Goal: Task Accomplishment & Management: Use online tool/utility

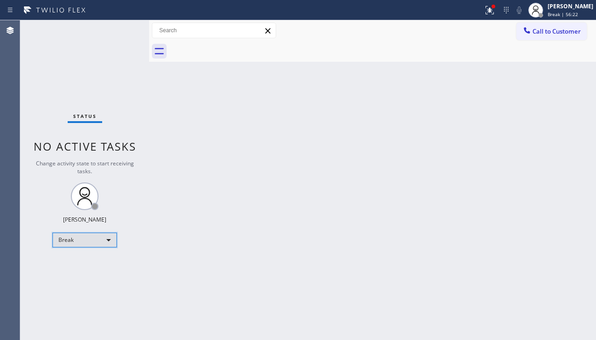
click at [95, 241] on div "Break" at bounding box center [84, 239] width 64 height 15
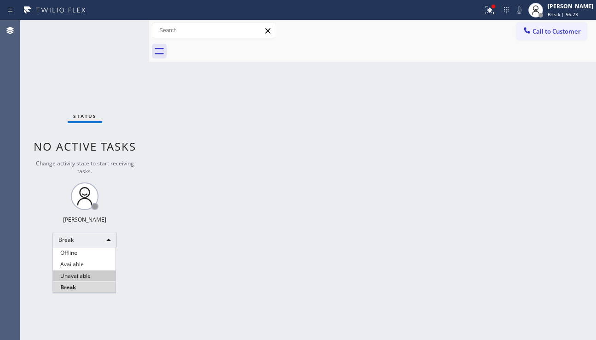
click at [83, 272] on li "Unavailable" at bounding box center [84, 275] width 63 height 11
click at [206, 278] on div "Back to Dashboard Change Sender ID Customers Technicians Select a contact Outbo…" at bounding box center [372, 179] width 447 height 319
click at [559, 37] on button "Call to Customer" at bounding box center [551, 31] width 70 height 17
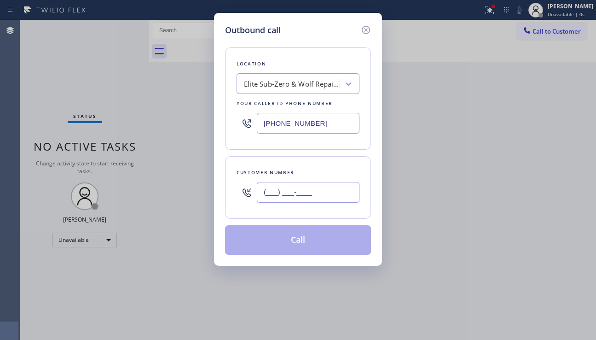
click at [304, 194] on input "(___) ___-____" at bounding box center [308, 192] width 103 height 21
paste input "718) 559-2688"
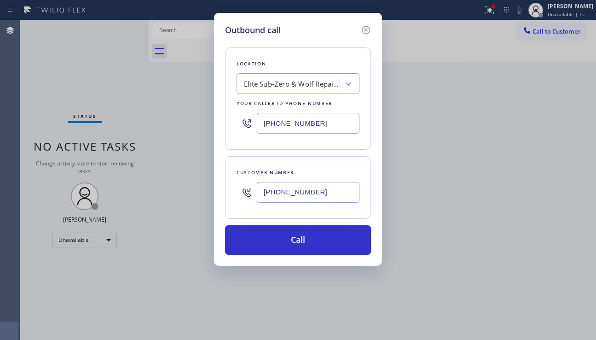
type input "[PHONE_NUMBER]"
click at [281, 80] on div "Elite Sub-Zero & Wolf Repair Service [US_STATE]" at bounding box center [292, 84] width 97 height 11
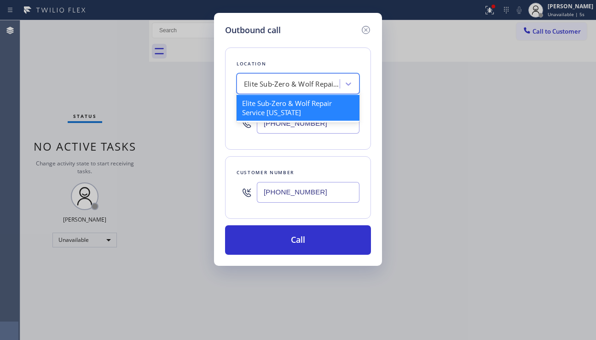
paste input "GE Monogram Inc Repair [US_STATE]"
type input "GE Monogram Inc Repair [US_STATE]"
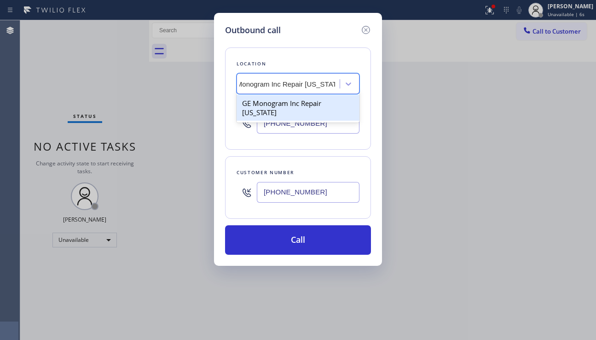
click at [299, 105] on div "GE Monogram Inc Repair [US_STATE]" at bounding box center [298, 108] width 123 height 26
type input "[PHONE_NUMBER]"
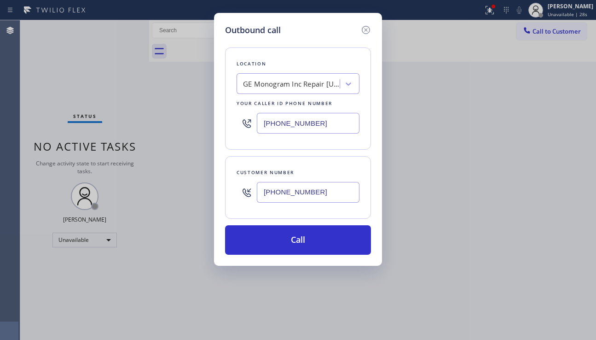
click at [530, 231] on div "Outbound call Location GE Monogram Inc Repair [US_STATE] Your caller id phone n…" at bounding box center [298, 170] width 596 height 340
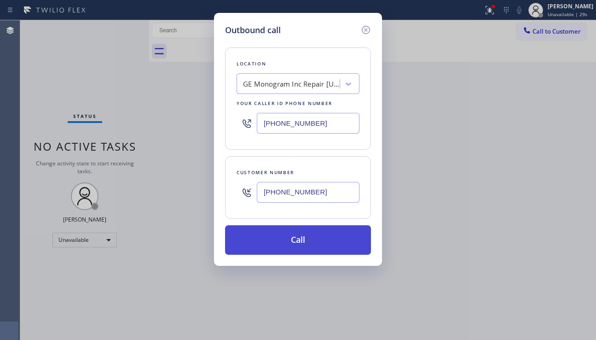
click at [267, 236] on button "Call" at bounding box center [298, 239] width 146 height 29
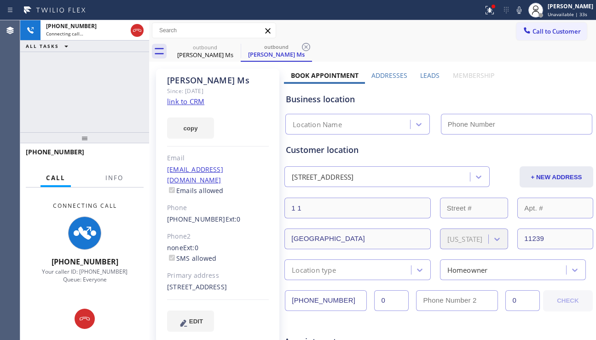
click at [425, 75] on label "Leads" at bounding box center [429, 75] width 19 height 9
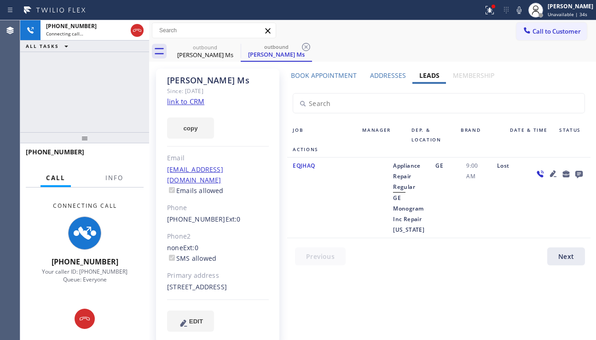
click at [551, 173] on icon at bounding box center [553, 173] width 11 height 11
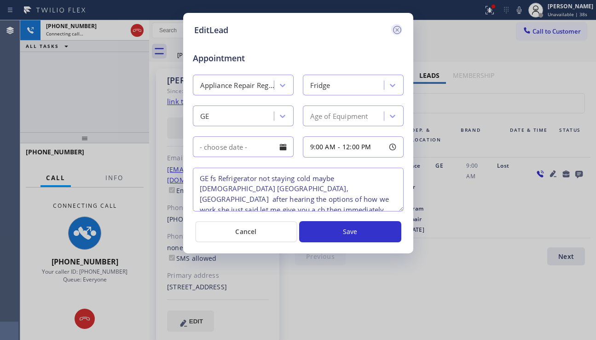
click at [399, 33] on icon at bounding box center [397, 29] width 11 height 11
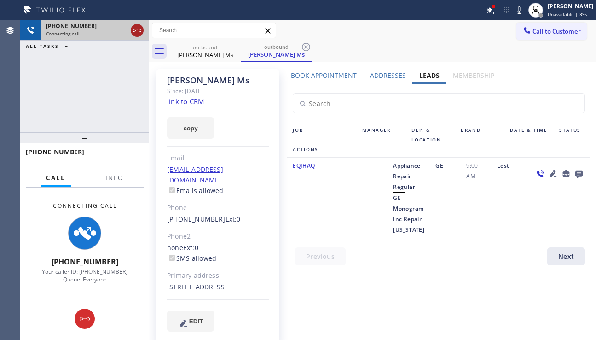
click at [142, 32] on icon at bounding box center [137, 30] width 11 height 11
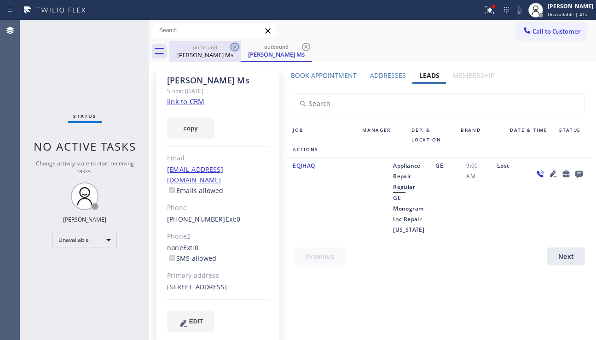
click at [235, 49] on icon at bounding box center [234, 46] width 11 height 11
click at [234, 49] on icon at bounding box center [234, 46] width 11 height 11
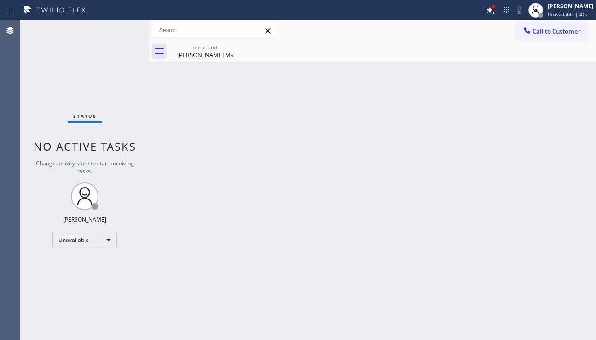
click at [0, 0] on icon at bounding box center [0, 0] width 0 height 0
click at [234, 49] on icon at bounding box center [234, 46] width 11 height 11
click at [220, 51] on div "[PERSON_NAME] Ms" at bounding box center [205, 55] width 70 height 8
click at [99, 244] on div "Unavailable" at bounding box center [84, 239] width 64 height 15
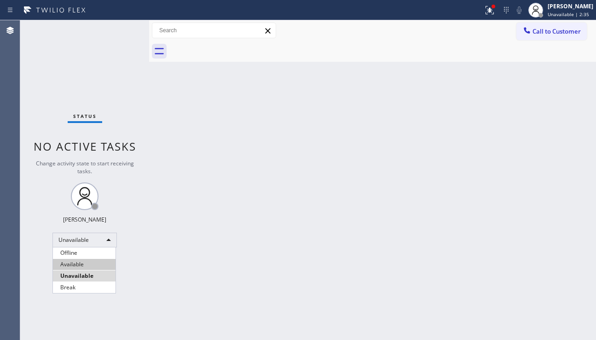
click at [94, 266] on li "Available" at bounding box center [84, 264] width 63 height 11
click at [207, 263] on div "Back to Dashboard Change Sender ID Customers Technicians Select a contact Outbo…" at bounding box center [372, 179] width 447 height 319
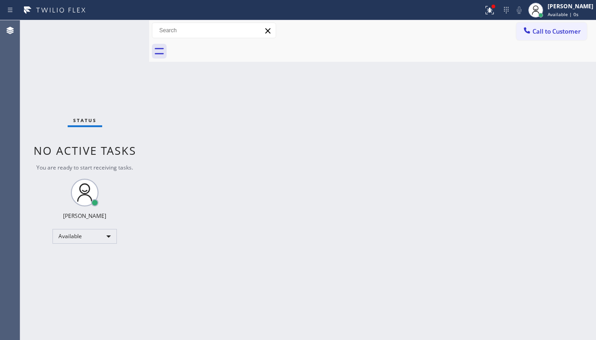
drag, startPoint x: 311, startPoint y: 157, endPoint x: 286, endPoint y: 150, distance: 25.9
click at [311, 157] on div "Back to Dashboard Change Sender ID Customers Technicians Select a contact Outbo…" at bounding box center [372, 179] width 447 height 319
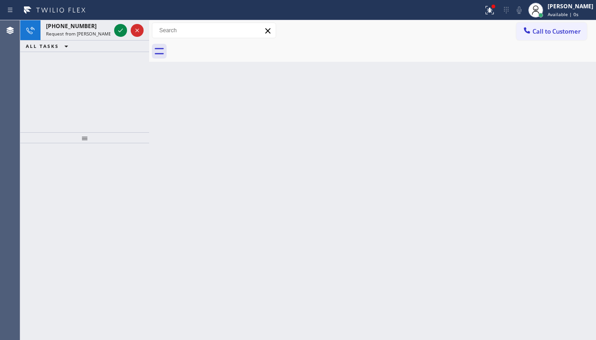
click at [62, 116] on div "[PHONE_NUMBER] Request from [PERSON_NAME] (direct) ALL TASKS ALL TASKS ACTIVE T…" at bounding box center [84, 76] width 129 height 112
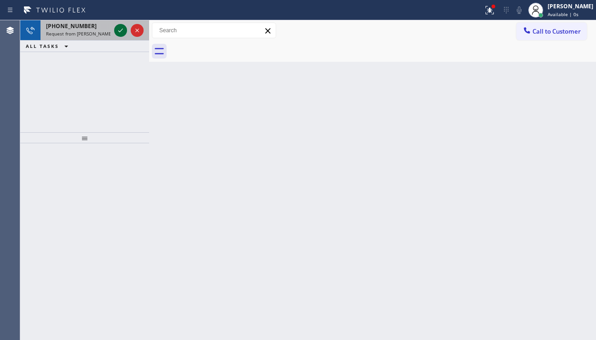
click at [118, 30] on icon at bounding box center [120, 30] width 11 height 11
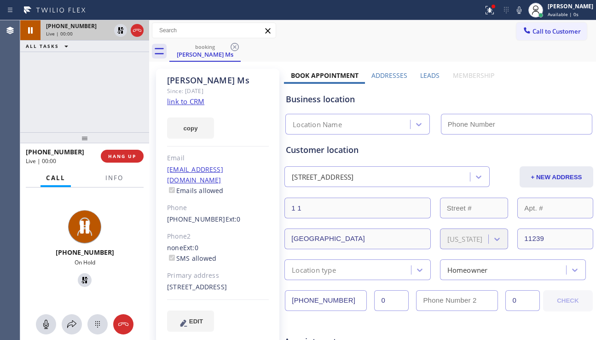
type input "[PHONE_NUMBER]"
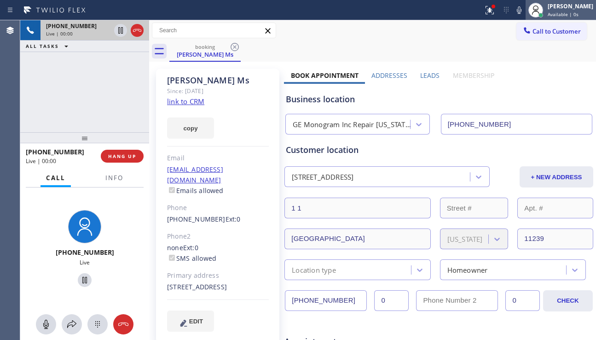
click at [548, 15] on span "Available | 0s" at bounding box center [563, 14] width 31 height 6
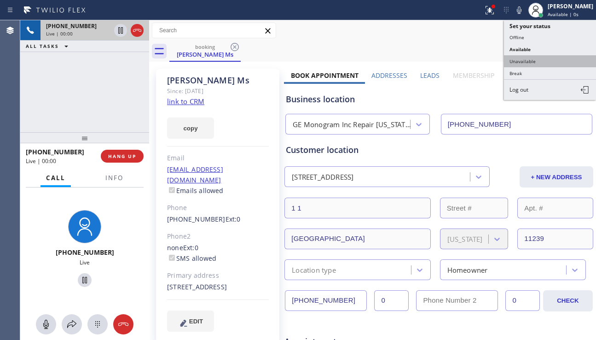
click at [534, 58] on button "Unavailable" at bounding box center [550, 61] width 92 height 12
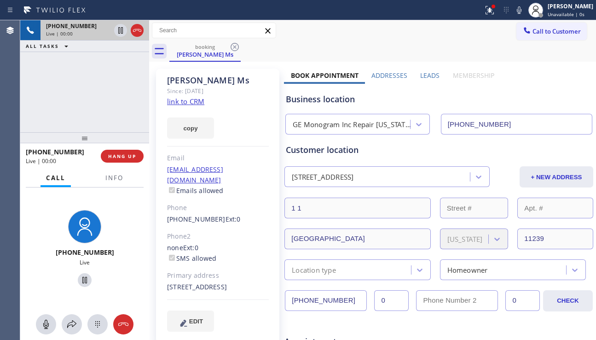
click at [420, 74] on label "Leads" at bounding box center [429, 75] width 19 height 9
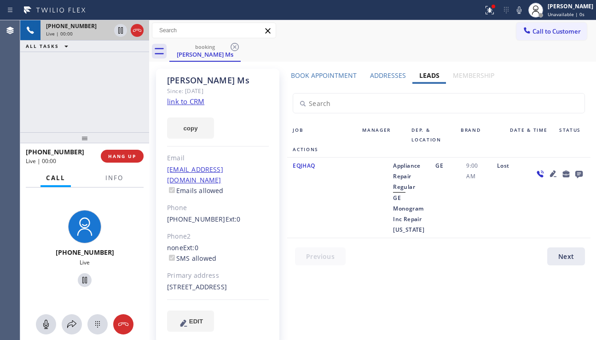
click at [551, 174] on icon at bounding box center [553, 173] width 6 height 6
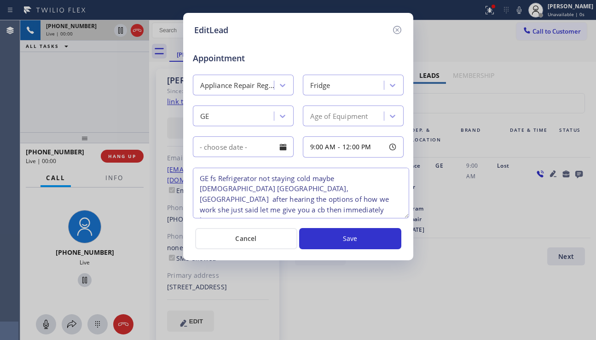
drag, startPoint x: 401, startPoint y: 209, endPoint x: 406, endPoint y: 216, distance: 8.8
click at [406, 216] on textarea "GE fs Refrigerator not staying cold maybe [DEMOGRAPHIC_DATA] [GEOGRAPHIC_DATA],…" at bounding box center [301, 193] width 216 height 51
click at [397, 31] on icon at bounding box center [397, 29] width 11 height 11
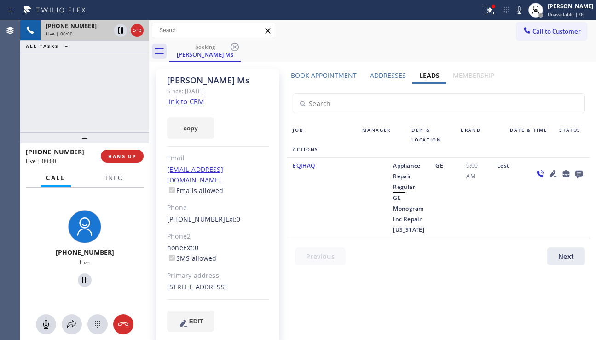
click at [555, 174] on icon at bounding box center [553, 173] width 11 height 11
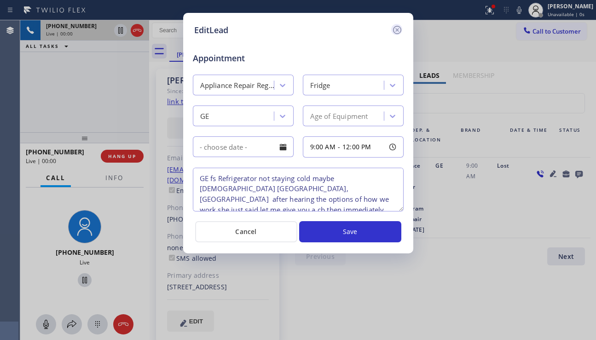
click at [394, 29] on icon at bounding box center [397, 30] width 8 height 8
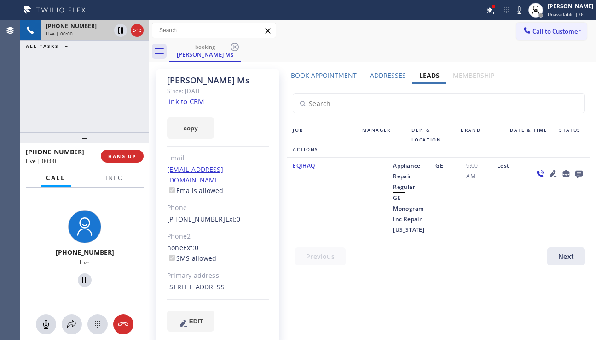
drag, startPoint x: 391, startPoint y: 189, endPoint x: 406, endPoint y: 191, distance: 14.9
click at [391, 189] on div "Appliance Repair Regular GE Monogram Inc Repair [US_STATE]" at bounding box center [409, 197] width 42 height 75
click at [552, 177] on icon at bounding box center [553, 173] width 11 height 11
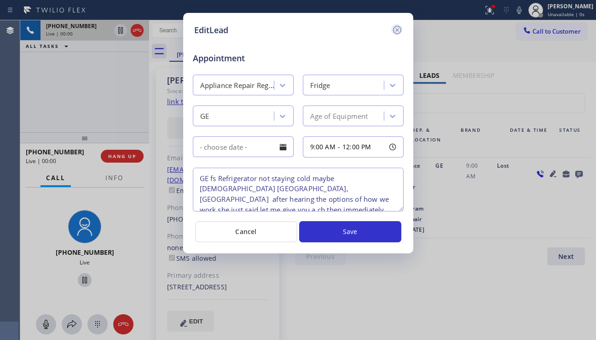
click at [399, 34] on icon at bounding box center [397, 29] width 11 height 11
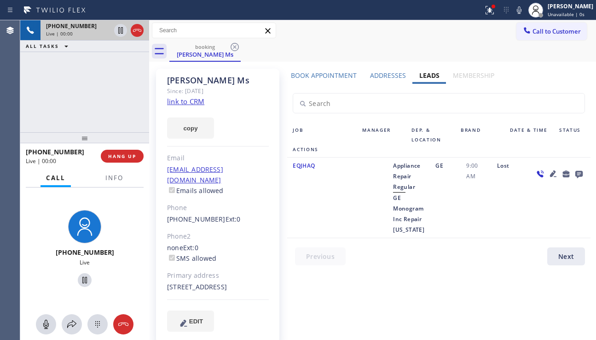
click at [375, 211] on div at bounding box center [372, 197] width 31 height 75
click at [440, 226] on div "GE" at bounding box center [445, 197] width 31 height 75
drag, startPoint x: 392, startPoint y: 198, endPoint x: 422, endPoint y: 228, distance: 42.0
click at [422, 228] on div "Appliance Repair Regular GE Monogram Inc Repair [US_STATE]" at bounding box center [409, 197] width 42 height 75
click at [403, 204] on div "Appliance Repair Regular GE Monogram Inc Repair [US_STATE]" at bounding box center [409, 197] width 42 height 75
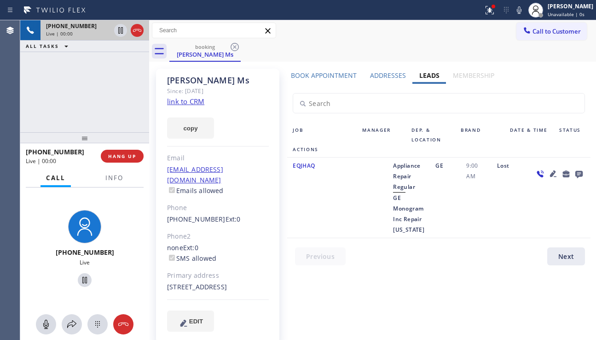
click at [406, 213] on div "Appliance Repair Regular GE Monogram Inc Repair [US_STATE]" at bounding box center [409, 197] width 42 height 75
click at [556, 175] on icon at bounding box center [553, 173] width 11 height 11
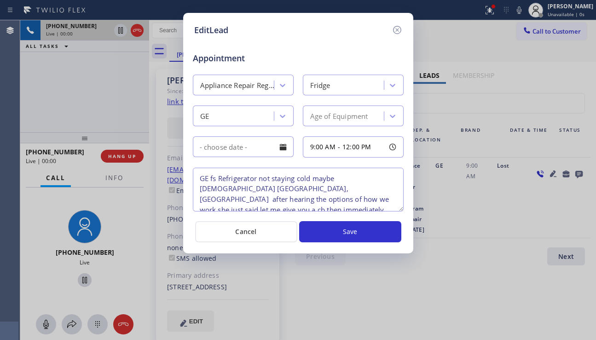
drag, startPoint x: 264, startPoint y: 189, endPoint x: 244, endPoint y: 191, distance: 19.8
click at [244, 191] on textarea "GE fs Refrigerator not staying cold maybe [DEMOGRAPHIC_DATA] [GEOGRAPHIC_DATA],…" at bounding box center [298, 190] width 211 height 44
drag, startPoint x: 201, startPoint y: 179, endPoint x: 263, endPoint y: 186, distance: 62.6
click at [263, 186] on textarea "GE fs Refrigerator not staying cold maybe [DEMOGRAPHIC_DATA] [GEOGRAPHIC_DATA],…" at bounding box center [298, 190] width 211 height 44
click at [545, 207] on div "EditLead Appointment Appliance Repair Regular Fridge GE Age of Equipment 9:00 A…" at bounding box center [298, 170] width 596 height 340
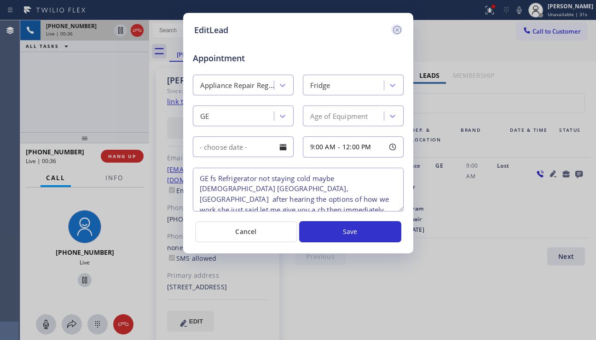
click at [399, 31] on icon at bounding box center [397, 29] width 11 height 11
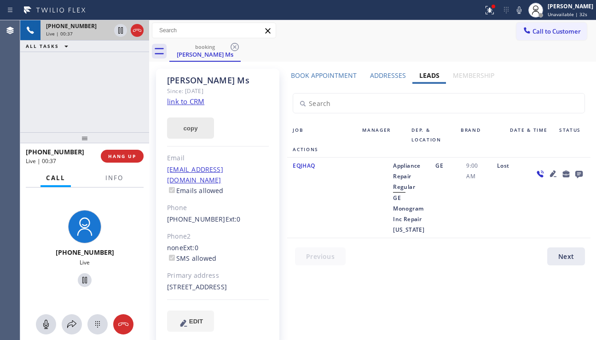
click at [189, 122] on button "copy" at bounding box center [190, 127] width 47 height 21
click at [545, 79] on div "Book Appointment Addresses Leads Membership Business location GE Monogram Inc R…" at bounding box center [439, 209] width 310 height 276
click at [556, 104] on input "text" at bounding box center [438, 102] width 291 height 19
click at [551, 141] on div "Date & Time" at bounding box center [528, 134] width 49 height 19
click at [532, 145] on div "Job Manager Dep. & Location Brand Date & Time Status Actions" at bounding box center [438, 139] width 303 height 35
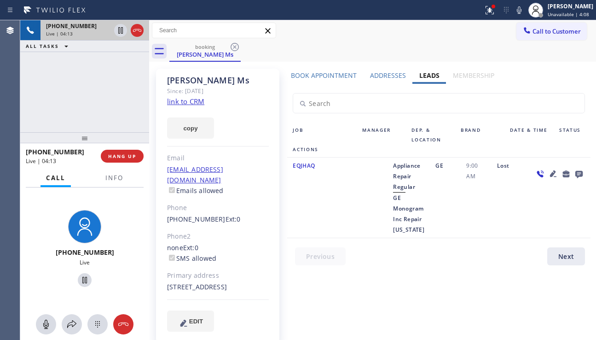
click at [554, 202] on div at bounding box center [559, 197] width 62 height 75
click at [543, 202] on div at bounding box center [559, 197] width 62 height 75
click at [380, 205] on div at bounding box center [372, 197] width 31 height 75
click at [361, 197] on div at bounding box center [372, 197] width 31 height 75
click at [540, 203] on div at bounding box center [559, 197] width 62 height 75
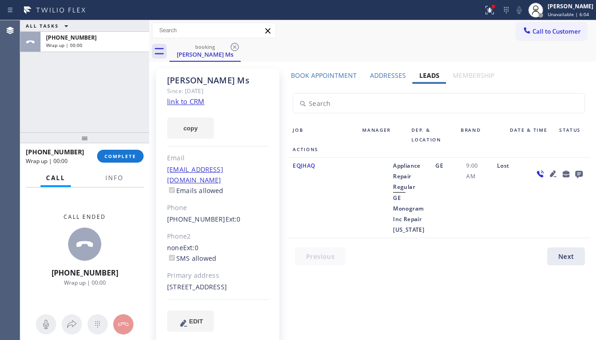
click at [191, 101] on link "link to CRM" at bounding box center [185, 101] width 37 height 9
click at [116, 152] on button "COMPLETE" at bounding box center [120, 156] width 46 height 13
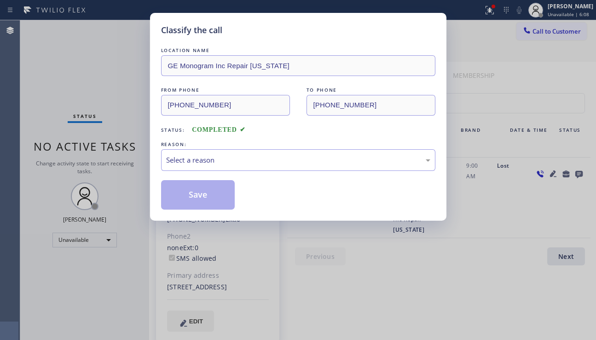
click at [244, 162] on div "Select a reason" at bounding box center [298, 160] width 264 height 11
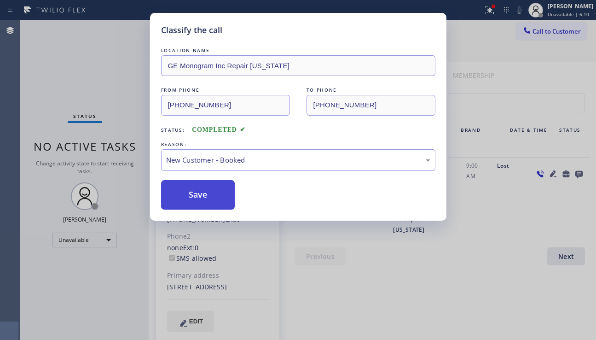
click at [197, 190] on button "Save" at bounding box center [198, 194] width 74 height 29
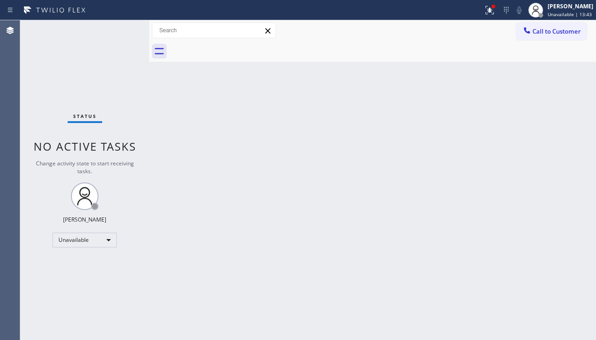
drag, startPoint x: 549, startPoint y: 32, endPoint x: 507, endPoint y: 58, distance: 49.6
click at [549, 32] on span "Call to Customer" at bounding box center [557, 31] width 48 height 8
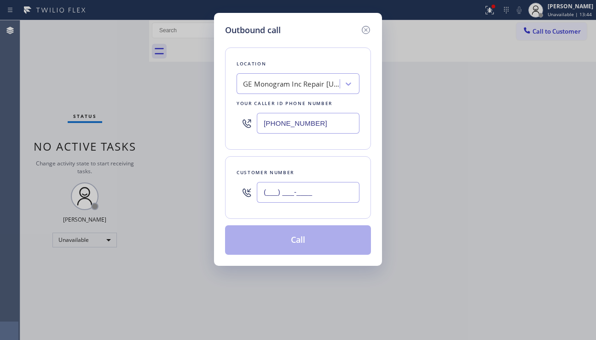
click at [306, 199] on input "(___) ___-____" at bounding box center [308, 192] width 103 height 21
paste input "323) 213-7091"
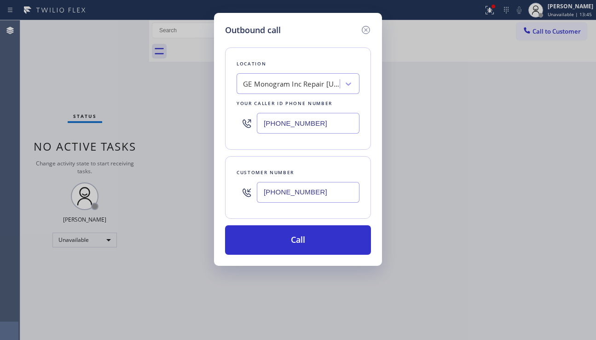
type input "[PHONE_NUMBER]"
drag, startPoint x: 321, startPoint y: 127, endPoint x: 250, endPoint y: 133, distance: 71.6
click at [250, 133] on div "[PHONE_NUMBER]" at bounding box center [298, 123] width 123 height 30
paste input "213) 319-6087"
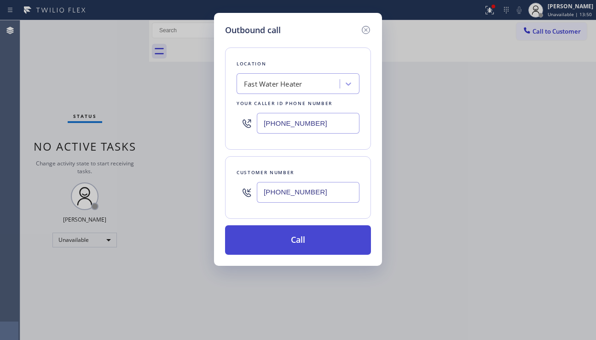
type input "[PHONE_NUMBER]"
click at [269, 234] on button "Call" at bounding box center [298, 239] width 146 height 29
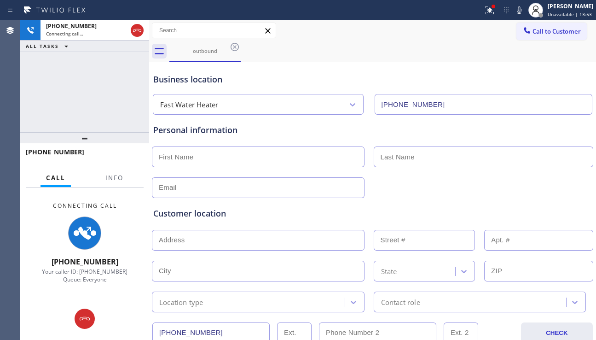
type input "[PHONE_NUMBER]"
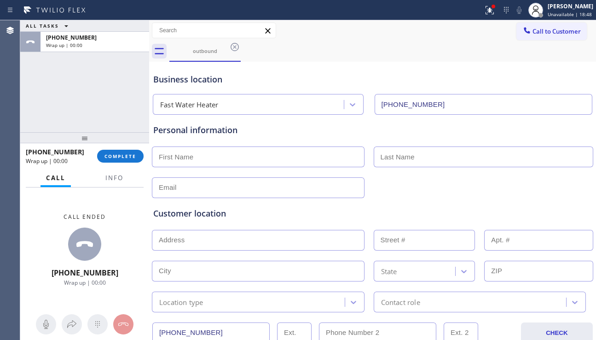
click at [220, 153] on input "text" at bounding box center [258, 156] width 213 height 21
type input "Gregoryo"
click at [417, 158] on input "text" at bounding box center [484, 156] width 220 height 21
type input "[PERSON_NAME]"
click at [246, 189] on input "text" at bounding box center [258, 187] width 213 height 21
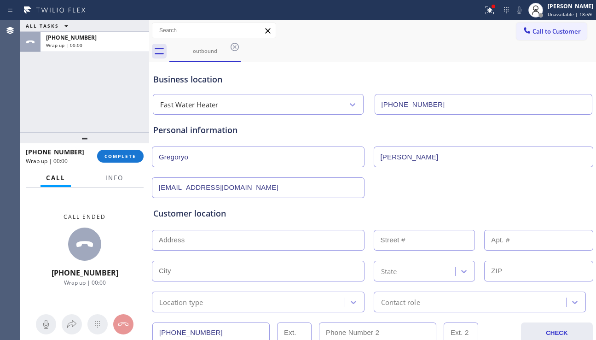
type input "[EMAIL_ADDRESS][DOMAIN_NAME]"
click at [248, 243] on input "text" at bounding box center [258, 240] width 213 height 21
paste input "90255"
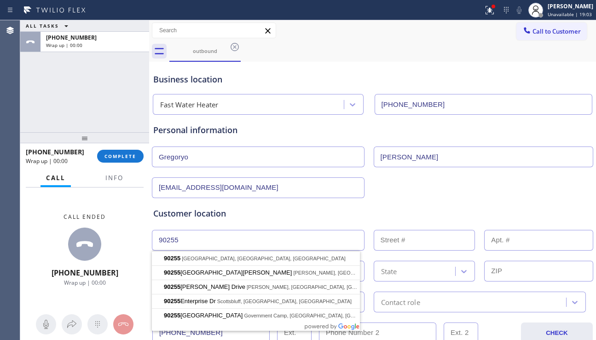
scroll to position [138, 0]
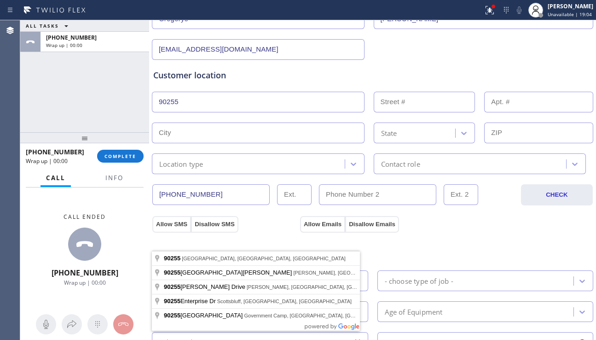
type input "90255"
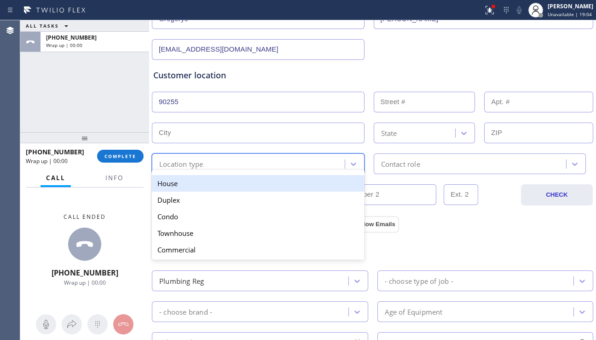
click at [231, 162] on div "Location type" at bounding box center [250, 164] width 190 height 16
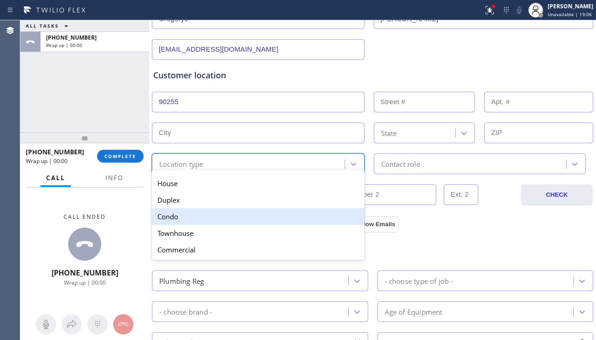
click at [215, 214] on div "Condo" at bounding box center [258, 216] width 213 height 17
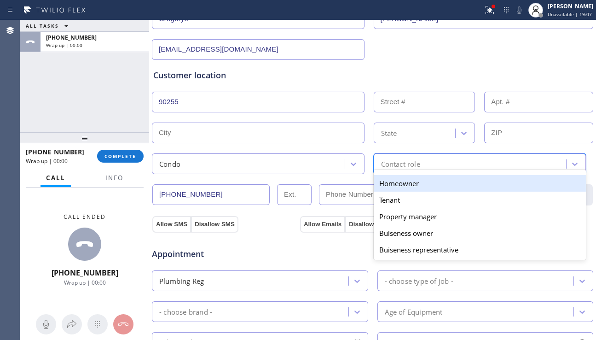
click at [417, 167] on div "Contact role" at bounding box center [400, 163] width 39 height 11
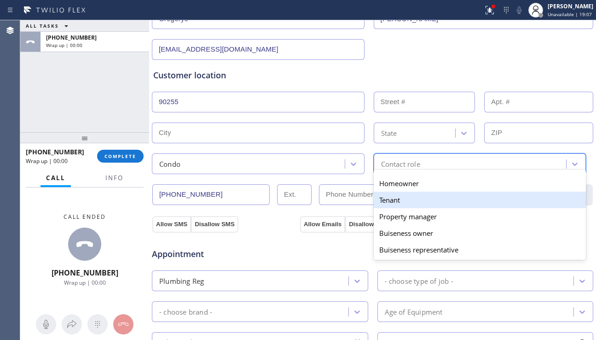
click at [398, 199] on div "Tenant" at bounding box center [480, 199] width 213 height 17
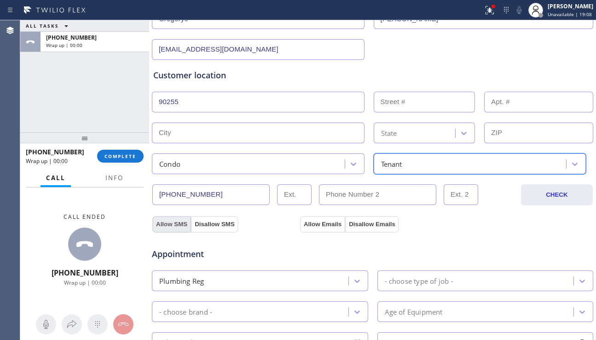
click at [186, 223] on button "Allow SMS" at bounding box center [171, 224] width 39 height 17
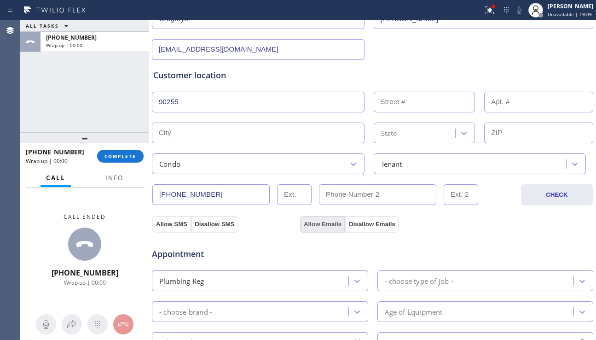
click at [327, 223] on button "Allow Emails" at bounding box center [322, 224] width 45 height 17
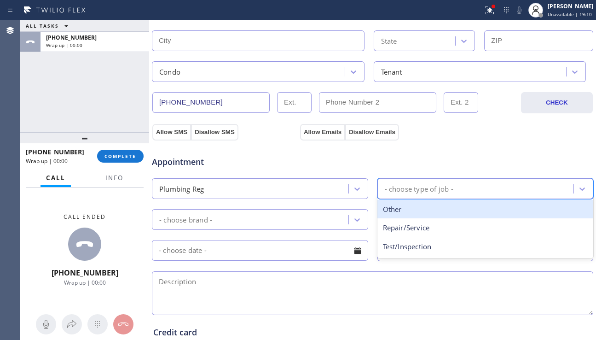
click at [438, 188] on div "- choose type of job -" at bounding box center [419, 188] width 69 height 11
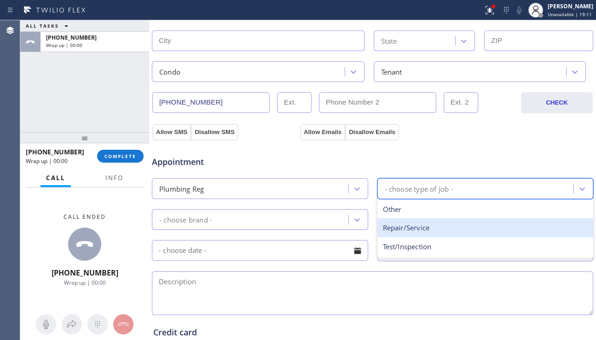
click at [406, 226] on div "Repair/Service" at bounding box center [485, 227] width 216 height 19
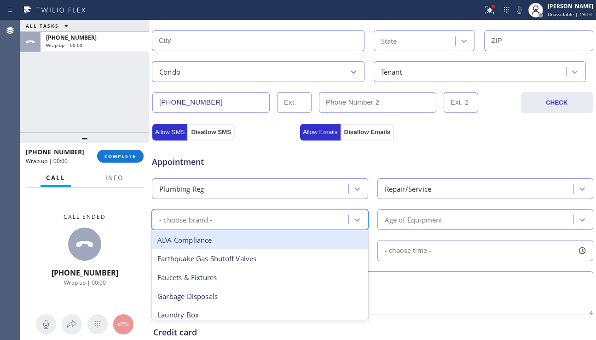
click at [332, 220] on div "- choose brand -" at bounding box center [252, 219] width 194 height 16
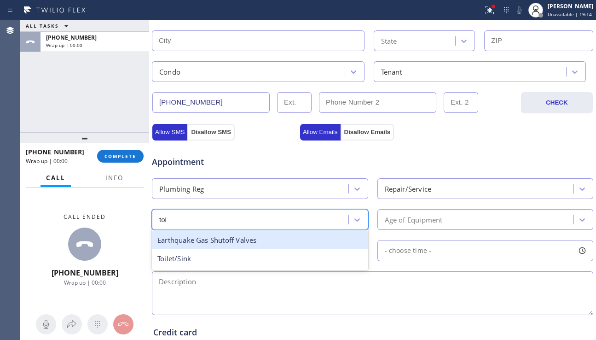
type input "toil"
click at [322, 235] on div "Toilet/Sink" at bounding box center [260, 240] width 216 height 19
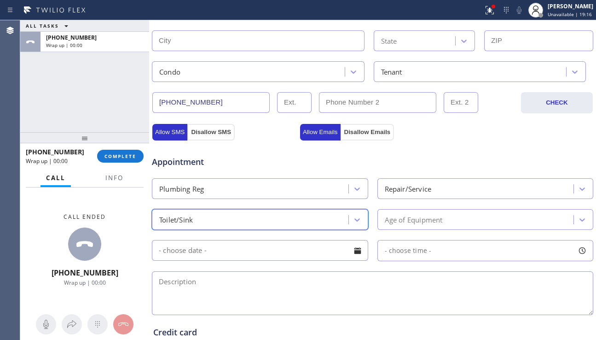
click at [429, 225] on div "Age of Equipment" at bounding box center [477, 219] width 194 height 16
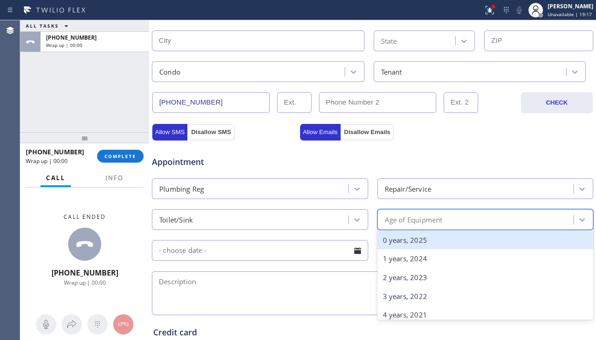
click at [268, 289] on textarea at bounding box center [372, 293] width 441 height 44
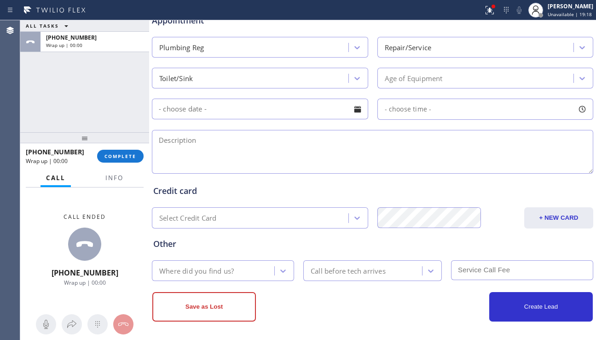
scroll to position [374, 0]
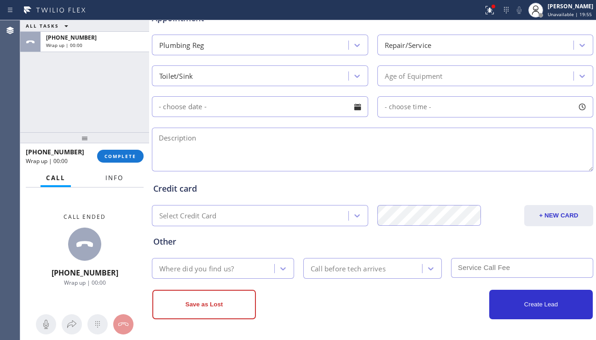
click at [109, 180] on span "Info" at bounding box center [114, 178] width 18 height 8
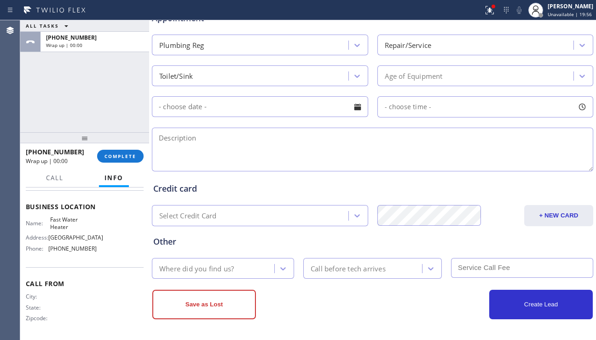
scroll to position [116, 0]
drag, startPoint x: 50, startPoint y: 220, endPoint x: 67, endPoint y: 226, distance: 18.1
click at [67, 226] on span "Fast Water Heater" at bounding box center [73, 223] width 46 height 14
copy span "Fast Water Heater"
click at [285, 155] on textarea at bounding box center [372, 150] width 441 height 44
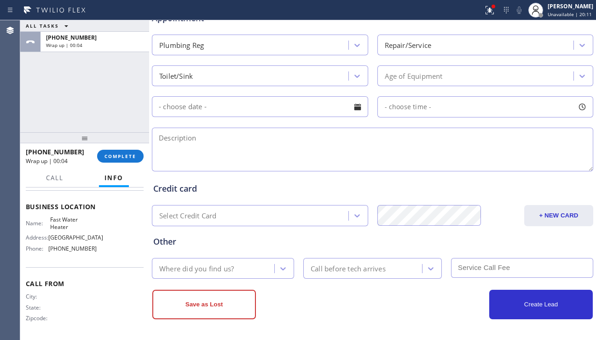
paste textarea "3-6 | no scf | toilet clogged | 90255 | Fast Water Heater | please call 30mins …"
type textarea "3-6 | no scf | toilet clogged | 90255 | Fast Water Heater | please call 30mins …"
click at [355, 104] on div at bounding box center [358, 107] width 16 height 16
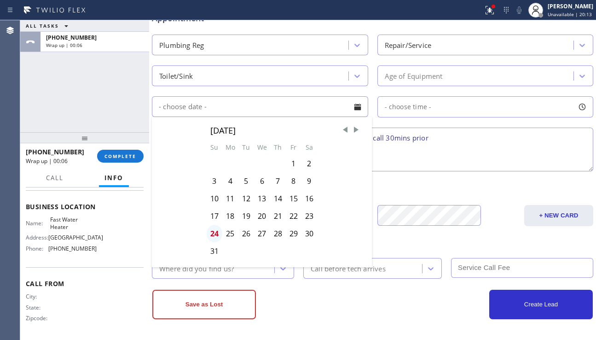
click at [209, 231] on div "24" at bounding box center [215, 233] width 16 height 17
type input "[DATE]"
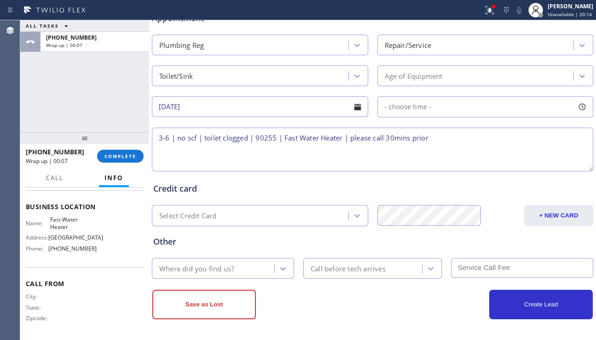
drag, startPoint x: 428, startPoint y: 111, endPoint x: 424, endPoint y: 116, distance: 6.5
click at [428, 110] on div "- choose time -" at bounding box center [485, 106] width 216 height 21
drag, startPoint x: 383, startPoint y: 164, endPoint x: 530, endPoint y: 166, distance: 147.8
click at [532, 166] on div at bounding box center [537, 162] width 11 height 19
drag, startPoint x: 383, startPoint y: 162, endPoint x: 488, endPoint y: 165, distance: 104.5
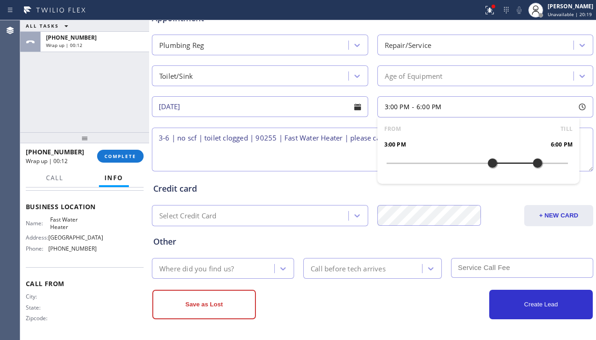
click at [488, 165] on div at bounding box center [492, 162] width 11 height 19
click at [335, 157] on textarea "3-6 | no scf | toilet clogged | 90255 | Fast Water Heater | please call 30mins …" at bounding box center [372, 150] width 441 height 44
click at [244, 267] on div "Where did you find us?" at bounding box center [215, 268] width 120 height 16
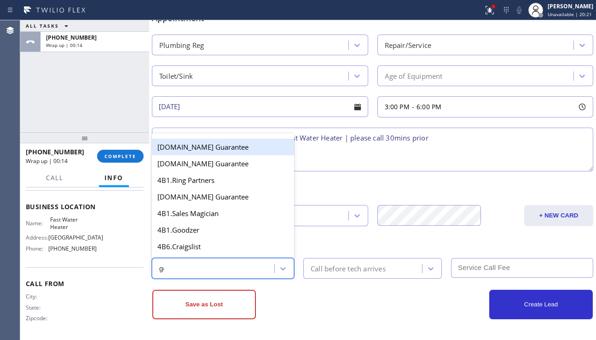
type input "goog"
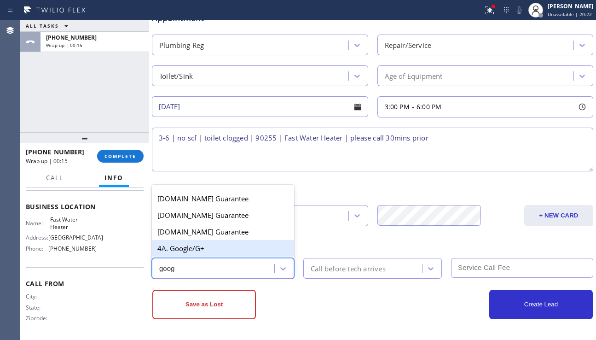
click at [224, 247] on div "4A. Google/G+" at bounding box center [223, 248] width 142 height 17
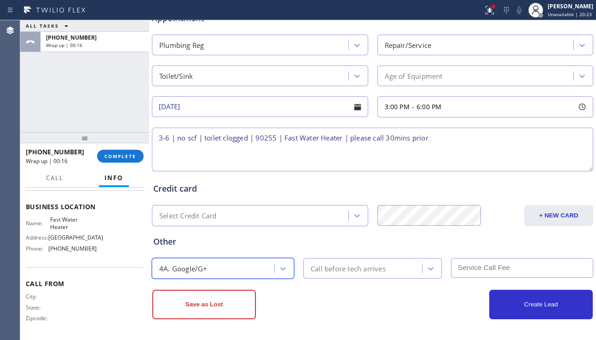
click at [352, 278] on div "Call before tech arrives" at bounding box center [372, 268] width 139 height 21
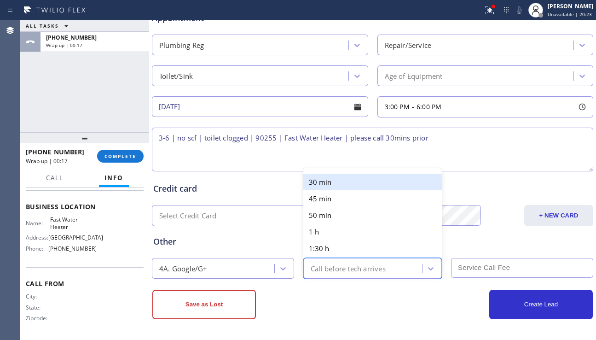
click at [338, 185] on div "30 min" at bounding box center [372, 182] width 139 height 17
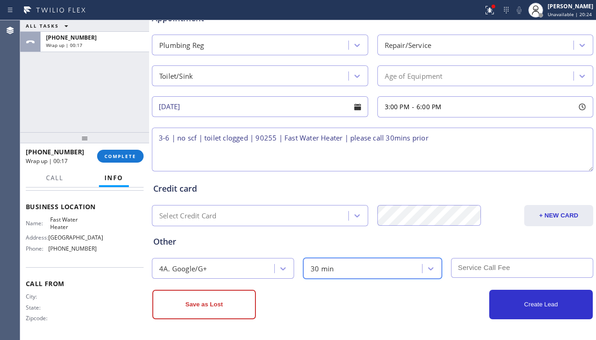
click at [455, 263] on input "text" at bounding box center [522, 268] width 142 height 20
type input "0"
click at [314, 168] on textarea "3-6 | no scf | toilet clogged | 90255 | Fast Water Heater | please call 30mins …" at bounding box center [372, 150] width 441 height 44
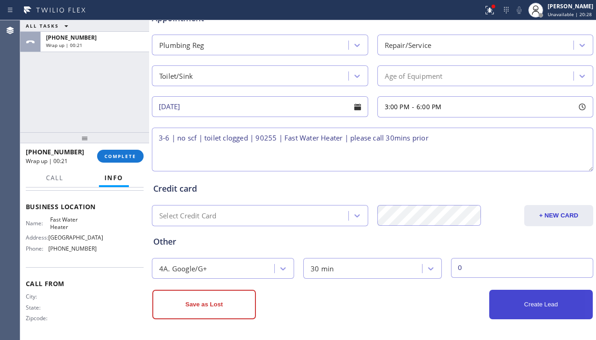
click at [534, 304] on button "Create Lead" at bounding box center [541, 304] width 104 height 29
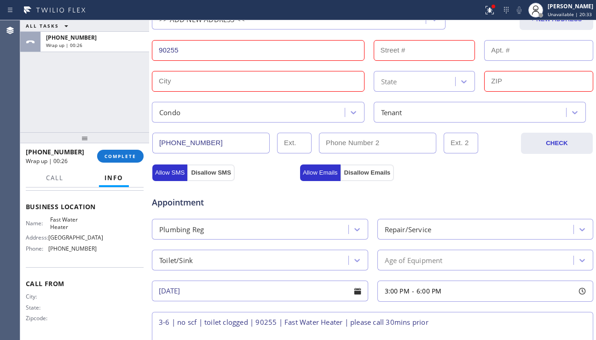
scroll to position [83, 0]
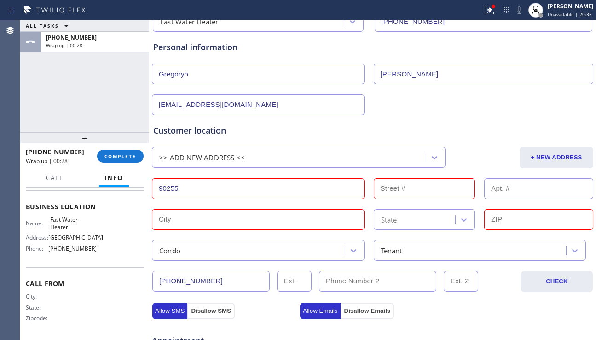
click at [280, 223] on input "text" at bounding box center [258, 219] width 213 height 21
click at [209, 191] on input "90255" at bounding box center [258, 188] width 213 height 21
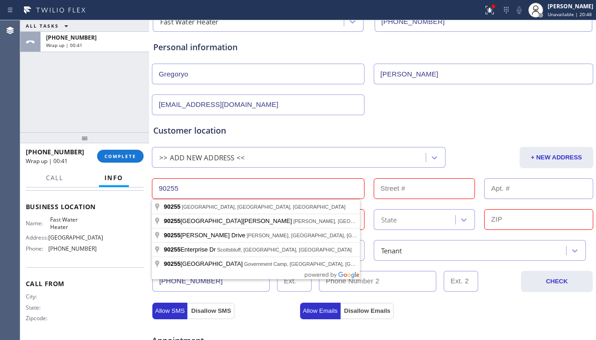
drag, startPoint x: 186, startPoint y: 186, endPoint x: 132, endPoint y: 189, distance: 54.4
click at [132, 189] on div "ALL TASKS ALL TASKS ACTIVE TASKS TASKS IN WRAP UP [PHONE_NUMBER] Wrap up | 00:4…" at bounding box center [308, 179] width 576 height 319
paste input "713"
type input "[STREET_ADDRESS]"
type input "7135"
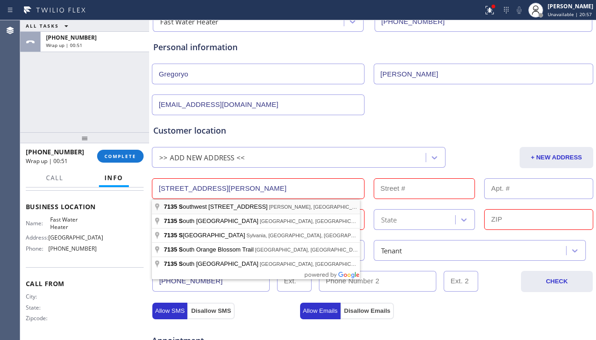
type input "[PERSON_NAME]"
type input "33183"
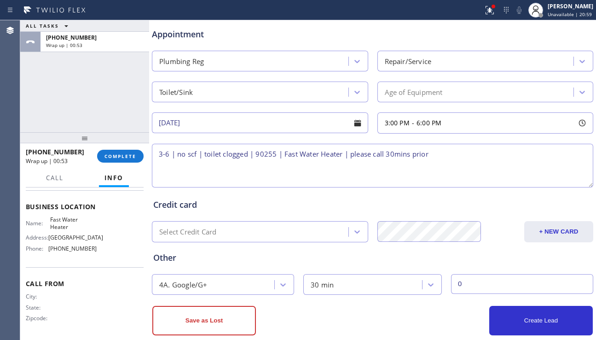
scroll to position [405, 0]
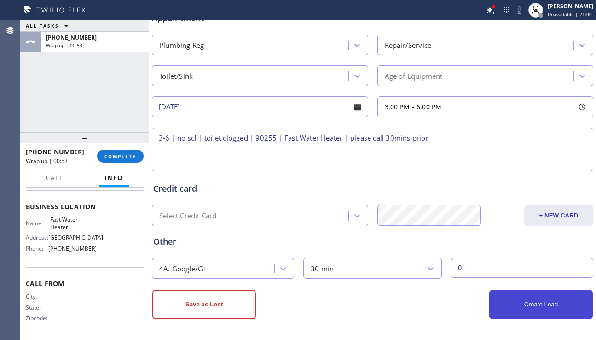
click at [527, 312] on button "Create Lead" at bounding box center [541, 304] width 104 height 29
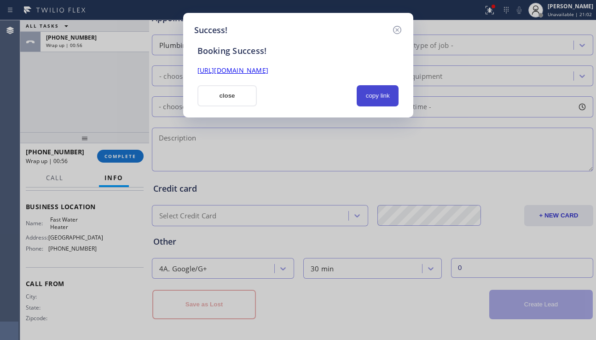
click at [383, 100] on button "copy link" at bounding box center [378, 95] width 42 height 21
click at [268, 67] on link "[URL][DOMAIN_NAME]" at bounding box center [232, 70] width 71 height 9
click at [224, 92] on button "close" at bounding box center [227, 95] width 60 height 21
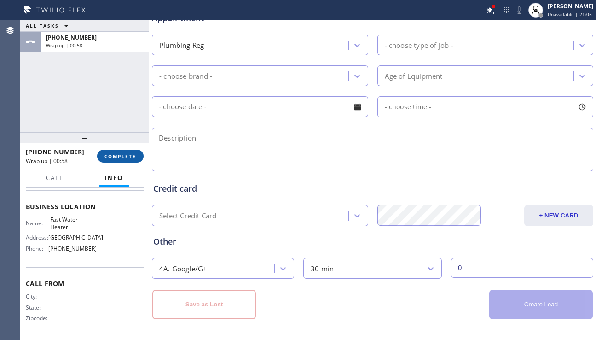
click at [116, 153] on span "COMPLETE" at bounding box center [120, 156] width 32 height 6
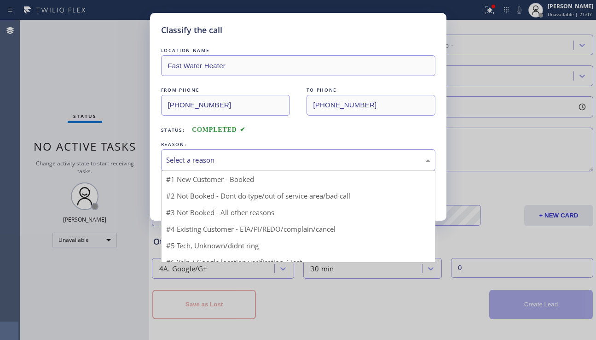
click at [235, 150] on div "Select a reason" at bounding box center [298, 160] width 274 height 22
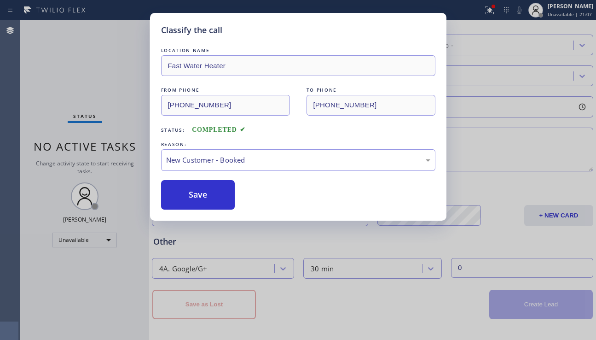
drag, startPoint x: 195, startPoint y: 192, endPoint x: 128, endPoint y: 101, distance: 112.6
click at [194, 189] on button "Save" at bounding box center [198, 194] width 74 height 29
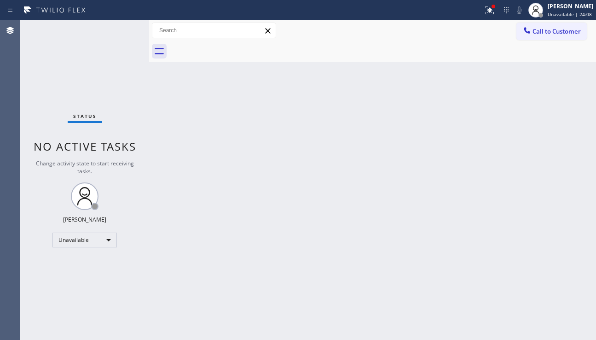
click at [539, 29] on span "Call to Customer" at bounding box center [557, 31] width 48 height 8
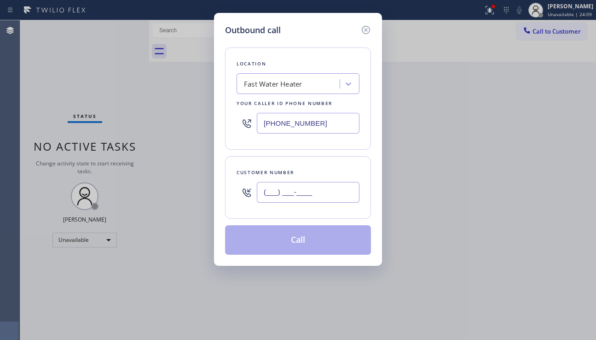
click at [286, 201] on input "(___) ___-____" at bounding box center [308, 192] width 103 height 21
paste input "310) 648-0853"
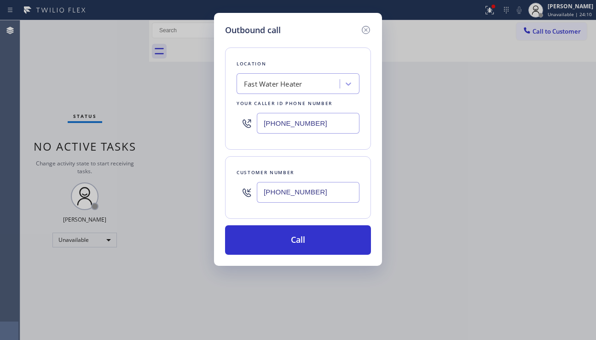
type input "[PHONE_NUMBER]"
drag, startPoint x: 336, startPoint y: 122, endPoint x: 245, endPoint y: 130, distance: 90.6
click at [245, 130] on div "[PHONE_NUMBER]" at bounding box center [298, 123] width 123 height 30
paste input "424) 329-2198"
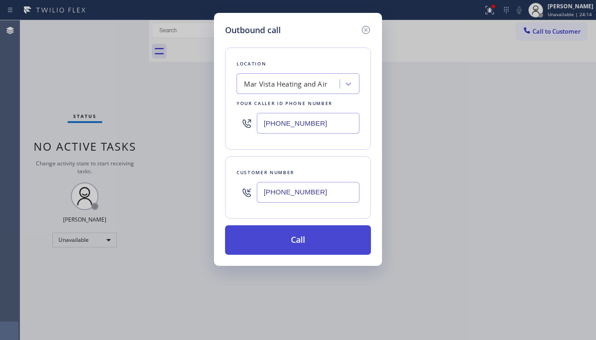
type input "[PHONE_NUMBER]"
click at [297, 237] on button "Call" at bounding box center [298, 239] width 146 height 29
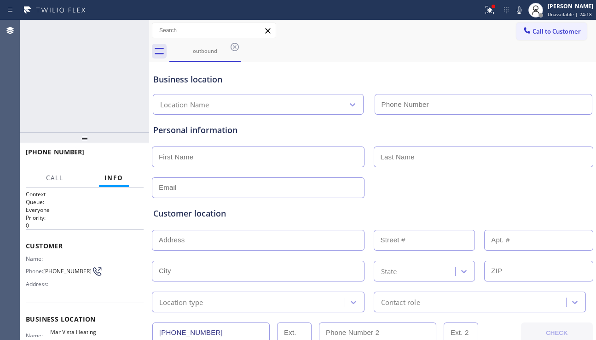
type input "[PHONE_NUMBER]"
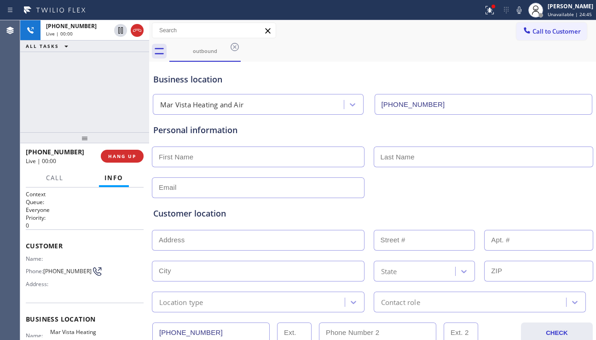
click at [493, 200] on div "Customer location >> ADD NEW ADDRESS << + NEW ADDRESS State Location type Conta…" at bounding box center [372, 255] width 442 height 114
click at [136, 161] on button "HANG UP" at bounding box center [122, 156] width 43 height 13
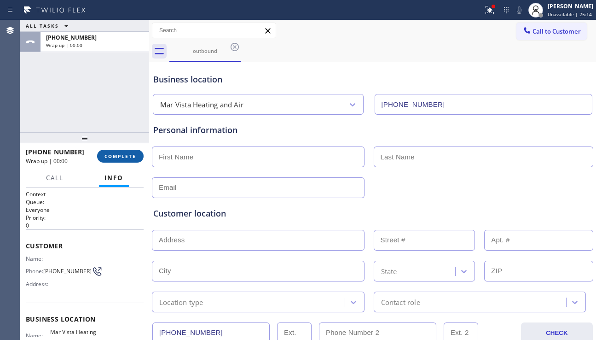
click at [121, 153] on span "COMPLETE" at bounding box center [120, 156] width 32 height 6
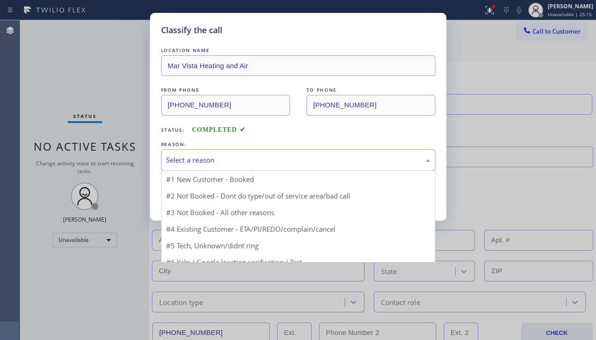
click at [269, 162] on div "Select a reason" at bounding box center [298, 160] width 264 height 11
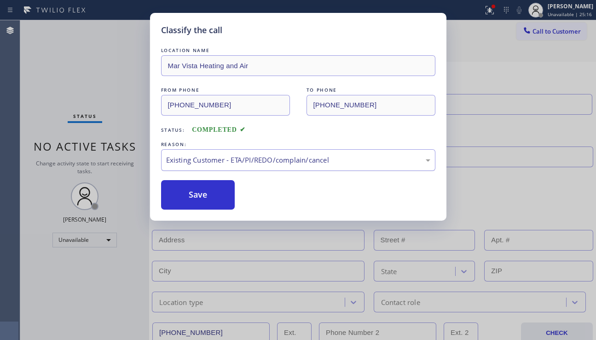
click at [246, 169] on div "Existing Customer - ETA/PI/REDO/complain/cancel" at bounding box center [298, 160] width 274 height 22
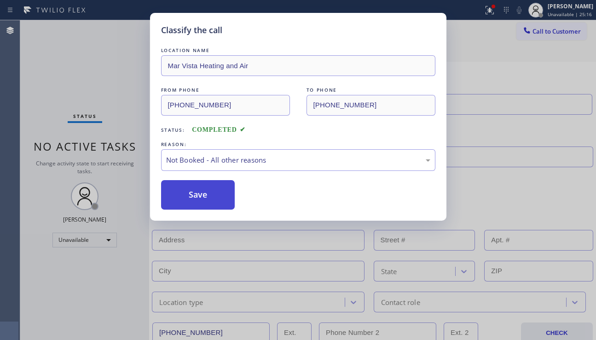
click at [219, 192] on button "Save" at bounding box center [198, 194] width 74 height 29
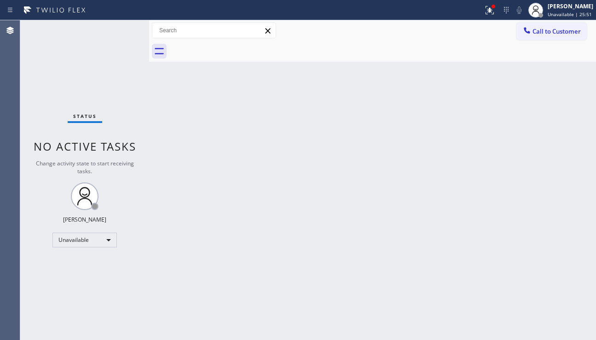
drag, startPoint x: 290, startPoint y: 239, endPoint x: 294, endPoint y: 235, distance: 5.5
click at [290, 239] on div "Back to Dashboard Change Sender ID Customers Technicians Select a contact Outbo…" at bounding box center [372, 179] width 447 height 319
click at [481, 17] on button at bounding box center [490, 10] width 20 height 20
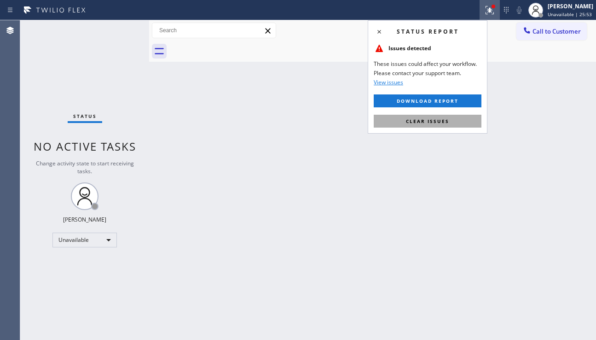
click at [441, 124] on button "Clear issues" at bounding box center [428, 121] width 108 height 13
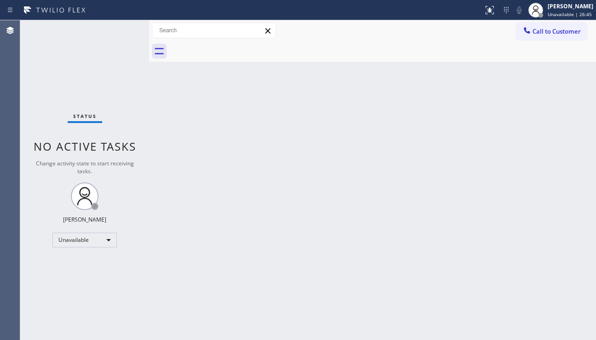
click at [518, 231] on div "Back to Dashboard Change Sender ID Customers Technicians Select a contact Outbo…" at bounding box center [372, 179] width 447 height 319
click at [281, 215] on div "Back to Dashboard Change Sender ID Customers Technicians Select a contact Outbo…" at bounding box center [372, 179] width 447 height 319
click at [240, 219] on div "Back to Dashboard Change Sender ID Customers Technicians Select a contact Outbo…" at bounding box center [372, 179] width 447 height 319
click at [504, 215] on div "Back to Dashboard Change Sender ID Customers Technicians Select a contact Outbo…" at bounding box center [372, 179] width 447 height 319
click at [550, 33] on span "Call to Customer" at bounding box center [557, 31] width 48 height 8
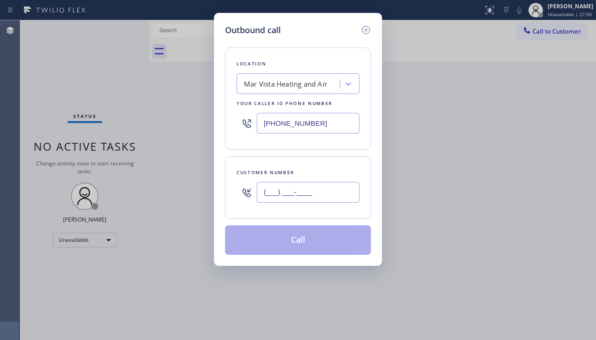
click at [305, 188] on input "(___) ___-____" at bounding box center [308, 192] width 103 height 21
paste input "310) 954-6526"
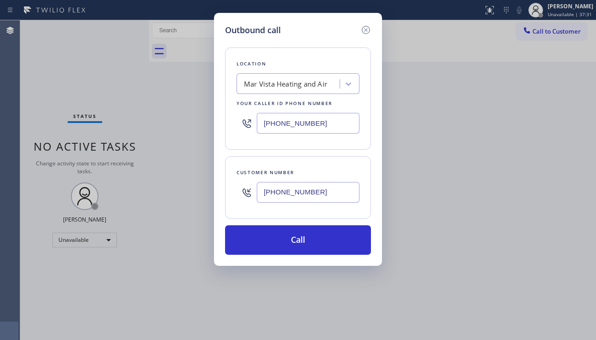
click at [227, 296] on div "Outbound call Location Mar Vista Heating and Air Your caller id phone number [P…" at bounding box center [298, 170] width 596 height 340
click at [508, 240] on div "Outbound call Location Mar Vista Heating and Air Your caller id phone number [P…" at bounding box center [298, 170] width 596 height 340
drag, startPoint x: 533, startPoint y: 223, endPoint x: 326, endPoint y: 206, distance: 207.4
click at [533, 223] on div "Outbound call Location Mar Vista Heating and Air Your caller id phone number [P…" at bounding box center [298, 170] width 596 height 340
drag, startPoint x: 319, startPoint y: 190, endPoint x: 228, endPoint y: 186, distance: 90.8
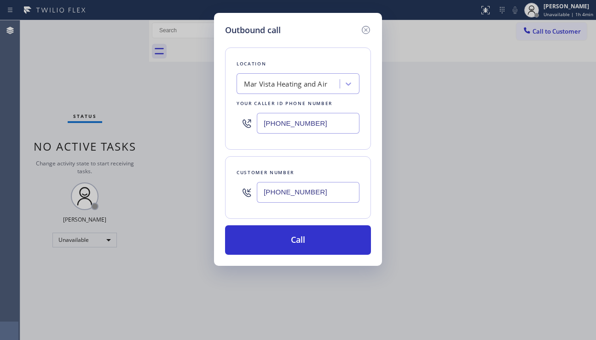
click at [228, 186] on div "Customer number [PHONE_NUMBER]" at bounding box center [298, 187] width 146 height 63
paste input "650) 799-3969"
type input "[PHONE_NUMBER]"
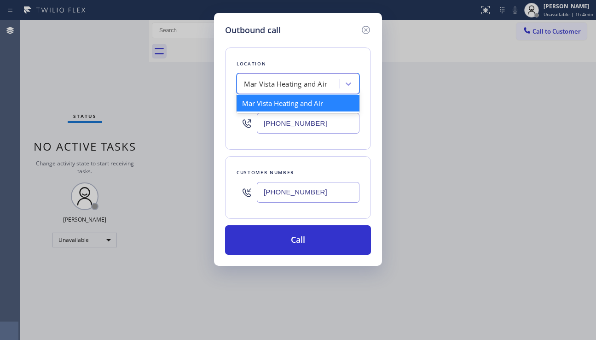
click at [277, 84] on div "Mar Vista Heating and Air" at bounding box center [285, 84] width 83 height 11
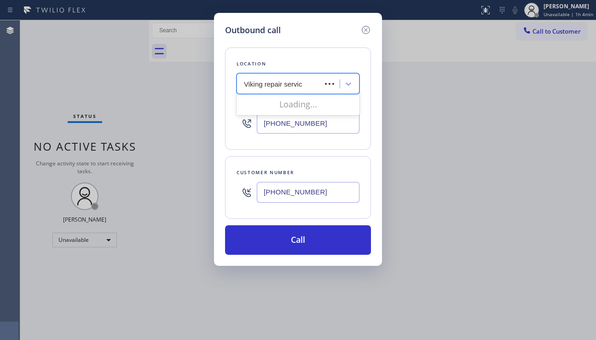
type input "Viking repair service"
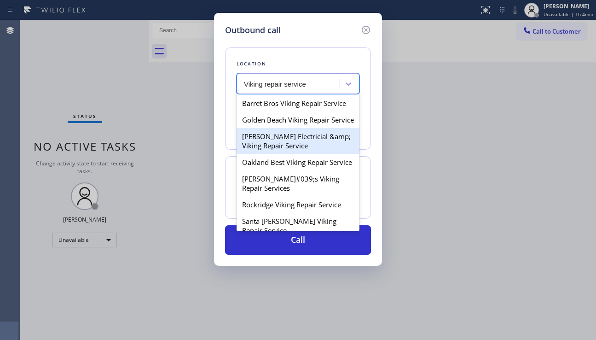
scroll to position [92, 0]
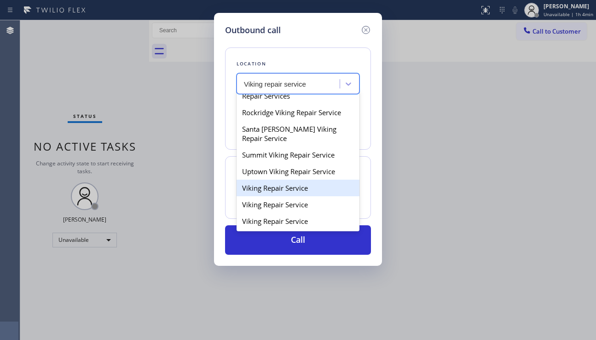
click at [273, 196] on div "Viking Repair Service" at bounding box center [298, 188] width 123 height 17
type input "[PHONE_NUMBER]"
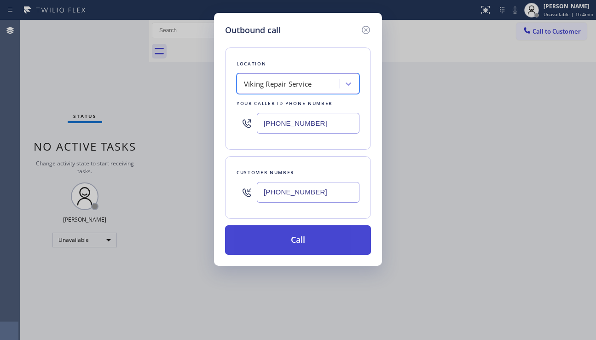
click at [289, 238] on button "Call" at bounding box center [298, 239] width 146 height 29
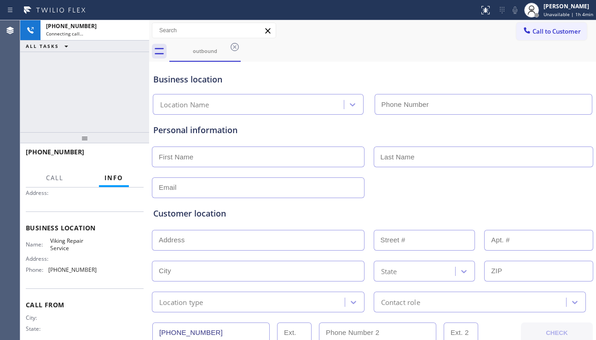
scroll to position [92, 0]
type input "[PHONE_NUMBER]"
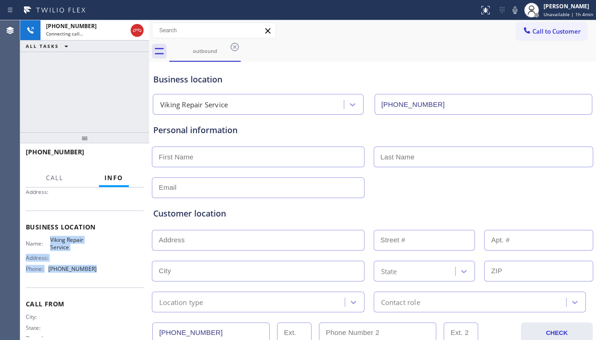
drag, startPoint x: 48, startPoint y: 241, endPoint x: 95, endPoint y: 271, distance: 56.1
click at [95, 271] on div "Name: Viking Repair Service Address: Phone: [PHONE_NUMBER]" at bounding box center [85, 256] width 118 height 40
copy div "Viking Repair Service Address: Phone: [PHONE_NUMBER]"
click at [116, 254] on div "Name: Viking Repair Service Address: Phone: [PHONE_NUMBER]" at bounding box center [85, 256] width 118 height 40
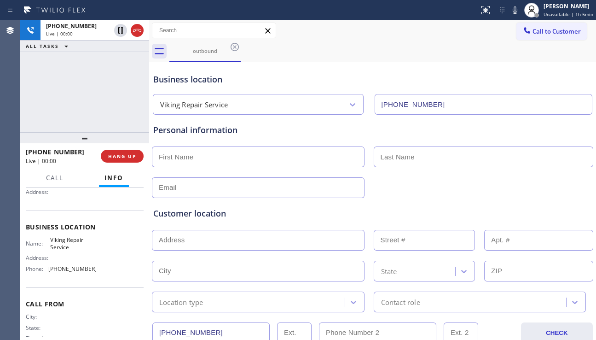
drag, startPoint x: 514, startPoint y: 204, endPoint x: 411, endPoint y: 260, distance: 117.4
click at [514, 204] on div "Customer location >> ADD NEW ADDRESS << + NEW ADDRESS State Location type Conta…" at bounding box center [372, 255] width 442 height 114
click at [382, 192] on div at bounding box center [372, 186] width 443 height 23
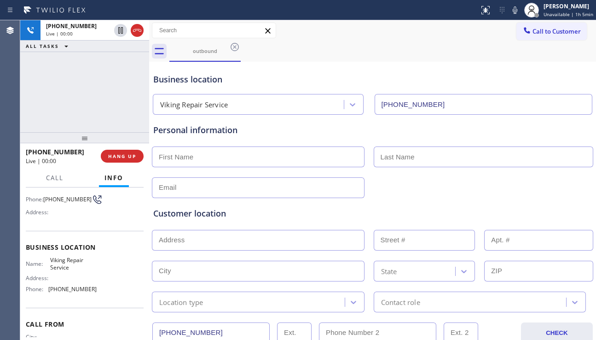
scroll to position [68, 0]
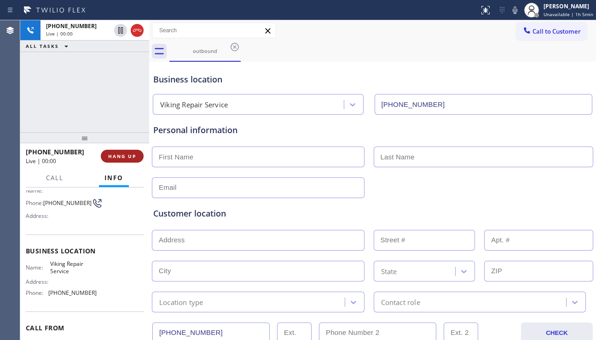
click at [120, 155] on span "HANG UP" at bounding box center [122, 156] width 28 height 6
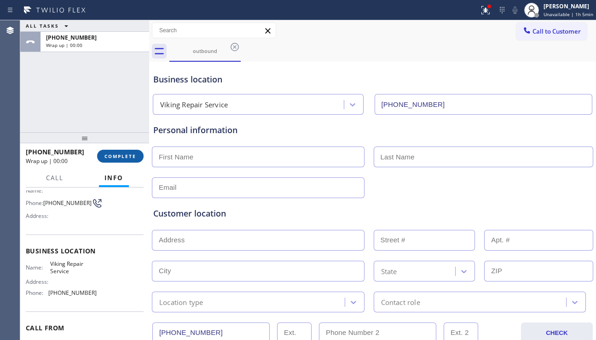
click at [120, 155] on span "COMPLETE" at bounding box center [120, 156] width 32 height 6
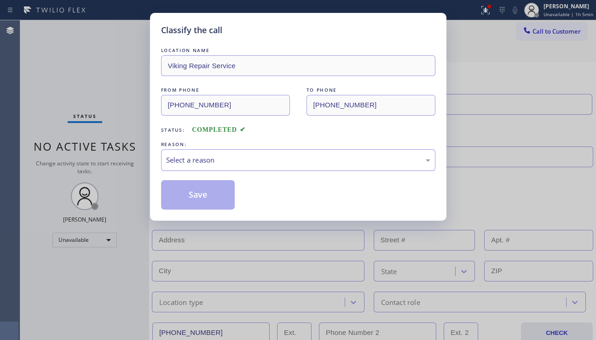
click at [259, 158] on div "Select a reason" at bounding box center [298, 160] width 264 height 11
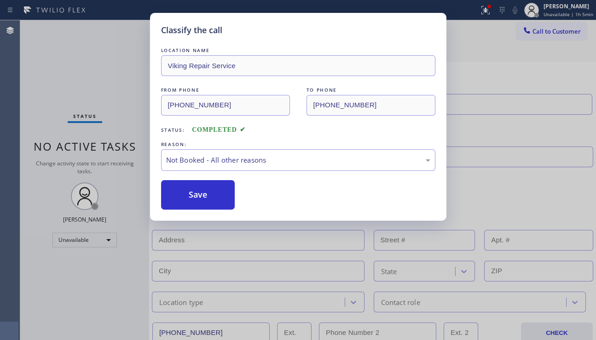
drag, startPoint x: 185, startPoint y: 199, endPoint x: 205, endPoint y: 241, distance: 46.9
click at [184, 199] on button "Save" at bounding box center [198, 194] width 74 height 29
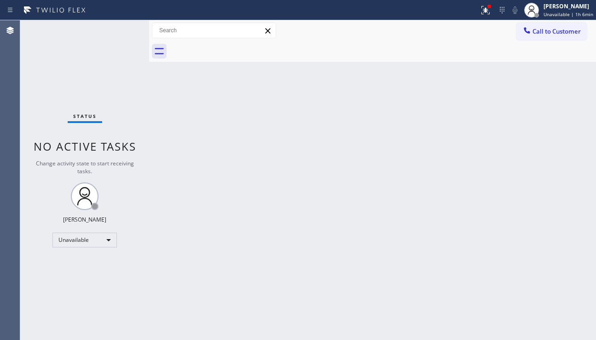
drag, startPoint x: 288, startPoint y: 259, endPoint x: 273, endPoint y: 288, distance: 32.5
click at [288, 259] on div "Back to Dashboard Change Sender ID Customers Technicians Select a contact Outbo…" at bounding box center [372, 179] width 447 height 319
drag, startPoint x: 563, startPoint y: 30, endPoint x: 435, endPoint y: 89, distance: 141.5
click at [563, 30] on span "Call to Customer" at bounding box center [557, 31] width 48 height 8
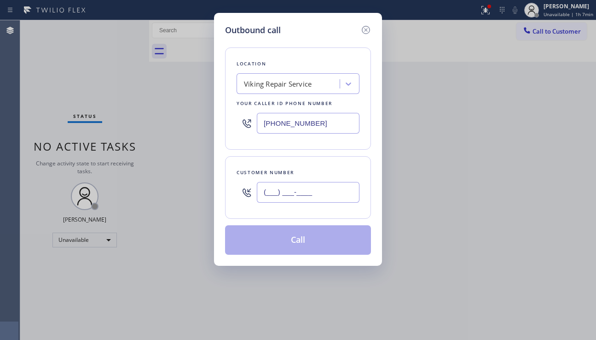
click at [270, 201] on input "(___) ___-____" at bounding box center [308, 192] width 103 height 21
paste input "949) 566-5595"
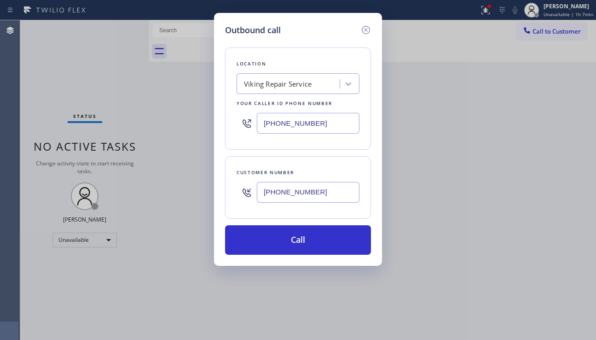
type input "[PHONE_NUMBER]"
drag, startPoint x: 402, startPoint y: 298, endPoint x: 316, endPoint y: 180, distance: 145.9
click at [402, 297] on div "Outbound call Location Viking Repair Service Your caller id phone number [PHONE…" at bounding box center [298, 170] width 596 height 340
click at [281, 69] on div "Location Viking Repair Service Your caller id phone number [PHONE_NUMBER]" at bounding box center [298, 98] width 146 height 102
click at [286, 79] on div "Viking Repair Service" at bounding box center [278, 84] width 68 height 11
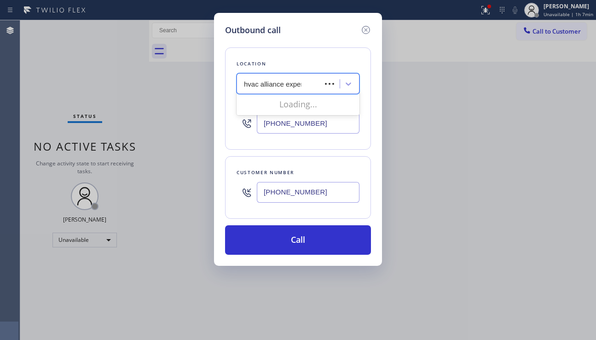
type input "hvac alliance expert"
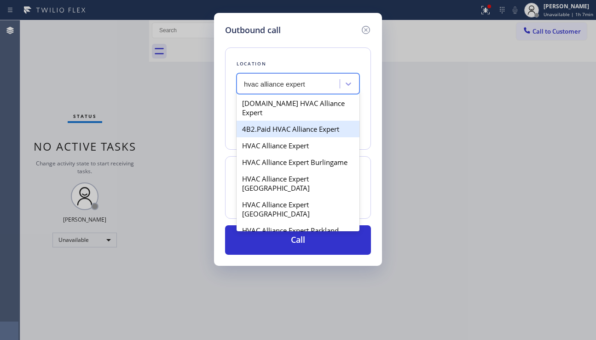
click at [282, 124] on div "4B2.Paid HVAC Alliance Expert" at bounding box center [298, 129] width 123 height 17
type input "[PHONE_NUMBER]"
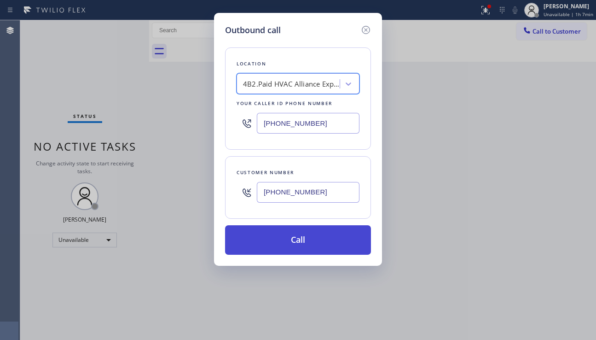
click at [293, 233] on button "Call" at bounding box center [298, 239] width 146 height 29
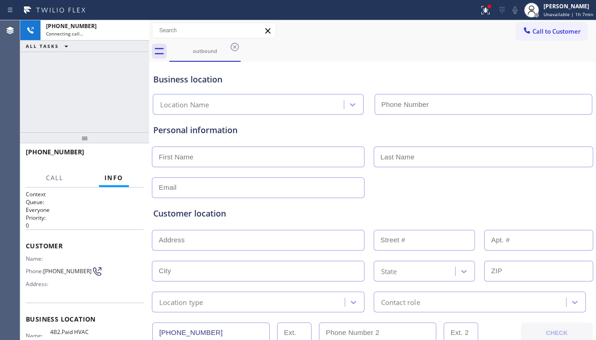
type input "[PHONE_NUMBER]"
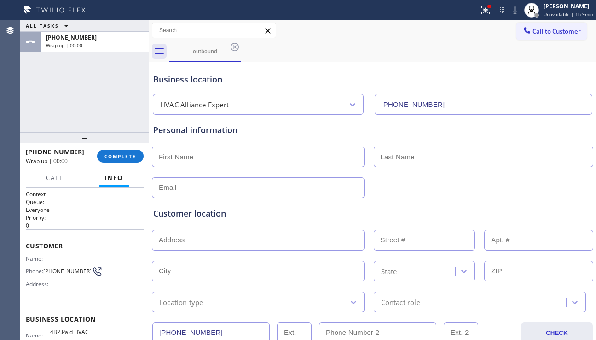
drag, startPoint x: 561, startPoint y: 178, endPoint x: 344, endPoint y: 211, distance: 219.3
click at [561, 179] on div at bounding box center [372, 186] width 443 height 23
click at [123, 157] on span "COMPLETE" at bounding box center [120, 156] width 32 height 6
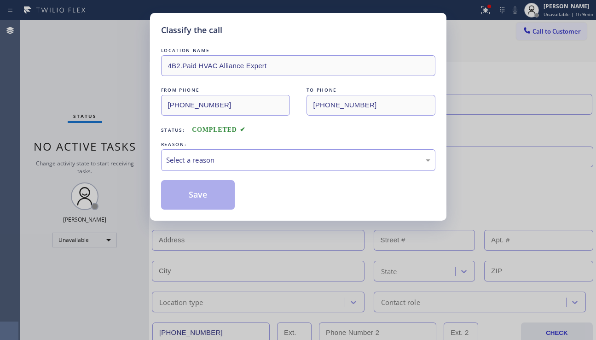
click at [217, 164] on div "Select a reason" at bounding box center [298, 160] width 264 height 11
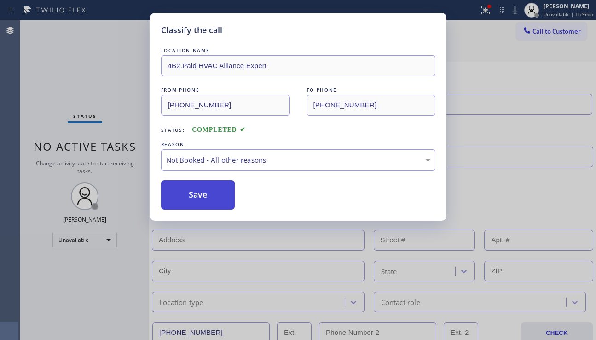
click at [205, 193] on button "Save" at bounding box center [198, 194] width 74 height 29
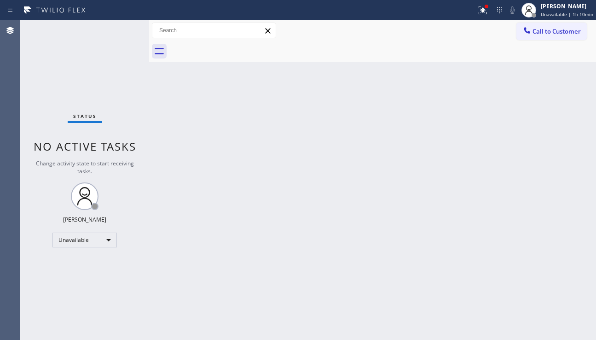
click at [509, 180] on div "Back to Dashboard Change Sender ID Customers Technicians Select a contact Outbo…" at bounding box center [372, 179] width 447 height 319
click at [98, 238] on div "Unavailable" at bounding box center [84, 239] width 64 height 15
drag, startPoint x: 90, startPoint y: 265, endPoint x: 183, endPoint y: 263, distance: 92.5
click at [91, 264] on li "Available" at bounding box center [84, 264] width 63 height 11
click at [275, 259] on div "Back to Dashboard Change Sender ID Customers Technicians Select a contact Outbo…" at bounding box center [372, 179] width 447 height 319
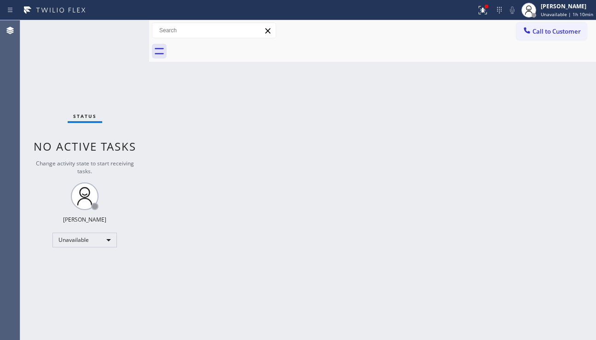
click at [275, 259] on div "Back to Dashboard Change Sender ID Customers Technicians Select a contact Outbo…" at bounding box center [372, 179] width 447 height 319
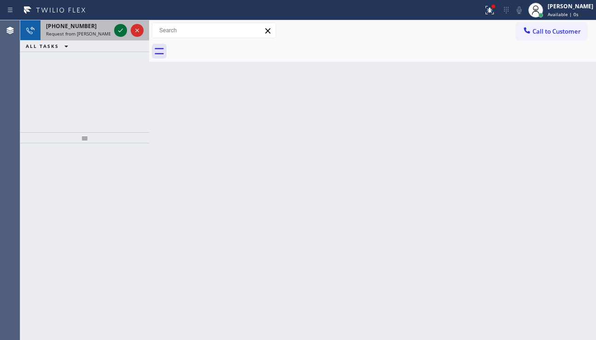
click at [121, 32] on icon at bounding box center [120, 30] width 11 height 11
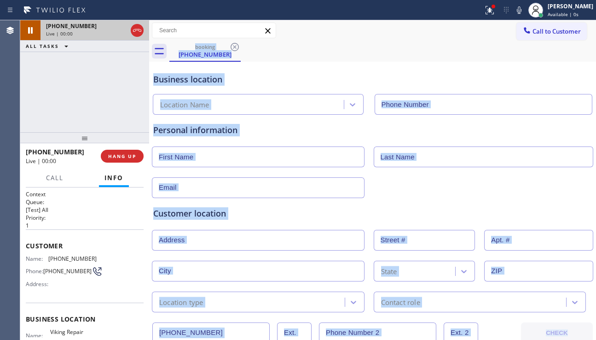
type input "[PHONE_NUMBER]"
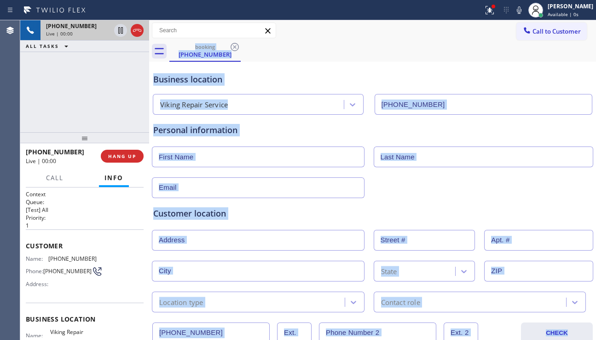
click at [283, 137] on div "Personal information" at bounding box center [372, 161] width 439 height 74
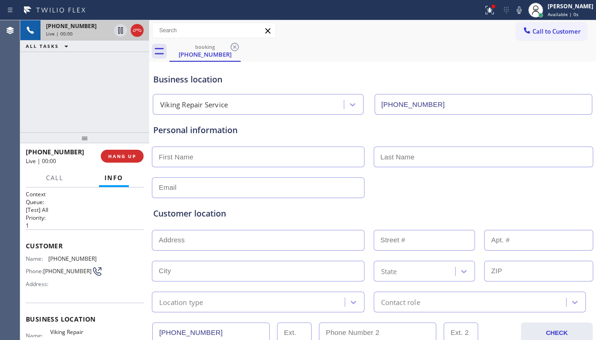
click at [278, 129] on div "Personal information" at bounding box center [372, 130] width 439 height 12
click at [247, 159] on input "text" at bounding box center [258, 156] width 213 height 21
paste input "[PERSON_NAME]"
type input "[PERSON_NAME]"
click at [388, 158] on input "text" at bounding box center [484, 156] width 220 height 21
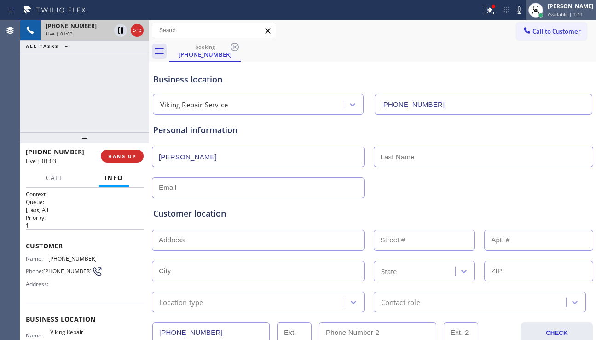
click at [530, 11] on icon at bounding box center [535, 10] width 11 height 11
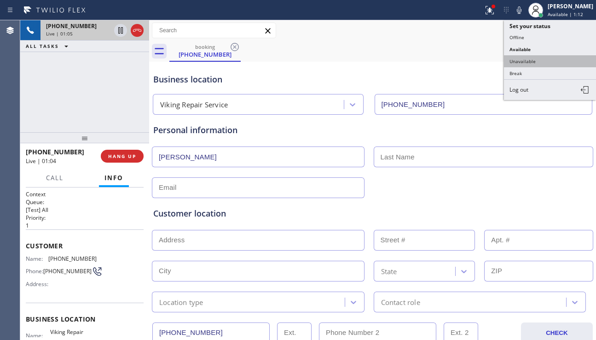
click at [532, 62] on button "Unavailable" at bounding box center [550, 61] width 92 height 12
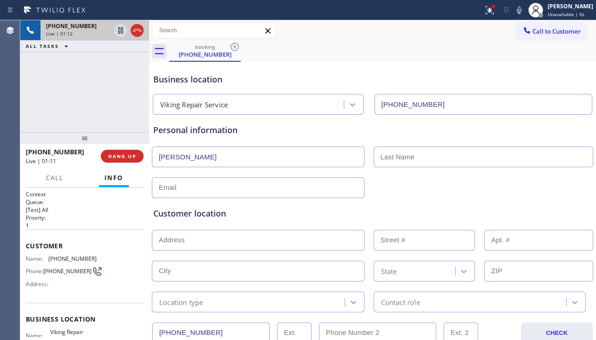
click at [394, 162] on input "text" at bounding box center [484, 156] width 220 height 21
paste input "[PERSON_NAME]"
type input "[PERSON_NAME]"
click at [194, 241] on input "text" at bounding box center [258, 240] width 213 height 21
click at [243, 233] on input "text" at bounding box center [258, 240] width 213 height 21
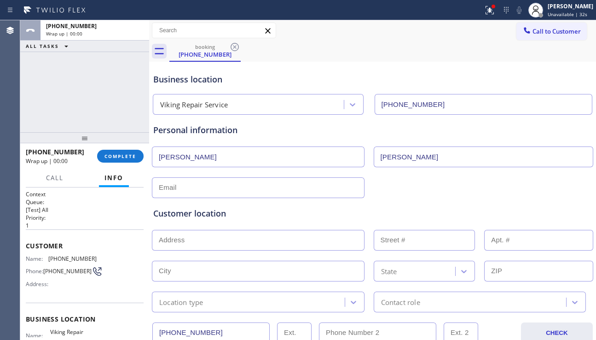
paste input "[STREET_ADDRESS]"
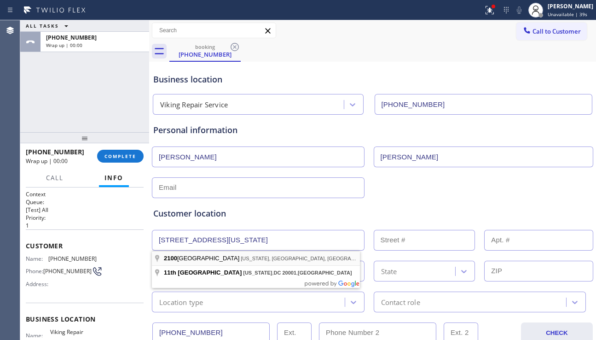
type input "[STREET_ADDRESS]"
type input "2100"
type input "[US_STATE]"
type input "20001"
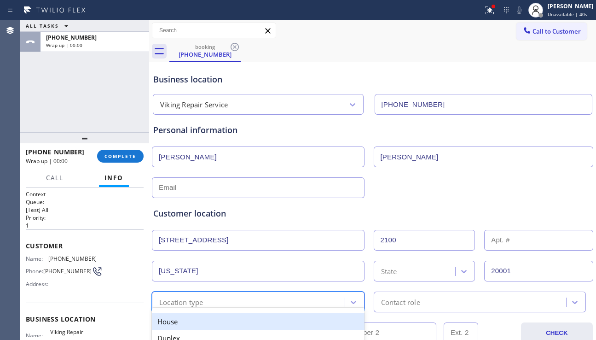
click at [244, 303] on div "Location type" at bounding box center [250, 302] width 190 height 16
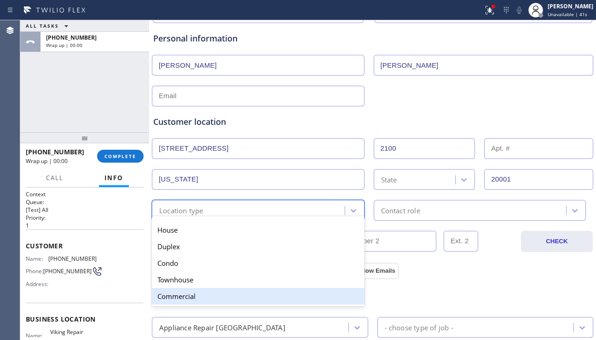
scroll to position [92, 0]
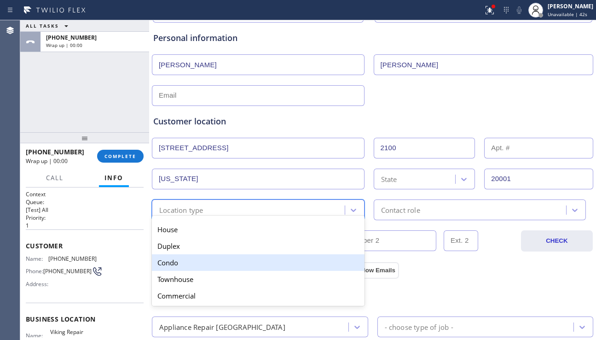
click at [203, 263] on div "Condo" at bounding box center [258, 262] width 213 height 17
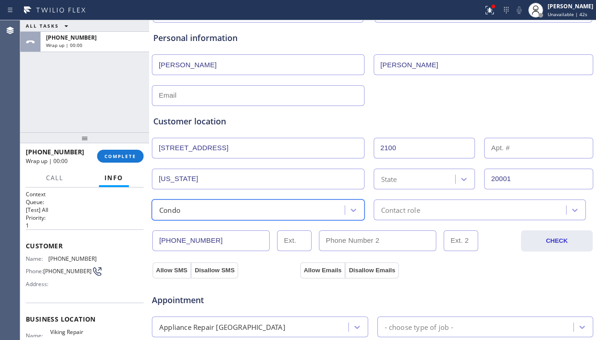
click at [421, 198] on div "option Condo, selected. 5 results available. Select is focused ,type to refine …" at bounding box center [372, 208] width 443 height 23
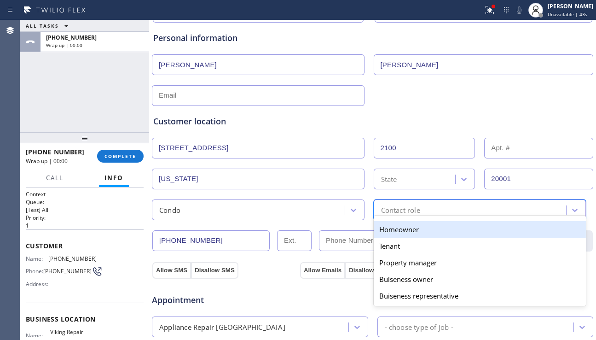
click at [414, 212] on div "Contact role" at bounding box center [400, 209] width 39 height 11
click at [406, 233] on div "Homeowner" at bounding box center [480, 229] width 213 height 17
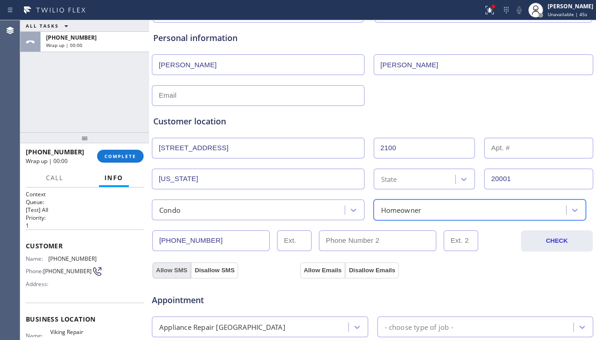
click at [172, 272] on button "Allow SMS" at bounding box center [171, 270] width 39 height 17
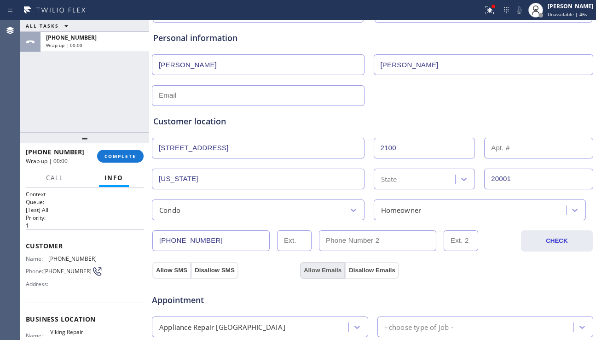
click at [325, 271] on button "Allow Emails" at bounding box center [322, 270] width 45 height 17
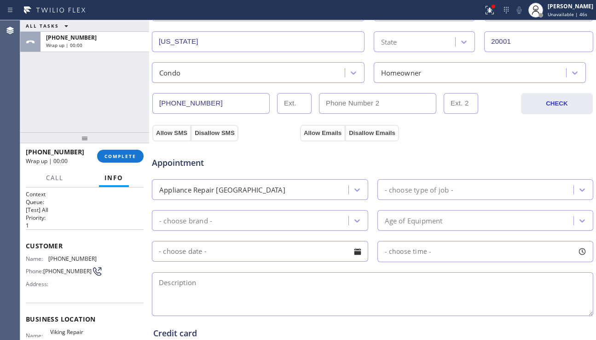
scroll to position [230, 0]
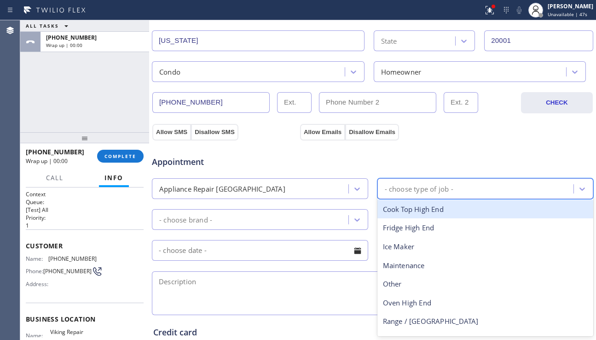
click at [432, 187] on div "- choose type of job -" at bounding box center [419, 188] width 69 height 11
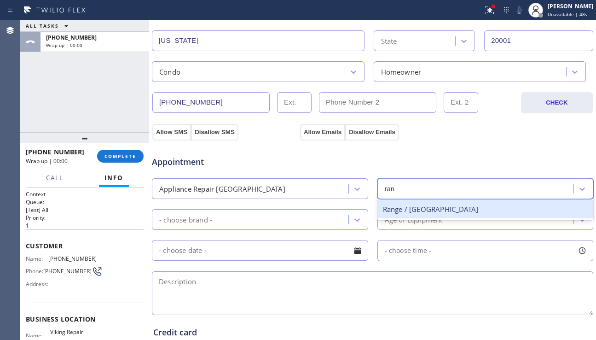
type input "rang"
click at [422, 203] on div "Range / [GEOGRAPHIC_DATA]" at bounding box center [485, 209] width 216 height 19
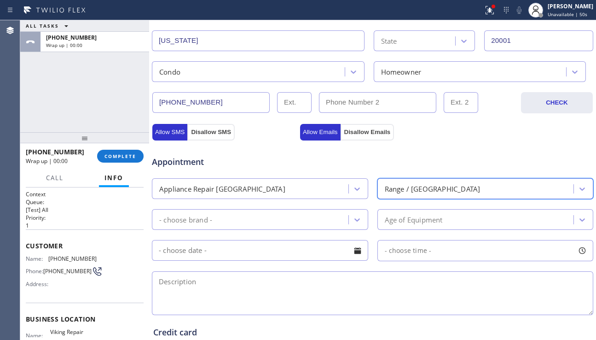
click at [324, 224] on div "- choose brand -" at bounding box center [252, 219] width 194 height 16
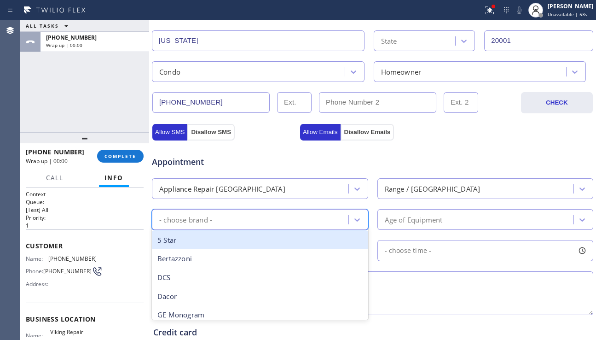
type input "v"
click at [286, 239] on div "Viking" at bounding box center [260, 240] width 216 height 19
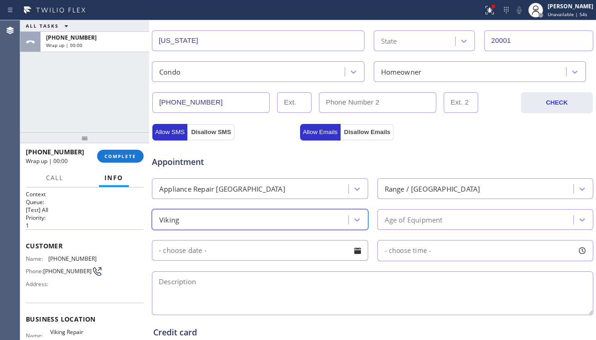
click at [441, 215] on div "Age of Equipment" at bounding box center [477, 219] width 194 height 16
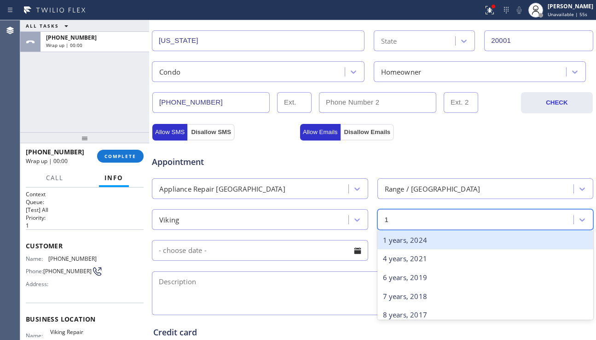
type input "12"
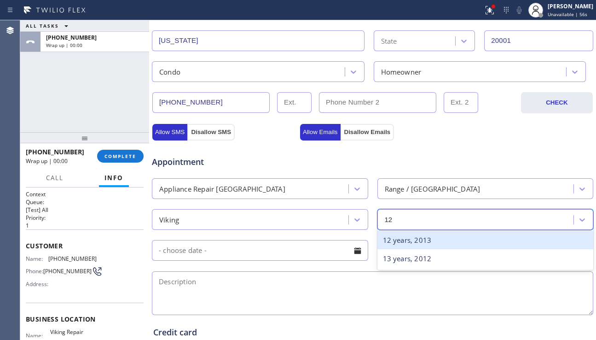
click at [406, 240] on div "12 years, 2013" at bounding box center [485, 240] width 216 height 19
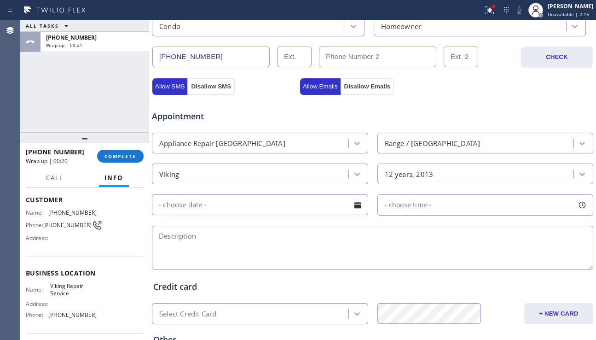
scroll to position [276, 0]
click at [239, 241] on textarea at bounding box center [372, 247] width 441 height 44
paste textarea "12-3 | $38 | Viking | range | it takes an house or half to pre heat the oven an…"
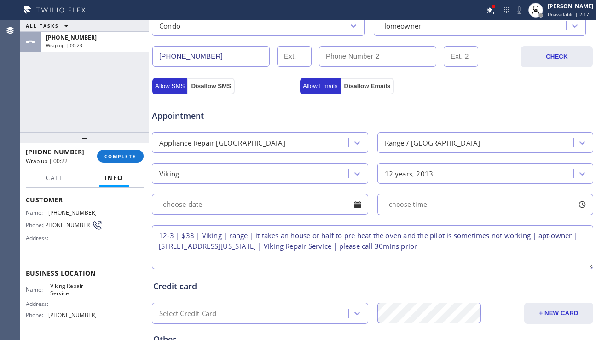
type textarea "12-3 | $38 | Viking | range | it takes an house or half to pre heat the oven an…"
click at [351, 198] on div at bounding box center [358, 205] width 16 height 16
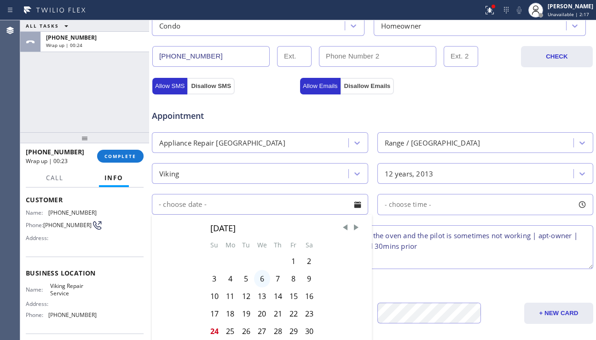
scroll to position [322, 0]
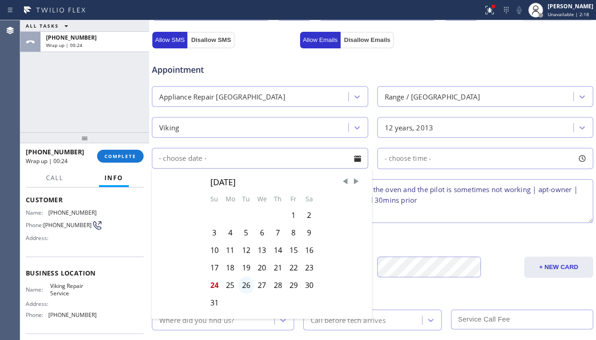
click at [246, 287] on div "26" at bounding box center [246, 284] width 16 height 17
type input "[DATE]"
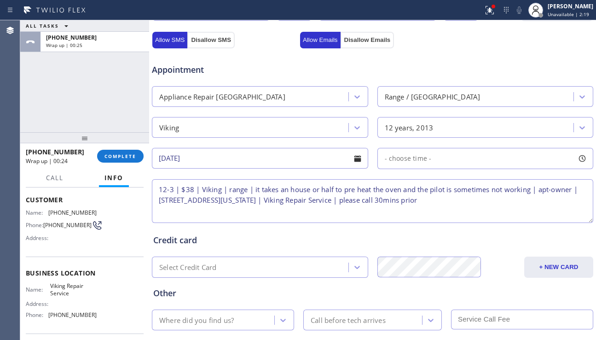
click at [404, 164] on div "- choose time -" at bounding box center [485, 158] width 216 height 21
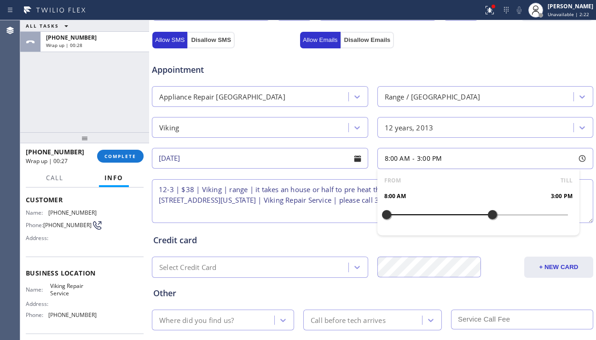
drag, startPoint x: 384, startPoint y: 214, endPoint x: 487, endPoint y: 218, distance: 103.2
click at [487, 218] on div at bounding box center [492, 214] width 11 height 19
drag, startPoint x: 379, startPoint y: 214, endPoint x: 440, endPoint y: 213, distance: 61.2
click at [441, 213] on div at bounding box center [446, 214] width 11 height 19
click at [359, 204] on textarea "12-3 | $38 | Viking | range | it takes an house or half to pre heat the oven an…" at bounding box center [372, 201] width 441 height 44
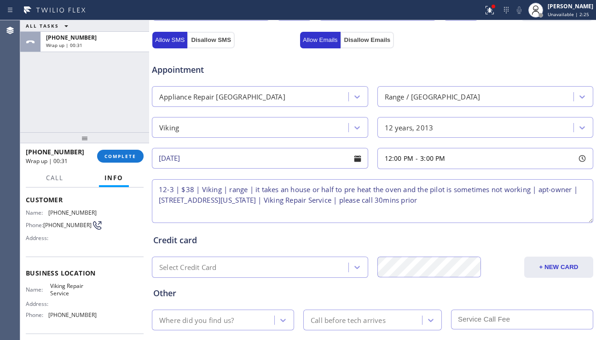
click at [499, 204] on textarea "12-3 | $38 | Viking | range | it takes an house or half to pre heat the oven an…" at bounding box center [372, 201] width 441 height 44
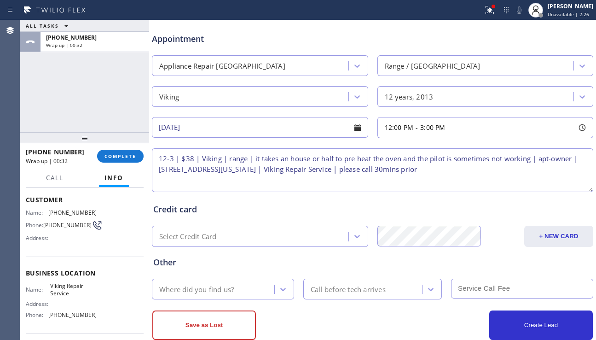
scroll to position [368, 0]
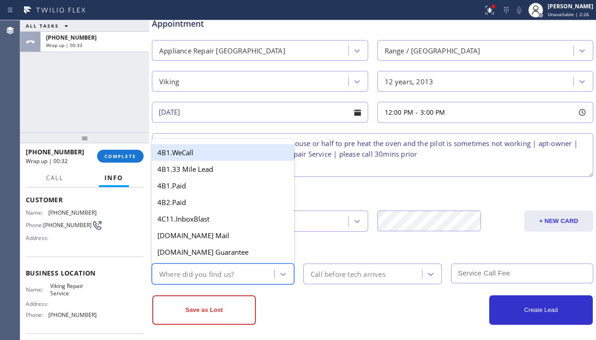
click at [242, 275] on div "Where did you find us?" at bounding box center [215, 274] width 120 height 16
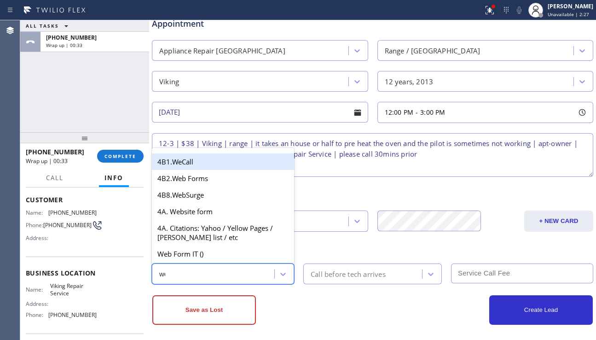
type input "web"
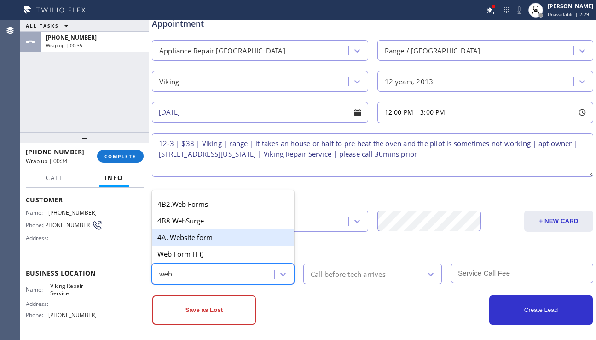
click at [248, 239] on div "4A. Website form" at bounding box center [223, 237] width 142 height 17
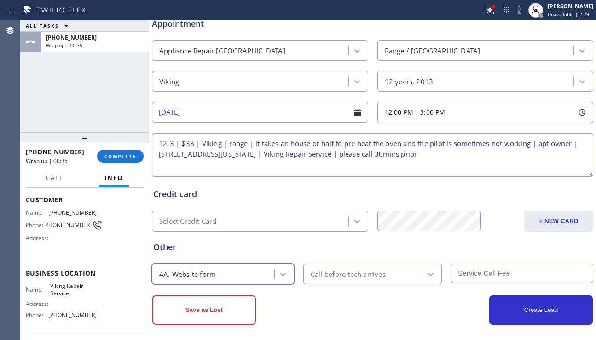
click at [365, 278] on div "Call before tech arrives" at bounding box center [348, 273] width 75 height 11
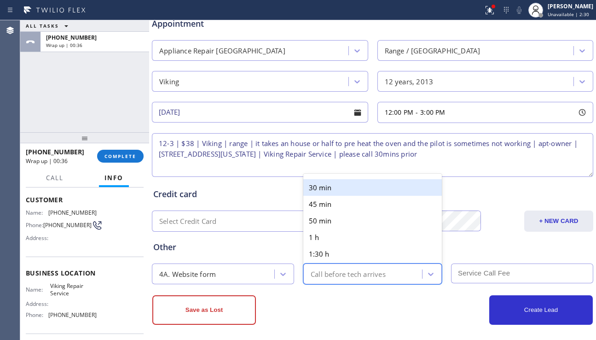
click at [344, 183] on div "30 min" at bounding box center [372, 187] width 139 height 17
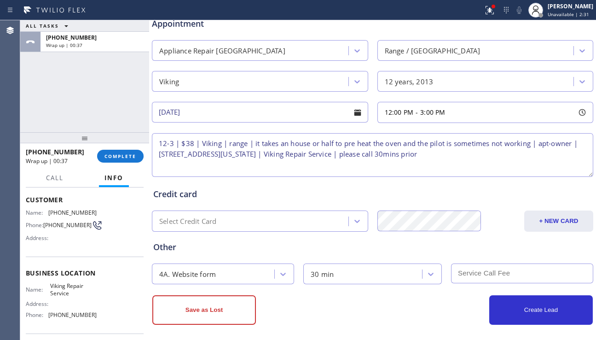
click at [480, 278] on input "text" at bounding box center [522, 273] width 142 height 20
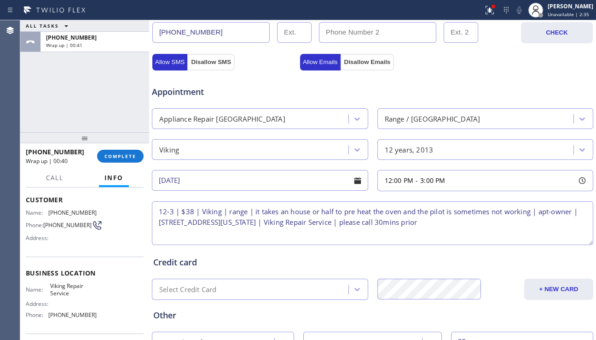
scroll to position [230, 0]
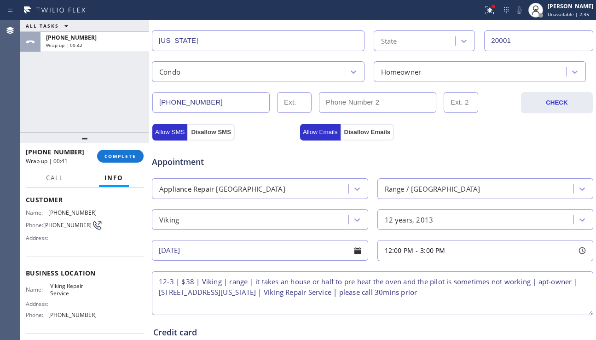
type input "38"
click at [234, 147] on div "Appointment" at bounding box center [225, 157] width 148 height 22
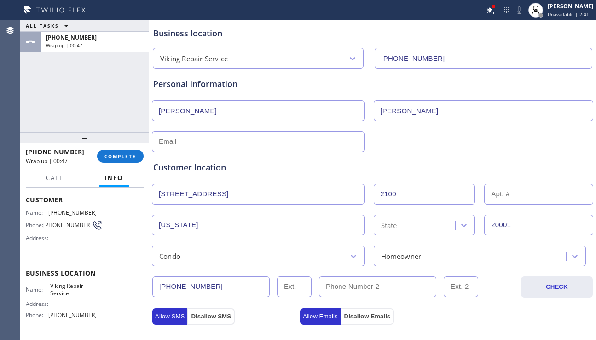
click at [247, 146] on input "text" at bounding box center [258, 141] width 213 height 21
paste input "[PERSON_NAME][EMAIL_ADDRESS][PERSON_NAME][DOMAIN_NAME]"
type input "[PERSON_NAME][EMAIL_ADDRESS][PERSON_NAME][DOMAIN_NAME]"
click at [381, 152] on div "Customer location >> ADD NEW ADDRESS << + NEW ADDRESS [STREET_ADDRESS][US_STATE…" at bounding box center [372, 209] width 442 height 114
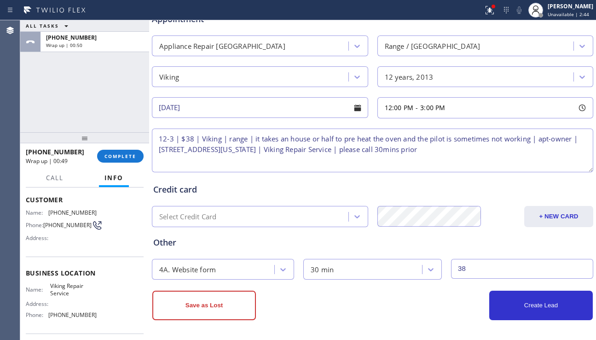
scroll to position [374, 0]
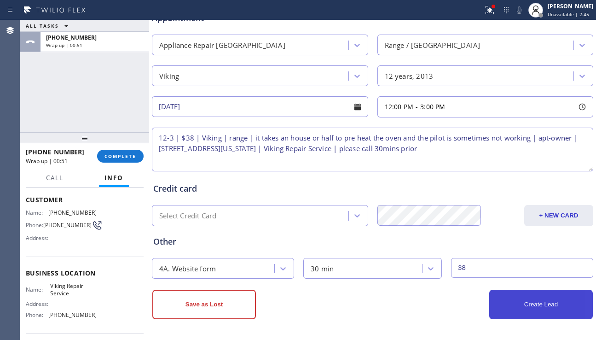
click at [517, 310] on button "Create Lead" at bounding box center [541, 304] width 104 height 29
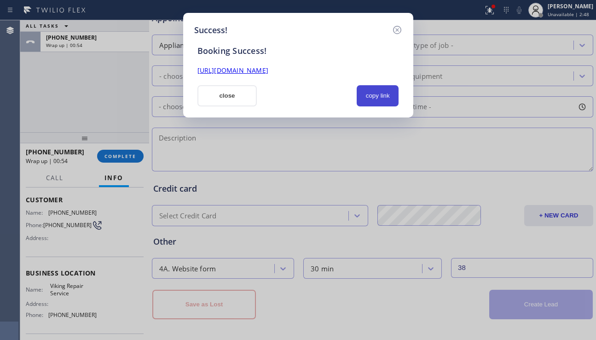
click at [377, 94] on button "copy link" at bounding box center [378, 95] width 42 height 21
click at [268, 69] on link "[URL][DOMAIN_NAME]" at bounding box center [232, 70] width 71 height 9
click at [220, 99] on button "close" at bounding box center [227, 95] width 60 height 21
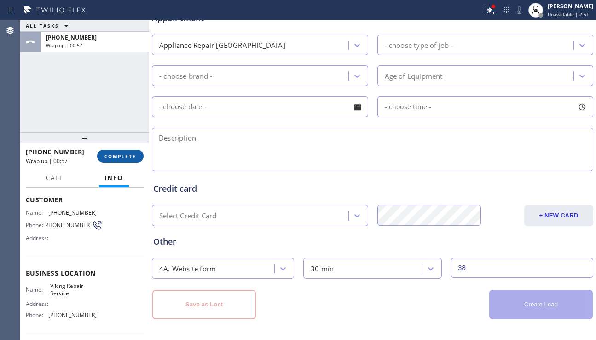
click at [131, 154] on span "COMPLETE" at bounding box center [120, 156] width 32 height 6
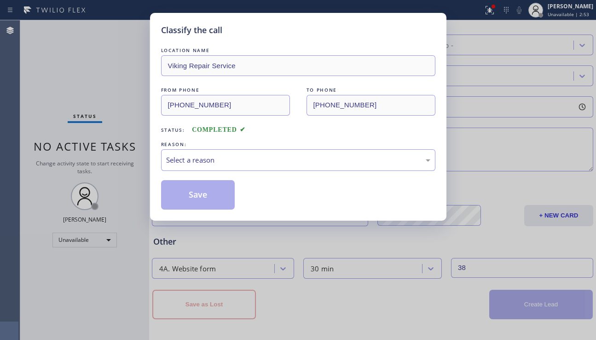
click at [248, 162] on div "Select a reason" at bounding box center [298, 160] width 264 height 11
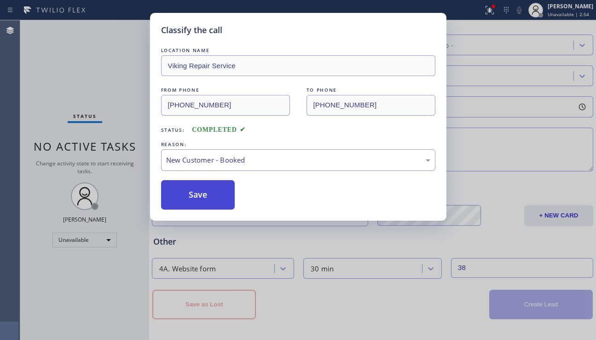
click at [212, 189] on button "Save" at bounding box center [198, 194] width 74 height 29
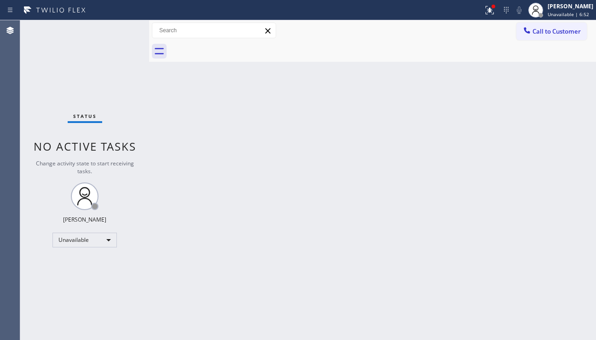
click at [337, 157] on div "Back to Dashboard Change Sender ID Customers Technicians Select a contact Outbo…" at bounding box center [372, 179] width 447 height 319
drag, startPoint x: 505, startPoint y: 208, endPoint x: 503, endPoint y: 192, distance: 16.3
click at [505, 208] on div "Back to Dashboard Change Sender ID Customers Technicians Select a contact Outbo…" at bounding box center [372, 179] width 447 height 319
click at [483, 11] on div at bounding box center [490, 10] width 20 height 11
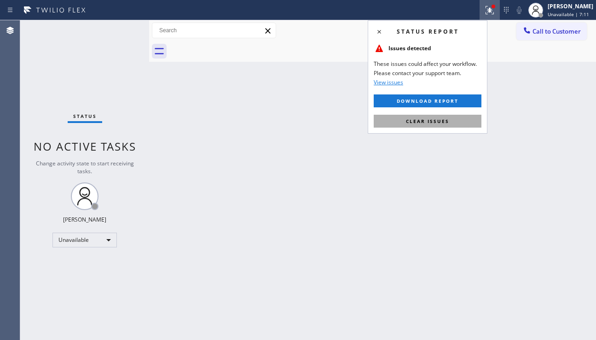
click at [445, 119] on span "Clear issues" at bounding box center [427, 121] width 43 height 6
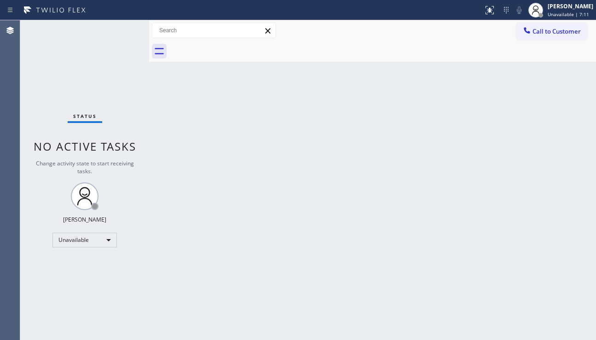
click at [406, 163] on div "Back to Dashboard Change Sender ID Customers Technicians Select a contact Outbo…" at bounding box center [372, 179] width 447 height 319
click at [255, 234] on div "Back to Dashboard Change Sender ID Customers Technicians Select a contact Outbo…" at bounding box center [372, 179] width 447 height 319
click at [490, 225] on div "Back to Dashboard Change Sender ID Customers Technicians Select a contact Outbo…" at bounding box center [372, 179] width 447 height 319
click at [262, 210] on div "Back to Dashboard Change Sender ID Customers Technicians Select a contact Outbo…" at bounding box center [372, 179] width 447 height 319
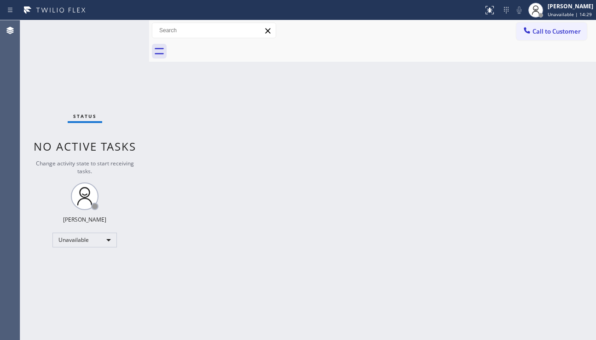
click at [537, 226] on div "Back to Dashboard Change Sender ID Customers Technicians Select a contact Outbo…" at bounding box center [372, 179] width 447 height 319
click at [544, 33] on span "Call to Customer" at bounding box center [557, 31] width 48 height 8
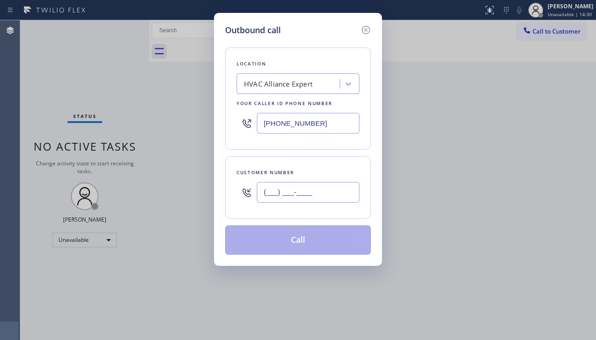
click at [295, 191] on input "(___) ___-____" at bounding box center [308, 192] width 103 height 21
paste input "714) 598-9348"
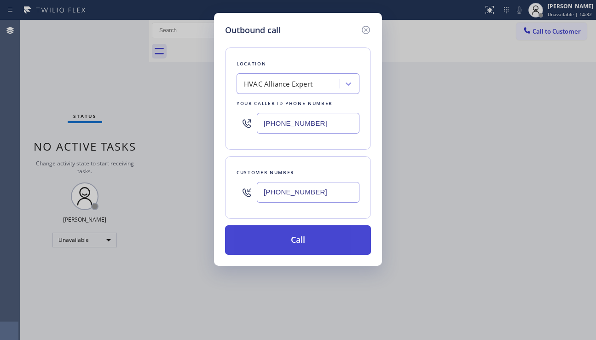
type input "[PHONE_NUMBER]"
click at [293, 244] on button "Call" at bounding box center [298, 239] width 146 height 29
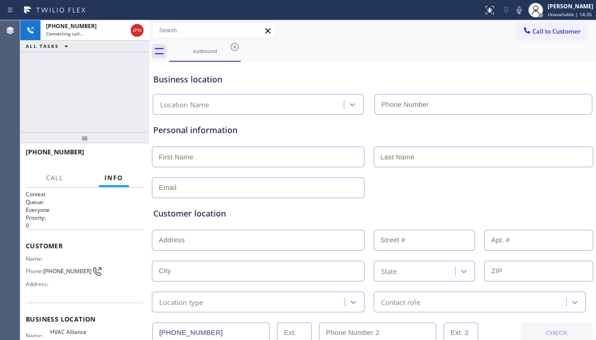
type input "[PHONE_NUMBER]"
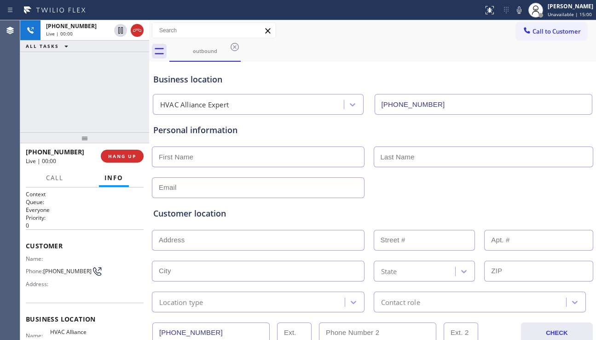
click at [504, 181] on div at bounding box center [372, 186] width 443 height 23
click at [518, 193] on div at bounding box center [372, 186] width 443 height 23
click at [521, 191] on div at bounding box center [372, 186] width 443 height 23
click at [117, 151] on button "HANG UP" at bounding box center [122, 156] width 43 height 13
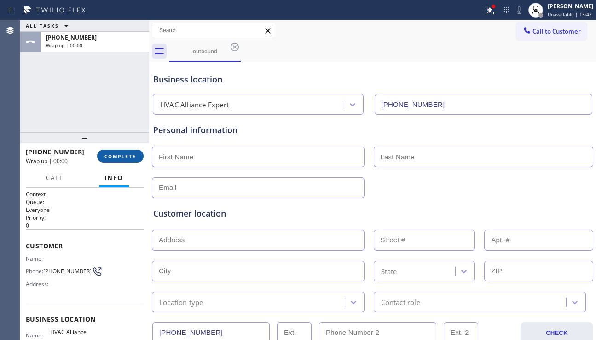
click at [127, 158] on span "COMPLETE" at bounding box center [120, 156] width 32 height 6
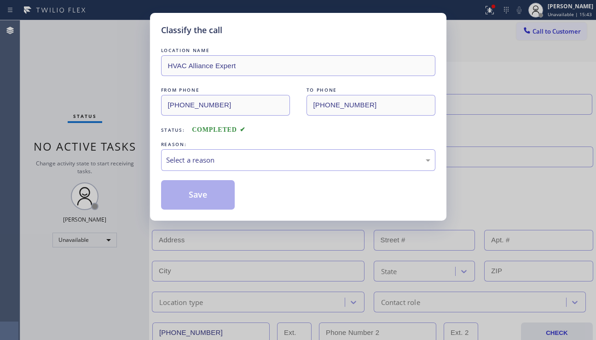
click at [261, 168] on div "Select a reason" at bounding box center [298, 160] width 274 height 22
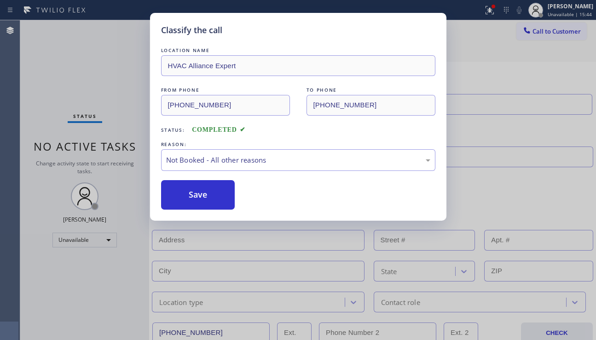
drag, startPoint x: 196, startPoint y: 201, endPoint x: 201, endPoint y: 229, distance: 28.5
click at [196, 201] on button "Save" at bounding box center [198, 194] width 74 height 29
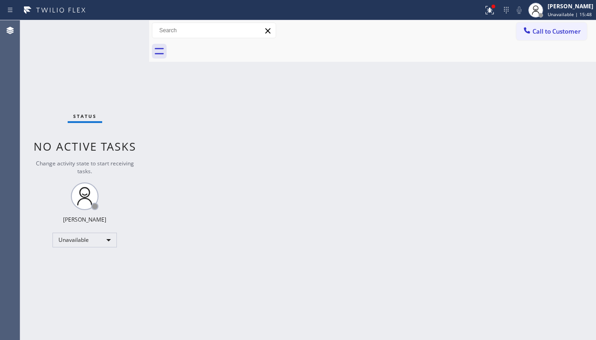
drag, startPoint x: 554, startPoint y: 41, endPoint x: 550, endPoint y: 45, distance: 5.6
click at [554, 41] on div at bounding box center [382, 51] width 427 height 21
click at [548, 28] on span "Call to Customer" at bounding box center [557, 31] width 48 height 8
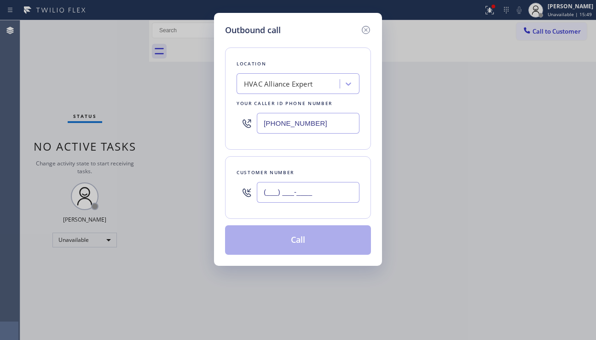
click at [296, 193] on input "(___) ___-____" at bounding box center [308, 192] width 103 height 21
paste input "707) 766-9624"
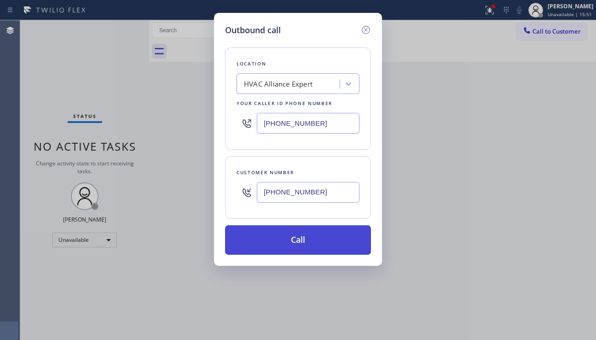
type input "[PHONE_NUMBER]"
click at [305, 249] on button "Call" at bounding box center [298, 239] width 146 height 29
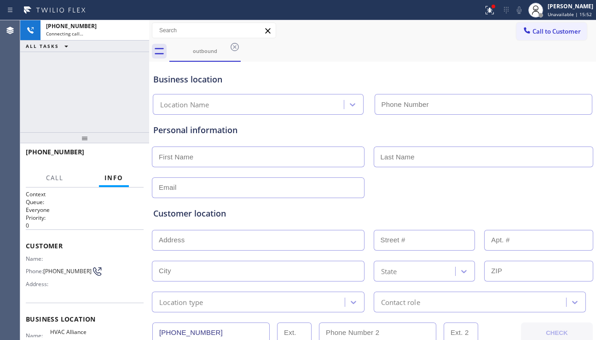
type input "[PHONE_NUMBER]"
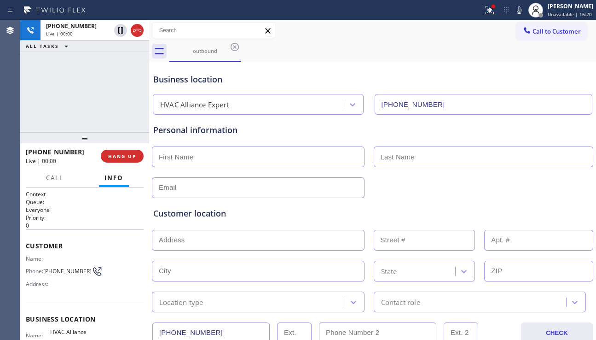
click at [514, 205] on div "Customer location >> ADD NEW ADDRESS << + NEW ADDRESS State Location type Conta…" at bounding box center [372, 255] width 442 height 114
drag, startPoint x: 543, startPoint y: 205, endPoint x: 330, endPoint y: 262, distance: 220.2
click at [539, 206] on div "Customer location >> ADD NEW ADDRESS << + NEW ADDRESS State Location type Conta…" at bounding box center [372, 255] width 442 height 114
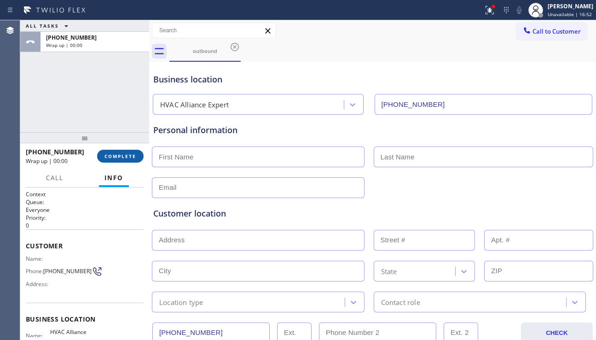
click at [136, 155] on button "COMPLETE" at bounding box center [120, 156] width 46 height 13
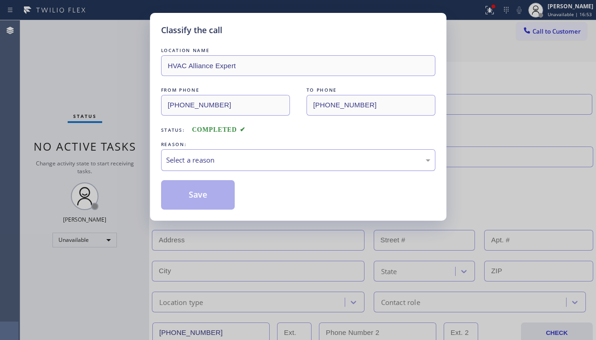
click at [240, 160] on div "Select a reason" at bounding box center [298, 160] width 264 height 11
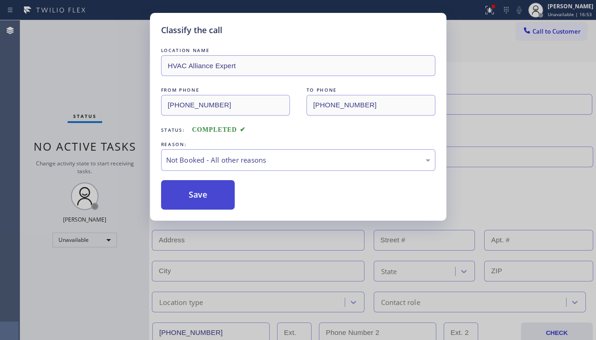
click at [197, 197] on button "Save" at bounding box center [198, 194] width 74 height 29
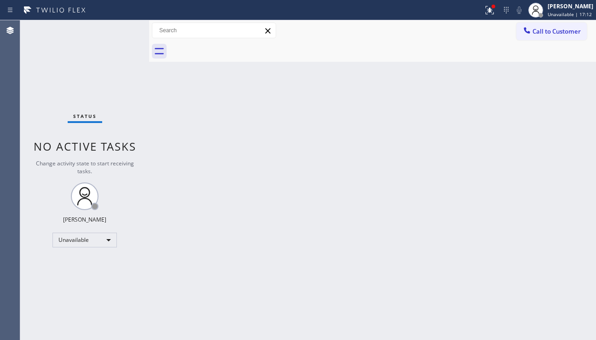
drag, startPoint x: 552, startPoint y: 212, endPoint x: 545, endPoint y: 191, distance: 23.0
click at [551, 211] on div "Back to Dashboard Change Sender ID Customers Technicians Select a contact Outbo…" at bounding box center [372, 179] width 447 height 319
click at [534, 37] on button "Call to Customer" at bounding box center [551, 31] width 70 height 17
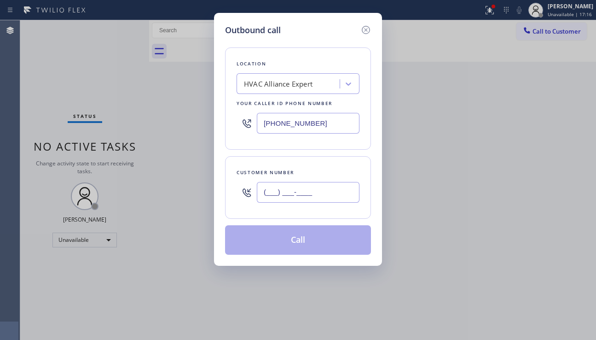
click at [274, 191] on input "(___) ___-____" at bounding box center [308, 192] width 103 height 21
paste input "949) 923-7989"
type input "[PHONE_NUMBER]"
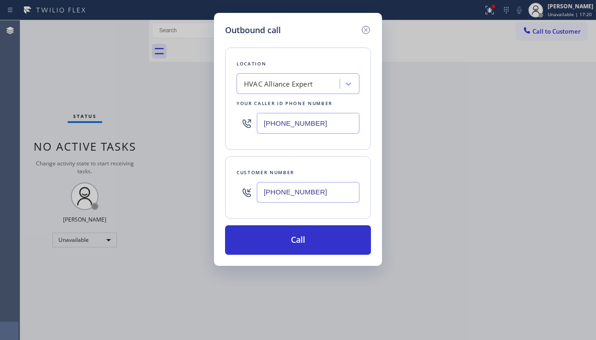
drag, startPoint x: 316, startPoint y: 128, endPoint x: 250, endPoint y: 132, distance: 66.4
click at [250, 132] on div "[PHONE_NUMBER]" at bounding box center [298, 123] width 123 height 30
paste input "00) 568-8664"
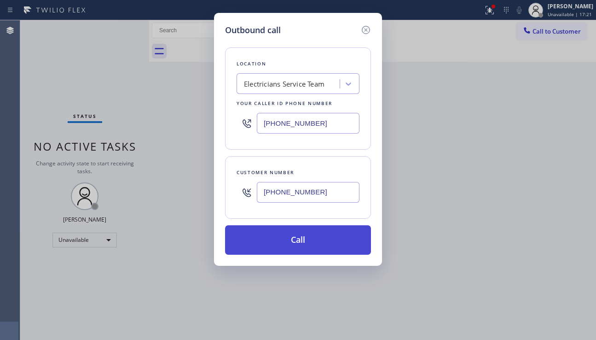
type input "[PHONE_NUMBER]"
click at [308, 240] on button "Call" at bounding box center [298, 239] width 146 height 29
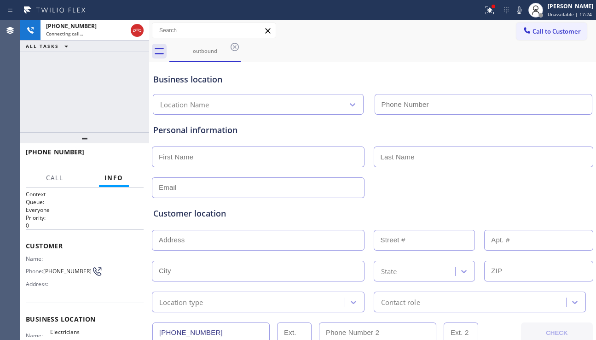
type input "[PHONE_NUMBER]"
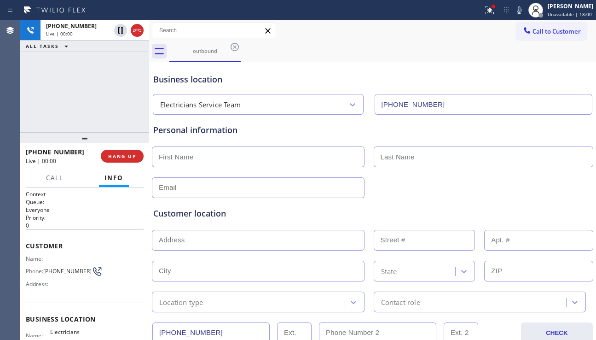
click at [498, 203] on div "Customer location >> ADD NEW ADDRESS << + NEW ADDRESS State Location type Conta…" at bounding box center [372, 255] width 442 height 114
click at [128, 161] on button "HANG UP" at bounding box center [122, 156] width 43 height 13
click at [128, 160] on button "HANG UP" at bounding box center [122, 156] width 43 height 13
click at [128, 160] on button "COMPLETE" at bounding box center [120, 156] width 46 height 13
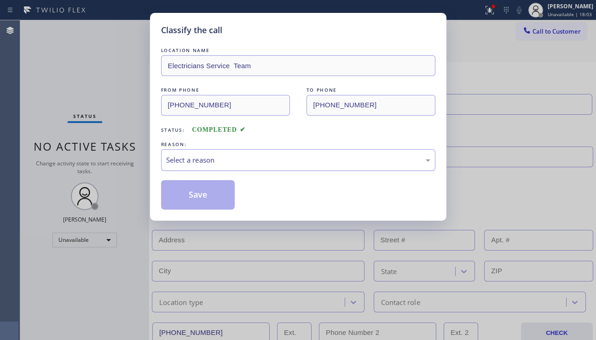
click at [269, 158] on div "Select a reason" at bounding box center [298, 160] width 264 height 11
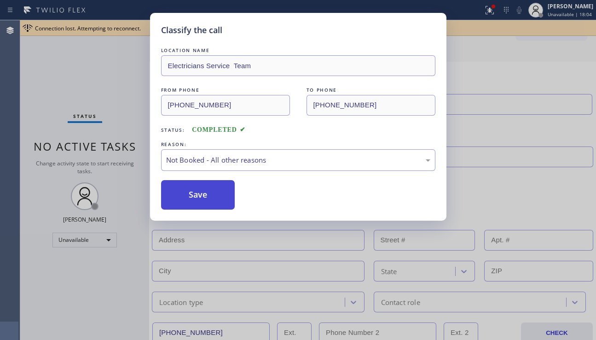
click at [185, 197] on button "Save" at bounding box center [198, 194] width 74 height 29
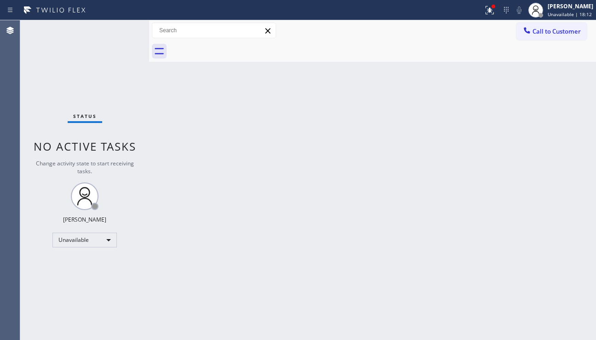
drag, startPoint x: 551, startPoint y: 38, endPoint x: 520, endPoint y: 61, distance: 38.5
click at [551, 38] on button "Call to Customer" at bounding box center [551, 31] width 70 height 17
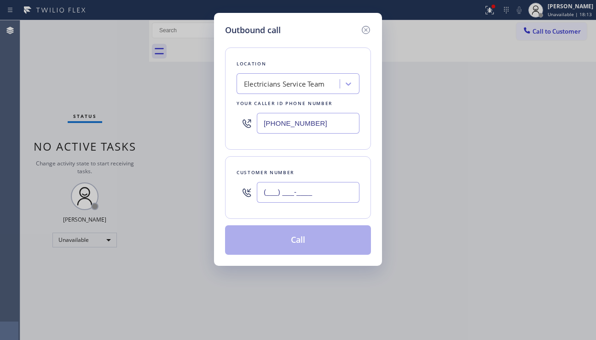
click at [316, 191] on input "(___) ___-____" at bounding box center [308, 192] width 103 height 21
paste input "816) 776-9391"
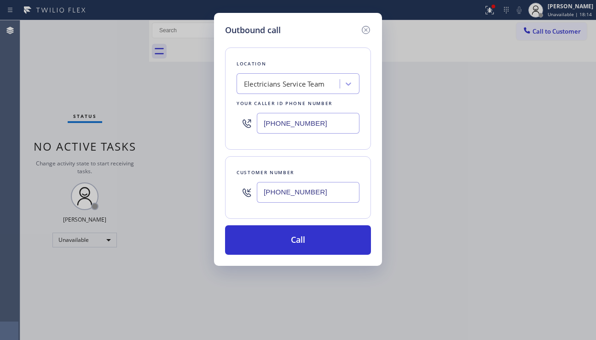
type input "[PHONE_NUMBER]"
click at [263, 88] on div "Electricians Service Team" at bounding box center [284, 84] width 81 height 11
click at [265, 87] on input "top tpo appliance repair" at bounding box center [280, 84] width 73 height 8
type input "top pro appliance repair"
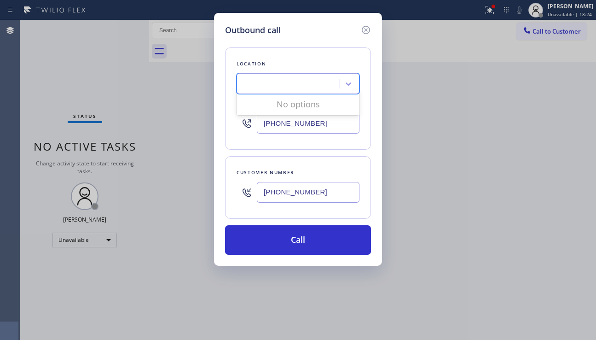
click at [325, 82] on div "top pro appliance repair" at bounding box center [289, 84] width 100 height 16
type input "top pro applian"
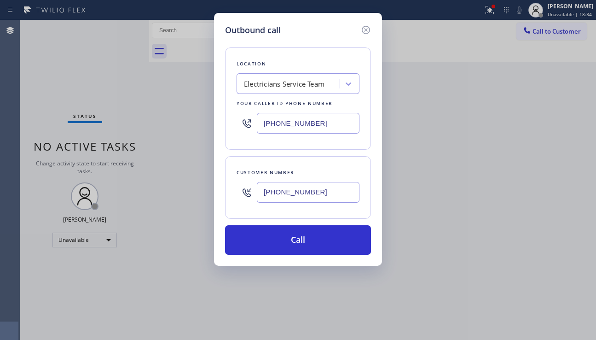
drag, startPoint x: 531, startPoint y: 217, endPoint x: 411, endPoint y: 174, distance: 127.3
click at [531, 217] on div "Outbound call Location Electricians Service Team Your caller id phone number [P…" at bounding box center [298, 170] width 596 height 340
click at [281, 81] on div "Electricians Service Team" at bounding box center [284, 84] width 81 height 11
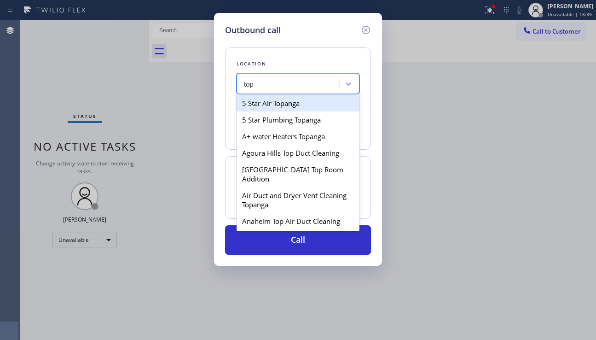
type input "top"
click at [280, 87] on div "Search location" at bounding box center [269, 84] width 50 height 11
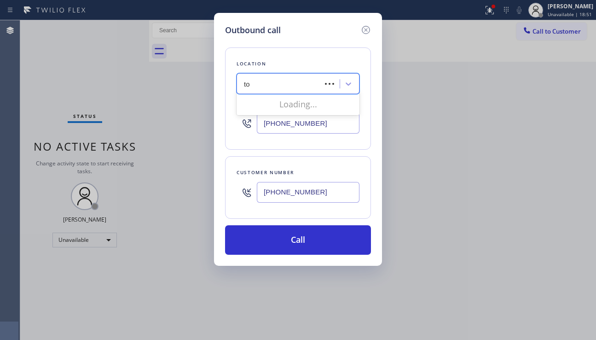
type input "t"
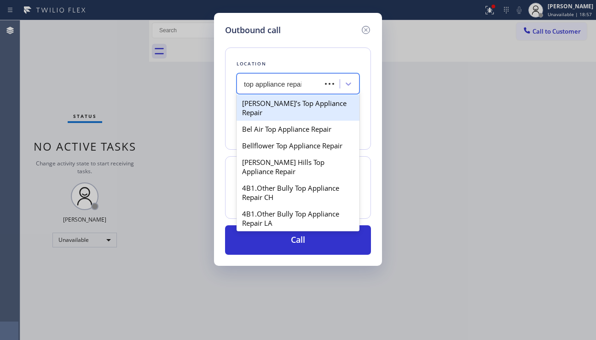
type input "top appliance repair"
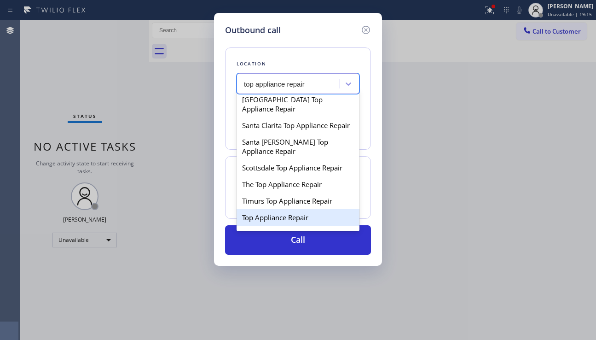
scroll to position [552, 0]
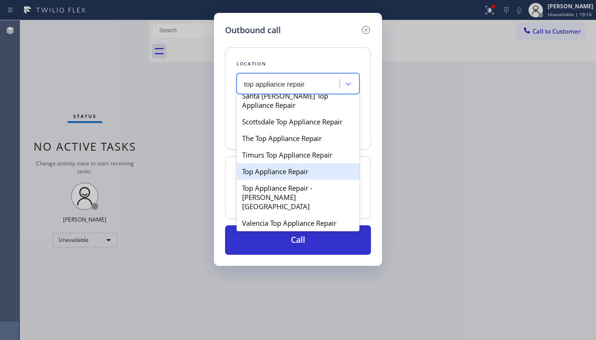
click at [301, 164] on div "Top Appliance Repair" at bounding box center [298, 171] width 123 height 17
type input "[PHONE_NUMBER]"
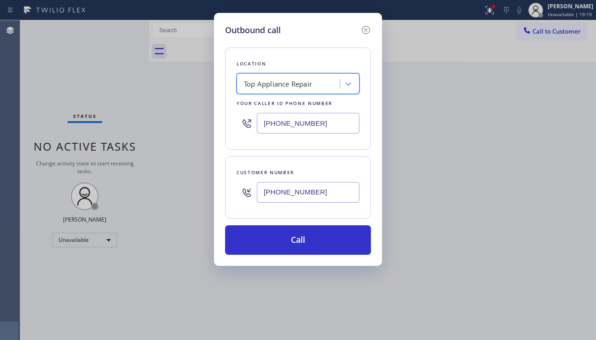
click at [252, 81] on div "Top Appliance Repair" at bounding box center [278, 84] width 68 height 11
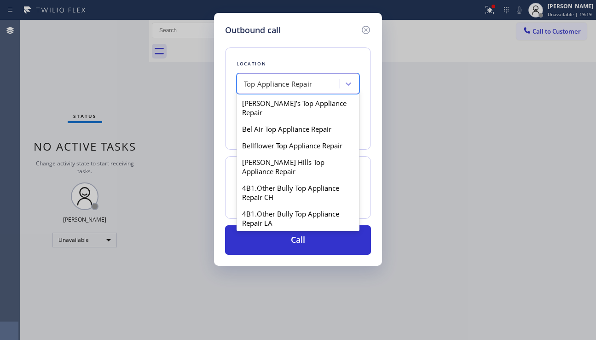
scroll to position [497, 0]
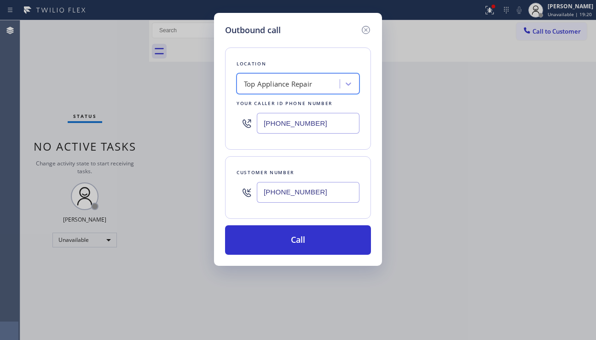
click at [252, 81] on div "Top Appliance Repair" at bounding box center [278, 84] width 68 height 11
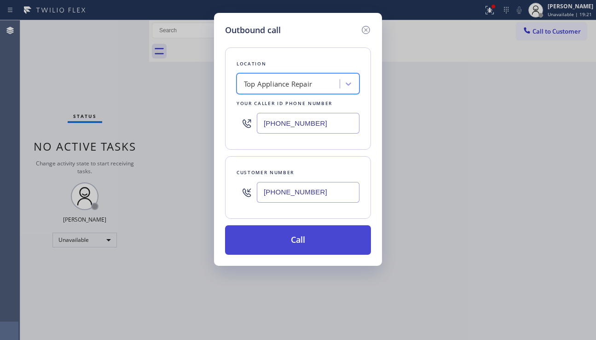
click at [307, 245] on button "Call" at bounding box center [298, 239] width 146 height 29
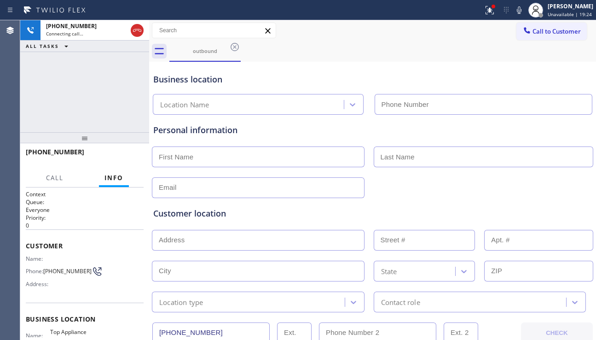
type input "[PHONE_NUMBER]"
drag, startPoint x: 493, startPoint y: 199, endPoint x: 482, endPoint y: 200, distance: 10.2
click at [493, 199] on div "Customer location >> ADD NEW ADDRESS << + NEW ADDRESS State Location type Conta…" at bounding box center [372, 255] width 442 height 114
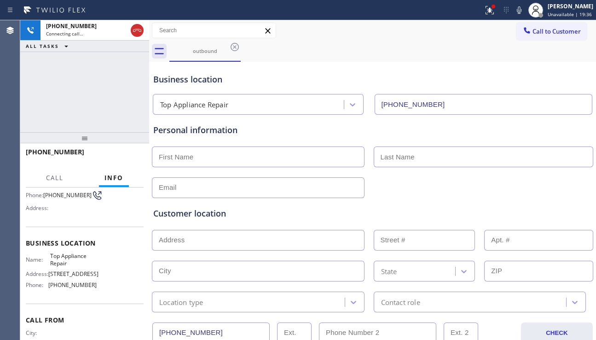
scroll to position [92, 0]
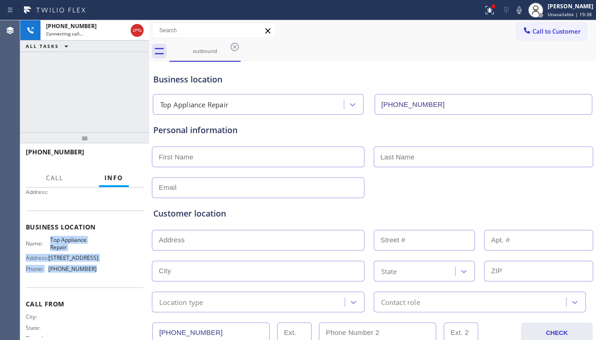
drag, startPoint x: 47, startPoint y: 242, endPoint x: 88, endPoint y: 277, distance: 53.5
click at [88, 276] on div "Name: Top Appliance Repair Address: [STREET_ADDRESS] Phone: [PHONE_NUMBER]" at bounding box center [61, 256] width 71 height 40
copy div "Top Appliance Repair Address: [STREET_ADDRESS] Phone: [PHONE_NUMBER]"
click at [121, 157] on span "HANG UP" at bounding box center [122, 156] width 28 height 6
click at [120, 161] on button "HANG UP" at bounding box center [122, 156] width 43 height 13
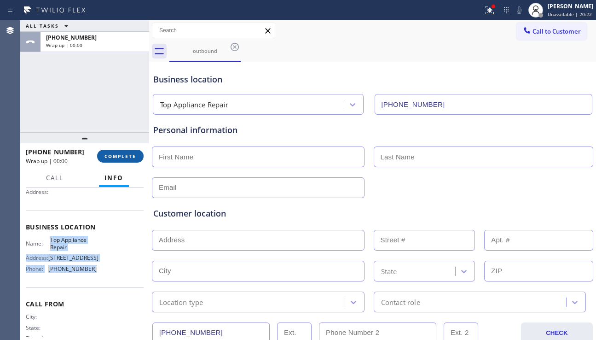
click at [136, 155] on span "COMPLETE" at bounding box center [120, 156] width 32 height 6
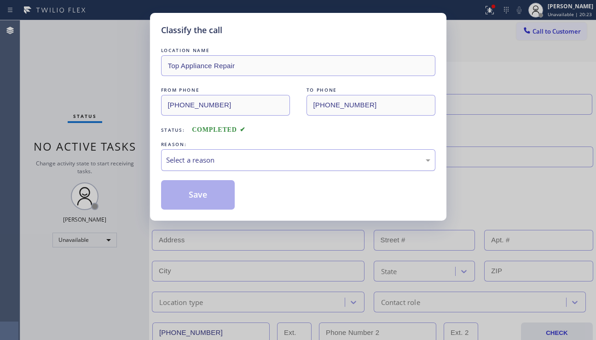
click at [244, 162] on div "Select a reason" at bounding box center [298, 160] width 264 height 11
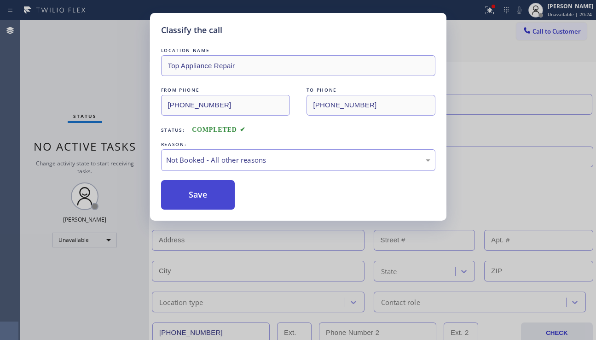
click at [197, 195] on button "Save" at bounding box center [198, 194] width 74 height 29
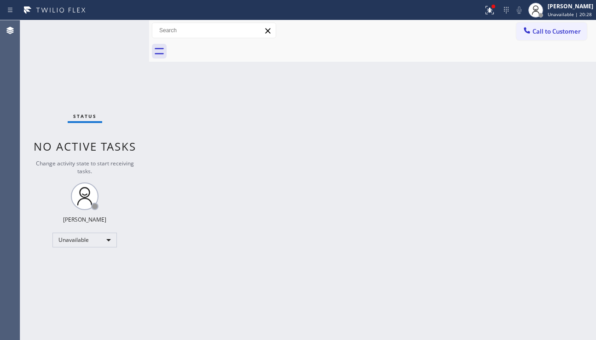
drag, startPoint x: 523, startPoint y: 30, endPoint x: 458, endPoint y: 85, distance: 84.3
click at [523, 30] on icon at bounding box center [526, 30] width 9 height 9
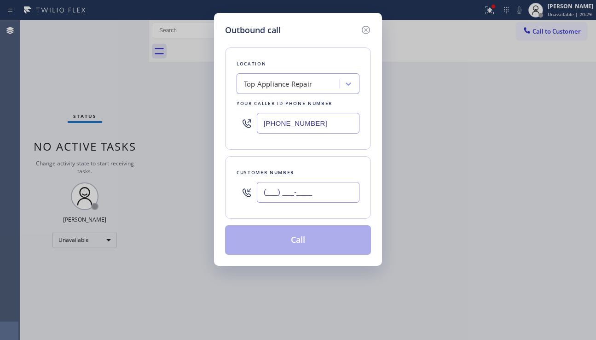
click at [315, 198] on input "(___) ___-____" at bounding box center [308, 192] width 103 height 21
paste input "818) 903-8941"
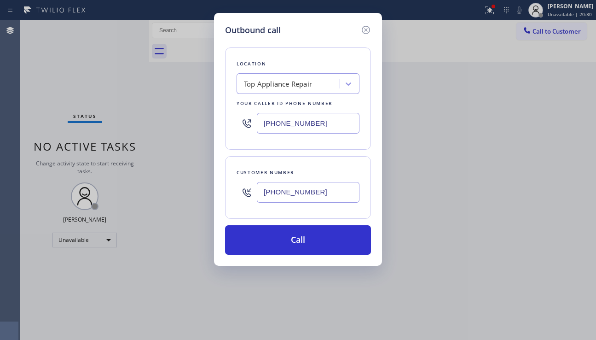
type input "[PHONE_NUMBER]"
drag, startPoint x: 316, startPoint y: 126, endPoint x: 219, endPoint y: 134, distance: 97.0
click at [219, 134] on div "Outbound call Location Top Appliance Repair Your caller id phone number [PHONE_…" at bounding box center [298, 139] width 168 height 253
paste input "747) 234-4030"
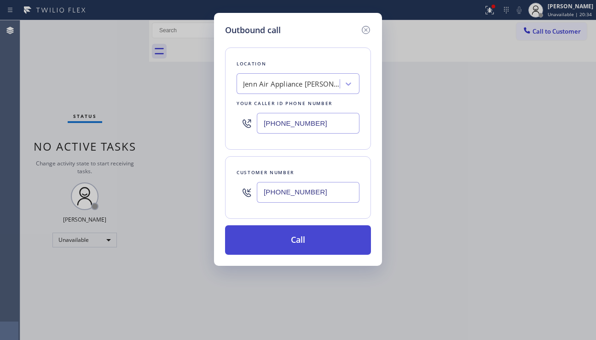
type input "[PHONE_NUMBER]"
click at [279, 247] on button "Call" at bounding box center [298, 239] width 146 height 29
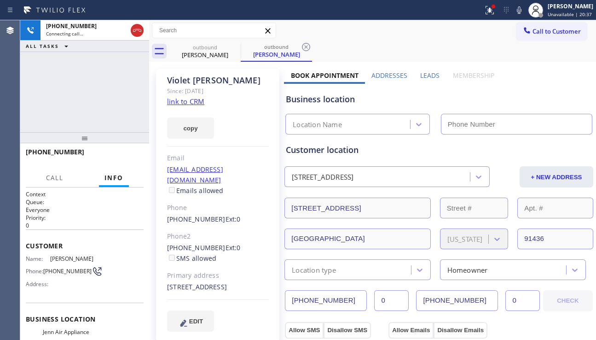
click at [424, 73] on label "Leads" at bounding box center [429, 75] width 19 height 9
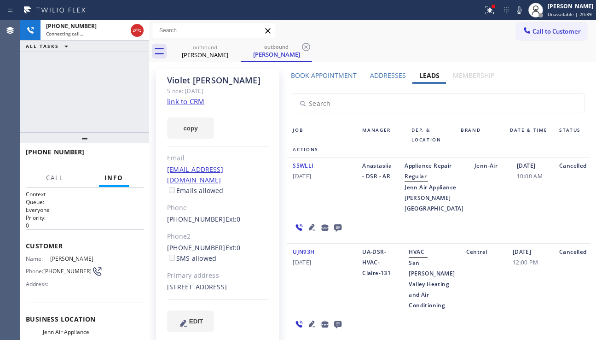
click at [336, 232] on icon at bounding box center [337, 227] width 7 height 7
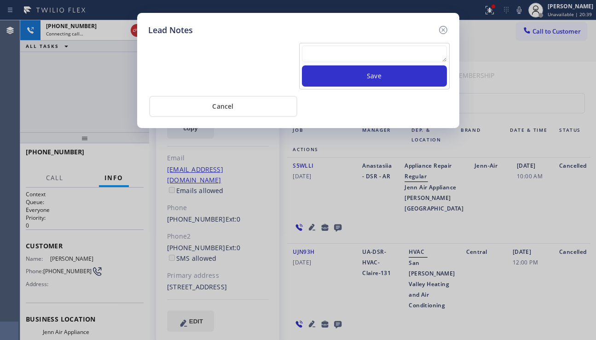
click at [351, 60] on textarea at bounding box center [374, 54] width 145 height 17
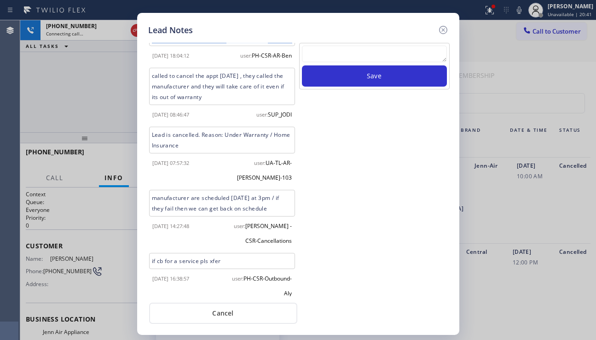
scroll to position [306, 0]
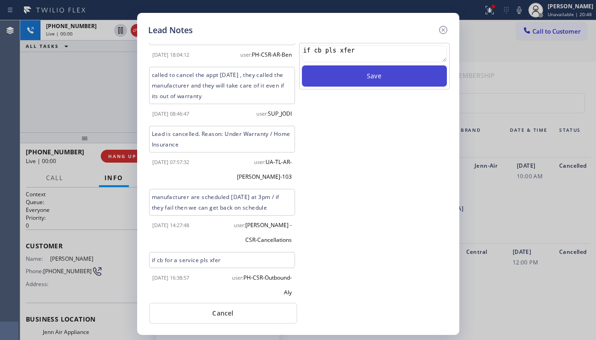
type textarea "if cb pls xfer"
click at [366, 75] on button "Save" at bounding box center [374, 75] width 145 height 21
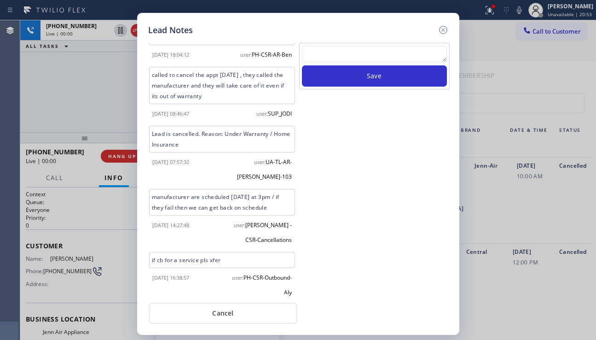
scroll to position [358, 0]
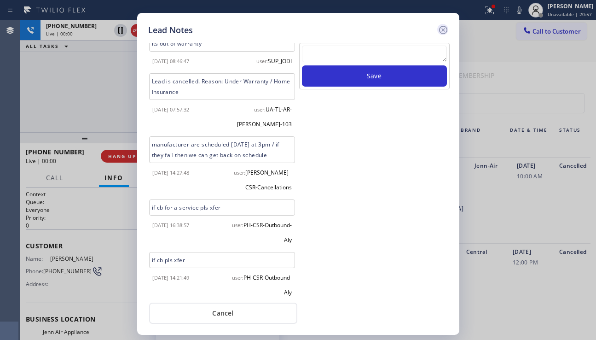
click at [444, 31] on icon at bounding box center [443, 30] width 8 height 8
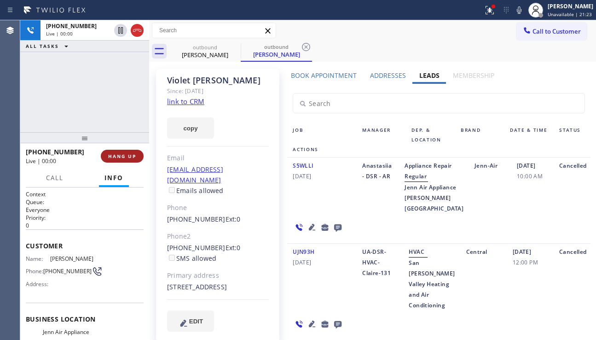
click at [129, 159] on button "HANG UP" at bounding box center [122, 156] width 43 height 13
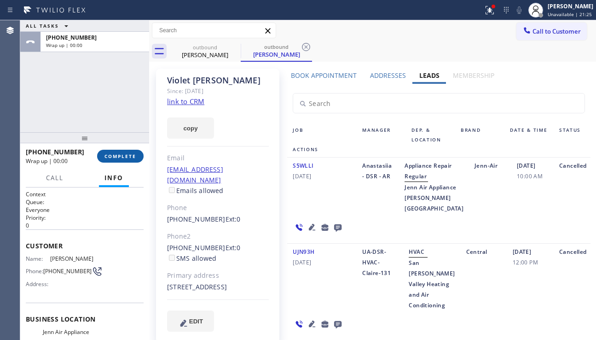
click at [129, 159] on button "COMPLETE" at bounding box center [120, 156] width 46 height 13
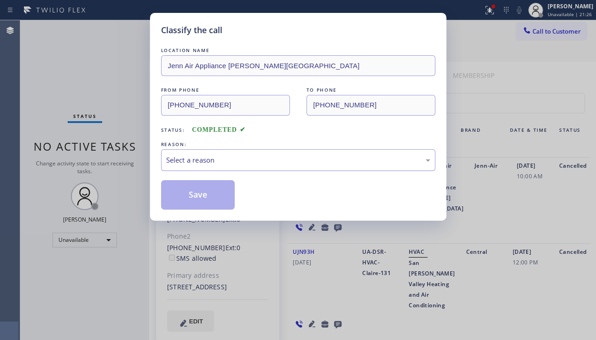
click at [238, 158] on div "Select a reason" at bounding box center [298, 160] width 264 height 11
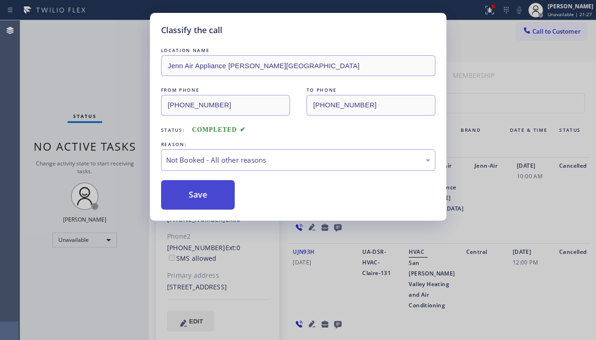
click at [218, 194] on button "Save" at bounding box center [198, 194] width 74 height 29
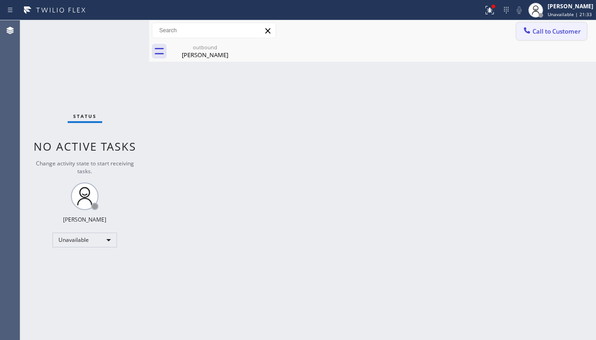
click at [532, 34] on div at bounding box center [527, 31] width 11 height 11
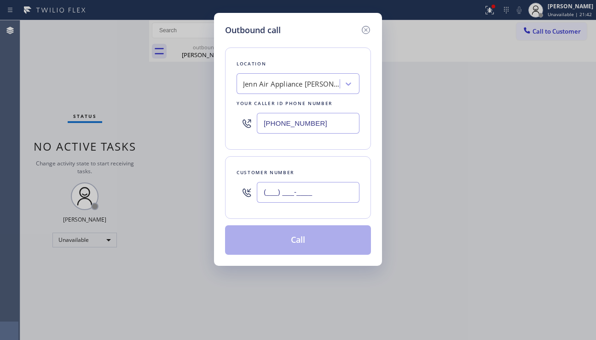
click at [301, 182] on input "(___) ___-____" at bounding box center [308, 192] width 103 height 21
paste input "302) 603-4233"
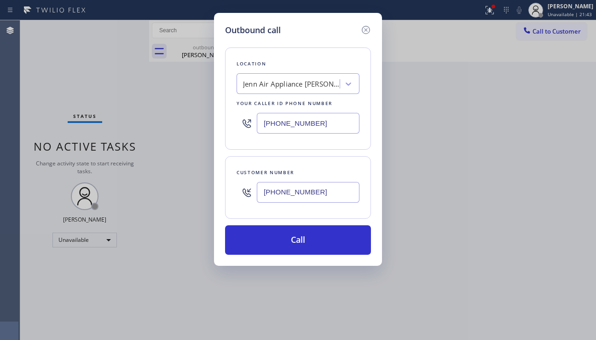
type input "[PHONE_NUMBER]"
drag, startPoint x: 321, startPoint y: 125, endPoint x: 242, endPoint y: 125, distance: 79.2
click at [242, 125] on div "[PHONE_NUMBER]" at bounding box center [298, 123] width 123 height 30
paste input "917) 933-3292"
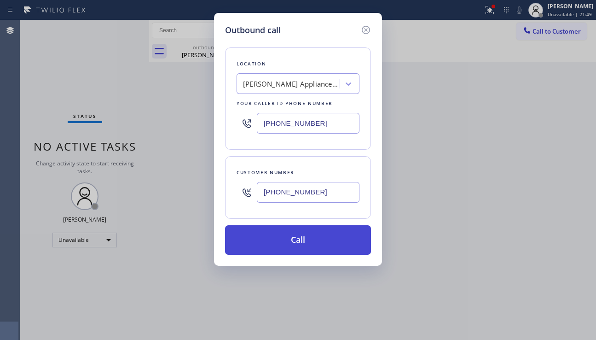
type input "[PHONE_NUMBER]"
click at [289, 244] on button "Call" at bounding box center [298, 239] width 146 height 29
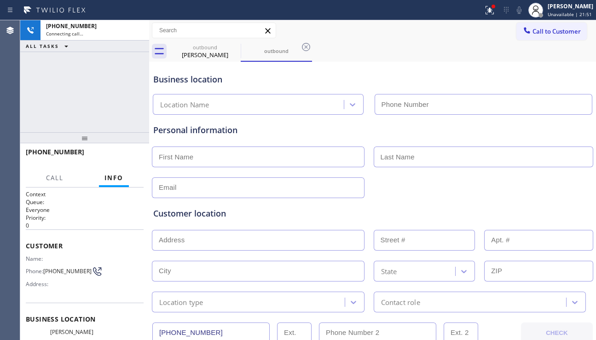
type input "[PHONE_NUMBER]"
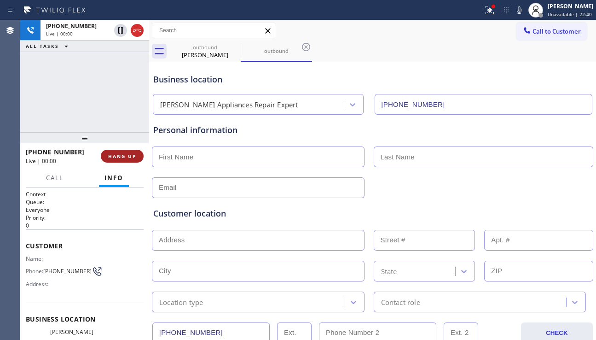
click at [136, 158] on button "HANG UP" at bounding box center [122, 156] width 43 height 13
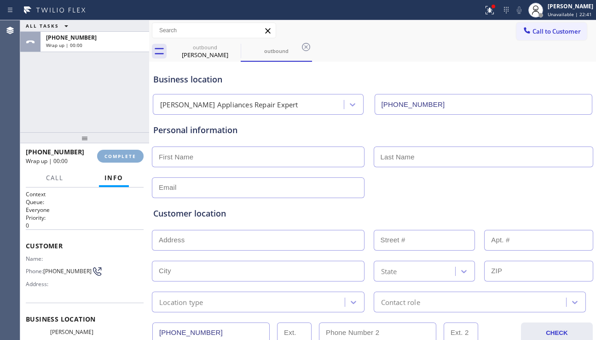
click at [136, 158] on button "COMPLETE" at bounding box center [120, 156] width 46 height 13
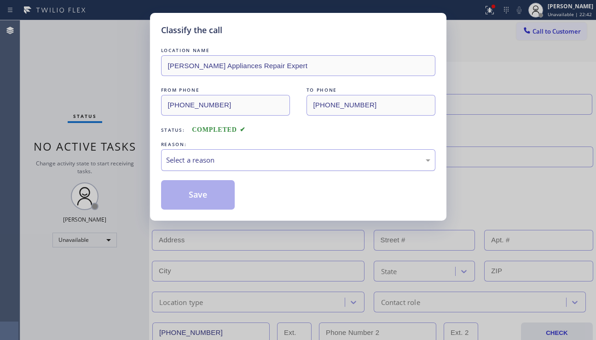
click at [238, 159] on div "Select a reason" at bounding box center [298, 160] width 264 height 11
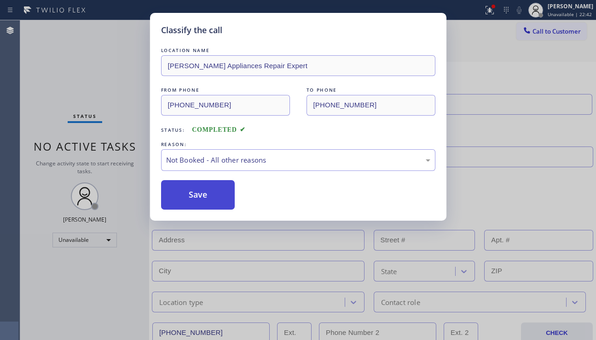
drag, startPoint x: 200, startPoint y: 197, endPoint x: 358, endPoint y: 290, distance: 183.2
click at [200, 197] on button "Save" at bounding box center [198, 194] width 74 height 29
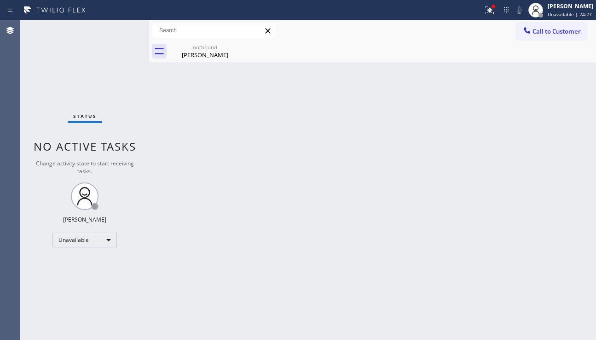
click at [392, 164] on div "Back to Dashboard Change Sender ID Customers Technicians Select a contact Outbo…" at bounding box center [372, 179] width 447 height 319
click at [215, 243] on div "Back to Dashboard Change Sender ID Customers Technicians Select a contact Outbo…" at bounding box center [372, 179] width 447 height 319
click at [528, 233] on div "Back to Dashboard Change Sender ID Customers Technicians Select a contact Outbo…" at bounding box center [372, 179] width 447 height 319
click at [480, 17] on button at bounding box center [490, 10] width 20 height 20
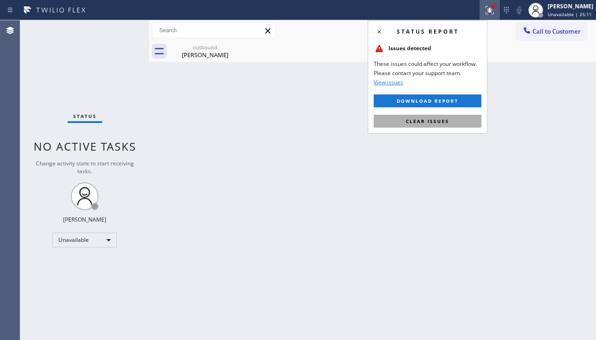
click at [399, 120] on button "Clear issues" at bounding box center [428, 121] width 108 height 13
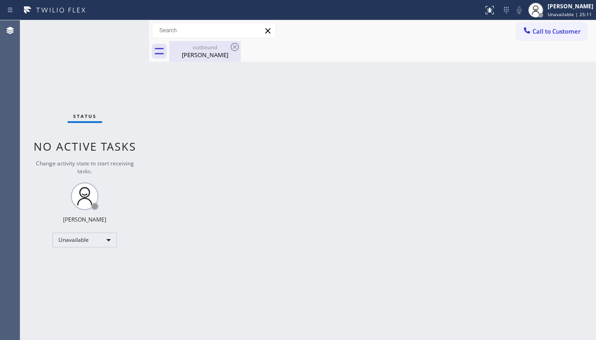
click at [206, 58] on div "[PERSON_NAME]" at bounding box center [205, 55] width 70 height 8
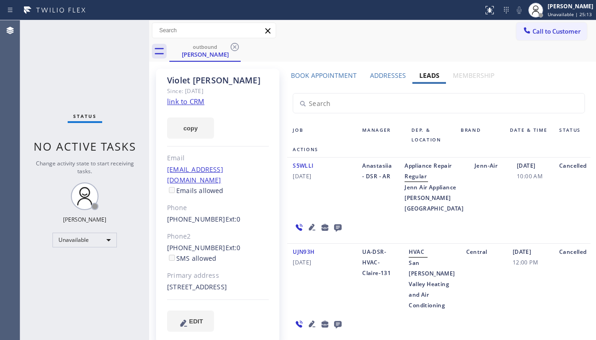
click at [322, 75] on label "Book Appointment" at bounding box center [324, 75] width 66 height 9
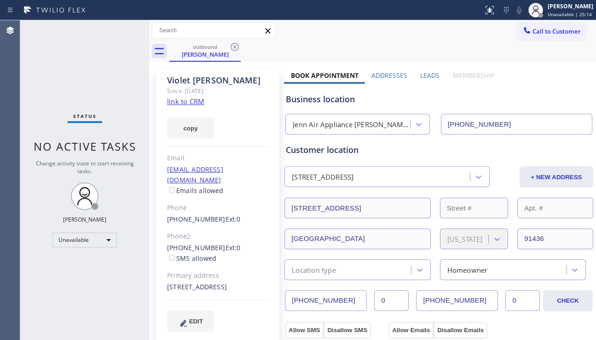
drag, startPoint x: 344, startPoint y: 296, endPoint x: 275, endPoint y: 302, distance: 69.8
click at [547, 27] on button "Call to Customer" at bounding box center [551, 31] width 70 height 17
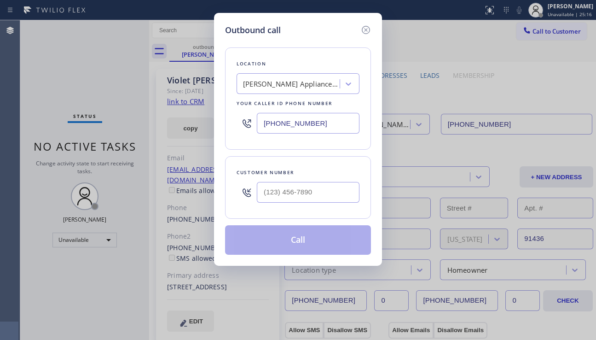
type input "(___) ___-____"
click at [284, 196] on input "(___) ___-____" at bounding box center [308, 192] width 103 height 21
click at [363, 28] on icon at bounding box center [366, 30] width 8 height 8
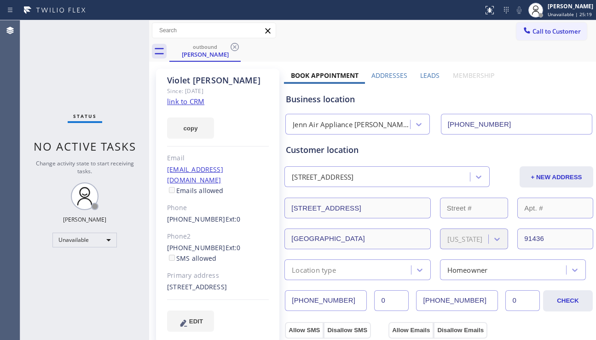
type input "[PHONE_NUMBER]"
click at [533, 29] on span "Call to Customer" at bounding box center [557, 31] width 48 height 8
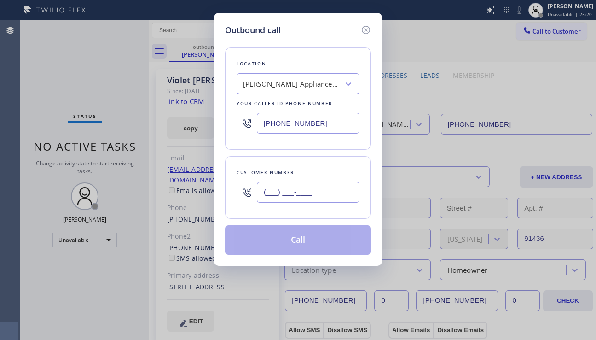
click at [290, 195] on input "(___) ___-____" at bounding box center [308, 192] width 103 height 21
paste input "818) 903-8941"
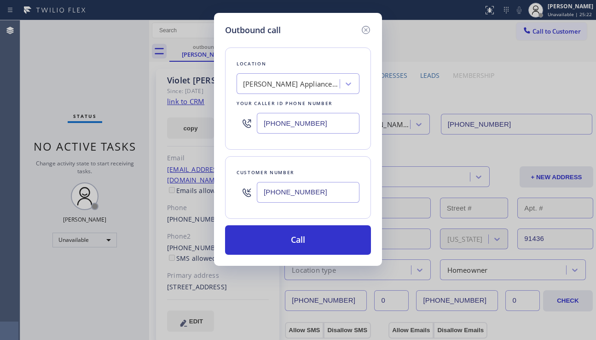
type input "[PHONE_NUMBER]"
click at [264, 127] on input "[PHONE_NUMBER]" at bounding box center [308, 123] width 103 height 21
paste input "747) 234-4030"
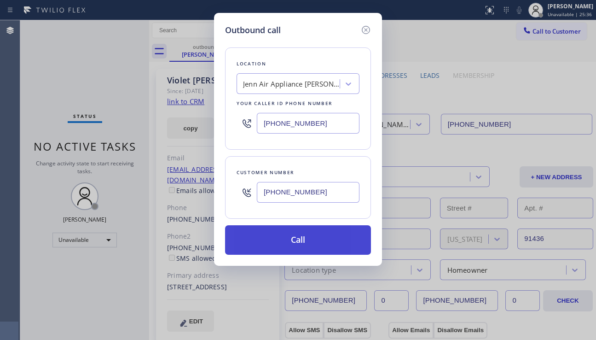
type input "[PHONE_NUMBER]"
click at [299, 236] on button "Call" at bounding box center [298, 239] width 146 height 29
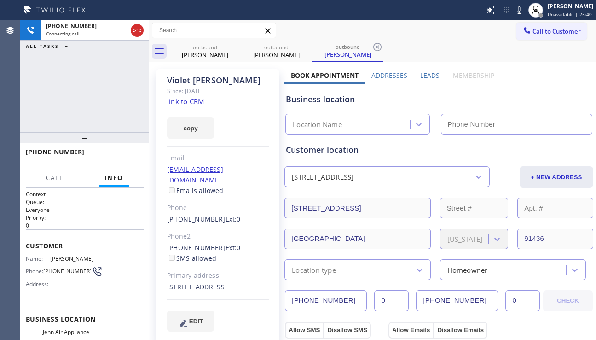
type input "[PHONE_NUMBER]"
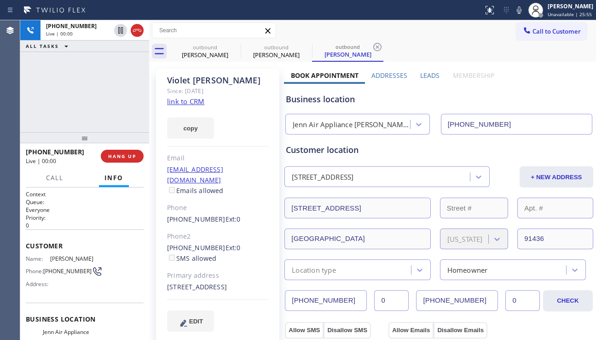
drag, startPoint x: 546, startPoint y: 88, endPoint x: 473, endPoint y: 103, distance: 75.1
click at [546, 88] on div "Business location Jenn Air Appliance [PERSON_NAME][GEOGRAPHIC_DATA] [PHONE_NUMB…" at bounding box center [439, 109] width 310 height 51
click at [123, 157] on span "HANG UP" at bounding box center [122, 156] width 28 height 6
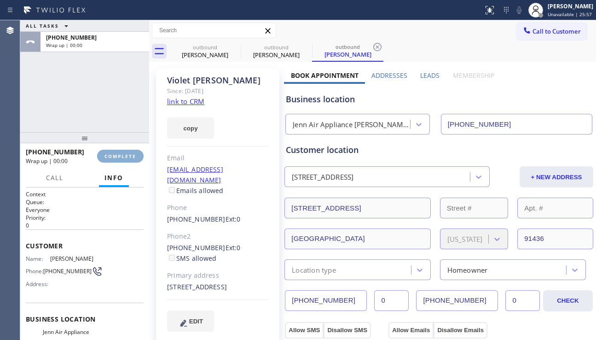
click at [123, 157] on span "COMPLETE" at bounding box center [120, 156] width 32 height 6
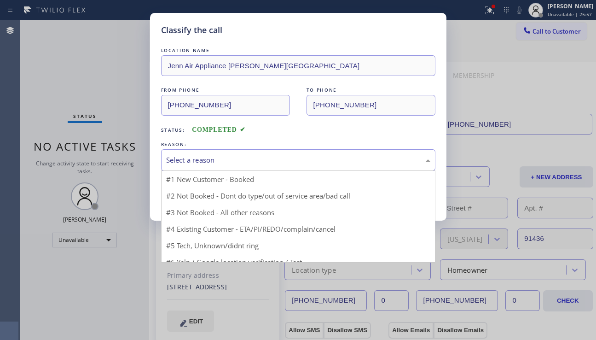
click at [222, 152] on div "Select a reason" at bounding box center [298, 160] width 274 height 22
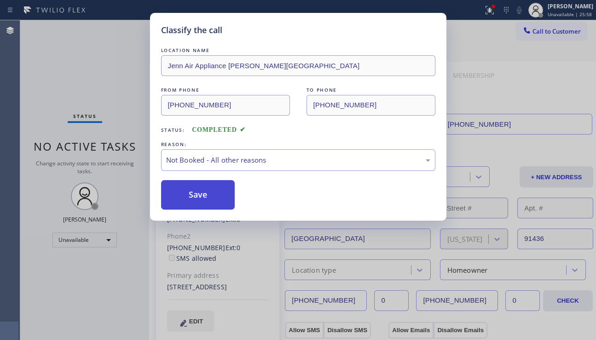
click at [183, 200] on button "Save" at bounding box center [198, 194] width 74 height 29
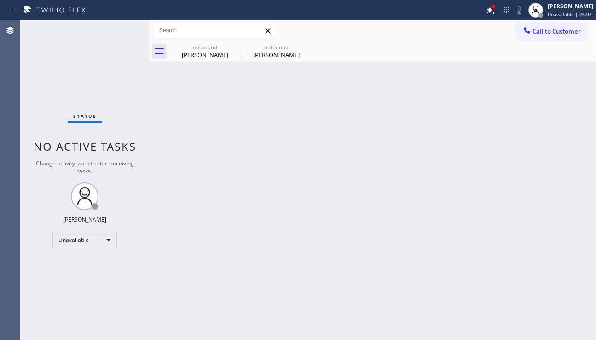
drag, startPoint x: 185, startPoint y: 235, endPoint x: 191, endPoint y: 235, distance: 6.4
click at [185, 235] on div "Back to Dashboard Change Sender ID Customers Technicians Select a contact Outbo…" at bounding box center [372, 179] width 447 height 319
click at [235, 46] on icon at bounding box center [235, 47] width 8 height 8
click at [0, 0] on icon at bounding box center [0, 0] width 0 height 0
drag, startPoint x: 265, startPoint y: 332, endPoint x: 255, endPoint y: 334, distance: 9.8
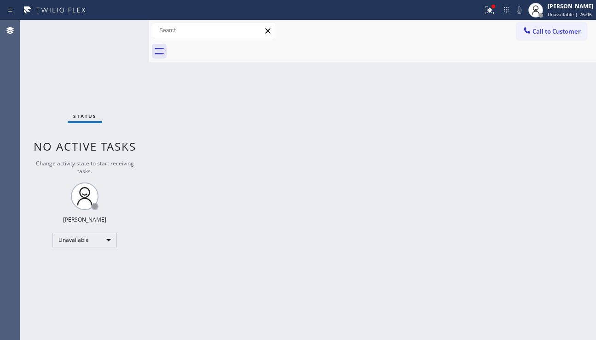
click at [265, 332] on div "Back to Dashboard Change Sender ID Customers Technicians Select a contact Outbo…" at bounding box center [372, 179] width 447 height 319
click at [329, 320] on div "Back to Dashboard Change Sender ID Customers Technicians Select a contact Outbo…" at bounding box center [372, 179] width 447 height 319
click at [43, 228] on div "Status No active tasks Change activity state to start receiving tasks. [PERSON_…" at bounding box center [84, 179] width 129 height 319
click at [542, 39] on button "Call to Customer" at bounding box center [551, 31] width 70 height 17
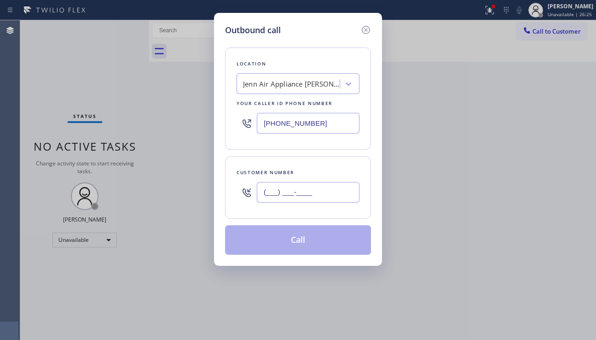
click at [279, 189] on input "(___) ___-____" at bounding box center [308, 192] width 103 height 21
paste input "816) 776-9391"
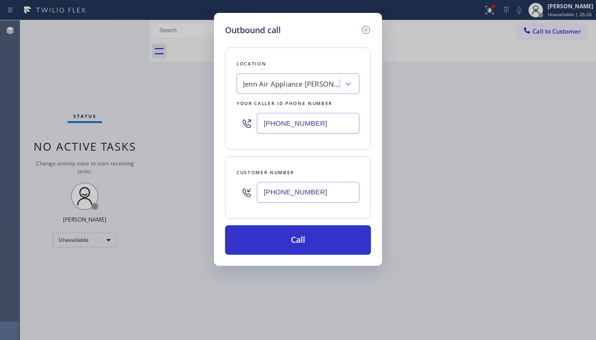
type input "[PHONE_NUMBER]"
click at [276, 81] on div "Jenn Air Appliance [PERSON_NAME][GEOGRAPHIC_DATA]" at bounding box center [291, 84] width 97 height 11
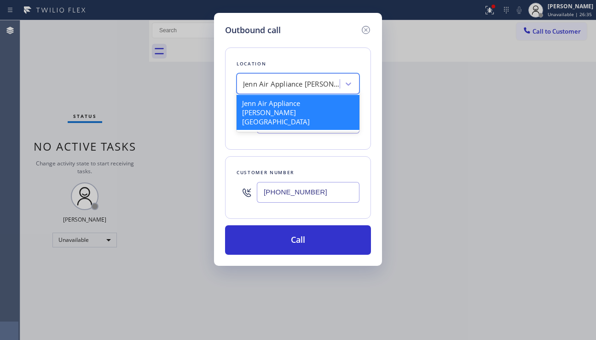
type input "p"
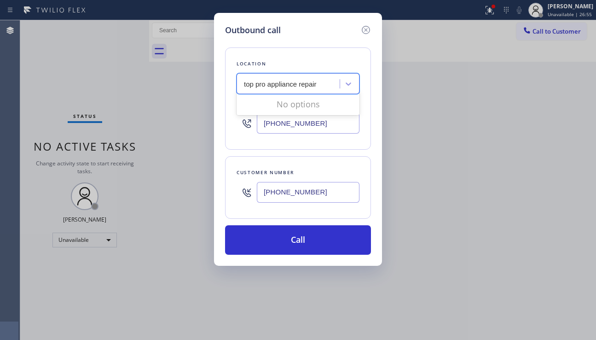
click at [256, 86] on input "top pro appliance repair" at bounding box center [281, 84] width 74 height 8
drag, startPoint x: 268, startPoint y: 84, endPoint x: 256, endPoint y: 87, distance: 12.2
click at [256, 87] on input "top pro appliance repair" at bounding box center [281, 84] width 74 height 8
type input "top appliance repair"
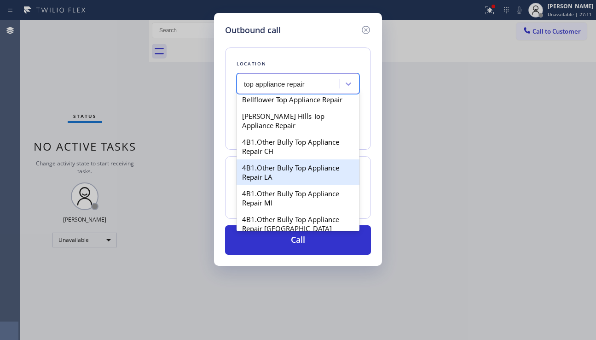
scroll to position [92, 0]
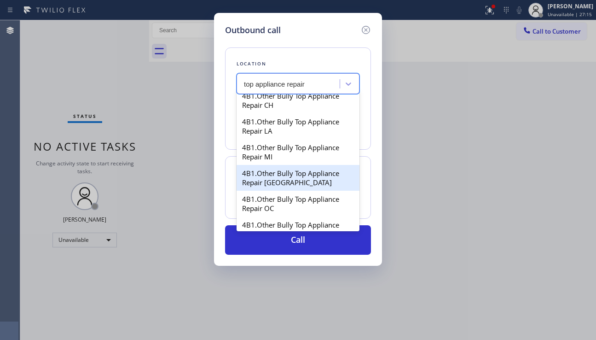
click at [316, 171] on div "4B1.Other Bully Top Appliance Repair [GEOGRAPHIC_DATA]" at bounding box center [298, 178] width 123 height 26
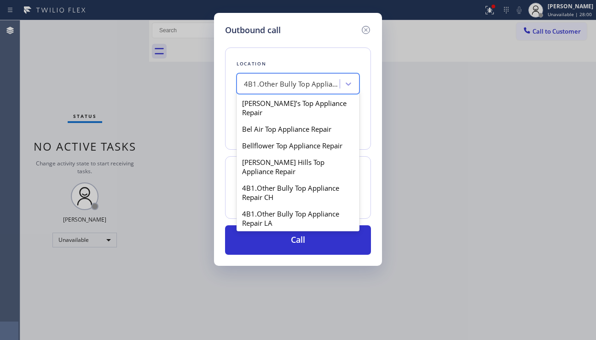
click at [307, 85] on div "4B1.Other Bully Top Appliance Repair [GEOGRAPHIC_DATA]" at bounding box center [292, 84] width 97 height 11
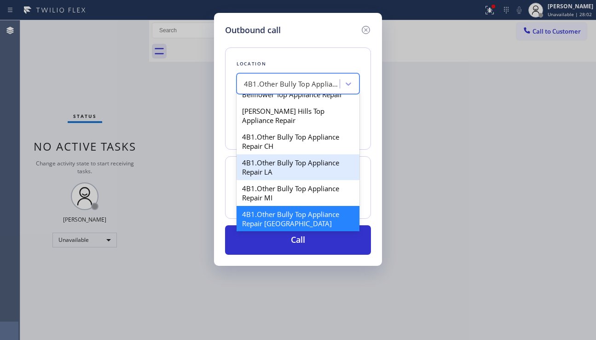
click at [283, 164] on div "4B1.Other Bully Top Appliance Repair LA" at bounding box center [298, 167] width 123 height 26
type input "[PHONE_NUMBER]"
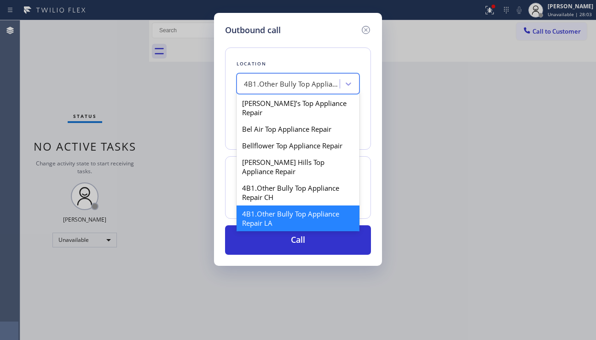
click at [302, 87] on div "4B1.Other Bully Top Appliance Repair LA" at bounding box center [292, 84] width 97 height 11
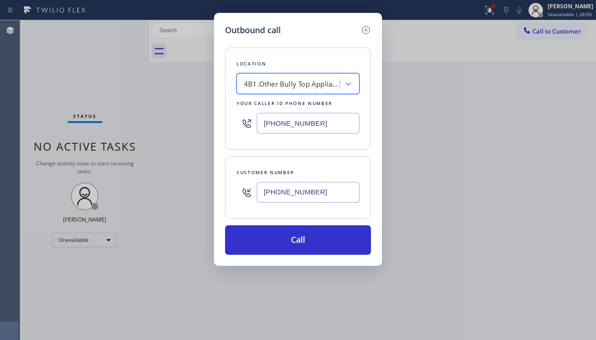
click at [302, 87] on div "4B1.Other Bully Top Appliance Repair LA" at bounding box center [292, 84] width 97 height 11
drag, startPoint x: 316, startPoint y: 125, endPoint x: 263, endPoint y: 126, distance: 52.9
click at [263, 126] on input "[PHONE_NUMBER]" at bounding box center [308, 123] width 103 height 21
click at [552, 223] on div "Outbound call Location 4B1.Other Bully Top Appliance Repair LA Your caller id p…" at bounding box center [298, 170] width 596 height 340
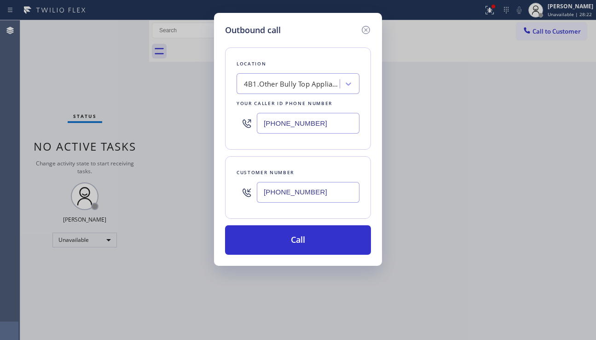
click at [284, 87] on div "4B1.Other Bully Top Appliance Repair LA" at bounding box center [292, 84] width 97 height 11
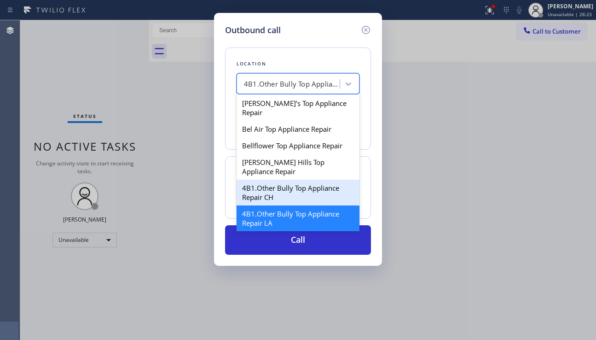
click at [441, 199] on div "Outbound call Location option 4B1.Other Bully Top Appliance Repair [GEOGRAPHIC_…" at bounding box center [298, 170] width 596 height 340
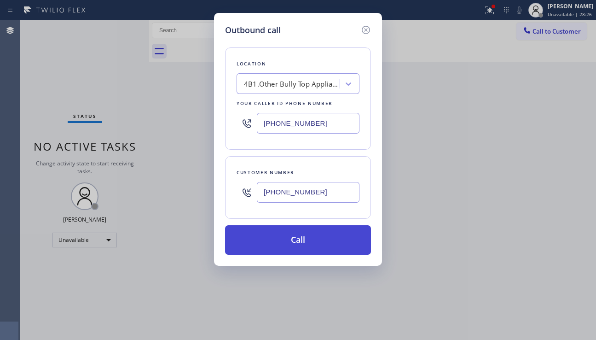
click at [314, 240] on button "Call" at bounding box center [298, 239] width 146 height 29
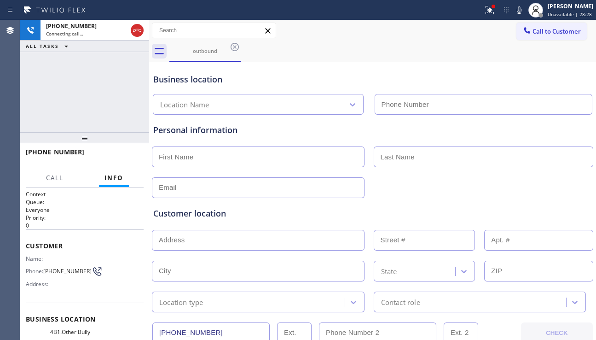
type input "[PHONE_NUMBER]"
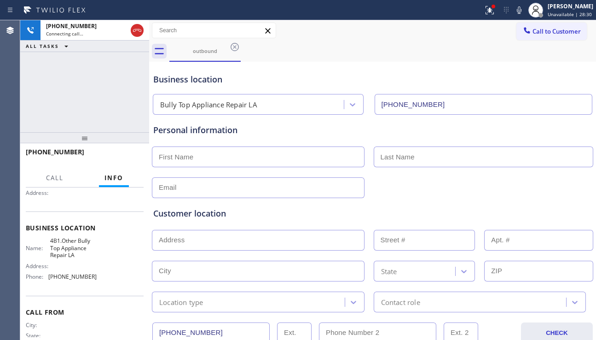
scroll to position [92, 0]
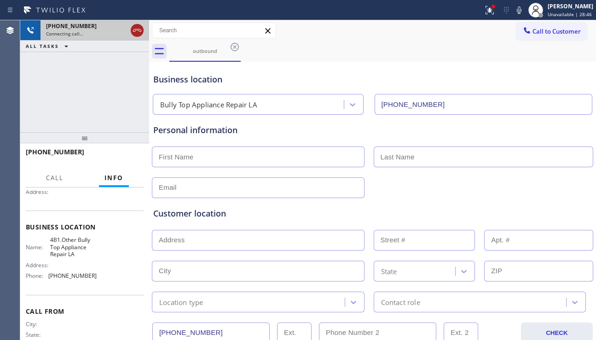
click at [134, 27] on icon at bounding box center [137, 30] width 11 height 11
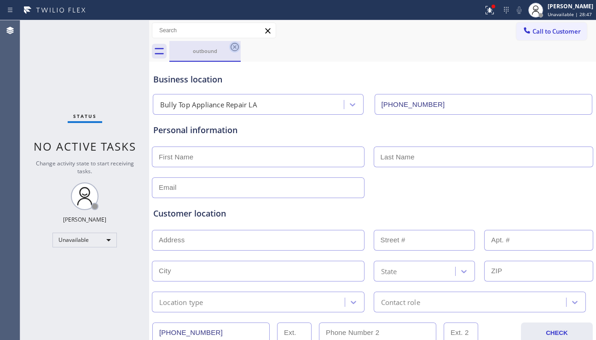
click at [232, 46] on icon at bounding box center [234, 46] width 11 height 11
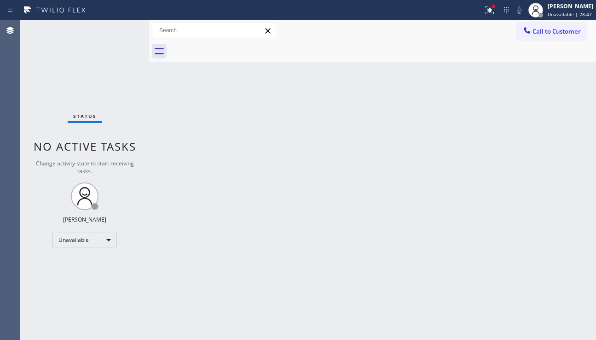
click at [232, 46] on div at bounding box center [382, 51] width 427 height 21
drag, startPoint x: 302, startPoint y: 154, endPoint x: 306, endPoint y: 161, distance: 7.6
click at [302, 154] on div "Back to Dashboard Change Sender ID Customers Technicians Select a contact Outbo…" at bounding box center [372, 179] width 447 height 319
click at [516, 223] on div "Back to Dashboard Change Sender ID Customers Technicians Select a contact Outbo…" at bounding box center [372, 179] width 447 height 319
click at [480, 13] on div at bounding box center [490, 10] width 20 height 11
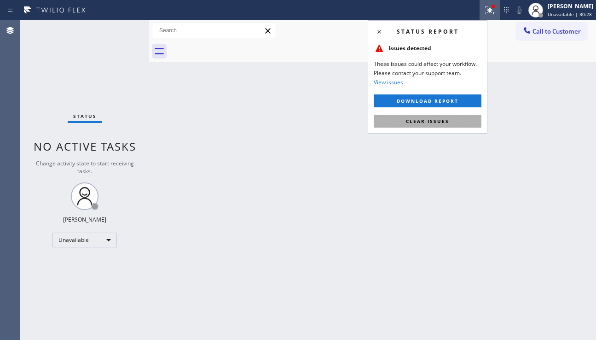
click at [443, 118] on span "Clear issues" at bounding box center [427, 121] width 43 height 6
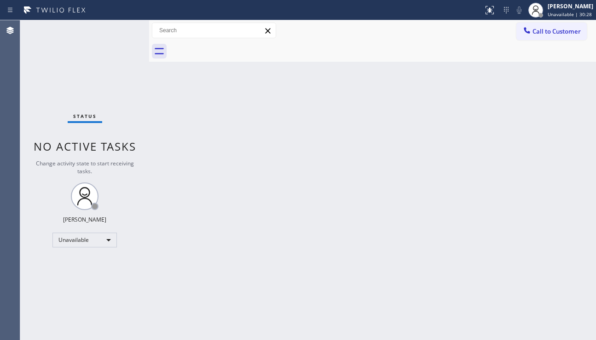
click at [413, 140] on div "Back to Dashboard Change Sender ID Customers Technicians Select a contact Outbo…" at bounding box center [372, 179] width 447 height 319
click at [501, 240] on div "Back to Dashboard Change Sender ID Customers Technicians Select a contact Outbo…" at bounding box center [372, 179] width 447 height 319
click at [545, 195] on div "Back to Dashboard Change Sender ID Customers Technicians Select a contact Outbo…" at bounding box center [372, 179] width 447 height 319
click at [496, 162] on div "Back to Dashboard Change Sender ID Customers Technicians Select a contact Outbo…" at bounding box center [372, 179] width 447 height 319
click at [329, 170] on div "Back to Dashboard Change Sender ID Customers Technicians Select a contact Outbo…" at bounding box center [372, 179] width 447 height 319
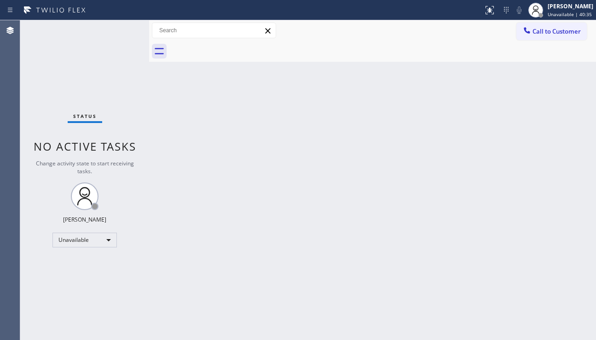
click at [539, 244] on div "Back to Dashboard Change Sender ID Customers Technicians Select a contact Outbo…" at bounding box center [372, 179] width 447 height 319
click at [413, 163] on div "Back to Dashboard Change Sender ID Customers Technicians Select a contact Outbo…" at bounding box center [372, 179] width 447 height 319
click at [294, 200] on div "Back to Dashboard Change Sender ID Customers Technicians Select a contact Outbo…" at bounding box center [372, 179] width 447 height 319
drag, startPoint x: 549, startPoint y: 231, endPoint x: 541, endPoint y: 226, distance: 9.1
click at [547, 229] on div "Back to Dashboard Change Sender ID Customers Technicians Select a contact Outbo…" at bounding box center [372, 179] width 447 height 319
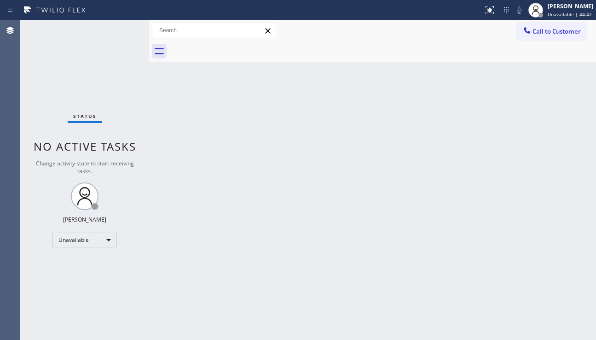
click at [250, 196] on div "Back to Dashboard Change Sender ID Customers Technicians Select a contact Outbo…" at bounding box center [372, 179] width 447 height 319
click at [545, 295] on div "Back to Dashboard Change Sender ID Customers Technicians Select a contact Outbo…" at bounding box center [372, 179] width 447 height 319
click at [325, 161] on div "Back to Dashboard Change Sender ID Customers Technicians Select a contact Outbo…" at bounding box center [372, 179] width 447 height 319
click at [253, 327] on div "Back to Dashboard Change Sender ID Customers Technicians Select a contact Outbo…" at bounding box center [372, 179] width 447 height 319
click at [521, 27] on button "Call to Customer" at bounding box center [551, 31] width 70 height 17
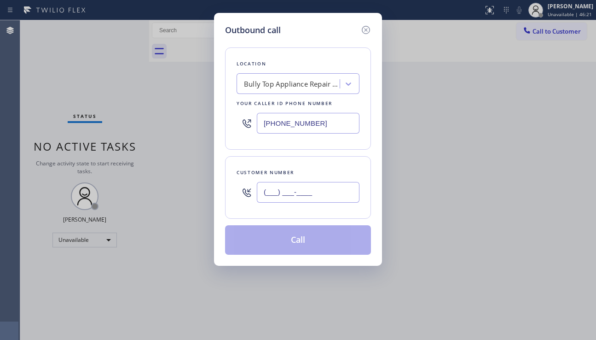
click at [296, 190] on input "(___) ___-____" at bounding box center [308, 192] width 103 height 21
paste input "213) 248-8722"
type input "[PHONE_NUMBER]"
click at [284, 73] on div "Location Bully Top Appliance Repair LA Your caller id phone number [PHONE_NUMBE…" at bounding box center [298, 98] width 146 height 102
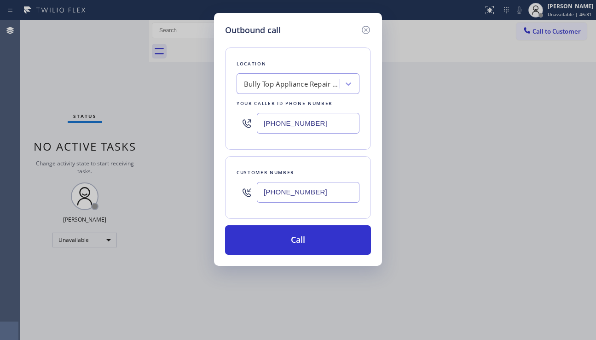
click at [282, 77] on div "Bully Top Appliance Repair LA" at bounding box center [289, 84] width 100 height 16
type input "hvac alliance expert"
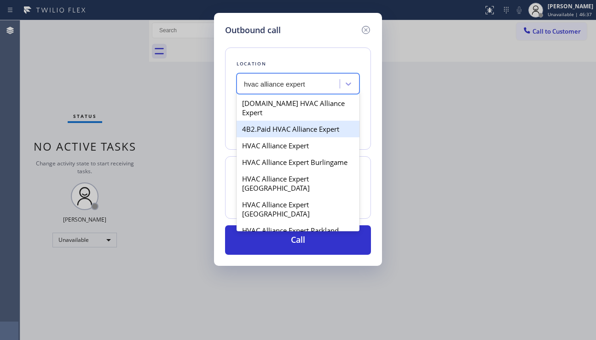
click at [309, 124] on div "4B2.Paid HVAC Alliance Expert" at bounding box center [298, 129] width 123 height 17
type input "[PHONE_NUMBER]"
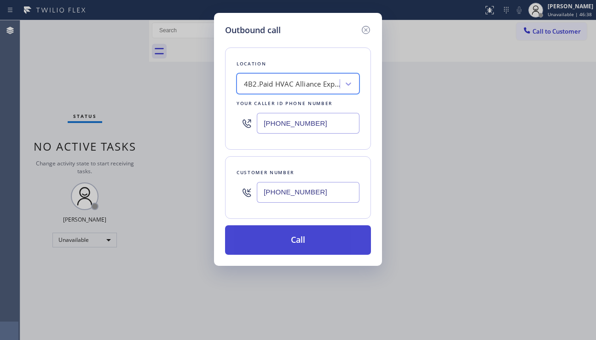
click at [297, 243] on button "Call" at bounding box center [298, 239] width 146 height 29
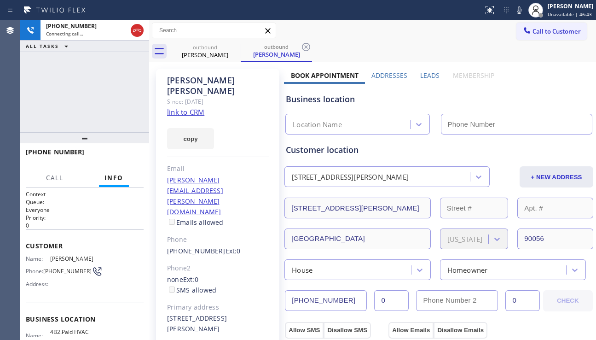
type input "[PHONE_NUMBER]"
click at [414, 73] on div "Leads" at bounding box center [430, 77] width 32 height 13
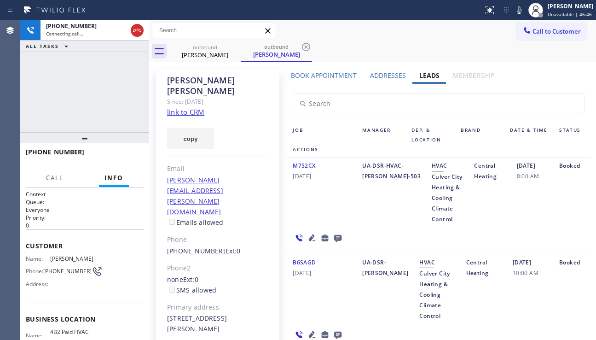
click at [310, 235] on icon at bounding box center [312, 237] width 11 height 11
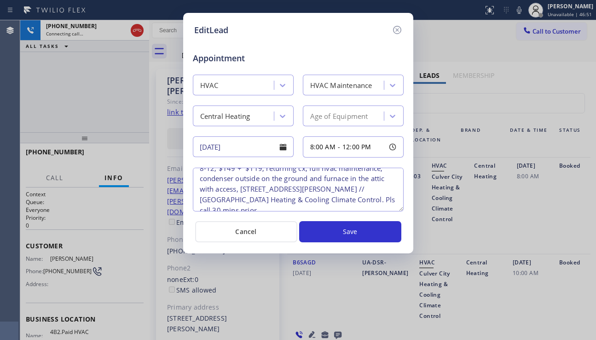
scroll to position [19, 0]
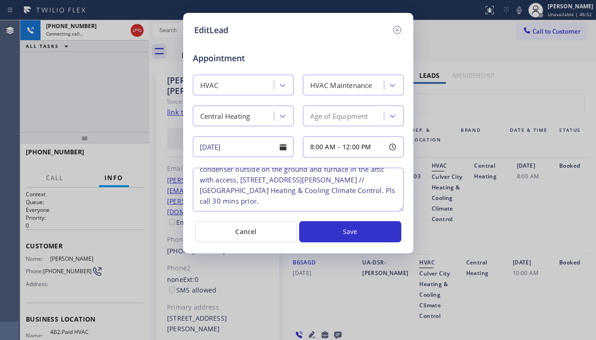
click at [397, 29] on icon at bounding box center [397, 29] width 11 height 11
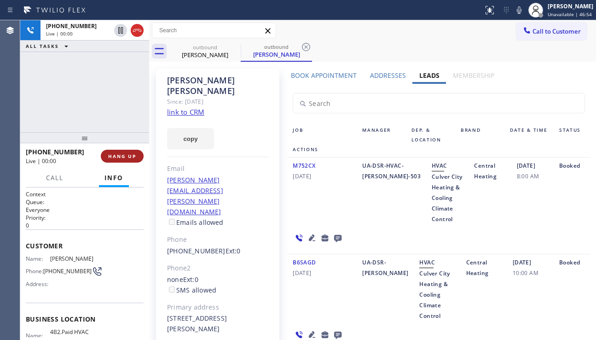
click at [112, 157] on span "HANG UP" at bounding box center [122, 156] width 28 height 6
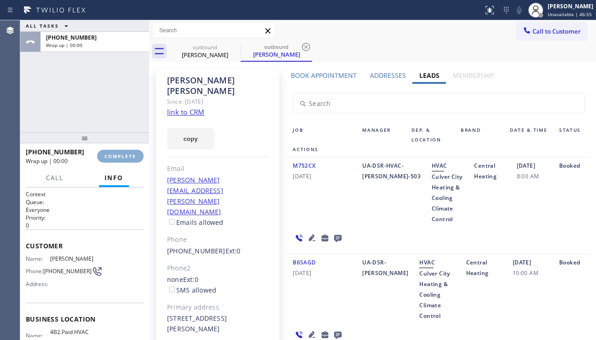
click at [112, 157] on span "COMPLETE" at bounding box center [120, 156] width 32 height 6
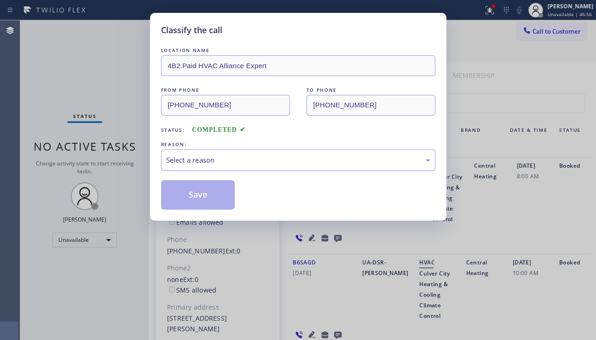
click at [223, 162] on div "Select a reason" at bounding box center [298, 160] width 264 height 11
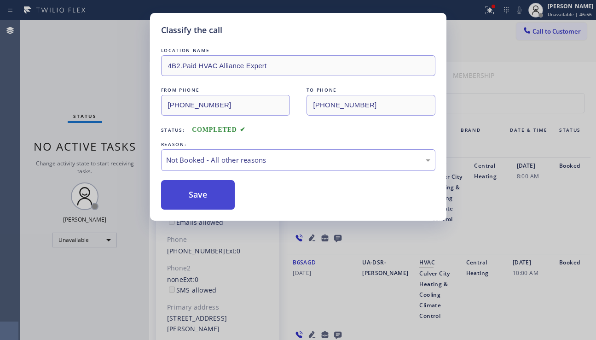
click at [202, 191] on button "Save" at bounding box center [198, 194] width 74 height 29
click at [528, 35] on div at bounding box center [527, 31] width 11 height 11
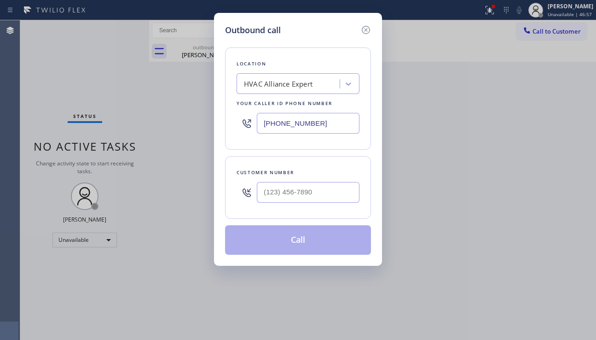
click at [276, 203] on div at bounding box center [308, 192] width 103 height 30
click at [284, 198] on input "(___) ___-____" at bounding box center [308, 192] width 103 height 21
paste input "310) 463-9446"
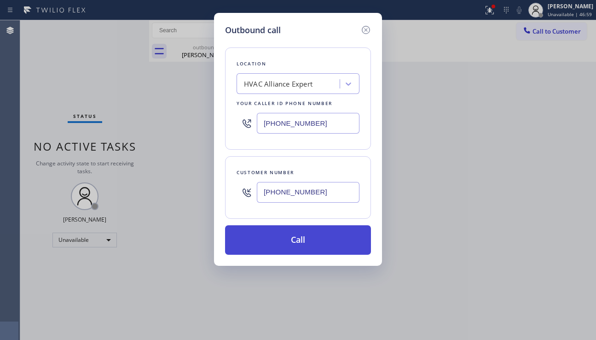
type input "[PHONE_NUMBER]"
click at [306, 247] on button "Call" at bounding box center [298, 239] width 146 height 29
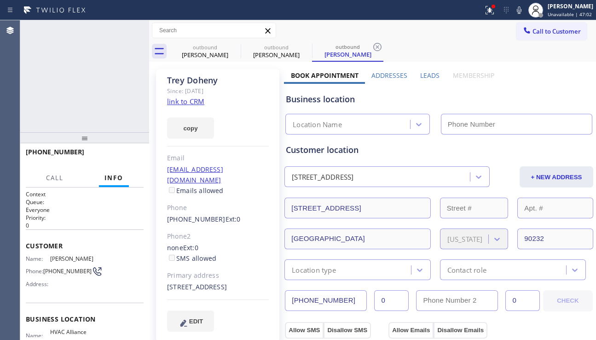
type input "[PHONE_NUMBER]"
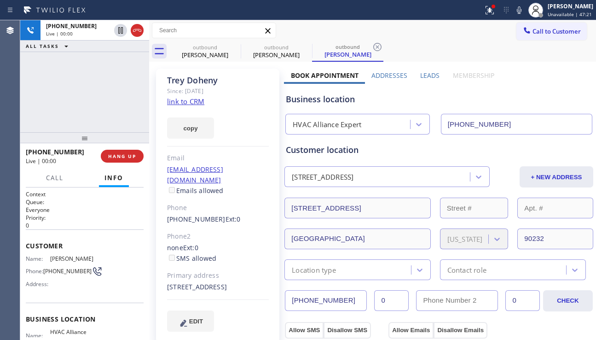
click at [28, 110] on div "[PHONE_NUMBER] Live | 00:00 ALL TASKS ALL TASKS ACTIVE TASKS TASKS IN WRAP UP" at bounding box center [84, 76] width 129 height 112
click at [124, 153] on span "HANG UP" at bounding box center [122, 156] width 28 height 6
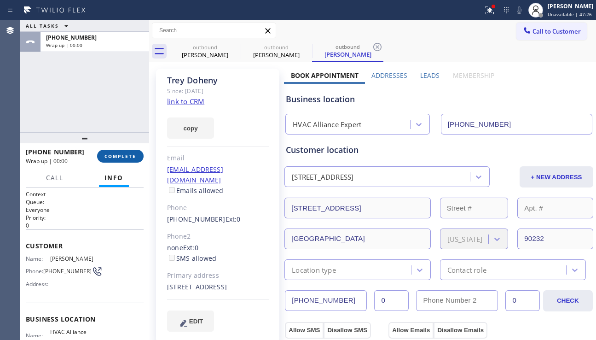
click at [116, 155] on span "COMPLETE" at bounding box center [120, 156] width 32 height 6
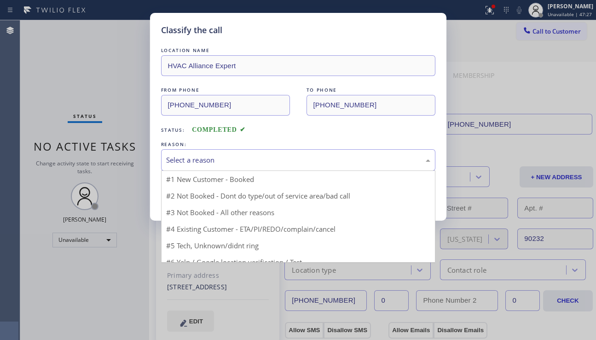
click at [233, 167] on div "Select a reason" at bounding box center [298, 160] width 274 height 22
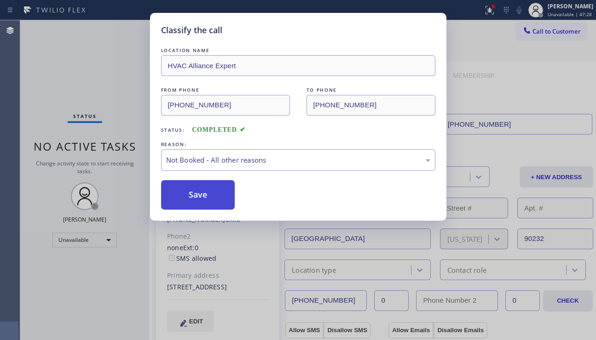
click at [209, 195] on button "Save" at bounding box center [198, 194] width 74 height 29
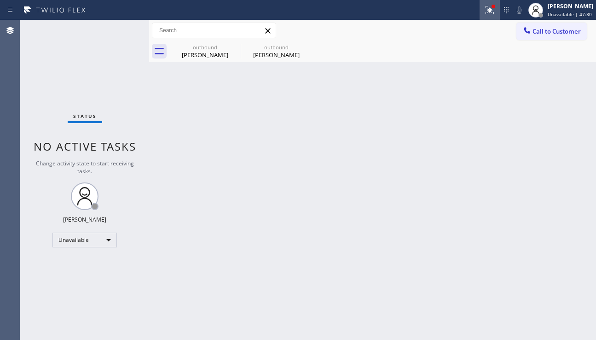
click at [480, 17] on button at bounding box center [490, 10] width 20 height 20
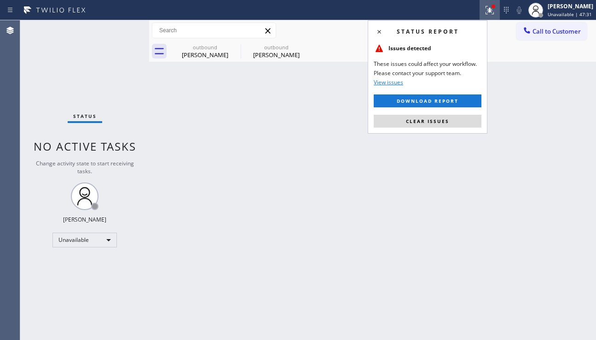
drag, startPoint x: 428, startPoint y: 120, endPoint x: 255, endPoint y: 122, distance: 173.5
click at [428, 121] on span "Clear issues" at bounding box center [427, 121] width 43 height 6
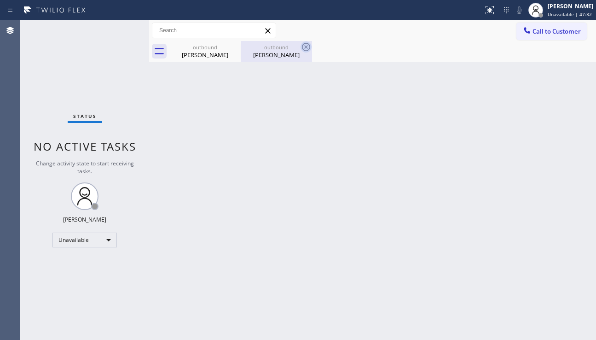
click at [0, 0] on icon at bounding box center [0, 0] width 0 height 0
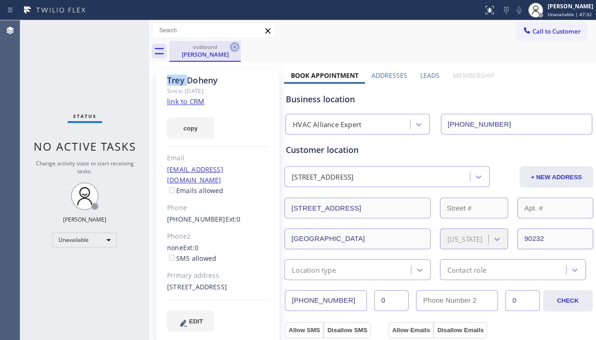
click at [235, 45] on icon at bounding box center [234, 46] width 11 height 11
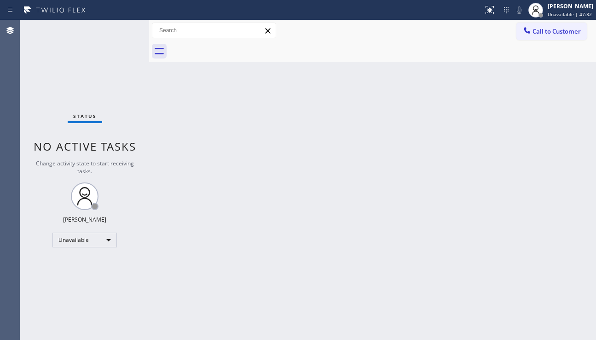
click at [235, 45] on div at bounding box center [382, 51] width 427 height 21
click at [233, 47] on div at bounding box center [382, 51] width 427 height 21
click at [561, 39] on button "Call to Customer" at bounding box center [551, 31] width 70 height 17
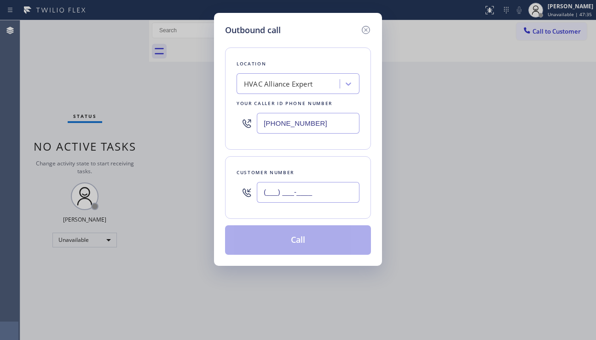
click at [305, 192] on input "(___) ___-____" at bounding box center [308, 192] width 103 height 21
paste input "714) 833-1423"
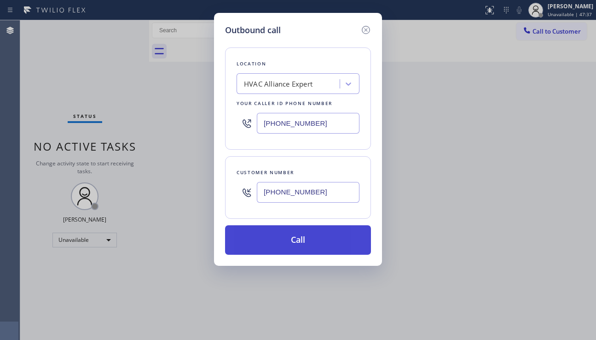
type input "[PHONE_NUMBER]"
click at [301, 232] on button "Call" at bounding box center [298, 239] width 146 height 29
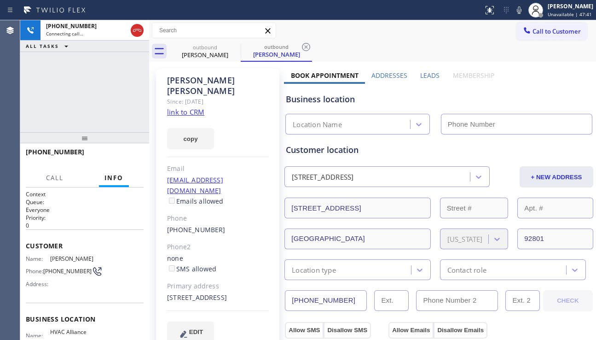
type input "[PHONE_NUMBER]"
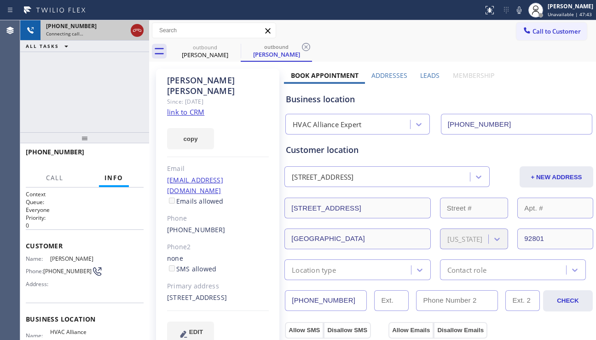
click at [137, 29] on icon at bounding box center [137, 30] width 11 height 11
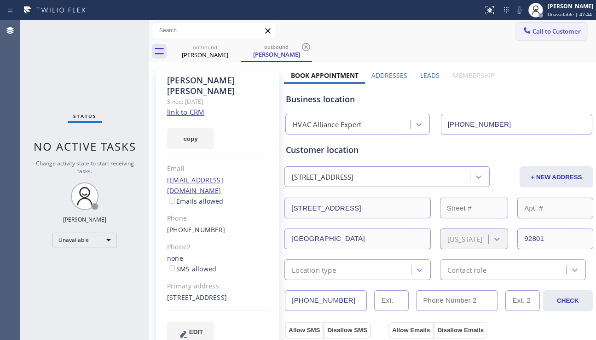
click at [522, 33] on icon at bounding box center [526, 30] width 9 height 9
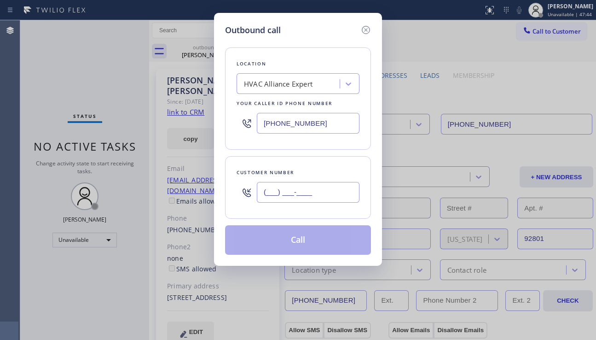
click at [308, 191] on input "(___) ___-____" at bounding box center [308, 192] width 103 height 21
paste input "323) 864-6606"
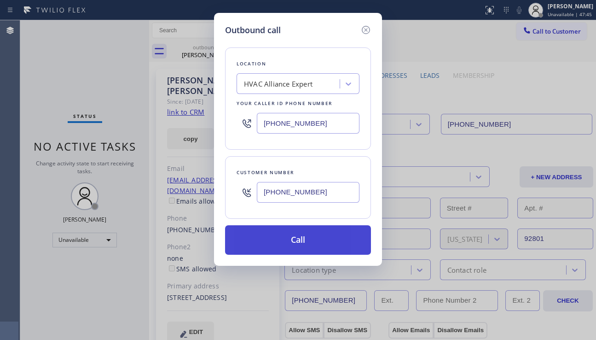
type input "[PHONE_NUMBER]"
click at [298, 236] on button "Call" at bounding box center [298, 239] width 146 height 29
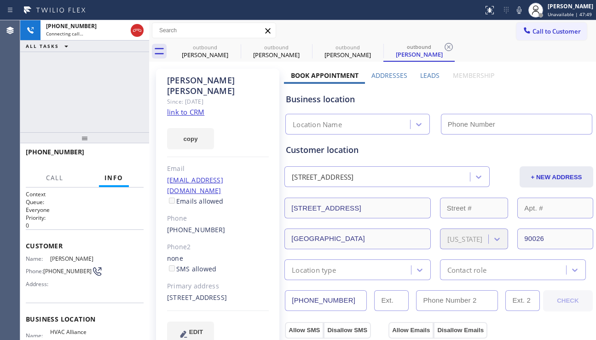
type input "[PHONE_NUMBER]"
click at [501, 109] on div "Business location HVAC Alliance Expert [PHONE_NUMBER]" at bounding box center [439, 109] width 310 height 51
click at [428, 75] on label "Leads" at bounding box center [429, 75] width 19 height 9
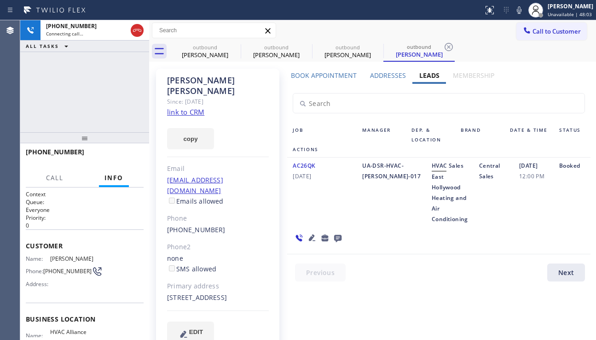
click at [312, 239] on icon at bounding box center [312, 237] width 11 height 11
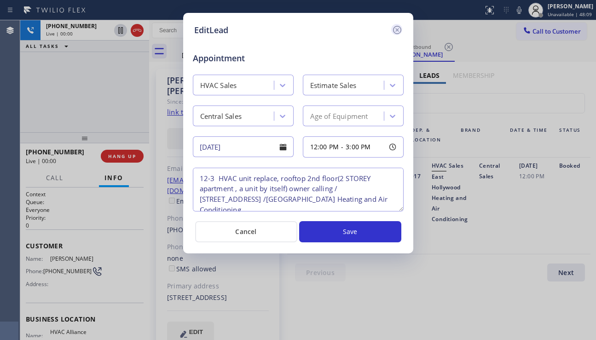
click at [400, 29] on icon at bounding box center [397, 29] width 11 height 11
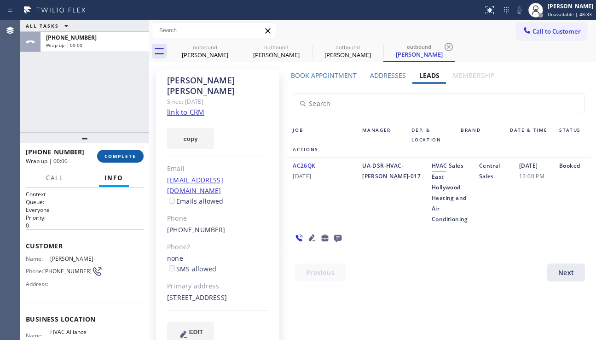
click at [118, 154] on span "COMPLETE" at bounding box center [120, 156] width 32 height 6
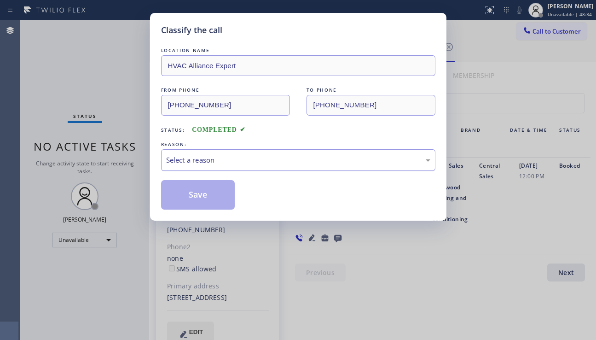
click at [235, 158] on div "Select a reason" at bounding box center [298, 160] width 264 height 11
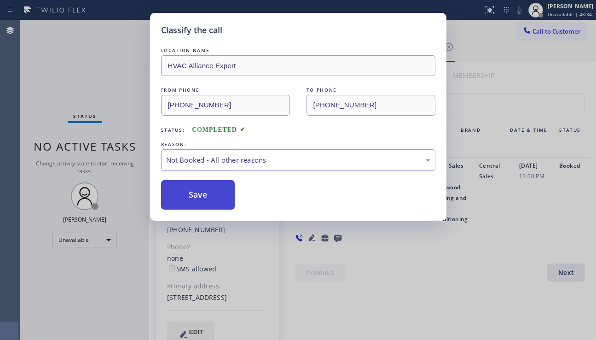
click at [198, 197] on button "Save" at bounding box center [198, 194] width 74 height 29
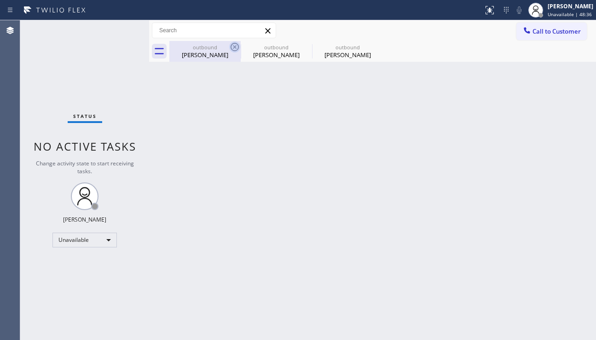
click at [237, 47] on icon at bounding box center [234, 46] width 11 height 11
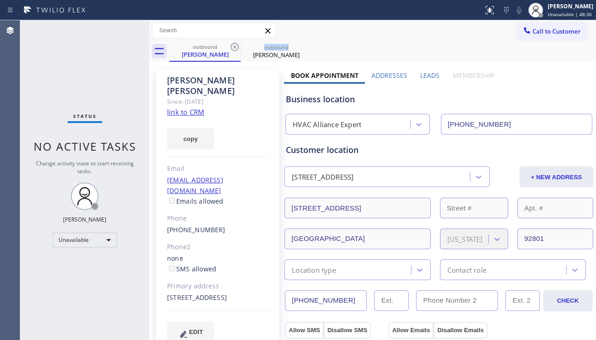
click at [237, 47] on icon at bounding box center [234, 46] width 11 height 11
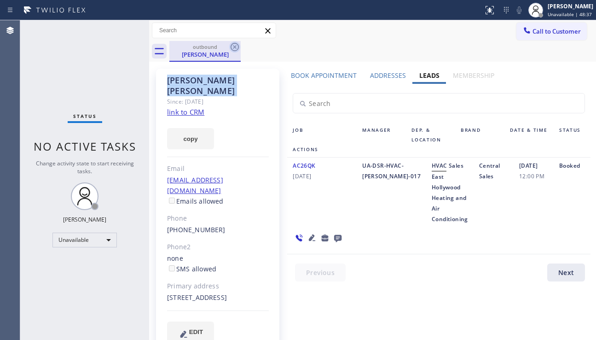
click at [236, 48] on icon at bounding box center [234, 46] width 11 height 11
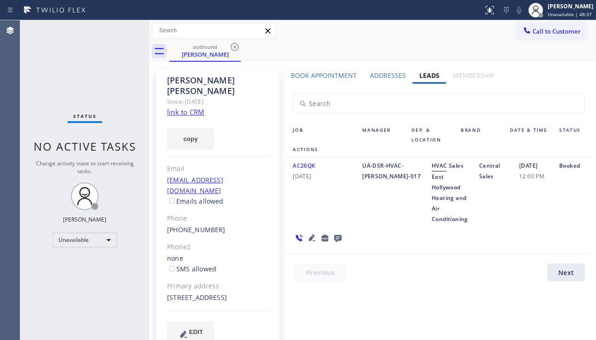
click at [236, 49] on div "outbound [PERSON_NAME]" at bounding box center [382, 51] width 427 height 21
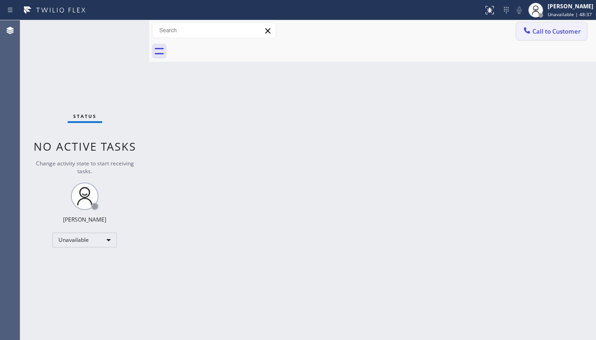
click at [562, 26] on button "Call to Customer" at bounding box center [551, 31] width 70 height 17
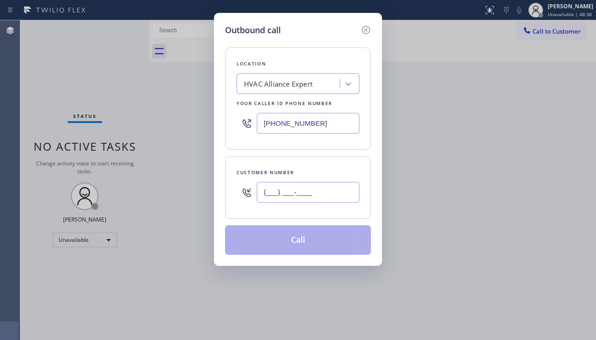
click at [304, 191] on input "(___) ___-____" at bounding box center [308, 192] width 103 height 21
paste input "517) 944-5674"
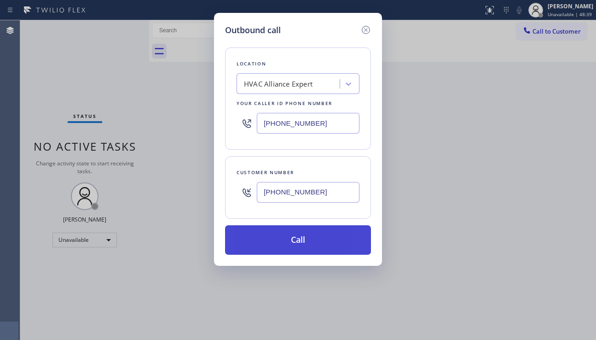
type input "[PHONE_NUMBER]"
click at [304, 241] on button "Call" at bounding box center [298, 239] width 146 height 29
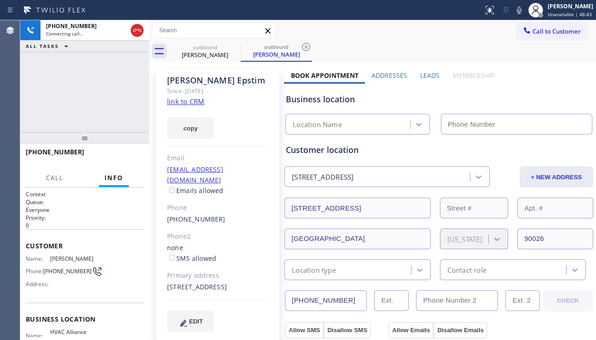
type input "[PHONE_NUMBER]"
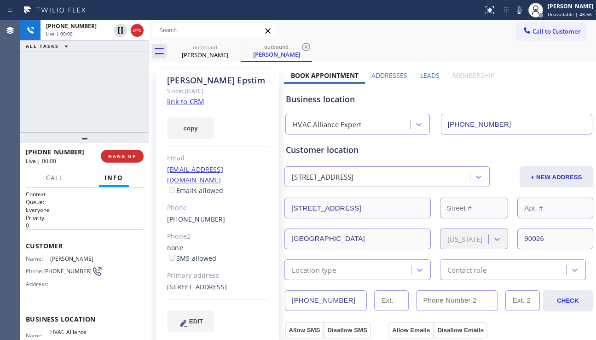
click at [489, 99] on div "Business location" at bounding box center [439, 99] width 306 height 12
click at [127, 156] on span "HANG UP" at bounding box center [122, 156] width 28 height 6
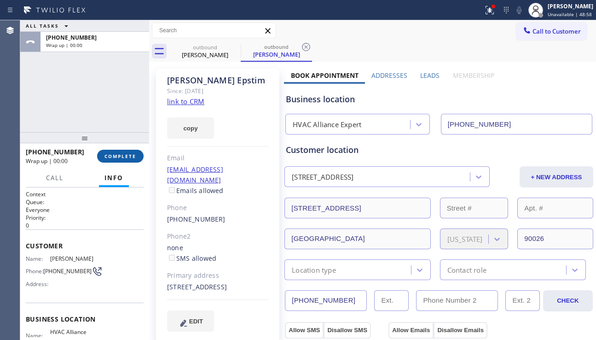
click at [127, 156] on span "COMPLETE" at bounding box center [120, 156] width 32 height 6
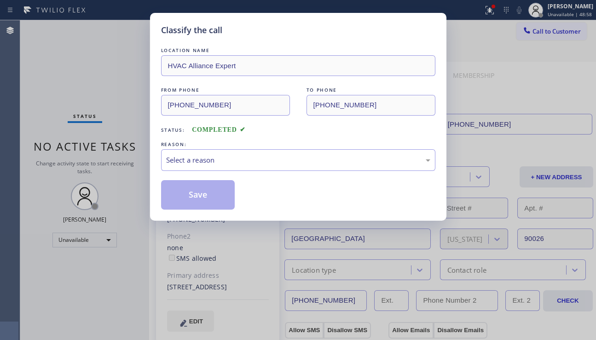
click at [270, 151] on div "Select a reason" at bounding box center [298, 160] width 274 height 22
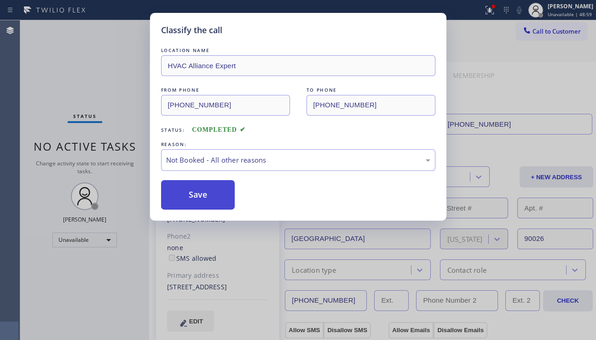
click at [197, 196] on button "Save" at bounding box center [198, 194] width 74 height 29
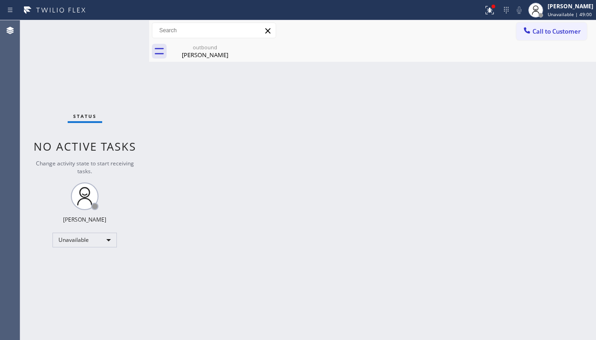
click at [541, 30] on span "Call to Customer" at bounding box center [557, 31] width 48 height 8
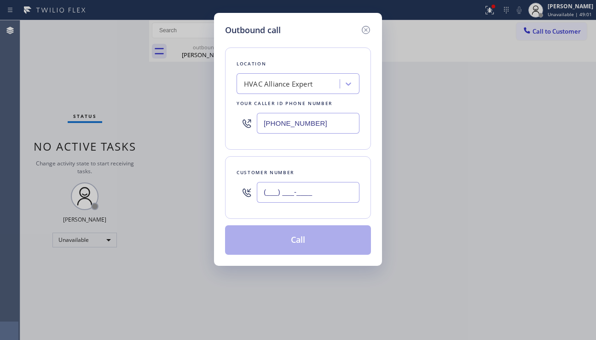
click at [288, 191] on input "(___) ___-____" at bounding box center [308, 192] width 103 height 21
paste input "646) 522-3436"
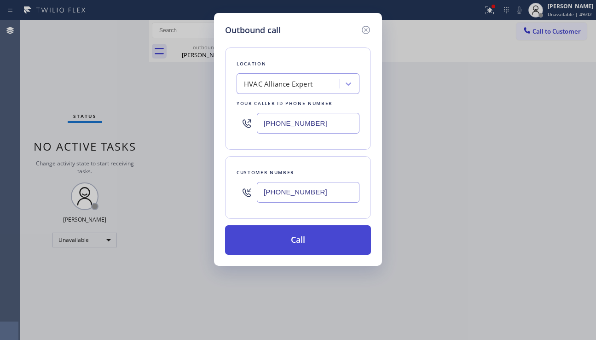
type input "[PHONE_NUMBER]"
click at [301, 244] on button "Call" at bounding box center [298, 239] width 146 height 29
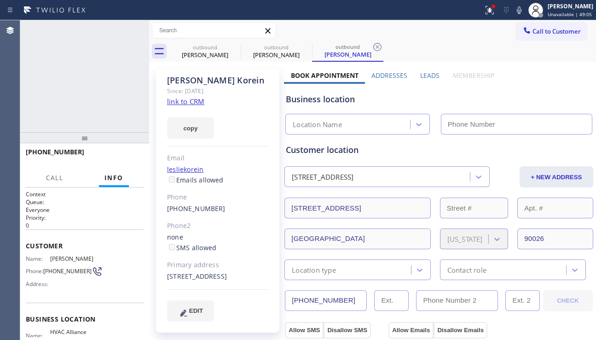
type input "[PHONE_NUMBER]"
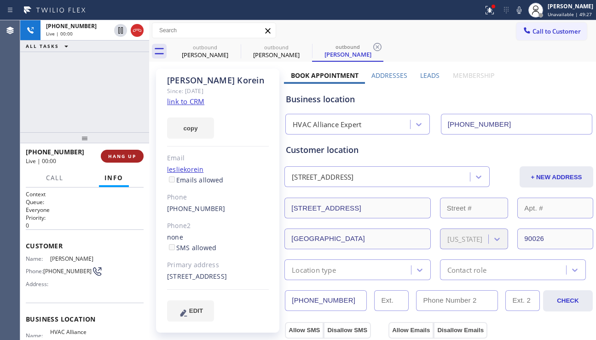
click at [119, 150] on button "HANG UP" at bounding box center [122, 156] width 43 height 13
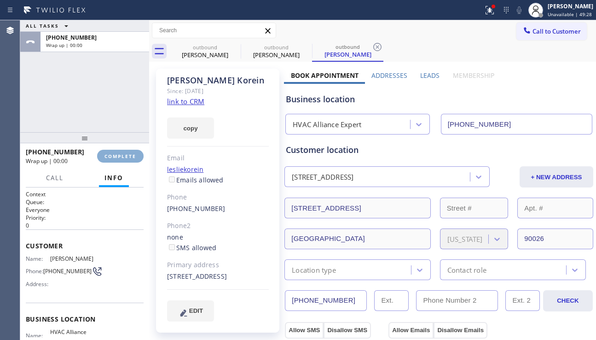
click at [119, 150] on button "COMPLETE" at bounding box center [120, 156] width 46 height 13
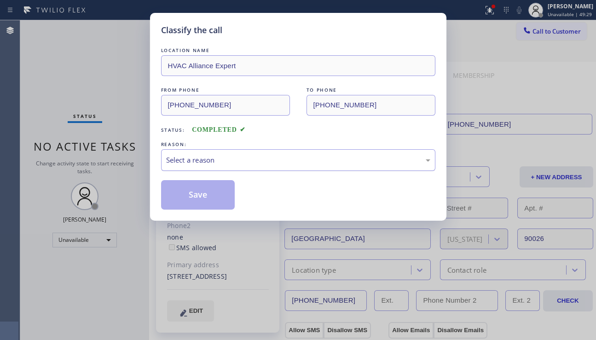
click at [264, 161] on div "Select a reason" at bounding box center [298, 160] width 264 height 11
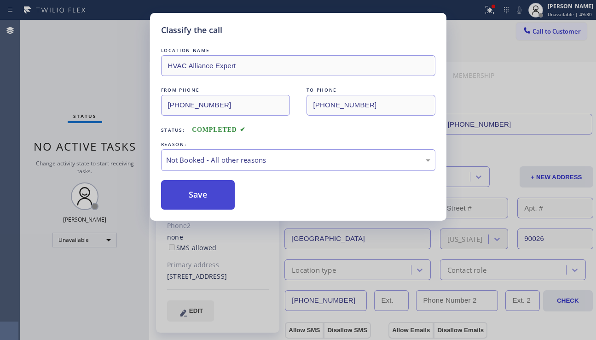
click at [208, 201] on button "Save" at bounding box center [198, 194] width 74 height 29
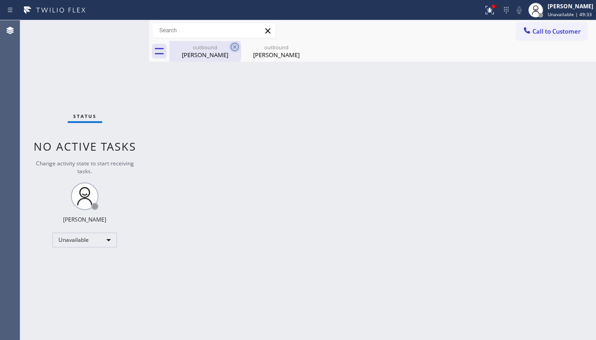
click at [231, 44] on icon at bounding box center [234, 46] width 11 height 11
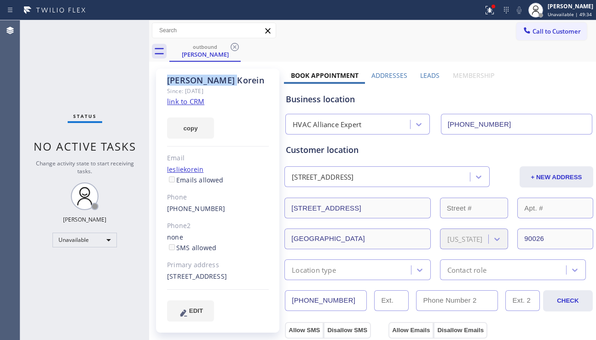
click at [231, 44] on icon at bounding box center [234, 46] width 11 height 11
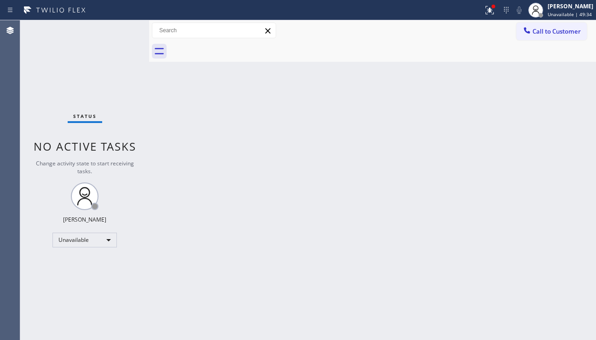
click at [231, 42] on div at bounding box center [382, 51] width 427 height 21
click at [544, 33] on span "Call to Customer" at bounding box center [557, 31] width 48 height 8
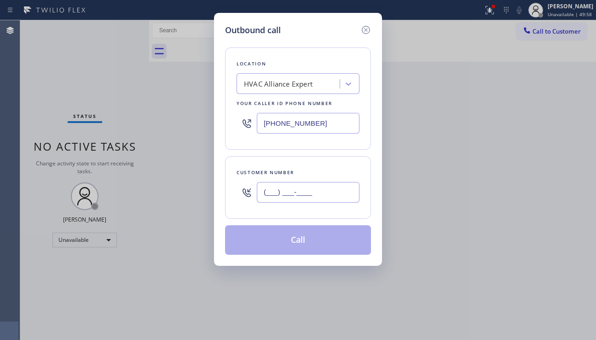
click at [292, 199] on input "(___) ___-____" at bounding box center [308, 192] width 103 height 21
paste input "310) 545-1606"
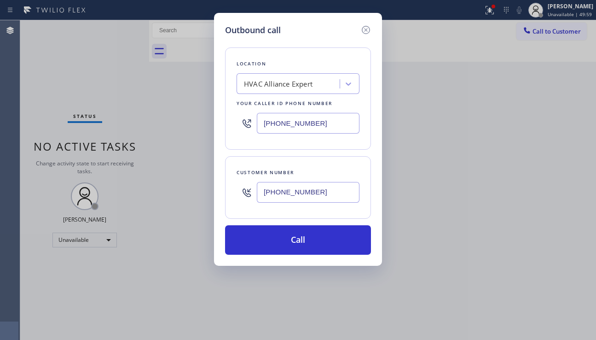
type input "[PHONE_NUMBER]"
click at [286, 81] on div "HVAC Alliance Expert" at bounding box center [278, 84] width 69 height 11
type input "5 star appliance repair"
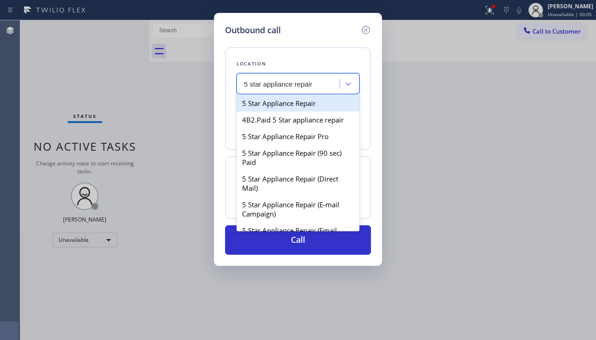
click at [295, 100] on div "5 Star Appliance Repair" at bounding box center [298, 103] width 123 height 17
type input "[PHONE_NUMBER]"
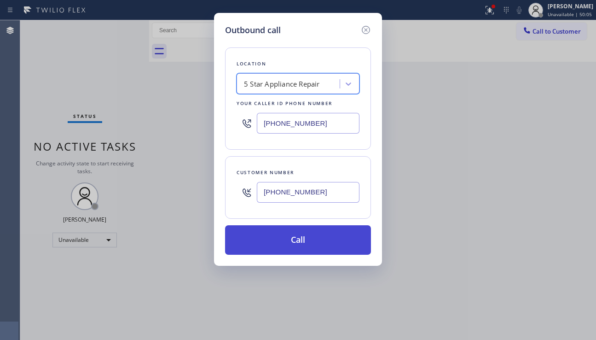
click at [287, 232] on button "Call" at bounding box center [298, 239] width 146 height 29
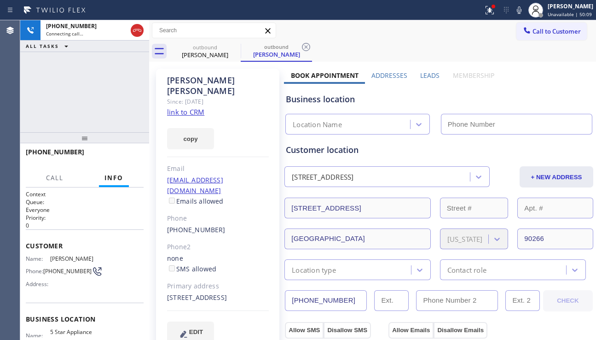
type input "[PHONE_NUMBER]"
click at [32, 110] on div "[PHONE_NUMBER] Connecting call… ALL TASKS ALL TASKS ACTIVE TASKS TASKS IN WRAP …" at bounding box center [84, 76] width 129 height 112
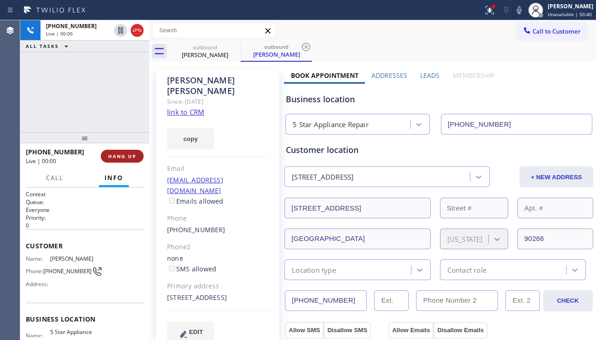
click at [122, 157] on span "HANG UP" at bounding box center [122, 156] width 28 height 6
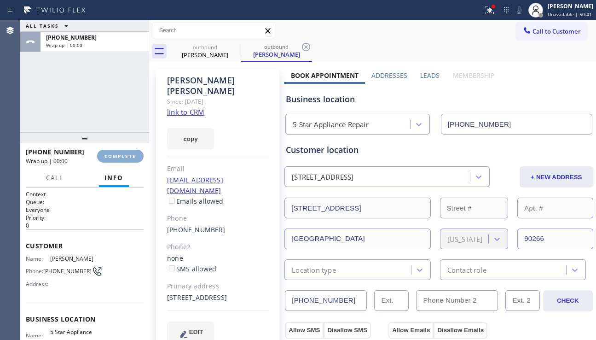
click at [121, 161] on button "COMPLETE" at bounding box center [120, 156] width 46 height 13
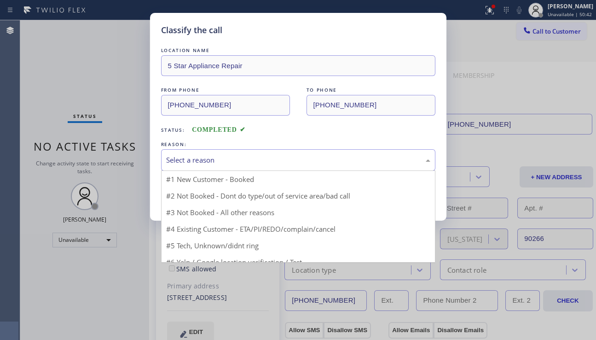
click at [258, 164] on div "Select a reason" at bounding box center [298, 160] width 264 height 11
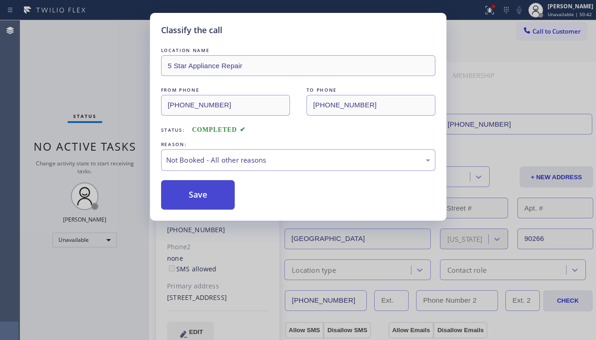
click at [204, 195] on button "Save" at bounding box center [198, 194] width 74 height 29
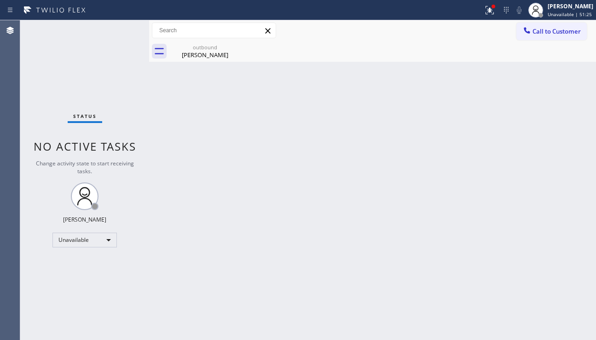
click at [351, 134] on div "Back to Dashboard Change Sender ID Customers Technicians Select a contact Outbo…" at bounding box center [372, 179] width 447 height 319
click at [233, 49] on icon at bounding box center [234, 46] width 11 height 11
click at [212, 52] on div "[PERSON_NAME]" at bounding box center [205, 55] width 70 height 8
click at [486, 12] on icon at bounding box center [490, 10] width 8 height 8
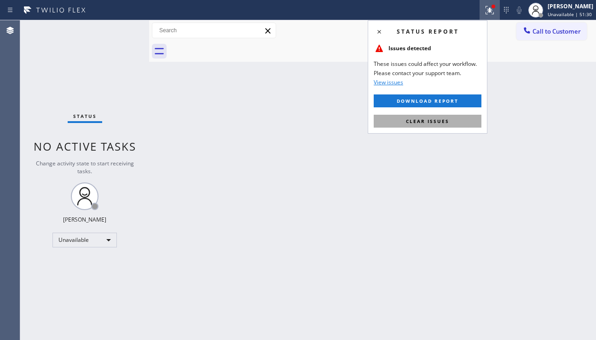
click at [422, 124] on span "Clear issues" at bounding box center [427, 121] width 43 height 6
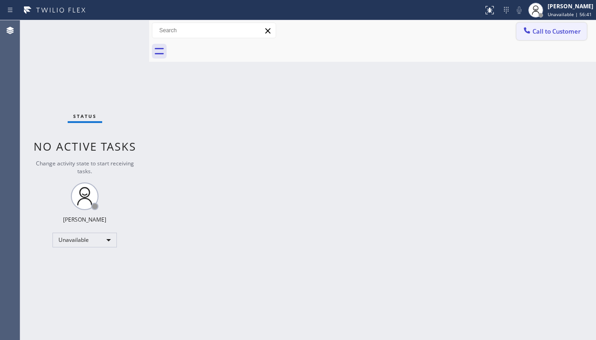
click at [529, 29] on icon at bounding box center [526, 30] width 9 height 9
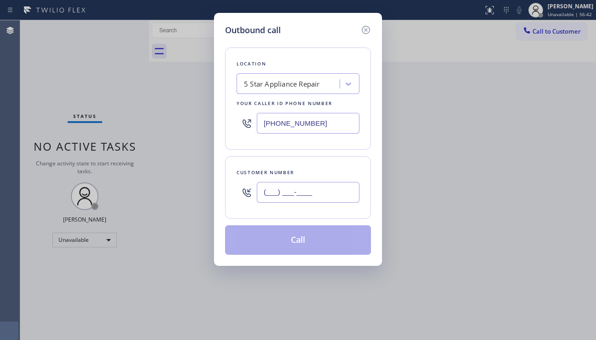
click at [275, 197] on input "(___) ___-____" at bounding box center [308, 192] width 103 height 21
paste input "310) 625-5255"
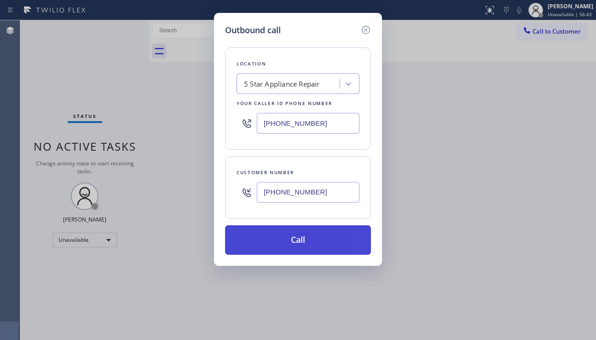
type input "[PHONE_NUMBER]"
click at [275, 242] on button "Call" at bounding box center [298, 239] width 146 height 29
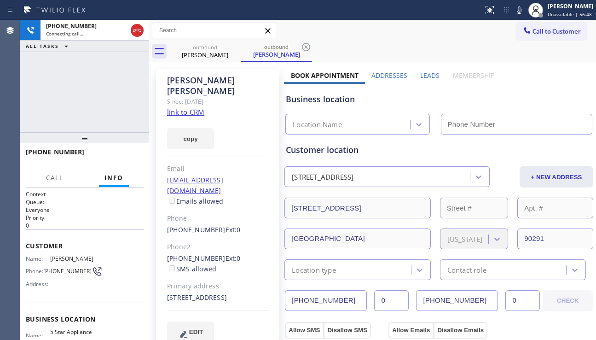
type input "[PHONE_NUMBER]"
click at [510, 101] on div "Business location" at bounding box center [439, 99] width 306 height 12
click at [431, 72] on label "Leads" at bounding box center [429, 75] width 19 height 9
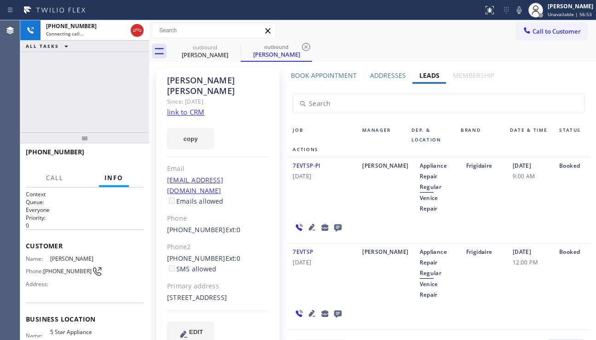
click at [334, 223] on icon at bounding box center [337, 227] width 11 height 12
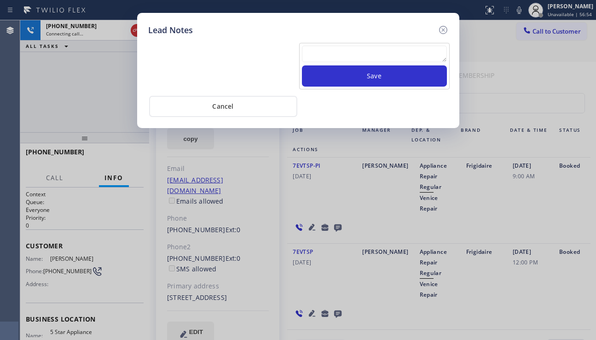
click at [359, 52] on textarea at bounding box center [374, 54] width 145 height 17
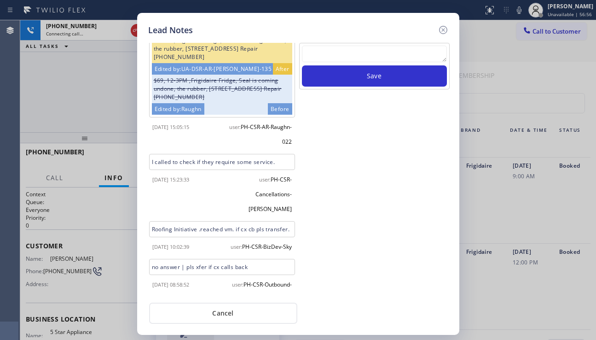
scroll to position [262, 0]
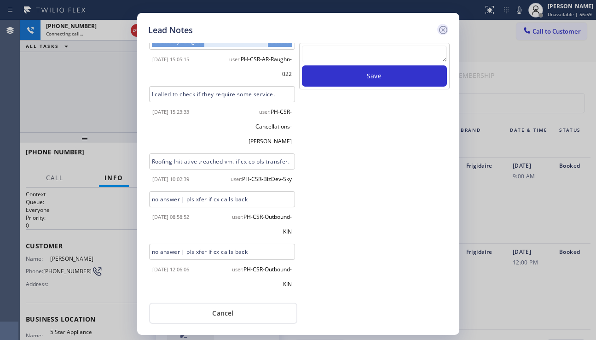
click at [442, 29] on icon at bounding box center [443, 30] width 8 height 8
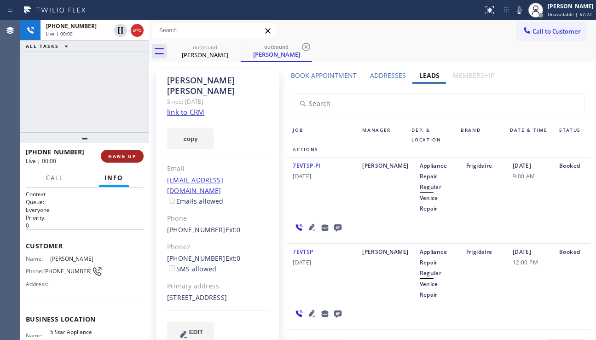
click at [134, 157] on span "HANG UP" at bounding box center [122, 156] width 28 height 6
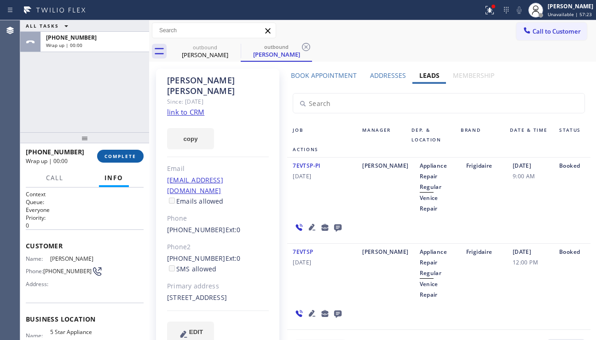
click at [134, 157] on span "COMPLETE" at bounding box center [120, 156] width 32 height 6
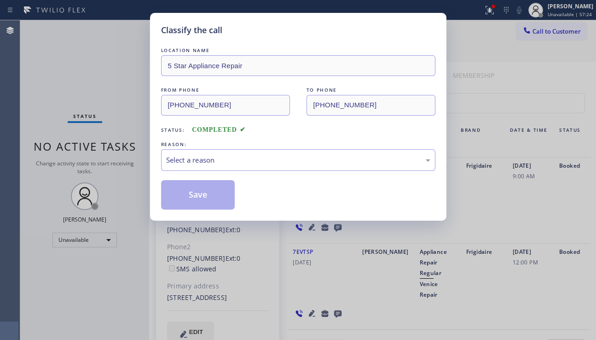
click at [245, 158] on div "Select a reason" at bounding box center [298, 160] width 264 height 11
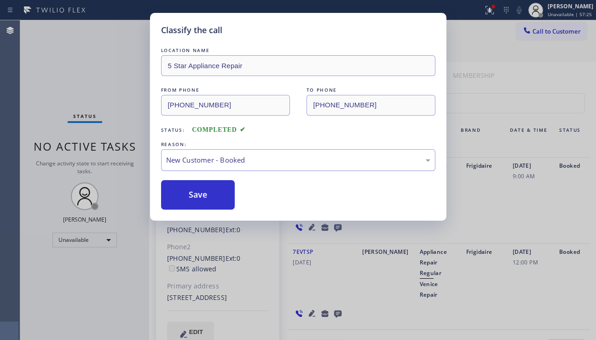
click at [242, 167] on div "New Customer - Booked" at bounding box center [298, 160] width 274 height 22
click at [208, 196] on button "Save" at bounding box center [198, 194] width 74 height 29
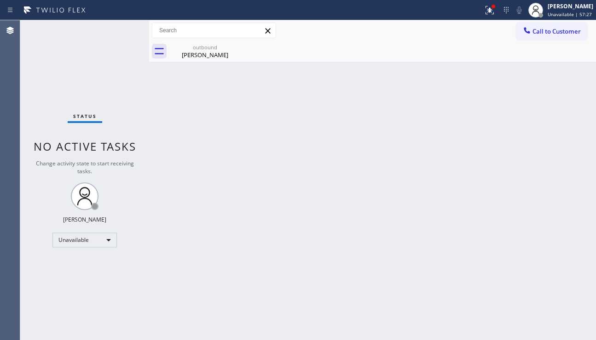
click at [545, 34] on span "Call to Customer" at bounding box center [557, 31] width 48 height 8
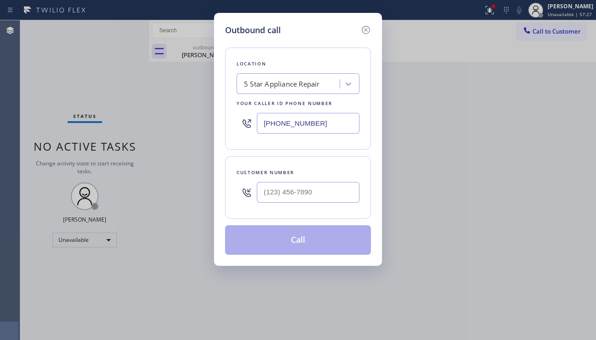
click at [328, 179] on div at bounding box center [308, 192] width 103 height 30
click at [319, 188] on input "(___) ___-____" at bounding box center [308, 192] width 103 height 21
paste input "661) 877-5506"
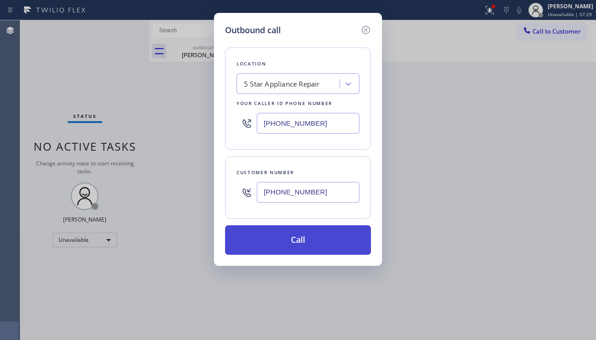
type input "[PHONE_NUMBER]"
click at [307, 242] on button "Call" at bounding box center [298, 239] width 146 height 29
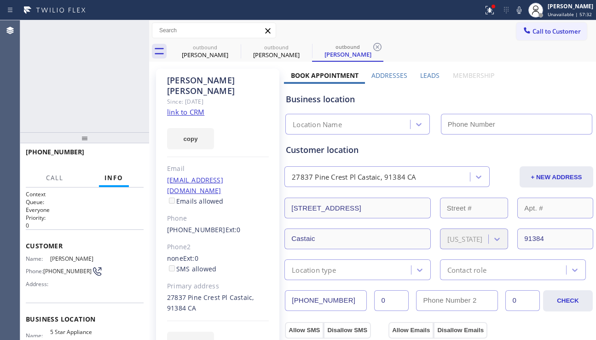
type input "[PHONE_NUMBER]"
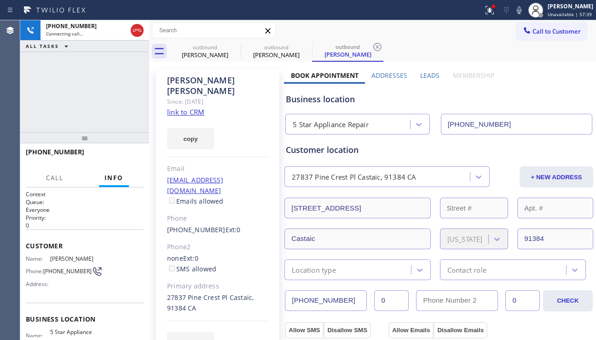
click at [511, 92] on div "Business location 5 Star Appliance Repair [PHONE_NUMBER]" at bounding box center [439, 109] width 310 height 51
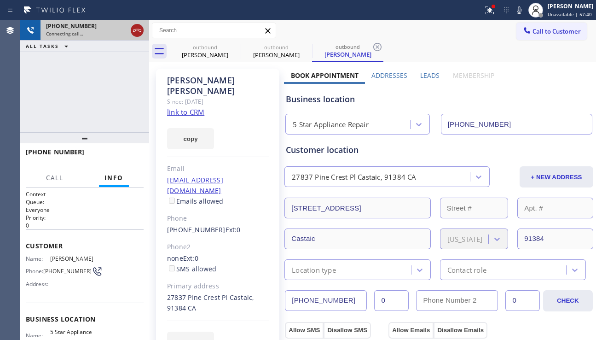
click at [135, 31] on icon at bounding box center [137, 30] width 8 height 3
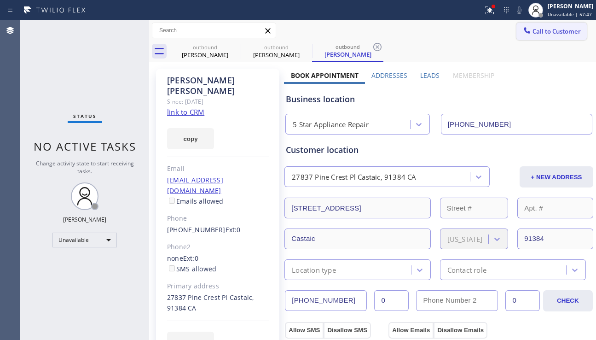
click at [557, 32] on span "Call to Customer" at bounding box center [557, 31] width 48 height 8
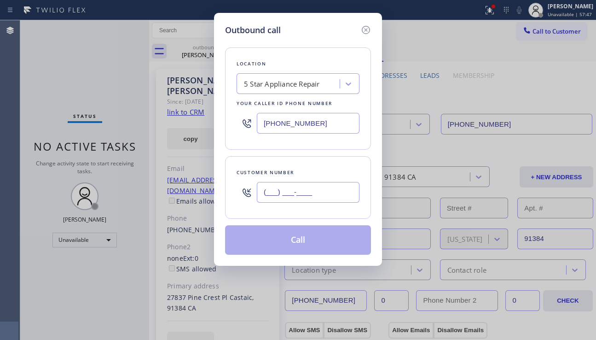
click at [301, 198] on input "(___) ___-____" at bounding box center [308, 192] width 103 height 21
paste input "818) 368-5114"
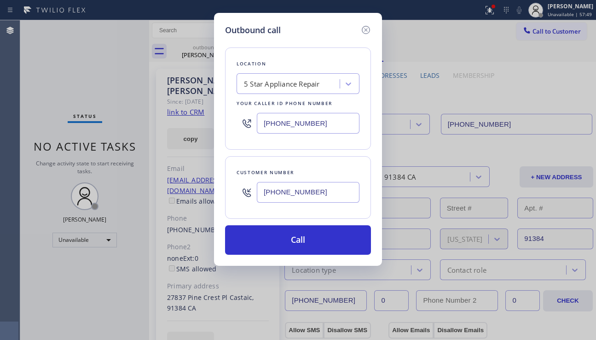
type input "[PHONE_NUMBER]"
drag, startPoint x: 490, startPoint y: 198, endPoint x: 485, endPoint y: 195, distance: 6.0
click at [490, 198] on div "Outbound call Location 5 Star Appliance Repair Your caller id phone number [PHO…" at bounding box center [298, 170] width 596 height 340
click at [263, 83] on div "5 Star Appliance Repair" at bounding box center [282, 84] width 76 height 11
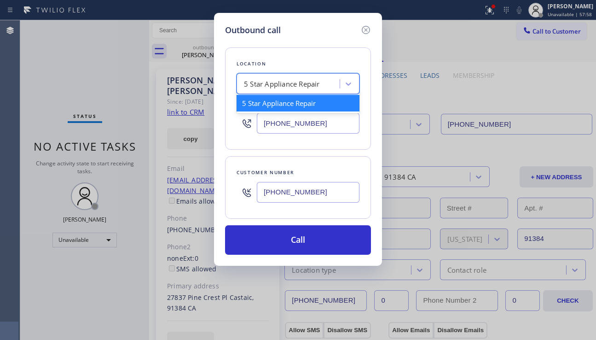
paste input "Granada Hills Plumbing Services"
type input "Granada Hills Plumbing Services"
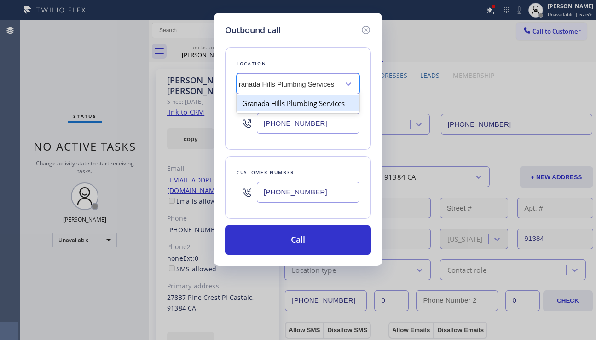
click at [289, 99] on div "Granada Hills Plumbing Services" at bounding box center [298, 103] width 123 height 17
type input "[PHONE_NUMBER]"
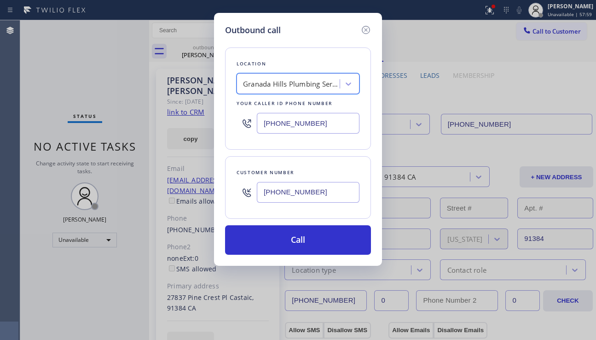
scroll to position [0, 1]
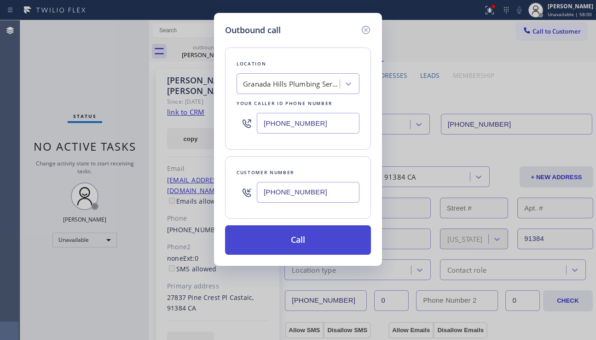
click at [292, 235] on button "Call" at bounding box center [298, 239] width 146 height 29
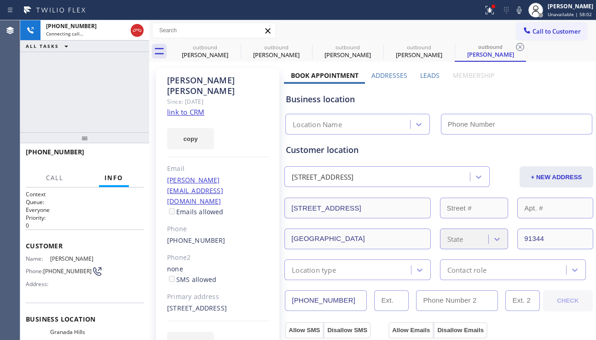
click at [428, 78] on label "Leads" at bounding box center [429, 75] width 19 height 9
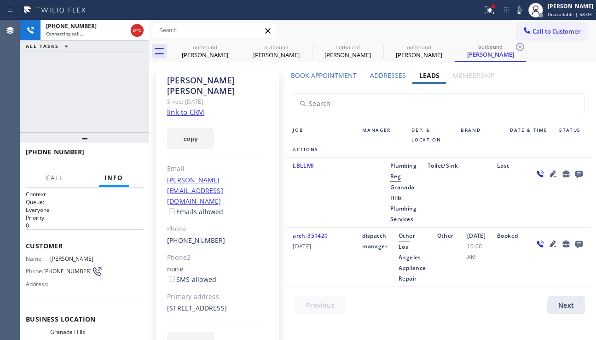
click at [575, 174] on icon at bounding box center [578, 174] width 7 height 7
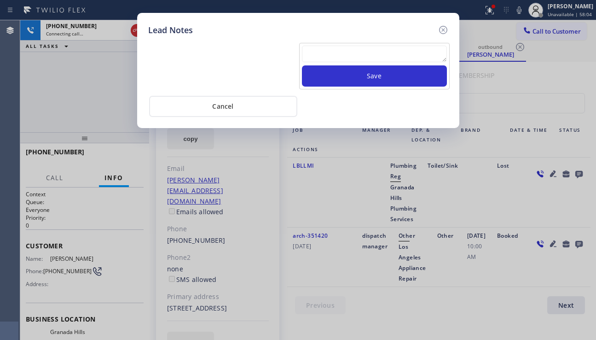
click at [359, 56] on textarea at bounding box center [374, 54] width 145 height 17
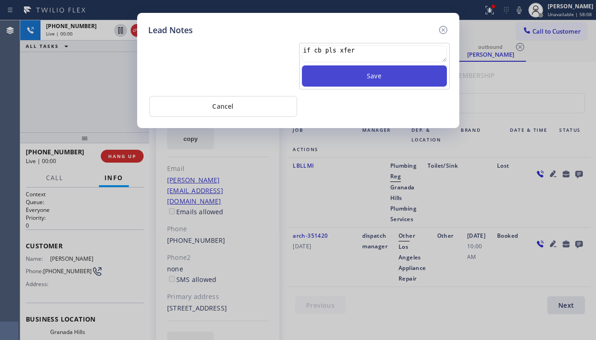
type textarea "if cb pls xfer"
click at [371, 83] on button "Save" at bounding box center [374, 75] width 145 height 21
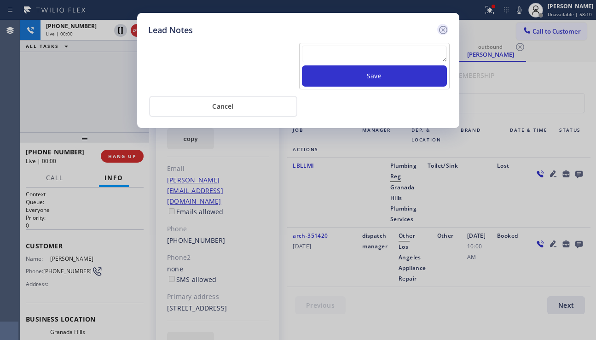
click at [442, 33] on icon at bounding box center [443, 30] width 8 height 8
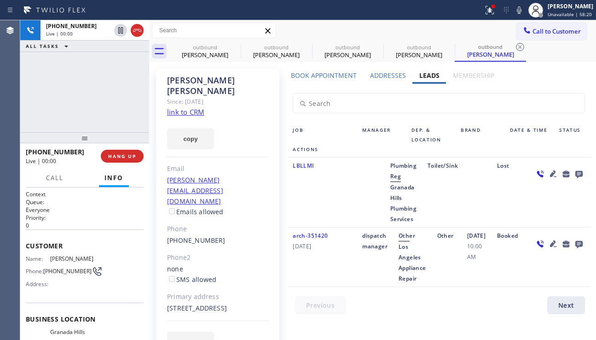
click at [495, 198] on div "Lost" at bounding box center [510, 192] width 37 height 64
drag, startPoint x: 344, startPoint y: 178, endPoint x: 344, endPoint y: 168, distance: 10.1
click at [344, 175] on div "LBLLMI" at bounding box center [322, 192] width 70 height 64
click at [390, 75] on label "Addresses" at bounding box center [388, 75] width 36 height 9
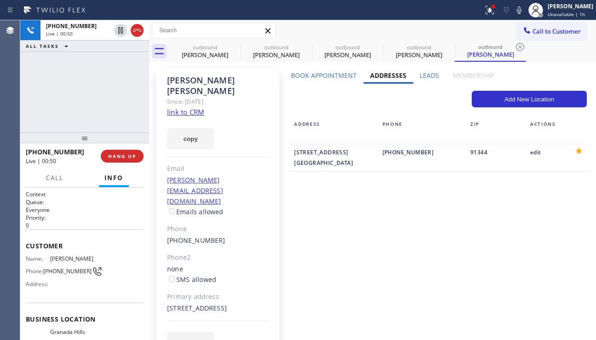
click at [326, 76] on label "Book Appointment" at bounding box center [324, 75] width 66 height 9
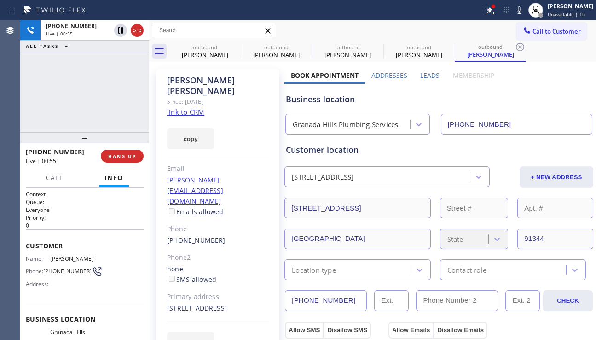
click at [423, 78] on label "Leads" at bounding box center [429, 75] width 19 height 9
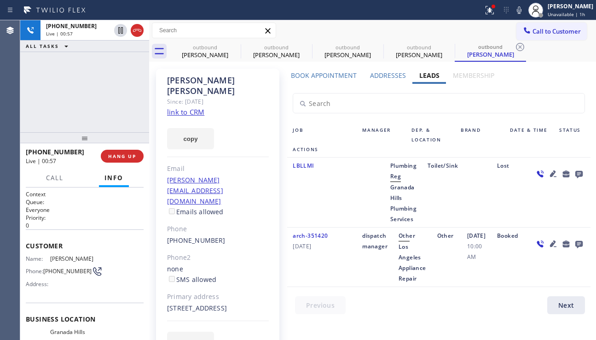
click at [397, 77] on label "Addresses" at bounding box center [388, 75] width 36 height 9
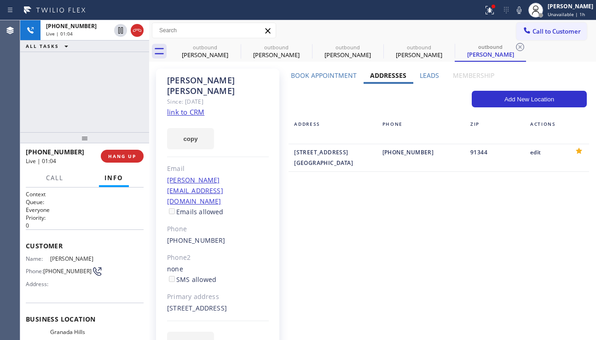
click at [144, 85] on div "[PHONE_NUMBER] Live | 01:04 ALL TASKS ALL TASKS ACTIVE TASKS TASKS IN WRAP UP" at bounding box center [84, 76] width 129 height 112
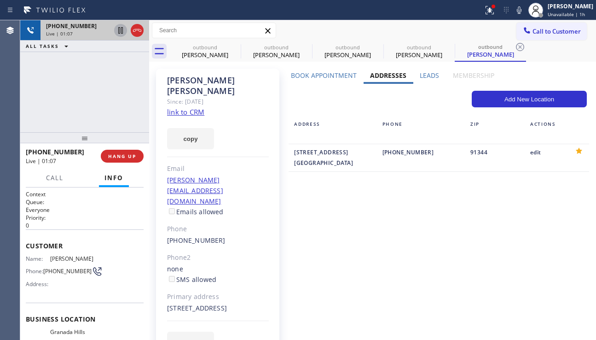
click at [117, 29] on icon at bounding box center [120, 30] width 11 height 11
click at [513, 16] on button at bounding box center [519, 10] width 13 height 13
click at [536, 237] on div "Book Appointment Addresses Leads Membership Business location [GEOGRAPHIC_DATA]…" at bounding box center [439, 219] width 310 height 297
click at [193, 133] on button "copy" at bounding box center [190, 138] width 47 height 21
click at [46, 101] on div "[PHONE_NUMBER] Live | 02:21 ALL TASKS ALL TASKS ACTIVE TASKS TASKS IN WRAP UP" at bounding box center [84, 76] width 129 height 112
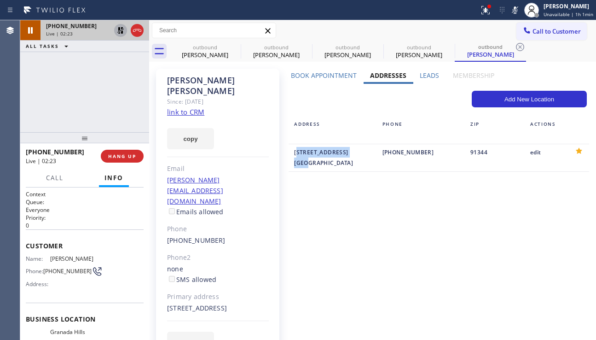
drag, startPoint x: 300, startPoint y: 160, endPoint x: 308, endPoint y: 170, distance: 13.4
click at [308, 168] on div "[STREET_ADDRESS]" at bounding box center [333, 158] width 88 height 22
copy div "[STREET_ADDRESS]"
click at [525, 221] on div "Book Appointment Addresses Leads Membership Business location [GEOGRAPHIC_DATA]…" at bounding box center [439, 219] width 310 height 297
click at [422, 76] on label "Leads" at bounding box center [429, 75] width 19 height 9
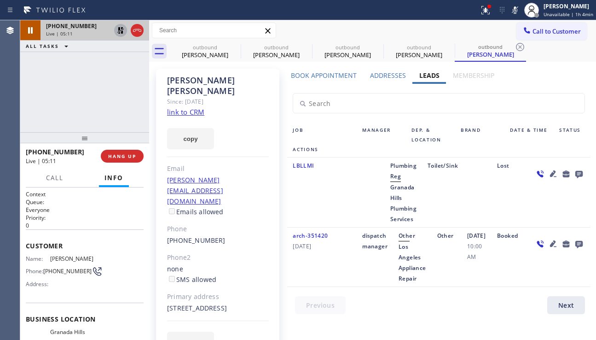
click at [506, 208] on div "Lost" at bounding box center [510, 192] width 37 height 64
click at [117, 33] on icon at bounding box center [120, 30] width 11 height 11
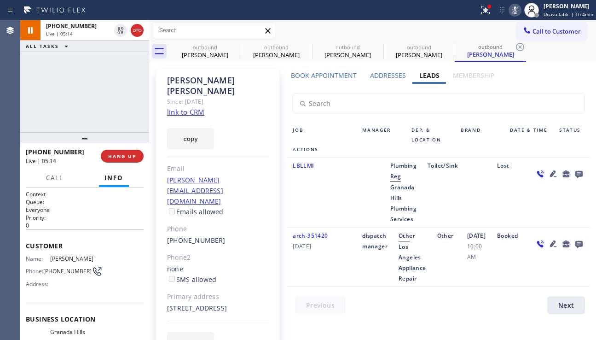
click at [510, 14] on icon at bounding box center [515, 10] width 11 height 11
click at [532, 208] on div at bounding box center [559, 192] width 62 height 64
click at [354, 176] on div "LBLLMI" at bounding box center [322, 192] width 70 height 64
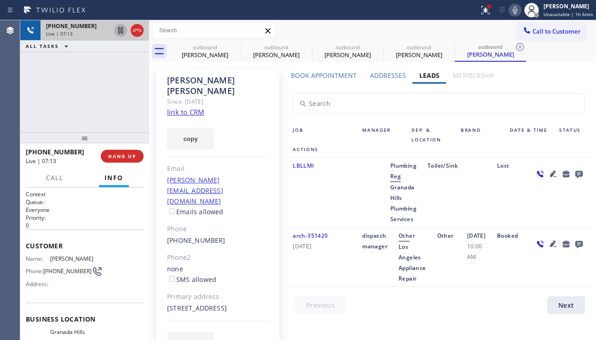
click at [116, 32] on icon at bounding box center [120, 30] width 11 height 11
click at [510, 14] on icon at bounding box center [515, 10] width 11 height 11
click at [512, 202] on div "Lost" at bounding box center [510, 192] width 37 height 64
click at [120, 32] on icon at bounding box center [120, 30] width 11 height 11
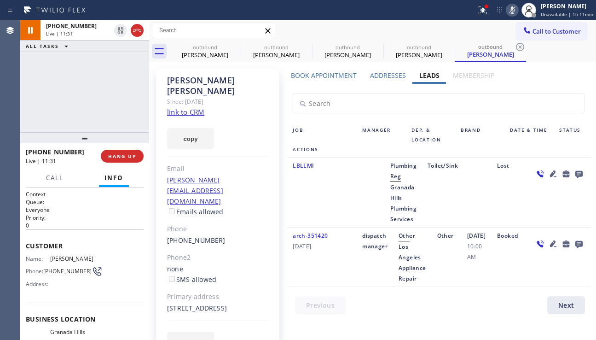
click at [510, 11] on icon at bounding box center [512, 10] width 11 height 11
click at [510, 212] on div "Lost" at bounding box center [510, 192] width 37 height 64
click at [528, 208] on div at bounding box center [559, 192] width 62 height 64
click at [304, 188] on div "LBLLMI" at bounding box center [322, 192] width 70 height 64
click at [324, 164] on div "LBLLMI" at bounding box center [322, 192] width 70 height 64
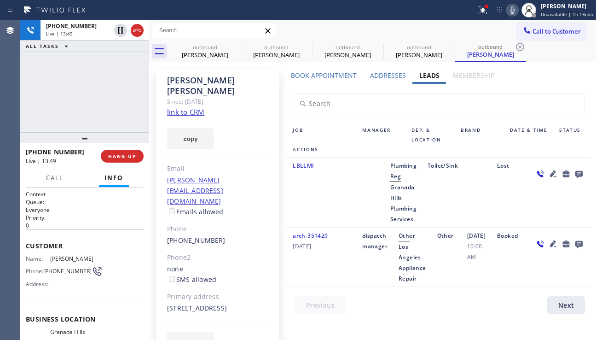
click at [343, 191] on div "LBLLMI" at bounding box center [322, 192] width 70 height 64
click at [550, 173] on icon at bounding box center [553, 173] width 6 height 6
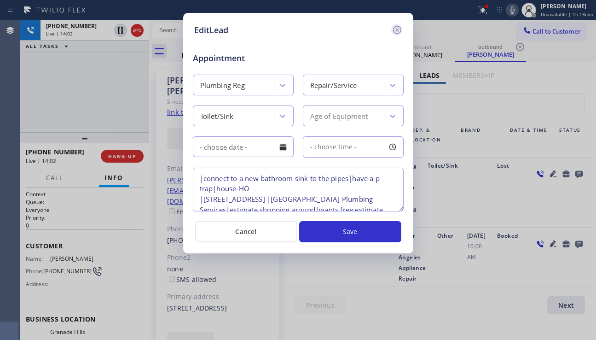
click at [394, 33] on icon at bounding box center [397, 29] width 11 height 11
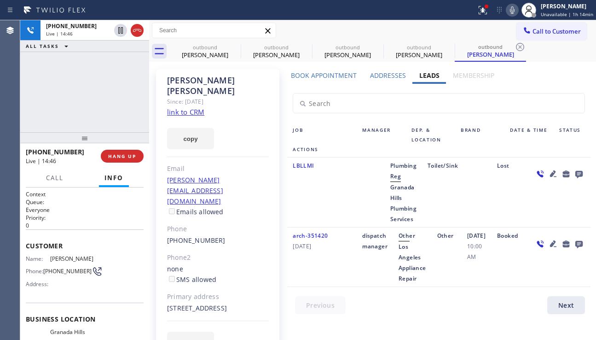
click at [330, 195] on div "LBLLMI" at bounding box center [322, 192] width 70 height 64
click at [326, 189] on div "LBLLMI" at bounding box center [322, 192] width 70 height 64
click at [188, 107] on link "link to CRM" at bounding box center [185, 111] width 37 height 9
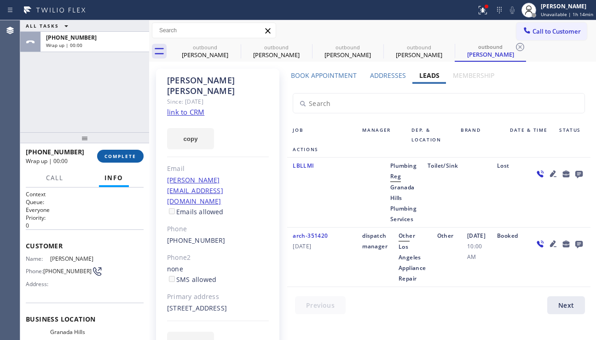
click at [115, 154] on span "COMPLETE" at bounding box center [120, 156] width 32 height 6
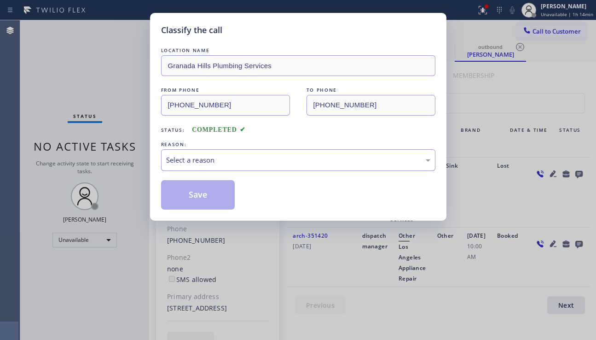
drag, startPoint x: 236, startPoint y: 155, endPoint x: 232, endPoint y: 163, distance: 9.5
click at [237, 155] on div "Select a reason" at bounding box center [298, 160] width 264 height 11
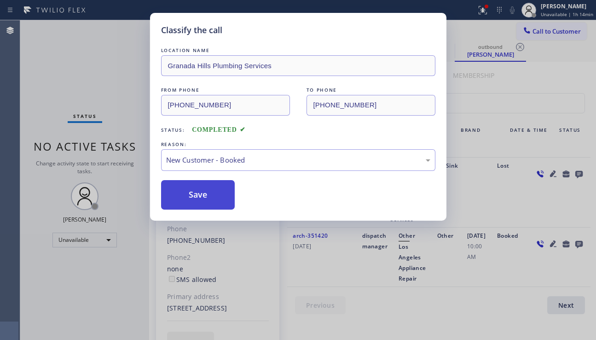
click at [211, 188] on button "Save" at bounding box center [198, 194] width 74 height 29
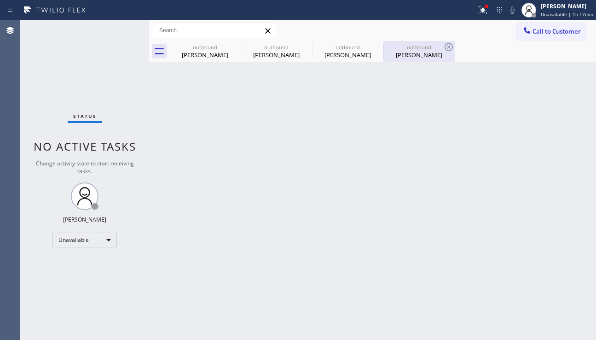
click at [397, 51] on div "[PERSON_NAME]" at bounding box center [419, 55] width 70 height 8
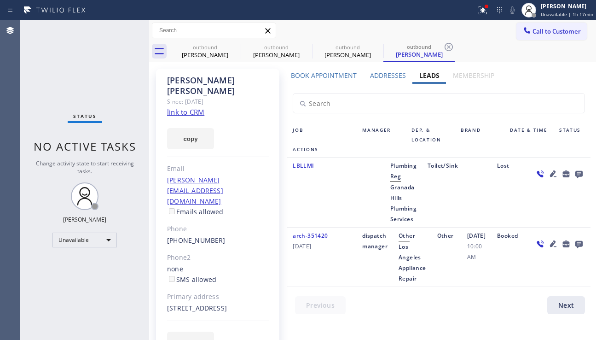
click at [326, 76] on label "Book Appointment" at bounding box center [324, 75] width 66 height 9
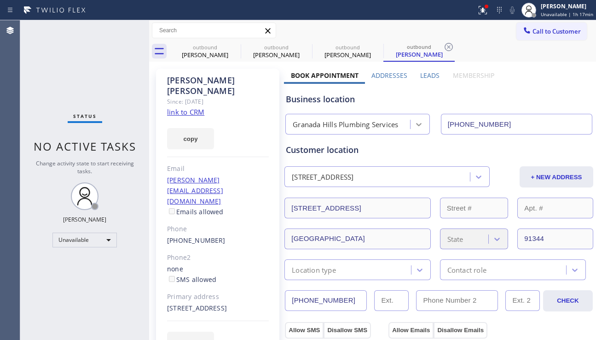
drag, startPoint x: 507, startPoint y: 120, endPoint x: 419, endPoint y: 126, distance: 88.1
click at [419, 126] on div "Granada Hills Plumbing Services [PHONE_NUMBER]" at bounding box center [439, 122] width 311 height 24
click at [543, 34] on span "Call to Customer" at bounding box center [557, 31] width 48 height 8
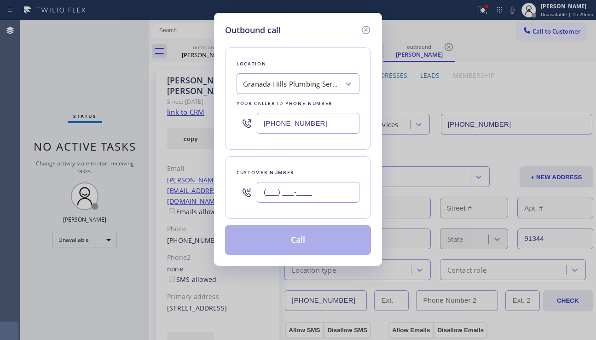
click at [291, 196] on input "(___) ___-____" at bounding box center [308, 192] width 103 height 21
paste input "816) 776-9391"
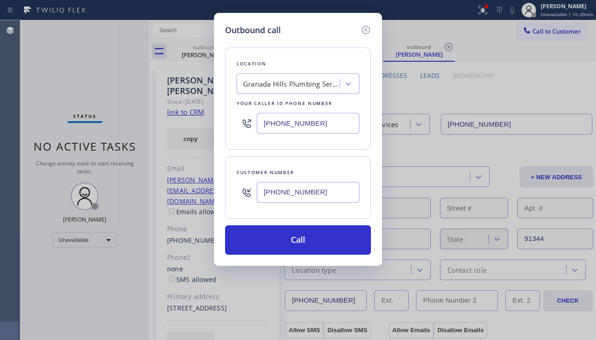
type input "[PHONE_NUMBER]"
drag, startPoint x: 321, startPoint y: 124, endPoint x: 253, endPoint y: 125, distance: 68.6
click at [253, 125] on div "[PHONE_NUMBER]" at bounding box center [298, 123] width 123 height 30
paste input "480) 462-6427"
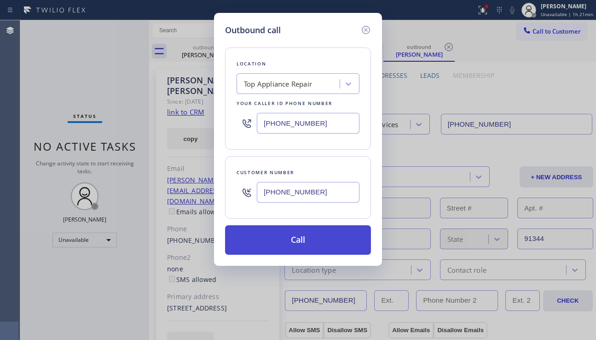
type input "[PHONE_NUMBER]"
click at [290, 241] on button "Call" at bounding box center [298, 239] width 146 height 29
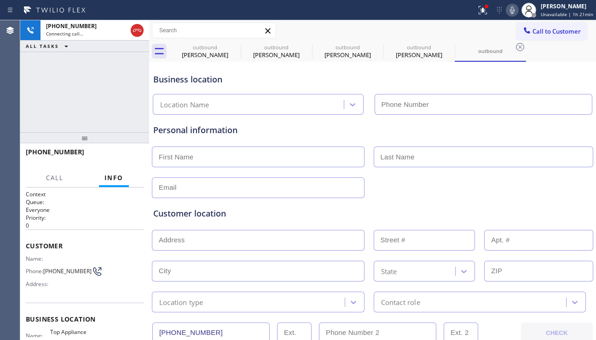
type input "[PHONE_NUMBER]"
click at [518, 194] on div "Customer location >> ADD NEW ADDRESS << + NEW ADDRESS State Location type Conta…" at bounding box center [372, 253] width 442 height 118
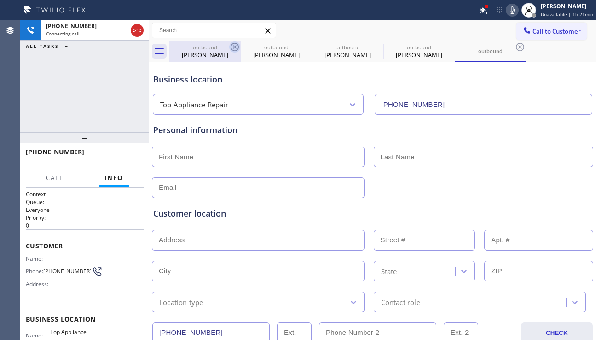
click at [234, 47] on icon at bounding box center [235, 47] width 8 height 8
type input "[PHONE_NUMBER]"
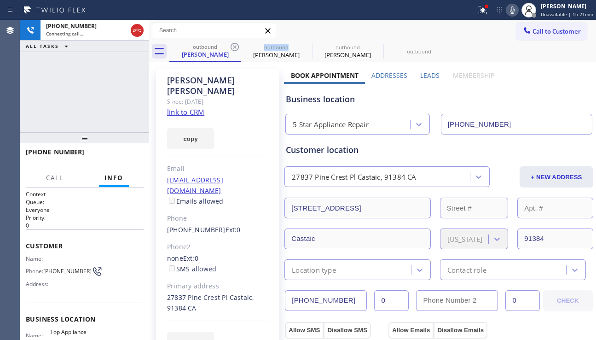
click at [234, 47] on icon at bounding box center [235, 47] width 8 height 8
type input "[PHONE_NUMBER]"
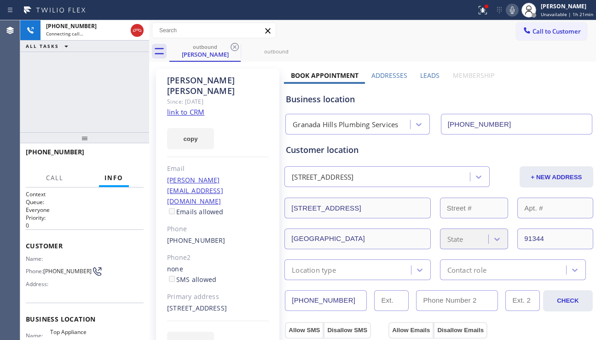
click at [234, 47] on icon at bounding box center [235, 47] width 8 height 8
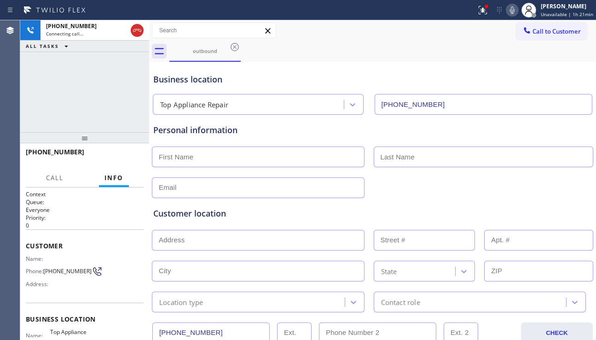
click at [501, 200] on div "Customer location >> ADD NEW ADDRESS << + NEW ADDRESS State Location type Conta…" at bounding box center [372, 255] width 442 height 114
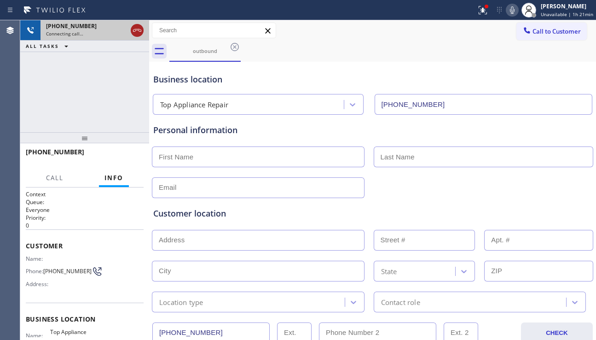
click at [137, 31] on icon at bounding box center [137, 30] width 11 height 11
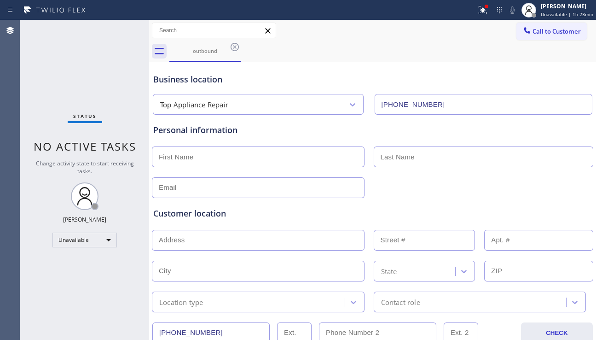
click at [525, 206] on div "Customer location >> ADD NEW ADDRESS << + NEW ADDRESS State Location type Conta…" at bounding box center [372, 255] width 442 height 114
click at [24, 191] on div "Status No active tasks Change activity state to start receiving tasks. [PERSON_…" at bounding box center [84, 179] width 129 height 319
click at [99, 239] on div "Unavailable" at bounding box center [84, 239] width 64 height 15
click at [142, 303] on div at bounding box center [298, 170] width 596 height 340
click at [500, 203] on div "Customer location >> ADD NEW ADDRESS << + NEW ADDRESS State Location type Conta…" at bounding box center [372, 255] width 442 height 114
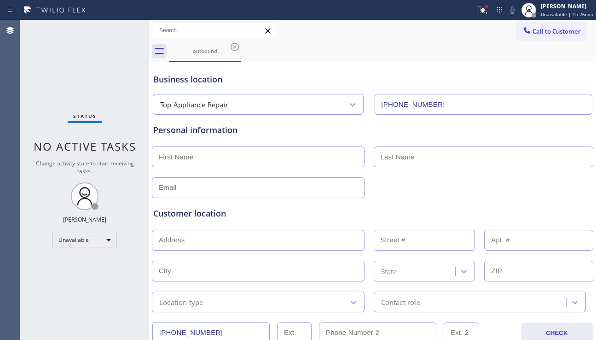
click at [218, 238] on input "text" at bounding box center [258, 240] width 213 height 21
paste input "[STREET_ADDRESS]"
type input "[STREET_ADDRESS]"
type input "10227"
type input "[GEOGRAPHIC_DATA]"
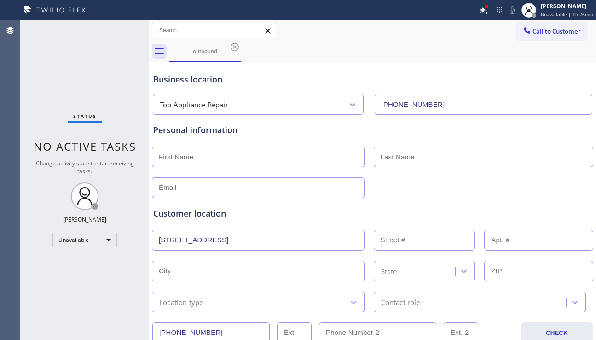
type input "64085"
click at [293, 160] on input "text" at bounding box center [258, 156] width 213 height 21
type input "[PERSON_NAME]"
click at [391, 154] on input "text" at bounding box center [484, 156] width 220 height 21
paste input "[PERSON_NAME]"
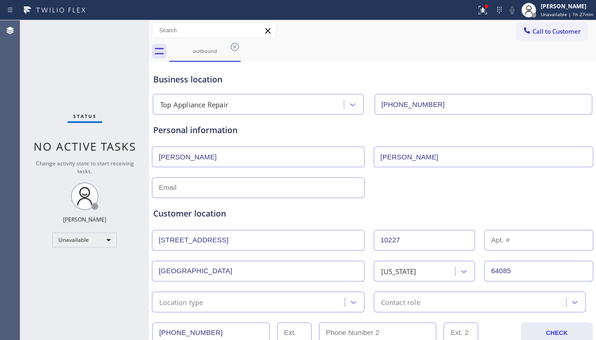
type input "[PERSON_NAME]"
click at [313, 186] on input "text" at bounding box center [258, 187] width 213 height 21
click at [518, 200] on div "Customer location >> ADD NEW ADDRESS << + NEW ADDRESS [STREET_ADDRESS][US_STATE…" at bounding box center [372, 255] width 442 height 114
click at [260, 191] on input "text" at bounding box center [258, 187] width 213 height 21
paste input "[PERSON_NAME][EMAIL_ADDRESS][PERSON_NAME][DOMAIN_NAME]"
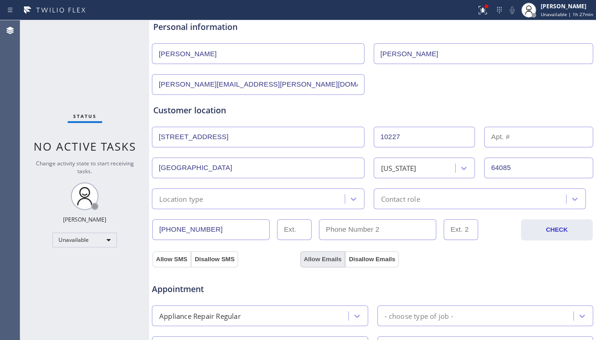
scroll to position [138, 0]
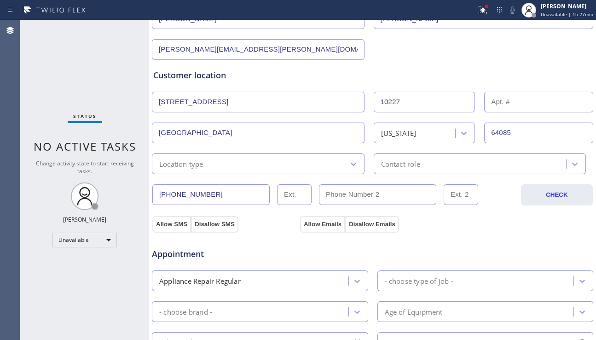
type input "[PERSON_NAME][EMAIL_ADDRESS][PERSON_NAME][DOMAIN_NAME]"
click at [291, 158] on div "Location type" at bounding box center [250, 164] width 190 height 16
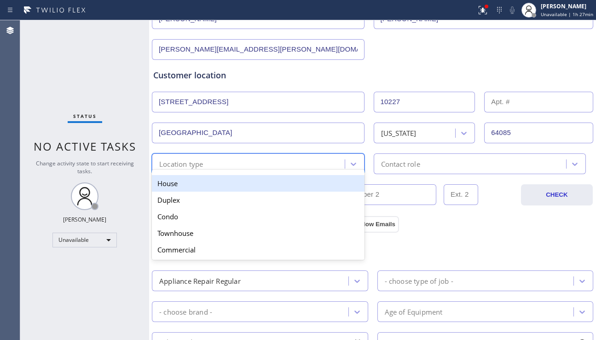
click at [235, 180] on div "House" at bounding box center [258, 183] width 213 height 17
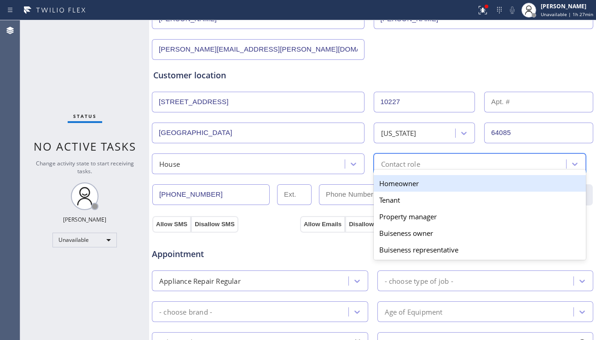
click at [405, 168] on div "Contact role" at bounding box center [400, 163] width 39 height 11
click at [384, 187] on div "Homeowner" at bounding box center [480, 183] width 213 height 17
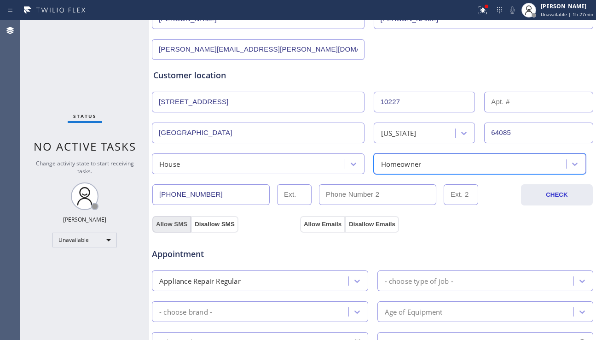
click at [176, 226] on button "Allow SMS" at bounding box center [171, 224] width 39 height 17
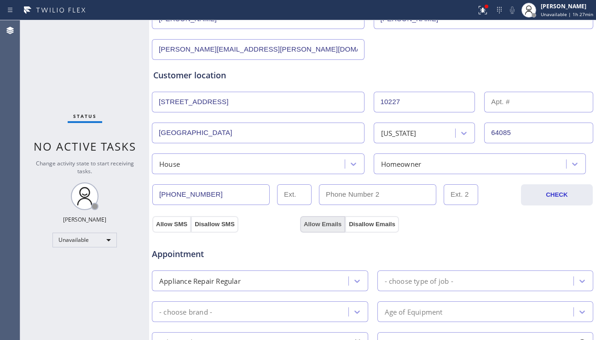
click at [310, 224] on button "Allow Emails" at bounding box center [322, 224] width 45 height 17
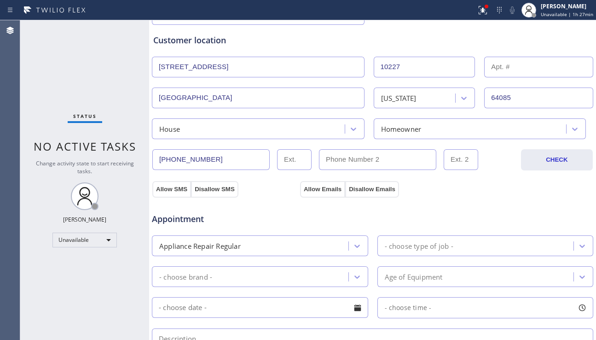
scroll to position [230, 0]
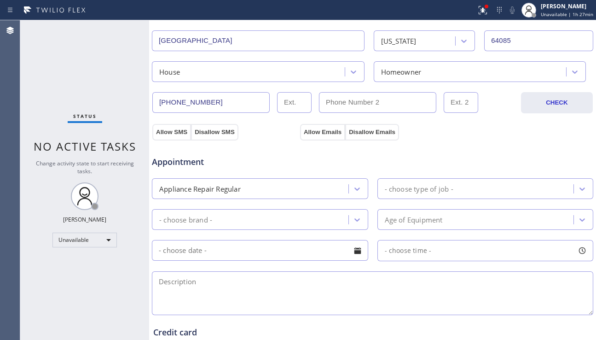
click at [467, 184] on div "- choose type of job -" at bounding box center [477, 188] width 194 height 16
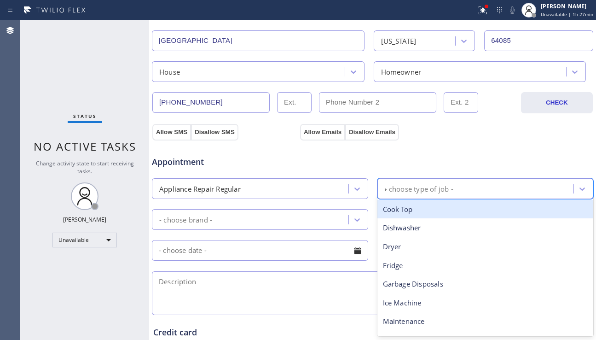
type input "wa"
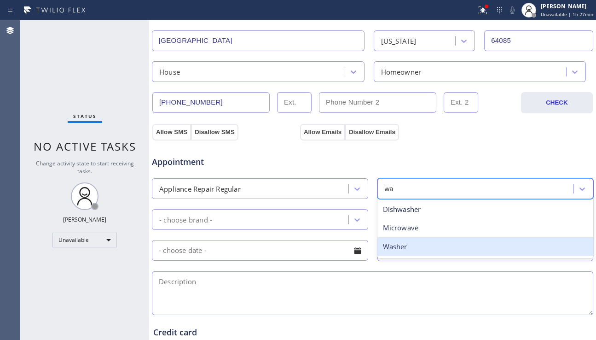
click at [406, 241] on div "Washer" at bounding box center [485, 246] width 216 height 19
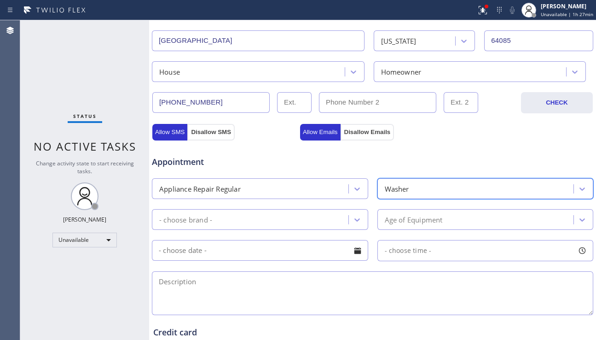
click at [322, 212] on div "- choose brand -" at bounding box center [252, 219] width 194 height 16
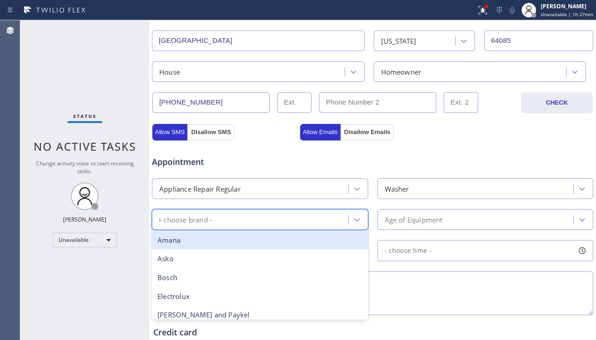
type input "sa"
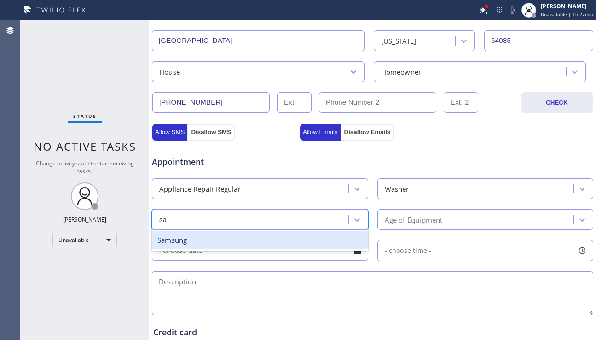
click at [276, 236] on div "Samsung" at bounding box center [260, 240] width 216 height 19
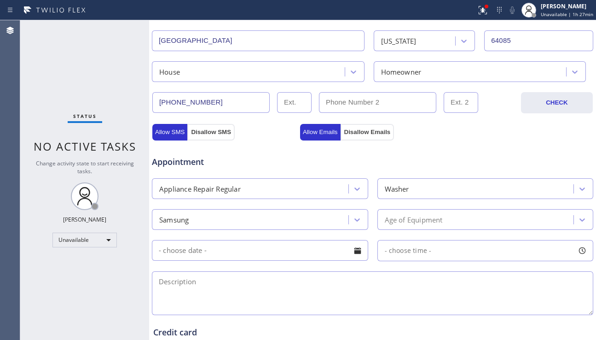
click at [306, 289] on textarea at bounding box center [372, 293] width 441 height 44
paste textarea "Samsung | washer | believe the pump has gone out they have had the no drain err…"
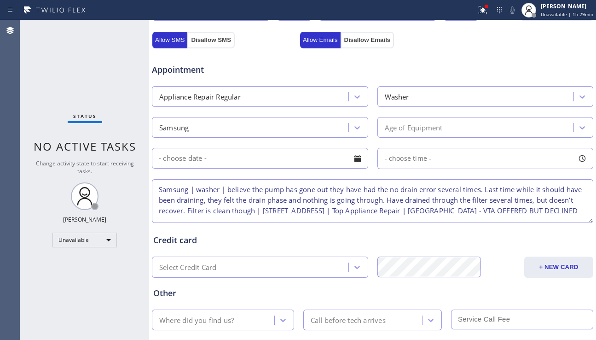
scroll to position [368, 0]
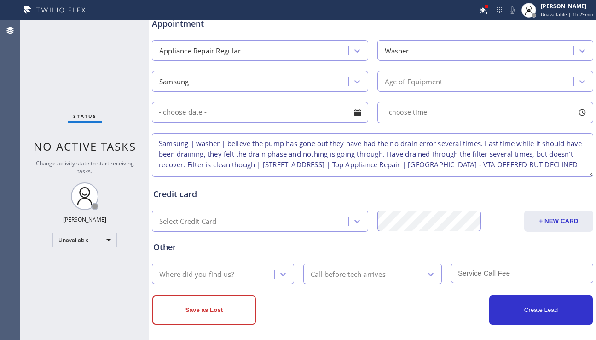
type textarea "Samsung | washer | believe the pump has gone out they have had the no drain err…"
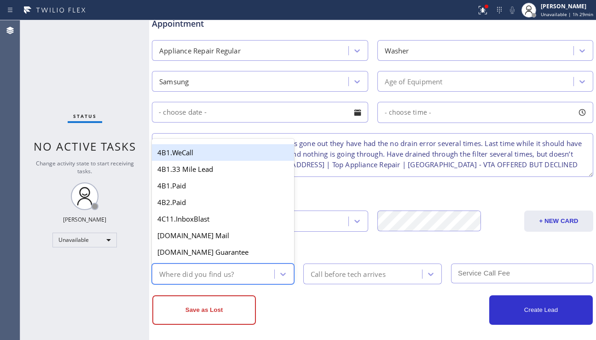
click at [232, 275] on div "Where did you find us?" at bounding box center [196, 273] width 75 height 11
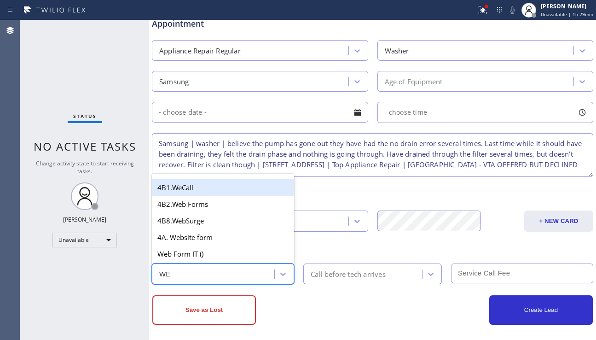
type input "WEB"
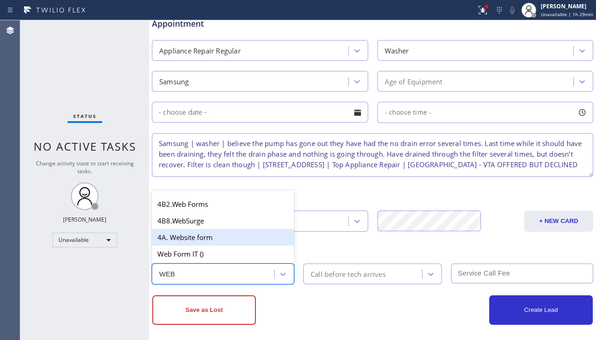
click at [225, 239] on div "4A. Website form" at bounding box center [223, 237] width 142 height 17
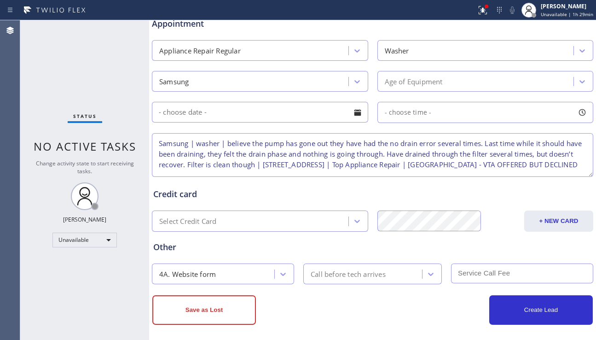
click at [340, 328] on div "Business location Top Appliance Repair [PHONE_NUMBER] Personal information [PER…" at bounding box center [372, 19] width 447 height 652
click at [224, 308] on button "Save as Lost" at bounding box center [204, 309] width 104 height 29
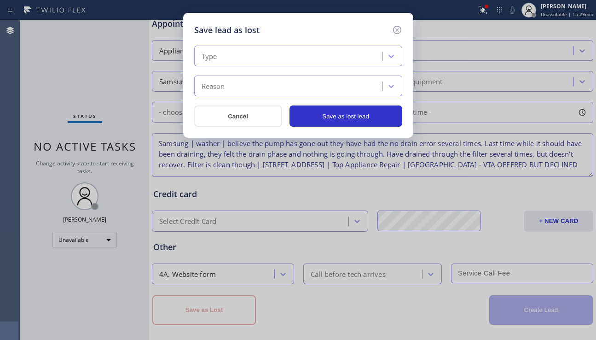
click at [278, 61] on div "Type" at bounding box center [290, 56] width 186 height 16
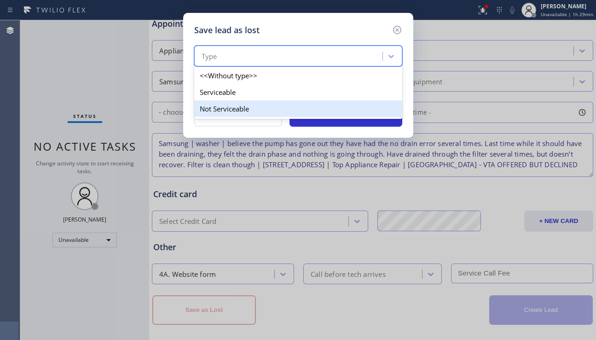
click at [249, 110] on div "Not Serviceable" at bounding box center [298, 108] width 208 height 17
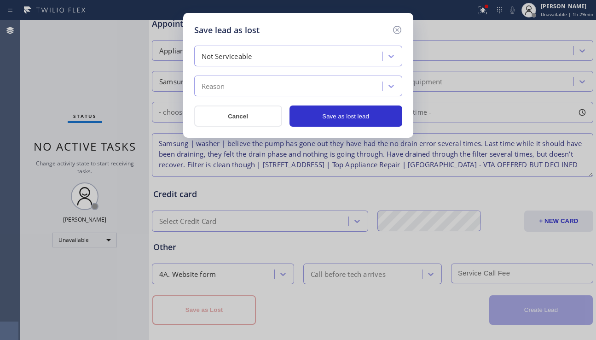
click at [280, 87] on div "Reason" at bounding box center [290, 86] width 186 height 16
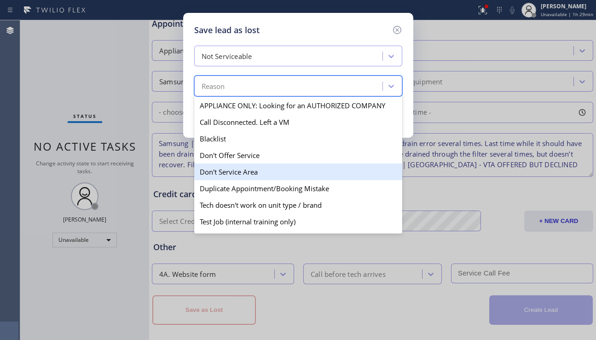
click at [252, 168] on div "Don't Service Area" at bounding box center [298, 171] width 208 height 17
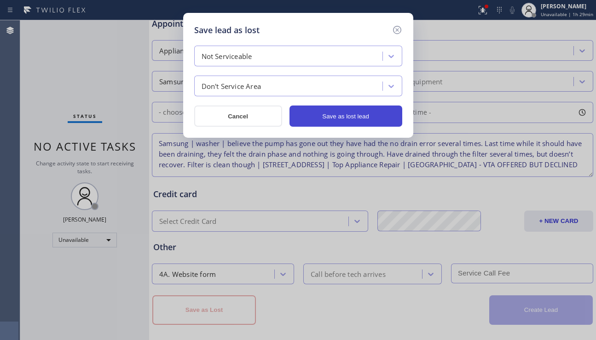
click at [345, 118] on button "Save as lost lead" at bounding box center [346, 115] width 113 height 21
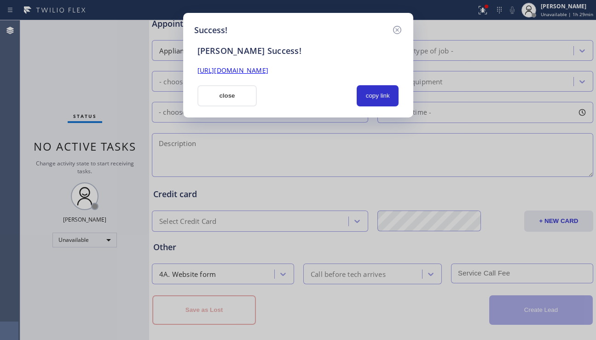
scroll to position [0, 0]
click at [372, 96] on button "copy link" at bounding box center [378, 95] width 42 height 21
click at [266, 71] on link "[URL][DOMAIN_NAME]" at bounding box center [232, 70] width 71 height 9
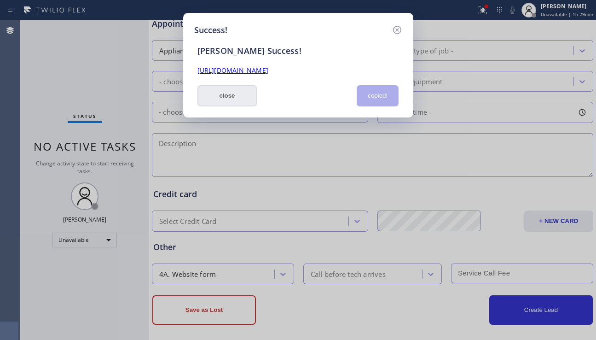
click at [220, 94] on button "close" at bounding box center [227, 95] width 60 height 21
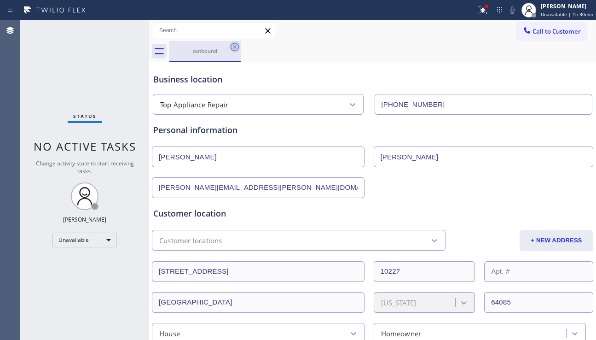
click at [232, 46] on icon at bounding box center [235, 47] width 8 height 8
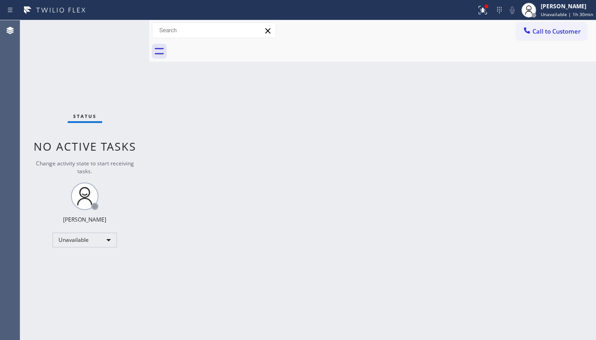
drag, startPoint x: 262, startPoint y: 139, endPoint x: 386, endPoint y: 88, distance: 134.1
click at [262, 139] on div "Back to Dashboard Change Sender ID Customers Technicians Select a contact Outbo…" at bounding box center [372, 179] width 447 height 319
click at [105, 237] on div "Unavailable" at bounding box center [84, 239] width 64 height 15
click at [82, 288] on li "Break" at bounding box center [84, 287] width 63 height 11
click at [179, 280] on div "Back to Dashboard Change Sender ID Customers Technicians Select a contact Outbo…" at bounding box center [372, 179] width 447 height 319
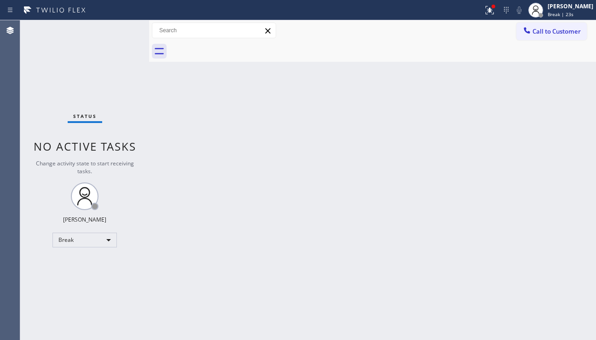
click at [295, 233] on div "Back to Dashboard Change Sender ID Customers Technicians Select a contact Outbo…" at bounding box center [372, 179] width 447 height 319
click at [502, 242] on div "Back to Dashboard Change Sender ID Customers Technicians Select a contact Outbo…" at bounding box center [372, 179] width 447 height 319
click at [480, 19] on button at bounding box center [490, 10] width 20 height 20
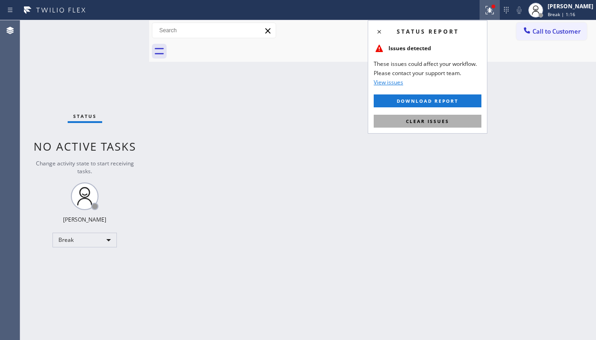
click at [455, 122] on button "Clear issues" at bounding box center [428, 121] width 108 height 13
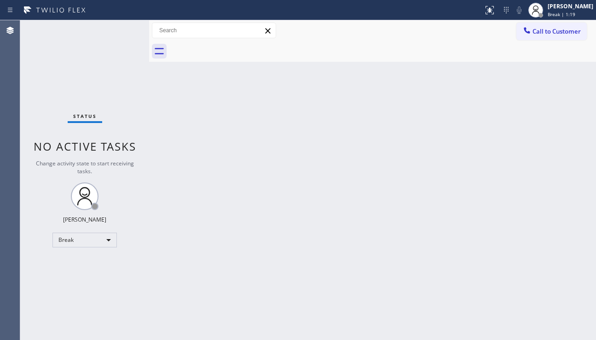
drag, startPoint x: 230, startPoint y: 318, endPoint x: 226, endPoint y: 322, distance: 5.5
click at [230, 318] on div "Back to Dashboard Change Sender ID Customers Technicians Select a contact Outbo…" at bounding box center [372, 179] width 447 height 319
drag, startPoint x: 267, startPoint y: 325, endPoint x: 301, endPoint y: 302, distance: 40.3
click at [267, 325] on div "Back to Dashboard Change Sender ID Customers Technicians Select a contact Outbo…" at bounding box center [372, 179] width 447 height 319
click at [98, 238] on div "Break" at bounding box center [84, 239] width 64 height 15
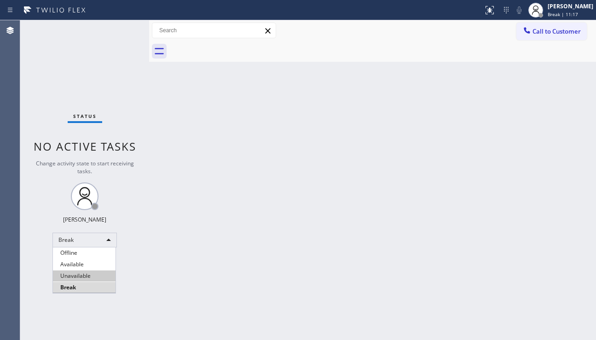
click at [88, 272] on li "Unavailable" at bounding box center [84, 275] width 63 height 11
drag, startPoint x: 548, startPoint y: 33, endPoint x: 454, endPoint y: 89, distance: 109.6
click at [548, 33] on span "Call to Customer" at bounding box center [557, 31] width 48 height 8
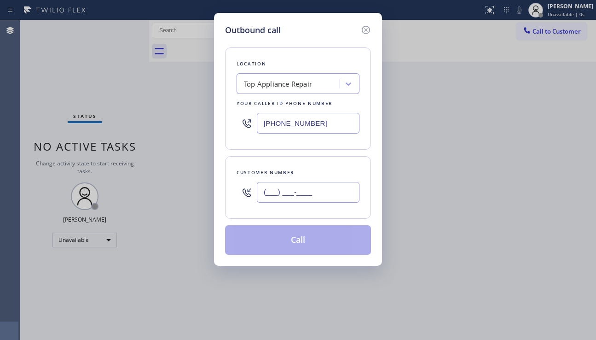
click at [288, 186] on input "(___) ___-____" at bounding box center [308, 192] width 103 height 21
paste input "323) 717-3894"
type input "[PHONE_NUMBER]"
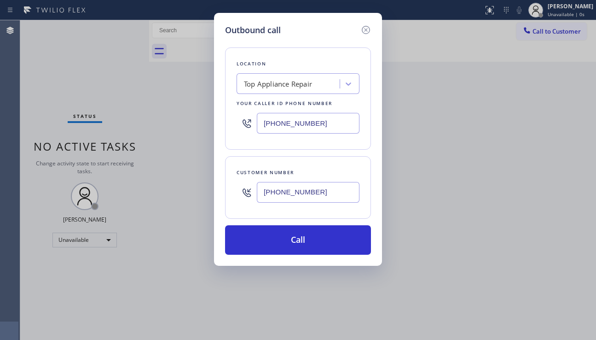
drag, startPoint x: 316, startPoint y: 127, endPoint x: 256, endPoint y: 127, distance: 60.3
click at [256, 127] on div "[PHONE_NUMBER]" at bounding box center [298, 123] width 123 height 30
paste input "833) 490-0242"
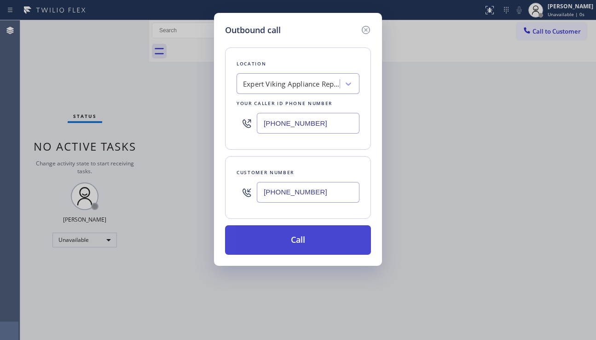
type input "[PHONE_NUMBER]"
click at [291, 237] on button "Call" at bounding box center [298, 239] width 146 height 29
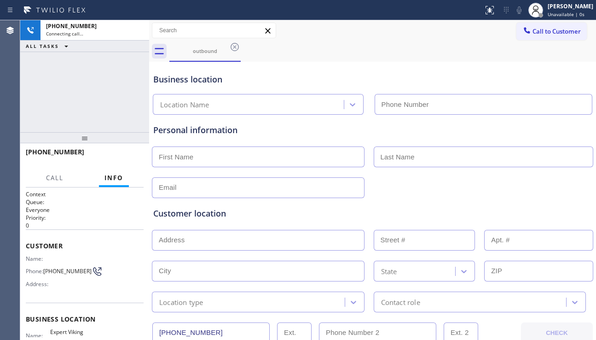
type input "[PHONE_NUMBER]"
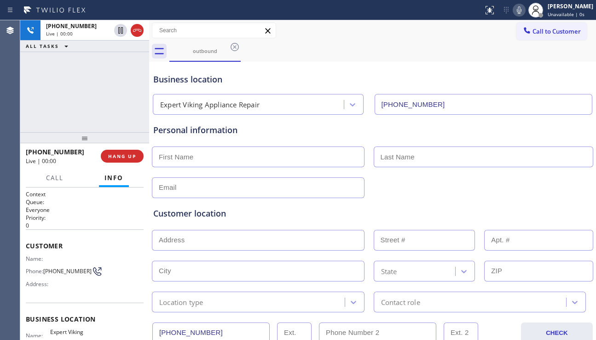
click at [459, 209] on div "Customer location" at bounding box center [372, 213] width 439 height 12
click at [461, 202] on div "Customer location >> ADD NEW ADDRESS << + NEW ADDRESS State Location type Conta…" at bounding box center [372, 255] width 442 height 114
click at [245, 217] on div "Customer location" at bounding box center [372, 213] width 439 height 12
click at [121, 159] on span "HANG UP" at bounding box center [122, 156] width 28 height 6
click at [121, 158] on span "HANG UP" at bounding box center [122, 156] width 28 height 6
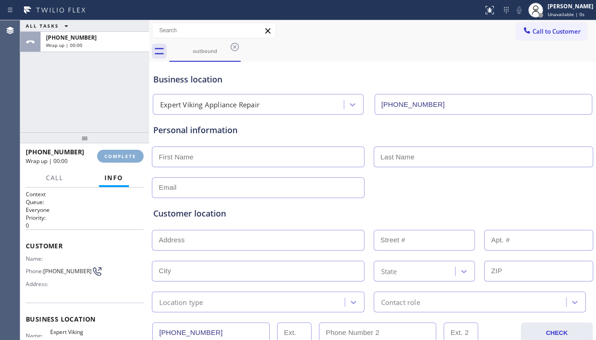
click at [121, 158] on span "COMPLETE" at bounding box center [120, 156] width 32 height 6
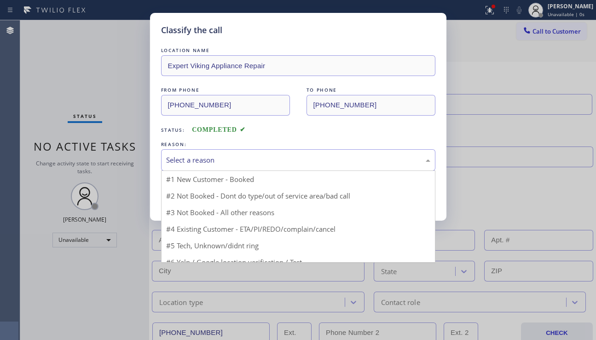
click at [229, 160] on div "Select a reason" at bounding box center [298, 160] width 264 height 11
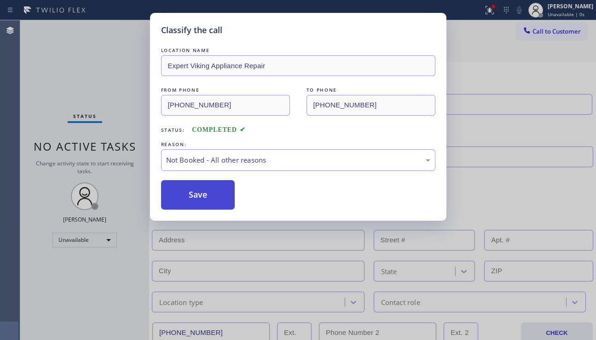
click at [203, 197] on button "Save" at bounding box center [198, 194] width 74 height 29
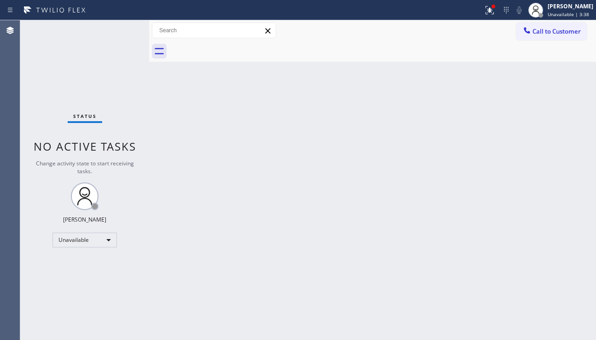
click at [284, 172] on div "Back to Dashboard Change Sender ID Customers Technicians Select a contact Outbo…" at bounding box center [372, 179] width 447 height 319
click at [549, 31] on span "Call to Customer" at bounding box center [557, 31] width 48 height 8
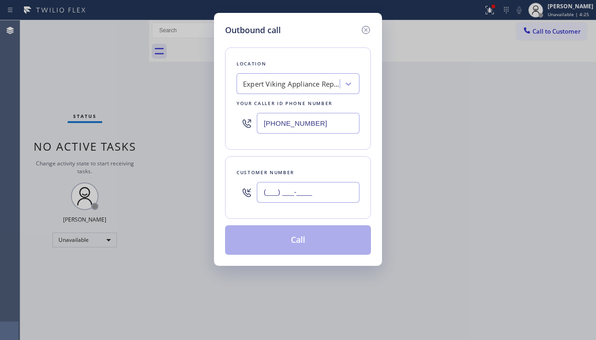
click at [302, 195] on input "(___) ___-____" at bounding box center [308, 192] width 103 height 21
paste input "630) 638-0399"
type input "[PHONE_NUMBER]"
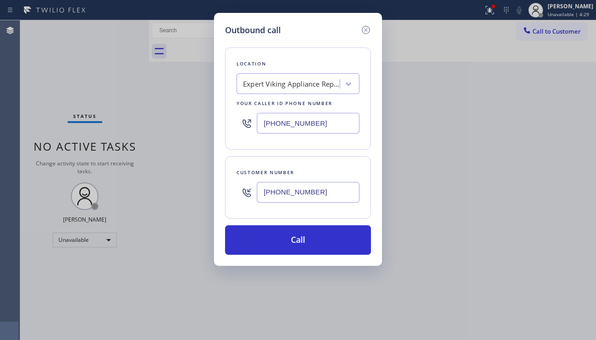
drag, startPoint x: 331, startPoint y: 122, endPoint x: 250, endPoint y: 128, distance: 81.7
click at [250, 128] on div "[PHONE_NUMBER]" at bounding box center [298, 123] width 123 height 30
paste input "202) 410-0024"
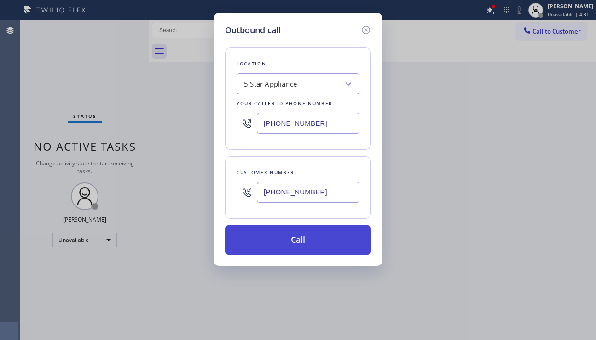
type input "[PHONE_NUMBER]"
click at [279, 240] on button "Call" at bounding box center [298, 239] width 146 height 29
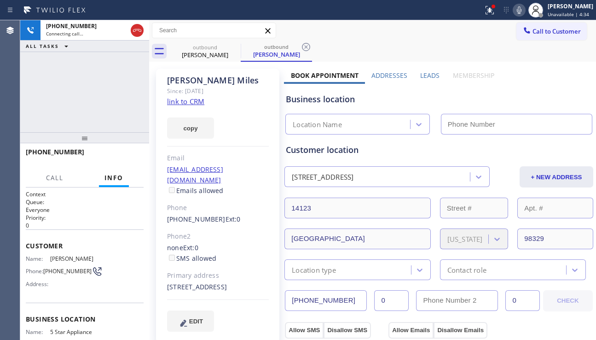
click at [424, 76] on label "Leads" at bounding box center [429, 75] width 19 height 9
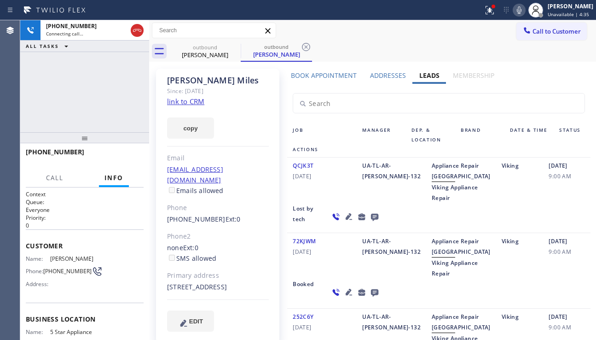
click at [369, 222] on icon at bounding box center [374, 217] width 11 height 12
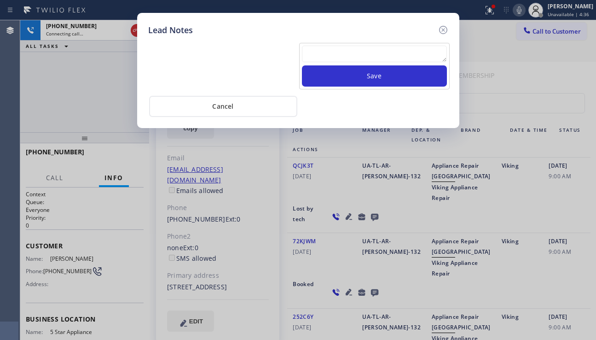
click at [340, 54] on textarea at bounding box center [374, 54] width 145 height 17
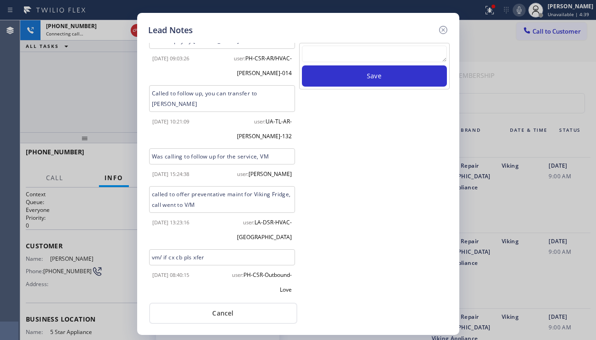
scroll to position [316, 0]
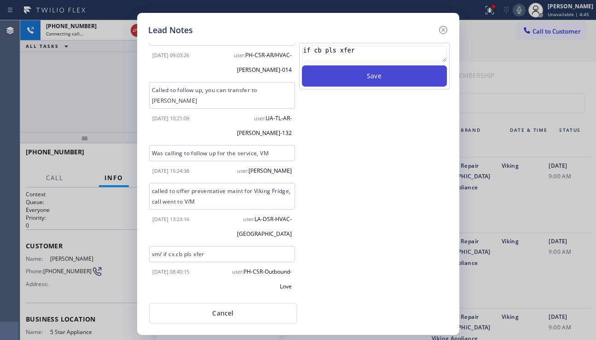
type textarea "if cb pls xfer"
click at [348, 70] on button "Save" at bounding box center [374, 75] width 145 height 21
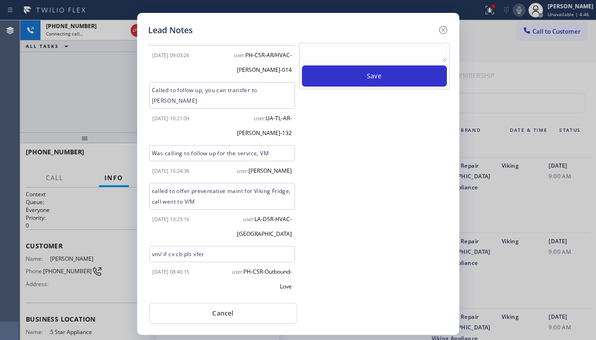
click at [439, 31] on icon at bounding box center [443, 30] width 8 height 8
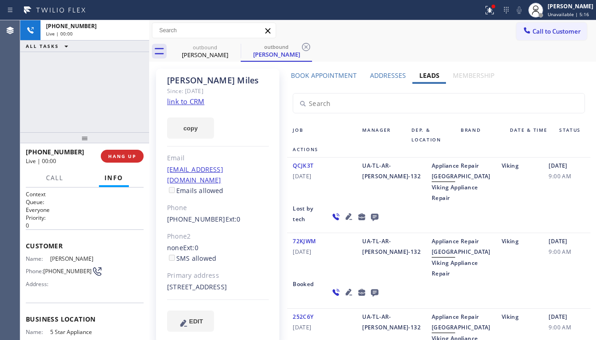
click at [284, 190] on div "Job Manager Dep. & Location Brand Date & Time Status Actions QCJK3T [DATE] UA-T…" at bounding box center [439, 277] width 314 height 311
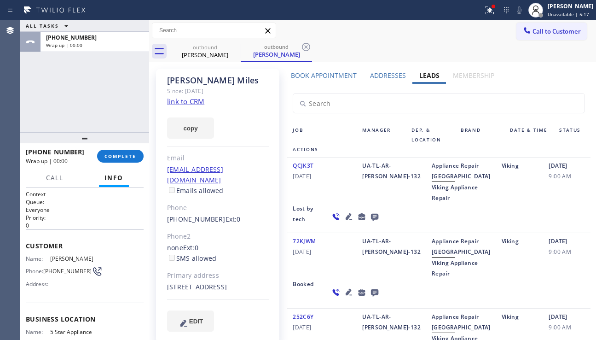
click at [123, 165] on div "[PHONE_NUMBER] Wrap up | 00:00 COMPLETE" at bounding box center [85, 156] width 118 height 24
click at [132, 157] on span "COMPLETE" at bounding box center [120, 156] width 32 height 6
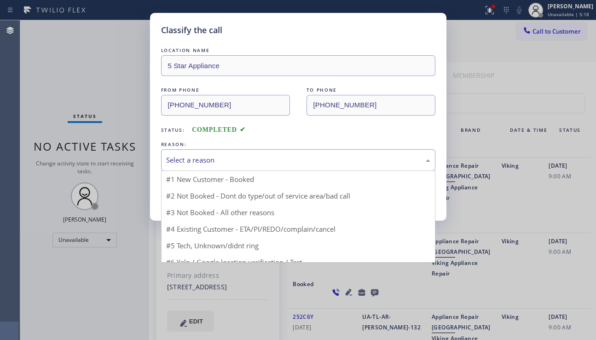
click at [272, 155] on div "Select a reason" at bounding box center [298, 160] width 264 height 11
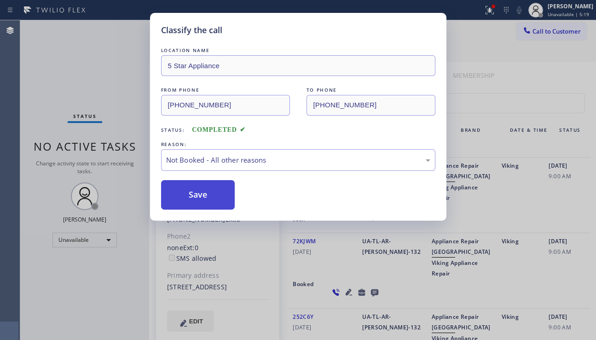
click at [201, 193] on button "Save" at bounding box center [198, 194] width 74 height 29
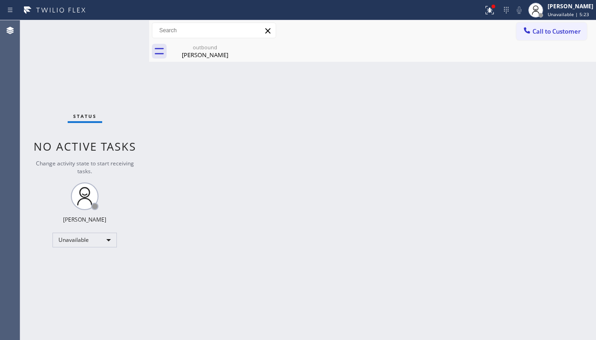
click at [219, 197] on div "Back to Dashboard Change Sender ID Customers Technicians Select a contact Outbo…" at bounding box center [372, 179] width 447 height 319
click at [563, 218] on div "Back to Dashboard Change Sender ID Customers Technicians Select a contact Outbo…" at bounding box center [372, 179] width 447 height 319
click at [530, 40] on button "Call to Customer" at bounding box center [551, 31] width 70 height 17
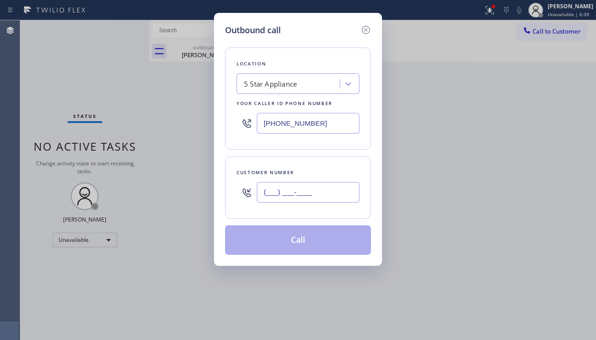
click at [279, 191] on input "(___) ___-____" at bounding box center [308, 192] width 103 height 21
paste input "281) 965-6104"
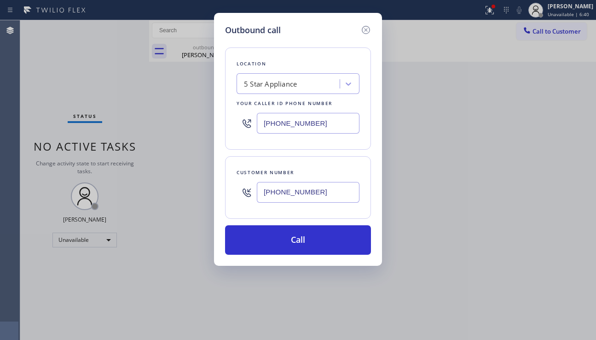
type input "[PHONE_NUMBER]"
click at [282, 81] on div "5 Star Appliance" at bounding box center [270, 84] width 53 height 11
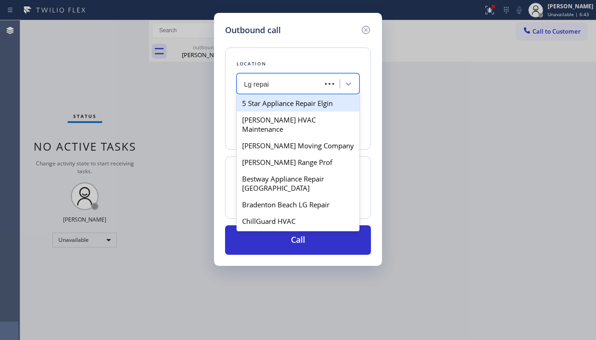
type input "Lg repair"
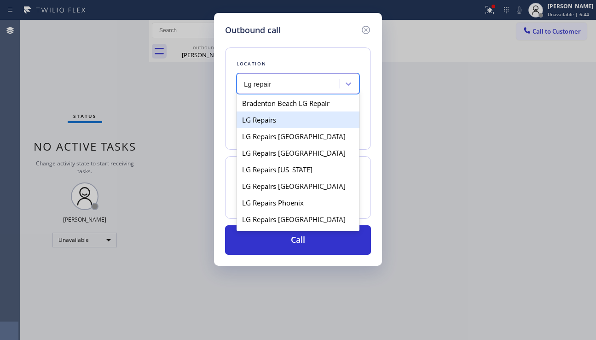
click at [285, 116] on div "LG Repairs" at bounding box center [298, 119] width 123 height 17
type input "[PHONE_NUMBER]"
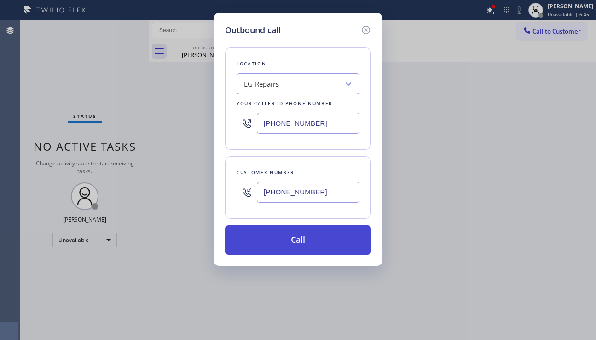
click at [272, 250] on button "Call" at bounding box center [298, 239] width 146 height 29
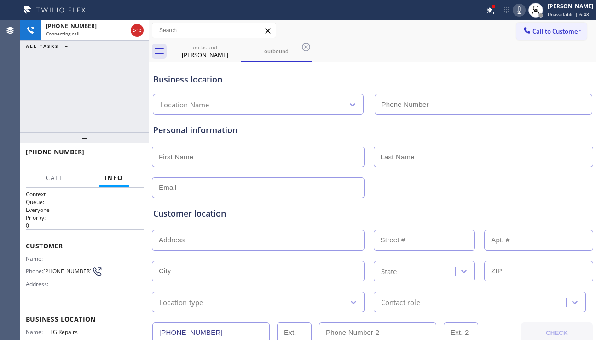
type input "[PHONE_NUMBER]"
click at [517, 198] on div "Customer location >> ADD NEW ADDRESS << + NEW ADDRESS State Location type Conta…" at bounding box center [372, 255] width 442 height 114
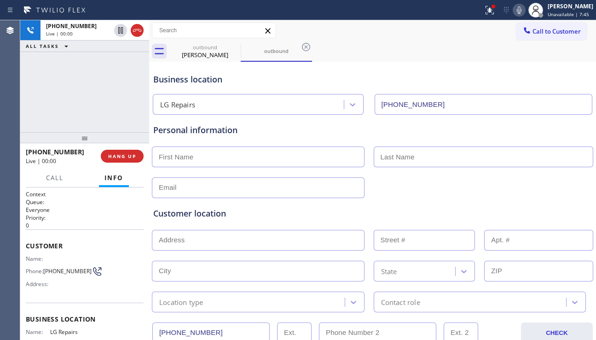
scroll to position [92, 0]
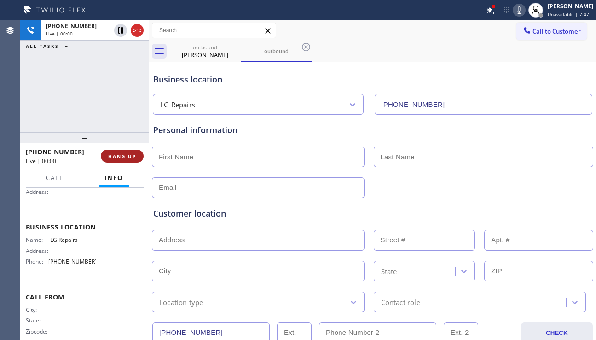
click at [123, 153] on span "HANG UP" at bounding box center [122, 156] width 28 height 6
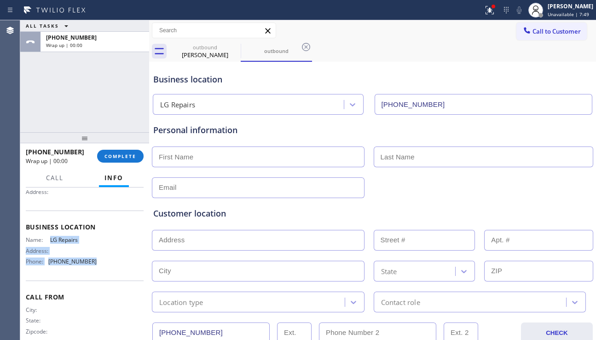
drag, startPoint x: 48, startPoint y: 242, endPoint x: 92, endPoint y: 264, distance: 48.4
click at [92, 264] on div "Name: LG Repairs Address: Phone: [PHONE_NUMBER]" at bounding box center [61, 252] width 71 height 32
copy div "LG Repairs Address: Phone: [PHONE_NUMBER]"
click at [114, 153] on span "COMPLETE" at bounding box center [120, 156] width 32 height 6
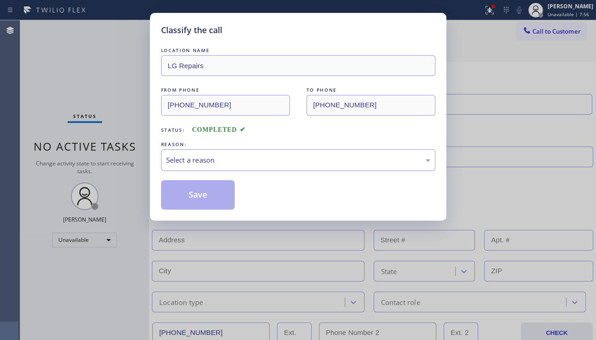
click at [249, 160] on div "Select a reason" at bounding box center [298, 160] width 264 height 11
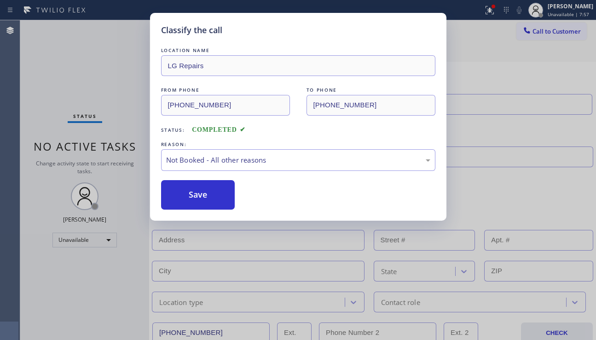
drag, startPoint x: 190, startPoint y: 203, endPoint x: 193, endPoint y: 249, distance: 47.1
click at [190, 202] on button "Save" at bounding box center [198, 194] width 74 height 29
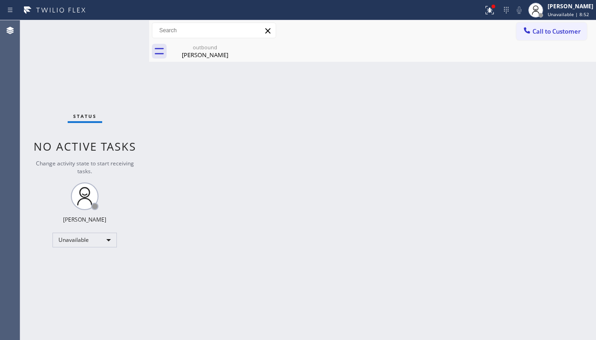
drag, startPoint x: 52, startPoint y: 94, endPoint x: 79, endPoint y: 105, distance: 29.1
click at [52, 94] on div "Status No active tasks Change activity state to start receiving tasks. [PERSON_…" at bounding box center [84, 179] width 129 height 319
click at [522, 33] on icon at bounding box center [526, 30] width 9 height 9
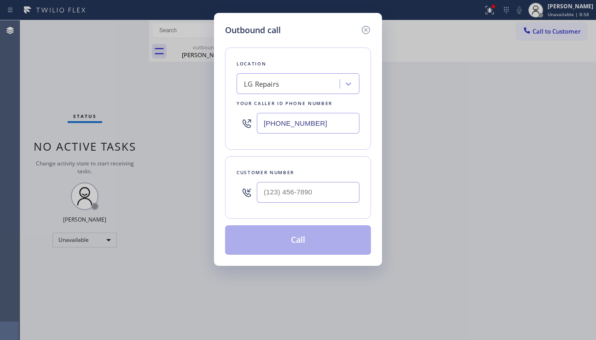
drag, startPoint x: 568, startPoint y: 225, endPoint x: 557, endPoint y: 220, distance: 11.3
click at [567, 224] on div "Outbound call Location LG Repairs Your caller id phone number [PHONE_NUMBER] Cu…" at bounding box center [298, 170] width 596 height 340
click at [285, 195] on input "(___) ___-____" at bounding box center [308, 192] width 103 height 21
paste input "818) 903-8941"
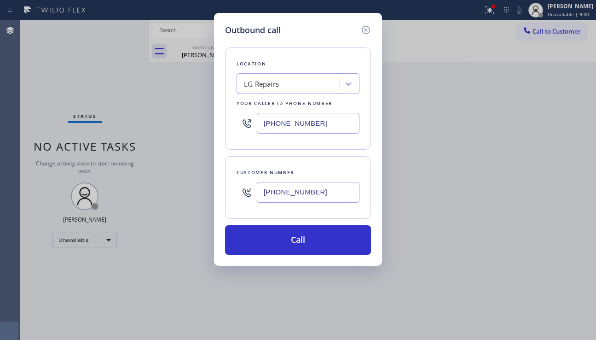
type input "[PHONE_NUMBER]"
click at [539, 239] on div "Outbound call Location LG Repairs Your caller id phone number [PHONE_NUMBER] Cu…" at bounding box center [298, 170] width 596 height 340
click at [273, 89] on div "LG Repairs" at bounding box center [261, 84] width 35 height 11
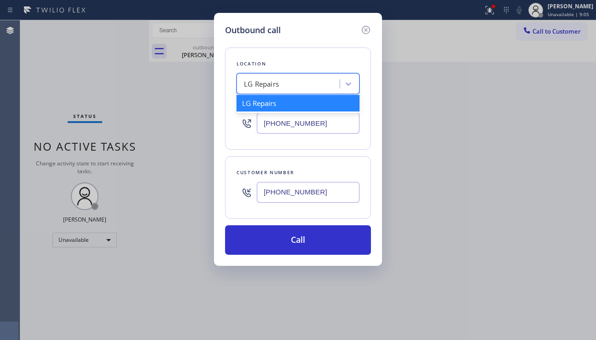
paste input "Jenn Air Appliance [PERSON_NAME][GEOGRAPHIC_DATA]"
type input "Jenn Air Appliance [PERSON_NAME][GEOGRAPHIC_DATA]"
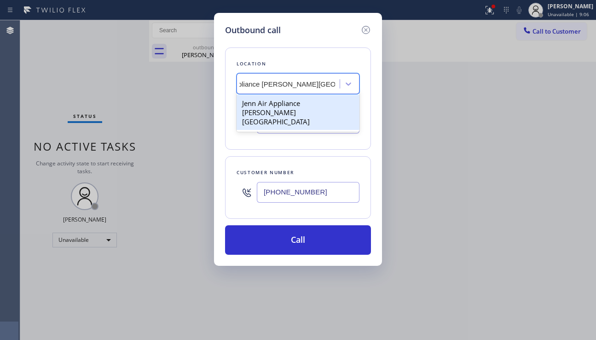
click at [275, 110] on div "Jenn Air Appliance [PERSON_NAME][GEOGRAPHIC_DATA]" at bounding box center [298, 112] width 123 height 35
type input "[PHONE_NUMBER]"
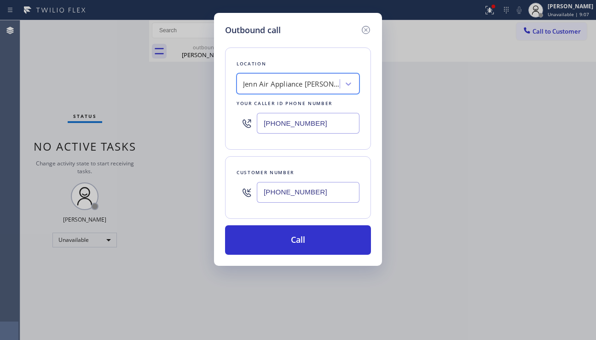
scroll to position [0, 1]
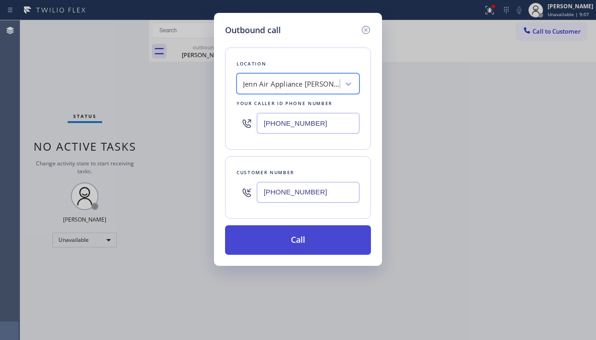
click at [288, 250] on button "Call" at bounding box center [298, 239] width 146 height 29
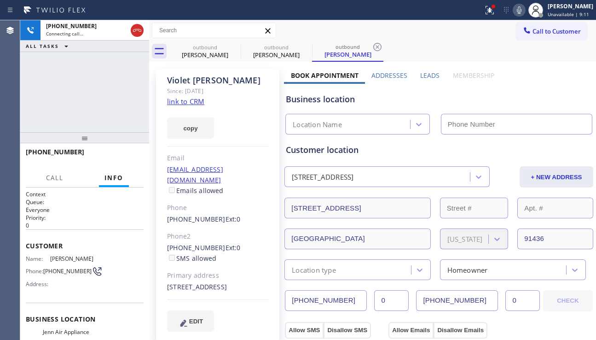
type input "[PHONE_NUMBER]"
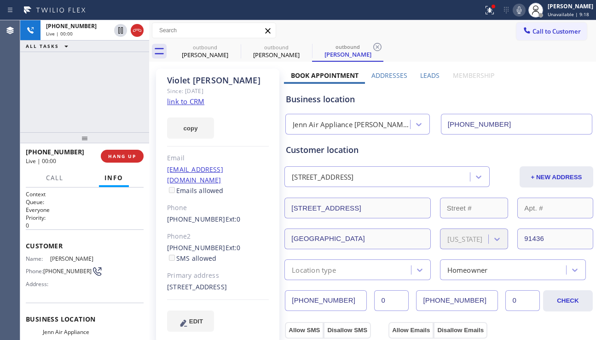
click at [544, 101] on div "Business location" at bounding box center [439, 99] width 306 height 12
click at [116, 155] on span "HANG UP" at bounding box center [122, 156] width 28 height 6
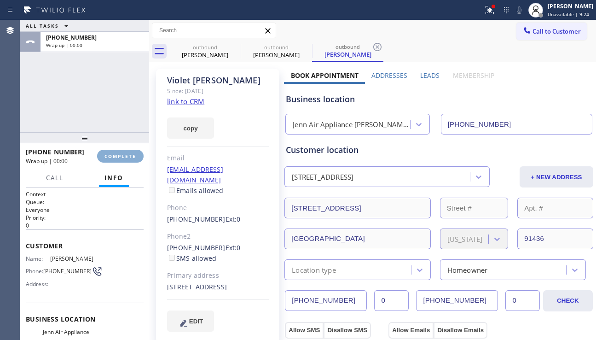
click at [116, 155] on span "COMPLETE" at bounding box center [120, 156] width 32 height 6
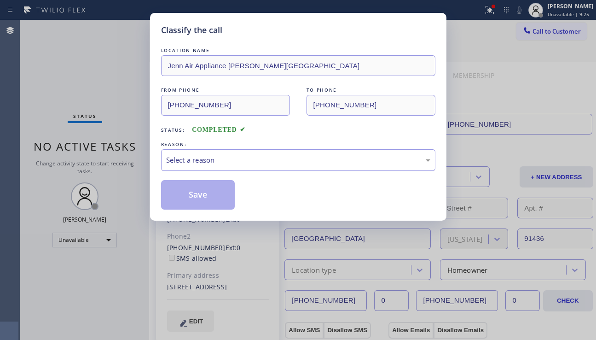
click at [249, 162] on div "Select a reason" at bounding box center [298, 160] width 264 height 11
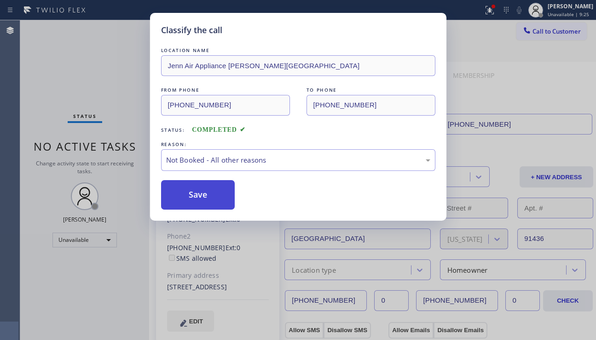
click at [202, 197] on button "Save" at bounding box center [198, 194] width 74 height 29
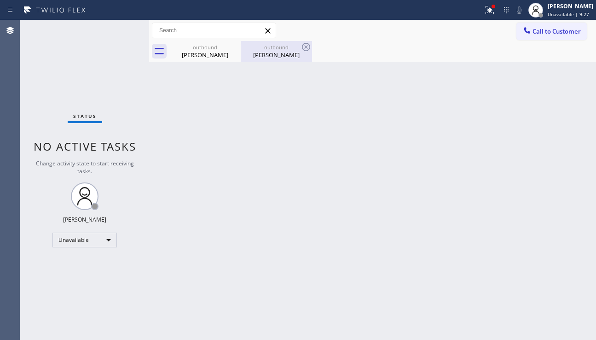
click at [276, 55] on div "[PERSON_NAME]" at bounding box center [277, 55] width 70 height 8
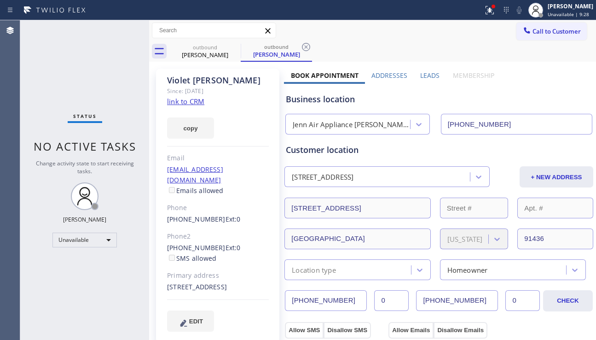
click at [420, 78] on label "Leads" at bounding box center [429, 75] width 19 height 9
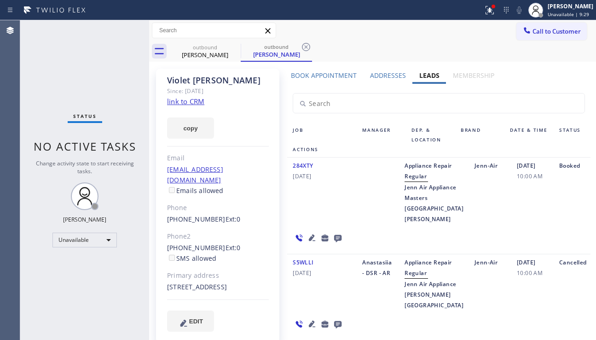
click at [315, 234] on icon at bounding box center [312, 237] width 6 height 6
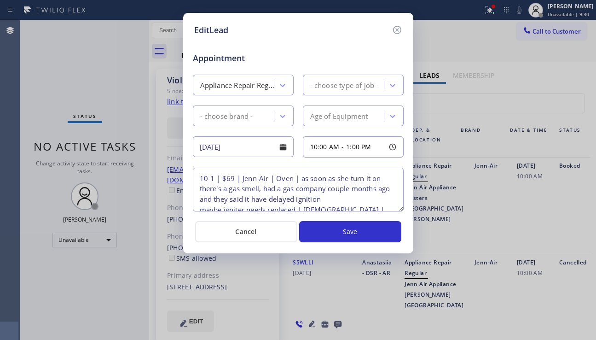
type textarea "10-1 | $69 | Jenn-Air | Oven | as soon as she turn it on there's a gas smell, h…"
click at [533, 224] on div "EditLead Appointment Appliance Repair Regular Oven Jenn-Air Age of Equipment [D…" at bounding box center [298, 170] width 596 height 340
drag, startPoint x: 331, startPoint y: 172, endPoint x: 337, endPoint y: 179, distance: 8.8
click at [337, 175] on textarea "10-1 | $69 | Jenn-Air | Oven | as soon as she turn it on there's a gas smell, h…" at bounding box center [298, 190] width 211 height 44
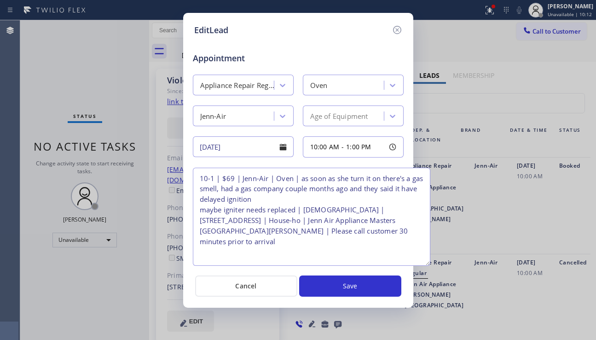
drag, startPoint x: 398, startPoint y: 208, endPoint x: 425, endPoint y: 262, distance: 60.1
click at [425, 263] on textarea "10-1 | $69 | Jenn-Air | Oven | as soon as she turn it on there's a gas smell, h…" at bounding box center [312, 217] width 238 height 98
click at [328, 211] on textarea "10-1 | $69 | Jenn-Air | Oven | as soon as she turn it on there's a gas smell, h…" at bounding box center [312, 217] width 238 height 99
drag, startPoint x: 331, startPoint y: 209, endPoint x: 262, endPoint y: 222, distance: 70.7
click at [262, 222] on textarea "10-1 | $69 | Jenn-Air | Oven | as soon as she turn it on there's a gas smell, h…" at bounding box center [312, 217] width 238 height 99
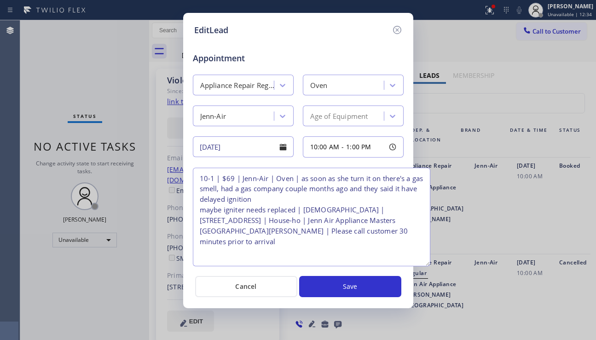
click at [522, 227] on div "EditLead Appointment Appliance Repair Regular Oven Jenn-Air Age of Equipment [D…" at bounding box center [298, 170] width 596 height 340
click at [398, 31] on icon at bounding box center [397, 30] width 8 height 8
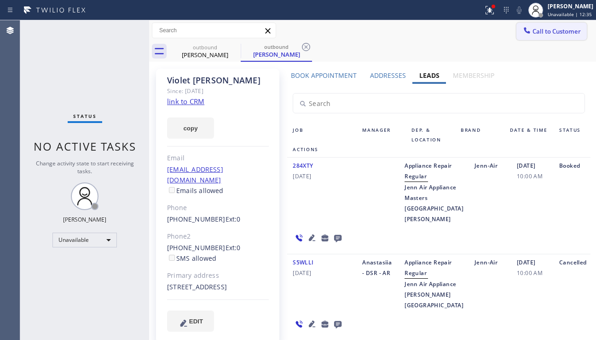
click at [565, 31] on span "Call to Customer" at bounding box center [557, 31] width 48 height 8
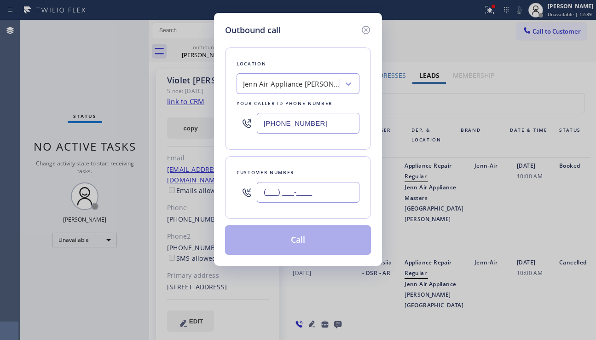
click at [278, 194] on input "(___) ___-____" at bounding box center [308, 192] width 103 height 21
paste input "909) 220-4740"
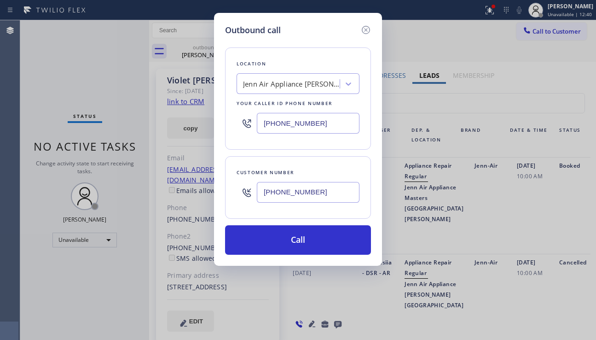
type input "[PHONE_NUMBER]"
drag, startPoint x: 313, startPoint y: 125, endPoint x: 258, endPoint y: 128, distance: 55.8
click at [258, 128] on input "[PHONE_NUMBER]" at bounding box center [308, 123] width 103 height 21
paste input "323) 310-4299"
drag, startPoint x: 325, startPoint y: 119, endPoint x: 263, endPoint y: 129, distance: 62.1
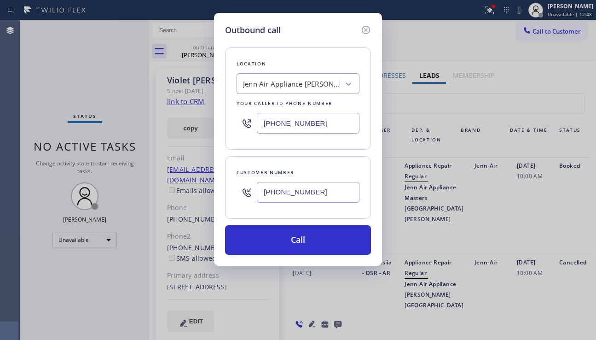
click at [263, 129] on input "[PHONE_NUMBER]" at bounding box center [308, 123] width 103 height 21
paste input "323) 310-4299"
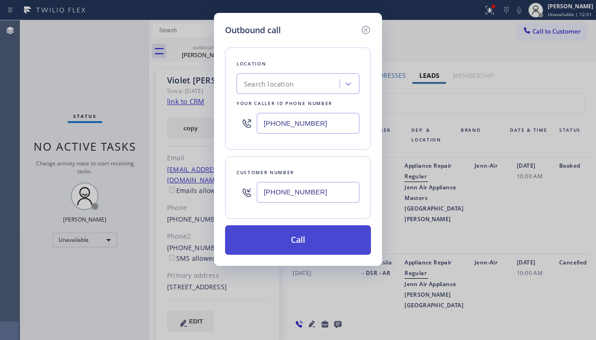
type input "[PHONE_NUMBER]"
click at [289, 238] on button "Call" at bounding box center [298, 239] width 146 height 29
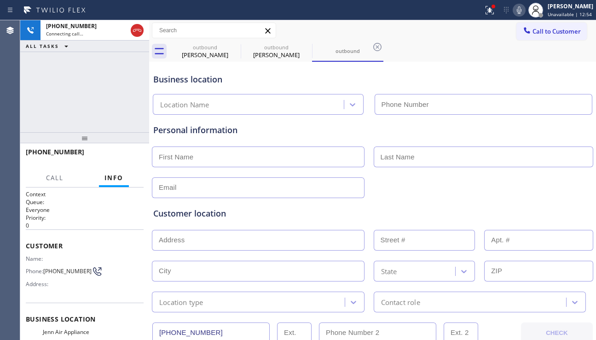
type input "[PHONE_NUMBER]"
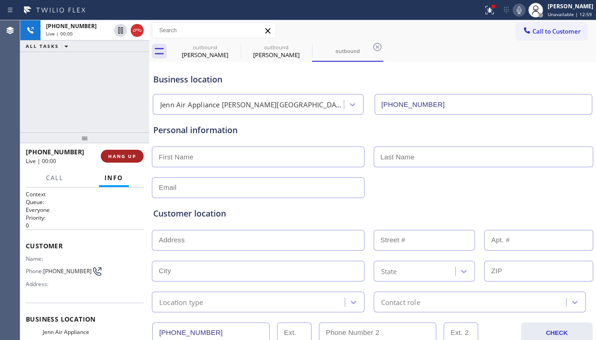
click at [132, 156] on span "HANG UP" at bounding box center [122, 156] width 28 height 6
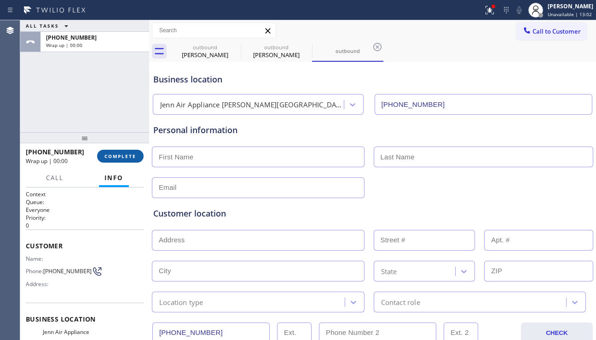
click at [122, 160] on button "COMPLETE" at bounding box center [120, 156] width 46 height 13
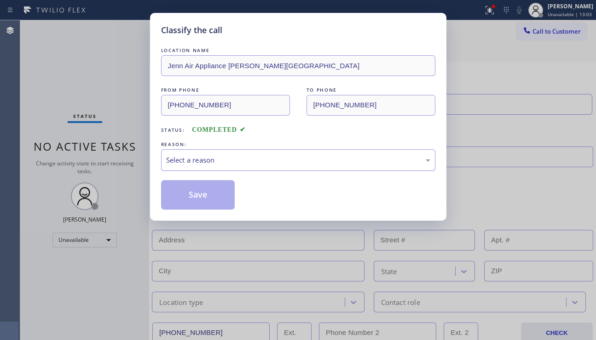
click at [214, 159] on div "Select a reason" at bounding box center [298, 160] width 264 height 11
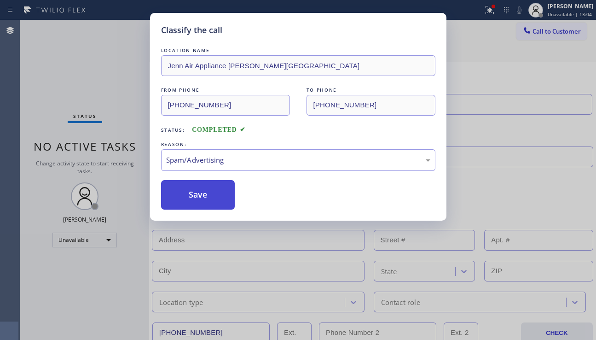
click at [195, 196] on button "Save" at bounding box center [198, 194] width 74 height 29
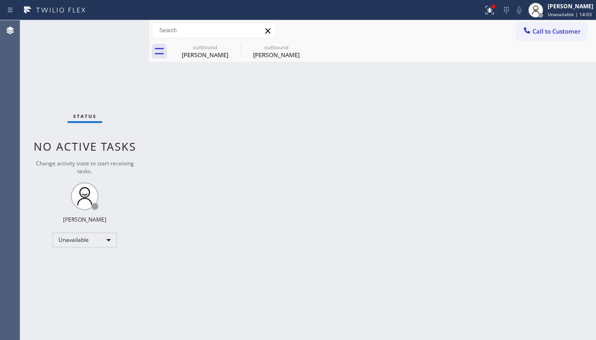
drag, startPoint x: 336, startPoint y: 216, endPoint x: 323, endPoint y: 232, distance: 20.2
click at [336, 216] on div "Back to Dashboard Change Sender ID Customers Technicians Select a contact Outbo…" at bounding box center [372, 179] width 447 height 319
click at [542, 218] on div "Back to Dashboard Change Sender ID Customers Technicians Select a contact Outbo…" at bounding box center [372, 179] width 447 height 319
click at [272, 255] on div "Back to Dashboard Change Sender ID Customers Technicians Select a contact Outbo…" at bounding box center [372, 179] width 447 height 319
drag, startPoint x: 551, startPoint y: 220, endPoint x: 544, endPoint y: 221, distance: 7.0
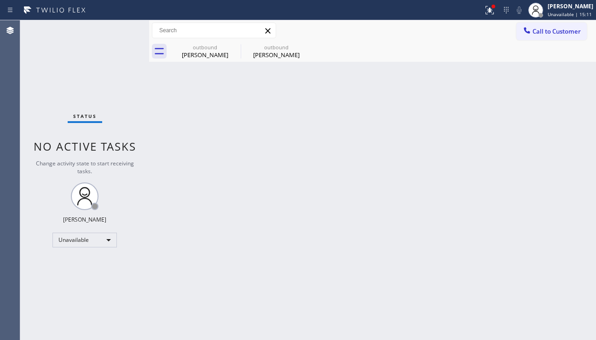
click at [551, 220] on div "Back to Dashboard Change Sender ID Customers Technicians Select a contact Outbo…" at bounding box center [372, 179] width 447 height 319
click at [328, 141] on div "Back to Dashboard Change Sender ID Customers Technicians Select a contact Outbo…" at bounding box center [372, 179] width 447 height 319
click at [270, 56] on div "[PERSON_NAME]" at bounding box center [277, 55] width 70 height 8
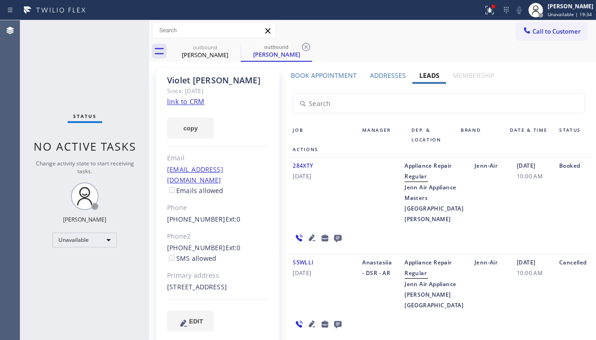
click at [325, 76] on label "Book Appointment" at bounding box center [324, 75] width 66 height 9
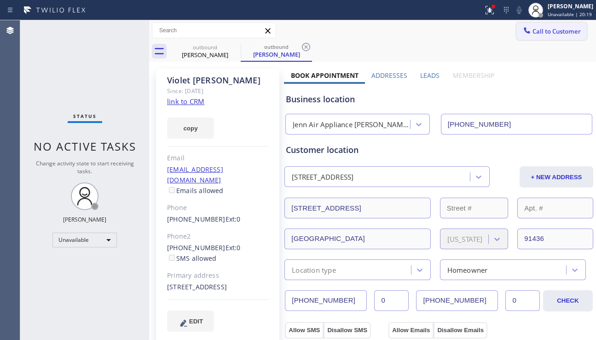
click at [559, 29] on span "Call to Customer" at bounding box center [557, 31] width 48 height 8
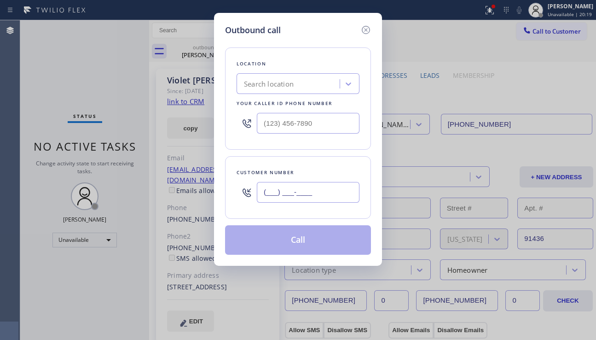
click at [295, 186] on input "(___) ___-____" at bounding box center [308, 192] width 103 height 21
paste input "818) 239-6112"
type input "[PHONE_NUMBER]"
drag, startPoint x: 537, startPoint y: 150, endPoint x: 504, endPoint y: 145, distance: 32.7
click at [537, 150] on div "Outbound call Location Search location Your caller id phone number Customer num…" at bounding box center [298, 170] width 596 height 340
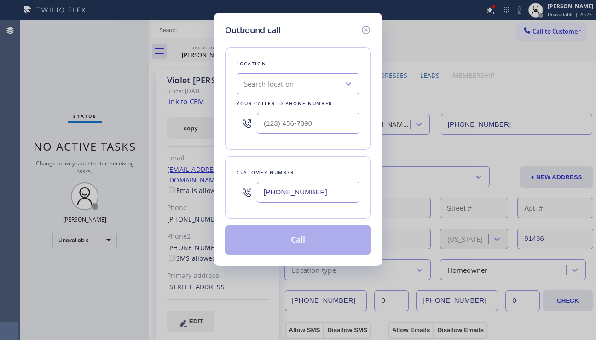
click at [276, 85] on div "Search location" at bounding box center [269, 84] width 50 height 11
type input "hvac alliance expert"
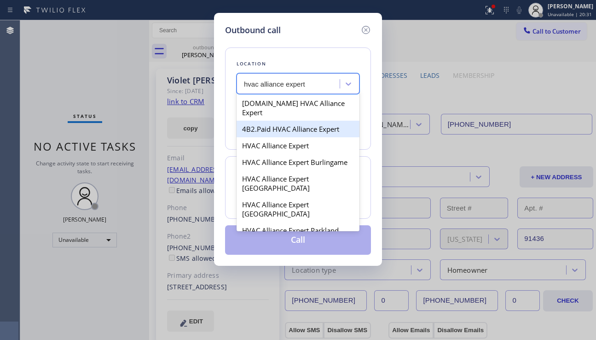
click at [283, 121] on div "4B2.Paid HVAC Alliance Expert" at bounding box center [298, 129] width 123 height 17
type input "[PHONE_NUMBER]"
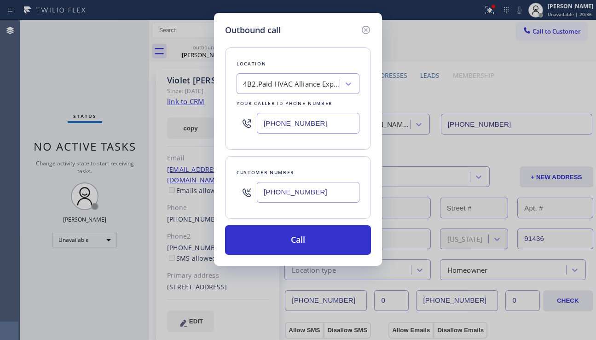
click at [546, 110] on div "Outbound call Location 4B2.Paid HVAC Alliance Expert Your caller id phone numbe…" at bounding box center [298, 170] width 596 height 340
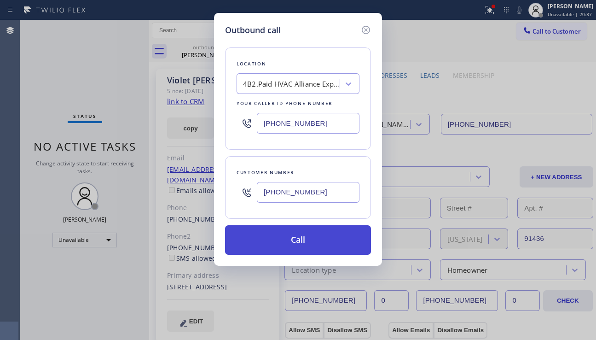
click at [304, 234] on button "Call" at bounding box center [298, 239] width 146 height 29
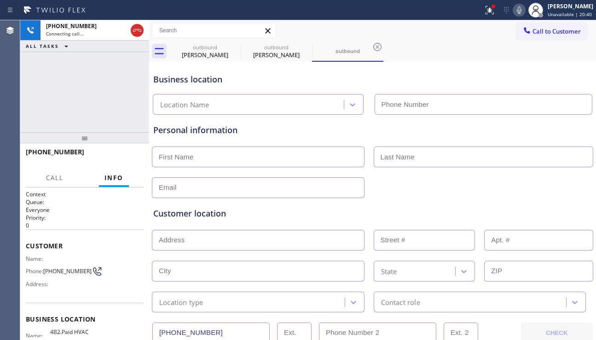
type input "[PHONE_NUMBER]"
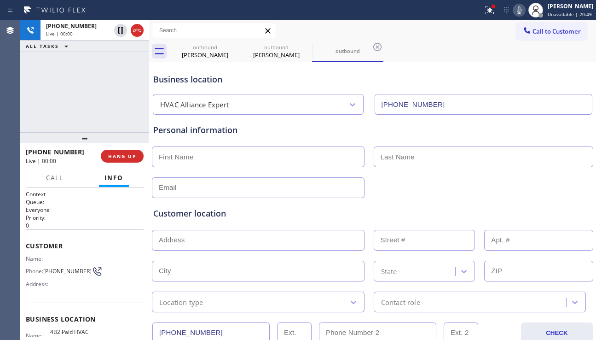
click at [545, 199] on div "Customer location >> ADD NEW ADDRESS << + NEW ADDRESS State Location type Conta…" at bounding box center [372, 255] width 442 height 114
click at [120, 157] on span "HANG UP" at bounding box center [122, 156] width 28 height 6
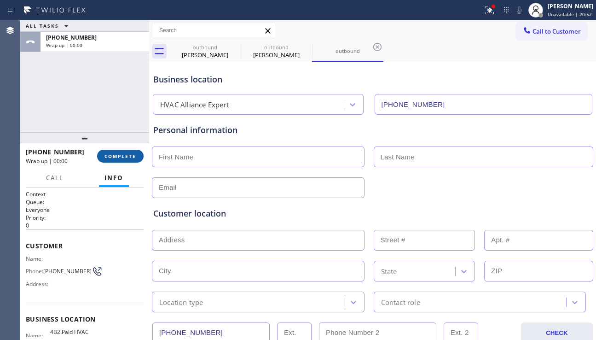
click at [120, 157] on span "COMPLETE" at bounding box center [120, 156] width 32 height 6
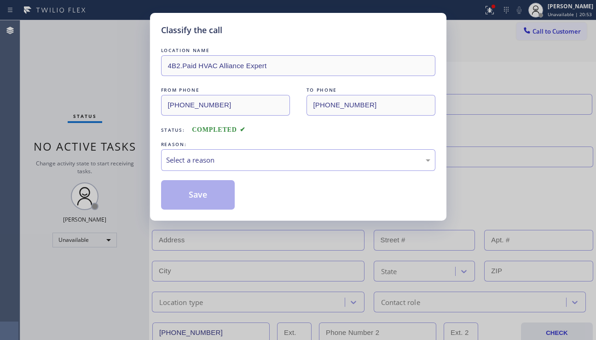
click at [224, 158] on div "Select a reason" at bounding box center [298, 160] width 264 height 11
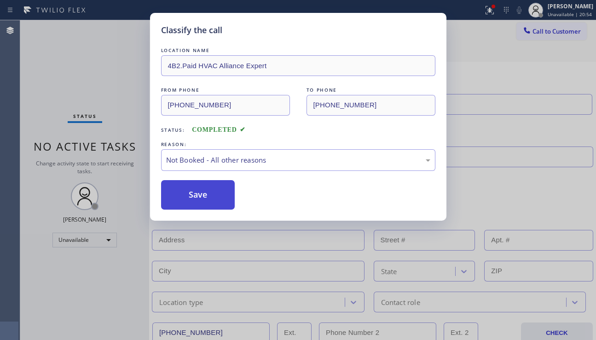
click at [196, 196] on button "Save" at bounding box center [198, 194] width 74 height 29
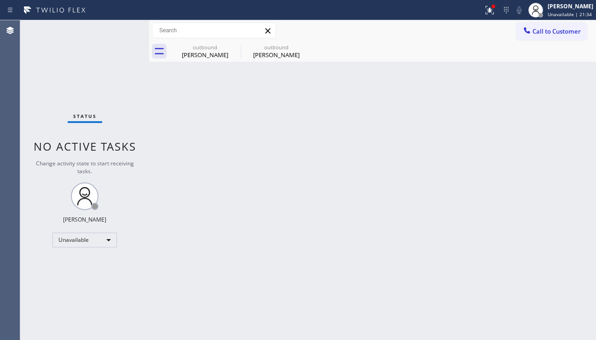
click at [548, 107] on div "Back to Dashboard Change Sender ID Customers Technicians Select a contact Outbo…" at bounding box center [372, 179] width 447 height 319
click at [278, 57] on div "[PERSON_NAME]" at bounding box center [277, 55] width 70 height 8
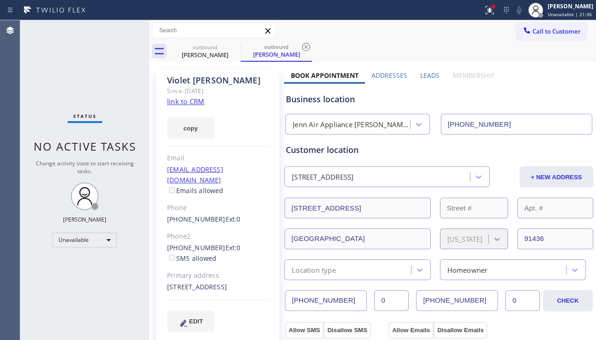
drag, startPoint x: 503, startPoint y: 120, endPoint x: 431, endPoint y: 131, distance: 72.6
click at [558, 36] on button "Call to Customer" at bounding box center [551, 31] width 70 height 17
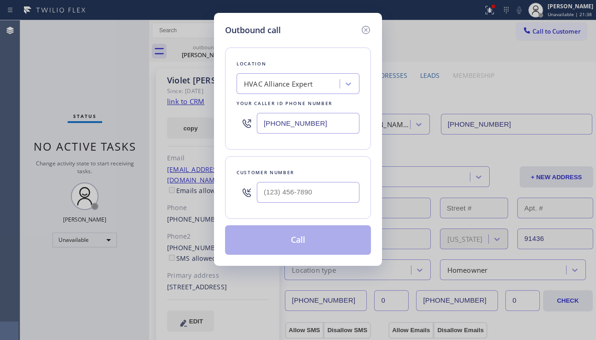
drag, startPoint x: 341, startPoint y: 116, endPoint x: 240, endPoint y: 123, distance: 101.0
click at [240, 123] on div "[PHONE_NUMBER]" at bounding box center [298, 123] width 123 height 30
paste input "747) 234-4030"
type input "[PHONE_NUMBER]"
click at [540, 141] on div "Outbound call Location Jenn Air Appliance [PERSON_NAME][GEOGRAPHIC_DATA] Your c…" at bounding box center [298, 170] width 596 height 340
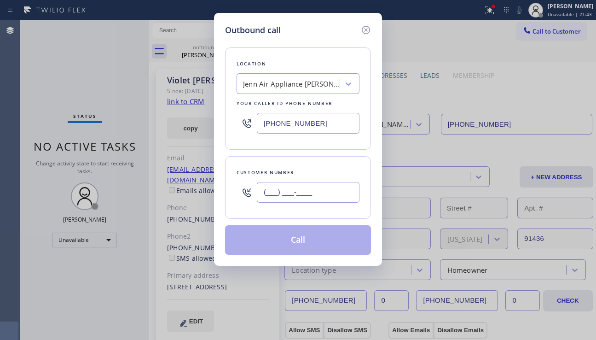
click at [300, 192] on input "(___) ___-____" at bounding box center [308, 192] width 103 height 21
paste input "818) 903-8941"
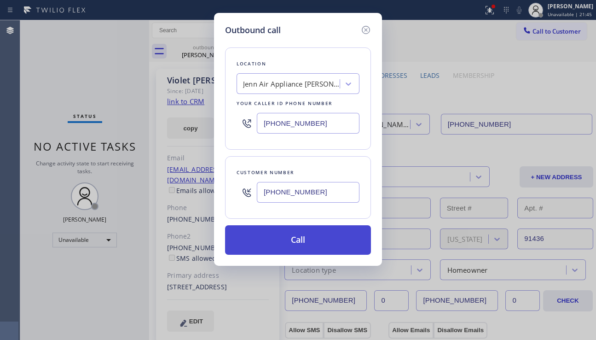
type input "[PHONE_NUMBER]"
drag, startPoint x: 298, startPoint y: 237, endPoint x: 310, endPoint y: 238, distance: 12.0
click at [298, 237] on button "Call" at bounding box center [298, 239] width 146 height 29
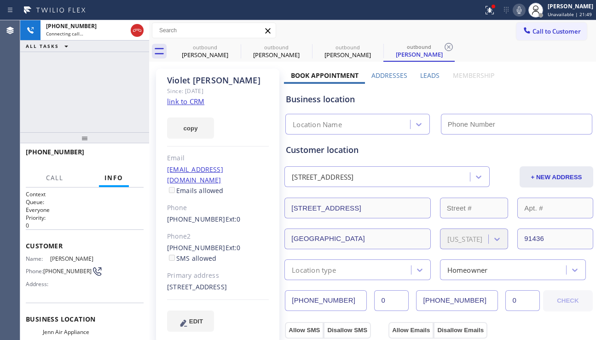
type input "[PHONE_NUMBER]"
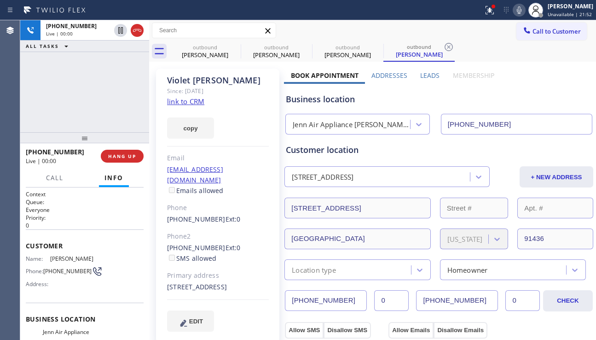
click at [214, 287] on div "[STREET_ADDRESS]" at bounding box center [218, 287] width 102 height 11
drag, startPoint x: 214, startPoint y: 287, endPoint x: 196, endPoint y: 288, distance: 18.0
click at [196, 288] on div "[STREET_ADDRESS]" at bounding box center [218, 287] width 102 height 11
click at [116, 154] on span "HANG UP" at bounding box center [122, 156] width 28 height 6
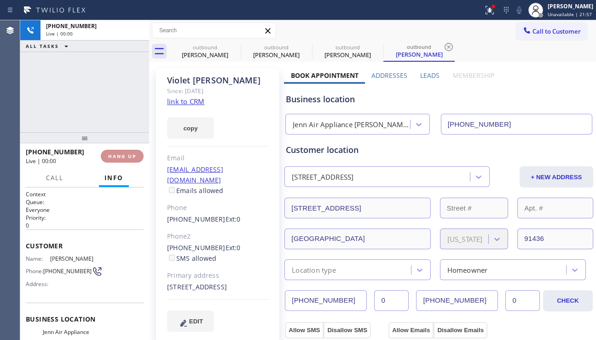
click at [116, 154] on span "HANG UP" at bounding box center [122, 156] width 28 height 6
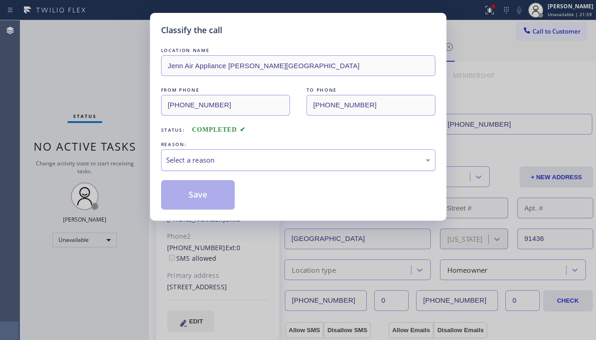
click at [267, 162] on div "Select a reason" at bounding box center [298, 160] width 264 height 11
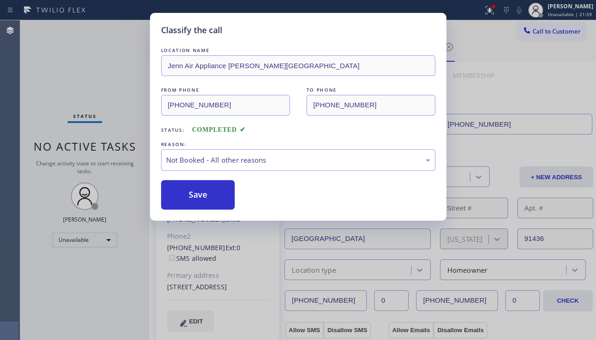
drag, startPoint x: 204, startPoint y: 203, endPoint x: 201, endPoint y: 245, distance: 42.0
click at [203, 204] on button "Save" at bounding box center [198, 194] width 74 height 29
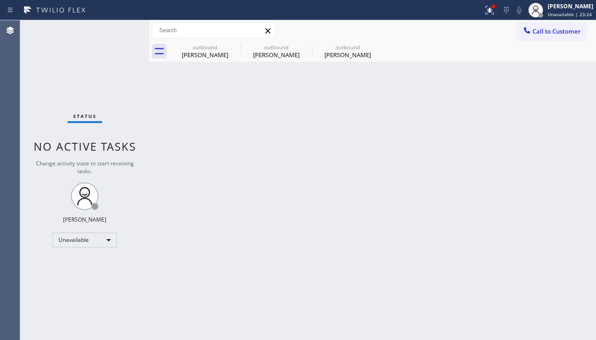
drag, startPoint x: 537, startPoint y: 196, endPoint x: 537, endPoint y: 87, distance: 108.6
click at [538, 194] on div "Back to Dashboard Change Sender ID Customers Technicians Select a contact Outbo…" at bounding box center [372, 179] width 447 height 319
click at [530, 34] on icon at bounding box center [526, 30] width 9 height 9
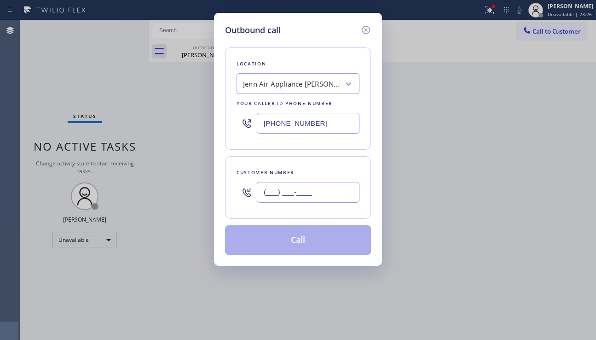
click at [306, 195] on input "(___) ___-____" at bounding box center [308, 192] width 103 height 21
paste input "818) 903-8941"
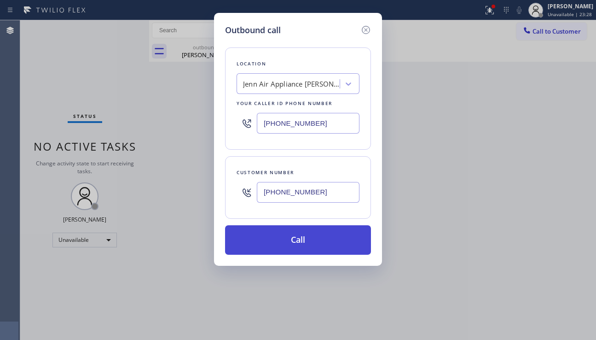
type input "[PHONE_NUMBER]"
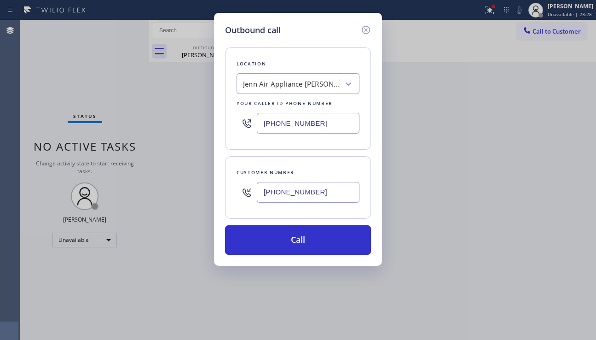
drag, startPoint x: 297, startPoint y: 241, endPoint x: 358, endPoint y: 263, distance: 64.1
click at [297, 242] on button "Call" at bounding box center [298, 239] width 146 height 29
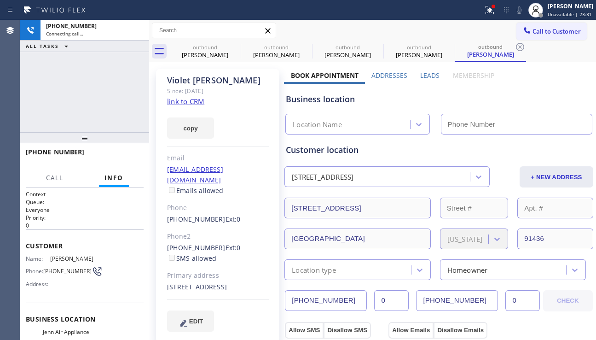
click at [416, 73] on div "Leads" at bounding box center [430, 77] width 32 height 13
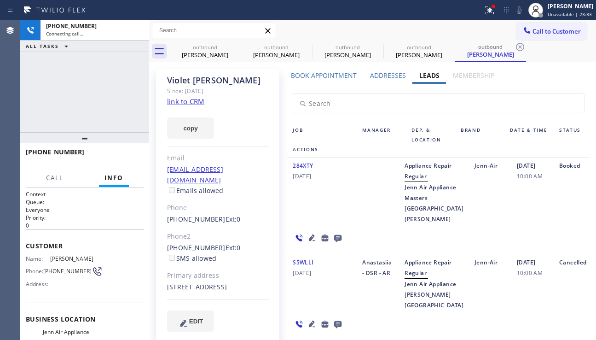
click at [315, 234] on icon at bounding box center [312, 237] width 6 height 6
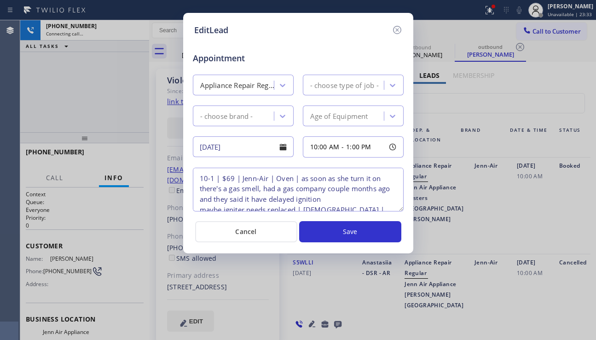
type textarea "10-1 | $69 | Jenn-Air | Oven | as soon as she turn it on there's a gas smell, h…"
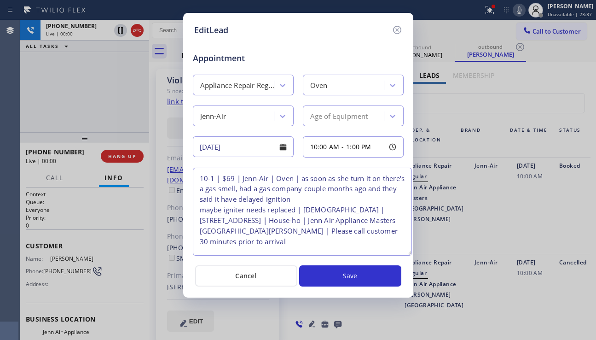
drag, startPoint x: 399, startPoint y: 209, endPoint x: 393, endPoint y: 245, distance: 35.9
click at [407, 253] on textarea "10-1 | $69 | Jenn-Air | Oven | as soon as she turn it on there's a gas smell, h…" at bounding box center [302, 212] width 219 height 88
click at [281, 243] on textarea "10-1 | $69 | Jenn-Air | Oven | as soon as she turn it on there's a gas smell, h…" at bounding box center [302, 211] width 219 height 87
click at [399, 30] on icon at bounding box center [397, 29] width 11 height 11
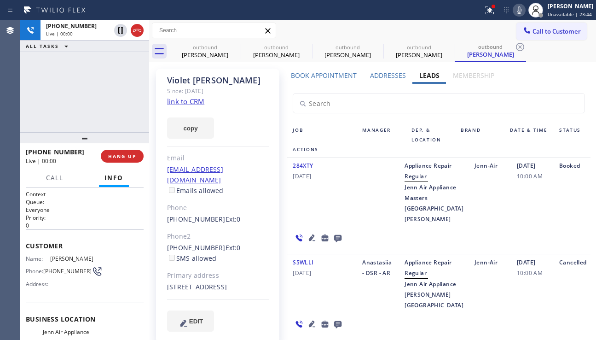
click at [328, 77] on label "Book Appointment" at bounding box center [324, 75] width 66 height 9
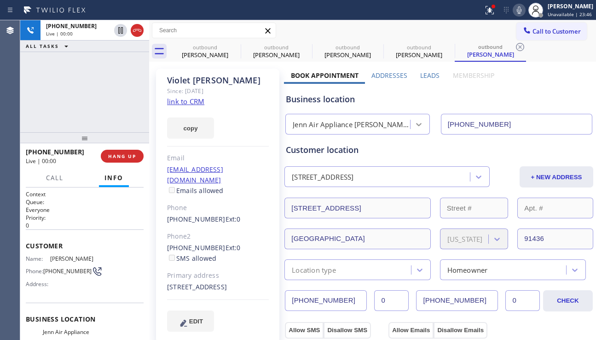
drag, startPoint x: 473, startPoint y: 126, endPoint x: 417, endPoint y: 125, distance: 55.2
click at [417, 125] on div "Jenn Air Appliance [PERSON_NAME][GEOGRAPHIC_DATA] [PHONE_NUMBER]" at bounding box center [439, 122] width 311 height 24
click at [126, 158] on span "HANG UP" at bounding box center [122, 156] width 28 height 6
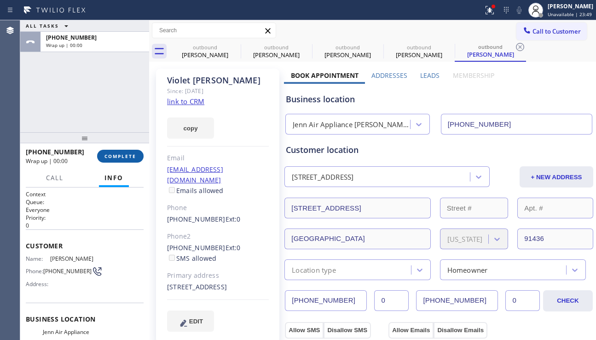
click at [126, 158] on span "COMPLETE" at bounding box center [120, 156] width 32 height 6
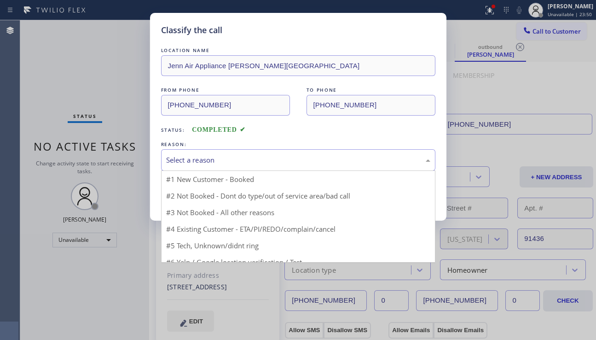
click at [249, 157] on div "Select a reason" at bounding box center [298, 160] width 264 height 11
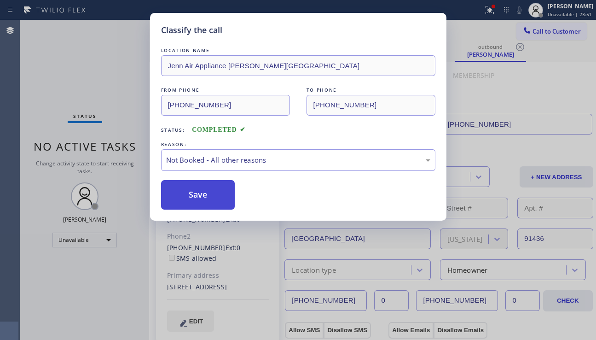
click at [202, 192] on button "Save" at bounding box center [198, 194] width 74 height 29
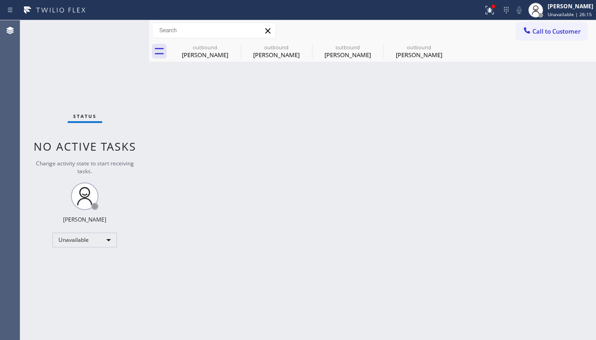
click at [268, 120] on div "Back to Dashboard Change Sender ID Customers Technicians Select a contact Outbo…" at bounding box center [372, 179] width 447 height 319
click at [426, 45] on div "outbound" at bounding box center [419, 47] width 70 height 7
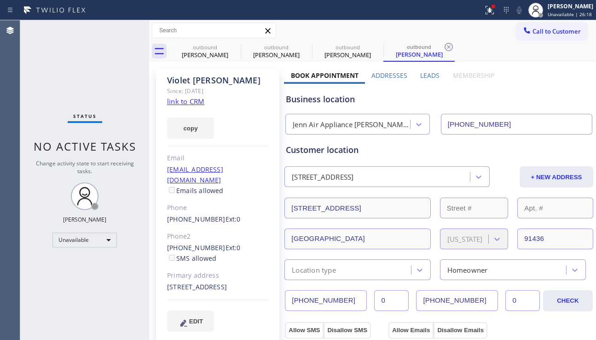
drag, startPoint x: 312, startPoint y: 302, endPoint x: 271, endPoint y: 302, distance: 41.0
click at [531, 37] on button "Call to Customer" at bounding box center [551, 31] width 70 height 17
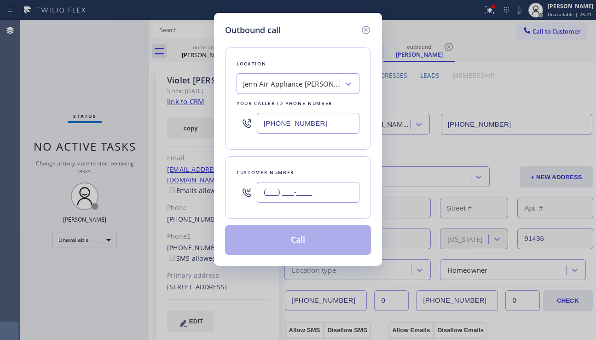
click at [283, 192] on input "(___) ___-____" at bounding box center [308, 192] width 103 height 21
paste input "818) 903-8941"
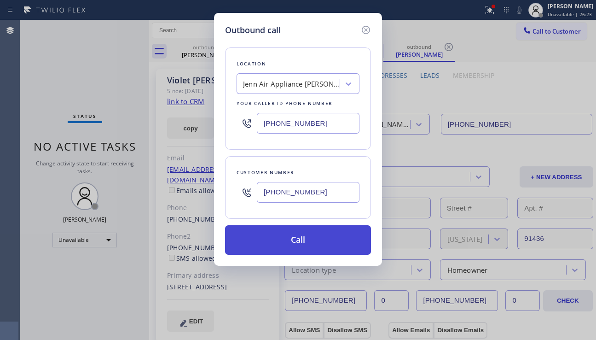
type input "[PHONE_NUMBER]"
click at [291, 243] on button "Call" at bounding box center [298, 239] width 146 height 29
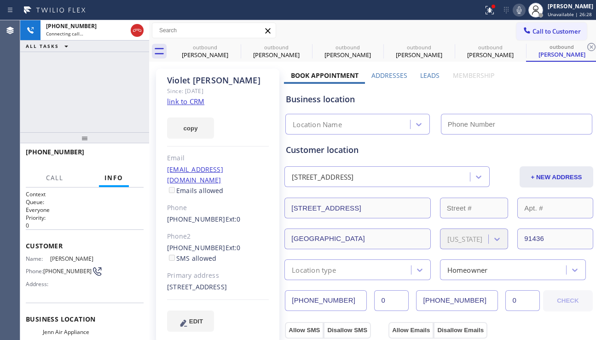
type input "[PHONE_NUMBER]"
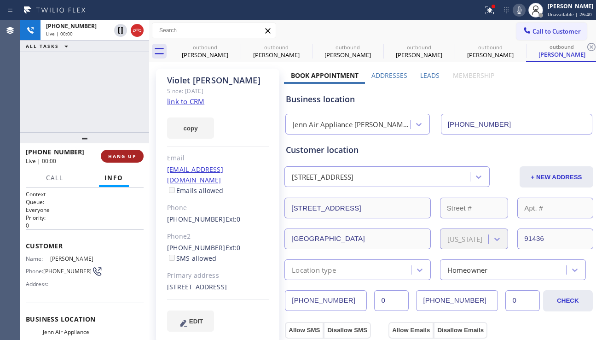
click at [118, 155] on span "HANG UP" at bounding box center [122, 156] width 28 height 6
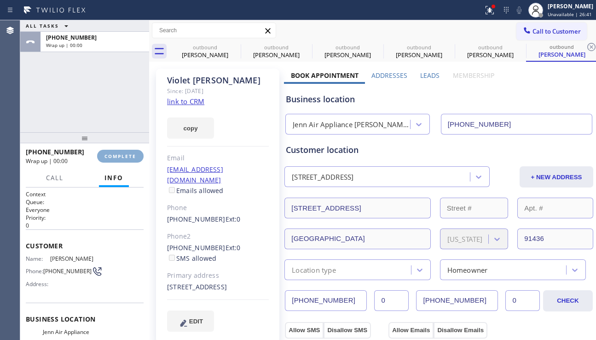
click at [118, 155] on span "COMPLETE" at bounding box center [120, 156] width 32 height 6
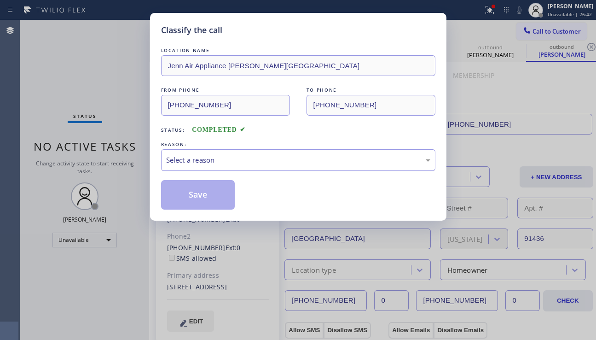
click at [217, 162] on div "Select a reason" at bounding box center [298, 160] width 264 height 11
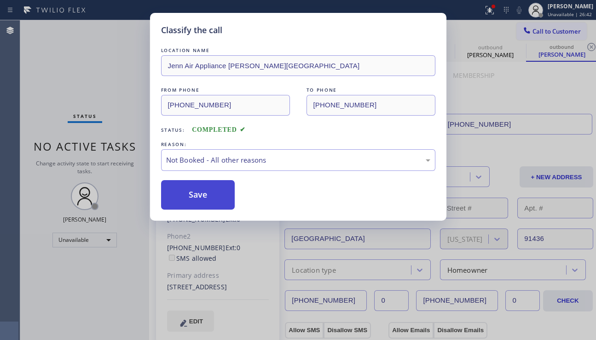
click at [193, 196] on button "Save" at bounding box center [198, 194] width 74 height 29
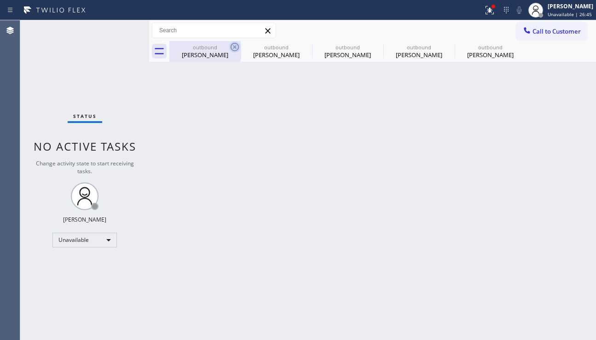
click at [234, 46] on icon at bounding box center [235, 47] width 8 height 8
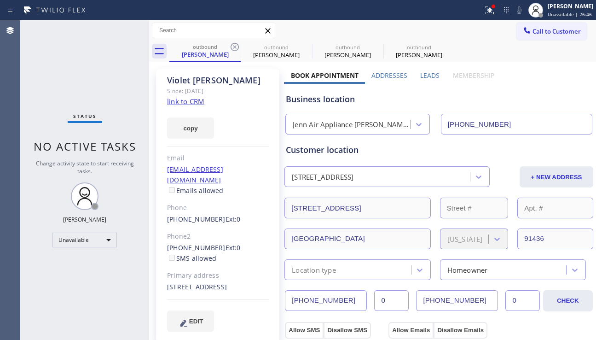
click at [234, 46] on icon at bounding box center [235, 47] width 8 height 8
click at [233, 46] on icon at bounding box center [234, 46] width 11 height 11
click at [539, 93] on div "Business location Jenn Air Appliance [PERSON_NAME][GEOGRAPHIC_DATA] [PHONE_NUMB…" at bounding box center [439, 109] width 310 height 51
drag, startPoint x: 475, startPoint y: 18, endPoint x: 473, endPoint y: 28, distance: 9.3
click at [480, 15] on button at bounding box center [490, 10] width 20 height 20
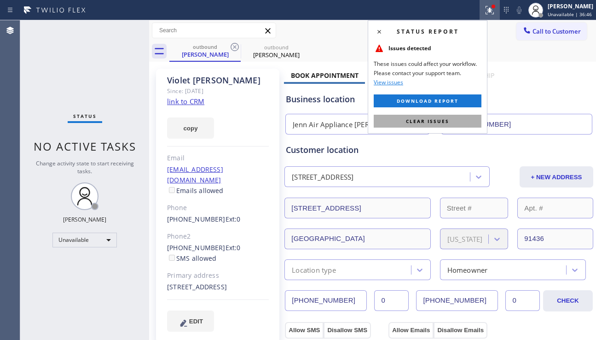
click at [419, 115] on button "Clear issues" at bounding box center [428, 121] width 108 height 13
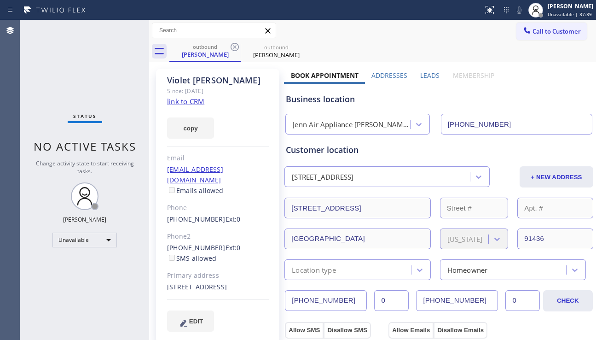
click at [59, 107] on div "Status No active tasks Change activity state to start receiving tasks. [PERSON_…" at bounding box center [84, 179] width 129 height 319
click at [267, 56] on div "[PERSON_NAME]" at bounding box center [277, 55] width 70 height 8
click at [214, 55] on div "[PERSON_NAME]" at bounding box center [205, 55] width 70 height 8
click at [424, 72] on label "Leads" at bounding box center [429, 75] width 19 height 9
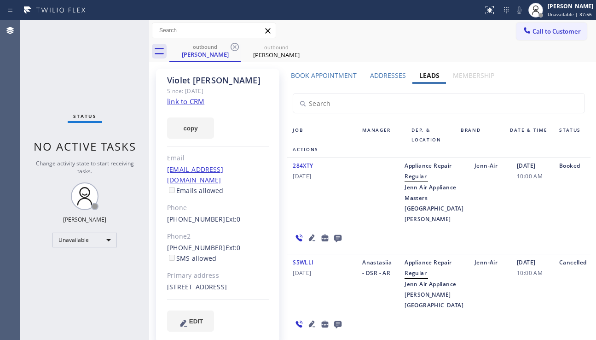
click at [349, 224] on div at bounding box center [318, 237] width 62 height 27
click at [336, 75] on label "Book Appointment" at bounding box center [324, 75] width 66 height 9
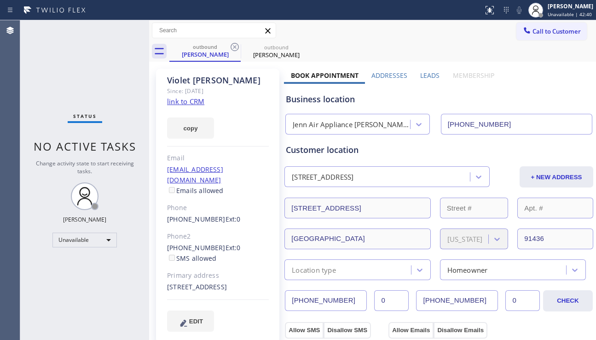
click at [559, 100] on div "Business location" at bounding box center [439, 99] width 306 height 12
click at [189, 102] on link "link to CRM" at bounding box center [185, 101] width 37 height 9
click at [36, 177] on div "Status No active tasks Change activity state to start receiving tasks. [PERSON_…" at bounding box center [84, 179] width 129 height 319
click at [61, 278] on div "Status No active tasks Change activity state to start receiving tasks. [PERSON_…" at bounding box center [84, 179] width 129 height 319
click at [61, 179] on div "Status No active tasks Change activity state to start receiving tasks. [PERSON_…" at bounding box center [84, 179] width 129 height 319
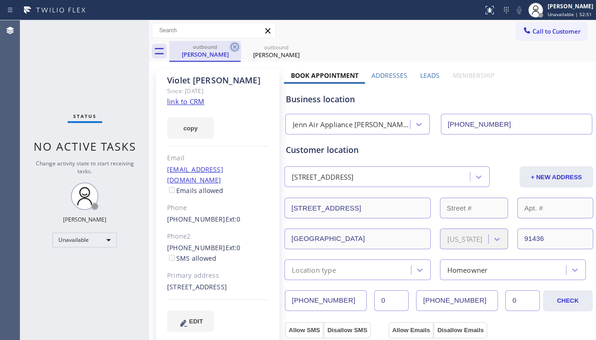
click at [234, 46] on icon at bounding box center [235, 47] width 8 height 8
click at [0, 0] on icon at bounding box center [0, 0] width 0 height 0
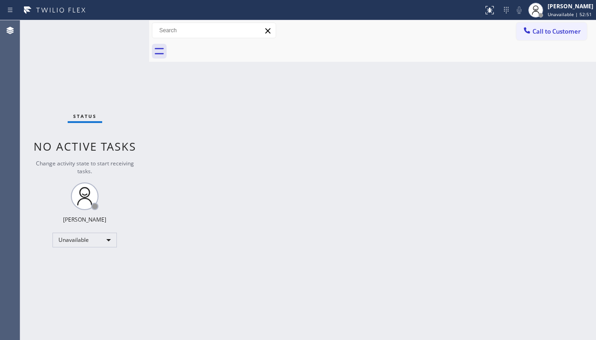
click at [234, 46] on div at bounding box center [382, 51] width 427 height 21
click at [231, 104] on div "Back to Dashboard Change Sender ID Customers Technicians Select a contact Outbo…" at bounding box center [372, 179] width 447 height 319
click at [544, 244] on div "Back to Dashboard Change Sender ID Customers Technicians Select a contact Outbo…" at bounding box center [372, 179] width 447 height 319
click at [239, 140] on div "Back to Dashboard Change Sender ID Customers Technicians Select a contact Outbo…" at bounding box center [372, 179] width 447 height 319
drag, startPoint x: 571, startPoint y: 241, endPoint x: 549, endPoint y: 208, distance: 40.2
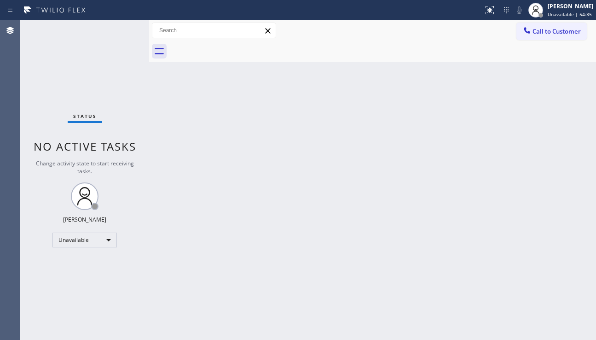
click at [565, 236] on div "Back to Dashboard Change Sender ID Customers Technicians Select a contact Outbo…" at bounding box center [372, 179] width 447 height 319
click at [542, 36] on button "Call to Customer" at bounding box center [551, 31] width 70 height 17
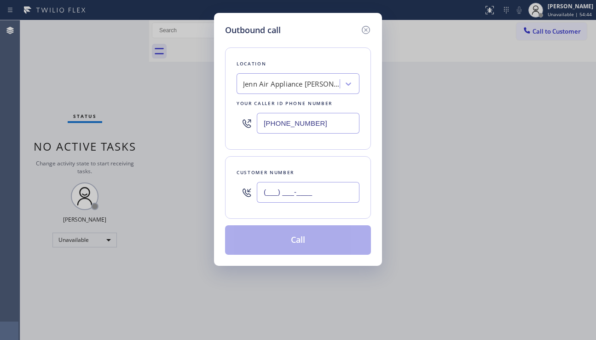
click at [287, 195] on input "(___) ___-____" at bounding box center [308, 192] width 103 height 21
paste input "818) 916-9651"
type input "[PHONE_NUMBER]"
click at [284, 83] on div "Jenn Air Appliance [PERSON_NAME][GEOGRAPHIC_DATA]" at bounding box center [291, 84] width 97 height 11
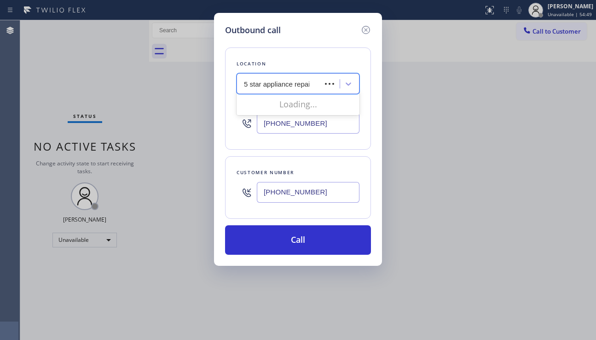
type input "5 star appliance repair"
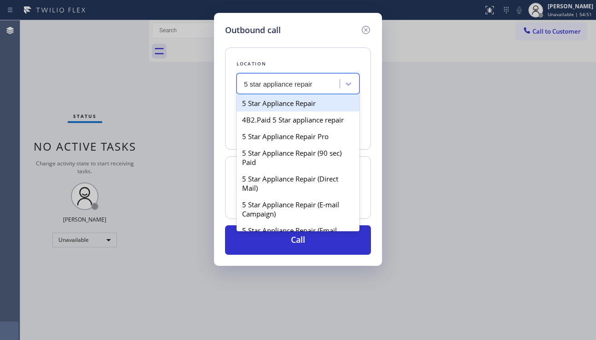
click at [285, 104] on div "5 Star Appliance Repair" at bounding box center [298, 103] width 123 height 17
type input "[PHONE_NUMBER]"
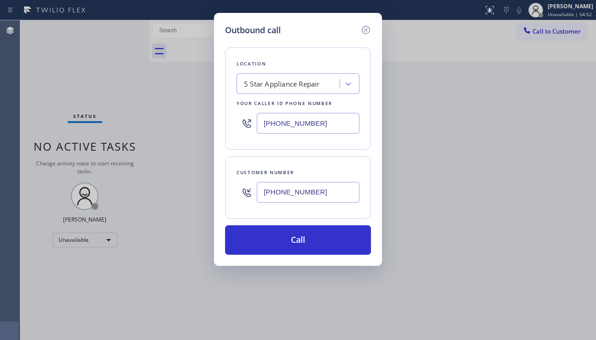
drag, startPoint x: 311, startPoint y: 248, endPoint x: 135, endPoint y: 131, distance: 211.5
click at [311, 247] on button "Call" at bounding box center [298, 239] width 146 height 29
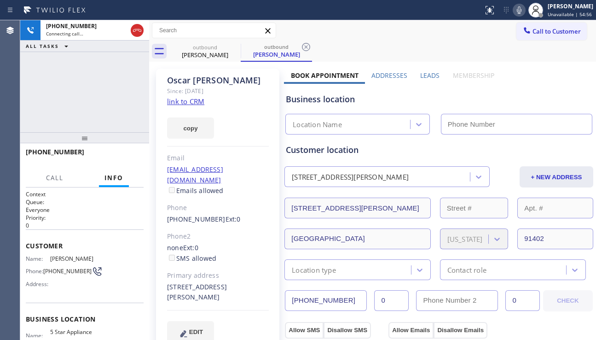
type input "[PHONE_NUMBER]"
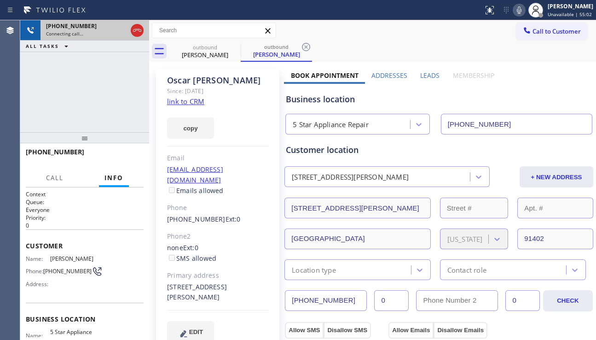
click at [136, 30] on icon at bounding box center [137, 30] width 8 height 3
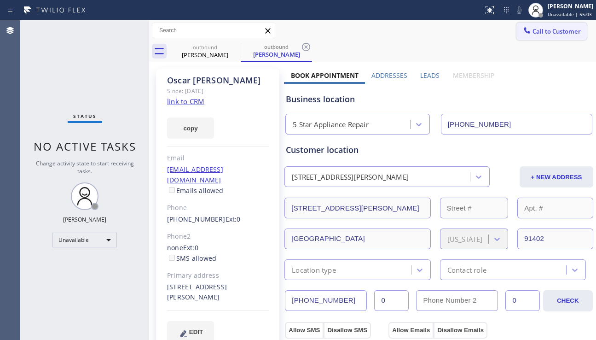
click at [533, 31] on span "Call to Customer" at bounding box center [557, 31] width 48 height 8
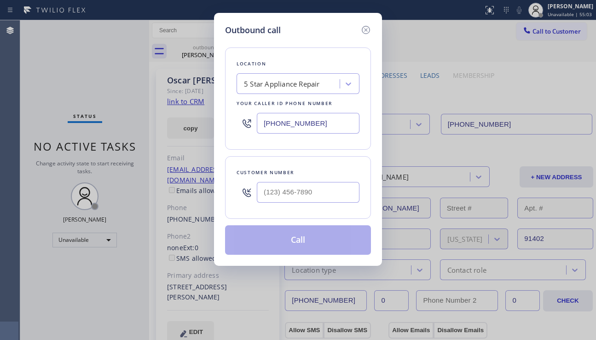
type input "(___) ___-____"
click at [288, 190] on input "(___) ___-____" at bounding box center [308, 192] width 103 height 21
paste input "310) 528-6177"
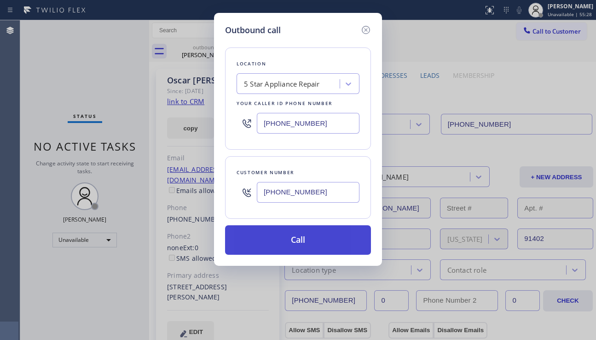
type input "[PHONE_NUMBER]"
click at [285, 237] on button "Call" at bounding box center [298, 239] width 146 height 29
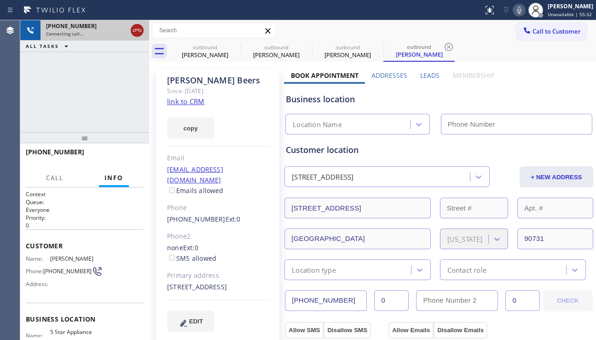
type input "[PHONE_NUMBER]"
drag, startPoint x: 135, startPoint y: 32, endPoint x: 141, endPoint y: 34, distance: 6.4
click at [135, 32] on icon at bounding box center [137, 30] width 11 height 11
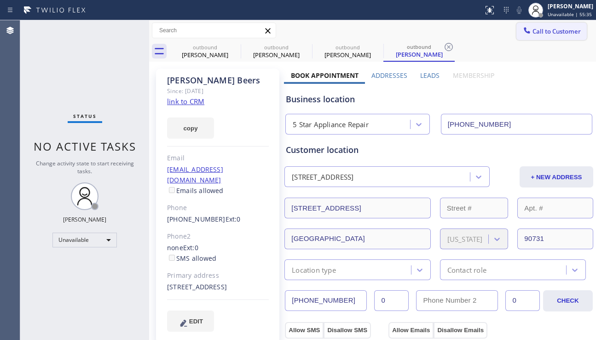
click at [532, 40] on button "Call to Customer" at bounding box center [551, 31] width 70 height 17
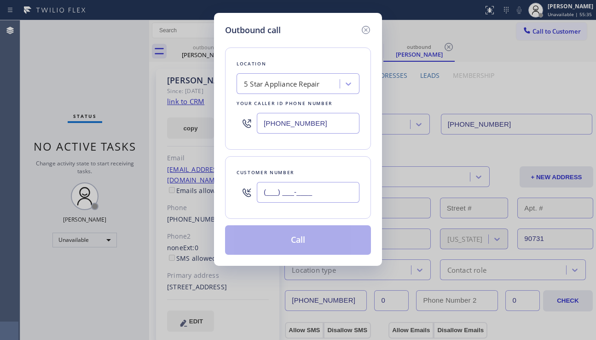
click at [307, 186] on input "(___) ___-____" at bounding box center [308, 192] width 103 height 21
paste input "310) 882-0132"
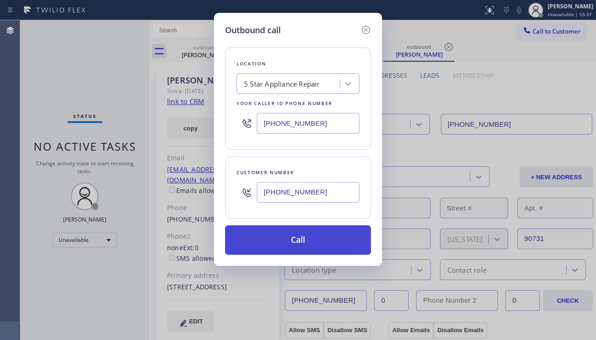
type input "[PHONE_NUMBER]"
click at [296, 243] on button "Call" at bounding box center [298, 239] width 146 height 29
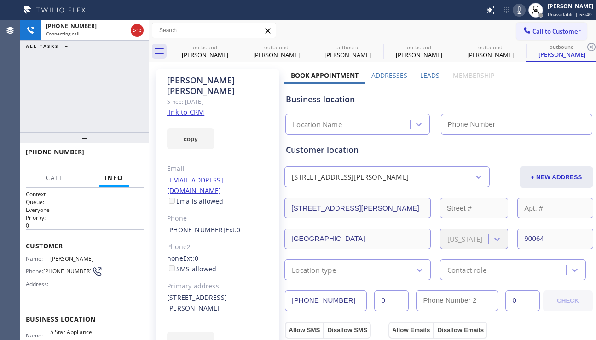
type input "[PHONE_NUMBER]"
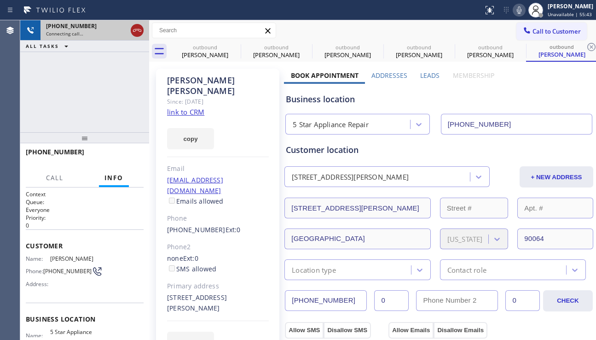
click at [134, 31] on icon at bounding box center [137, 30] width 8 height 3
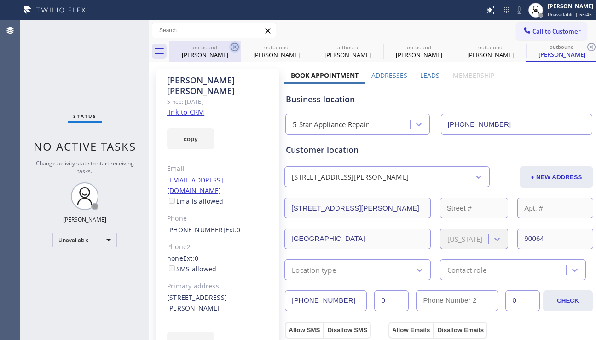
click at [238, 45] on icon at bounding box center [234, 46] width 11 height 11
click at [301, 45] on icon at bounding box center [306, 46] width 11 height 11
click at [0, 0] on icon at bounding box center [0, 0] width 0 height 0
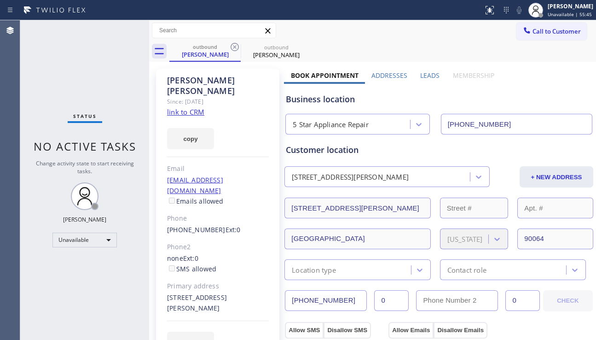
click at [238, 45] on icon at bounding box center [234, 46] width 11 height 11
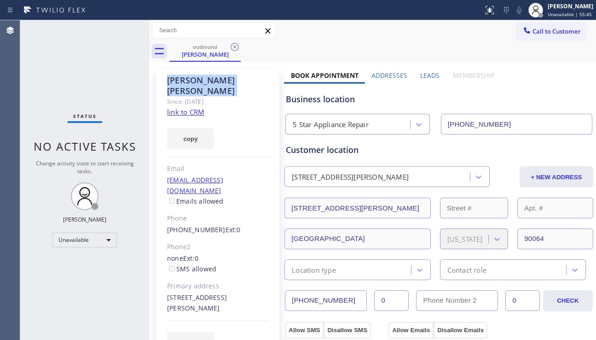
click at [238, 45] on icon at bounding box center [234, 46] width 11 height 11
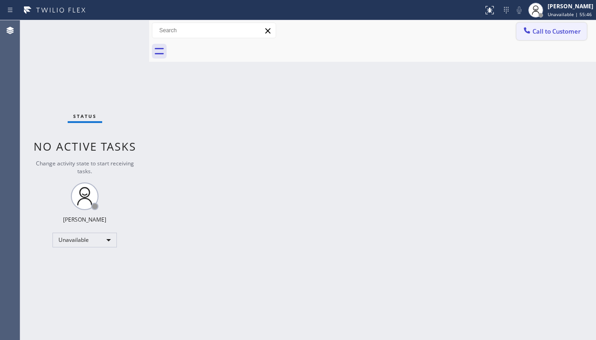
click at [539, 39] on button "Call to Customer" at bounding box center [551, 31] width 70 height 17
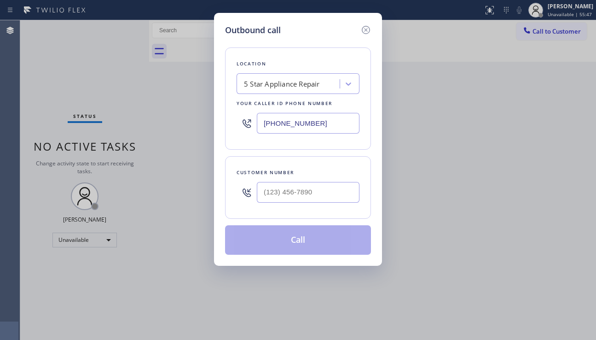
click at [324, 175] on div "Customer number" at bounding box center [298, 173] width 123 height 10
click at [321, 187] on input "(___) ___-____" at bounding box center [308, 192] width 103 height 21
paste input "661) 607-3266"
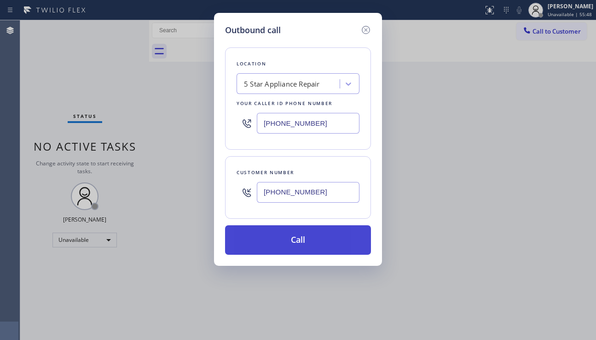
type input "[PHONE_NUMBER]"
click at [292, 243] on button "Call" at bounding box center [298, 239] width 146 height 29
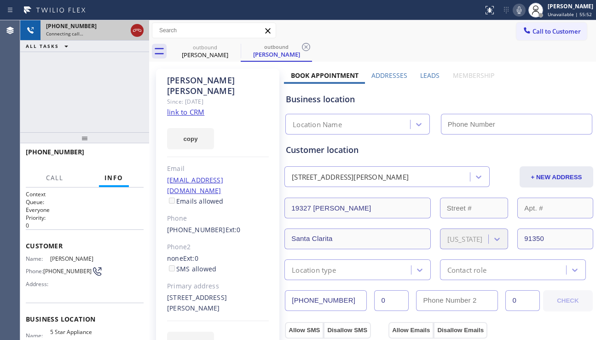
type input "[PHONE_NUMBER]"
click at [133, 26] on icon at bounding box center [137, 30] width 11 height 11
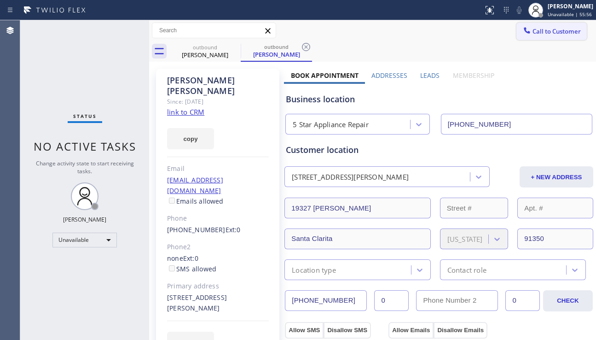
click at [576, 33] on button "Call to Customer" at bounding box center [551, 31] width 70 height 17
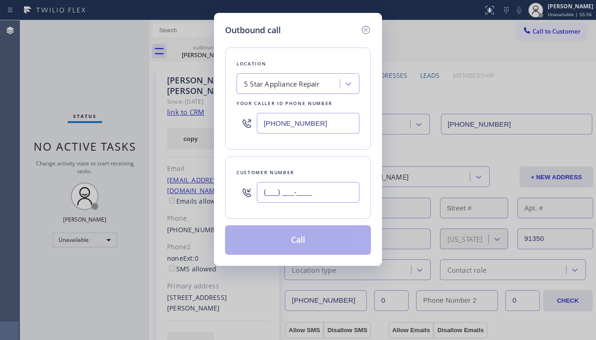
click at [286, 194] on input "(___) ___-____" at bounding box center [308, 192] width 103 height 21
paste input "310) 403-0058"
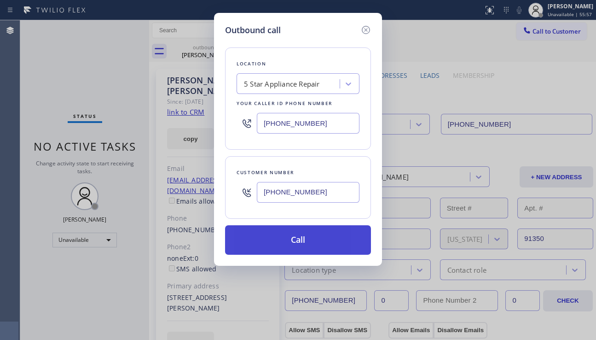
type input "[PHONE_NUMBER]"
click at [300, 244] on button "Call" at bounding box center [298, 239] width 146 height 29
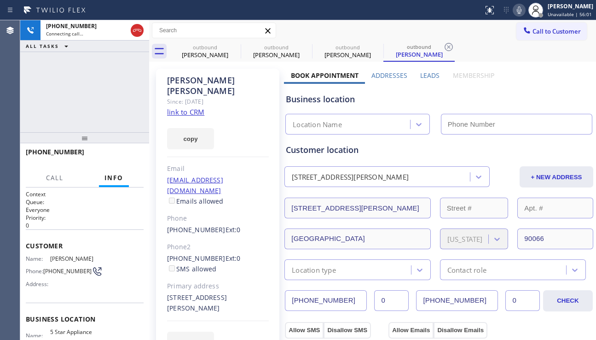
type input "[PHONE_NUMBER]"
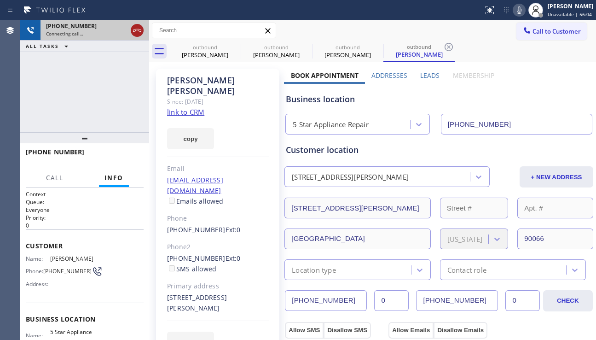
click at [136, 30] on icon at bounding box center [137, 30] width 11 height 11
click at [533, 34] on span "Call to Customer" at bounding box center [557, 31] width 48 height 8
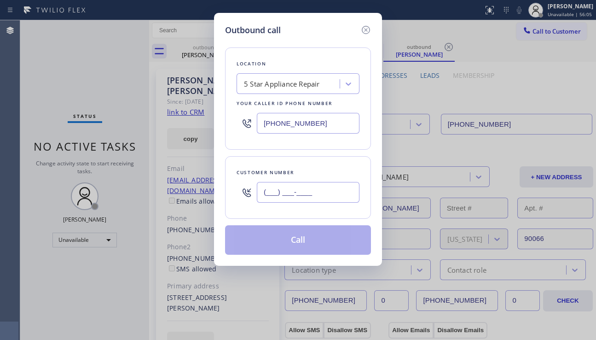
click at [295, 189] on input "(___) ___-____" at bounding box center [308, 192] width 103 height 21
paste input "310) 383-9436"
type input "[PHONE_NUMBER]"
click at [295, 235] on button "Call" at bounding box center [298, 239] width 146 height 29
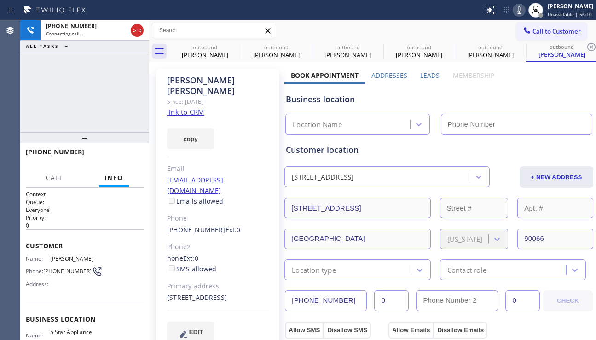
type input "[PHONE_NUMBER]"
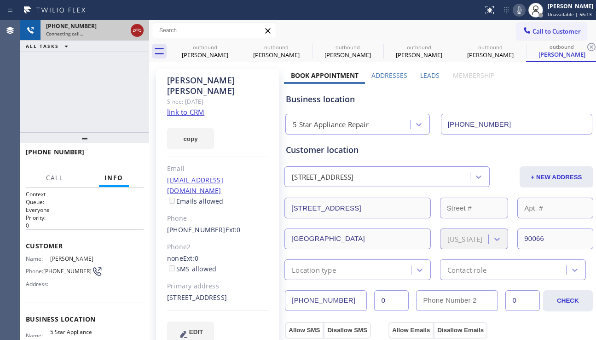
click at [135, 30] on icon at bounding box center [137, 30] width 11 height 11
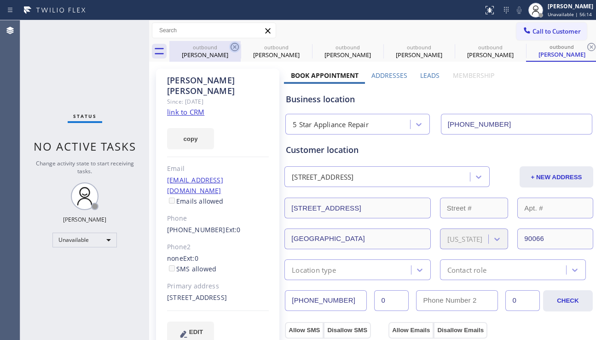
click at [232, 46] on icon at bounding box center [234, 46] width 11 height 11
click at [301, 46] on icon at bounding box center [306, 46] width 11 height 11
click at [0, 0] on icon at bounding box center [0, 0] width 0 height 0
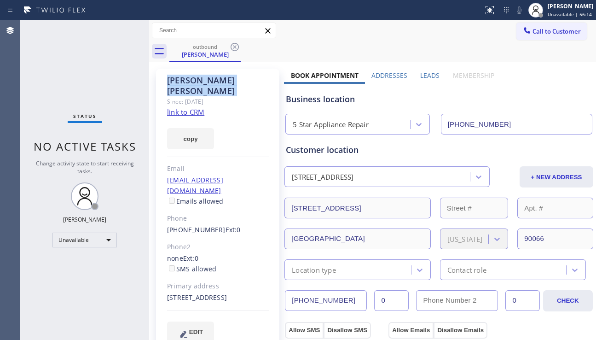
click at [232, 46] on icon at bounding box center [234, 46] width 11 height 11
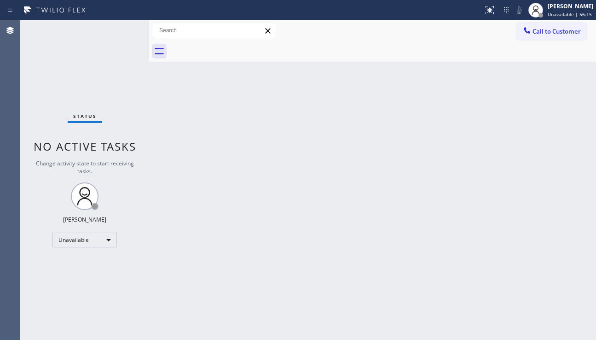
click at [232, 46] on div at bounding box center [382, 51] width 427 height 21
click at [514, 35] on div "Call to Customer Outbound call Location 5 Star Appliance Repair Your caller id …" at bounding box center [372, 31] width 447 height 16
click at [523, 35] on div at bounding box center [527, 31] width 11 height 11
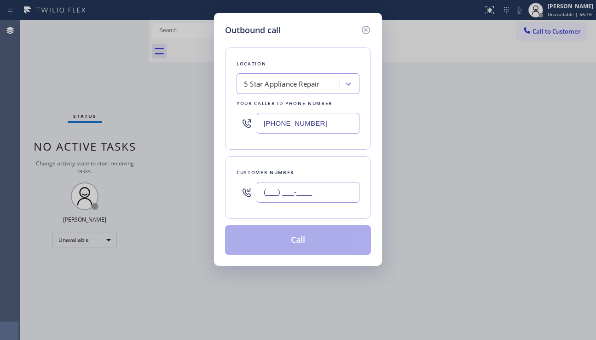
click at [282, 199] on input "(___) ___-____" at bounding box center [308, 192] width 103 height 21
paste input "707) 567-0919"
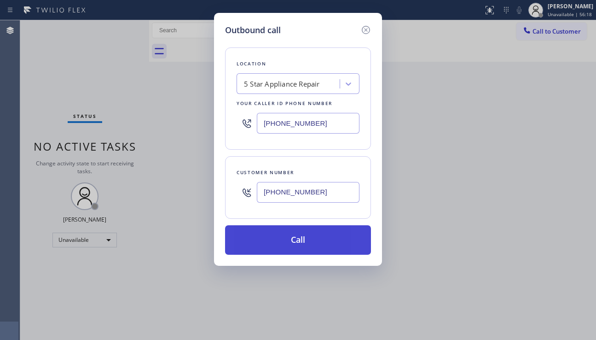
type input "[PHONE_NUMBER]"
click at [289, 232] on button "Call" at bounding box center [298, 239] width 146 height 29
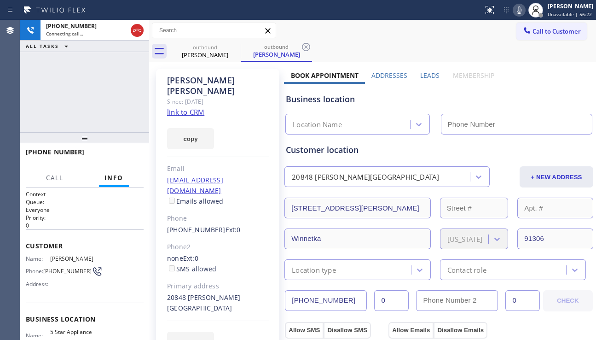
type input "[PHONE_NUMBER]"
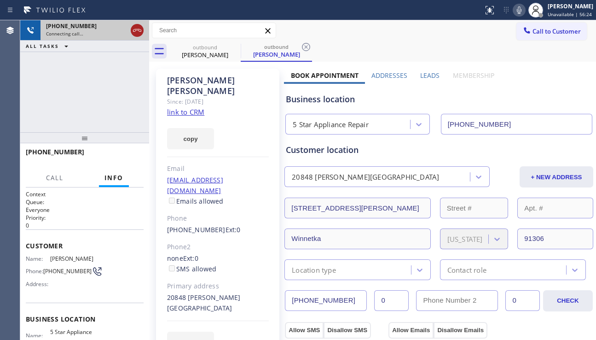
click at [136, 30] on icon at bounding box center [137, 30] width 11 height 11
click at [539, 32] on span "Call to Customer" at bounding box center [557, 31] width 48 height 8
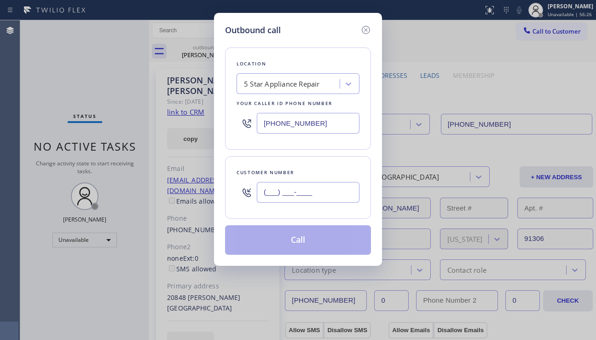
click at [325, 191] on input "(___) ___-____" at bounding box center [308, 192] width 103 height 21
paste input "310) 880-6370"
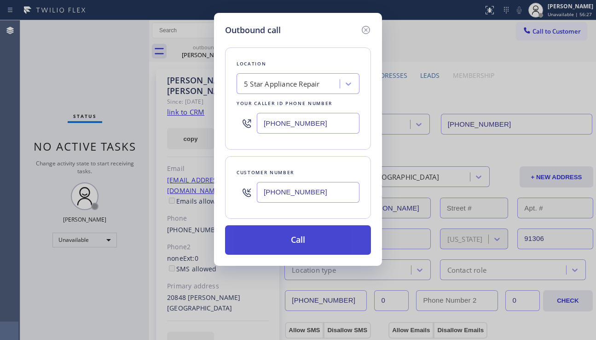
type input "[PHONE_NUMBER]"
click at [307, 239] on button "Call" at bounding box center [298, 239] width 146 height 29
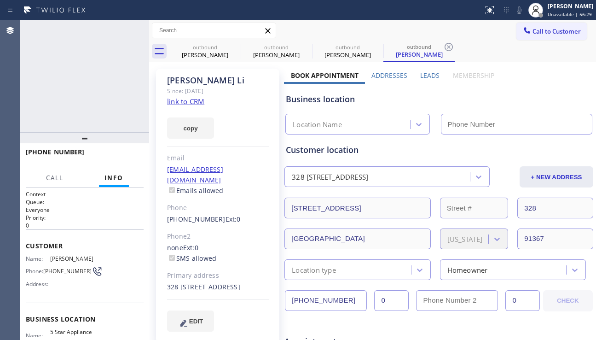
type input "[PHONE_NUMBER]"
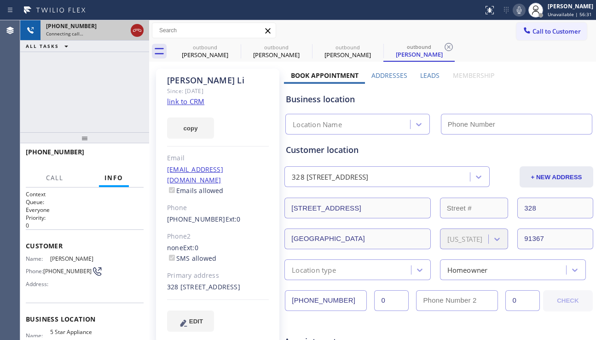
type input "[PHONE_NUMBER]"
click at [137, 30] on icon at bounding box center [137, 30] width 11 height 11
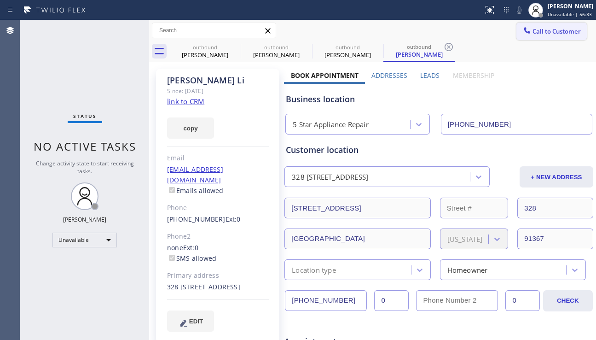
click at [535, 29] on span "Call to Customer" at bounding box center [557, 31] width 48 height 8
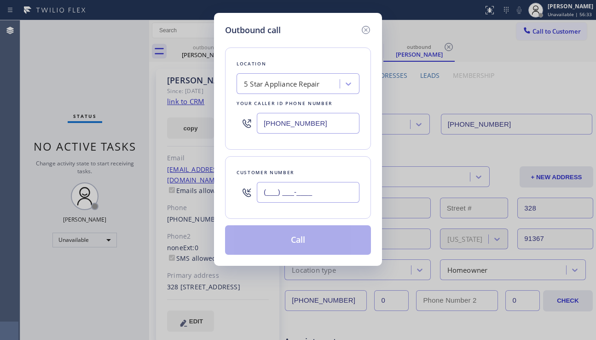
click at [298, 194] on input "(___) ___-____" at bounding box center [308, 192] width 103 height 21
paste input "818) 231-0945"
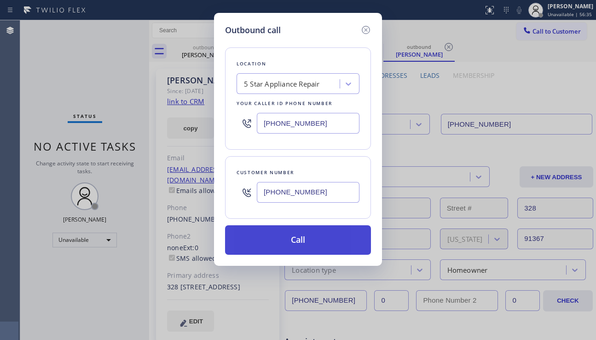
type input "[PHONE_NUMBER]"
click at [282, 241] on button "Call" at bounding box center [298, 239] width 146 height 29
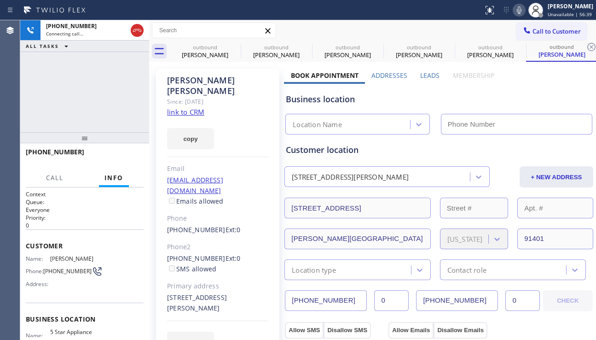
type input "[PHONE_NUMBER]"
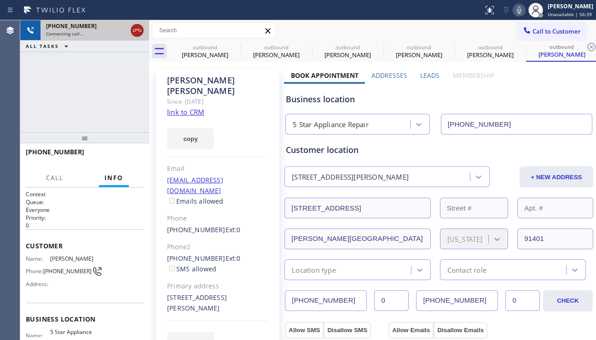
click at [134, 28] on icon at bounding box center [137, 30] width 11 height 11
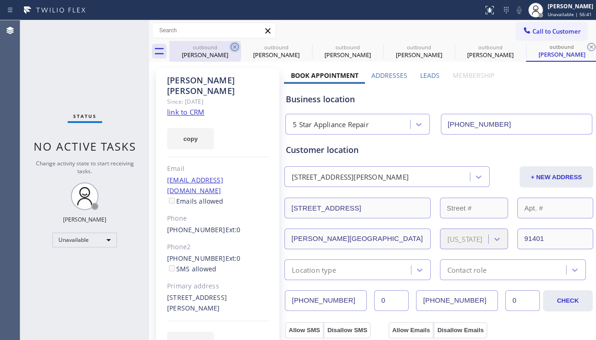
click at [236, 47] on icon at bounding box center [234, 46] width 11 height 11
click at [0, 0] on icon at bounding box center [0, 0] width 0 height 0
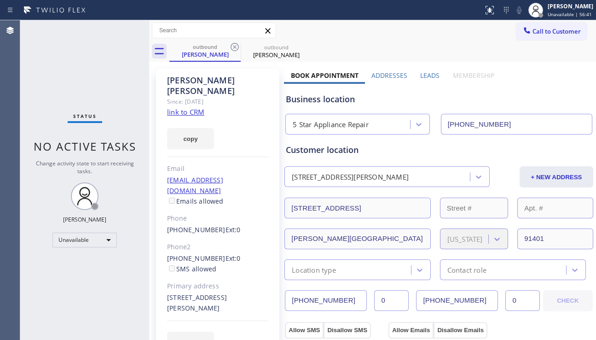
click at [236, 47] on icon at bounding box center [234, 46] width 11 height 11
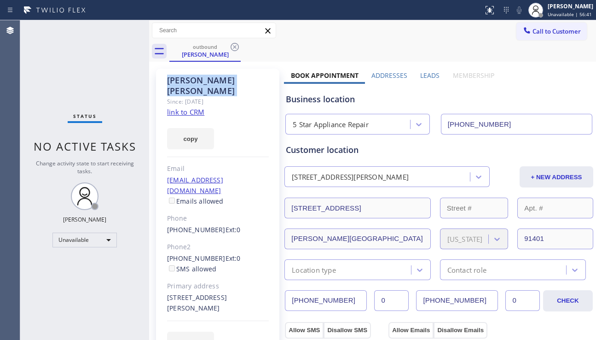
click at [236, 47] on icon at bounding box center [234, 46] width 11 height 11
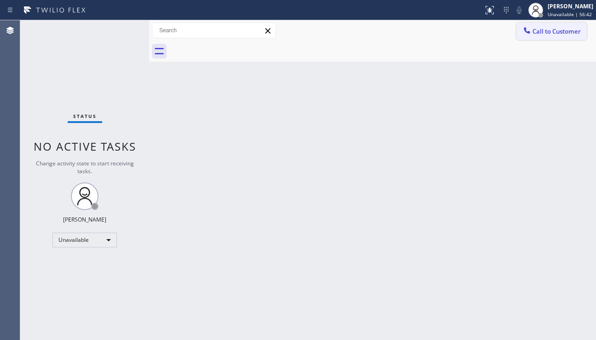
click at [538, 31] on span "Call to Customer" at bounding box center [557, 31] width 48 height 8
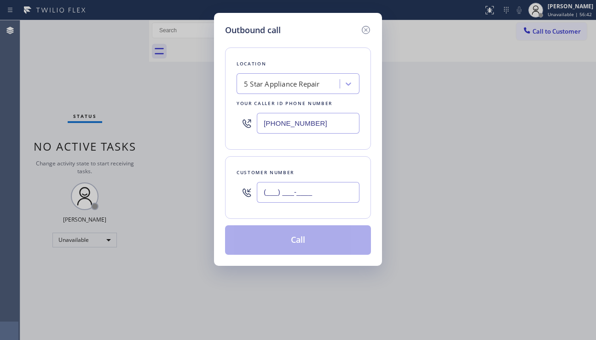
click at [286, 189] on input "(___) ___-____" at bounding box center [308, 192] width 103 height 21
paste input "310) 850-7184"
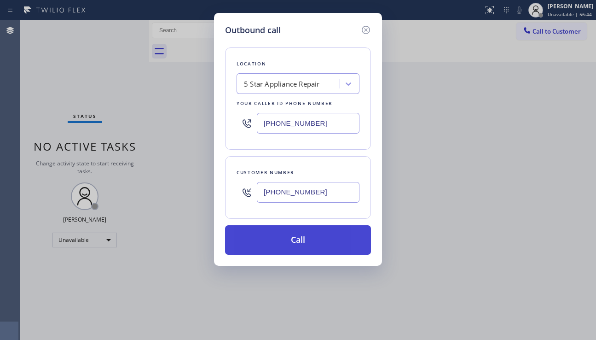
click at [292, 231] on button "Call" at bounding box center [298, 239] width 146 height 29
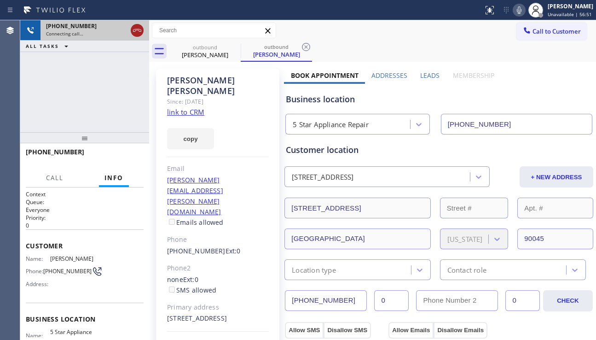
click at [137, 31] on icon at bounding box center [137, 30] width 11 height 11
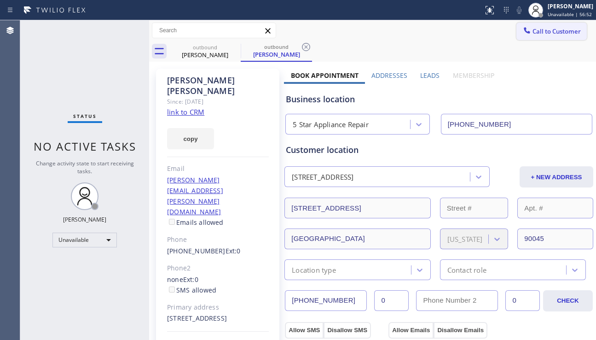
click at [522, 34] on icon at bounding box center [526, 30] width 9 height 9
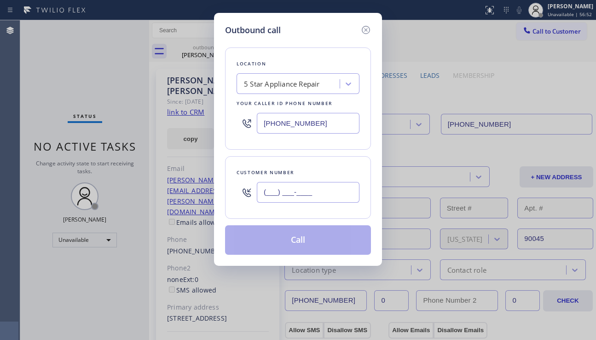
click at [289, 186] on input "(___) ___-____" at bounding box center [308, 192] width 103 height 21
paste input "626) 808-2499"
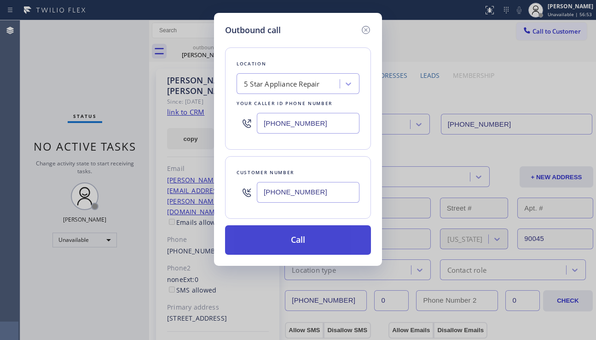
click at [305, 238] on button "Call" at bounding box center [298, 239] width 146 height 29
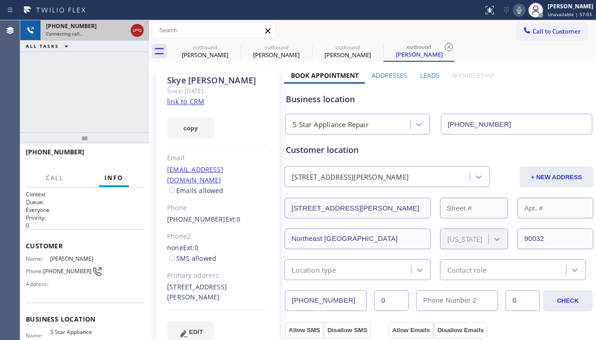
click at [135, 29] on icon at bounding box center [137, 30] width 8 height 3
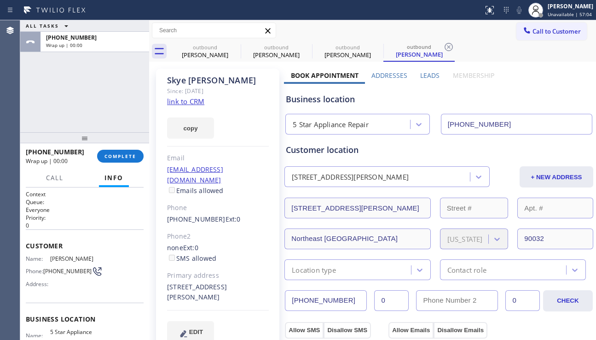
drag, startPoint x: 128, startPoint y: 152, endPoint x: 152, endPoint y: 147, distance: 24.9
click at [128, 152] on button "COMPLETE" at bounding box center [120, 156] width 46 height 13
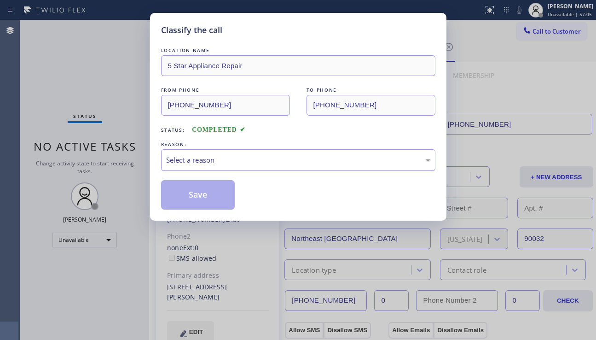
click at [222, 162] on div "Select a reason" at bounding box center [298, 160] width 264 height 11
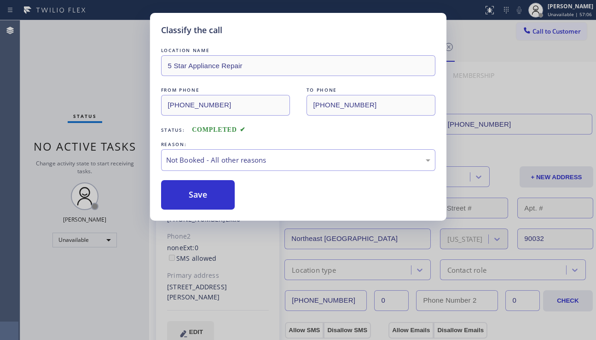
drag, startPoint x: 200, startPoint y: 197, endPoint x: 440, endPoint y: 173, distance: 241.1
click at [200, 197] on button "Save" at bounding box center [198, 194] width 74 height 29
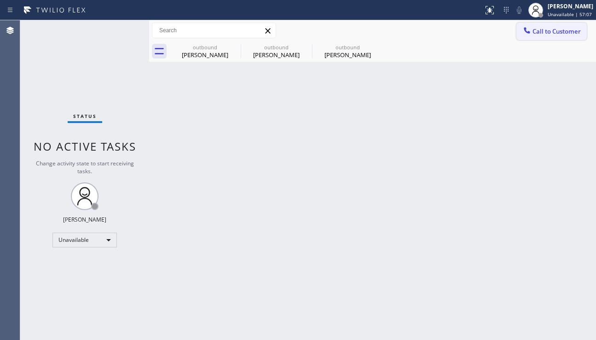
click at [533, 31] on span "Call to Customer" at bounding box center [557, 31] width 48 height 8
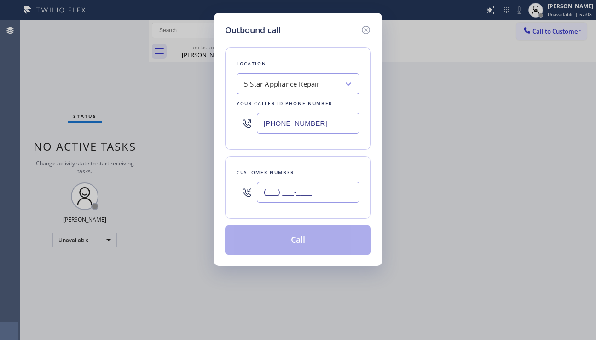
click at [284, 190] on input "(___) ___-____" at bounding box center [308, 192] width 103 height 21
paste input "310) 403-6337"
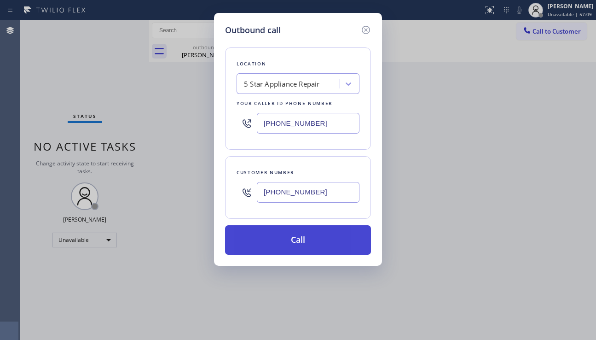
click at [284, 242] on button "Call" at bounding box center [298, 239] width 146 height 29
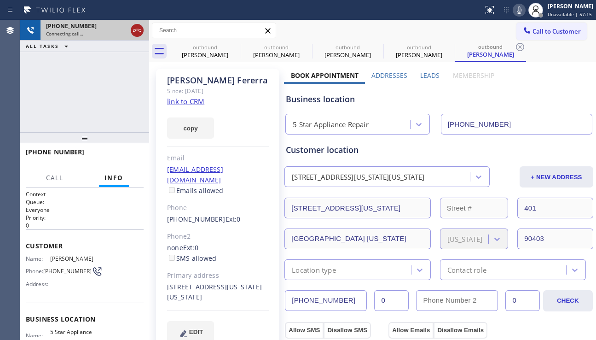
click at [138, 28] on icon at bounding box center [137, 30] width 11 height 11
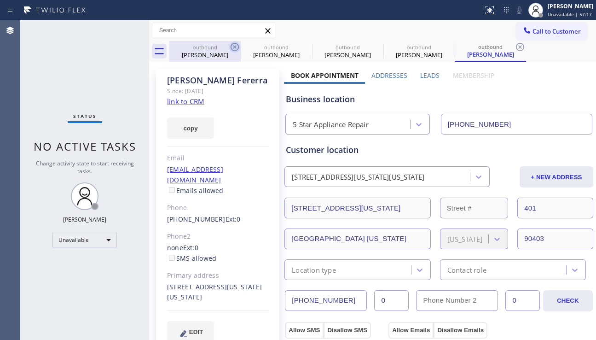
click at [236, 46] on icon at bounding box center [235, 47] width 8 height 8
click at [0, 0] on icon at bounding box center [0, 0] width 0 height 0
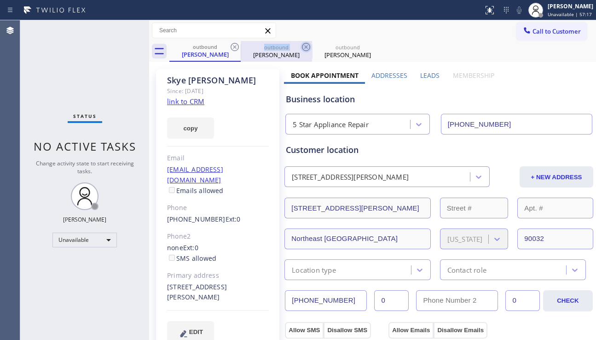
click at [236, 43] on icon at bounding box center [234, 46] width 11 height 11
click at [301, 42] on icon at bounding box center [306, 46] width 11 height 11
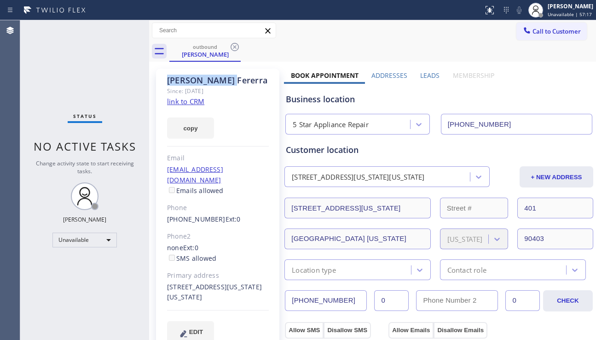
click at [236, 42] on icon at bounding box center [234, 46] width 11 height 11
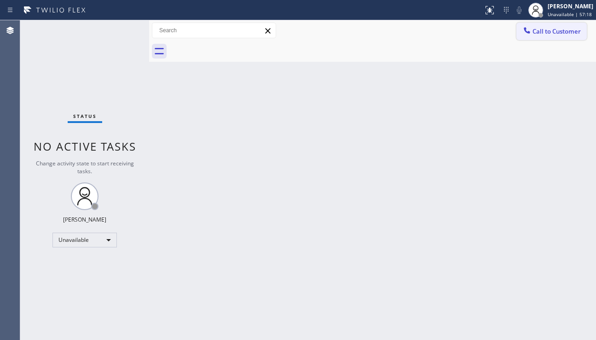
click at [544, 29] on span "Call to Customer" at bounding box center [557, 31] width 48 height 8
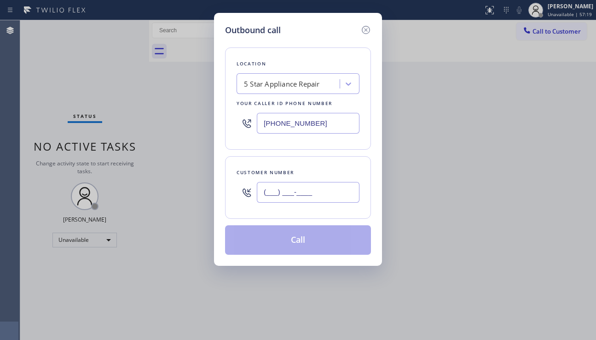
click at [292, 186] on input "(___) ___-____" at bounding box center [308, 192] width 103 height 21
paste input "310) 922-4111"
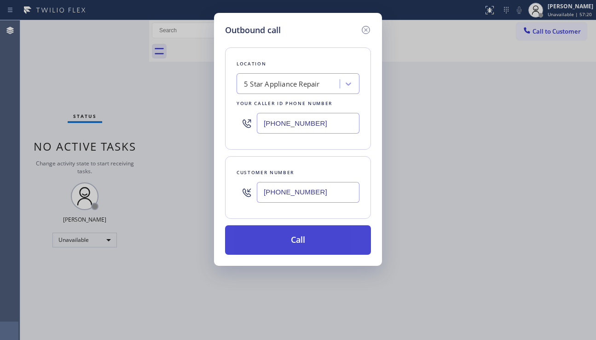
click at [280, 244] on button "Call" at bounding box center [298, 239] width 146 height 29
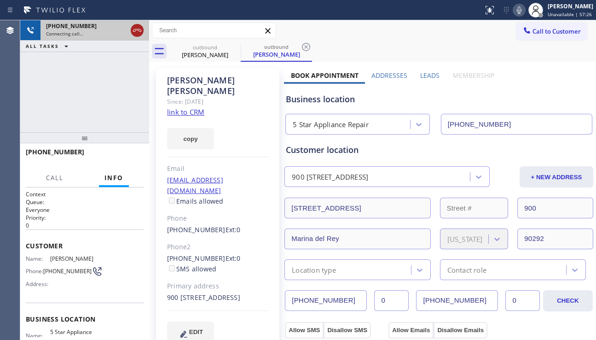
click at [136, 31] on icon at bounding box center [137, 30] width 11 height 11
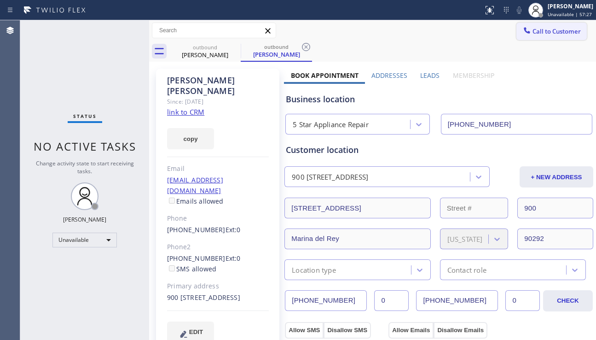
click at [534, 25] on button "Call to Customer" at bounding box center [551, 31] width 70 height 17
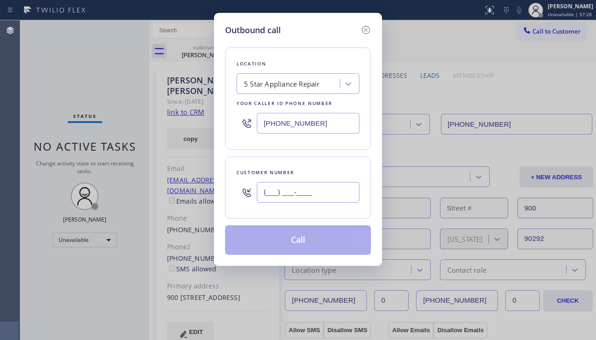
click at [304, 189] on input "(___) ___-____" at bounding box center [308, 192] width 103 height 21
paste input "949) 813-6097"
click at [299, 239] on button "Call" at bounding box center [298, 239] width 146 height 29
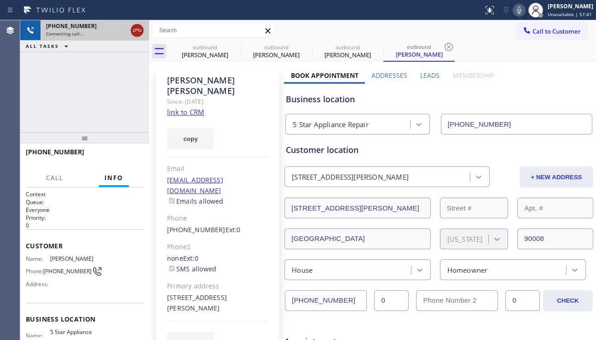
click at [139, 29] on icon at bounding box center [137, 30] width 11 height 11
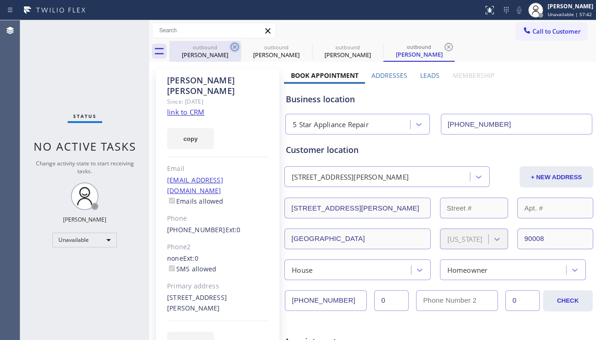
click at [231, 46] on icon at bounding box center [235, 47] width 8 height 8
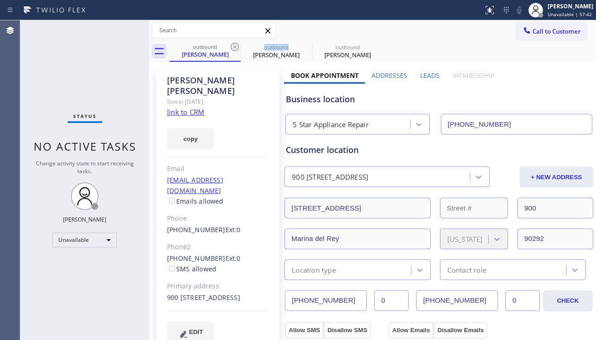
click at [231, 46] on icon at bounding box center [235, 47] width 8 height 8
click at [0, 0] on icon at bounding box center [0, 0] width 0 height 0
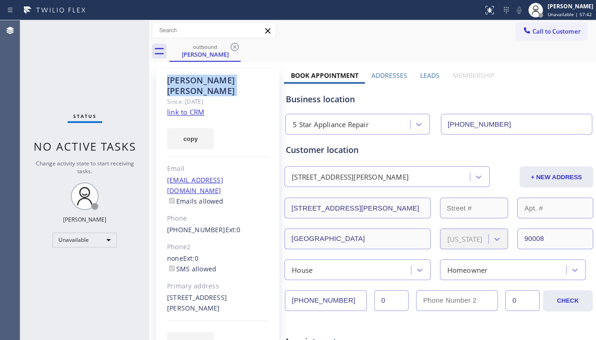
click at [231, 46] on icon at bounding box center [235, 47] width 8 height 8
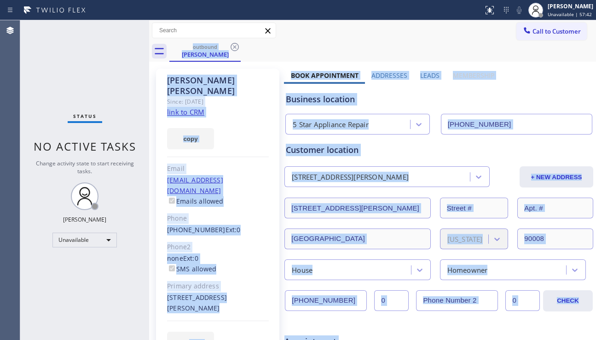
click at [231, 46] on div "outbound [PERSON_NAME]" at bounding box center [382, 51] width 427 height 21
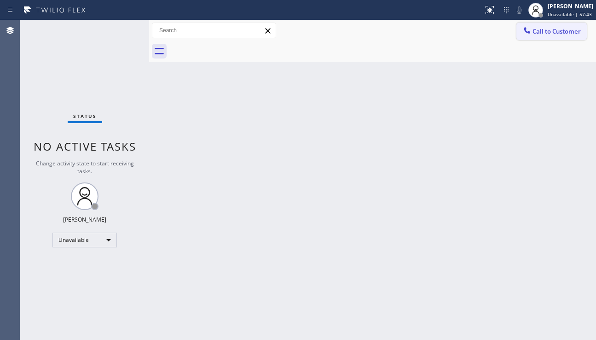
click at [554, 37] on button "Call to Customer" at bounding box center [551, 31] width 70 height 17
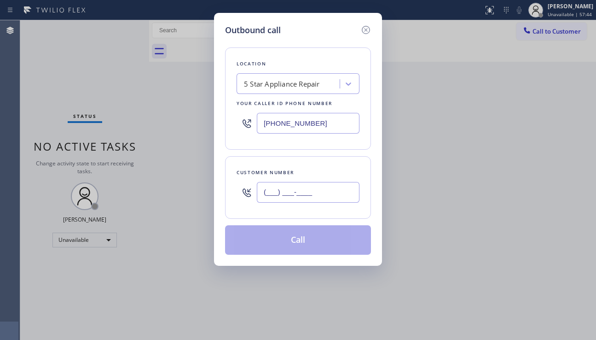
click at [301, 199] on input "(___) ___-____" at bounding box center [308, 192] width 103 height 21
paste input "310) 254-4988"
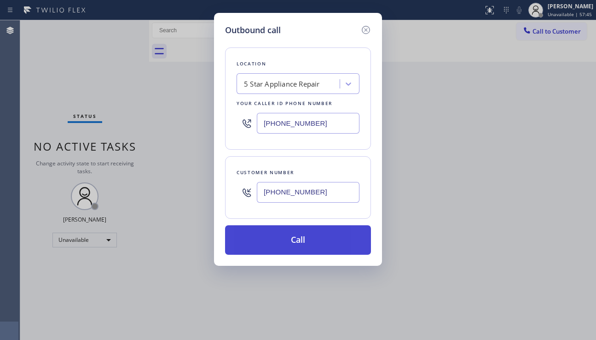
click at [305, 248] on button "Call" at bounding box center [298, 239] width 146 height 29
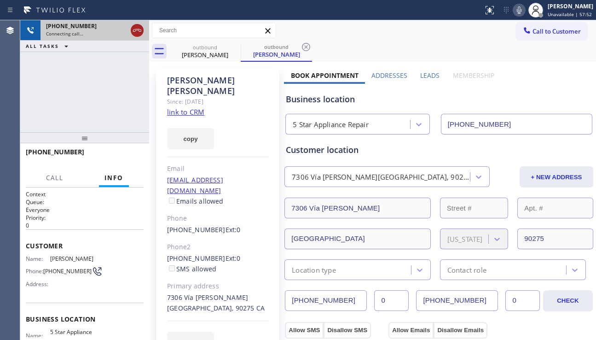
click at [139, 31] on icon at bounding box center [137, 30] width 8 height 3
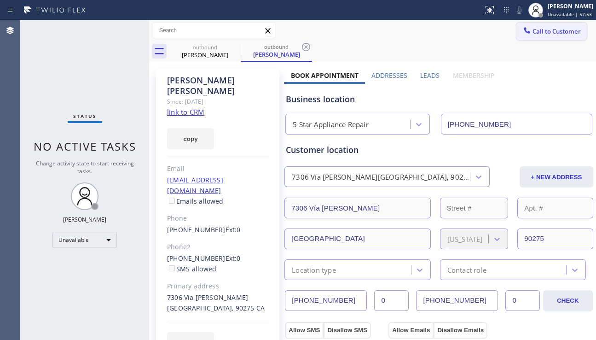
click at [539, 37] on button "Call to Customer" at bounding box center [551, 31] width 70 height 17
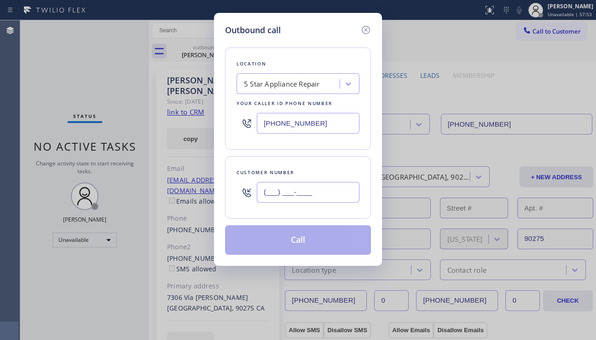
click at [269, 201] on input "(___) ___-____" at bounding box center [308, 192] width 103 height 21
paste input "919) 931-8937"
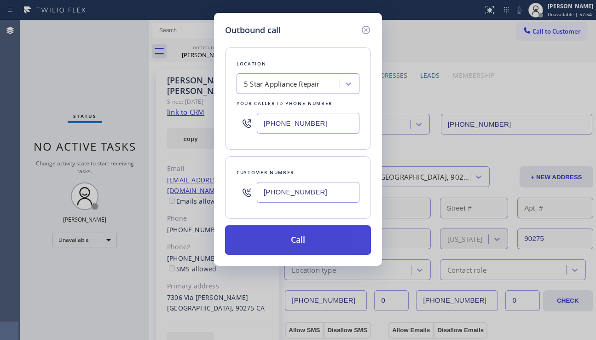
click at [271, 236] on button "Call" at bounding box center [298, 239] width 146 height 29
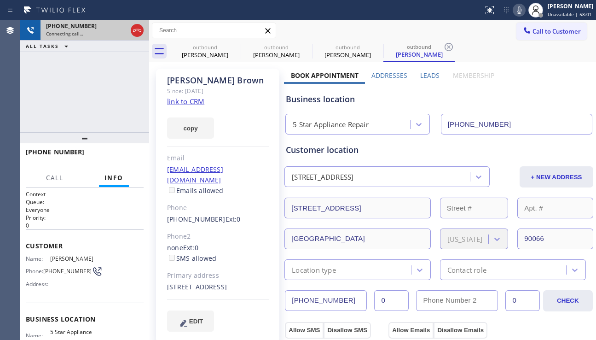
click at [134, 27] on icon at bounding box center [137, 30] width 11 height 11
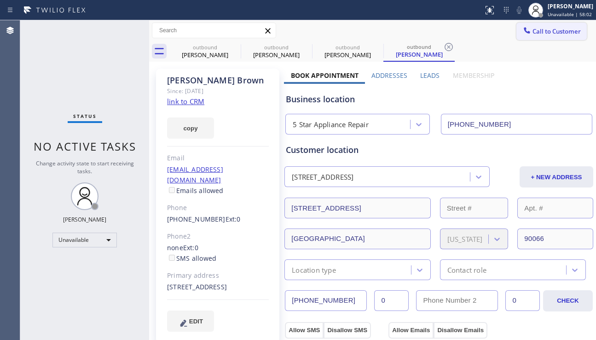
click at [533, 33] on span "Call to Customer" at bounding box center [557, 31] width 48 height 8
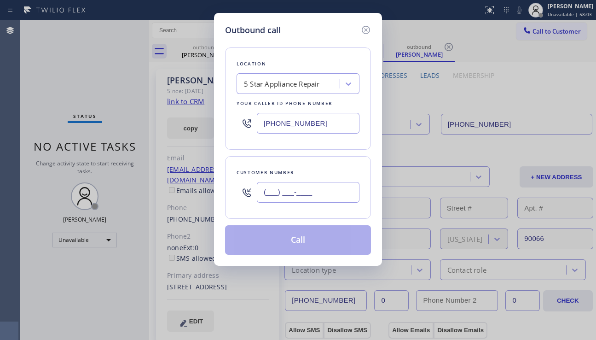
click at [290, 193] on input "(___) ___-____" at bounding box center [308, 192] width 103 height 21
paste input "661) 313-7826"
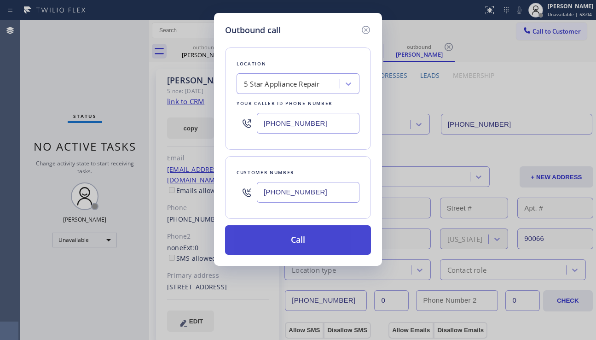
click at [299, 243] on button "Call" at bounding box center [298, 239] width 146 height 29
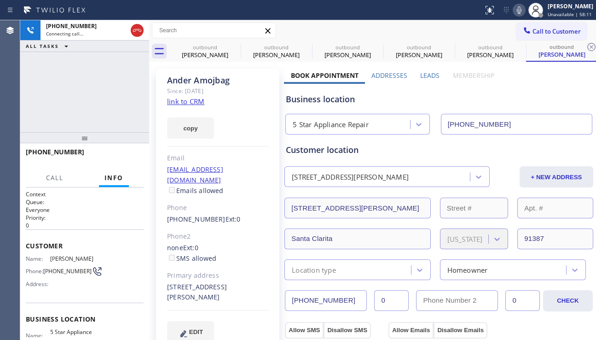
click at [243, 329] on div "EDIT" at bounding box center [218, 331] width 102 height 21
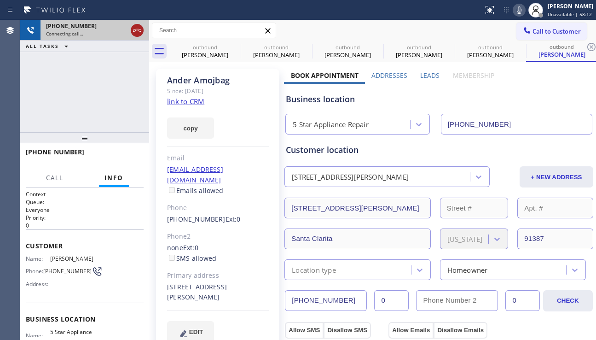
click at [140, 29] on icon at bounding box center [137, 30] width 11 height 11
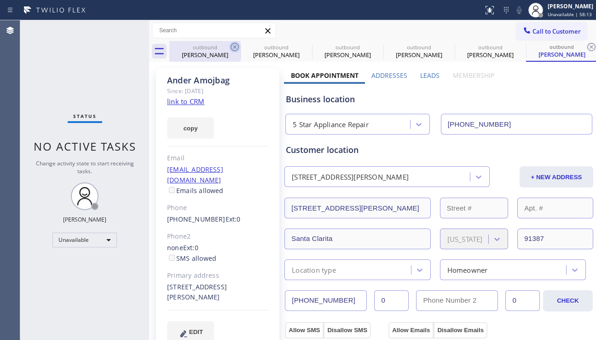
click at [233, 46] on icon at bounding box center [235, 47] width 8 height 8
click at [0, 0] on icon at bounding box center [0, 0] width 0 height 0
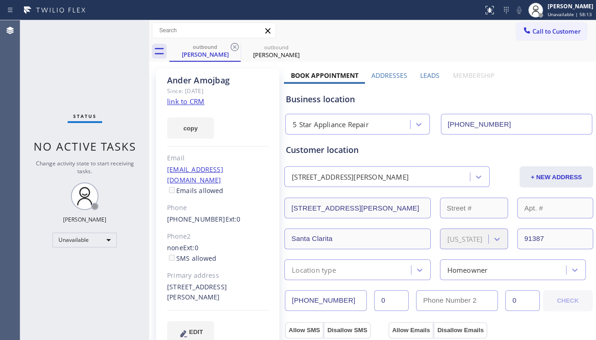
click at [233, 46] on icon at bounding box center [235, 47] width 8 height 8
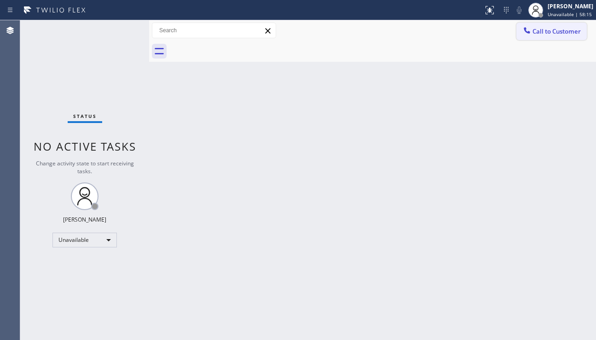
click at [552, 32] on span "Call to Customer" at bounding box center [557, 31] width 48 height 8
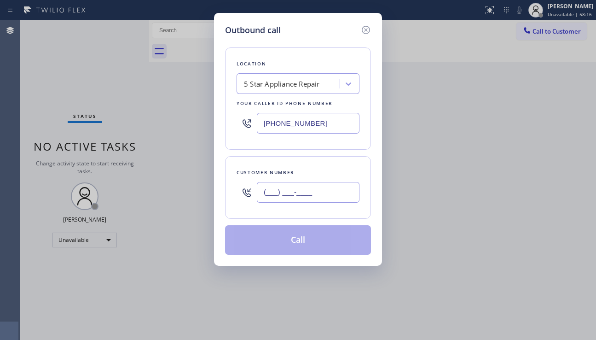
click at [282, 188] on input "(___) ___-____" at bounding box center [308, 192] width 103 height 21
paste input "310) 429-3390"
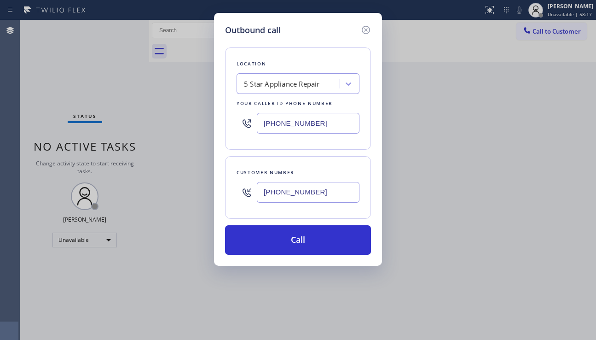
drag, startPoint x: 304, startPoint y: 235, endPoint x: 167, endPoint y: 65, distance: 218.3
click at [304, 233] on button "Call" at bounding box center [298, 239] width 146 height 29
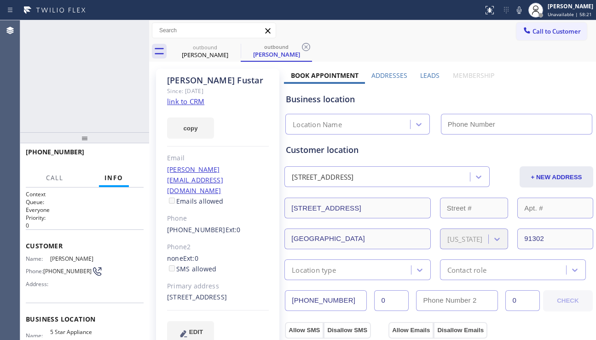
type input "[PHONE_NUMBER]"
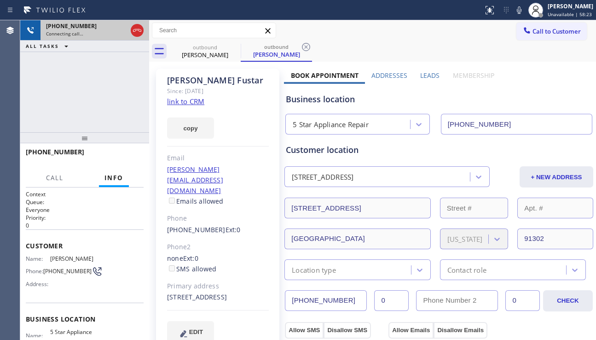
click at [135, 32] on icon at bounding box center [137, 30] width 11 height 11
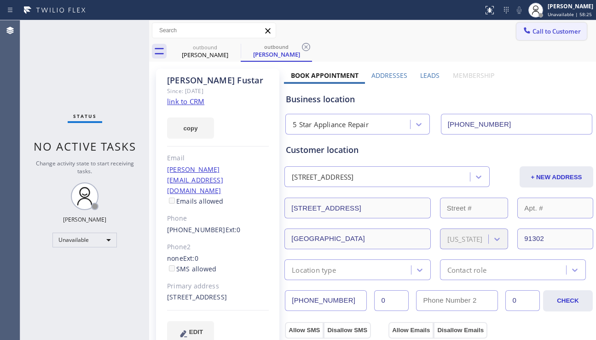
click at [522, 33] on icon at bounding box center [526, 30] width 9 height 9
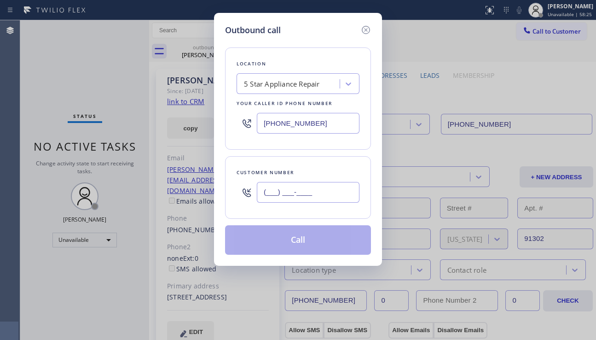
click at [289, 191] on input "(___) ___-____" at bounding box center [308, 192] width 103 height 21
paste input "310) 720-2691"
type input "(310) 720-2691"
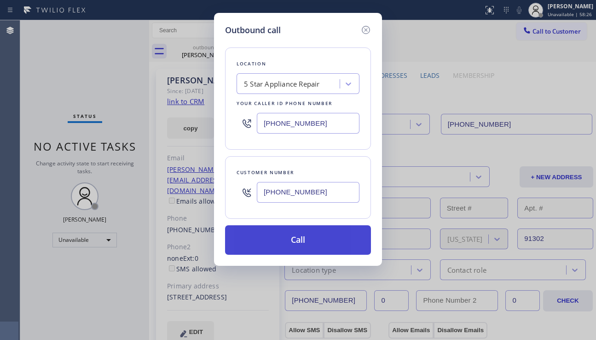
click at [285, 242] on button "Call" at bounding box center [298, 239] width 146 height 29
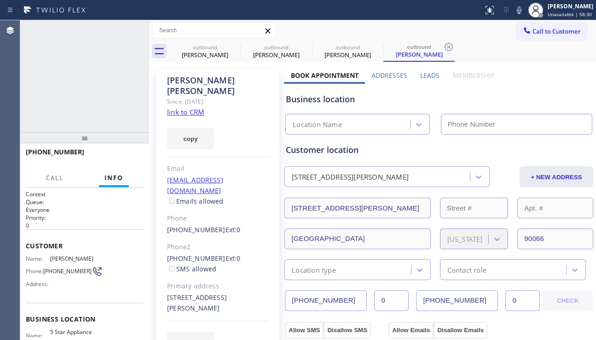
type input "[PHONE_NUMBER]"
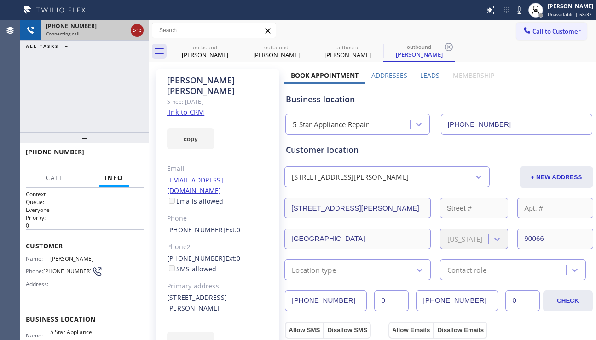
click at [134, 29] on icon at bounding box center [137, 30] width 11 height 11
click at [537, 29] on span "Call to Customer" at bounding box center [557, 31] width 48 height 8
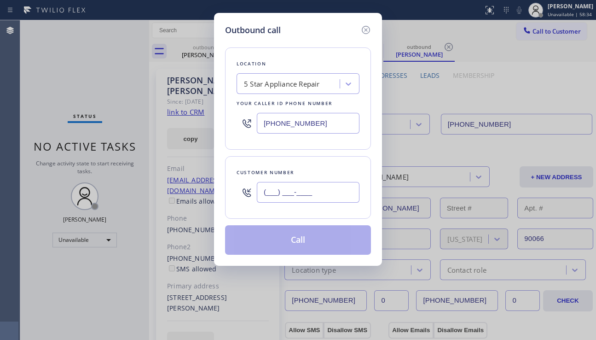
click at [276, 196] on input "(___) ___-____" at bounding box center [308, 192] width 103 height 21
paste input "661) 713-8191"
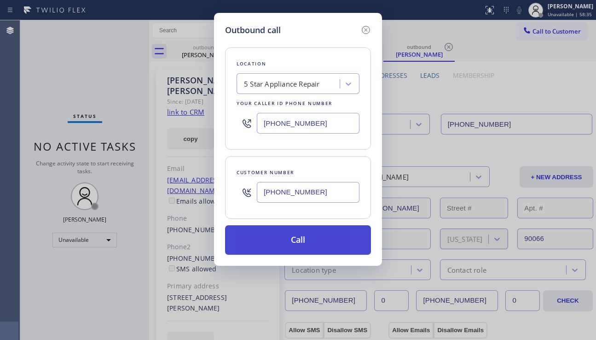
type input "(661) 713-8191"
click at [304, 242] on button "Call" at bounding box center [298, 239] width 146 height 29
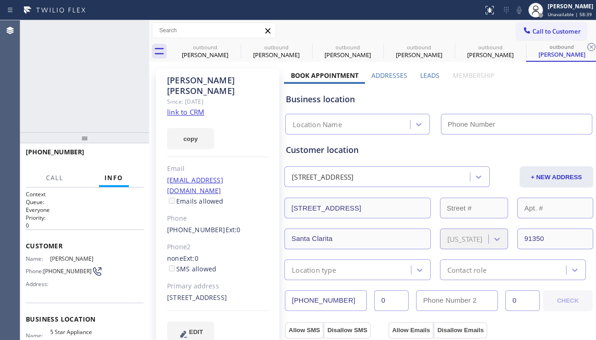
type input "[PHONE_NUMBER]"
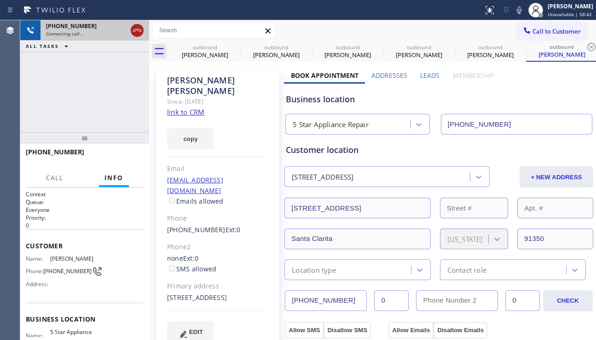
click at [133, 30] on icon at bounding box center [137, 30] width 11 height 11
click at [234, 49] on icon at bounding box center [234, 46] width 11 height 11
click at [0, 0] on icon at bounding box center [0, 0] width 0 height 0
click at [443, 49] on icon at bounding box center [448, 46] width 11 height 11
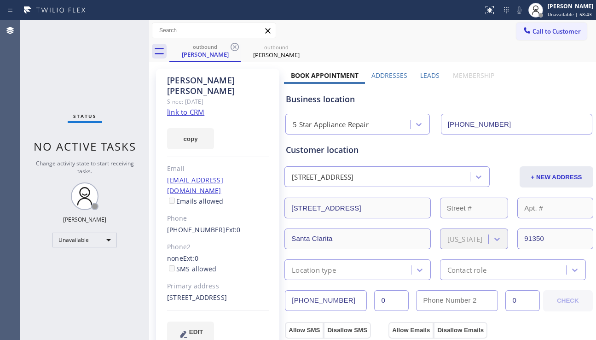
click at [234, 49] on icon at bounding box center [234, 46] width 11 height 11
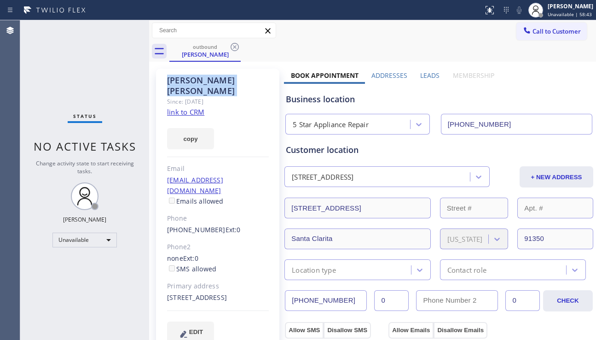
click at [234, 49] on icon at bounding box center [234, 46] width 11 height 11
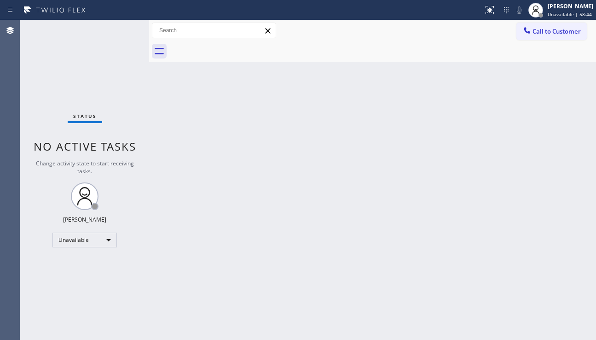
click at [234, 49] on div at bounding box center [382, 51] width 427 height 21
click at [539, 35] on span "Call to Customer" at bounding box center [557, 31] width 48 height 8
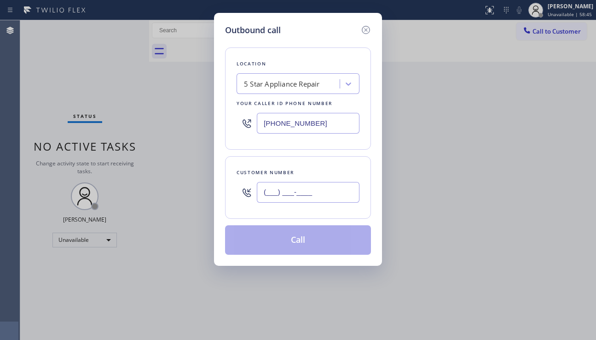
click at [330, 184] on input "(___) ___-____" at bounding box center [308, 192] width 103 height 21
paste input "818) 800-8717"
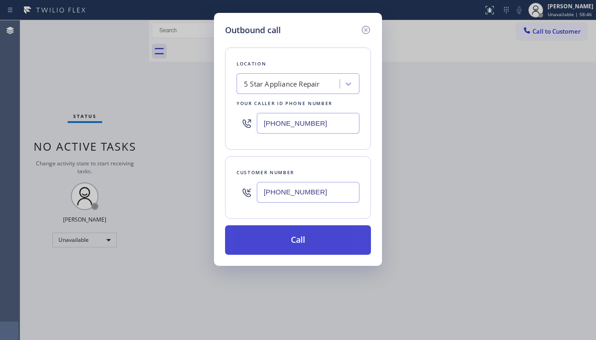
type input "(818) 800-8717"
click at [328, 237] on button "Call" at bounding box center [298, 239] width 146 height 29
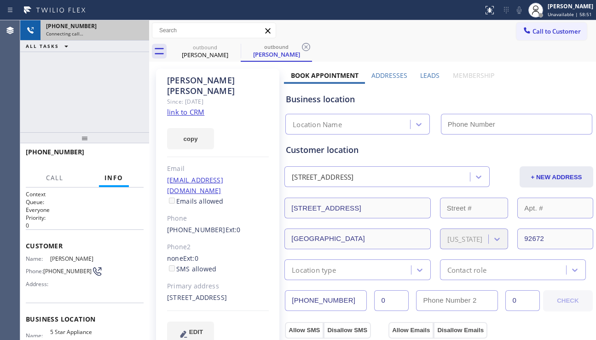
type input "[PHONE_NUMBER]"
click at [141, 30] on icon at bounding box center [137, 30] width 11 height 11
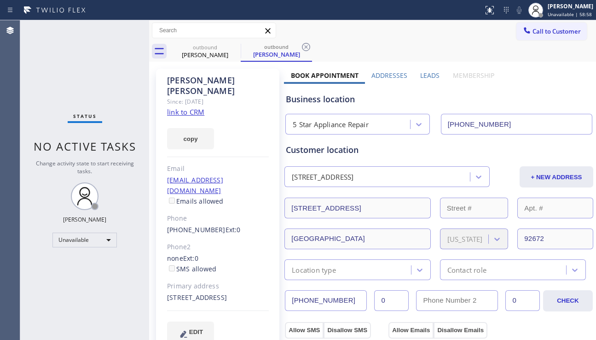
drag, startPoint x: 121, startPoint y: 70, endPoint x: 200, endPoint y: 72, distance: 79.2
click at [121, 70] on div "Status No active tasks Change activity state to start receiving tasks. [PERSON_…" at bounding box center [84, 179] width 129 height 319
click at [235, 44] on icon at bounding box center [234, 46] width 11 height 11
click at [235, 43] on icon at bounding box center [235, 47] width 8 height 8
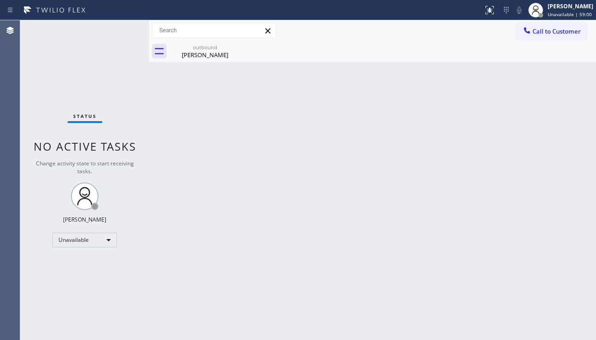
click at [0, 0] on icon at bounding box center [0, 0] width 0 height 0
click at [231, 46] on icon at bounding box center [234, 46] width 11 height 11
click at [227, 49] on div "outbound" at bounding box center [205, 47] width 70 height 7
click at [544, 28] on span "Call to Customer" at bounding box center [557, 31] width 48 height 8
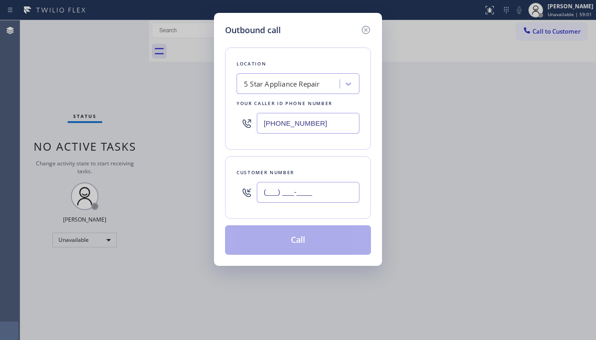
click at [257, 191] on input "(___) ___-____" at bounding box center [308, 192] width 103 height 21
paste input "323) 424-0098"
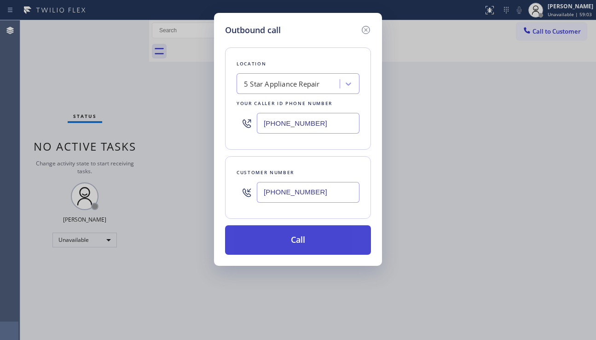
type input "(323) 424-0098"
click at [291, 239] on button "Call" at bounding box center [298, 239] width 146 height 29
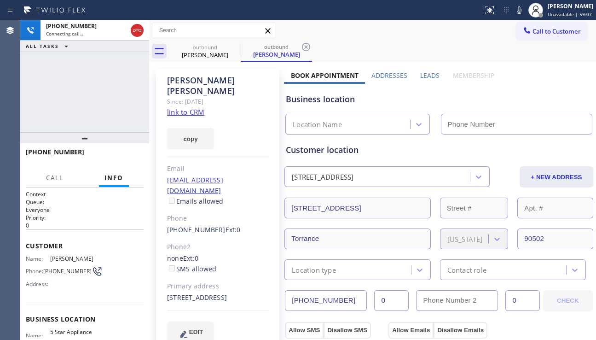
type input "[PHONE_NUMBER]"
drag, startPoint x: 238, startPoint y: 330, endPoint x: 223, endPoint y: 300, distance: 33.8
click at [238, 330] on div "EDIT" at bounding box center [218, 331] width 102 height 21
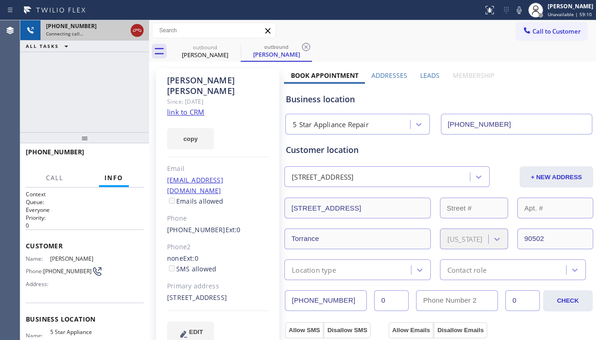
click at [139, 32] on icon at bounding box center [137, 30] width 11 height 11
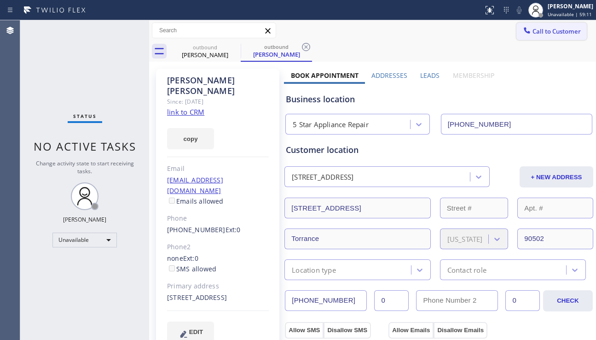
click at [554, 25] on button "Call to Customer" at bounding box center [551, 31] width 70 height 17
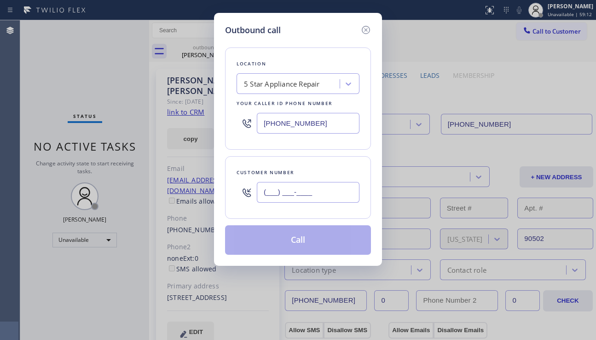
click at [281, 192] on input "(___) ___-____" at bounding box center [308, 192] width 103 height 21
paste input "310) 357-4047"
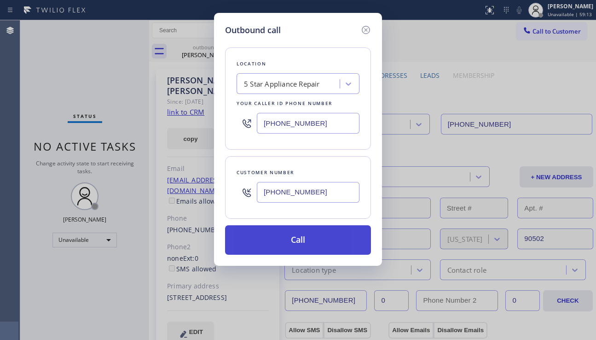
type input "(310) 357-4047"
click at [320, 239] on button "Call" at bounding box center [298, 239] width 146 height 29
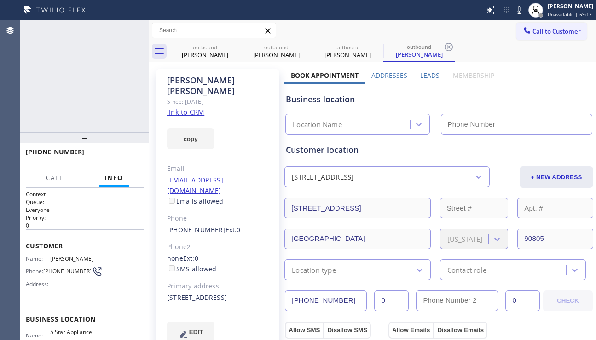
type input "[PHONE_NUMBER]"
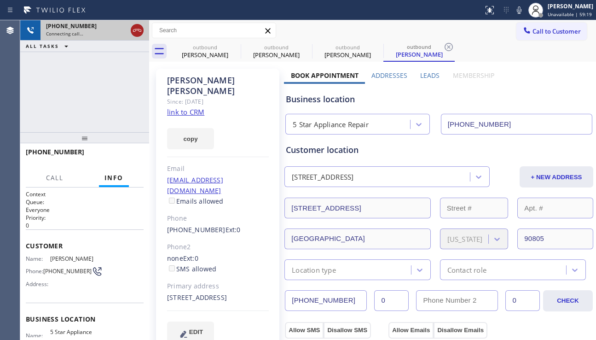
click at [136, 29] on icon at bounding box center [137, 30] width 11 height 11
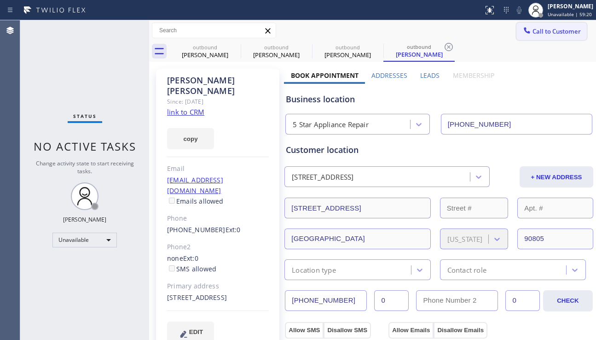
click at [536, 32] on span "Call to Customer" at bounding box center [557, 31] width 48 height 8
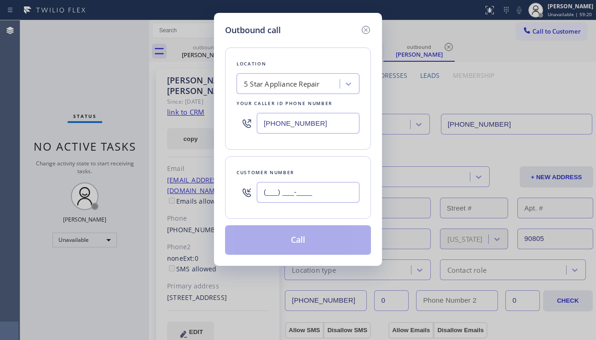
click at [304, 183] on input "(___) ___-____" at bounding box center [308, 192] width 103 height 21
paste input "818) 429-1815"
type input "(818) 429-1815"
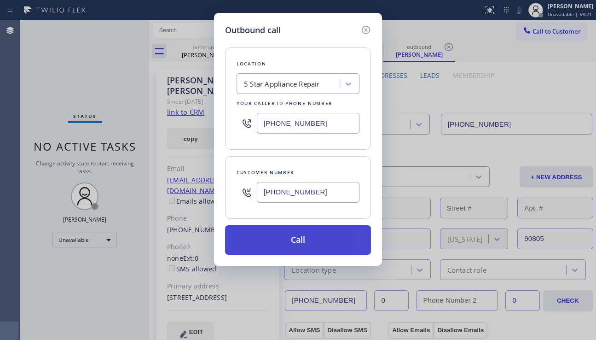
click at [323, 234] on button "Call" at bounding box center [298, 239] width 146 height 29
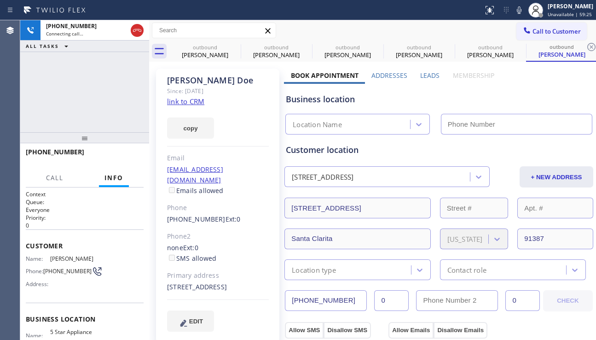
type input "[PHONE_NUMBER]"
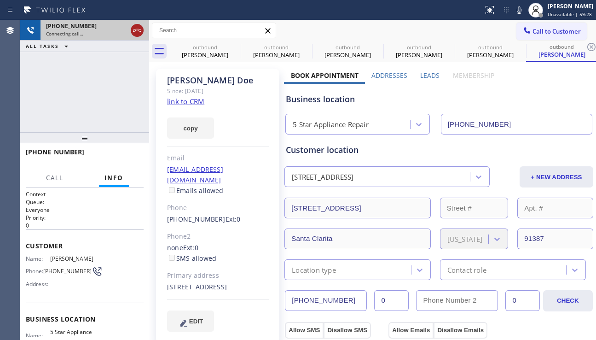
click at [136, 28] on icon at bounding box center [137, 30] width 11 height 11
click at [232, 45] on icon at bounding box center [234, 46] width 11 height 11
click at [0, 0] on icon at bounding box center [0, 0] width 0 height 0
click at [443, 45] on icon at bounding box center [448, 46] width 11 height 11
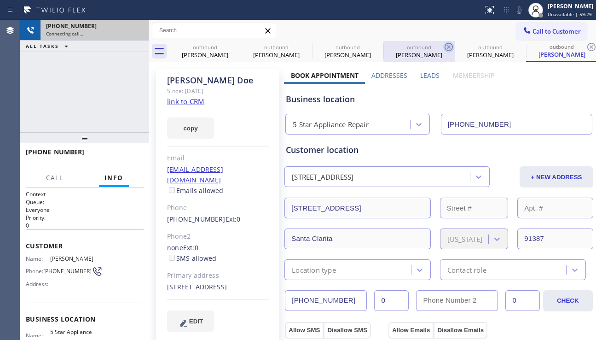
click at [0, 0] on icon at bounding box center [0, 0] width 0 height 0
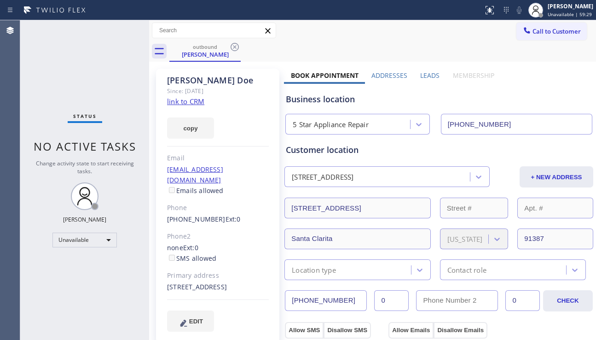
click at [232, 45] on icon at bounding box center [234, 46] width 11 height 11
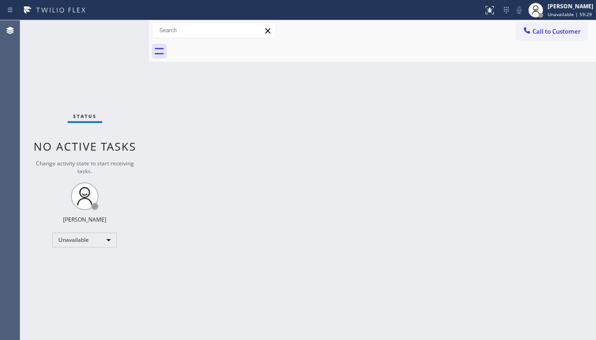
click at [232, 45] on div at bounding box center [382, 51] width 427 height 21
click at [531, 35] on div at bounding box center [527, 31] width 11 height 11
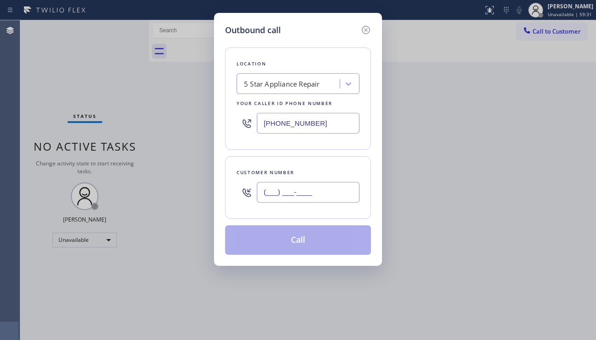
click at [290, 201] on input "(___) ___-____" at bounding box center [308, 192] width 103 height 21
paste input "818) 388-4591"
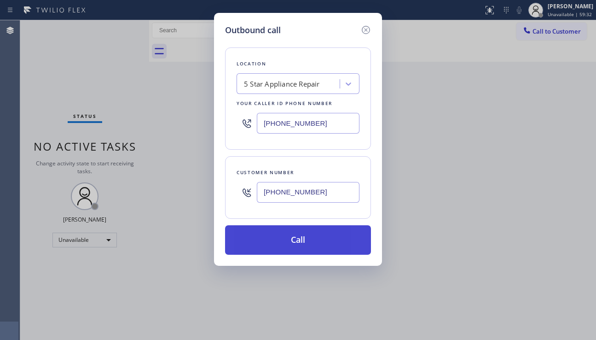
type input "(818) 388-4591"
click at [306, 234] on button "Call" at bounding box center [298, 239] width 146 height 29
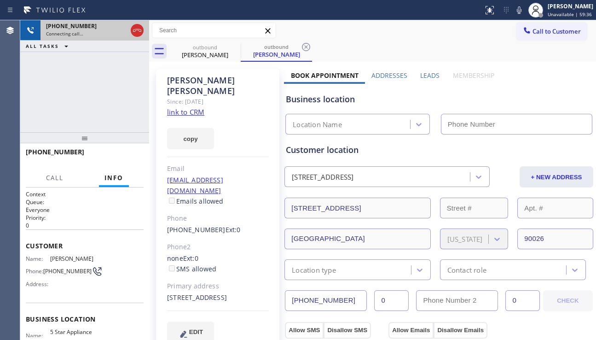
type input "[PHONE_NUMBER]"
click at [137, 28] on icon at bounding box center [137, 30] width 11 height 11
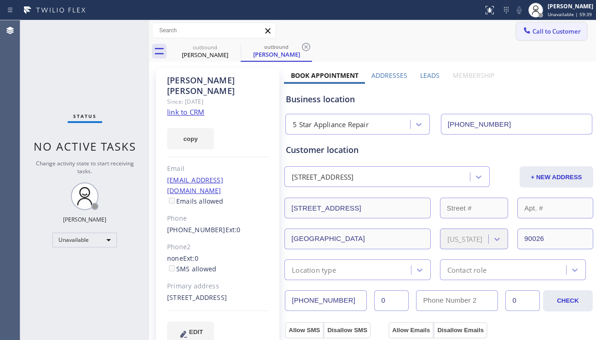
click at [533, 29] on span "Call to Customer" at bounding box center [557, 31] width 48 height 8
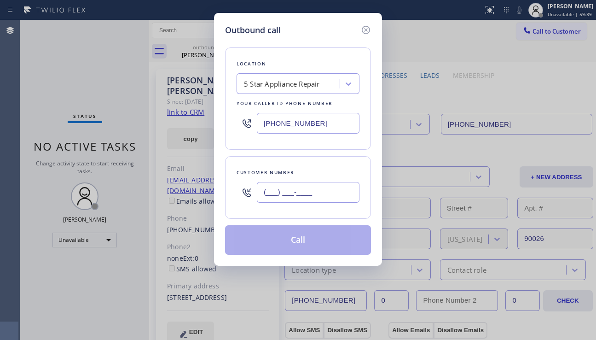
click at [306, 186] on input "(___) ___-____" at bounding box center [308, 192] width 103 height 21
paste input "747) 256-0537"
type input "(747) 256-0537"
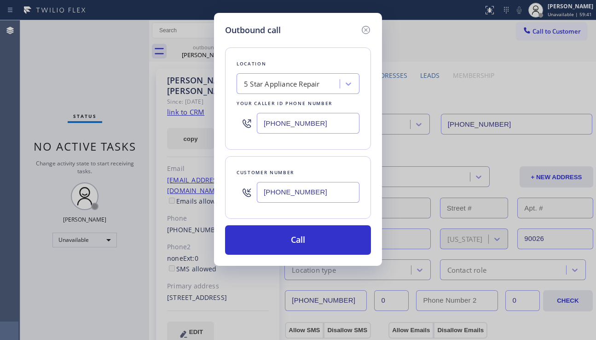
drag, startPoint x: 290, startPoint y: 242, endPoint x: 123, endPoint y: 76, distance: 235.6
click at [290, 241] on button "Call" at bounding box center [298, 239] width 146 height 29
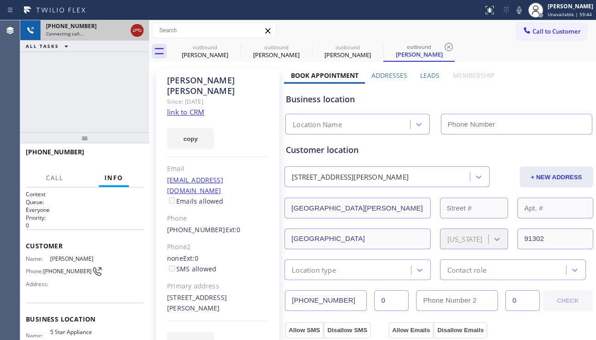
type input "[PHONE_NUMBER]"
click at [134, 31] on icon at bounding box center [137, 30] width 11 height 11
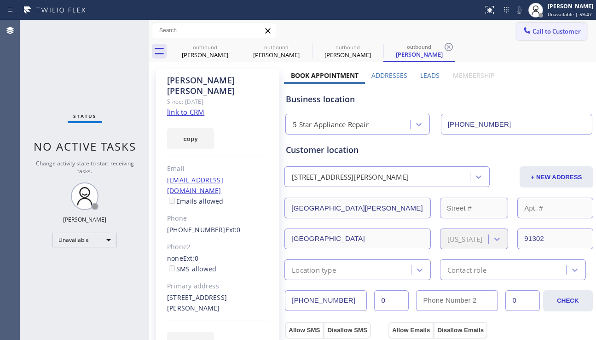
click at [545, 39] on button "Call to Customer" at bounding box center [551, 31] width 70 height 17
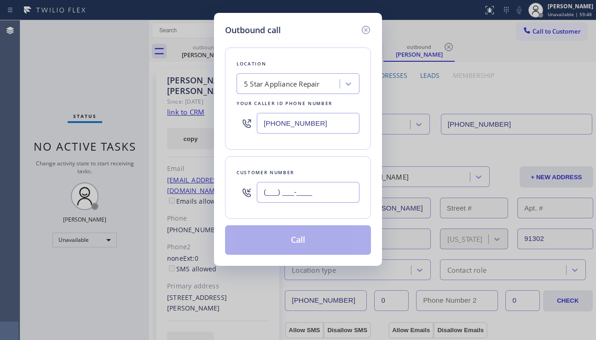
click at [283, 192] on input "(___) ___-____" at bounding box center [308, 192] width 103 height 21
paste input "818) 213-0293"
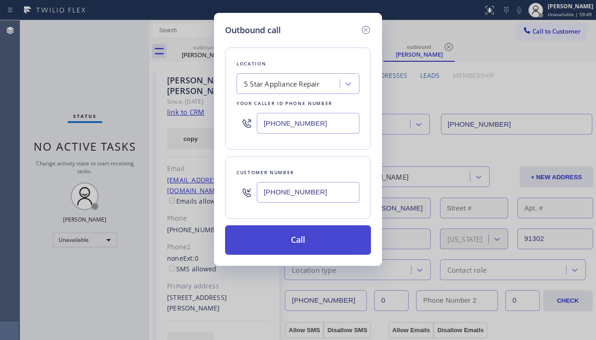
type input "(818) 213-0293"
click at [295, 247] on button "Call" at bounding box center [298, 239] width 146 height 29
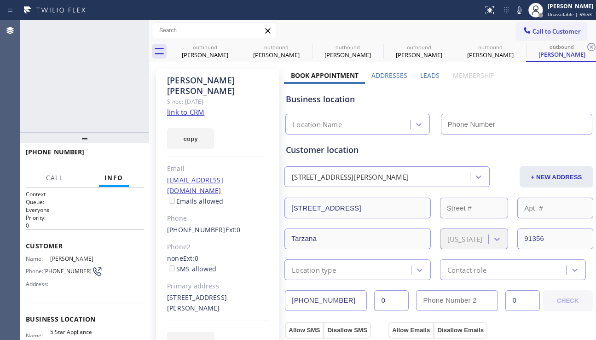
type input "[PHONE_NUMBER]"
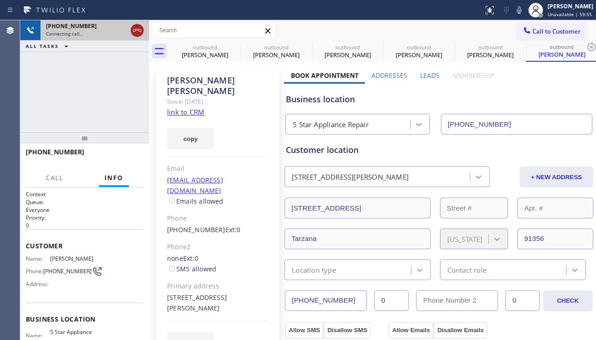
click at [139, 31] on icon at bounding box center [137, 30] width 11 height 11
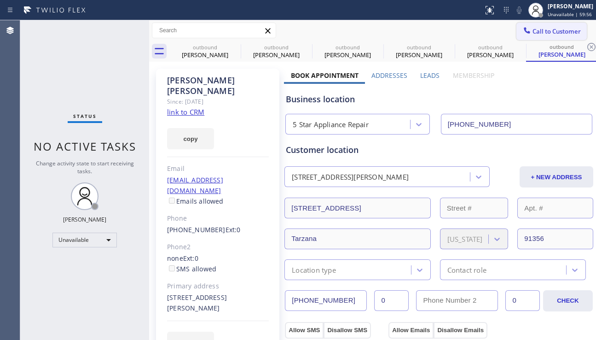
click at [533, 32] on span "Call to Customer" at bounding box center [557, 31] width 48 height 8
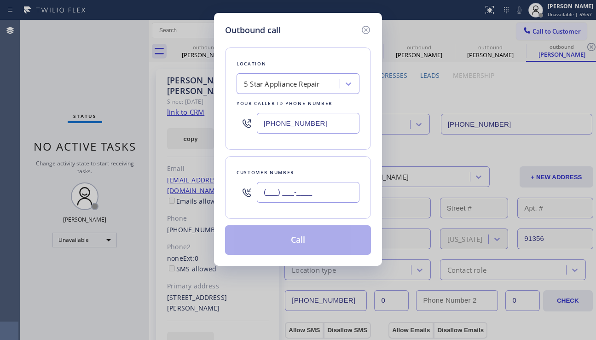
click at [300, 189] on input "(___) ___-____" at bounding box center [308, 192] width 103 height 21
paste input "310) 488-7049"
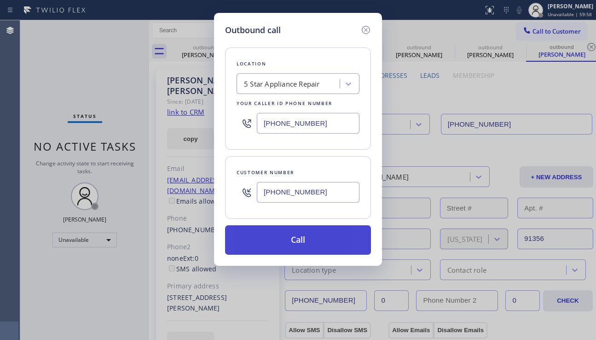
type input "(310) 488-7049"
click at [293, 238] on button "Call" at bounding box center [298, 239] width 146 height 29
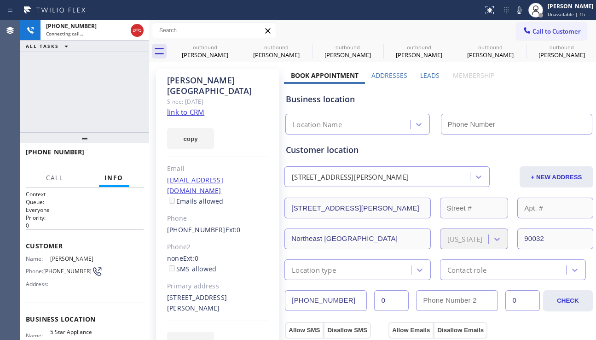
type input "[PHONE_NUMBER]"
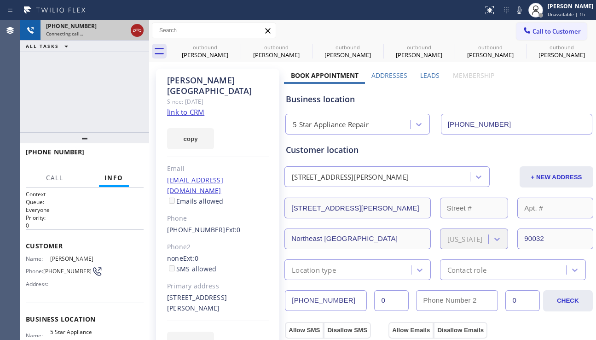
click at [139, 31] on icon at bounding box center [137, 30] width 8 height 3
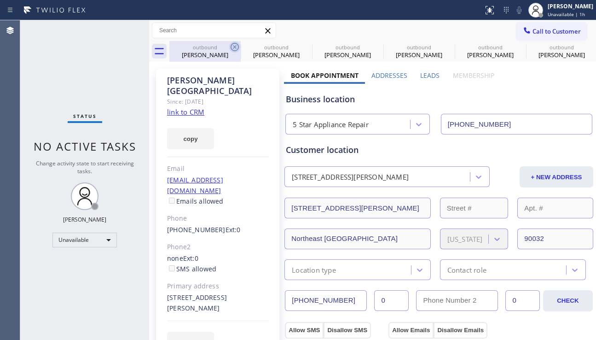
click at [230, 46] on icon at bounding box center [234, 46] width 11 height 11
click at [0, 0] on icon at bounding box center [0, 0] width 0 height 0
click at [372, 46] on icon at bounding box center [377, 46] width 11 height 11
click at [0, 0] on icon at bounding box center [0, 0] width 0 height 0
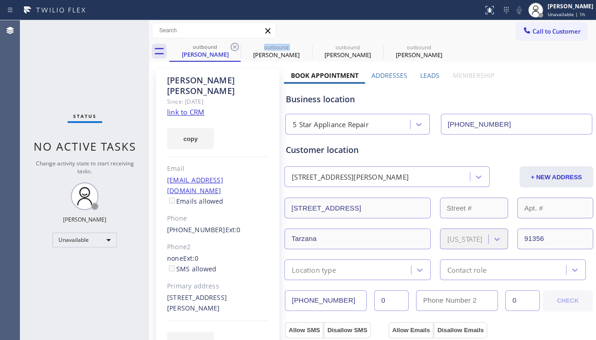
click at [230, 46] on icon at bounding box center [234, 46] width 11 height 11
click at [0, 0] on icon at bounding box center [0, 0] width 0 height 0
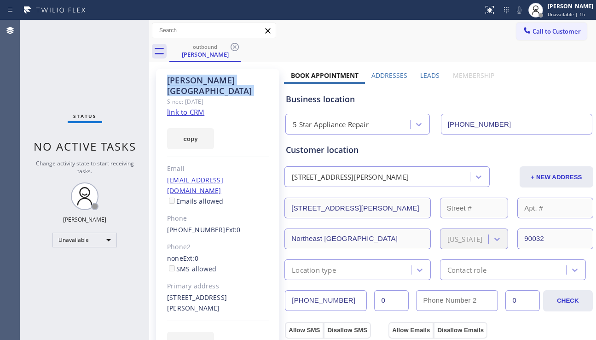
click at [230, 46] on icon at bounding box center [234, 46] width 11 height 11
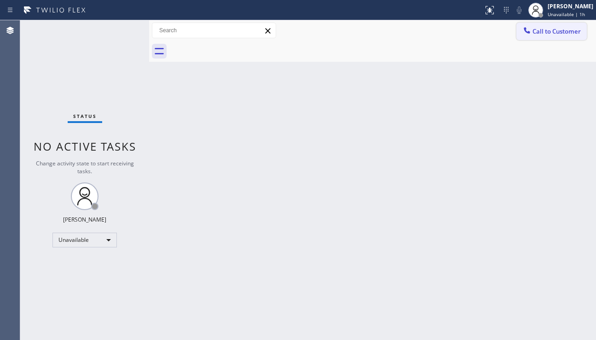
click at [540, 33] on span "Call to Customer" at bounding box center [557, 31] width 48 height 8
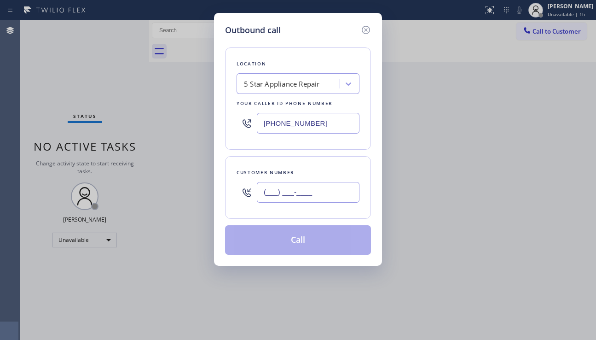
click at [319, 190] on input "(___) ___-____" at bounding box center [308, 192] width 103 height 21
paste input "323) 203-2209"
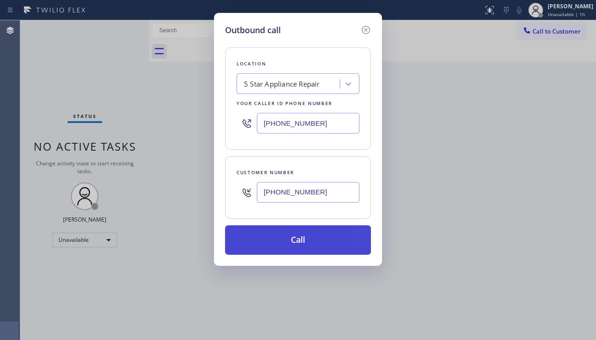
type input "(323) 203-2209"
click at [306, 234] on button "Call" at bounding box center [298, 239] width 146 height 29
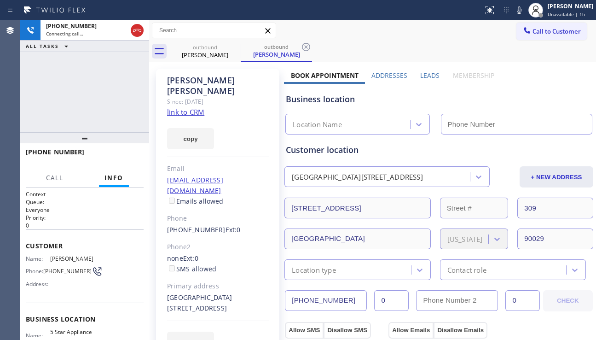
type input "[PHONE_NUMBER]"
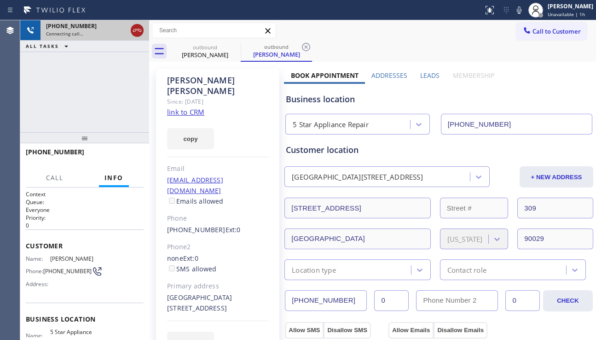
click at [133, 28] on icon at bounding box center [137, 30] width 11 height 11
click at [235, 49] on icon at bounding box center [234, 46] width 11 height 11
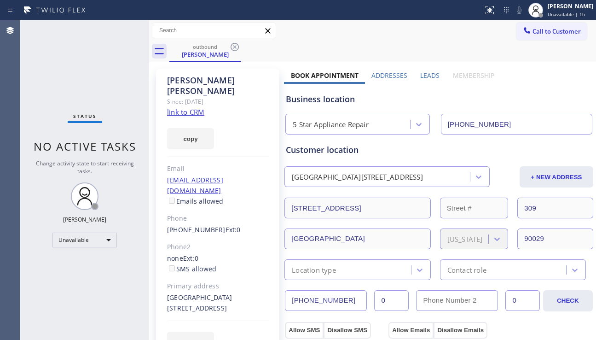
click at [235, 49] on icon at bounding box center [234, 46] width 11 height 11
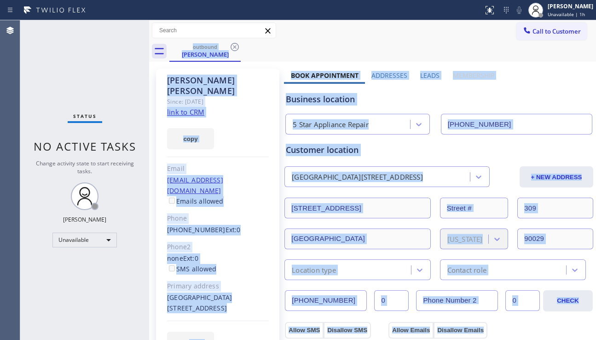
click at [235, 49] on div "outbound Deanna Villegas" at bounding box center [382, 51] width 427 height 21
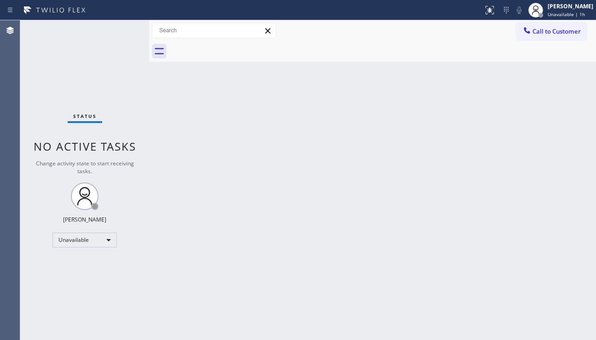
drag, startPoint x: 235, startPoint y: 49, endPoint x: 244, endPoint y: 48, distance: 9.7
click at [235, 49] on div at bounding box center [382, 51] width 427 height 21
click at [529, 28] on icon at bounding box center [526, 30] width 9 height 9
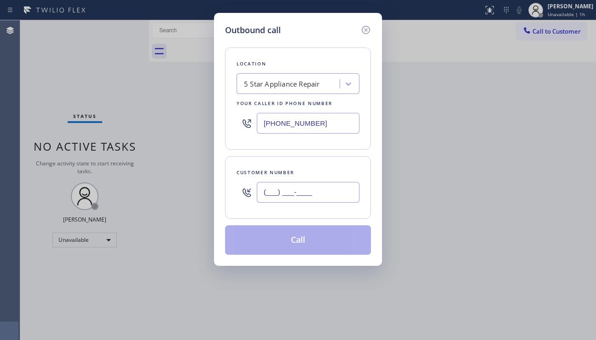
click at [298, 190] on input "(___) ___-____" at bounding box center [308, 192] width 103 height 21
paste input "510) 282-2611"
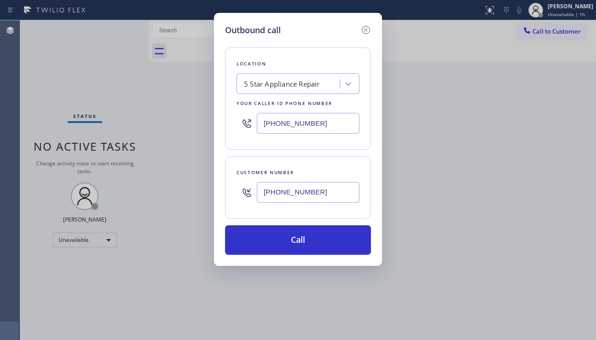
type input "(510) 282-2611"
drag, startPoint x: 338, startPoint y: 122, endPoint x: 254, endPoint y: 121, distance: 84.2
click at [254, 121] on div "[PHONE_NUMBER]" at bounding box center [298, 123] width 123 height 30
paste input "510) 296-3595"
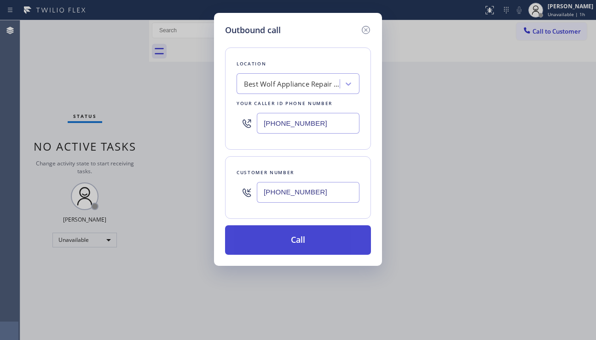
type input "(510) 296-3595"
click at [309, 242] on button "Call" at bounding box center [298, 239] width 146 height 29
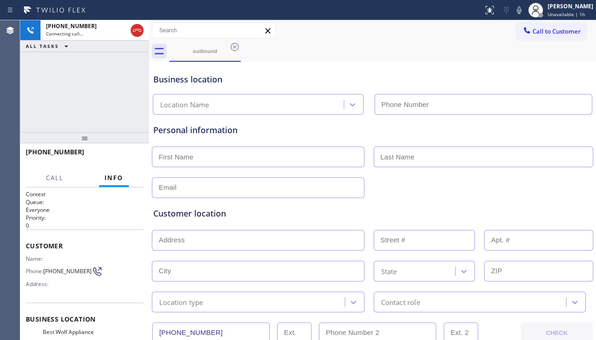
type input "(510) 296-3595"
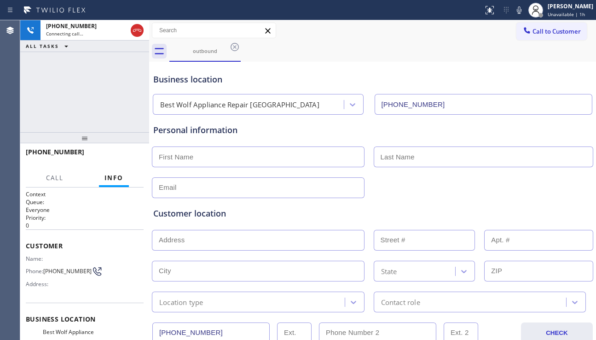
drag, startPoint x: 255, startPoint y: 209, endPoint x: 245, endPoint y: 228, distance: 21.8
click at [255, 209] on div "Customer location" at bounding box center [372, 213] width 439 height 12
click at [533, 219] on div "Customer location" at bounding box center [372, 213] width 439 height 12
click at [242, 213] on div "Customer location" at bounding box center [372, 213] width 439 height 12
click at [512, 201] on div "Customer location >> ADD NEW ADDRESS << + NEW ADDRESS State Location type Conta…" at bounding box center [372, 255] width 442 height 114
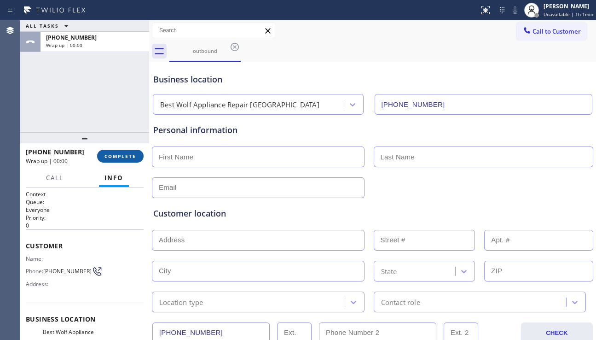
click at [126, 161] on button "COMPLETE" at bounding box center [120, 156] width 46 height 13
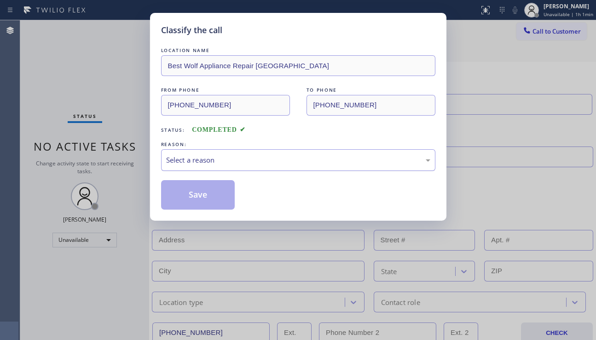
click at [308, 159] on div "Select a reason" at bounding box center [298, 160] width 264 height 11
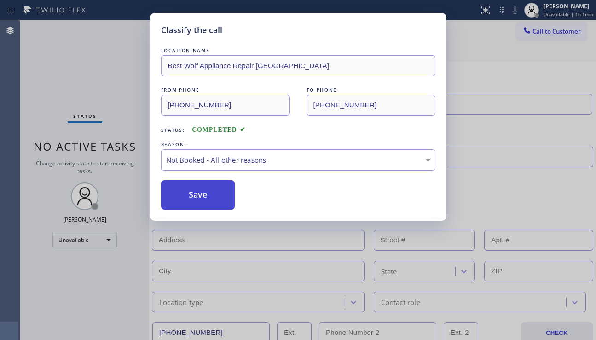
click at [225, 200] on button "Save" at bounding box center [198, 194] width 74 height 29
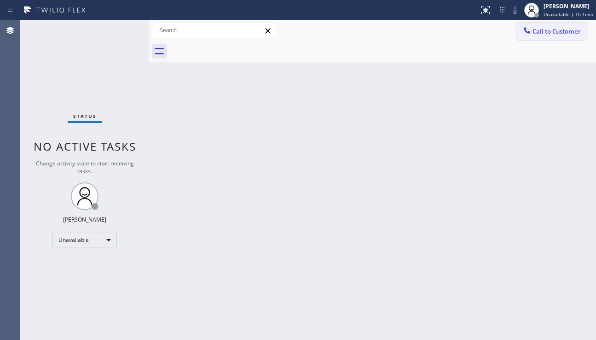
click at [551, 29] on span "Call to Customer" at bounding box center [557, 31] width 48 height 8
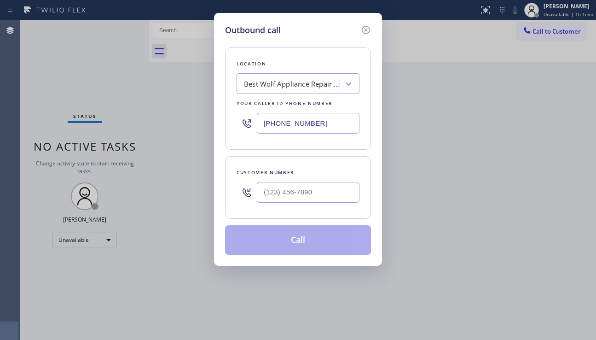
click at [293, 87] on div "Best Wolf Appliance Repair Oakland" at bounding box center [292, 84] width 97 height 11
type input "5 star appliance repair"
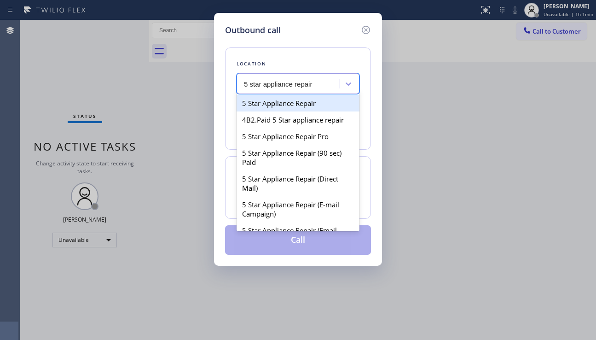
click at [307, 105] on div "5 Star Appliance Repair" at bounding box center [298, 103] width 123 height 17
type input "[PHONE_NUMBER]"
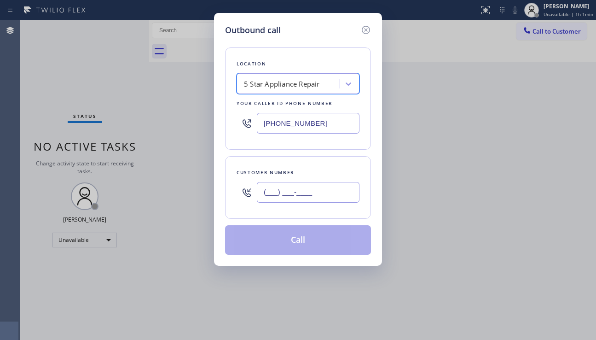
click at [279, 196] on input "(___) ___-____" at bounding box center [308, 192] width 103 height 21
paste input "818) 476-2679"
type input "(818) 476-2679"
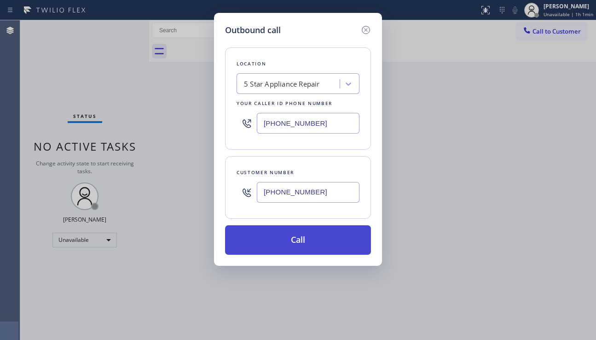
click at [284, 239] on button "Call" at bounding box center [298, 239] width 146 height 29
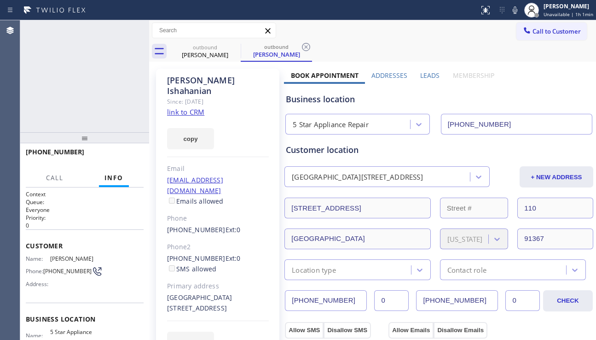
type input "[PHONE_NUMBER]"
click at [272, 329] on div "Kevin Ishahanian Since: 20 may 2020 link to CRM copy Email kishkhanian@gmail.co…" at bounding box center [217, 216] width 123 height 295
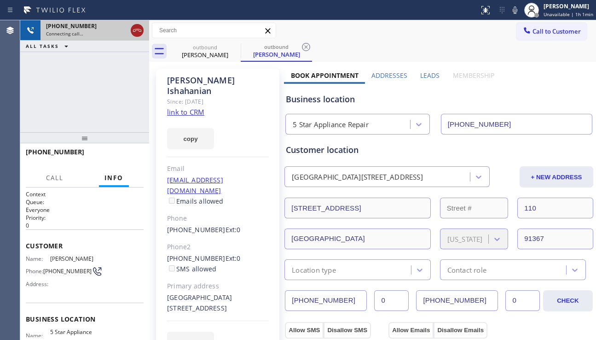
click at [135, 30] on icon at bounding box center [137, 30] width 11 height 11
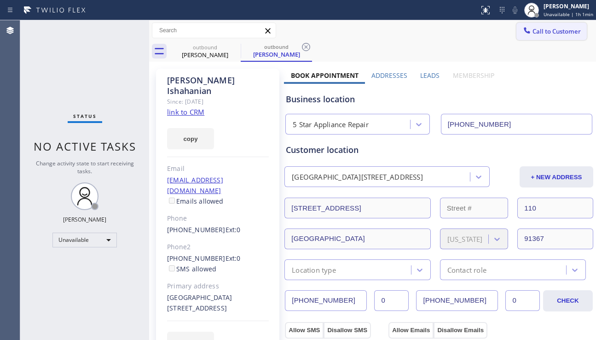
click at [547, 33] on span "Call to Customer" at bounding box center [557, 31] width 48 height 8
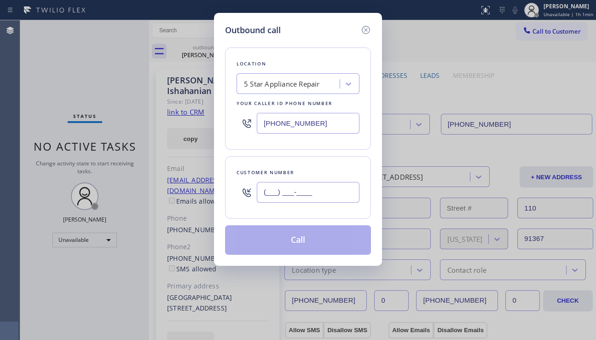
click at [282, 189] on input "(___) ___-____" at bounding box center [308, 192] width 103 height 21
paste input "323) 906-5701"
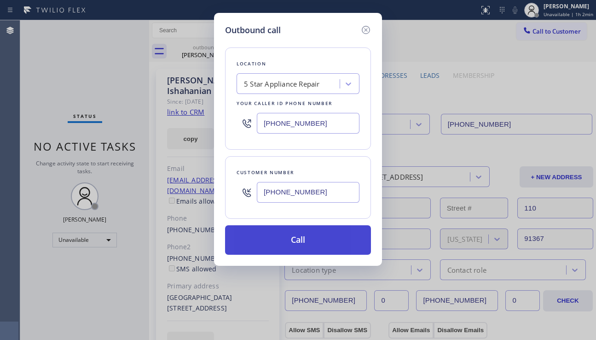
type input "(323) 906-5701"
click at [298, 245] on button "Call" at bounding box center [298, 239] width 146 height 29
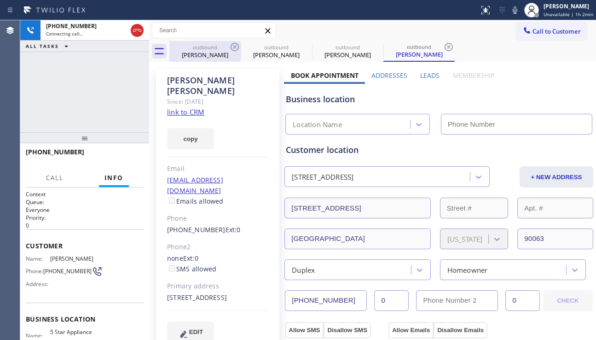
type input "[PHONE_NUMBER]"
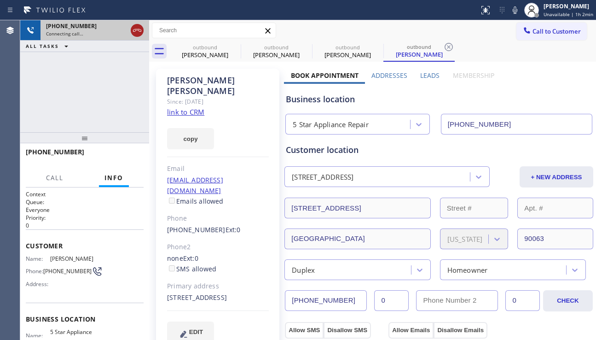
click at [138, 29] on icon at bounding box center [137, 30] width 11 height 11
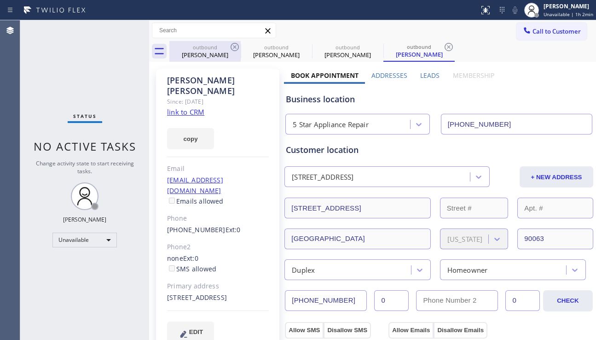
click at [235, 48] on icon at bounding box center [234, 46] width 11 height 11
click at [0, 0] on icon at bounding box center [0, 0] width 0 height 0
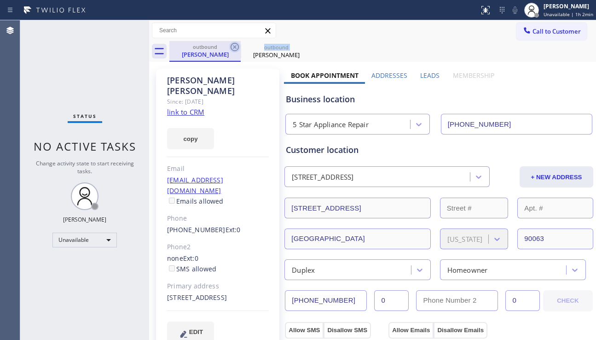
click at [235, 48] on icon at bounding box center [234, 46] width 11 height 11
click at [0, 0] on icon at bounding box center [0, 0] width 0 height 0
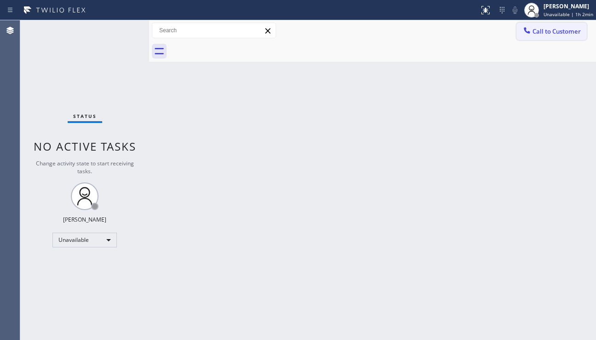
click at [531, 29] on icon at bounding box center [526, 30] width 9 height 9
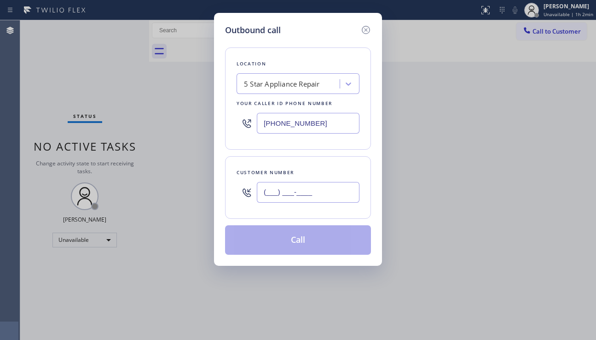
click at [309, 188] on input "(___) ___-____" at bounding box center [308, 192] width 103 height 21
paste input "310) 382-4659"
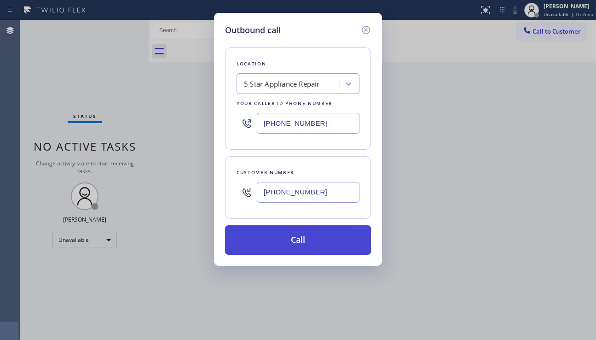
type input "(310) 382-4659"
click at [319, 243] on button "Call" at bounding box center [298, 239] width 146 height 29
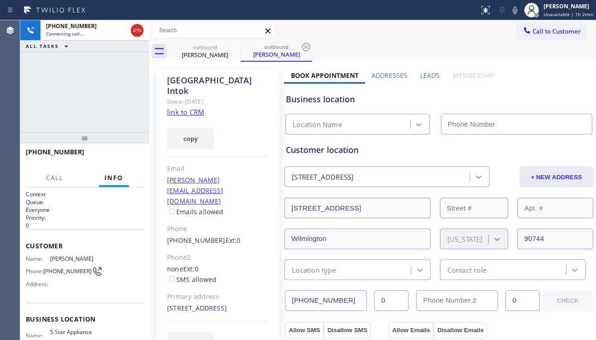
type input "[PHONE_NUMBER]"
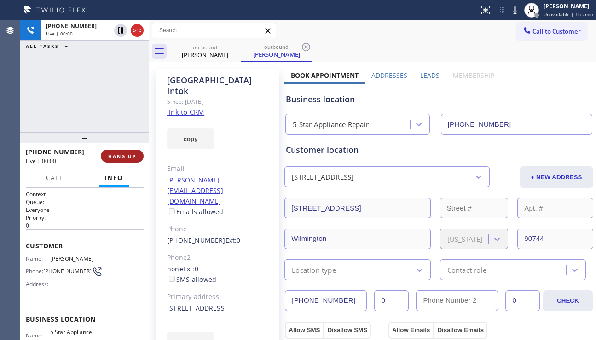
click at [113, 157] on span "HANG UP" at bounding box center [122, 156] width 28 height 6
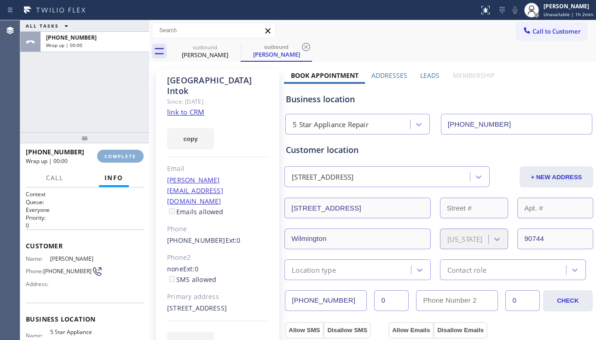
click at [113, 157] on span "COMPLETE" at bounding box center [120, 156] width 32 height 6
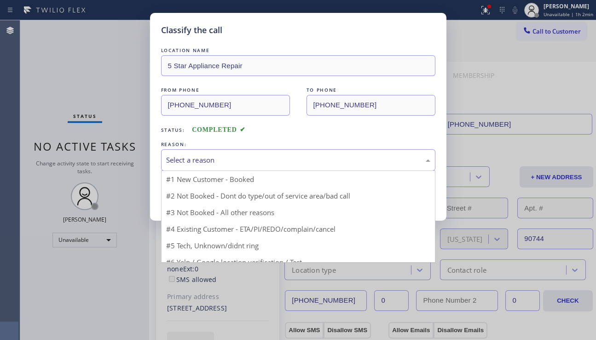
click at [262, 160] on div "Select a reason" at bounding box center [298, 160] width 264 height 11
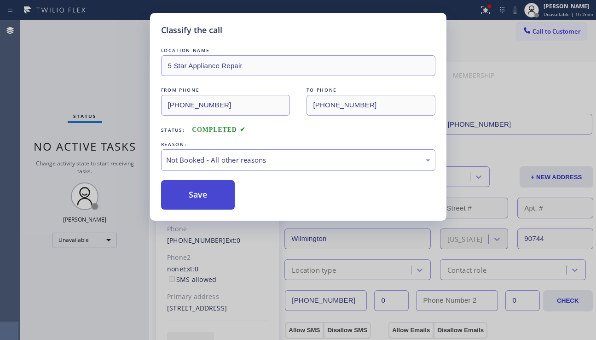
click at [231, 194] on button "Save" at bounding box center [198, 194] width 74 height 29
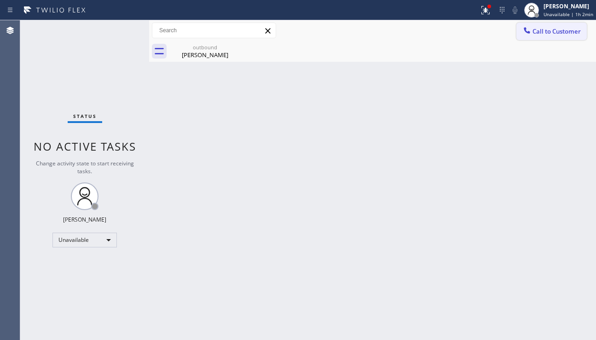
click at [544, 35] on span "Call to Customer" at bounding box center [557, 31] width 48 height 8
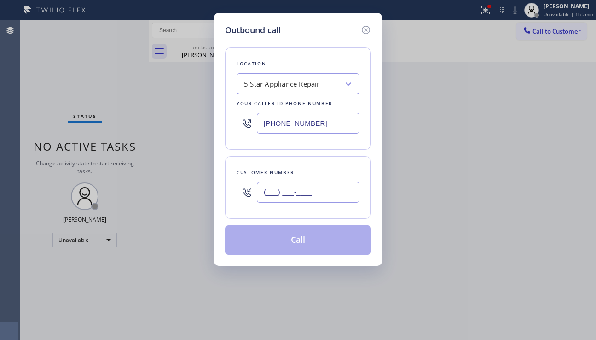
click at [320, 189] on input "(___) ___-____" at bounding box center [308, 192] width 103 height 21
paste input "661) 670-7252"
type input "(661) 670-7252"
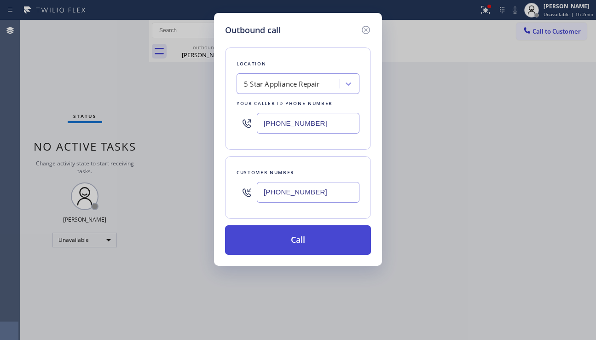
click at [311, 242] on button "Call" at bounding box center [298, 239] width 146 height 29
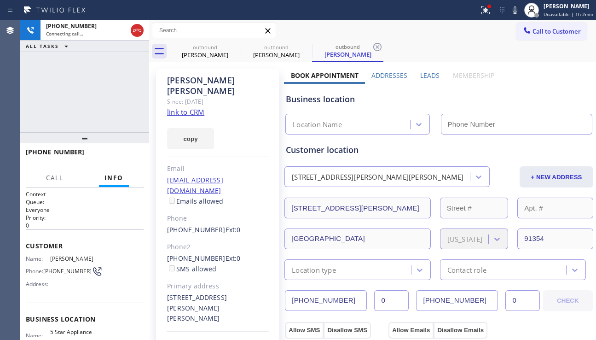
type input "[PHONE_NUMBER]"
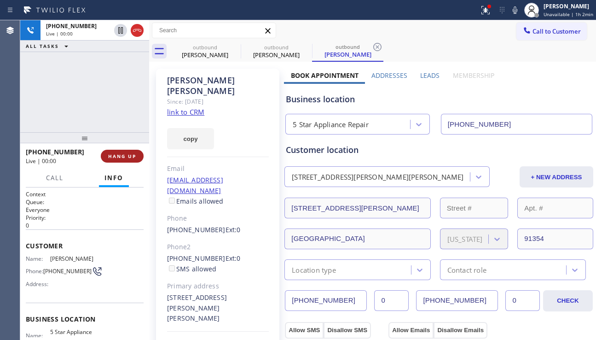
click at [125, 153] on span "HANG UP" at bounding box center [122, 156] width 28 height 6
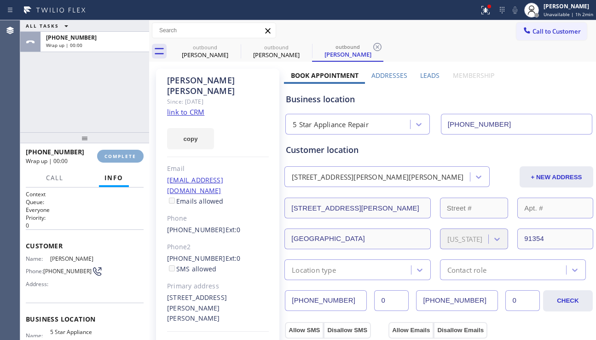
click at [124, 153] on span "COMPLETE" at bounding box center [120, 156] width 32 height 6
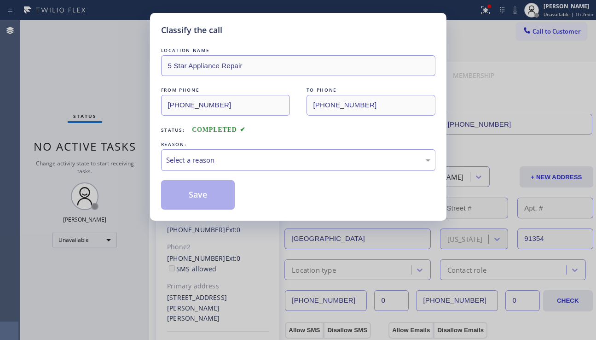
click at [272, 151] on div "Select a reason" at bounding box center [298, 160] width 274 height 22
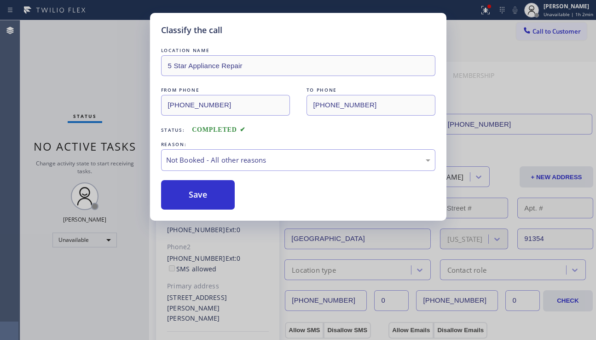
drag, startPoint x: 207, startPoint y: 200, endPoint x: 252, endPoint y: 187, distance: 46.3
click at [208, 199] on button "Save" at bounding box center [198, 194] width 74 height 29
click at [536, 36] on button "Call to Customer" at bounding box center [551, 31] width 70 height 17
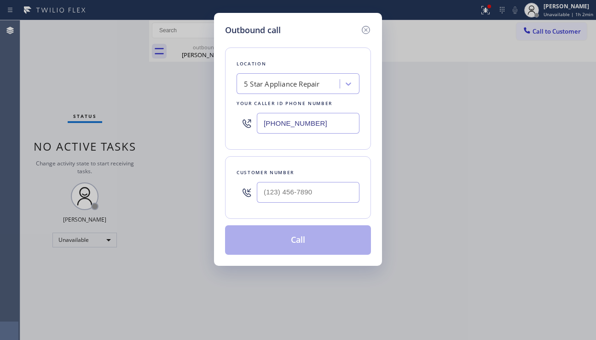
click at [319, 177] on div at bounding box center [308, 192] width 103 height 30
click at [318, 182] on input "(___) ___-____" at bounding box center [308, 192] width 103 height 21
paste input "310) 300-1779"
type input "(310) 300-1779"
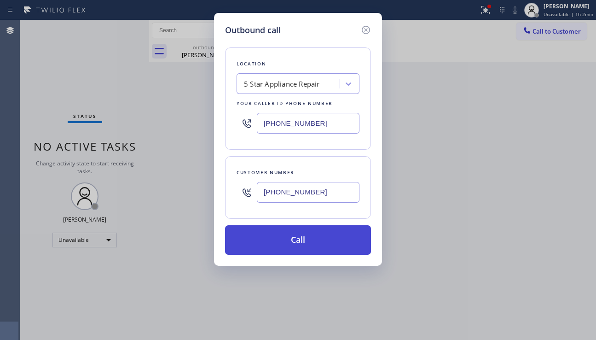
click at [300, 238] on button "Call" at bounding box center [298, 239] width 146 height 29
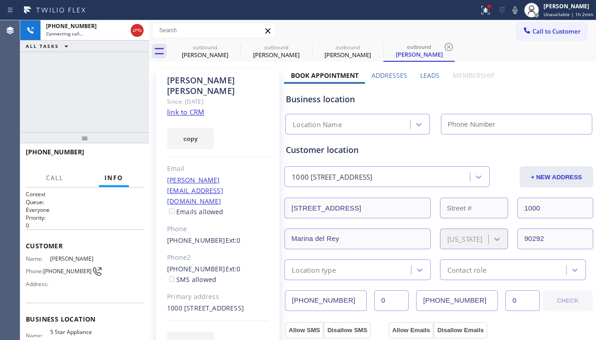
type input "[PHONE_NUMBER]"
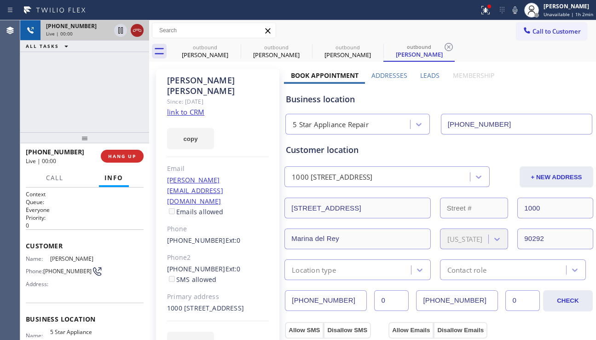
click at [136, 28] on icon at bounding box center [137, 30] width 11 height 11
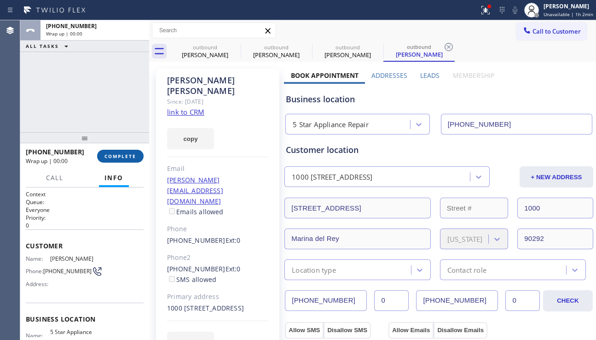
click at [116, 155] on span "COMPLETE" at bounding box center [120, 156] width 32 height 6
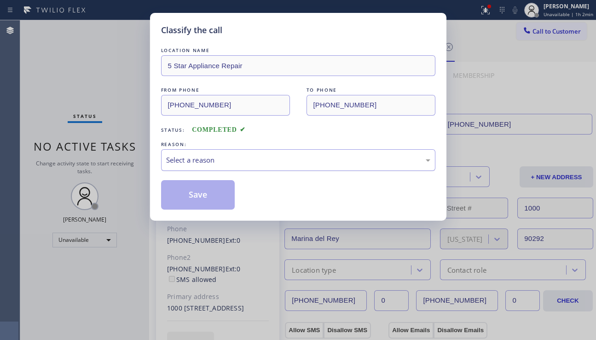
drag, startPoint x: 238, startPoint y: 159, endPoint x: 216, endPoint y: 169, distance: 23.9
click at [223, 157] on div "Select a reason" at bounding box center [298, 160] width 264 height 11
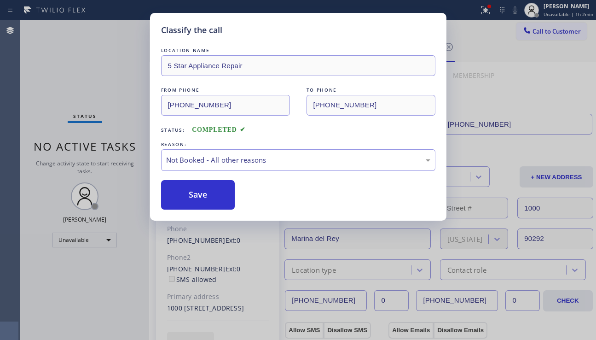
drag, startPoint x: 198, startPoint y: 192, endPoint x: 435, endPoint y: 156, distance: 239.8
click at [198, 192] on button "Save" at bounding box center [198, 194] width 74 height 29
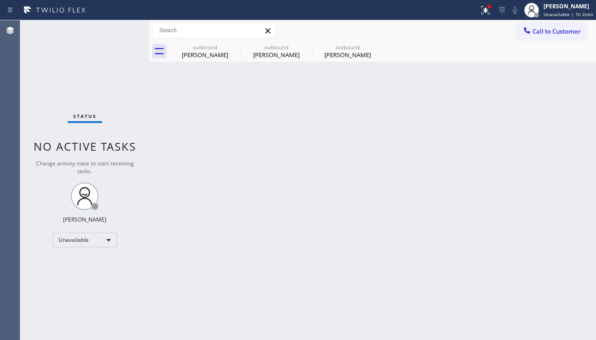
click at [555, 33] on span "Call to Customer" at bounding box center [557, 31] width 48 height 8
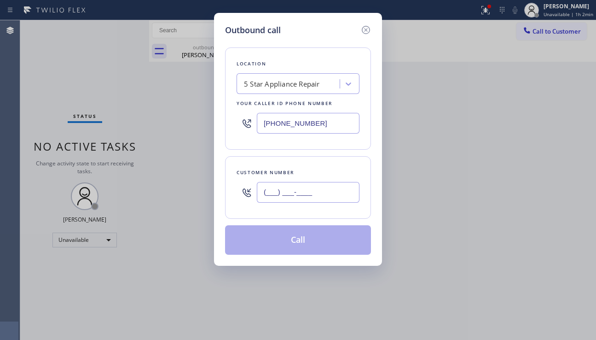
click at [271, 188] on input "(___) ___-____" at bounding box center [308, 192] width 103 height 21
paste input "310) 691-9362"
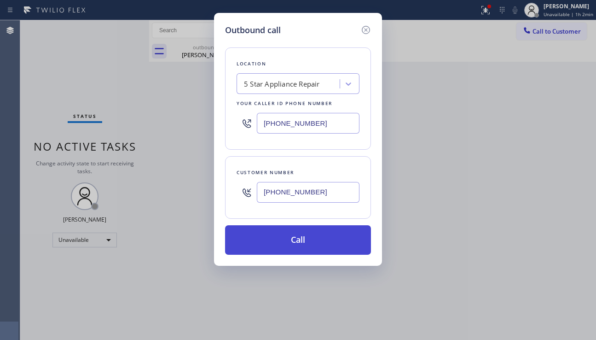
type input "(310) 691-9362"
drag, startPoint x: 289, startPoint y: 235, endPoint x: 282, endPoint y: 226, distance: 11.9
click at [288, 234] on button "Call" at bounding box center [298, 239] width 146 height 29
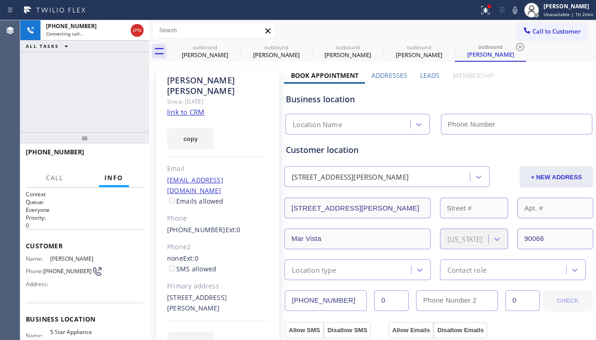
type input "[PHONE_NUMBER]"
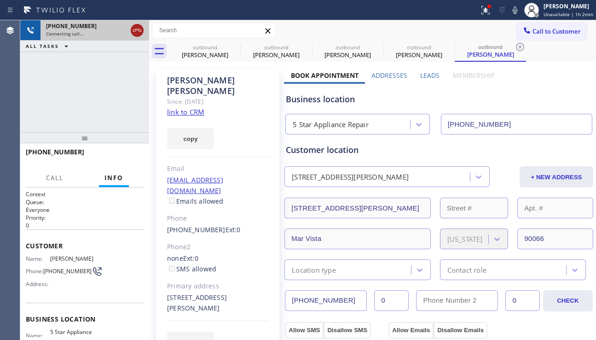
click at [133, 27] on icon at bounding box center [137, 30] width 11 height 11
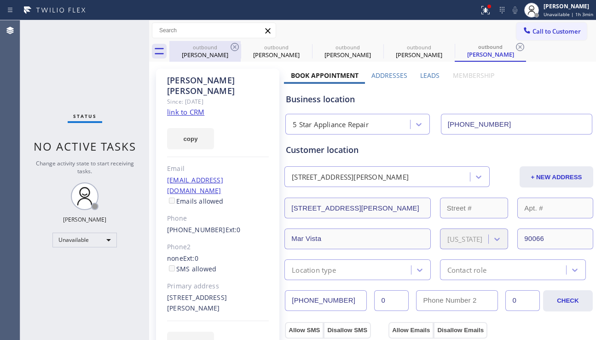
click at [227, 47] on div "outbound" at bounding box center [205, 47] width 70 height 7
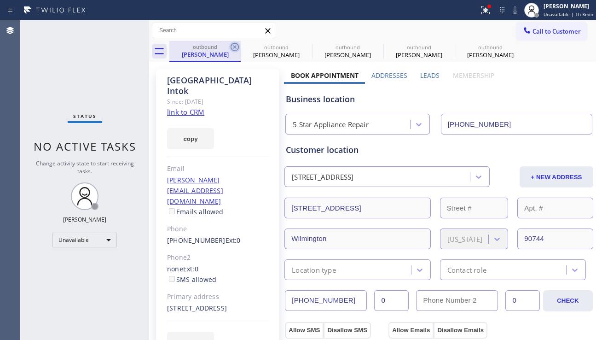
click at [237, 46] on icon at bounding box center [234, 46] width 11 height 11
click at [0, 0] on icon at bounding box center [0, 0] width 0 height 0
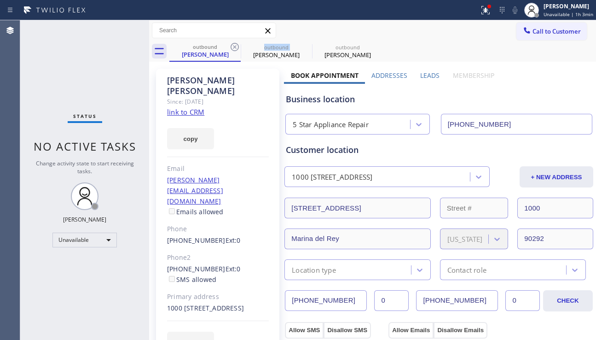
click at [237, 46] on icon at bounding box center [234, 46] width 11 height 11
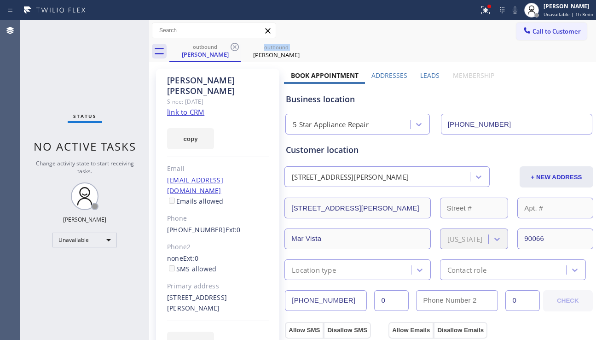
click at [237, 46] on icon at bounding box center [234, 46] width 11 height 11
click at [237, 46] on div "outbound John Seidenstricker" at bounding box center [382, 51] width 427 height 21
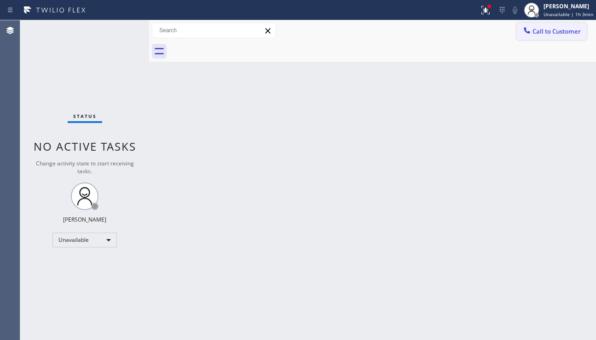
click at [536, 35] on span "Call to Customer" at bounding box center [557, 31] width 48 height 8
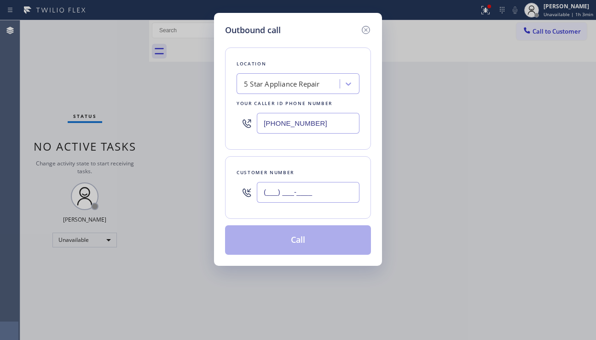
click at [315, 186] on input "(___) ___-____" at bounding box center [308, 192] width 103 height 21
paste input "323) 636-6881"
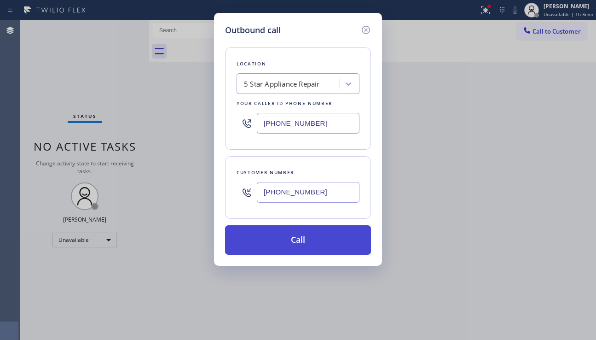
type input "(323) 636-6881"
click at [296, 237] on button "Call" at bounding box center [298, 239] width 146 height 29
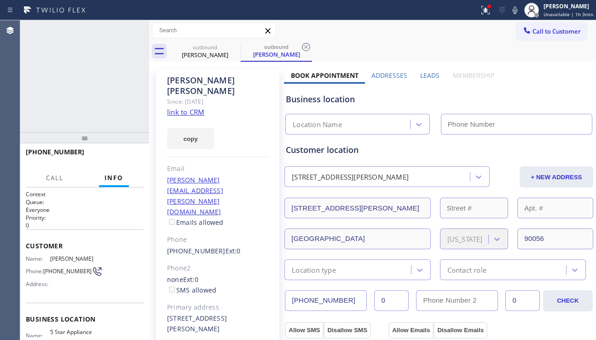
type input "[PHONE_NUMBER]"
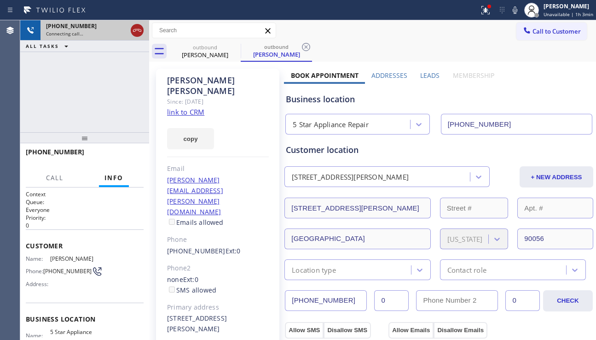
click at [137, 28] on icon at bounding box center [137, 30] width 11 height 11
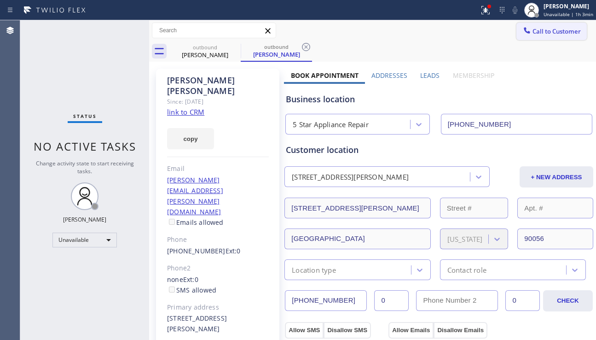
click at [534, 32] on span "Call to Customer" at bounding box center [557, 31] width 48 height 8
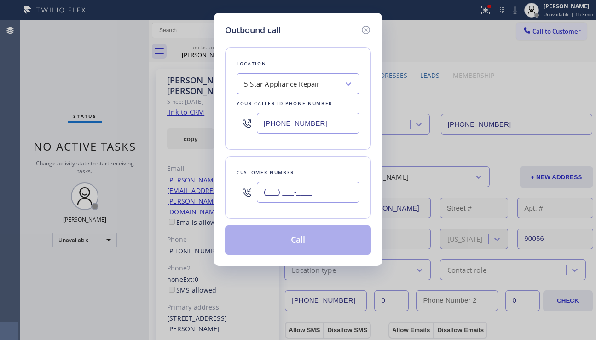
click at [281, 202] on input "(___) ___-____" at bounding box center [308, 192] width 103 height 21
paste input "323) 321-7919"
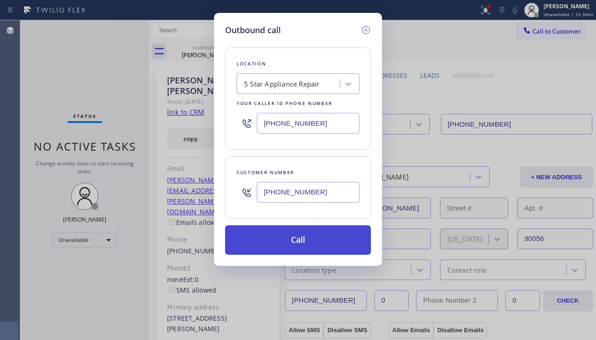
type input "(323) 321-7919"
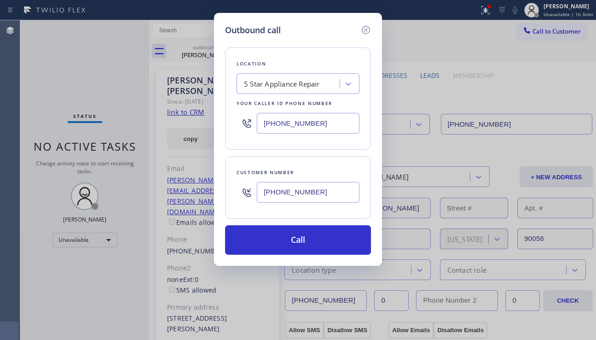
drag, startPoint x: 288, startPoint y: 238, endPoint x: 148, endPoint y: 108, distance: 191.2
click at [287, 234] on button "Call" at bounding box center [298, 239] width 146 height 29
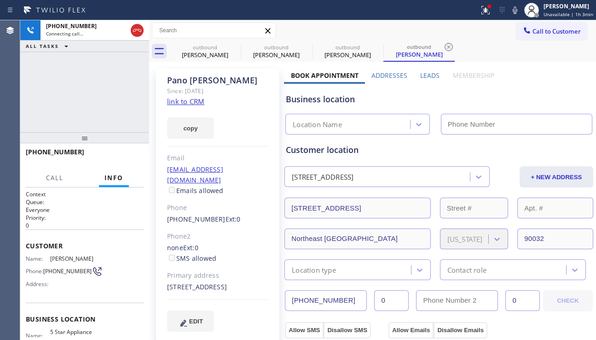
type input "[PHONE_NUMBER]"
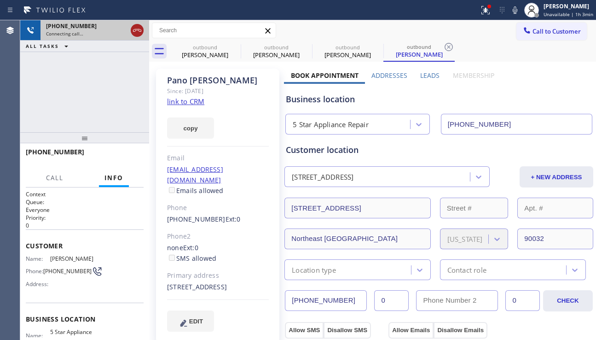
click at [135, 31] on icon at bounding box center [137, 30] width 8 height 3
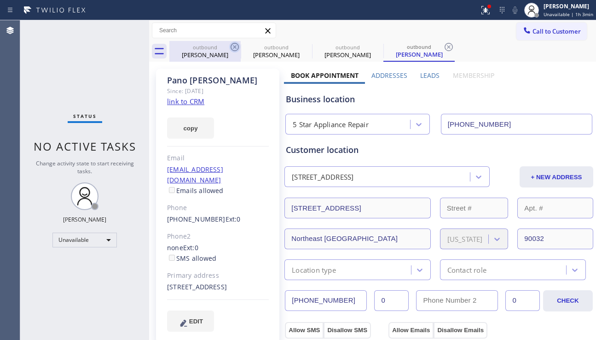
click at [234, 48] on icon at bounding box center [234, 46] width 11 height 11
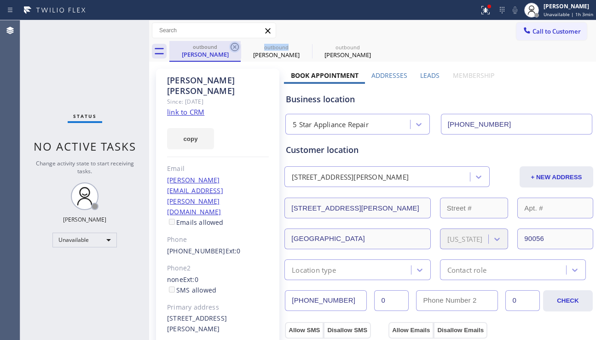
click at [234, 48] on icon at bounding box center [235, 47] width 8 height 8
click at [302, 48] on icon at bounding box center [306, 47] width 8 height 8
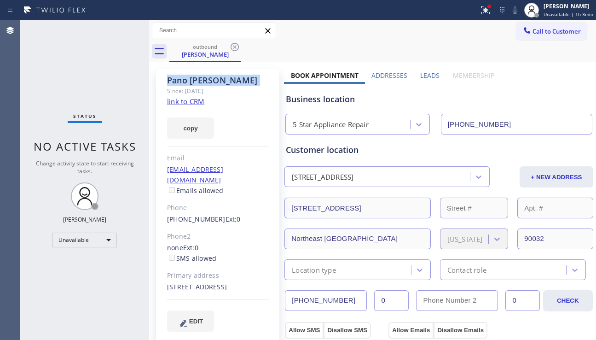
click at [234, 48] on icon at bounding box center [235, 47] width 8 height 8
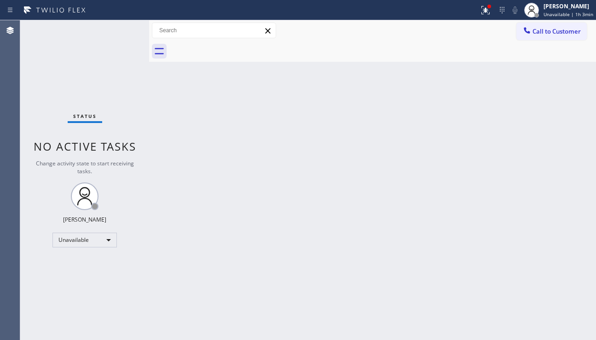
click at [234, 48] on div at bounding box center [382, 51] width 427 height 21
click at [539, 29] on span "Call to Customer" at bounding box center [557, 31] width 48 height 8
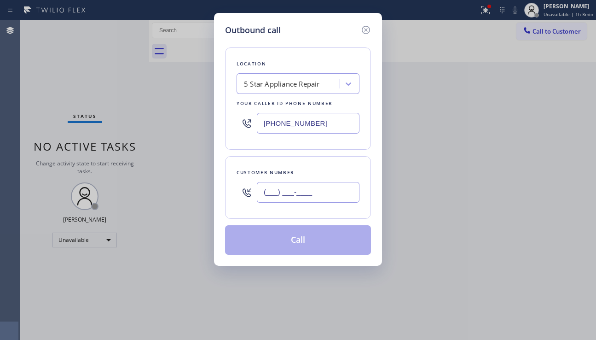
click at [290, 194] on input "(___) ___-____" at bounding box center [308, 192] width 103 height 21
paste input "310) 383-3049"
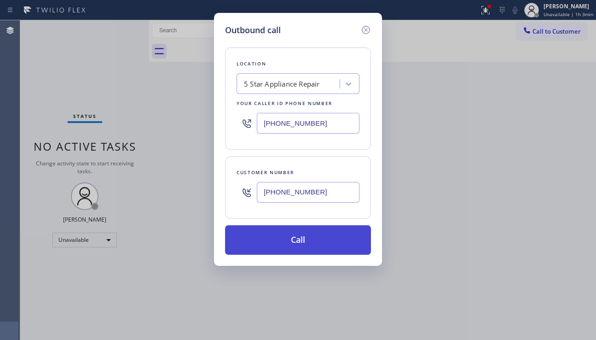
type input "(310) 383-3049"
drag, startPoint x: 287, startPoint y: 238, endPoint x: 144, endPoint y: 103, distance: 196.7
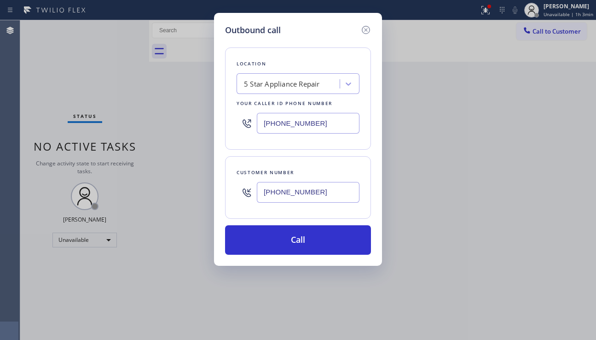
click at [287, 237] on button "Call" at bounding box center [298, 239] width 146 height 29
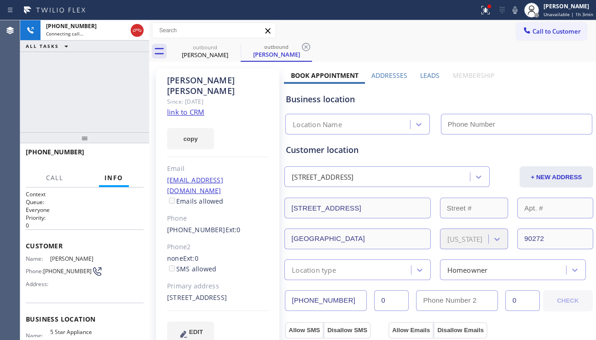
type input "[PHONE_NUMBER]"
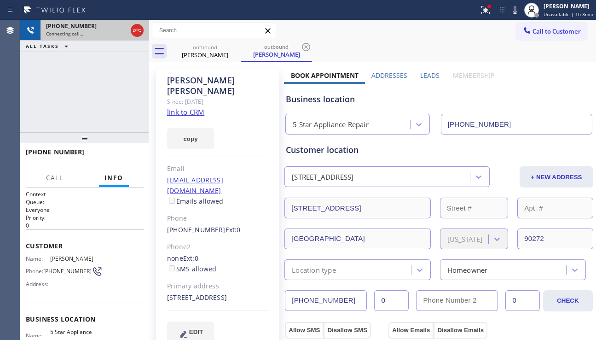
click at [129, 31] on div at bounding box center [137, 30] width 17 height 20
click at [135, 29] on icon at bounding box center [137, 30] width 8 height 3
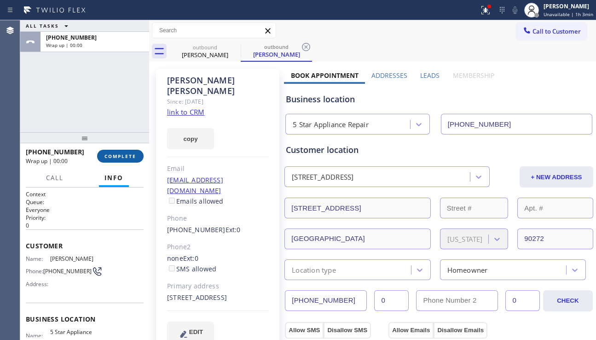
click at [121, 161] on button "COMPLETE" at bounding box center [120, 156] width 46 height 13
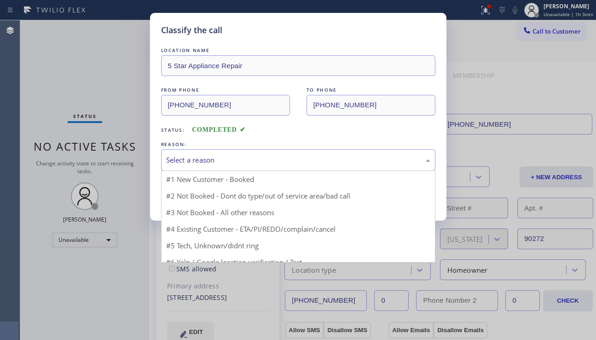
click at [249, 156] on div "Select a reason" at bounding box center [298, 160] width 264 height 11
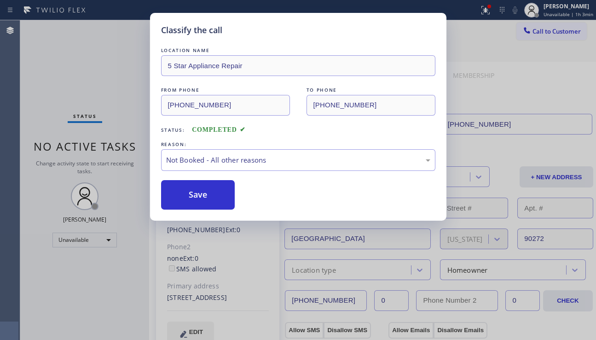
drag, startPoint x: 195, startPoint y: 196, endPoint x: 422, endPoint y: 141, distance: 233.6
click at [195, 195] on button "Save" at bounding box center [198, 194] width 74 height 29
click at [538, 34] on div "Classify the call LOCATION NAME 4B2.Paid HVAC Alliance Expert FROM PHONE (855) …" at bounding box center [308, 179] width 576 height 319
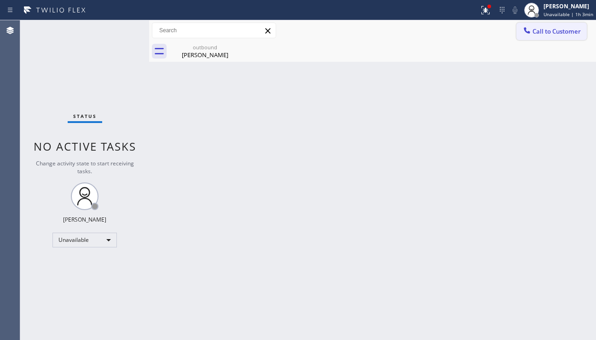
click at [556, 29] on span "Call to Customer" at bounding box center [557, 31] width 48 height 8
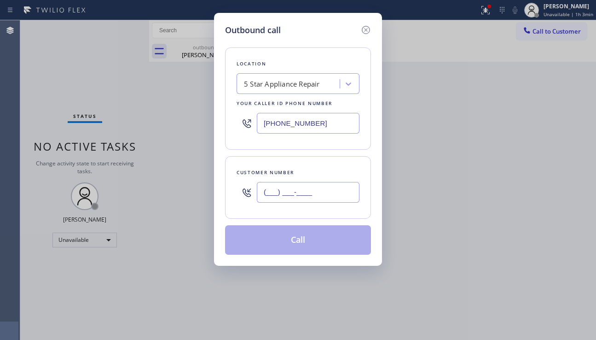
click at [318, 187] on input "(___) ___-____" at bounding box center [308, 192] width 103 height 21
paste input "424) 205-8297"
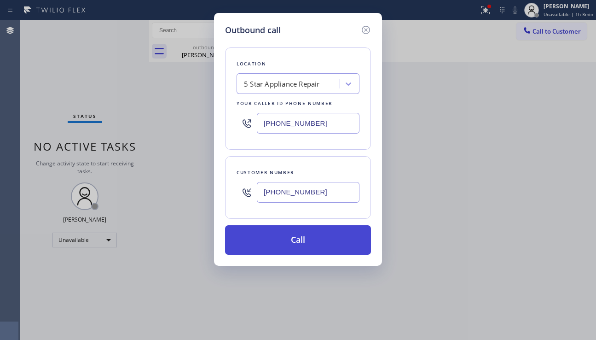
type input "(424) 205-8297"
click at [303, 240] on button "Call" at bounding box center [298, 239] width 146 height 29
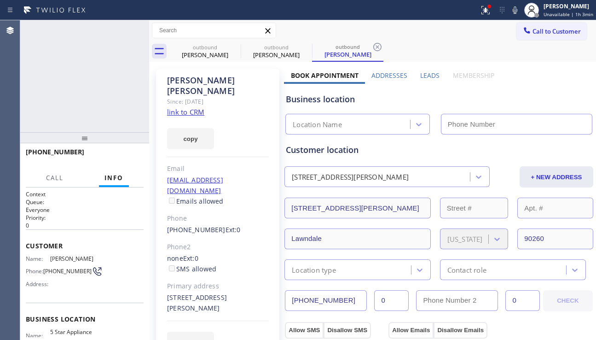
type input "[PHONE_NUMBER]"
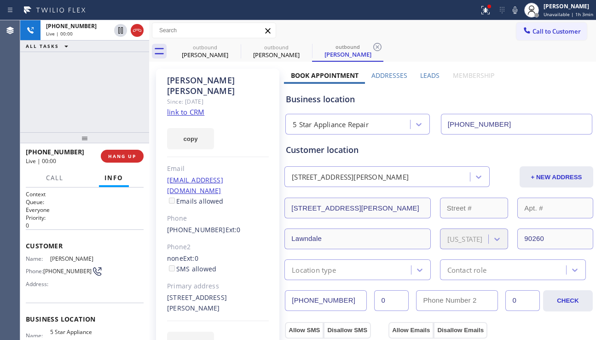
click at [429, 76] on label "Leads" at bounding box center [429, 75] width 19 height 9
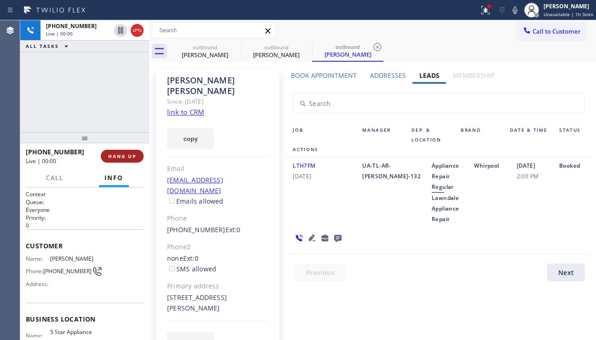
click at [131, 151] on button "HANG UP" at bounding box center [122, 156] width 43 height 13
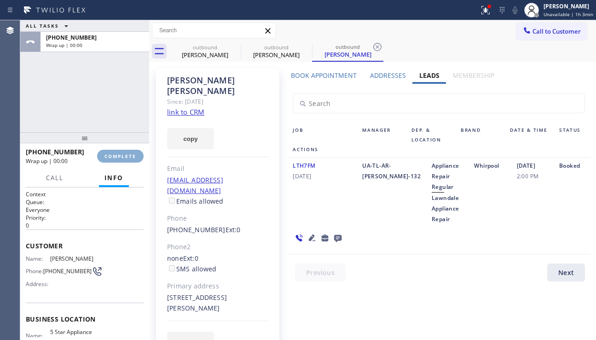
click at [131, 151] on button "COMPLETE" at bounding box center [120, 156] width 46 height 13
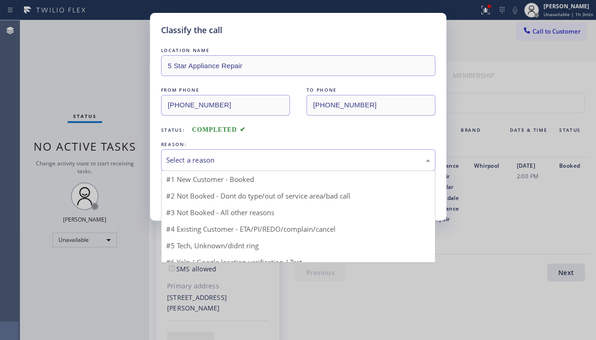
click at [232, 160] on div "Select a reason" at bounding box center [298, 160] width 264 height 11
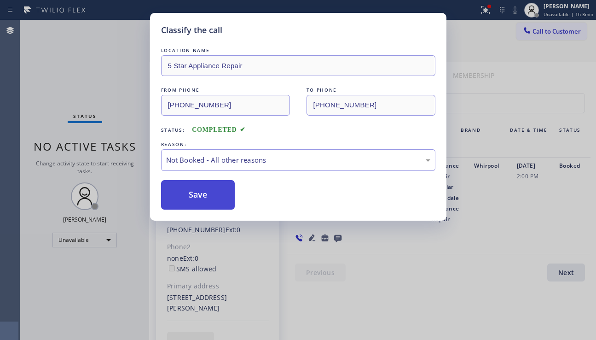
click at [204, 195] on button "Save" at bounding box center [198, 194] width 74 height 29
click at [526, 36] on div at bounding box center [527, 31] width 11 height 11
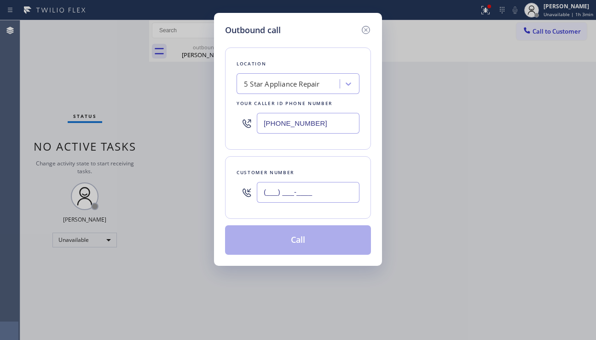
click at [301, 188] on input "(___) ___-____" at bounding box center [308, 192] width 103 height 21
paste input "661) 547-8212"
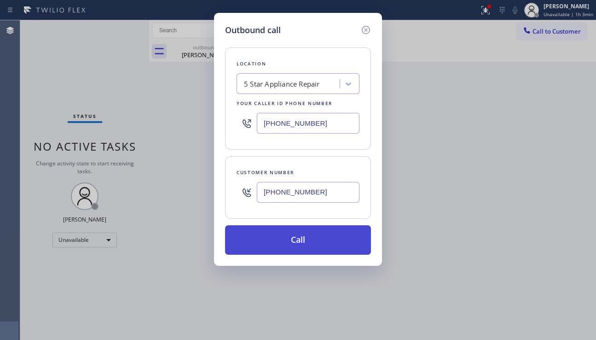
type input "(661) 547-8212"
click at [301, 238] on button "Call" at bounding box center [298, 239] width 146 height 29
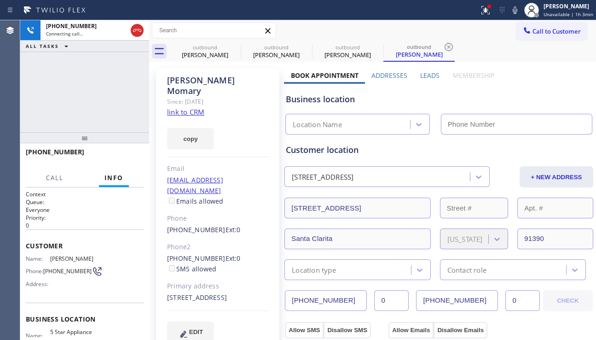
type input "[PHONE_NUMBER]"
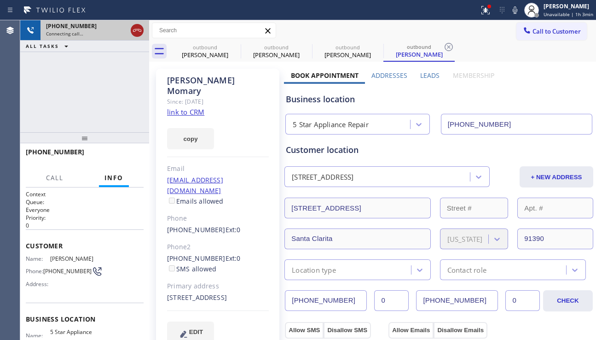
click at [135, 27] on icon at bounding box center [137, 30] width 11 height 11
click at [539, 27] on span "Call to Customer" at bounding box center [557, 31] width 48 height 8
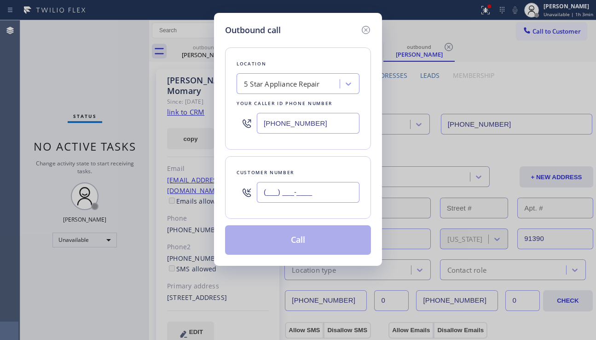
click at [300, 197] on input "(___) ___-____" at bounding box center [308, 192] width 103 height 21
paste input "630) 542-4522"
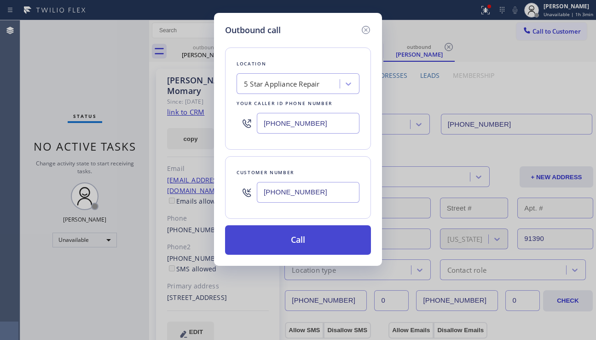
type input "(630) 542-4522"
click at [297, 236] on button "Call" at bounding box center [298, 239] width 146 height 29
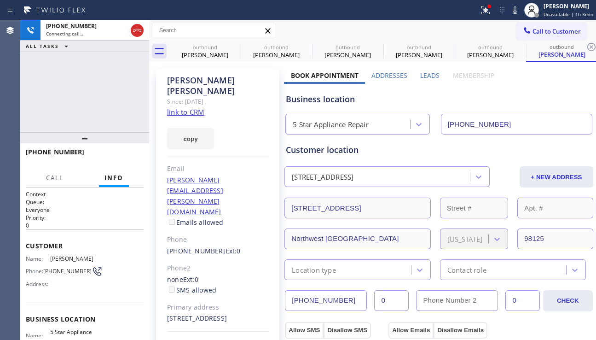
type input "[PHONE_NUMBER]"
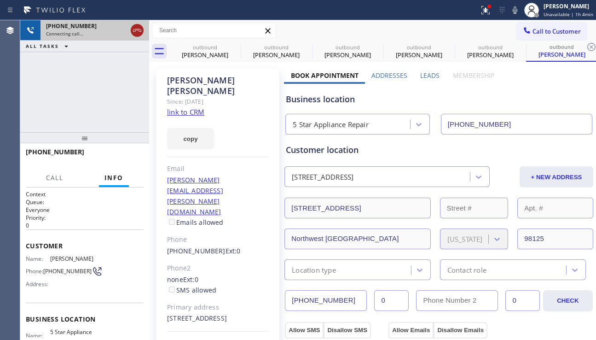
click at [137, 29] on icon at bounding box center [137, 30] width 11 height 11
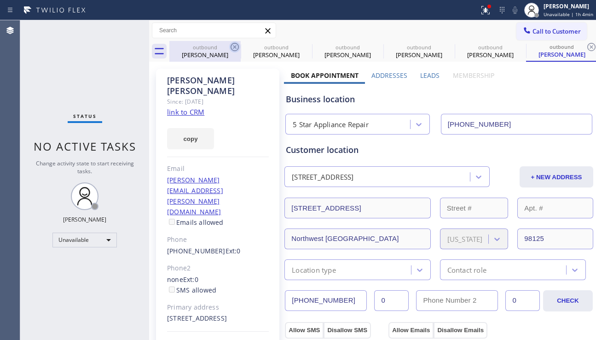
click at [231, 49] on icon at bounding box center [235, 47] width 8 height 8
click at [0, 0] on icon at bounding box center [0, 0] width 0 height 0
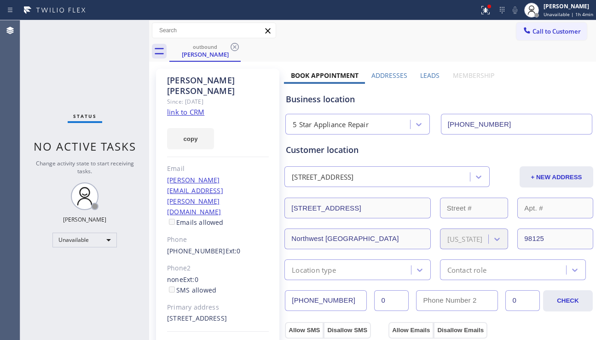
click at [231, 49] on icon at bounding box center [235, 47] width 8 height 8
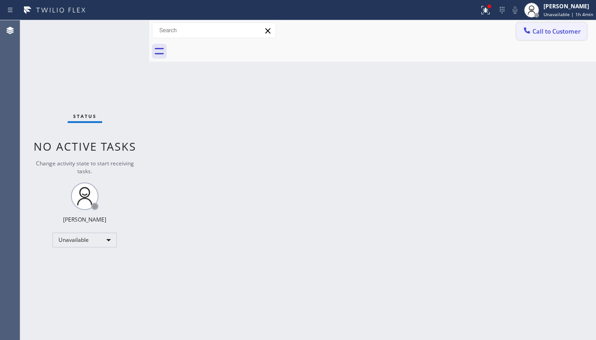
click at [518, 37] on button "Call to Customer" at bounding box center [551, 31] width 70 height 17
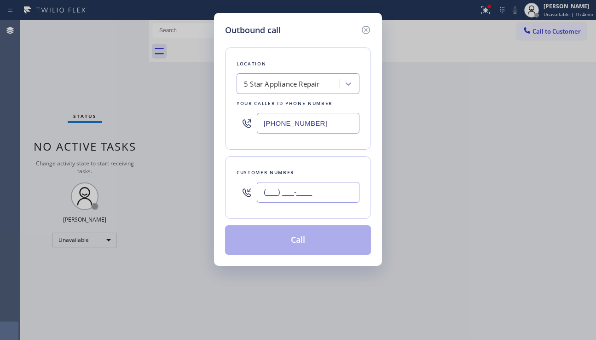
click at [307, 186] on input "(___) ___-____" at bounding box center [308, 192] width 103 height 21
paste input "917) 349-2547"
type input "(917) 349-2547"
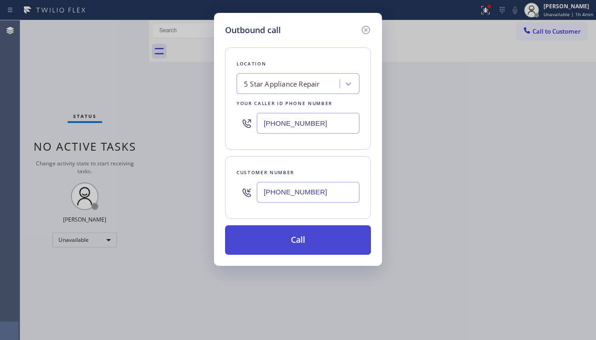
click at [293, 238] on button "Call" at bounding box center [298, 239] width 146 height 29
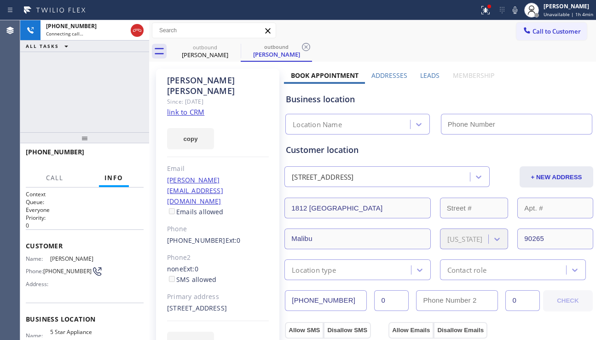
type input "[PHONE_NUMBER]"
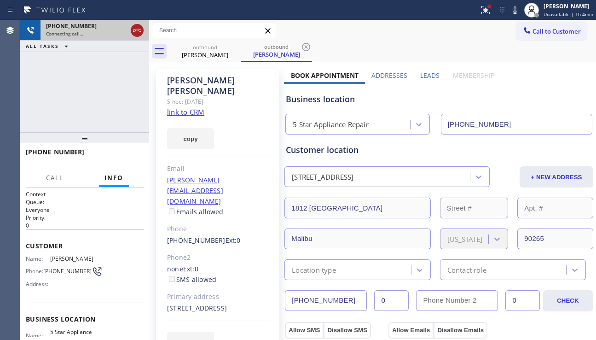
click at [139, 31] on icon at bounding box center [137, 30] width 8 height 3
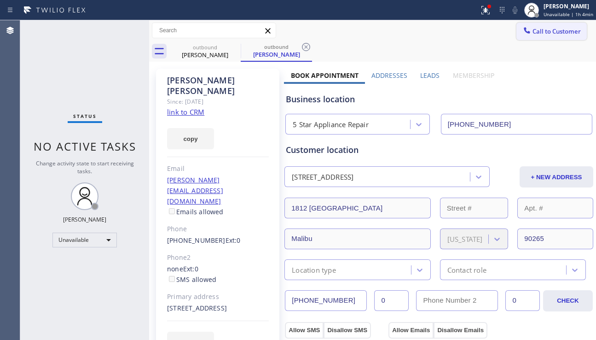
click at [534, 35] on span "Call to Customer" at bounding box center [557, 31] width 48 height 8
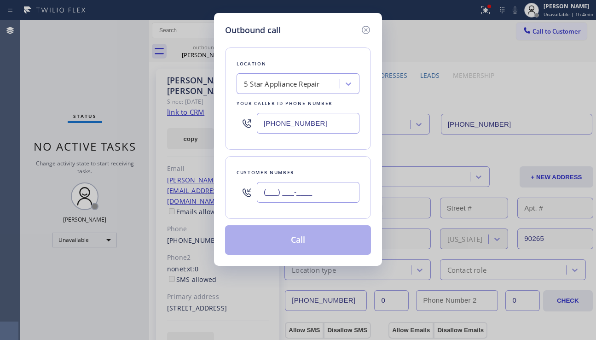
click at [284, 188] on input "(___) ___-____" at bounding box center [308, 192] width 103 height 21
paste input "661) 544-2086"
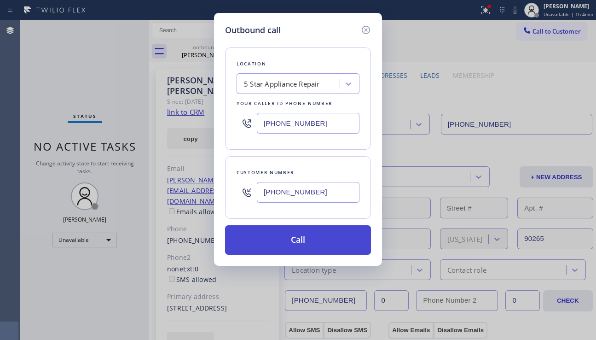
type input "(661) 544-2086"
click at [295, 236] on button "Call" at bounding box center [298, 239] width 146 height 29
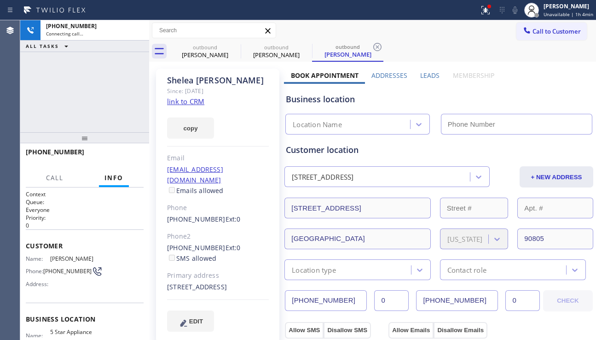
type input "[PHONE_NUMBER]"
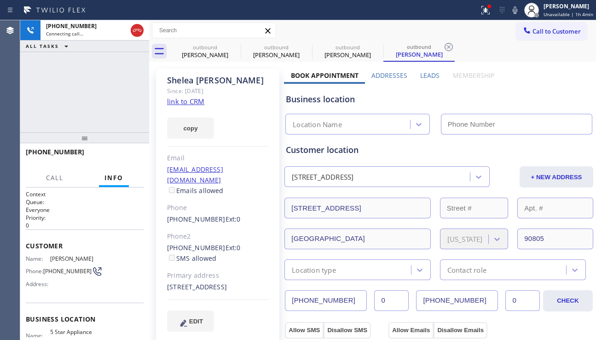
type input "[PHONE_NUMBER]"
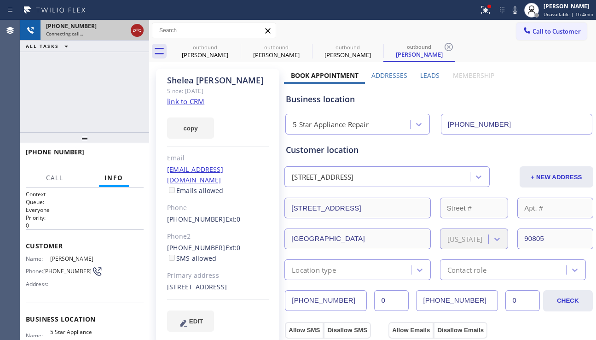
click at [138, 29] on icon at bounding box center [137, 30] width 8 height 3
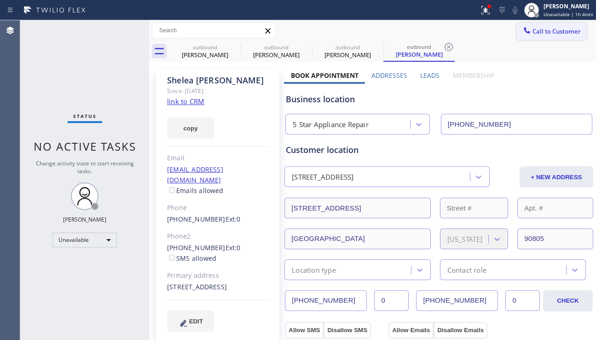
click at [533, 37] on button "Call to Customer" at bounding box center [551, 31] width 70 height 17
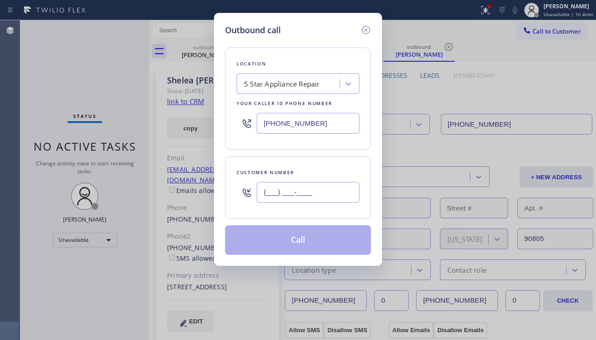
click at [275, 185] on input "(___) ___-____" at bounding box center [308, 192] width 103 height 21
paste input "562) 321-8586"
type input "(562) 321-8586"
click at [286, 244] on button "Call" at bounding box center [298, 239] width 146 height 29
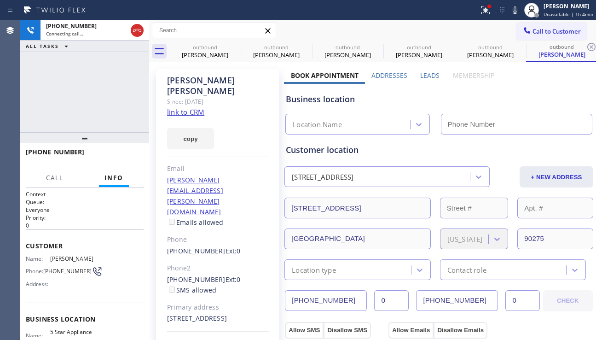
type input "[PHONE_NUMBER]"
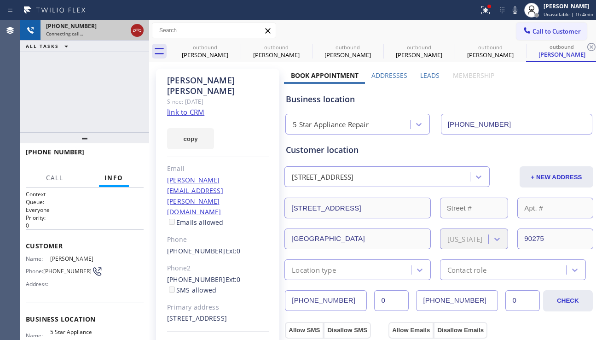
click at [136, 32] on icon at bounding box center [137, 30] width 11 height 11
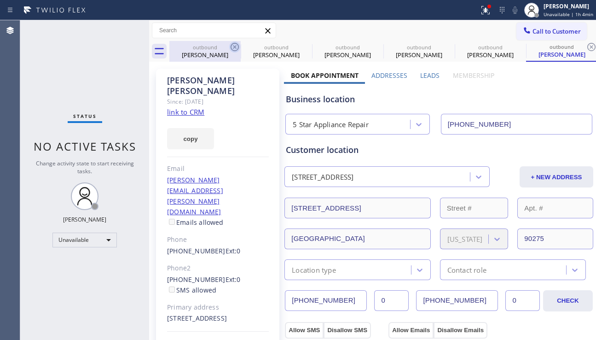
click at [232, 47] on icon at bounding box center [234, 46] width 11 height 11
click at [301, 47] on icon at bounding box center [306, 46] width 11 height 11
click at [0, 0] on icon at bounding box center [0, 0] width 0 height 0
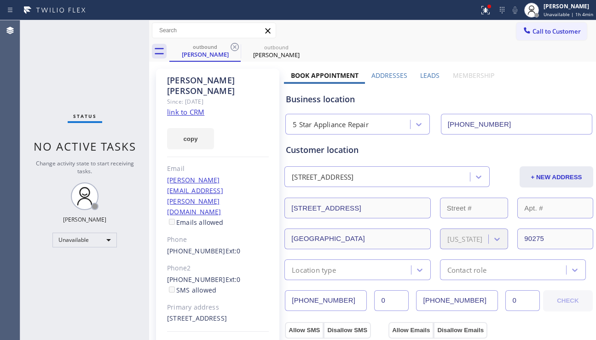
click at [232, 47] on icon at bounding box center [234, 46] width 11 height 11
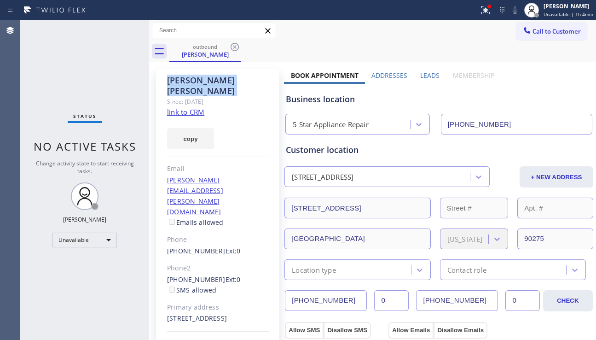
click at [232, 47] on icon at bounding box center [234, 46] width 11 height 11
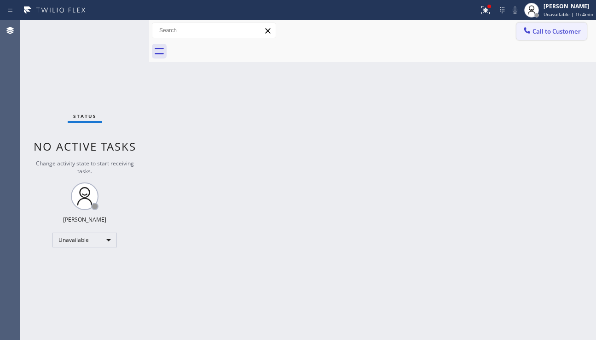
click at [536, 35] on span "Call to Customer" at bounding box center [557, 31] width 48 height 8
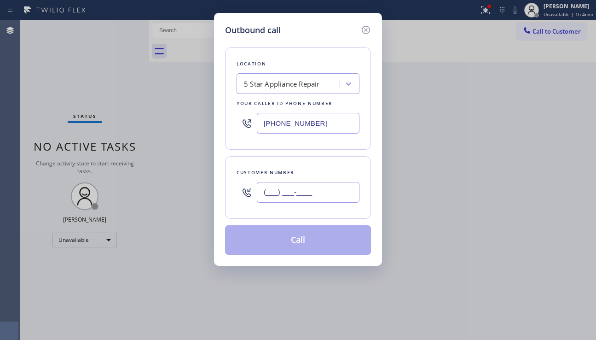
click at [305, 191] on input "(___) ___-____" at bounding box center [308, 192] width 103 height 21
paste input "818) 486-9346"
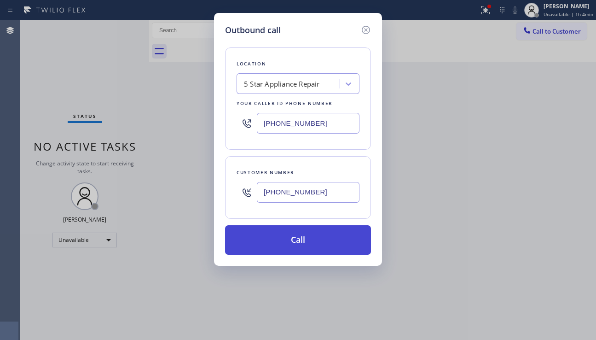
type input "(818) 486-9346"
click at [304, 239] on button "Call" at bounding box center [298, 239] width 146 height 29
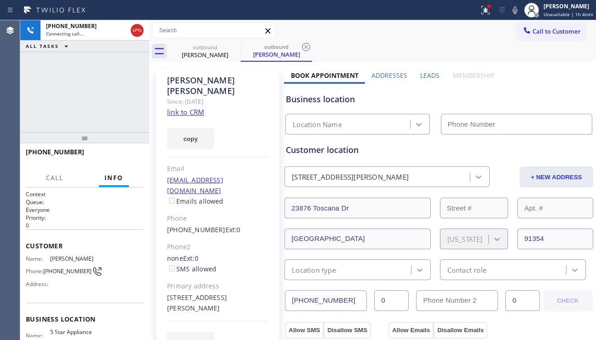
type input "[PHONE_NUMBER]"
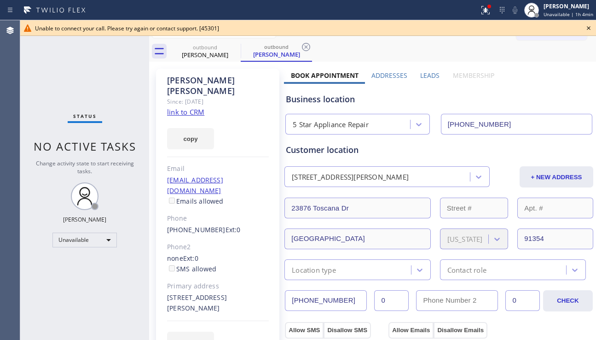
click at [587, 26] on icon at bounding box center [588, 28] width 11 height 11
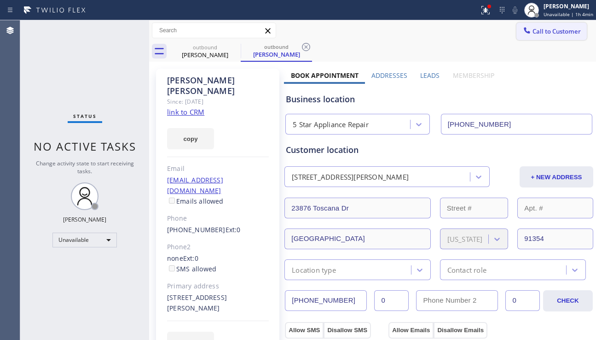
click at [550, 37] on button "Call to Customer" at bounding box center [551, 31] width 70 height 17
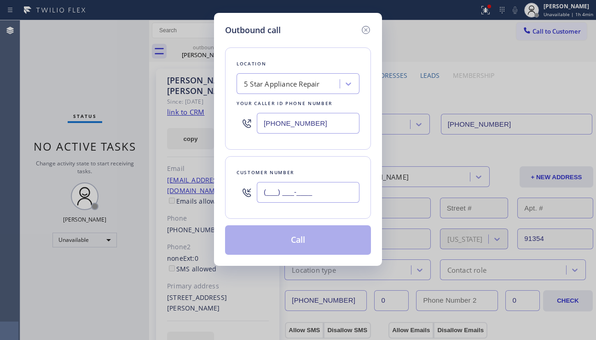
click at [303, 196] on input "(___) ___-____" at bounding box center [308, 192] width 103 height 21
paste input "424) 382-2557"
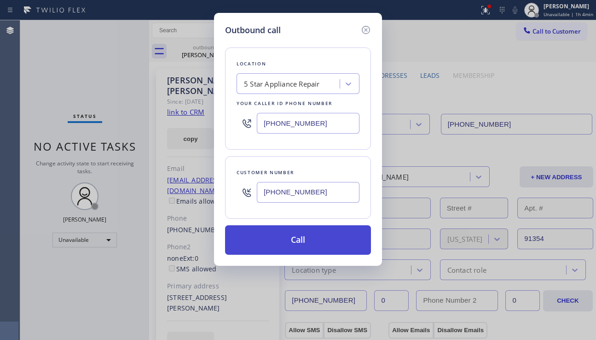
type input "(424) 382-2557"
drag, startPoint x: 294, startPoint y: 234, endPoint x: 178, endPoint y: 102, distance: 176.2
click at [294, 234] on button "Call" at bounding box center [298, 239] width 146 height 29
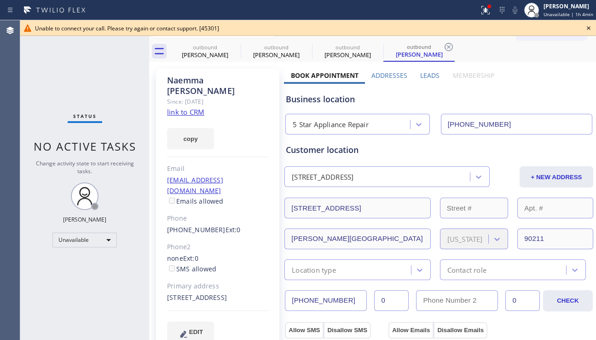
type input "[PHONE_NUMBER]"
click at [588, 28] on icon at bounding box center [588, 28] width 11 height 11
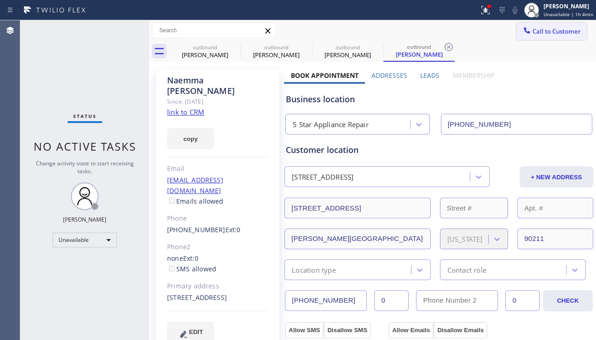
click at [569, 29] on span "Call to Customer" at bounding box center [557, 31] width 48 height 8
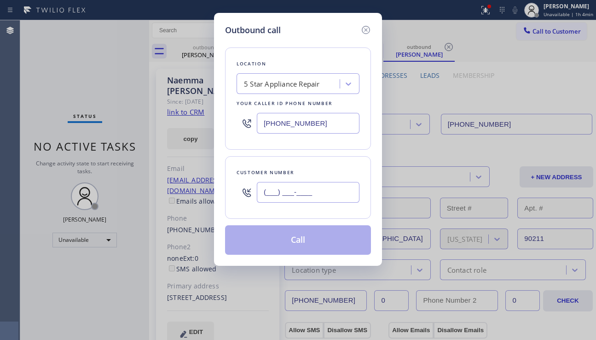
click at [313, 194] on input "(___) ___-____" at bounding box center [308, 192] width 103 height 21
paste input "213) 400-5129"
type input "(213) 400-5129"
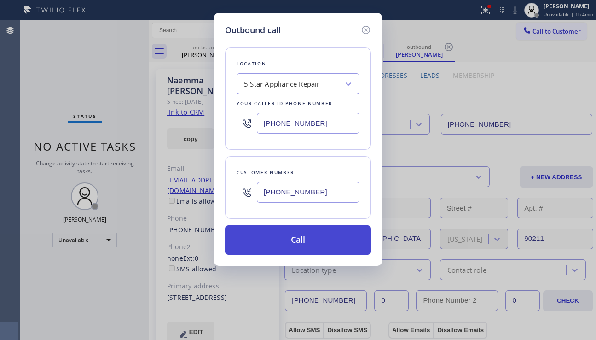
click at [302, 239] on button "Call" at bounding box center [298, 239] width 146 height 29
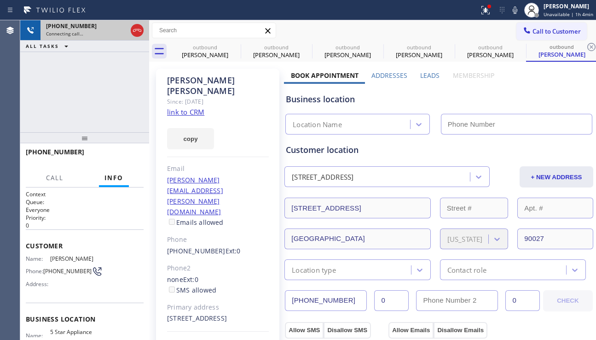
type input "[PHONE_NUMBER]"
click at [137, 29] on icon at bounding box center [137, 30] width 8 height 3
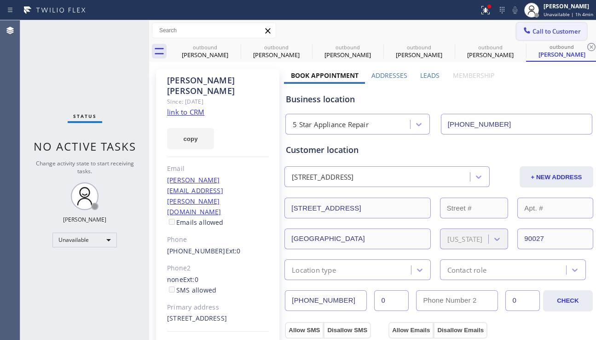
click at [522, 29] on icon at bounding box center [526, 30] width 9 height 9
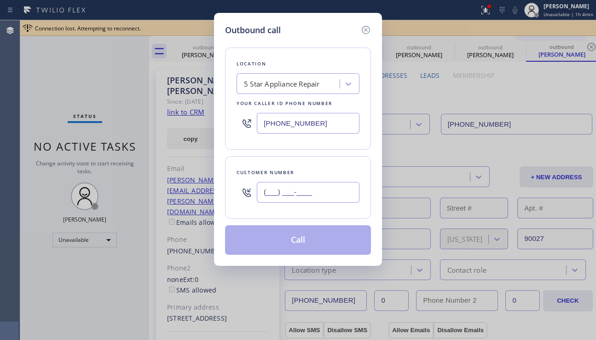
click at [301, 201] on input "(___) ___-____" at bounding box center [308, 192] width 103 height 21
paste input "520) 780-8401"
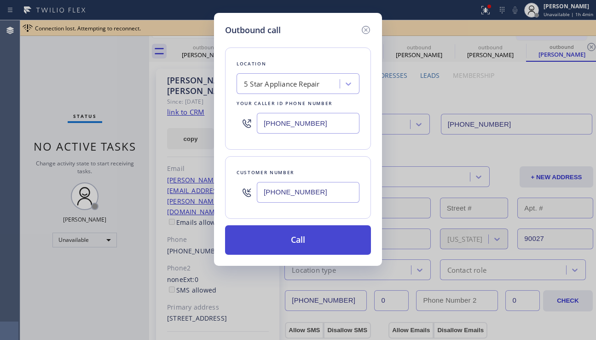
type input "(520) 780-8401"
click at [278, 235] on button "Call" at bounding box center [298, 239] width 146 height 29
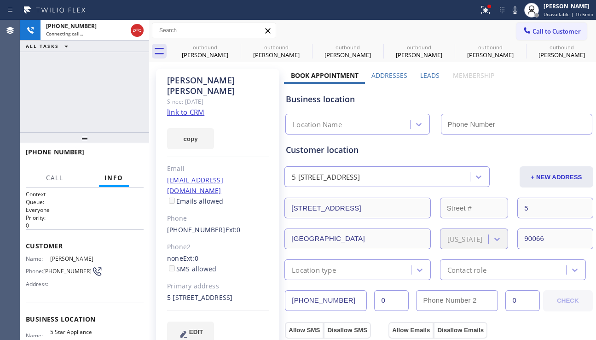
type input "[PHONE_NUMBER]"
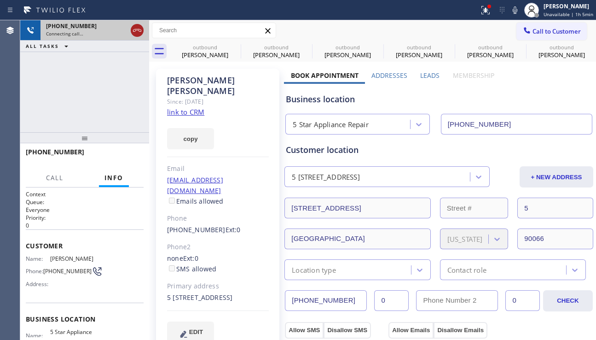
click at [137, 28] on icon at bounding box center [137, 30] width 11 height 11
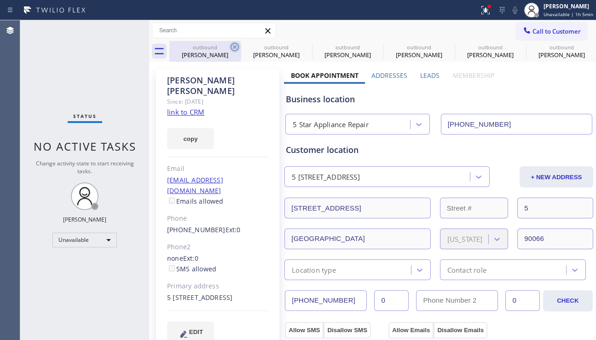
click at [232, 45] on icon at bounding box center [234, 46] width 11 height 11
click at [0, 0] on icon at bounding box center [0, 0] width 0 height 0
click at [443, 45] on icon at bounding box center [448, 46] width 11 height 11
click at [0, 0] on icon at bounding box center [0, 0] width 0 height 0
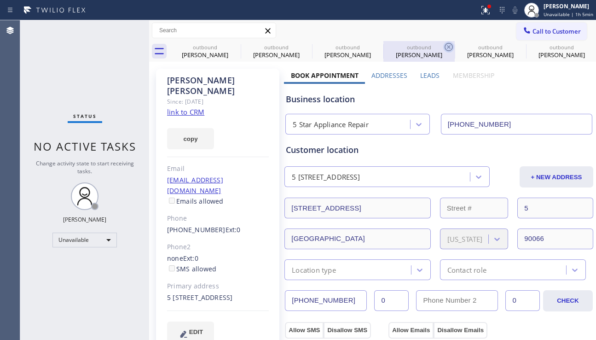
click at [0, 0] on icon at bounding box center [0, 0] width 0 height 0
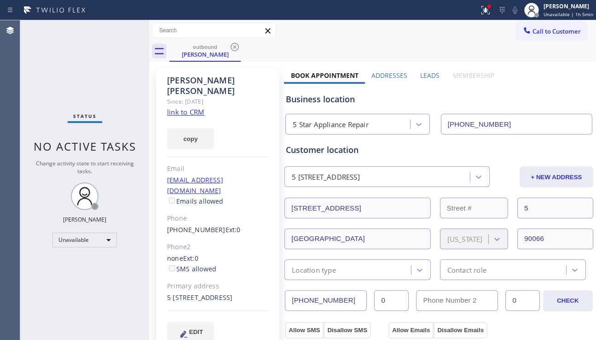
click at [232, 45] on icon at bounding box center [234, 46] width 11 height 11
click at [232, 45] on div "outbound David Duncan" at bounding box center [382, 51] width 427 height 21
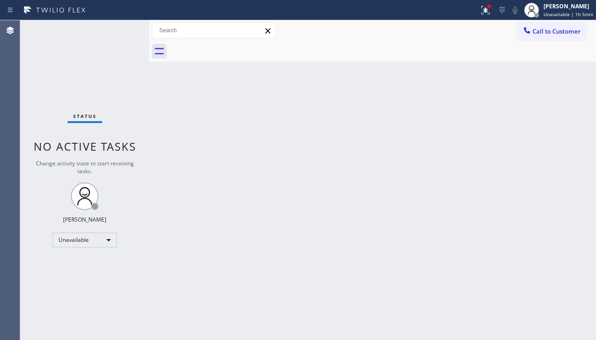
click at [232, 45] on div at bounding box center [382, 51] width 427 height 21
click at [566, 28] on span "Call to Customer" at bounding box center [557, 31] width 48 height 8
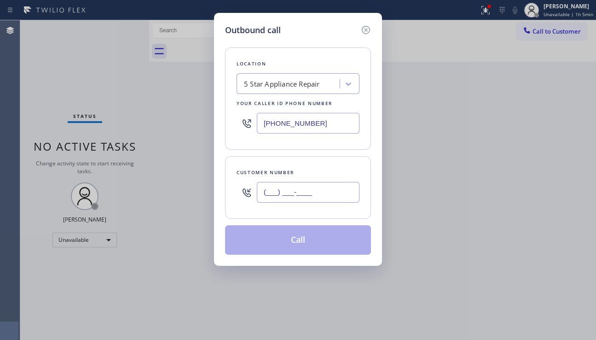
click at [314, 193] on input "(___) ___-____" at bounding box center [308, 192] width 103 height 21
paste input "914) 330-2214"
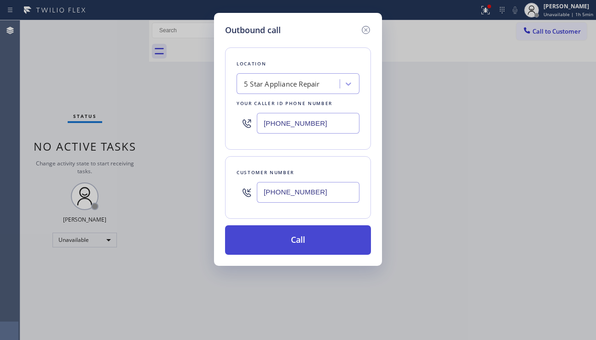
type input "(914) 330-2214"
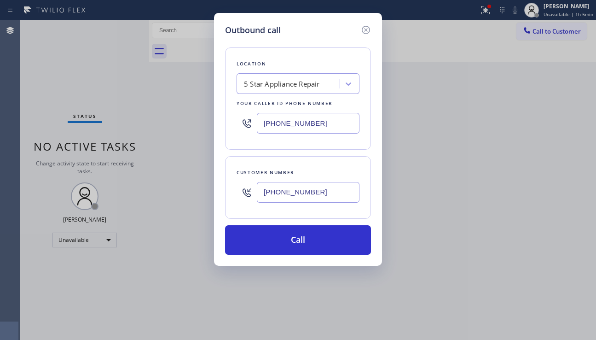
drag, startPoint x: 297, startPoint y: 239, endPoint x: 223, endPoint y: 162, distance: 106.8
click at [297, 238] on button "Call" at bounding box center [298, 239] width 146 height 29
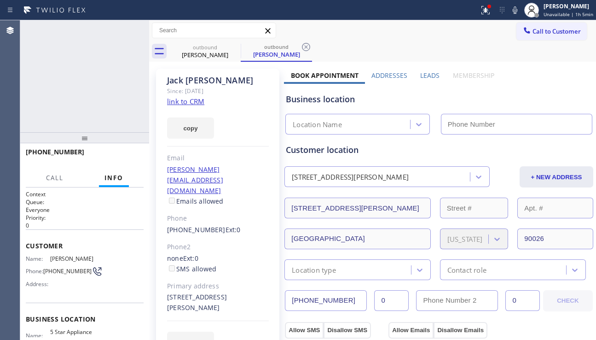
type input "[PHONE_NUMBER]"
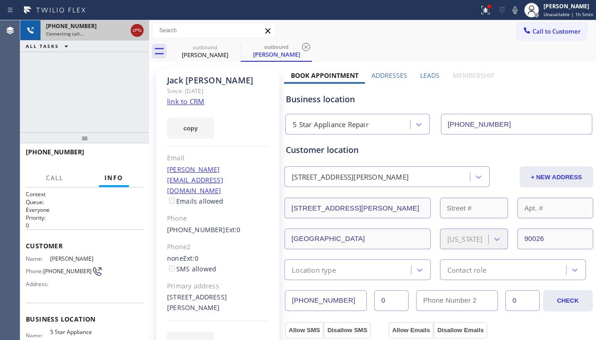
click at [140, 29] on icon at bounding box center [137, 30] width 11 height 11
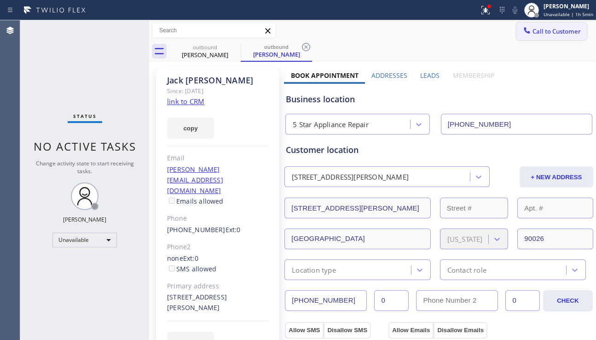
click at [552, 34] on span "Call to Customer" at bounding box center [557, 31] width 48 height 8
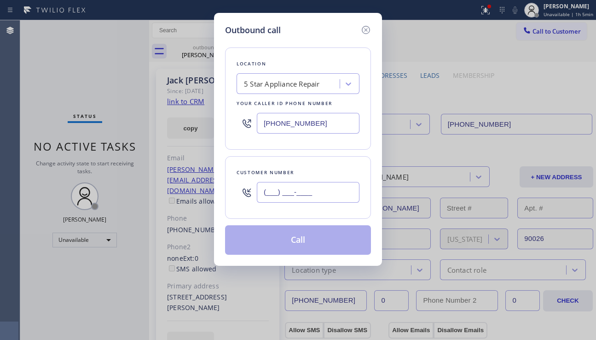
click at [302, 199] on input "(___) ___-____" at bounding box center [308, 192] width 103 height 21
paste input "310) 593-1290"
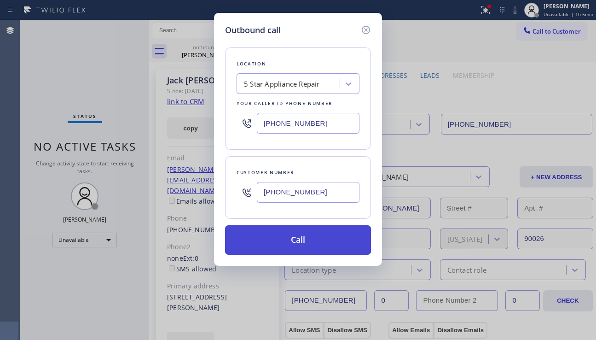
type input "(310) 593-1290"
click at [306, 240] on button "Call" at bounding box center [298, 239] width 146 height 29
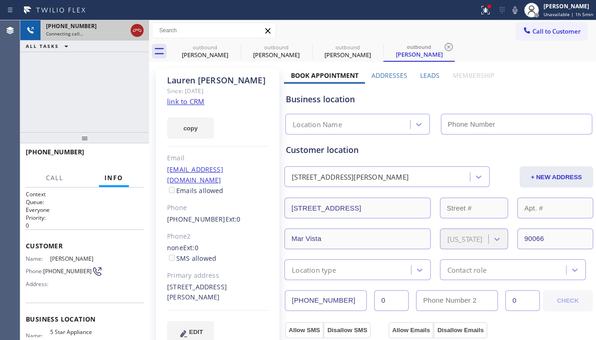
click at [135, 28] on icon at bounding box center [137, 30] width 11 height 11
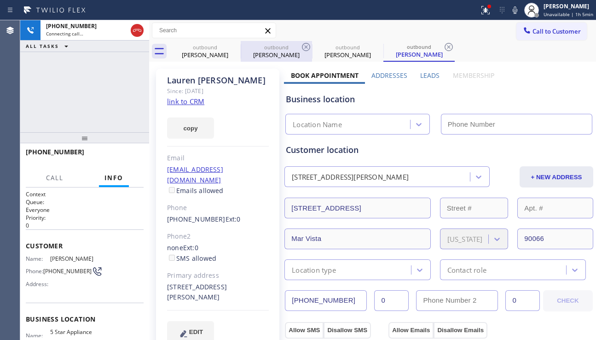
type input "[PHONE_NUMBER]"
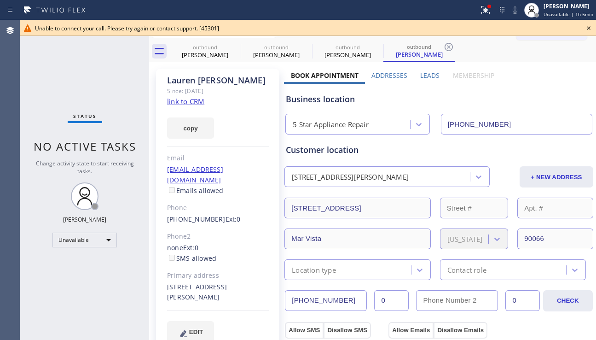
click at [528, 34] on div "Unable to connect your call. Please try again or contact support. [45301]" at bounding box center [308, 28] width 576 height 16
click at [588, 28] on icon at bounding box center [588, 28] width 11 height 11
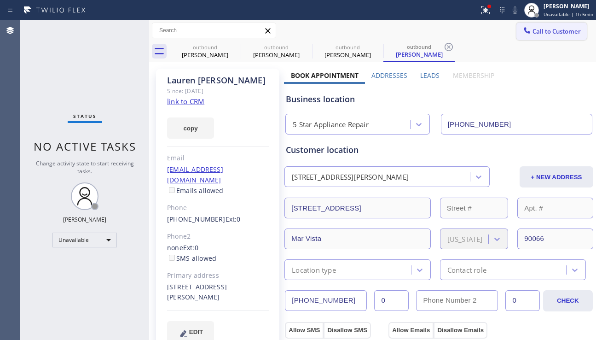
click at [547, 31] on span "Call to Customer" at bounding box center [557, 31] width 48 height 8
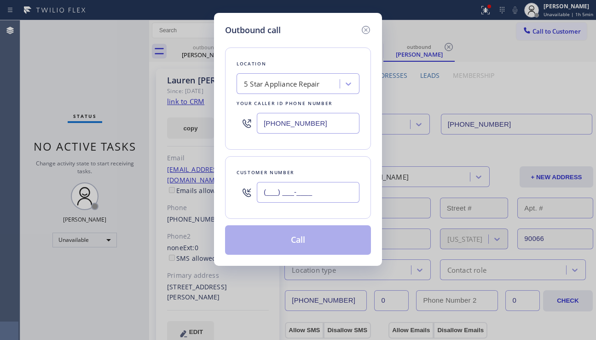
click at [296, 188] on input "(___) ___-____" at bounding box center [308, 192] width 103 height 21
paste input "310) 892-1161"
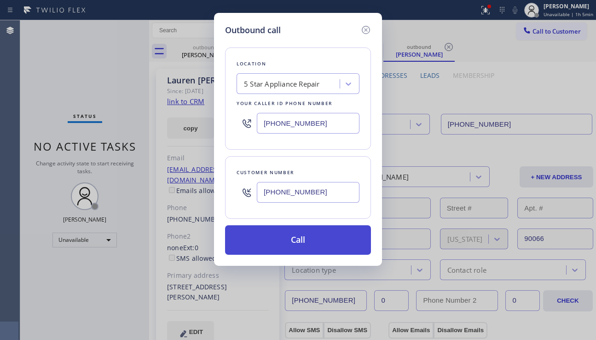
type input "(310) 892-1161"
click at [289, 244] on button "Call" at bounding box center [298, 239] width 146 height 29
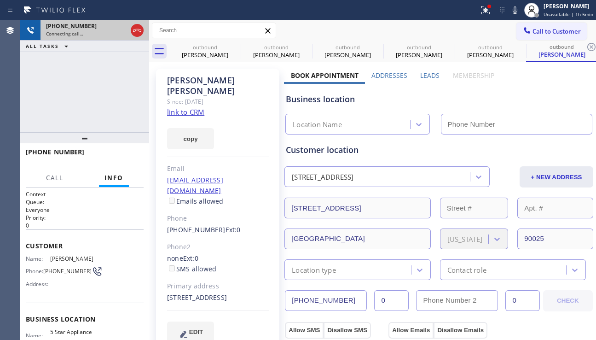
type input "[PHONE_NUMBER]"
click at [138, 29] on icon at bounding box center [137, 30] width 8 height 3
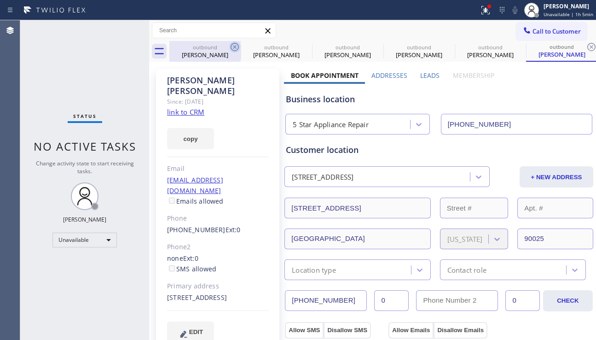
click at [234, 45] on icon at bounding box center [234, 46] width 11 height 11
click at [0, 0] on icon at bounding box center [0, 0] width 0 height 0
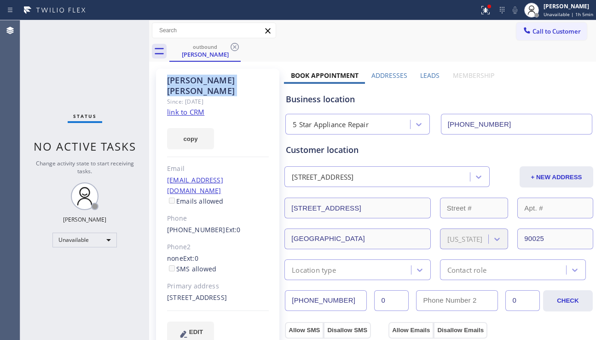
click at [234, 45] on icon at bounding box center [234, 46] width 11 height 11
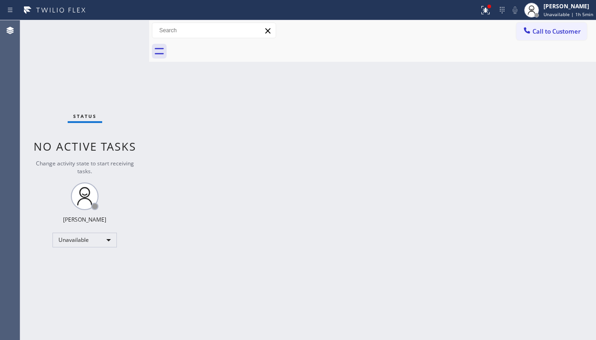
click at [234, 45] on div at bounding box center [382, 51] width 427 height 21
click at [542, 37] on button "Call to Customer" at bounding box center [551, 31] width 70 height 17
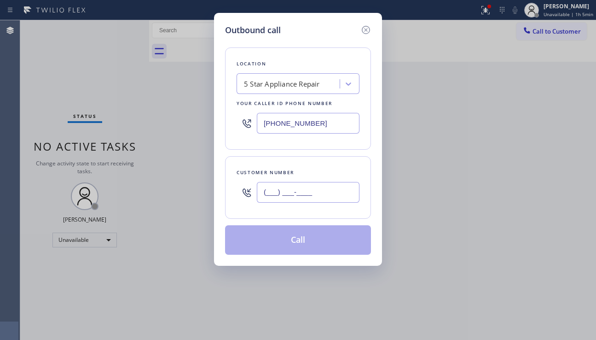
click at [300, 191] on input "(___) ___-____" at bounding box center [308, 192] width 103 height 21
paste input "626) 606-7197"
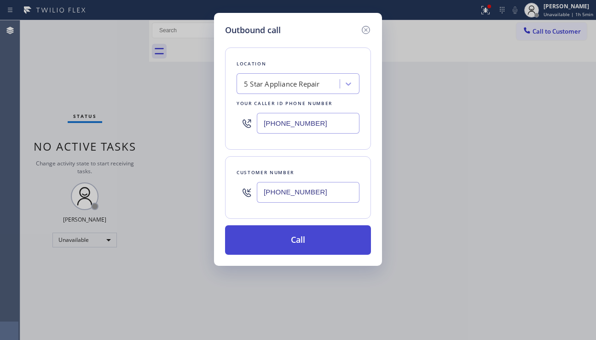
type input "(626) 606-7197"
click at [298, 234] on button "Call" at bounding box center [298, 239] width 146 height 29
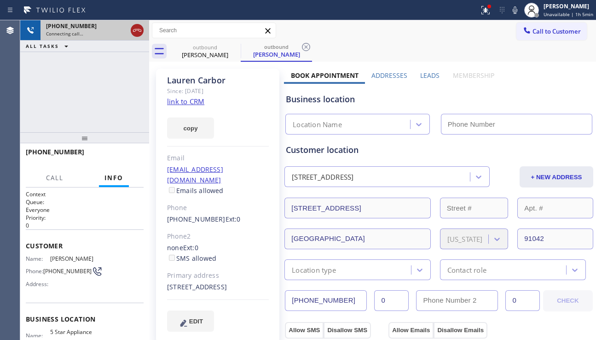
click at [137, 31] on icon at bounding box center [137, 30] width 11 height 11
type input "[PHONE_NUMBER]"
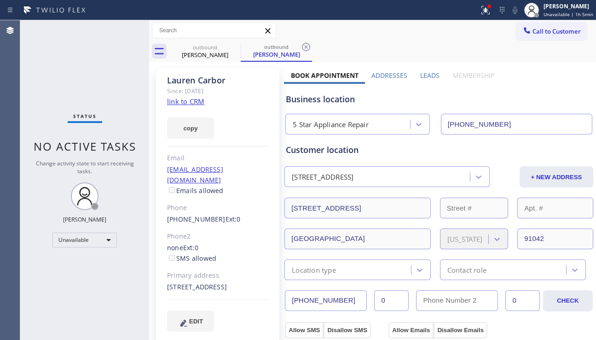
drag, startPoint x: 516, startPoint y: 31, endPoint x: 472, endPoint y: 58, distance: 51.2
click at [522, 31] on icon at bounding box center [526, 30] width 9 height 9
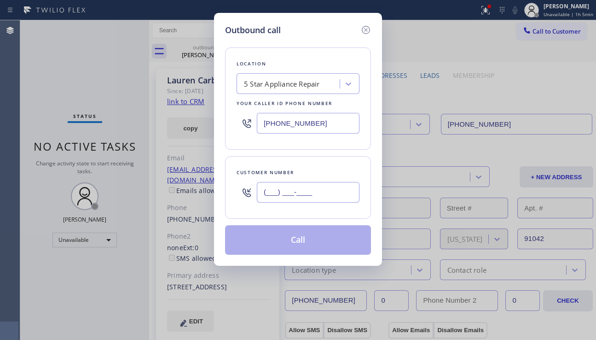
click at [296, 190] on input "(___) ___-____" at bounding box center [308, 192] width 103 height 21
paste input "310) 989-3739"
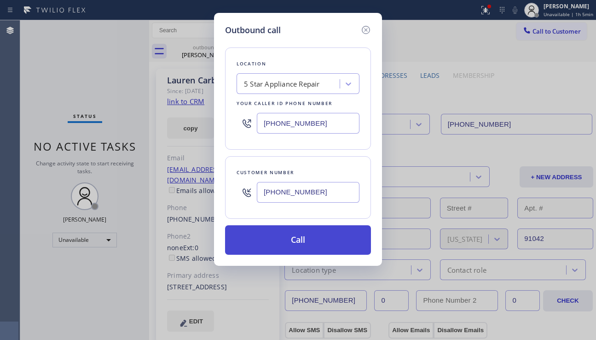
type input "(310) 989-3739"
click at [290, 238] on button "Call" at bounding box center [298, 239] width 146 height 29
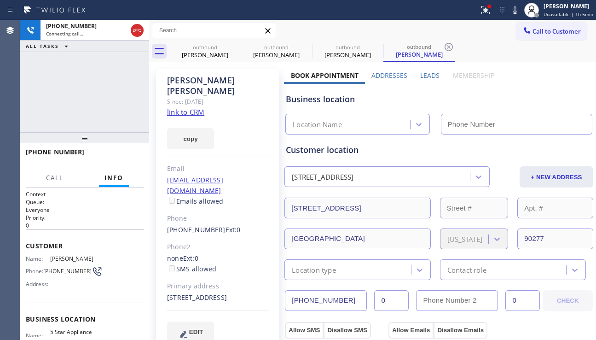
type input "[PHONE_NUMBER]"
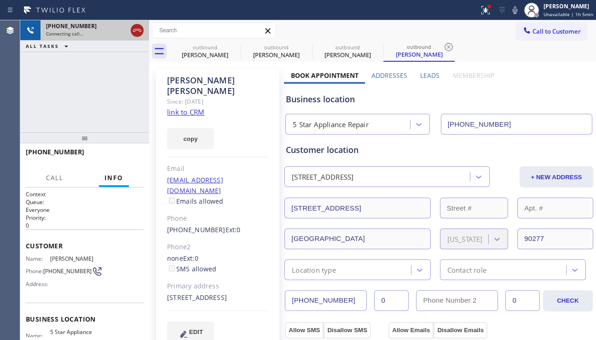
click at [137, 29] on icon at bounding box center [137, 30] width 11 height 11
click at [555, 28] on span "Call to Customer" at bounding box center [557, 31] width 48 height 8
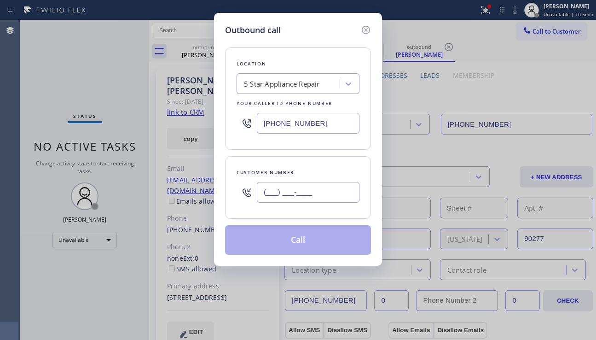
click at [296, 190] on input "(___) ___-____" at bounding box center [308, 192] width 103 height 21
paste input "661) 706-9816"
type input "(661) 706-9816"
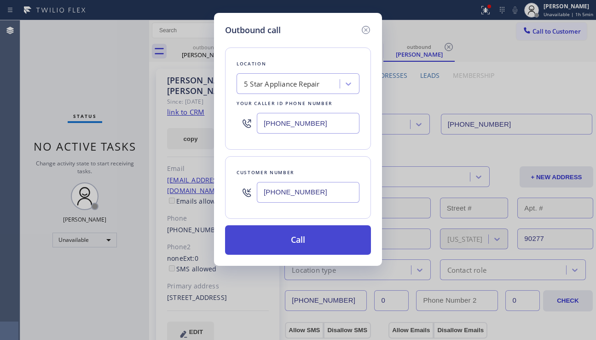
click at [297, 233] on button "Call" at bounding box center [298, 239] width 146 height 29
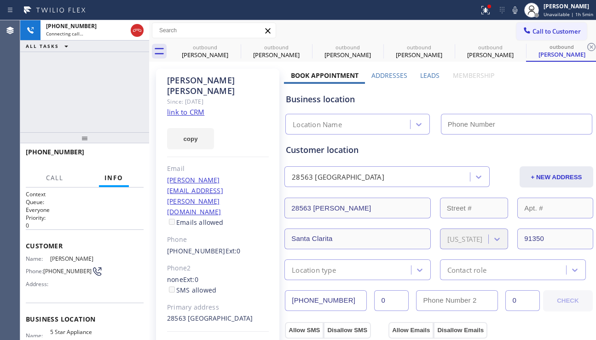
type input "[PHONE_NUMBER]"
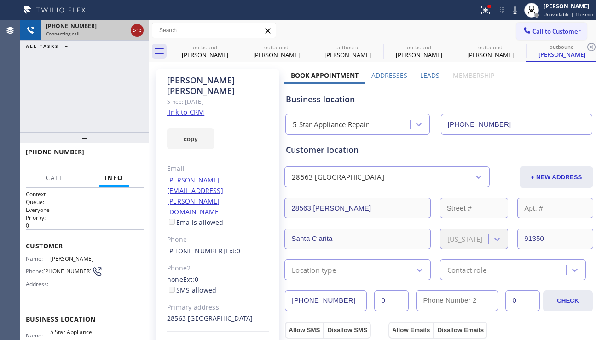
click at [139, 24] on button at bounding box center [137, 30] width 13 height 13
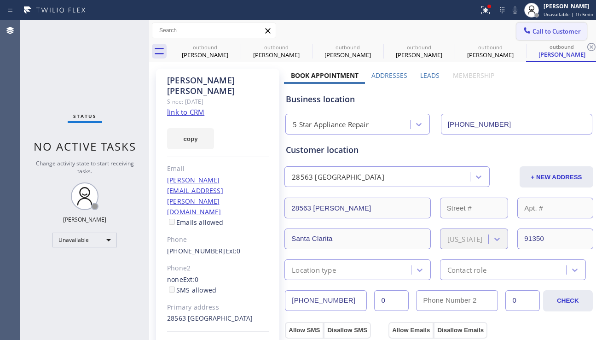
click at [542, 31] on span "Call to Customer" at bounding box center [557, 31] width 48 height 8
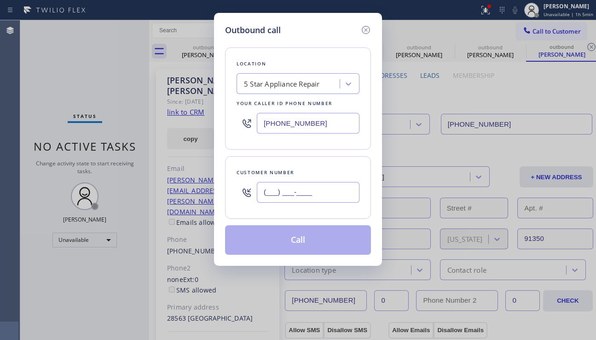
click at [289, 191] on input "(___) ___-____" at bounding box center [308, 192] width 103 height 21
paste input "818) 317-0501"
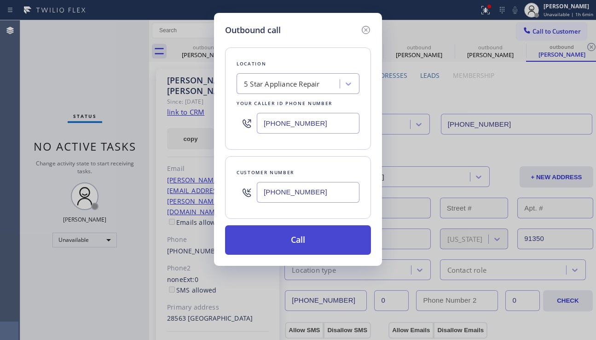
type input "(818) 317-0501"
click at [305, 237] on button "Call" at bounding box center [298, 239] width 146 height 29
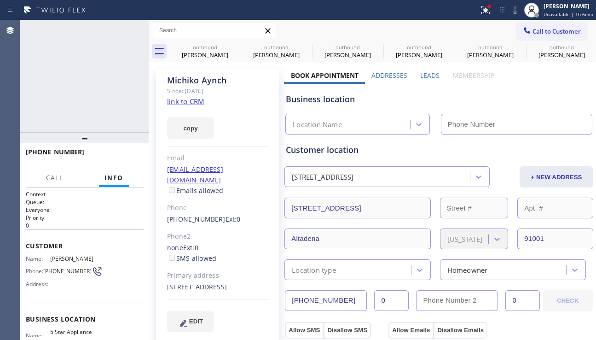
type input "[PHONE_NUMBER]"
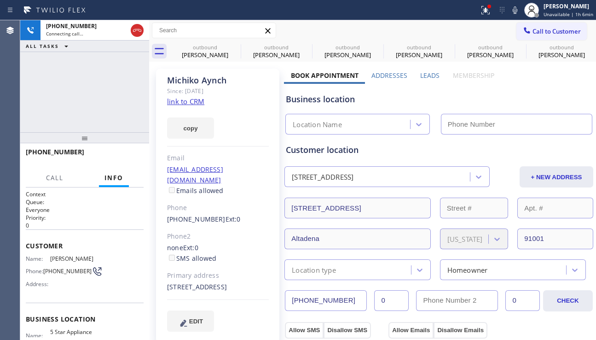
type input "[PHONE_NUMBER]"
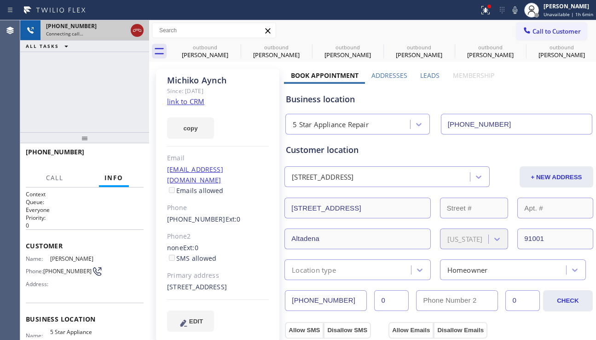
click at [132, 27] on icon at bounding box center [137, 30] width 11 height 11
click at [554, 27] on span "Call to Customer" at bounding box center [557, 31] width 48 height 8
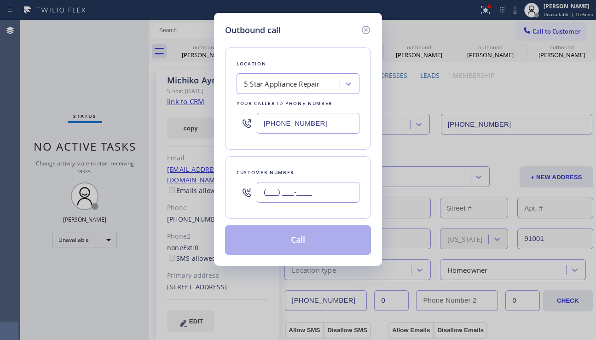
click at [290, 192] on input "(___) ___-____" at bounding box center [308, 192] width 103 height 21
paste input "424) 603-9219"
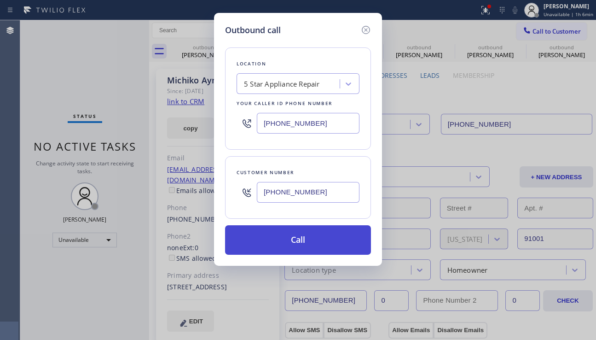
type input "(424) 603-9219"
click at [286, 233] on button "Call" at bounding box center [298, 239] width 146 height 29
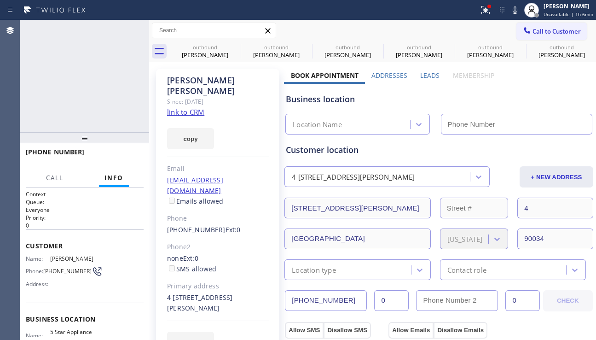
type input "[PHONE_NUMBER]"
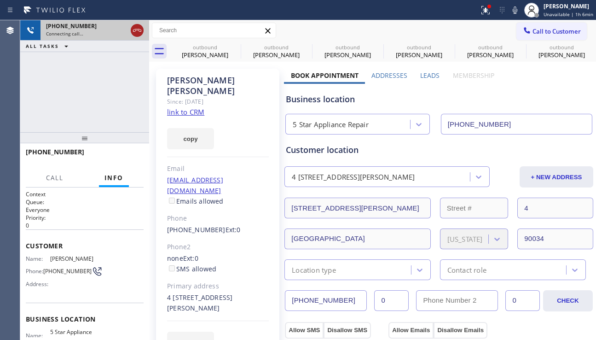
click at [138, 28] on icon at bounding box center [137, 30] width 11 height 11
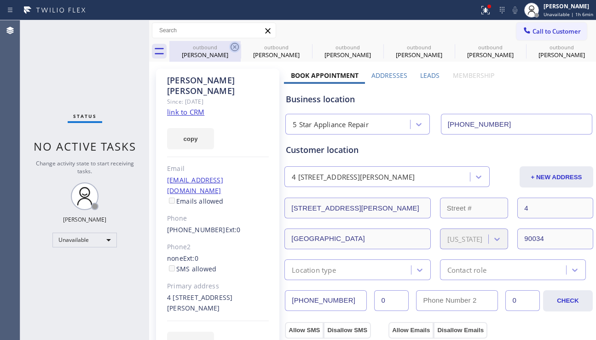
click at [237, 47] on icon at bounding box center [234, 46] width 11 height 11
click at [301, 46] on icon at bounding box center [306, 46] width 11 height 11
click at [0, 0] on icon at bounding box center [0, 0] width 0 height 0
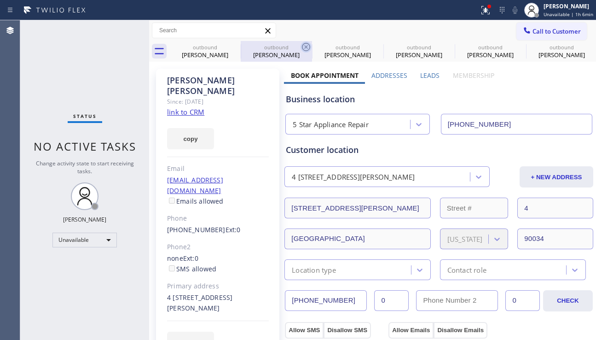
click at [0, 0] on icon at bounding box center [0, 0] width 0 height 0
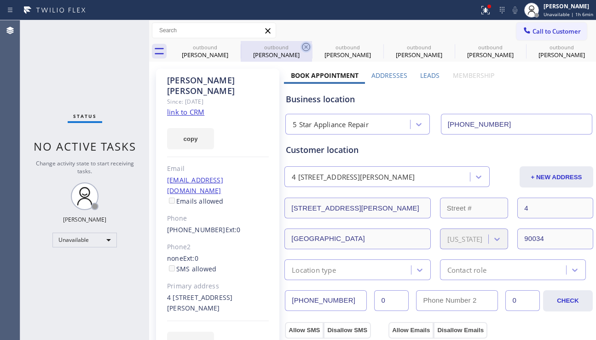
click at [236, 46] on div "outbound Lauren Carbor outbound Lauren Carbor outbound Pete Dragich outbound Pe…" at bounding box center [382, 51] width 427 height 21
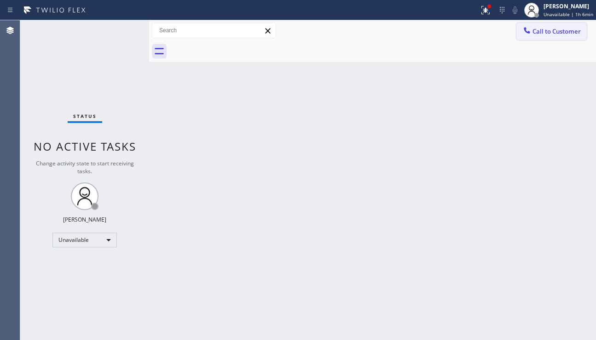
click at [529, 34] on icon at bounding box center [526, 30] width 9 height 9
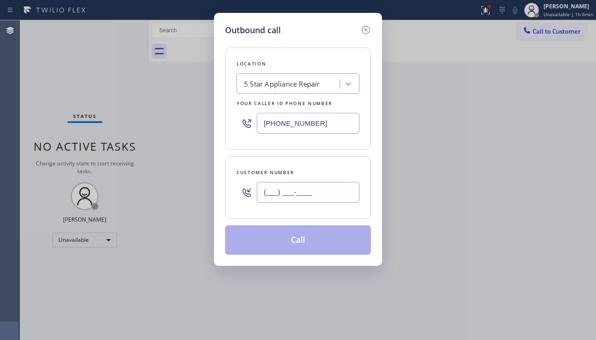
click at [279, 189] on input "(___) ___-____" at bounding box center [308, 192] width 103 height 21
paste input "443) 610-1862"
type input "(443) 610-1862"
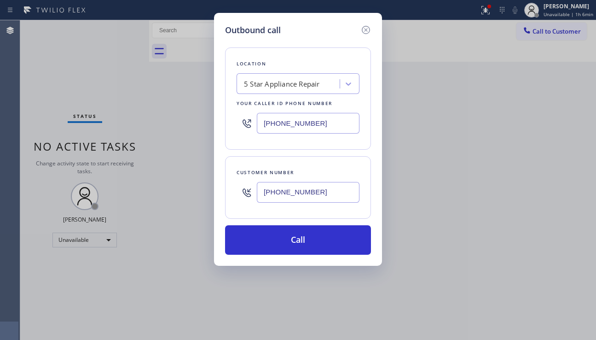
drag, startPoint x: 314, startPoint y: 243, endPoint x: 192, endPoint y: 123, distance: 170.9
click at [314, 243] on button "Call" at bounding box center [298, 239] width 146 height 29
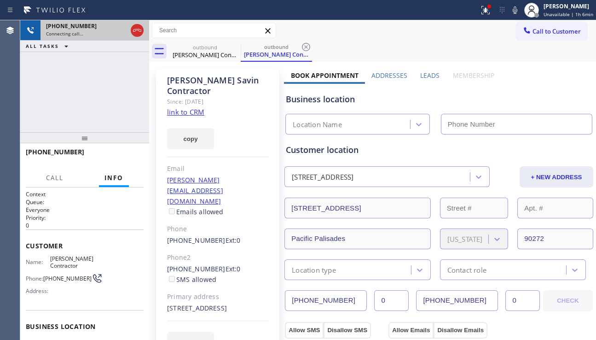
type input "[PHONE_NUMBER]"
click at [133, 29] on icon at bounding box center [137, 30] width 11 height 11
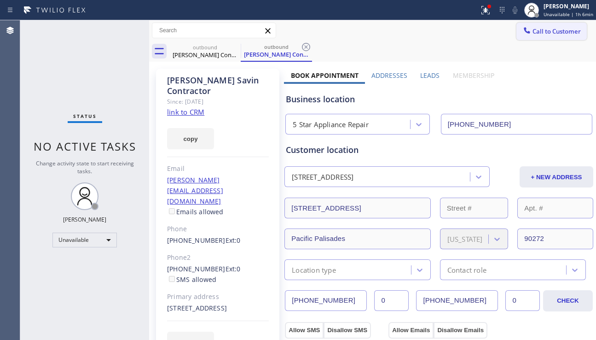
click at [533, 30] on span "Call to Customer" at bounding box center [557, 31] width 48 height 8
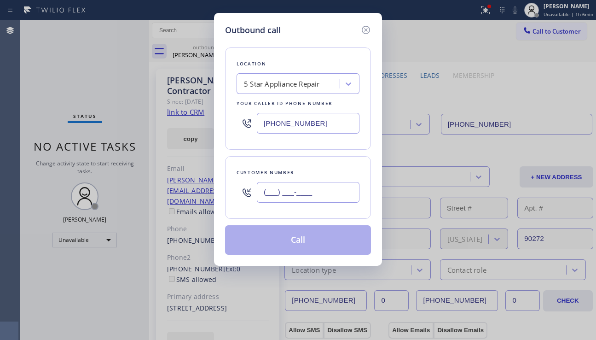
click at [290, 197] on input "(___) ___-____" at bounding box center [308, 192] width 103 height 21
paste input "323) 664-0711"
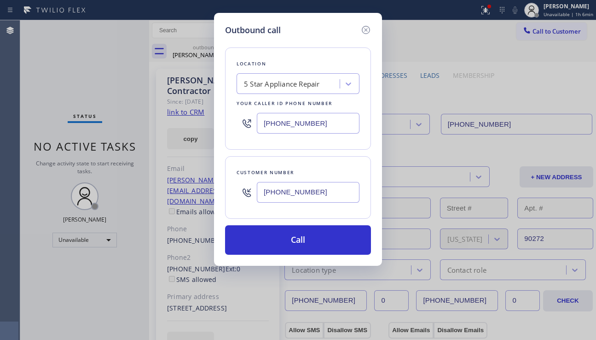
type input "(323) 664-0711"
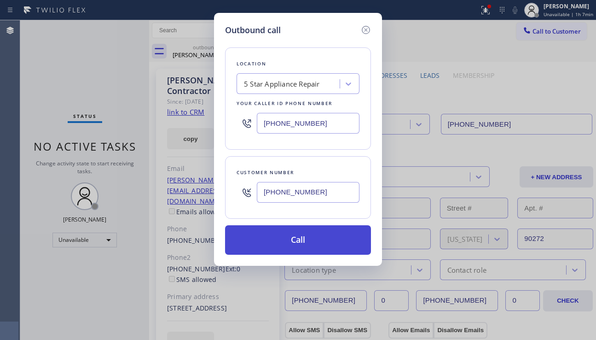
drag, startPoint x: 293, startPoint y: 235, endPoint x: 157, endPoint y: 158, distance: 156.4
click at [292, 234] on button "Call" at bounding box center [298, 239] width 146 height 29
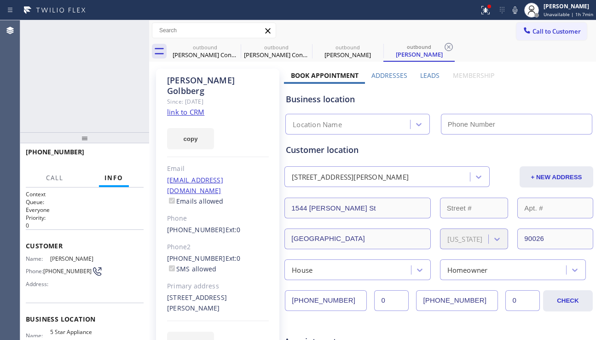
type input "[PHONE_NUMBER]"
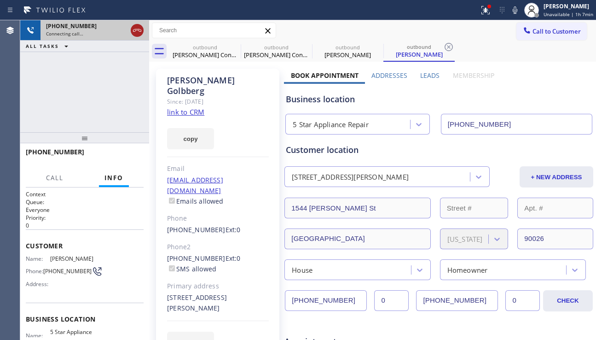
click at [138, 29] on icon at bounding box center [137, 30] width 8 height 3
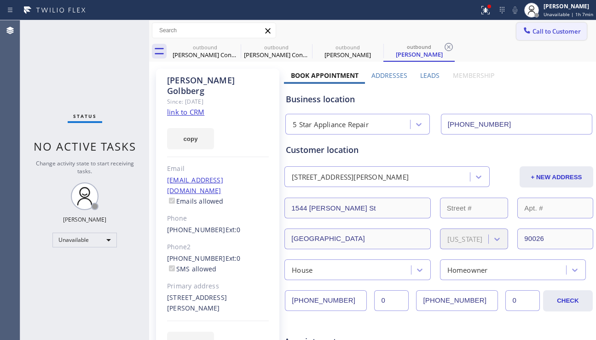
click at [540, 34] on span "Call to Customer" at bounding box center [557, 31] width 48 height 8
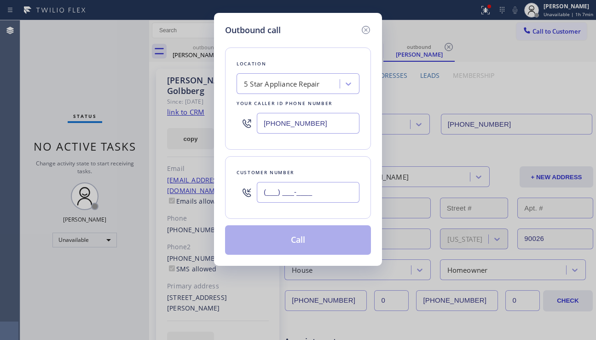
click at [321, 191] on input "(___) ___-____" at bounding box center [308, 192] width 103 height 21
paste input "818) 399-2740"
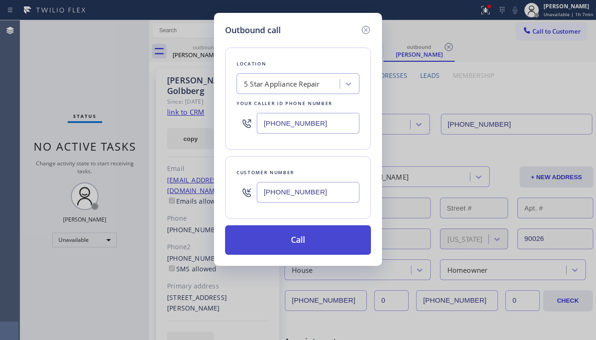
type input "(818) 399-2740"
click at [304, 237] on button "Call" at bounding box center [298, 239] width 146 height 29
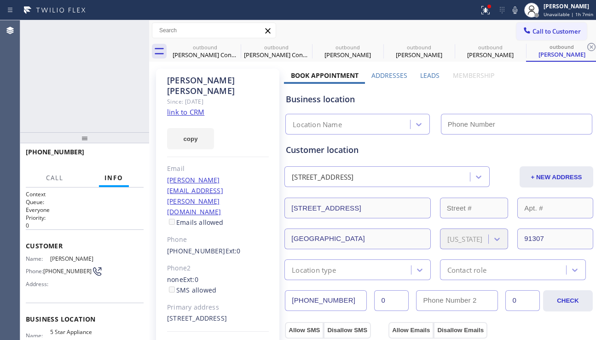
type input "[PHONE_NUMBER]"
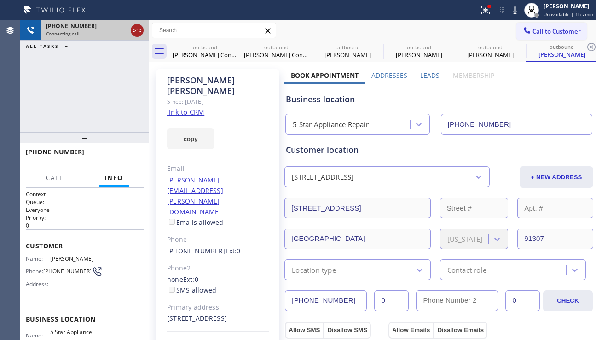
click at [139, 30] on icon at bounding box center [137, 30] width 11 height 11
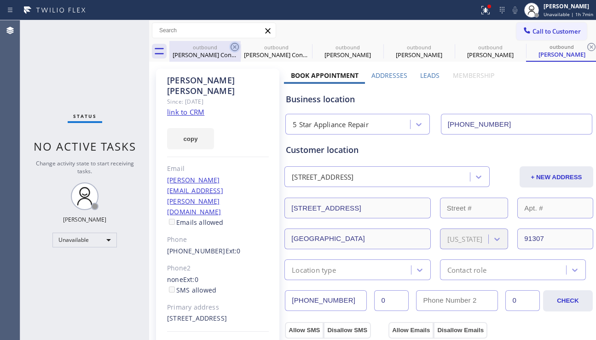
click at [237, 45] on icon at bounding box center [234, 46] width 11 height 11
click at [0, 0] on icon at bounding box center [0, 0] width 0 height 0
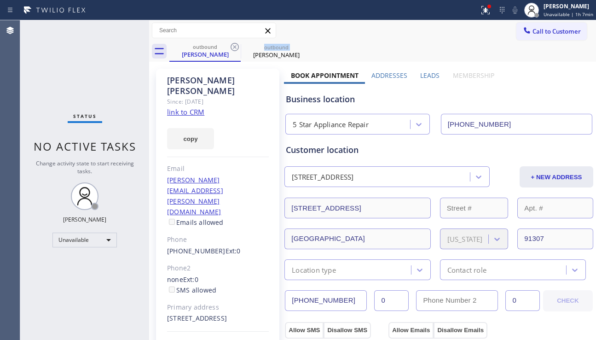
click at [237, 45] on icon at bounding box center [234, 46] width 11 height 11
click at [0, 0] on icon at bounding box center [0, 0] width 0 height 0
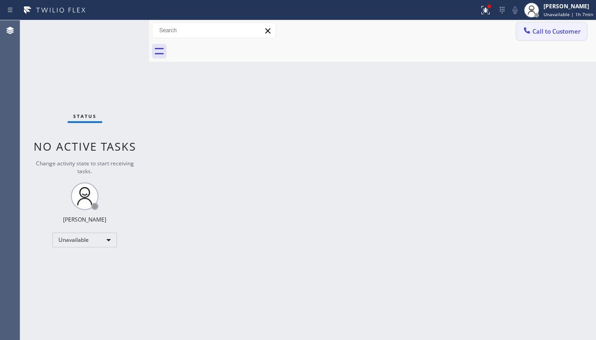
click at [527, 33] on icon at bounding box center [526, 30] width 9 height 9
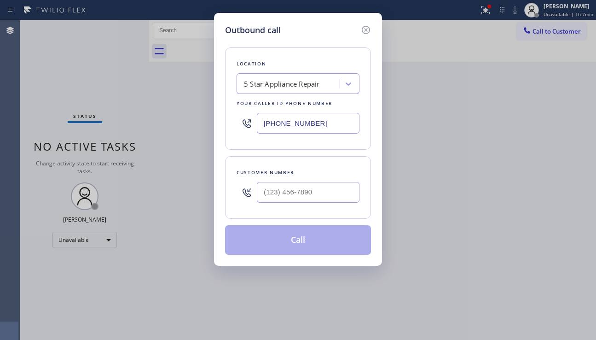
click at [303, 181] on div at bounding box center [308, 192] width 103 height 30
click at [298, 186] on input "(___) ___-____" at bounding box center [308, 192] width 103 height 21
paste input "805) 905-1172"
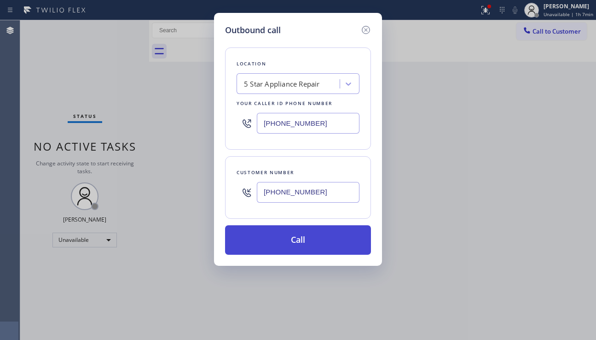
type input "(805) 905-1172"
click at [294, 233] on button "Call" at bounding box center [298, 239] width 146 height 29
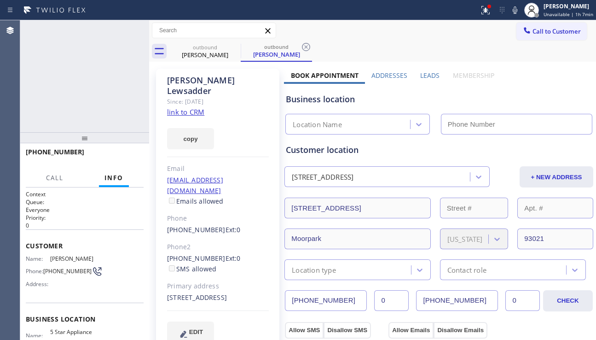
type input "[PHONE_NUMBER]"
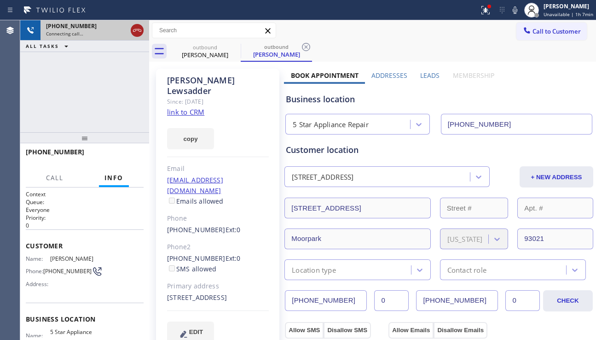
click at [133, 29] on icon at bounding box center [137, 30] width 11 height 11
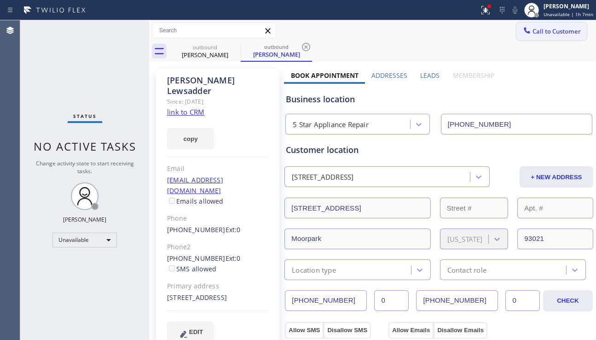
click at [552, 37] on button "Call to Customer" at bounding box center [551, 31] width 70 height 17
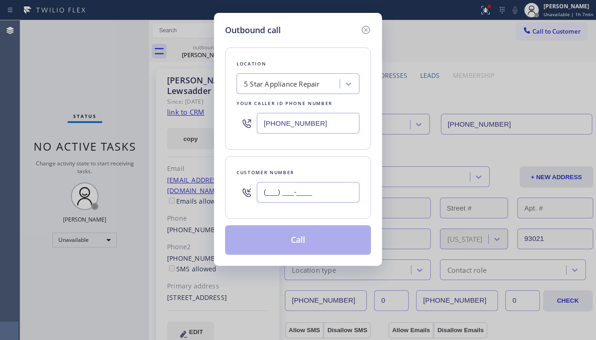
click at [265, 197] on input "(___) ___-____" at bounding box center [308, 192] width 103 height 21
paste input "310) 927-8836"
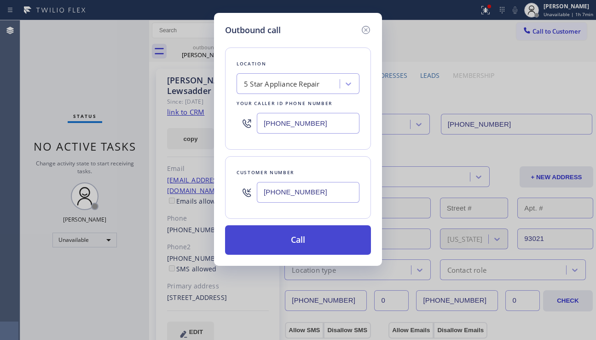
type input "(310) 927-8836"
click at [291, 234] on button "Call" at bounding box center [298, 239] width 146 height 29
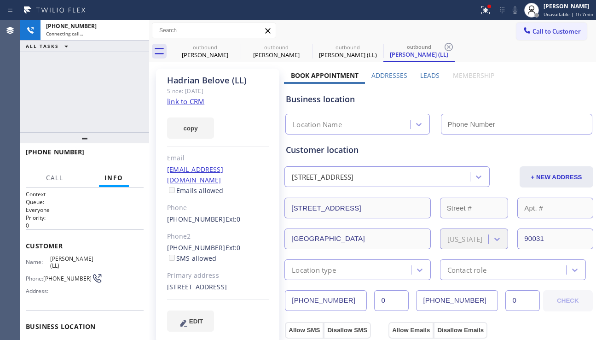
type input "[PHONE_NUMBER]"
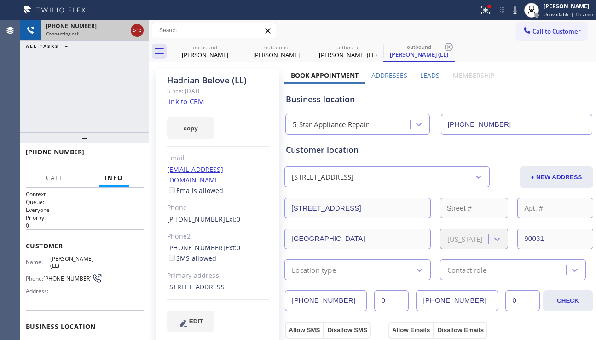
click at [135, 30] on icon at bounding box center [137, 30] width 11 height 11
click at [525, 32] on div at bounding box center [527, 31] width 11 height 11
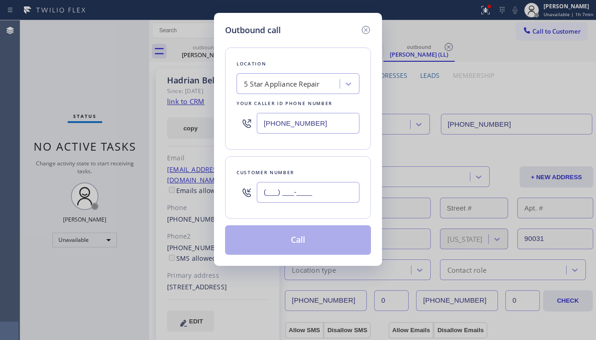
click at [278, 193] on input "(___) ___-____" at bounding box center [308, 192] width 103 height 21
paste input "323) 573-9434"
type input "(323) 573-9434"
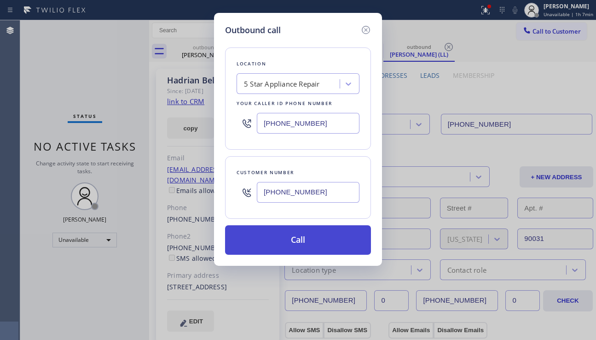
click at [289, 237] on button "Call" at bounding box center [298, 239] width 146 height 29
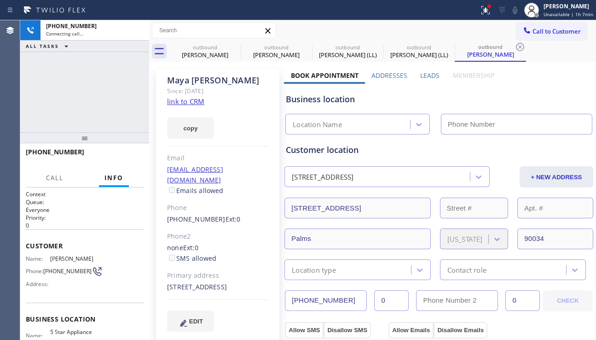
type input "[PHONE_NUMBER]"
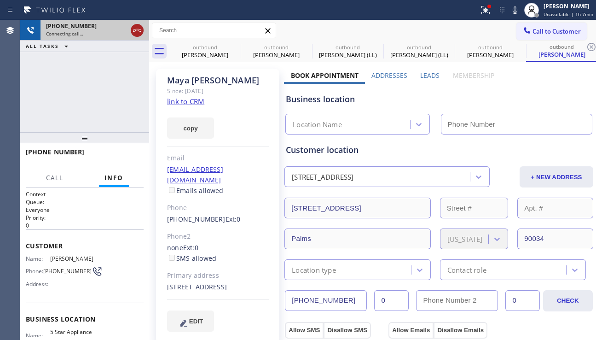
type input "[PHONE_NUMBER]"
click at [138, 30] on icon at bounding box center [137, 30] width 11 height 11
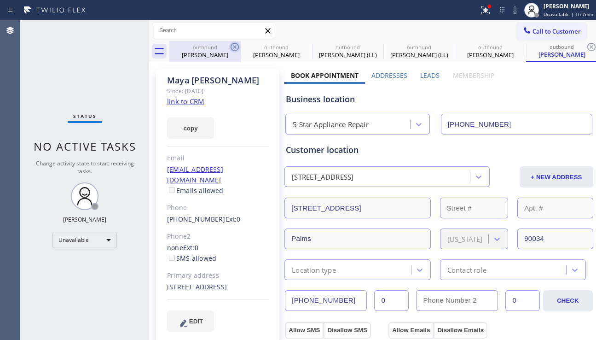
click at [232, 45] on icon at bounding box center [234, 46] width 11 height 11
click at [0, 0] on icon at bounding box center [0, 0] width 0 height 0
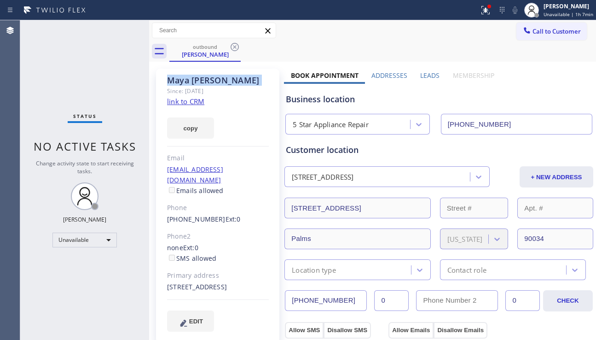
click at [232, 45] on icon at bounding box center [234, 46] width 11 height 11
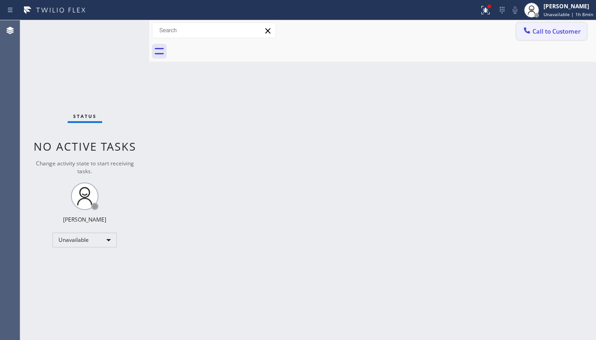
click at [544, 35] on span "Call to Customer" at bounding box center [557, 31] width 48 height 8
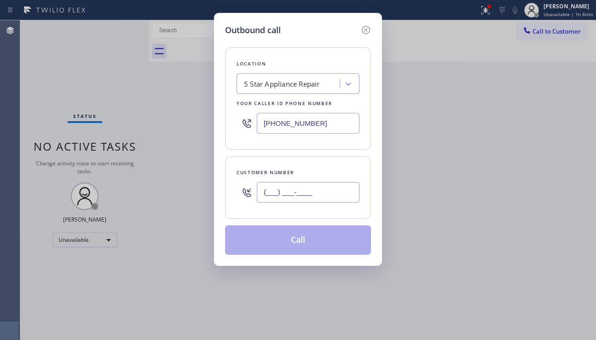
click at [289, 197] on input "(___) ___-____" at bounding box center [308, 192] width 103 height 21
paste input "661) 600-6191"
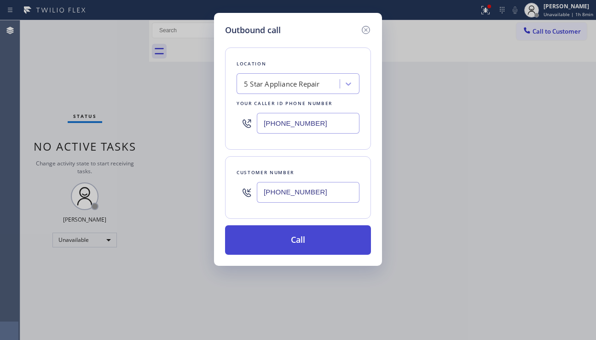
type input "(661) 600-6191"
drag, startPoint x: 288, startPoint y: 238, endPoint x: 248, endPoint y: 195, distance: 58.6
click at [287, 238] on button "Call" at bounding box center [298, 239] width 146 height 29
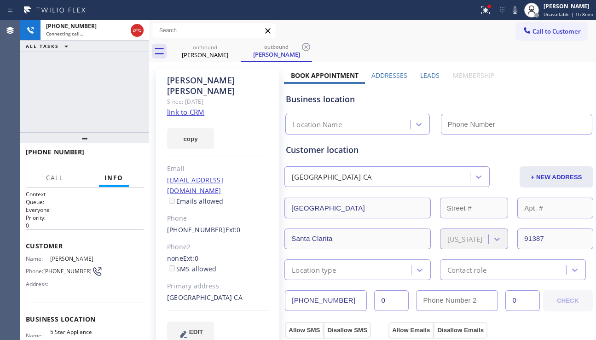
type input "[PHONE_NUMBER]"
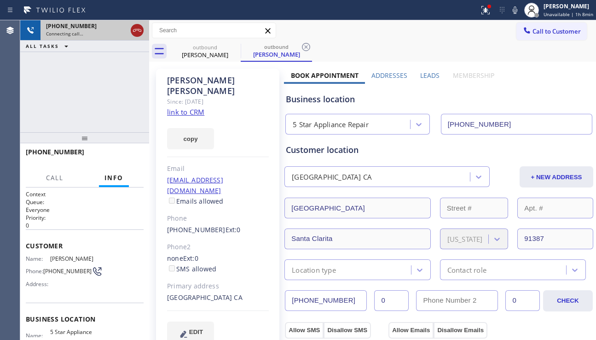
click at [139, 33] on icon at bounding box center [137, 30] width 11 height 11
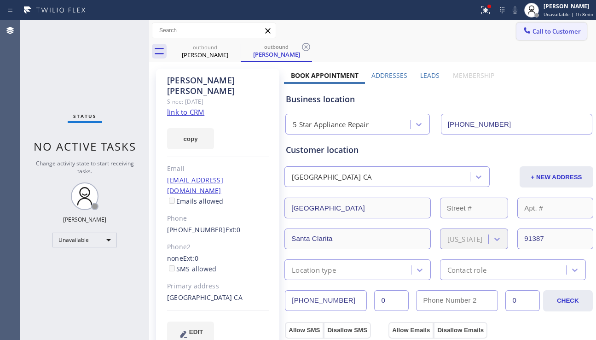
click at [539, 32] on span "Call to Customer" at bounding box center [557, 31] width 48 height 8
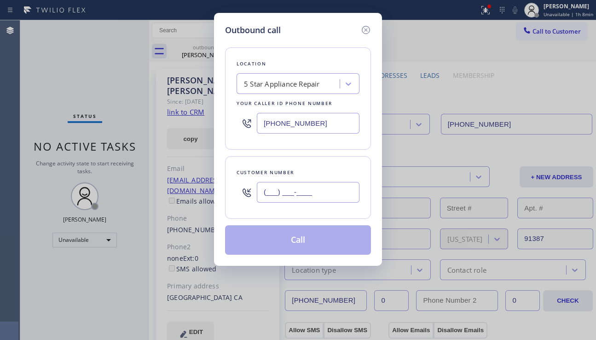
click at [282, 198] on input "(___) ___-____" at bounding box center [308, 192] width 103 height 21
paste input "949) 242-0181"
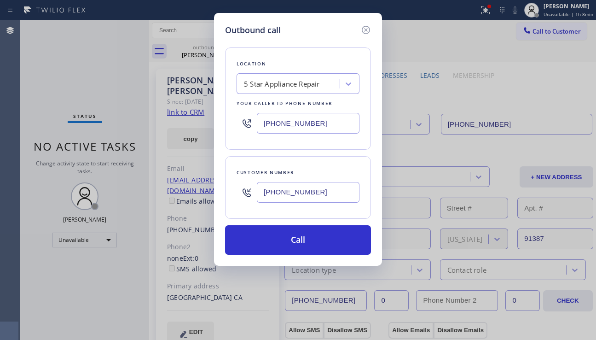
type input "(949) 242-0181"
click at [285, 91] on div "5 Star Appliance Repair" at bounding box center [289, 84] width 100 height 16
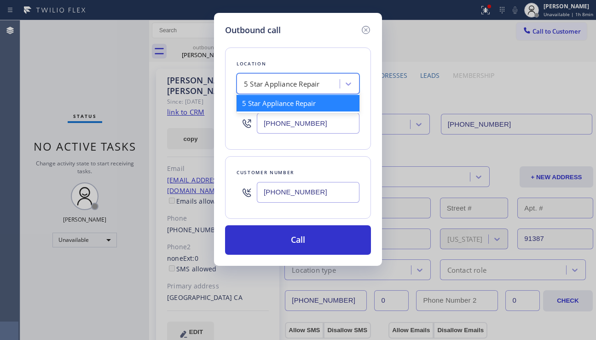
paste input "Electric Wire Services Irvine"
type input "Electric Wire Services Irvine"
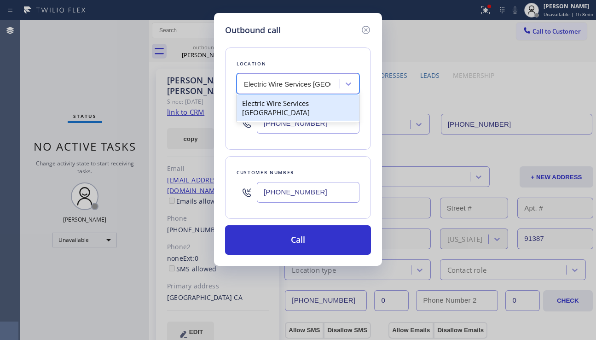
click at [284, 106] on div "Electric Wire Services Irvine" at bounding box center [298, 108] width 123 height 26
type input "(949) 415-5935"
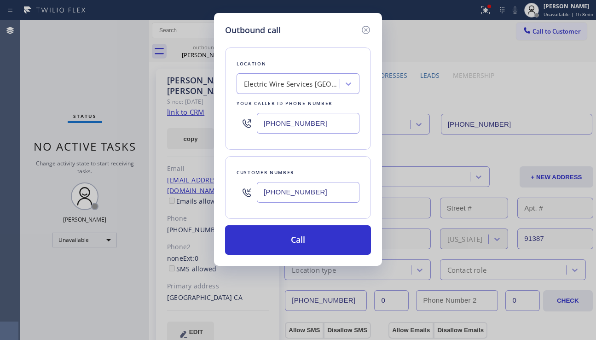
drag, startPoint x: 278, startPoint y: 242, endPoint x: 357, endPoint y: 295, distance: 94.7
click at [278, 241] on button "Call" at bounding box center [298, 239] width 146 height 29
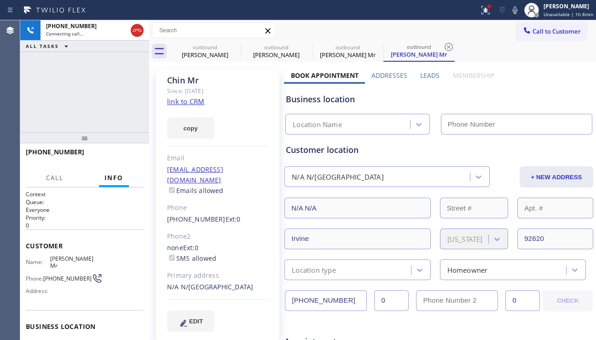
click at [50, 94] on div "+19492420181 Connecting call… ALL TASKS ALL TASKS ACTIVE TASKS TASKS IN WRAP UP" at bounding box center [84, 76] width 129 height 112
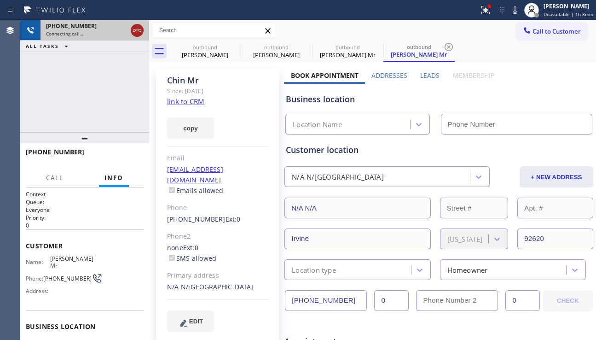
type input "(949) 415-5935"
click at [139, 29] on icon at bounding box center [137, 30] width 11 height 11
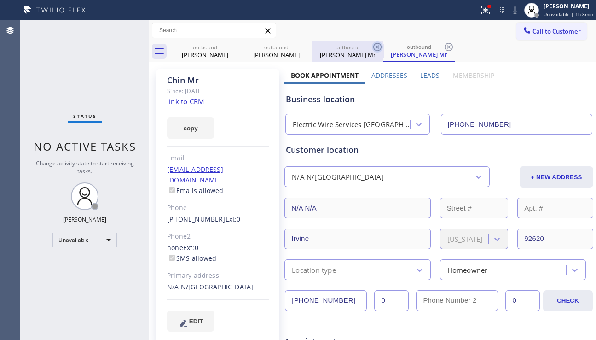
click at [378, 43] on icon at bounding box center [377, 47] width 8 height 8
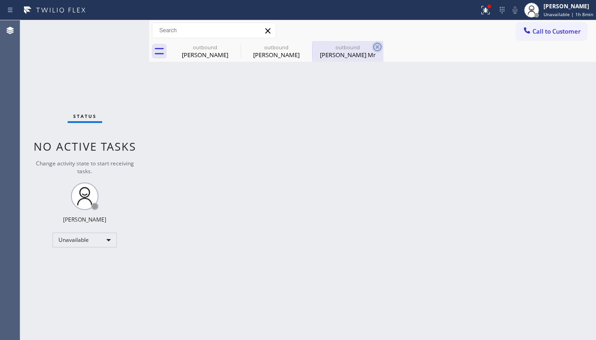
click at [378, 44] on icon at bounding box center [377, 46] width 11 height 11
type input "[PHONE_NUMBER]"
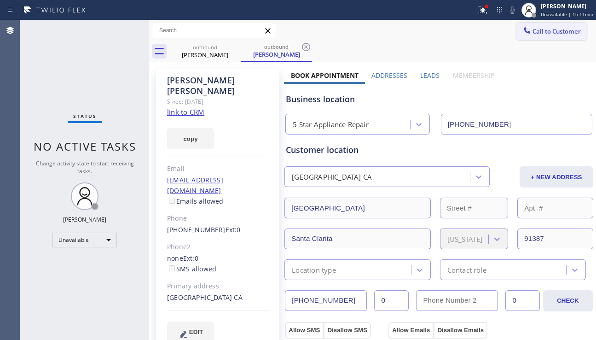
click at [524, 29] on icon at bounding box center [527, 30] width 6 height 6
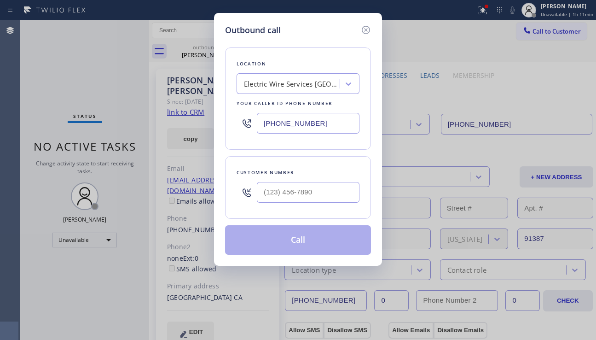
click at [271, 81] on div "Electric Wire Services Irvine" at bounding box center [292, 84] width 97 height 11
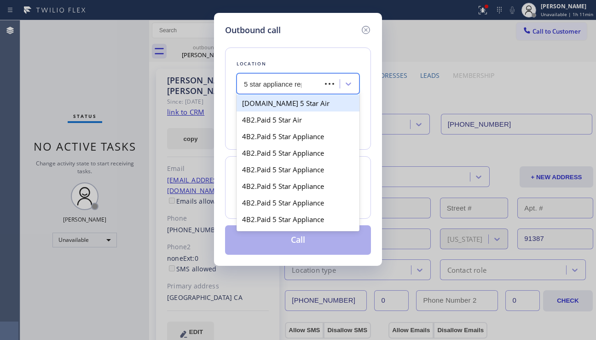
type input "5 star appliance repa"
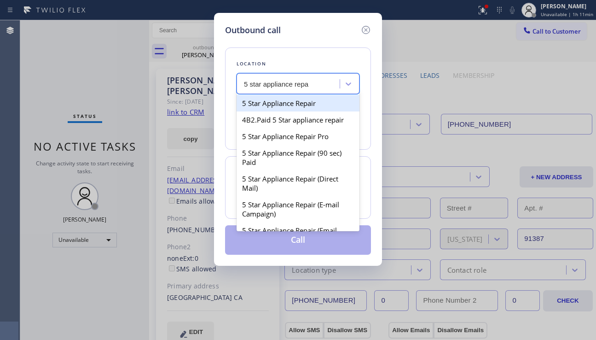
click at [284, 104] on div "5 Star Appliance Repair" at bounding box center [298, 103] width 123 height 17
type input "[PHONE_NUMBER]"
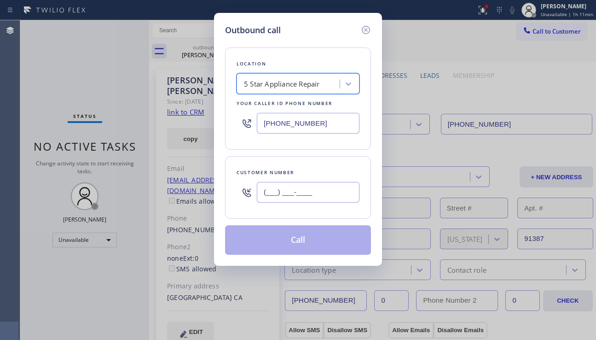
click at [267, 192] on input "(___) ___-____" at bounding box center [308, 192] width 103 height 21
paste input "562) 313-6775"
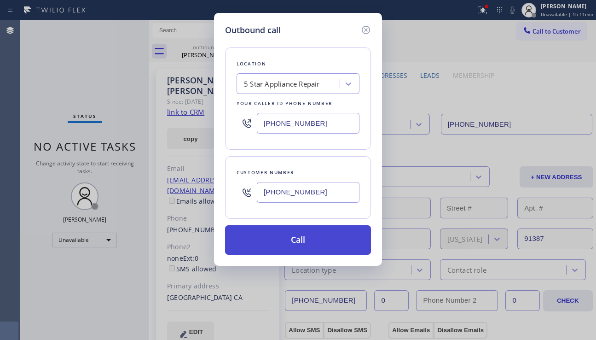
type input "(562) 313-6775"
click at [298, 234] on button "Call" at bounding box center [298, 239] width 146 height 29
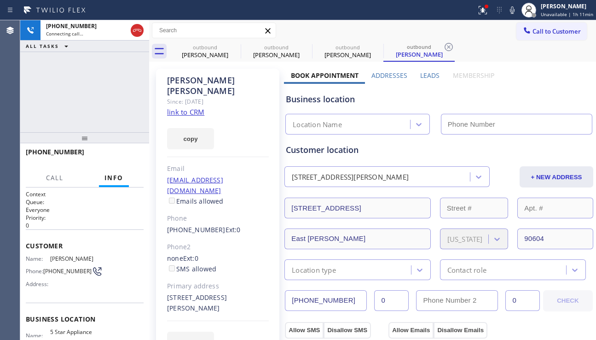
type input "[PHONE_NUMBER]"
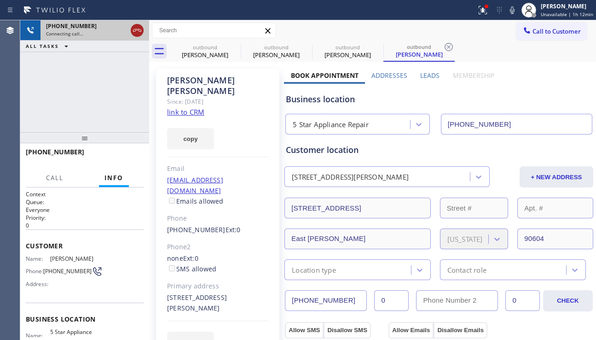
click at [134, 28] on icon at bounding box center [137, 30] width 11 height 11
click at [537, 34] on span "Call to Customer" at bounding box center [557, 31] width 48 height 8
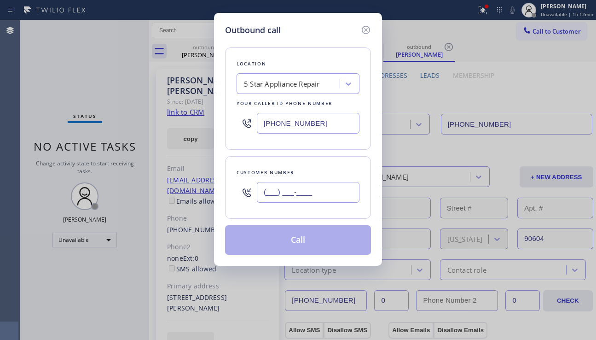
click at [328, 199] on input "(___) ___-____" at bounding box center [308, 192] width 103 height 21
paste input "661) 803-2159"
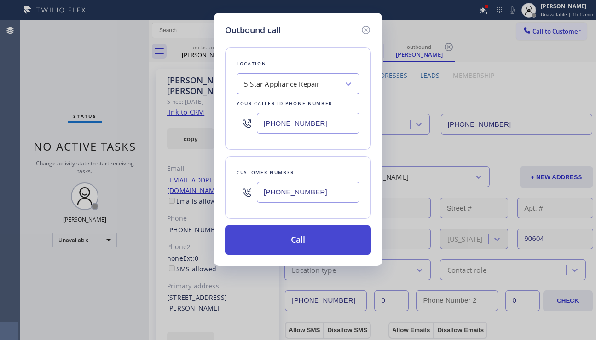
type input "(661) 803-2159"
click at [302, 236] on button "Call" at bounding box center [298, 239] width 146 height 29
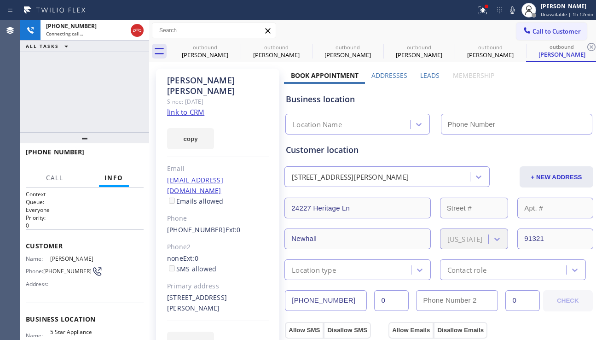
type input "[PHONE_NUMBER]"
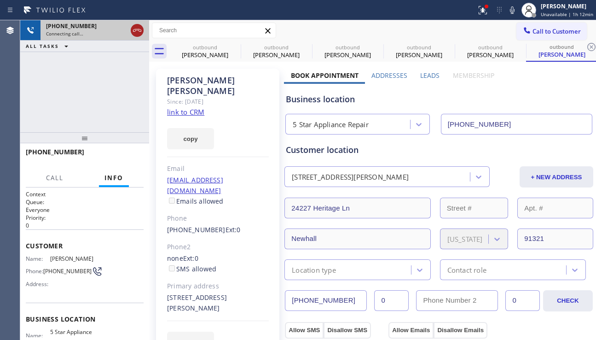
click at [135, 31] on icon at bounding box center [137, 30] width 8 height 3
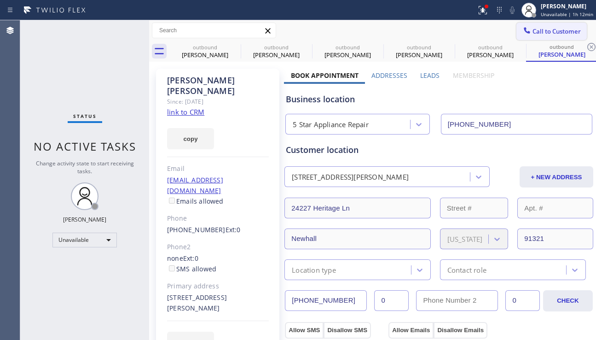
click at [551, 33] on span "Call to Customer" at bounding box center [557, 31] width 48 height 8
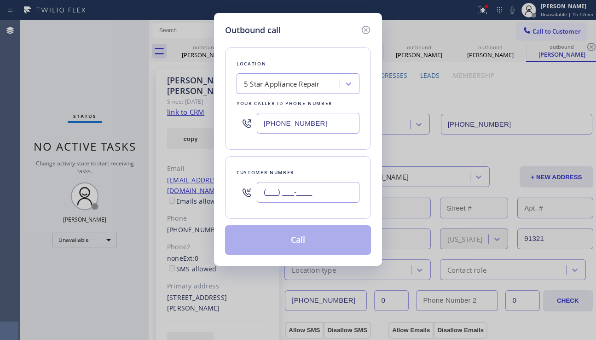
click at [290, 191] on input "(___) ___-____" at bounding box center [308, 192] width 103 height 21
paste input "310) 882-1529"
type input "(310) 882-1529"
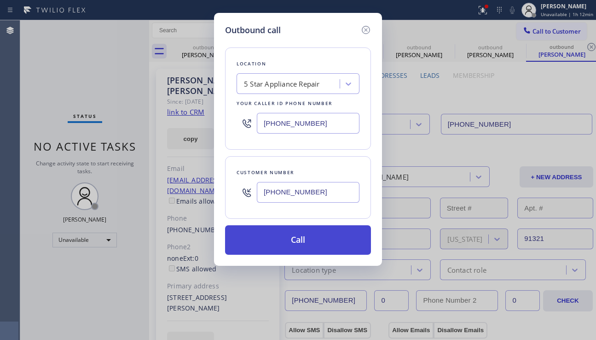
click at [285, 241] on button "Call" at bounding box center [298, 239] width 146 height 29
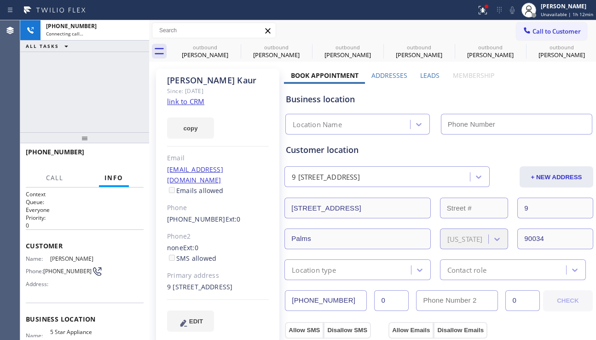
click at [120, 121] on div "+13108821529 Connecting call… ALL TASKS ALL TASKS ACTIVE TASKS TASKS IN WRAP UP" at bounding box center [84, 76] width 129 height 112
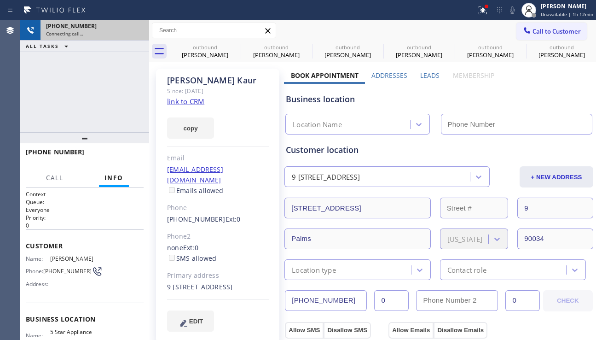
type input "[PHONE_NUMBER]"
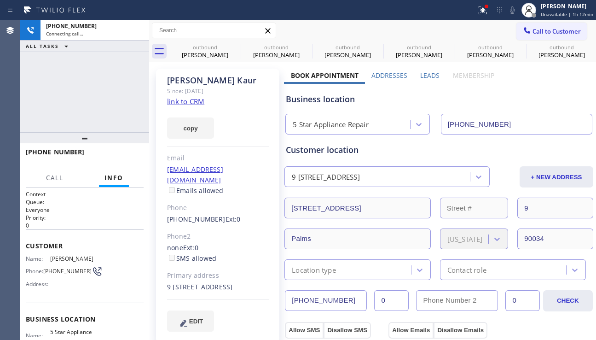
click at [108, 97] on div "+13108821529 Connecting call… ALL TASKS ALL TASKS ACTIVE TASKS TASKS IN WRAP UP" at bounding box center [84, 76] width 129 height 112
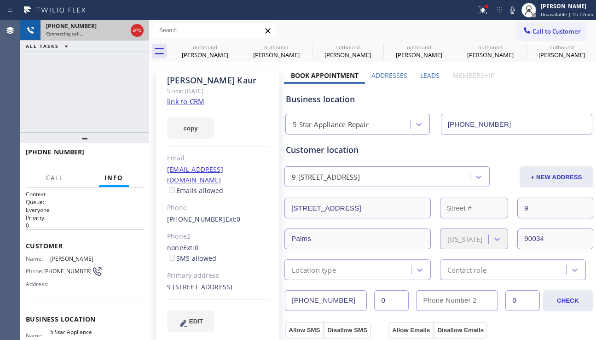
click at [0, 0] on icon at bounding box center [0, 0] width 0 height 0
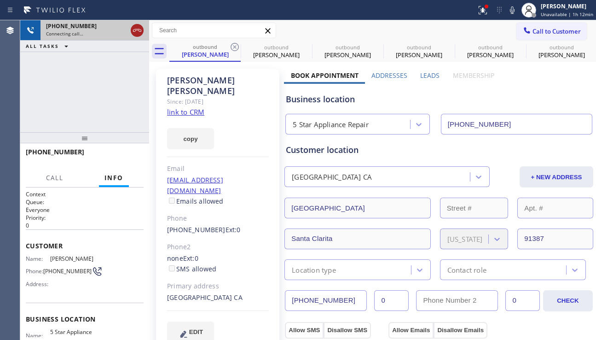
click at [137, 34] on icon at bounding box center [137, 30] width 11 height 11
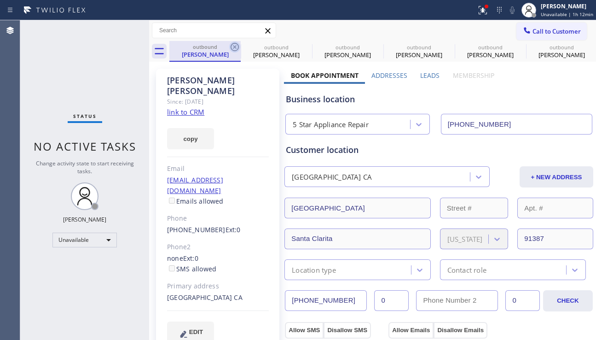
click at [234, 46] on icon at bounding box center [235, 47] width 8 height 8
click at [0, 0] on icon at bounding box center [0, 0] width 0 height 0
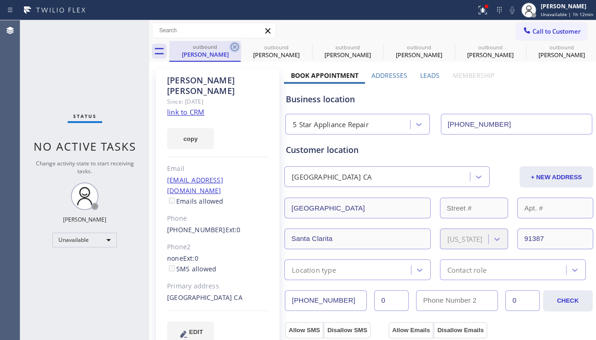
click at [0, 0] on icon at bounding box center [0, 0] width 0 height 0
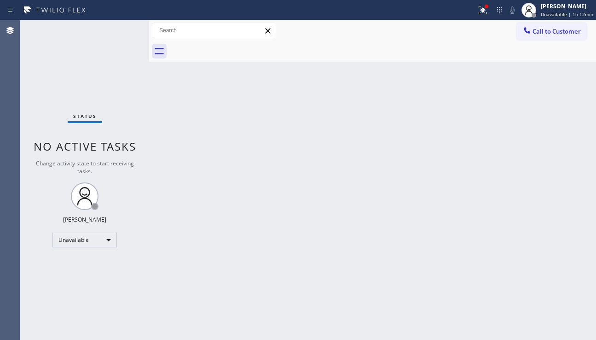
click at [234, 46] on div at bounding box center [382, 51] width 427 height 21
click at [574, 37] on button "Call to Customer" at bounding box center [551, 31] width 70 height 17
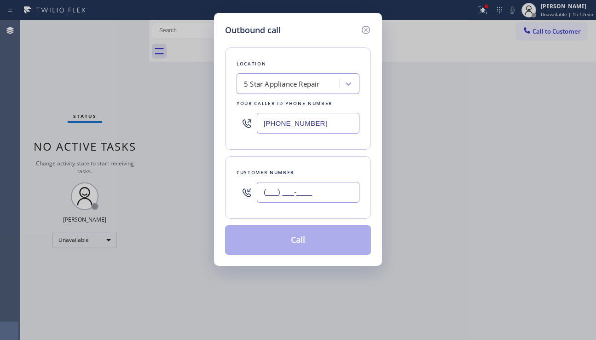
click at [306, 194] on input "(___) ___-____" at bounding box center [308, 192] width 103 height 21
paste input "858) 275-4671"
type input "(858) 275-4671"
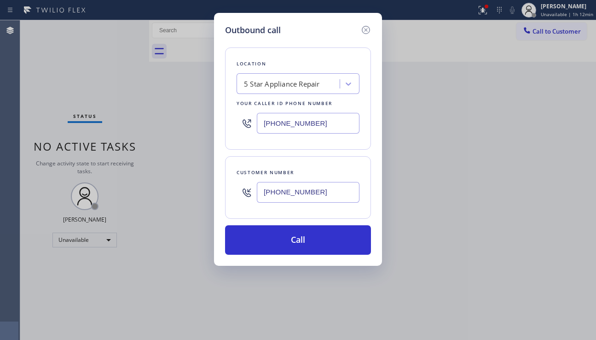
drag, startPoint x: 325, startPoint y: 116, endPoint x: 250, endPoint y: 132, distance: 76.6
click at [250, 132] on div "[PHONE_NUMBER]" at bounding box center [298, 123] width 123 height 30
paste input "619) 202-8284"
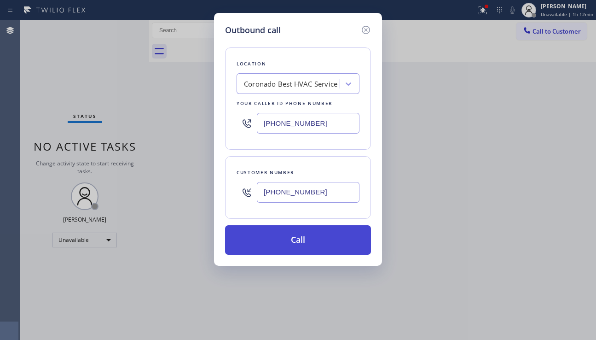
type input "(619) 202-8284"
click at [300, 231] on button "Call" at bounding box center [298, 239] width 146 height 29
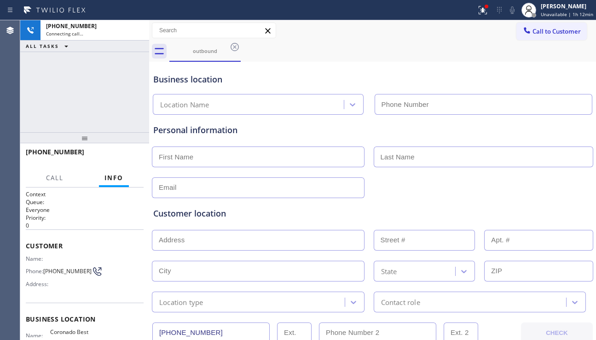
type input "(619) 202-8284"
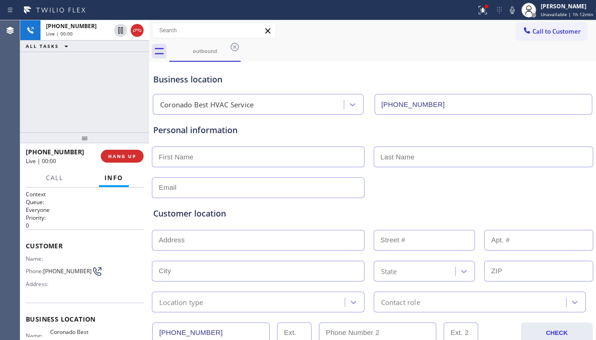
drag, startPoint x: 560, startPoint y: 209, endPoint x: 490, endPoint y: 217, distance: 70.9
click at [560, 209] on div "Customer location" at bounding box center [372, 213] width 439 height 12
click at [242, 212] on div "Customer location" at bounding box center [372, 213] width 439 height 12
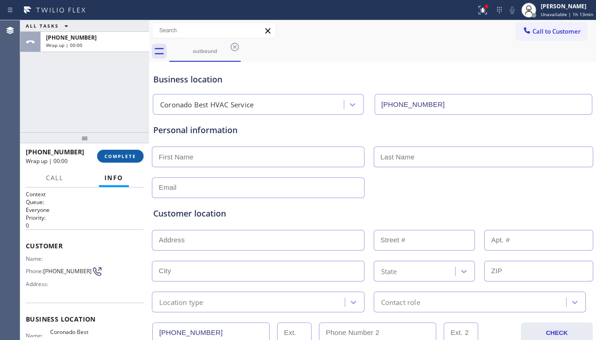
click at [136, 159] on span "COMPLETE" at bounding box center [120, 156] width 32 height 6
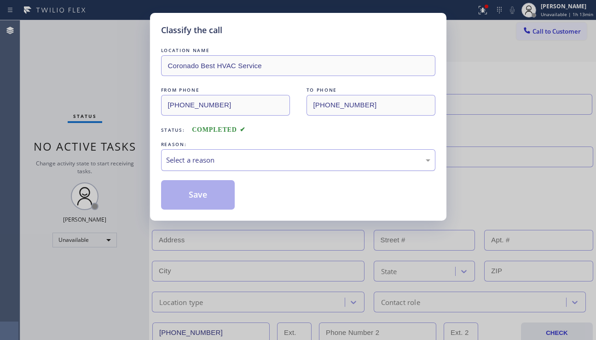
click at [249, 153] on div "Select a reason" at bounding box center [298, 160] width 274 height 22
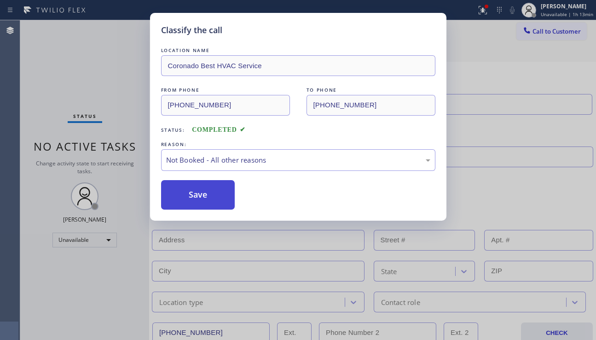
click at [194, 196] on button "Save" at bounding box center [198, 194] width 74 height 29
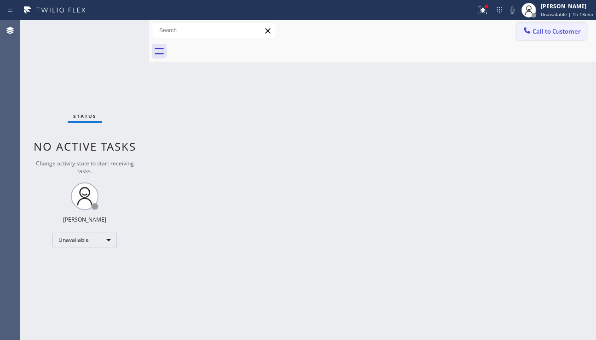
click at [536, 35] on button "Call to Customer" at bounding box center [551, 31] width 70 height 17
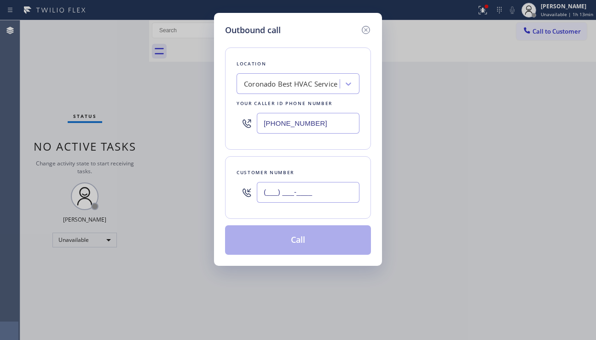
click at [280, 195] on input "(___) ___-____" at bounding box center [308, 192] width 103 height 21
paste input "818) 277-1002"
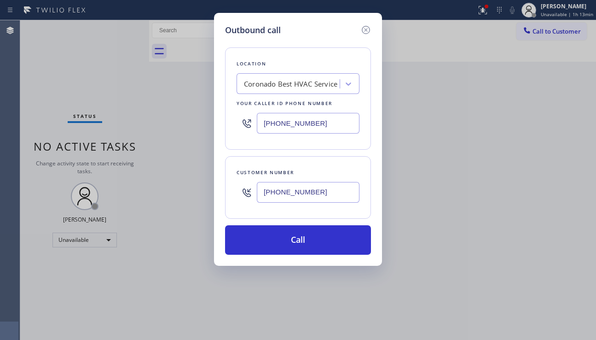
type input "(818) 277-1002"
drag, startPoint x: 325, startPoint y: 124, endPoint x: 252, endPoint y: 130, distance: 73.9
click at [252, 130] on div "(619) 202-8284" at bounding box center [298, 123] width 123 height 30
paste input "855) 946-3605"
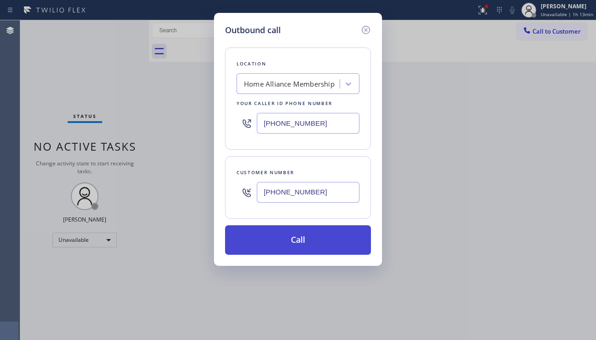
type input "(855) 946-3605"
click at [287, 231] on button "Call" at bounding box center [298, 239] width 146 height 29
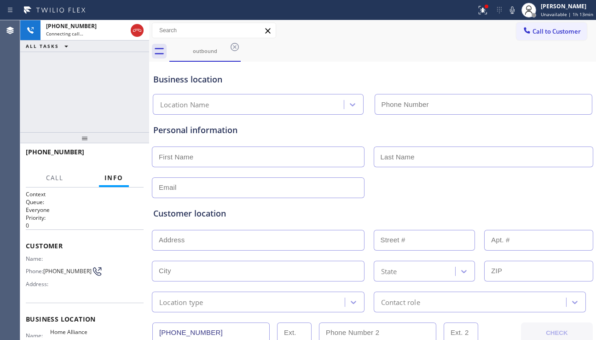
type input "(855) 946-3605"
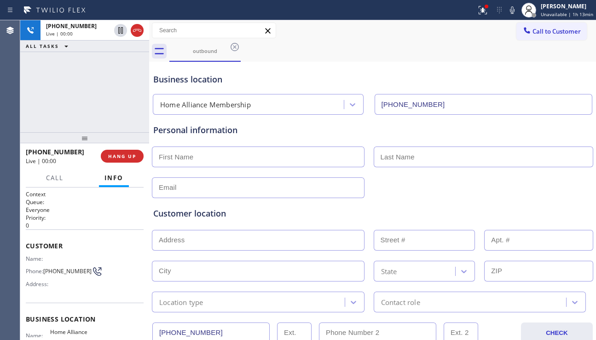
click at [529, 213] on div "Customer location" at bounding box center [372, 213] width 439 height 12
click at [223, 213] on div "Customer location" at bounding box center [372, 213] width 439 height 12
click at [237, 210] on div "Customer location" at bounding box center [372, 213] width 439 height 12
click at [126, 159] on button "HANG UP" at bounding box center [122, 156] width 43 height 13
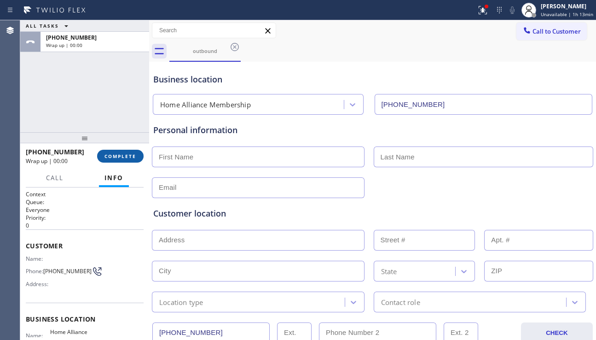
click at [126, 159] on button "COMPLETE" at bounding box center [120, 156] width 46 height 13
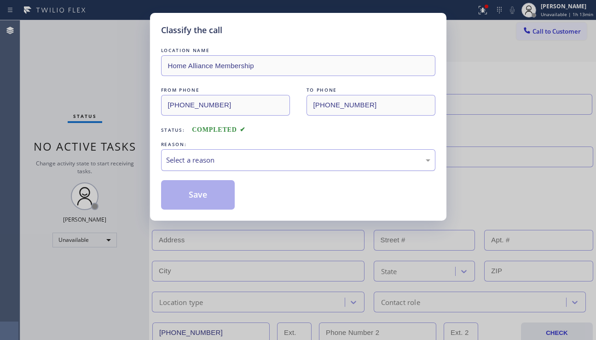
click at [248, 162] on div "Select a reason" at bounding box center [298, 160] width 264 height 11
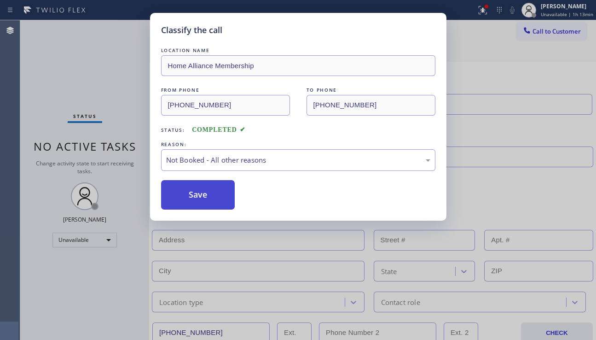
click at [211, 196] on button "Save" at bounding box center [198, 194] width 74 height 29
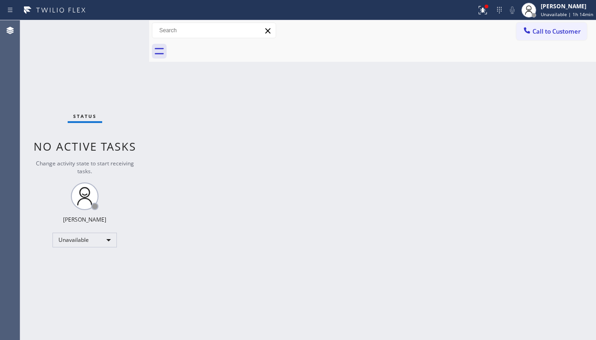
click at [541, 183] on div "Back to Dashboard Change Sender ID Customers Technicians Select a contact Outbo…" at bounding box center [372, 179] width 447 height 319
click at [473, 13] on div at bounding box center [483, 10] width 20 height 11
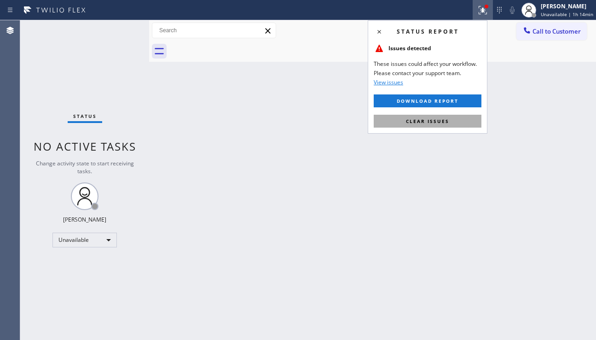
click at [438, 125] on button "Clear issues" at bounding box center [428, 121] width 108 height 13
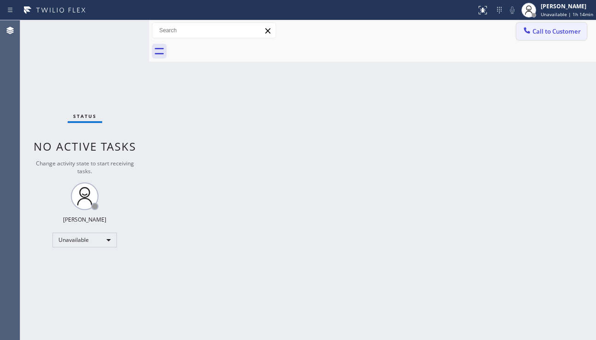
click at [540, 32] on span "Call to Customer" at bounding box center [557, 31] width 48 height 8
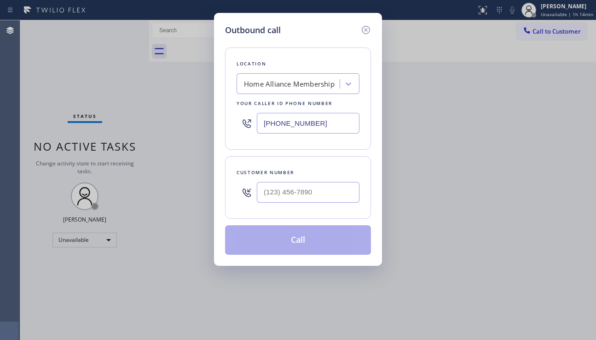
click at [265, 84] on div "Home Alliance Membership" at bounding box center [289, 84] width 91 height 11
type input "5 star appliance repair"
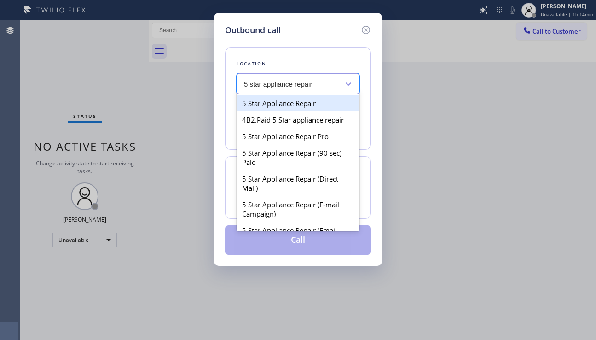
drag, startPoint x: 272, startPoint y: 98, endPoint x: 284, endPoint y: 116, distance: 21.7
click at [272, 99] on div "5 Star Appliance Repair" at bounding box center [298, 103] width 123 height 17
type input "[PHONE_NUMBER]"
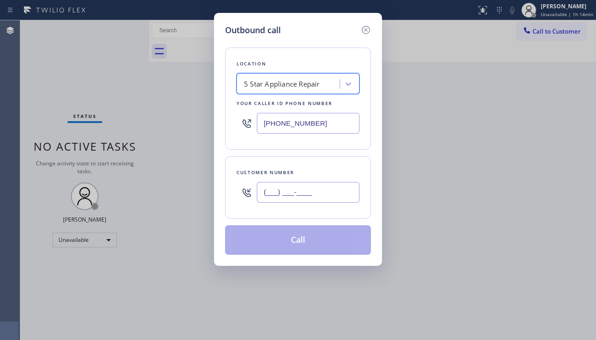
click at [297, 198] on input "(___) ___-____" at bounding box center [308, 192] width 103 height 21
paste input "818) 743-3683"
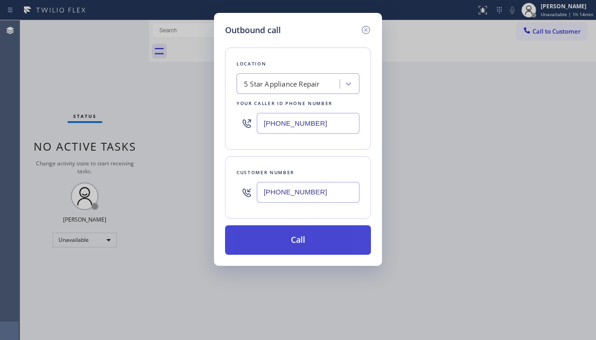
type input "(818) 743-3683"
click at [292, 233] on button "Call" at bounding box center [298, 239] width 146 height 29
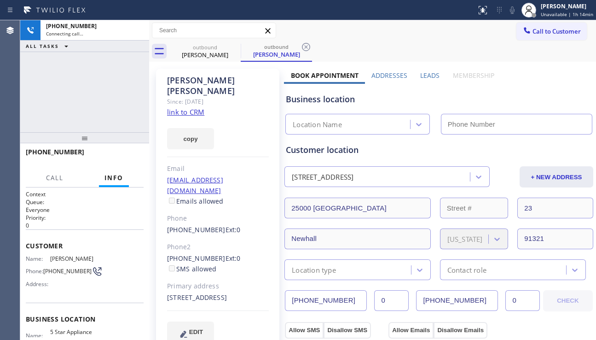
type input "[PHONE_NUMBER]"
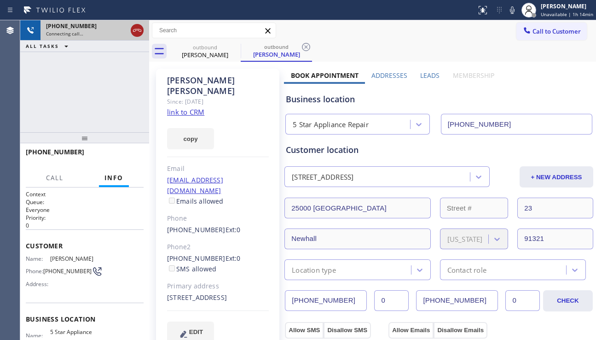
click at [139, 30] on icon at bounding box center [137, 30] width 11 height 11
click at [536, 35] on span "Call to Customer" at bounding box center [557, 31] width 48 height 8
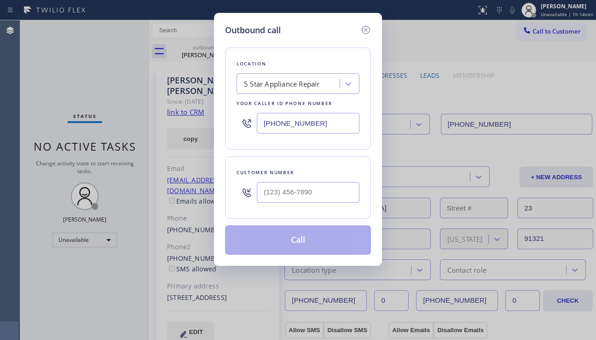
click at [311, 182] on input "text" at bounding box center [308, 192] width 103 height 21
paste input "310) 292-4912"
type input "(310) 292-4912"
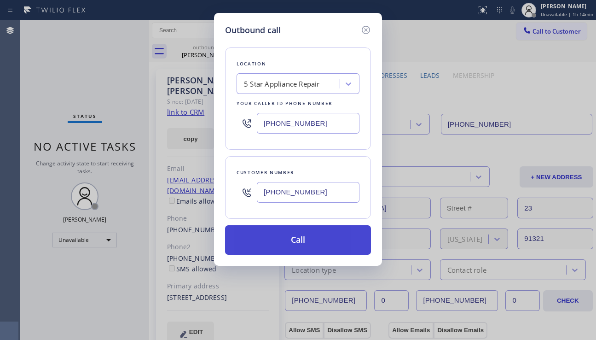
click at [298, 243] on button "Call" at bounding box center [298, 239] width 146 height 29
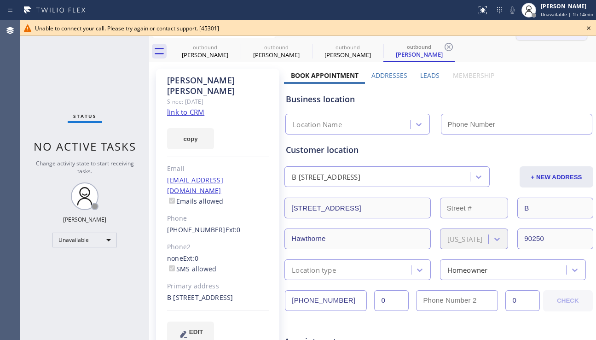
type input "[PHONE_NUMBER]"
click at [589, 27] on icon at bounding box center [588, 28] width 11 height 11
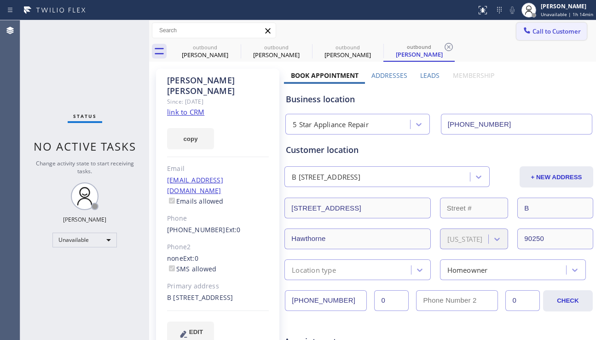
click at [566, 35] on span "Call to Customer" at bounding box center [557, 31] width 48 height 8
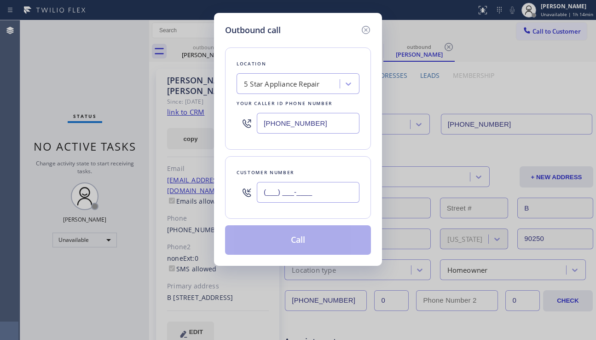
click at [266, 197] on input "(___) ___-____" at bounding box center [308, 192] width 103 height 21
paste input "562) 508-1602"
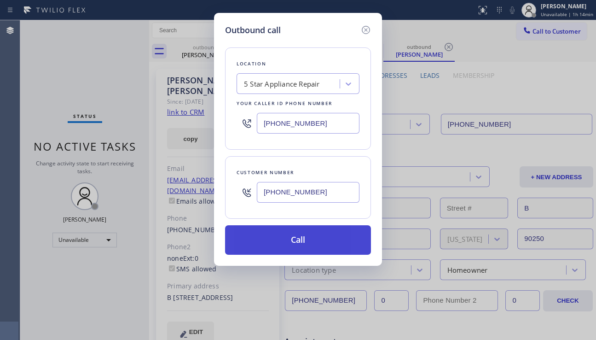
type input "(562) 508-1602"
click at [277, 234] on button "Call" at bounding box center [298, 239] width 146 height 29
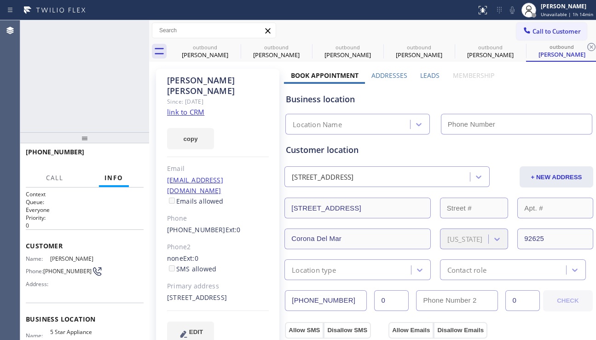
type input "[PHONE_NUMBER]"
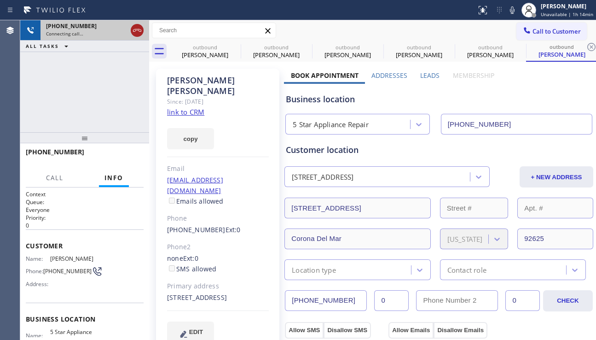
click at [139, 31] on icon at bounding box center [137, 30] width 11 height 11
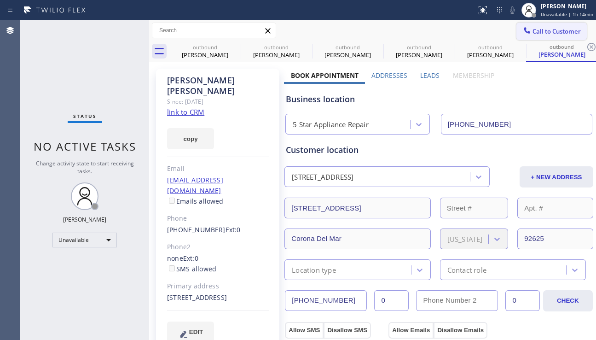
click at [554, 28] on span "Call to Customer" at bounding box center [557, 31] width 48 height 8
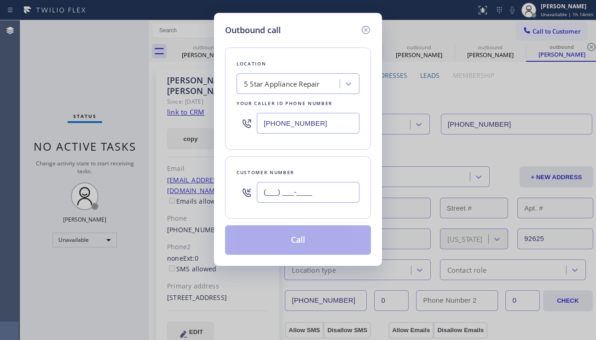
click at [315, 195] on input "(___) ___-____" at bounding box center [308, 192] width 103 height 21
paste input "951) 269-9065"
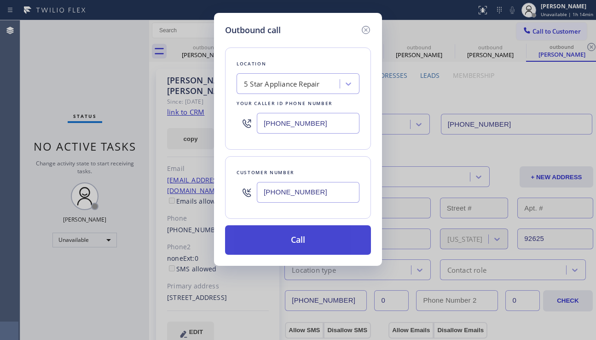
type input "(951) 269-9065"
click at [306, 233] on button "Call" at bounding box center [298, 239] width 146 height 29
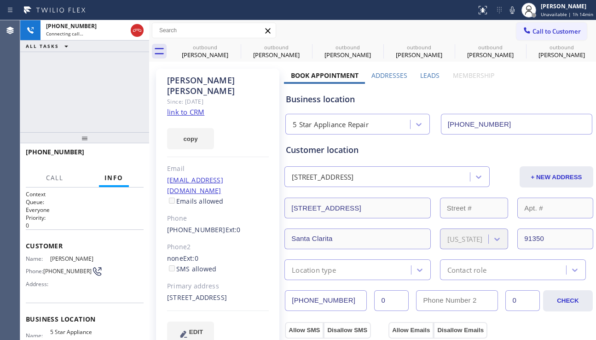
type input "[PHONE_NUMBER]"
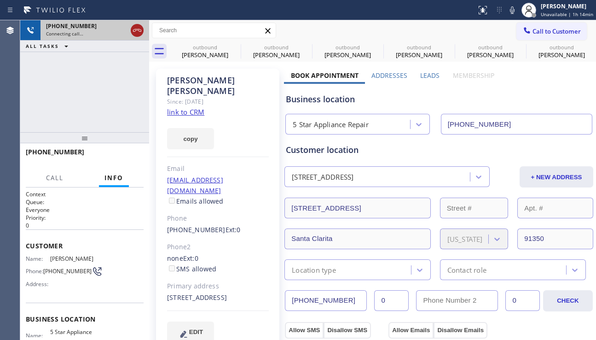
click at [137, 31] on icon at bounding box center [137, 30] width 11 height 11
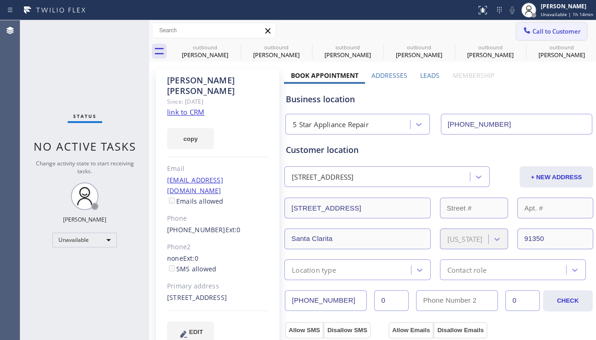
click at [523, 34] on icon at bounding box center [526, 30] width 9 height 9
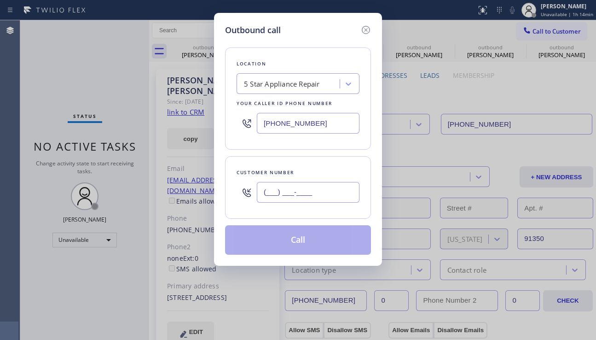
click at [328, 197] on input "(___) ___-____" at bounding box center [308, 192] width 103 height 21
paste input "310) 435-5056"
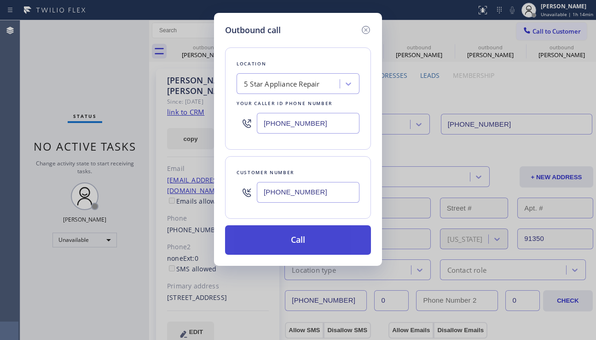
type input "(310) 435-5056"
click at [307, 245] on button "Call" at bounding box center [298, 239] width 146 height 29
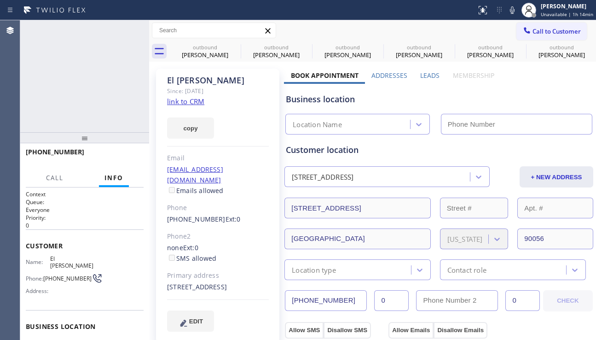
type input "[PHONE_NUMBER]"
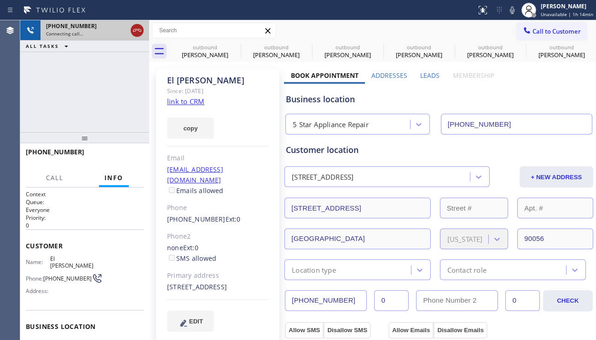
click at [139, 30] on icon at bounding box center [137, 30] width 11 height 11
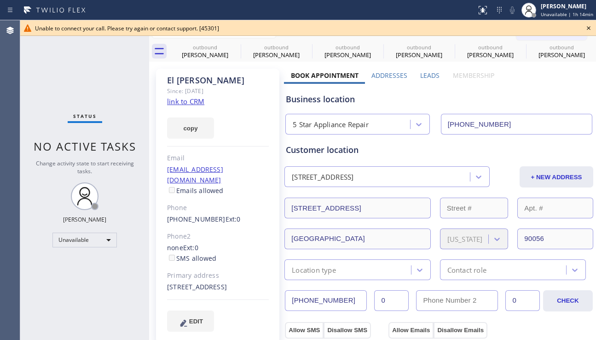
click at [585, 28] on icon at bounding box center [588, 28] width 11 height 11
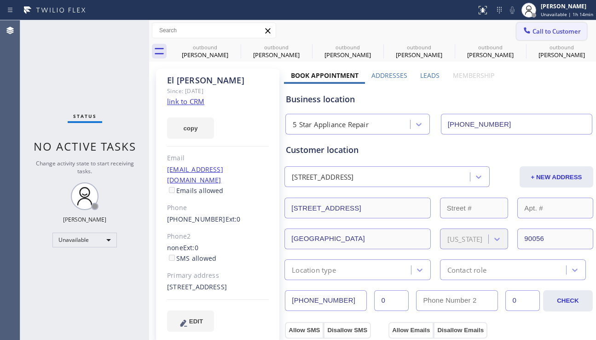
click at [544, 34] on span "Call to Customer" at bounding box center [557, 31] width 48 height 8
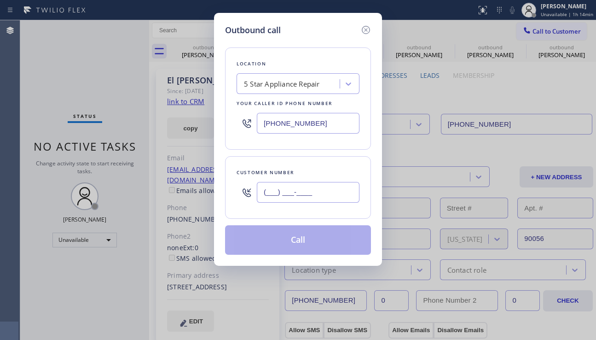
click at [273, 196] on input "(___) ___-____" at bounding box center [308, 192] width 103 height 21
paste input "603) 667-6115"
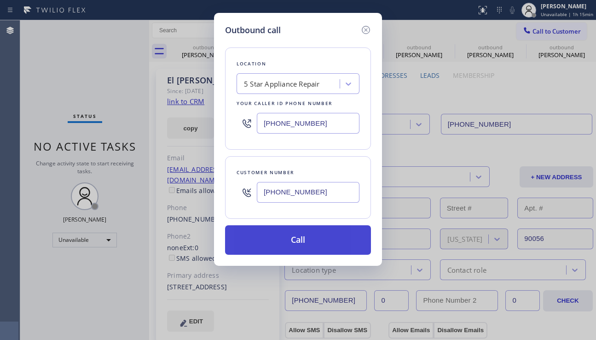
type input "(603) 667-6115"
click at [271, 231] on button "Call" at bounding box center [298, 239] width 146 height 29
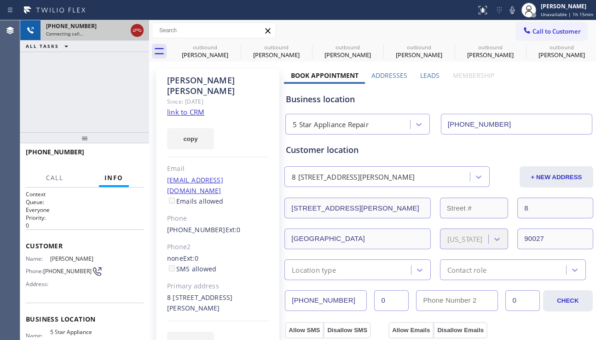
type input "[PHONE_NUMBER]"
click at [135, 29] on icon at bounding box center [137, 30] width 11 height 11
click at [533, 33] on span "Call to Customer" at bounding box center [557, 31] width 48 height 8
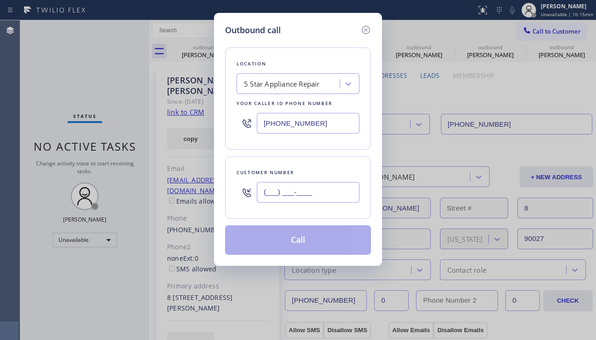
click at [306, 194] on input "(___) ___-____" at bounding box center [308, 192] width 103 height 21
paste input "909) 938-6528"
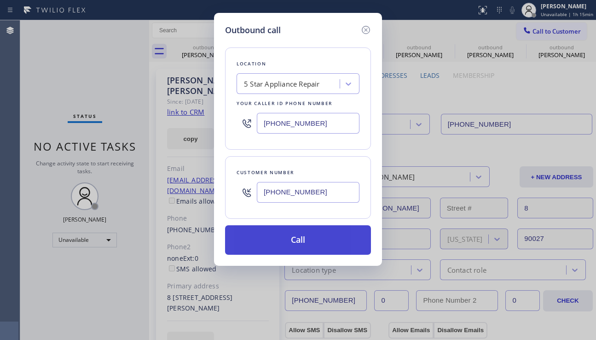
type input "(909) 938-6528"
click at [304, 236] on button "Call" at bounding box center [298, 239] width 146 height 29
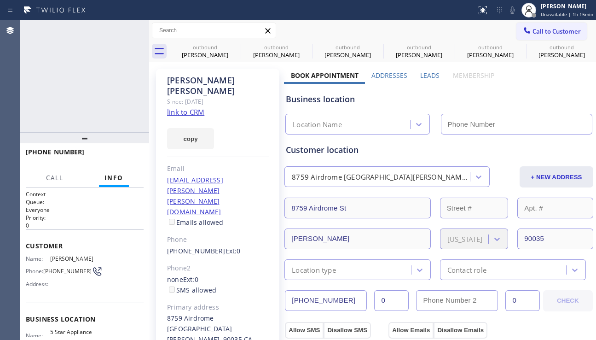
type input "[PHONE_NUMBER]"
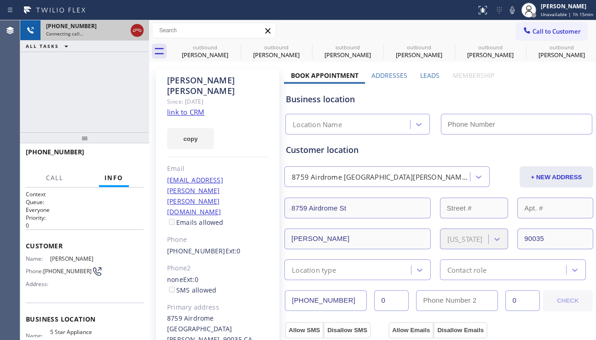
click at [138, 34] on icon at bounding box center [137, 30] width 11 height 11
type input "[PHONE_NUMBER]"
click at [541, 35] on button "Call to Customer" at bounding box center [551, 31] width 70 height 17
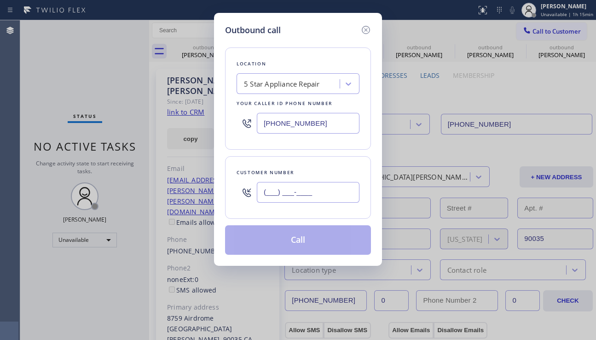
click at [283, 191] on input "(___) ___-____" at bounding box center [308, 192] width 103 height 21
paste input "818) 439-4719"
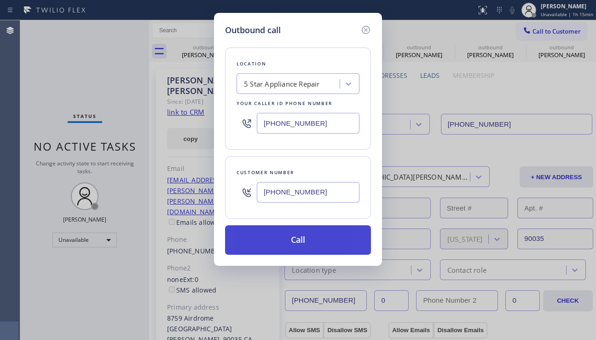
type input "(818) 439-4719"
click at [286, 237] on button "Call" at bounding box center [298, 239] width 146 height 29
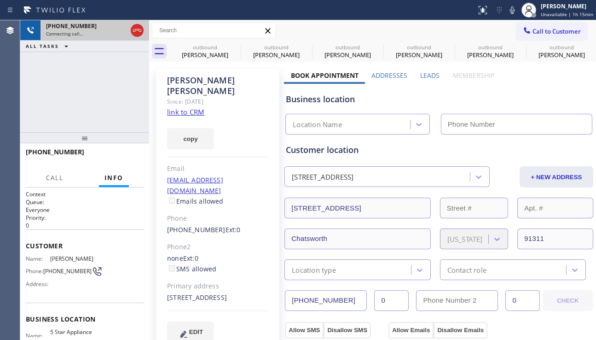
type input "[PHONE_NUMBER]"
click at [133, 29] on icon at bounding box center [137, 30] width 11 height 11
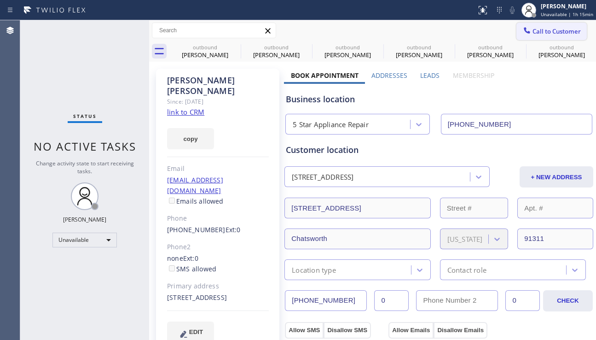
click at [522, 33] on icon at bounding box center [526, 30] width 9 height 9
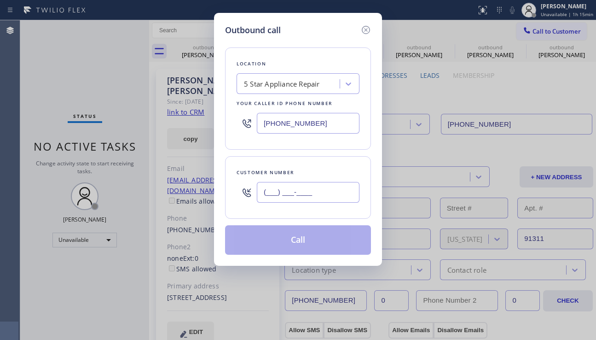
click at [315, 187] on input "(___) ___-____" at bounding box center [308, 192] width 103 height 21
paste input "661) 733-5741"
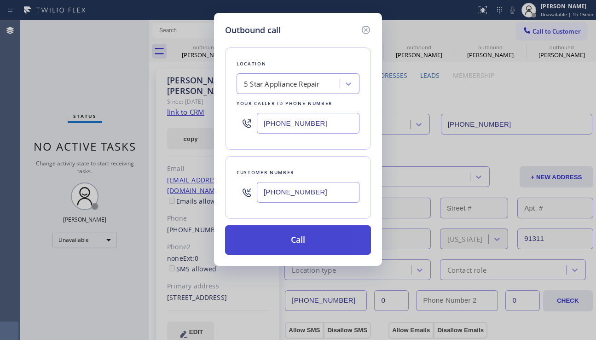
type input "(661) 733-5741"
click at [288, 238] on button "Call" at bounding box center [298, 239] width 146 height 29
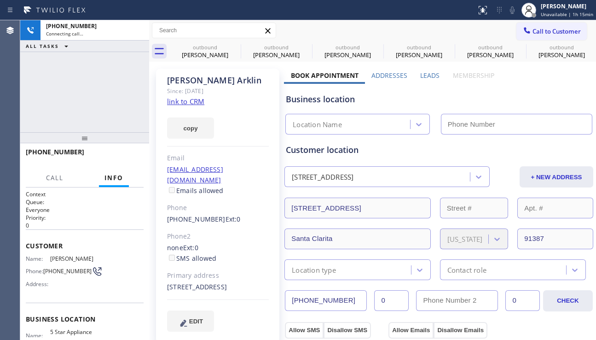
type input "[PHONE_NUMBER]"
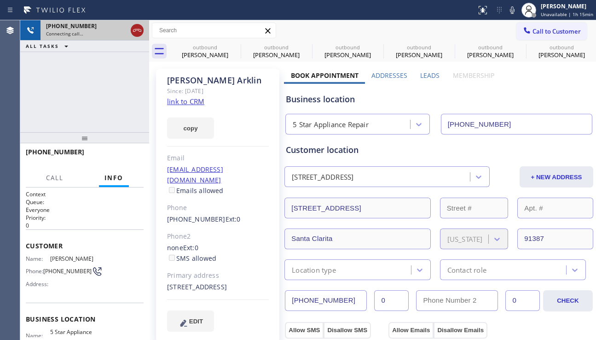
click at [137, 29] on icon at bounding box center [137, 30] width 11 height 11
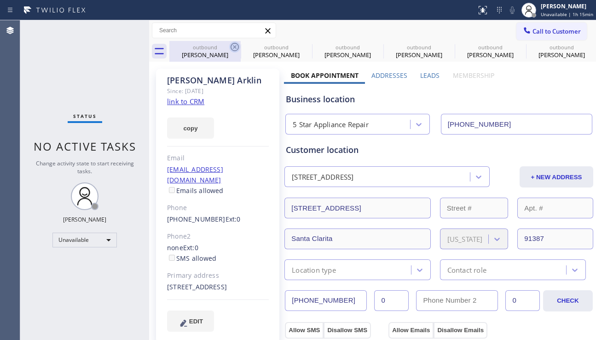
click at [231, 44] on icon at bounding box center [234, 46] width 11 height 11
click at [0, 0] on icon at bounding box center [0, 0] width 0 height 0
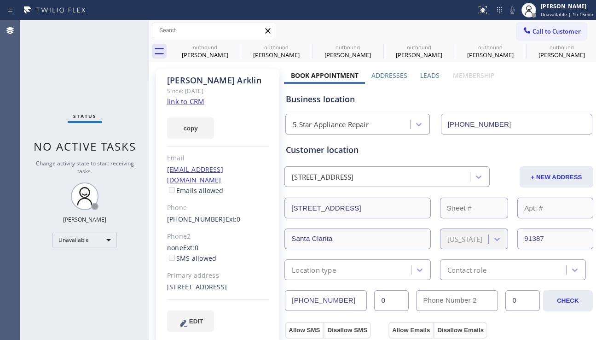
click at [0, 0] on icon at bounding box center [0, 0] width 0 height 0
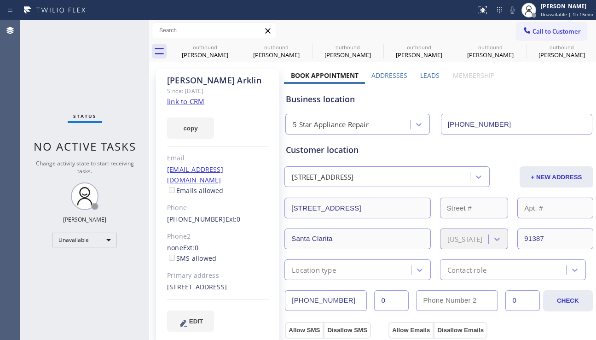
click at [0, 0] on icon at bounding box center [0, 0] width 0 height 0
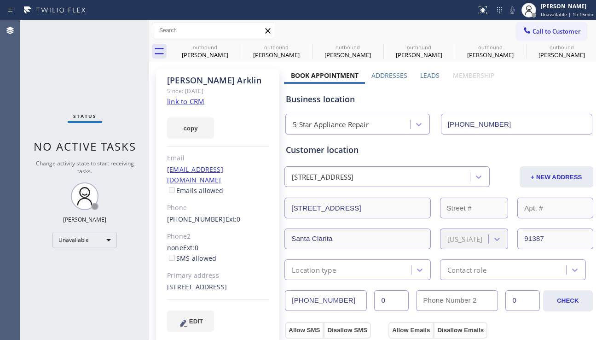
click at [0, 0] on icon at bounding box center [0, 0] width 0 height 0
click at [231, 44] on div "outbound Jeff Luby outbound Jeff Luby outbound Ursula Duhe outbound Ursula Duhe…" at bounding box center [382, 51] width 427 height 21
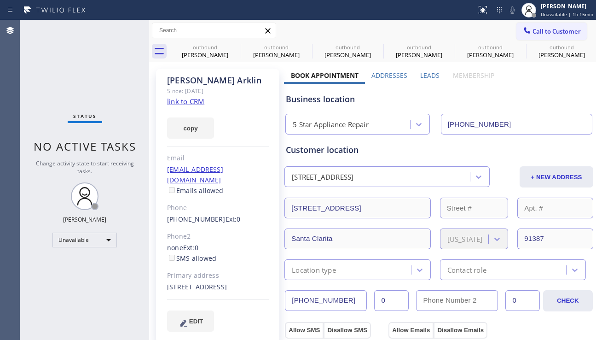
click at [231, 44] on div "outbound Jeff Luby outbound Jeff Luby outbound Ursula Duhe outbound Ursula Duhe…" at bounding box center [382, 51] width 427 height 21
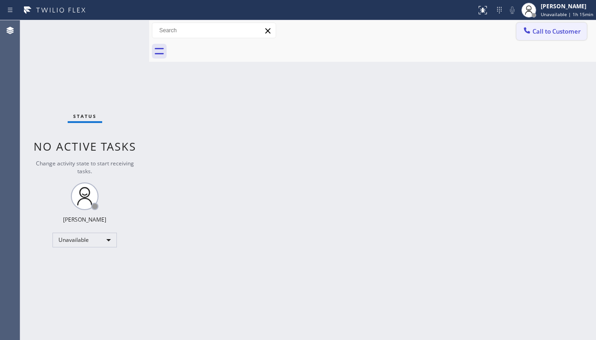
click at [533, 37] on button "Call to Customer" at bounding box center [551, 31] width 70 height 17
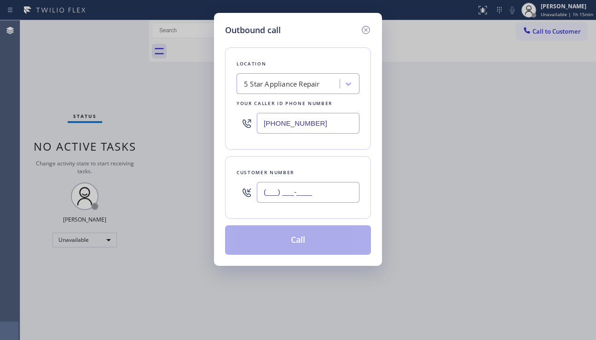
click at [316, 185] on input "(___) ___-____" at bounding box center [308, 192] width 103 height 21
paste input "323) 217-3737"
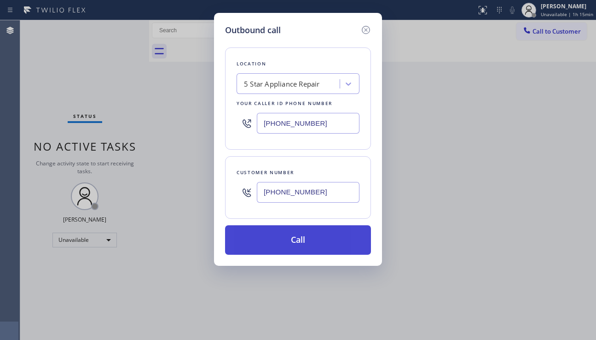
type input "(323) 217-3737"
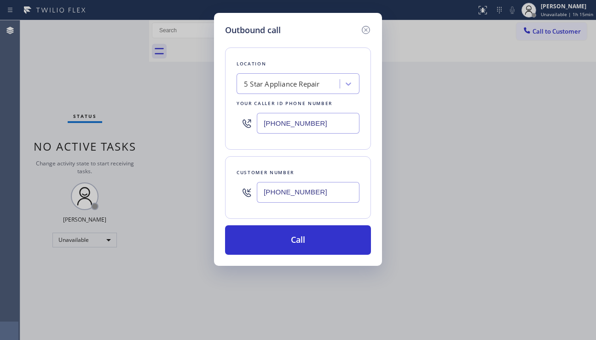
drag, startPoint x: 302, startPoint y: 238, endPoint x: 279, endPoint y: 211, distance: 35.6
click at [302, 237] on button "Call" at bounding box center [298, 239] width 146 height 29
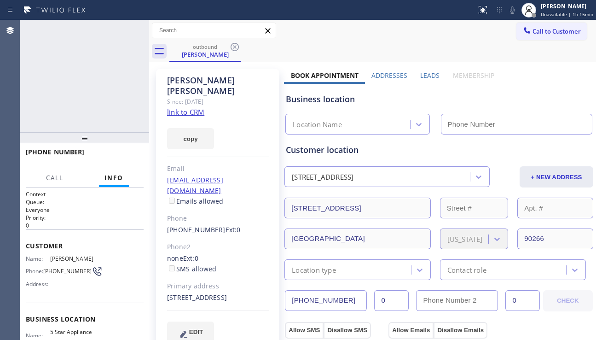
type input "[PHONE_NUMBER]"
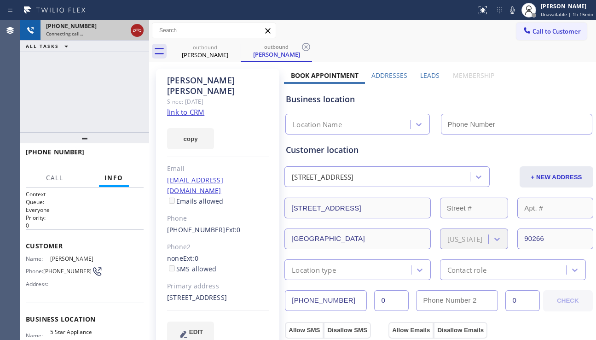
type input "[PHONE_NUMBER]"
click at [138, 30] on icon at bounding box center [137, 30] width 8 height 3
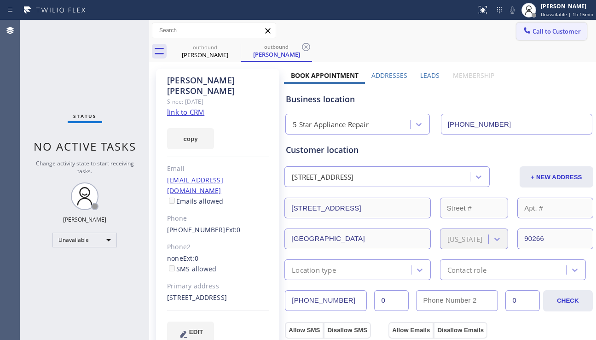
click at [524, 29] on icon at bounding box center [527, 30] width 6 height 6
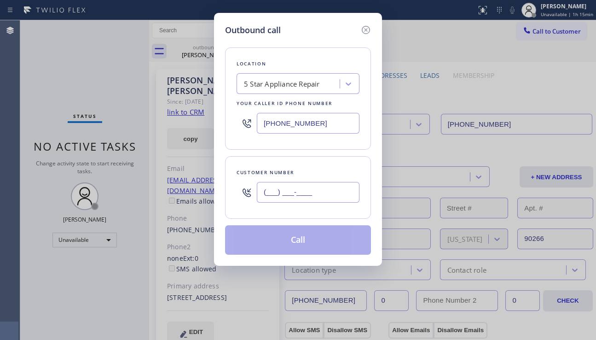
click at [302, 190] on input "(___) ___-____" at bounding box center [308, 192] width 103 height 21
paste input "714) 766-9750"
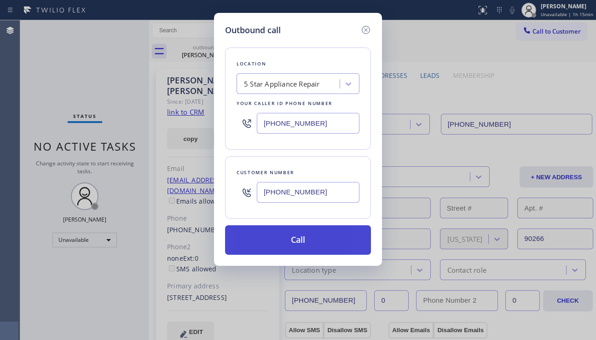
type input "(714) 766-9750"
click at [295, 245] on button "Call" at bounding box center [298, 239] width 146 height 29
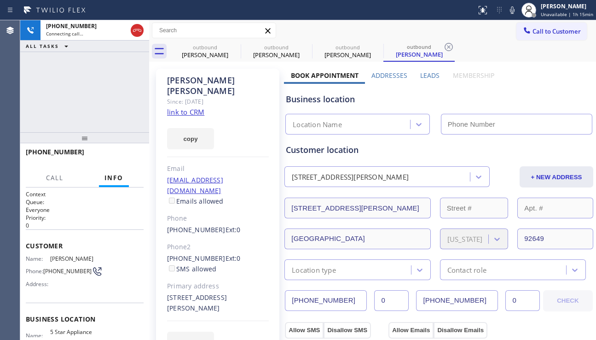
drag, startPoint x: 36, startPoint y: 116, endPoint x: 45, endPoint y: 116, distance: 9.2
click at [36, 116] on div "+17147669750 Connecting call… ALL TASKS ALL TASKS ACTIVE TASKS TASKS IN WRAP UP" at bounding box center [84, 76] width 129 height 112
type input "[PHONE_NUMBER]"
click at [423, 71] on label "Leads" at bounding box center [429, 75] width 19 height 9
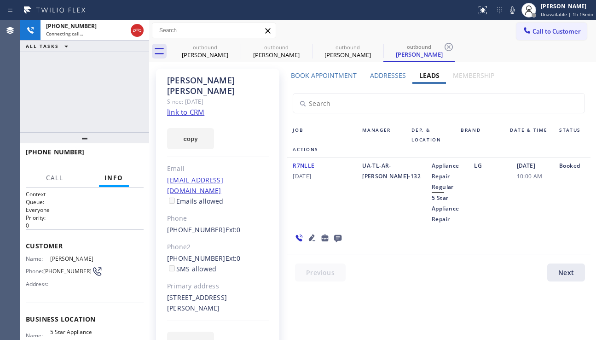
click at [318, 232] on icon at bounding box center [312, 237] width 11 height 11
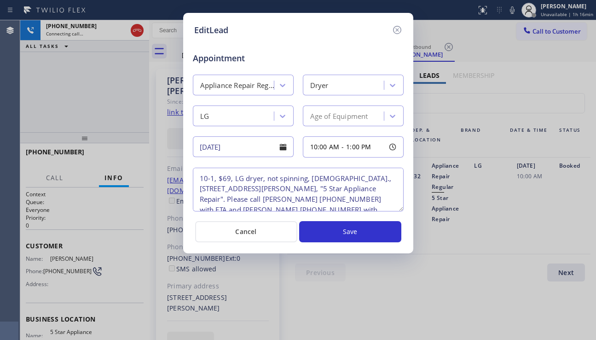
scroll to position [9, 0]
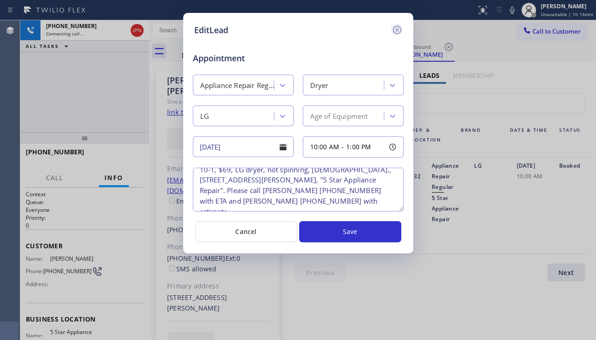
click at [395, 31] on icon at bounding box center [397, 30] width 8 height 8
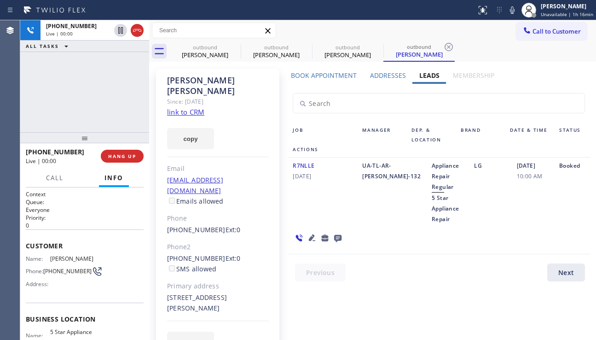
click at [349, 224] on div at bounding box center [318, 237] width 62 height 27
click at [318, 232] on icon at bounding box center [312, 237] width 11 height 11
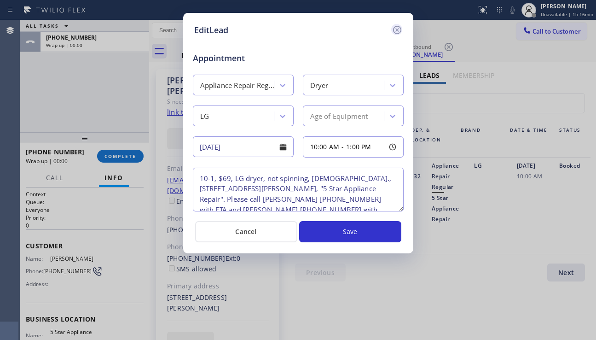
click at [397, 31] on icon at bounding box center [397, 29] width 11 height 11
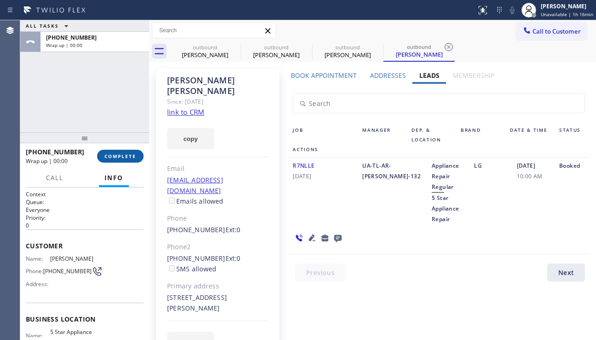
click at [138, 160] on button "COMPLETE" at bounding box center [120, 156] width 46 height 13
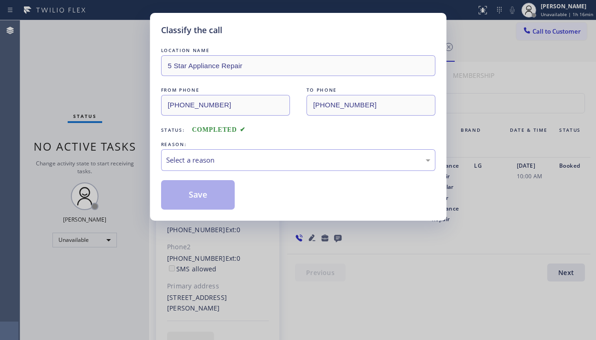
click at [258, 157] on div "Select a reason" at bounding box center [298, 160] width 264 height 11
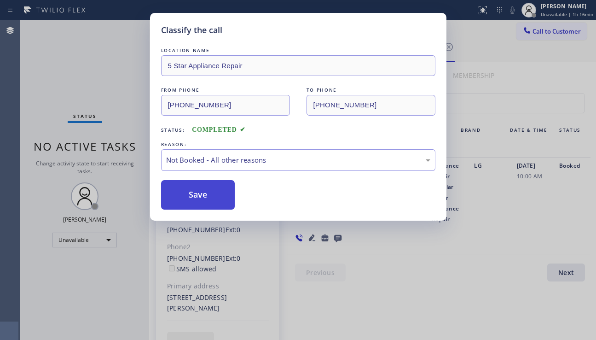
click at [200, 198] on button "Save" at bounding box center [198, 194] width 74 height 29
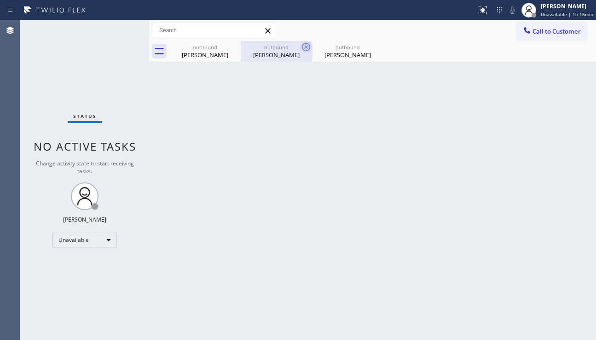
click at [0, 0] on icon at bounding box center [0, 0] width 0 height 0
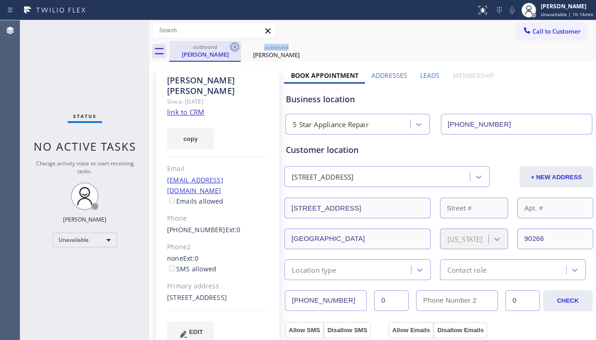
click at [236, 48] on icon at bounding box center [235, 47] width 8 height 8
click at [0, 0] on icon at bounding box center [0, 0] width 0 height 0
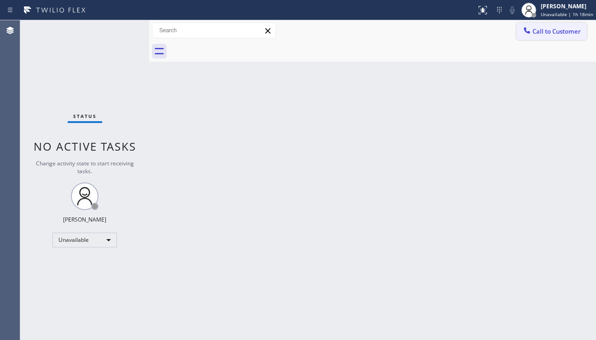
click at [545, 33] on span "Call to Customer" at bounding box center [557, 31] width 48 height 8
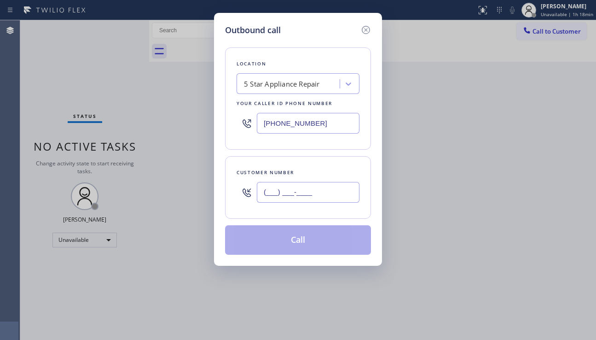
click at [272, 199] on input "(___) ___-____" at bounding box center [308, 192] width 103 height 21
paste input "408) 666-7598"
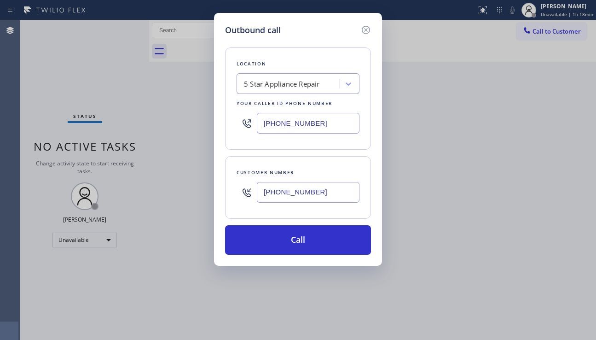
type input "(408) 666-7598"
drag, startPoint x: 322, startPoint y: 122, endPoint x: 232, endPoint y: 127, distance: 90.8
click at [232, 127] on div "Location 5 Star Appliance Repair Your caller id phone number (855) 731-4952" at bounding box center [298, 98] width 146 height 102
paste input "408) 775-8407"
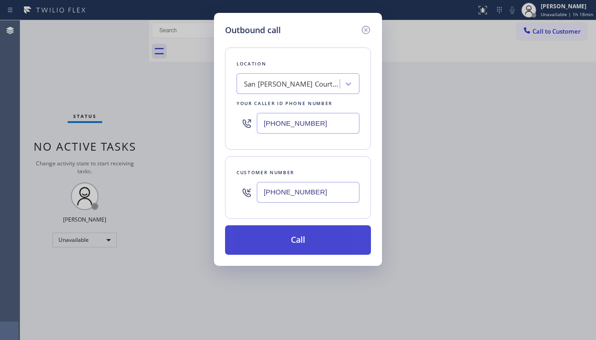
type input "(408) 775-8407"
click at [293, 235] on button "Call" at bounding box center [298, 239] width 146 height 29
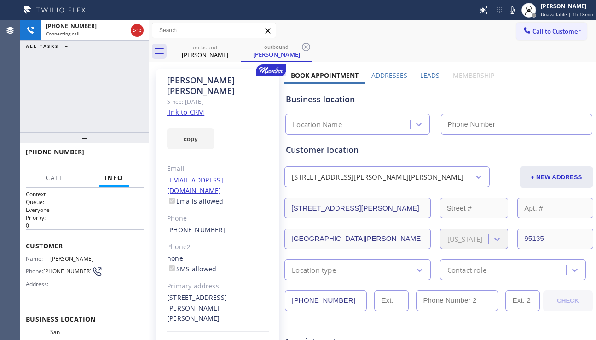
click at [420, 74] on label "Leads" at bounding box center [429, 75] width 19 height 9
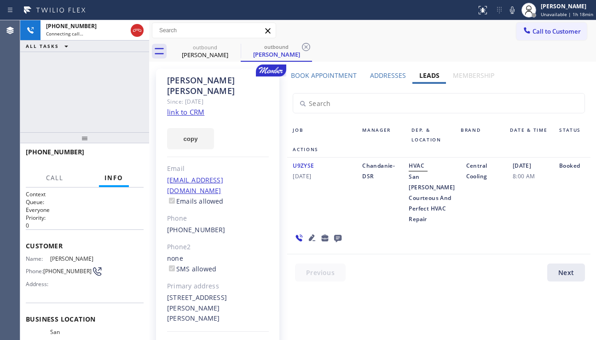
click at [435, 78] on label "Leads" at bounding box center [429, 75] width 20 height 9
click at [336, 232] on icon at bounding box center [337, 238] width 11 height 12
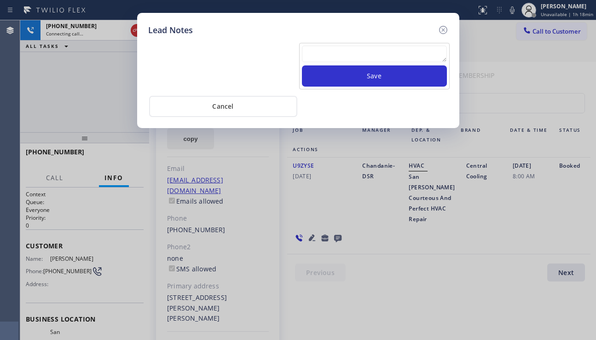
click at [330, 52] on textarea at bounding box center [374, 54] width 145 height 17
click at [444, 28] on icon at bounding box center [443, 29] width 11 height 11
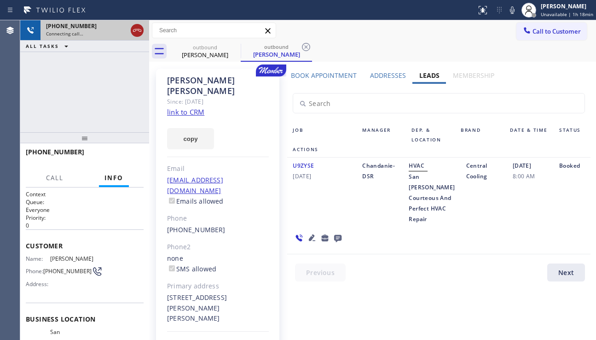
click at [139, 30] on icon at bounding box center [137, 30] width 8 height 3
click at [236, 44] on icon at bounding box center [234, 46] width 11 height 11
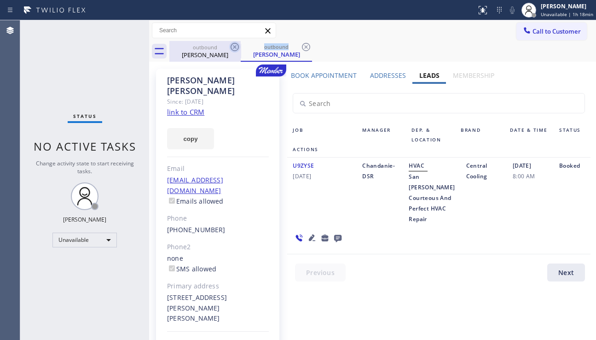
click at [236, 44] on icon at bounding box center [234, 46] width 11 height 11
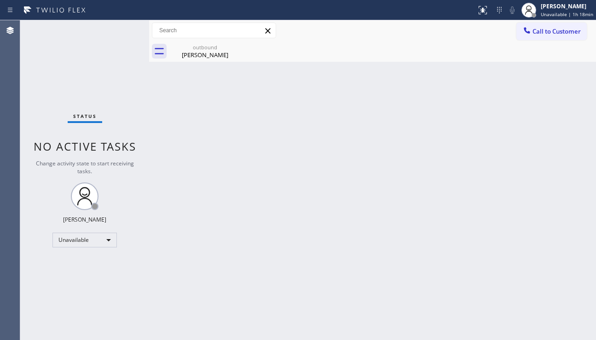
click at [0, 0] on icon at bounding box center [0, 0] width 0 height 0
click at [231, 46] on icon at bounding box center [234, 46] width 11 height 11
click at [220, 57] on div "Richard Sanchez" at bounding box center [205, 55] width 70 height 8
click at [566, 267] on div "Back to Dashboard Change Sender ID Customers Technicians Select a contact Outbo…" at bounding box center [372, 179] width 447 height 319
click at [50, 274] on div "Status No active tasks Change activity state to start receiving tasks. [PERSON_…" at bounding box center [84, 179] width 129 height 319
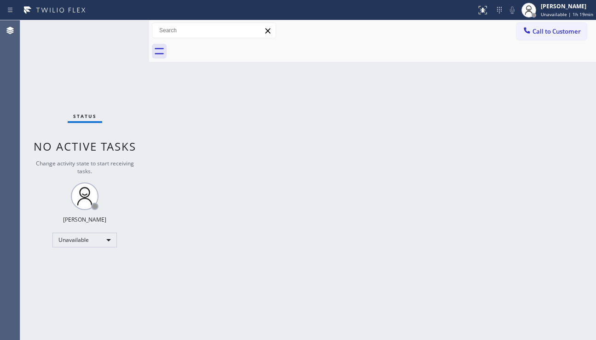
click at [263, 234] on div "Back to Dashboard Change Sender ID Customers Technicians Select a contact Outbo…" at bounding box center [372, 179] width 447 height 319
click at [540, 35] on span "Call to Customer" at bounding box center [557, 31] width 48 height 8
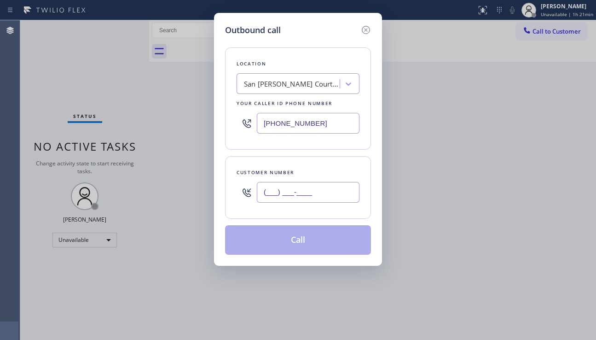
click at [283, 194] on input "(___) ___-____" at bounding box center [308, 192] width 103 height 21
paste input "323) 533-3369"
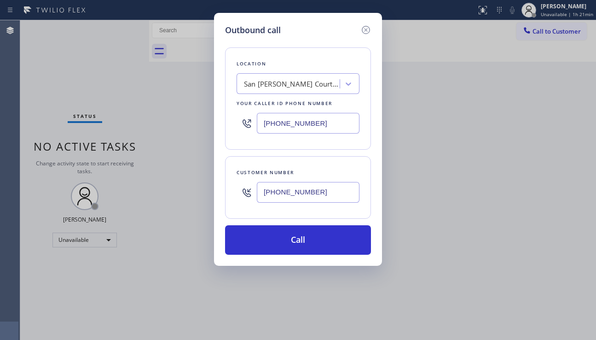
type input "(323) 533-3369"
drag, startPoint x: 324, startPoint y: 124, endPoint x: 209, endPoint y: 122, distance: 114.2
click at [209, 122] on div "Outbound call Location San Jose Courteous And Perfect HVAC Repair Your caller i…" at bounding box center [298, 170] width 596 height 340
paste input "24) 206-6795"
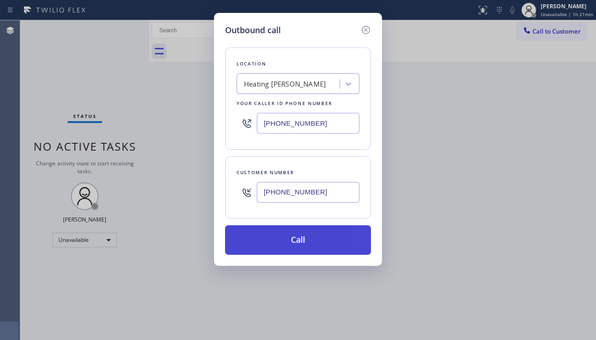
type input "(424) 206-6795"
click at [296, 240] on button "Call" at bounding box center [298, 239] width 146 height 29
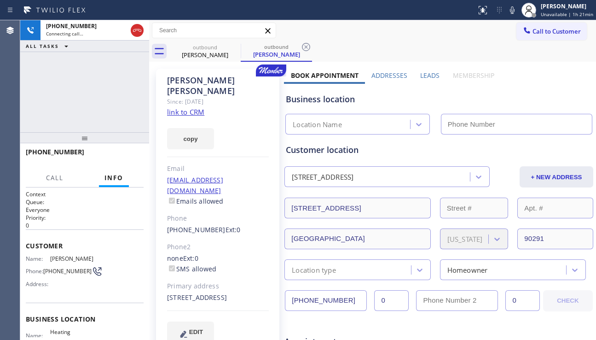
click at [420, 77] on label "Leads" at bounding box center [429, 75] width 19 height 9
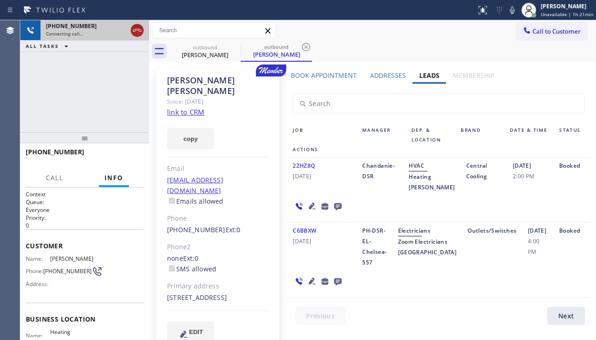
click at [139, 32] on icon at bounding box center [137, 30] width 11 height 11
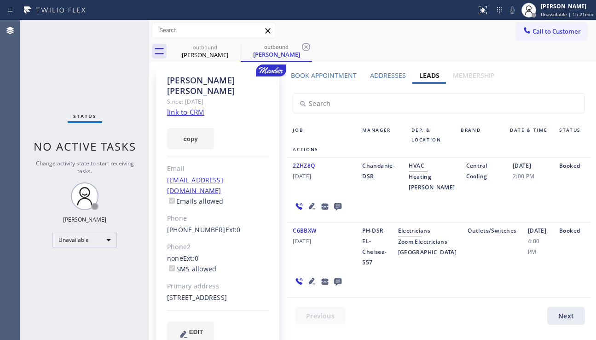
click at [313, 211] on icon at bounding box center [312, 205] width 11 height 11
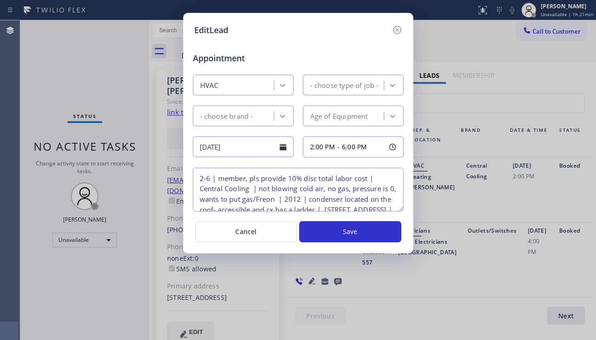
type textarea "2-6 | member, pls provide 10% disc total labor cost | Central Cooling | not blo…"
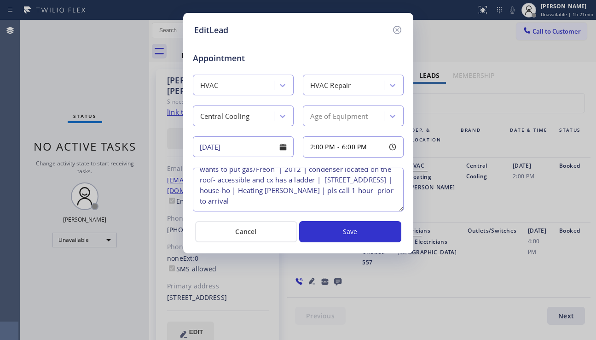
scroll to position [15, 0]
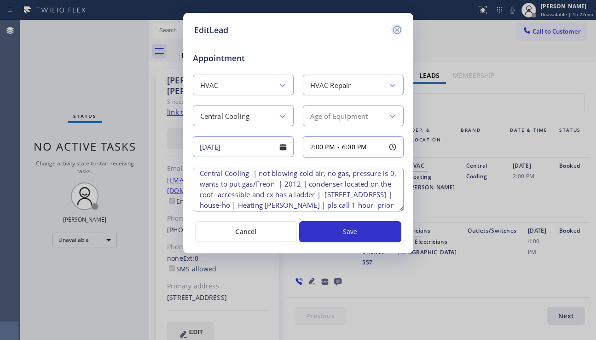
click at [396, 33] on icon at bounding box center [397, 29] width 11 height 11
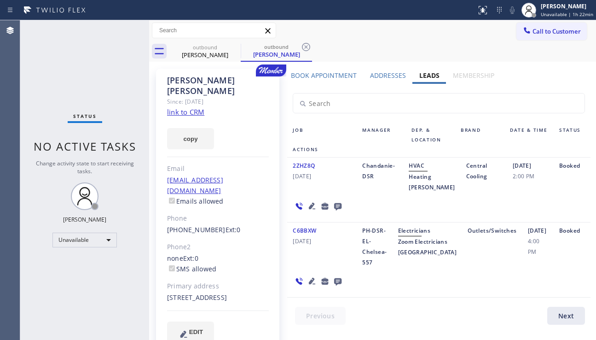
click at [336, 212] on icon at bounding box center [337, 206] width 11 height 12
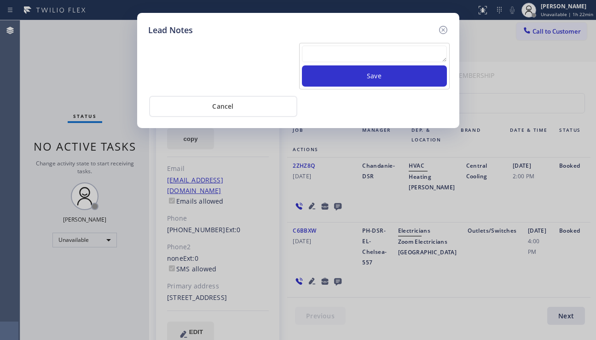
click at [338, 45] on div "Save" at bounding box center [374, 66] width 151 height 46
click at [335, 55] on textarea at bounding box center [374, 54] width 145 height 17
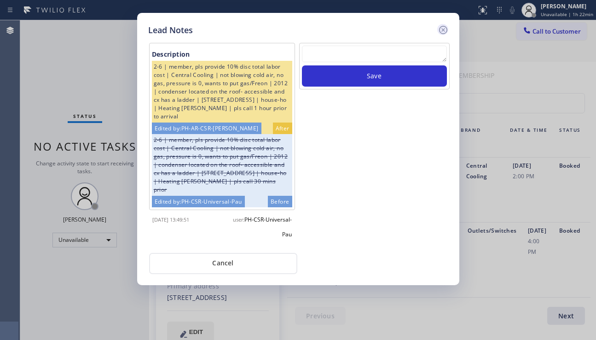
click at [443, 28] on icon at bounding box center [443, 29] width 11 height 11
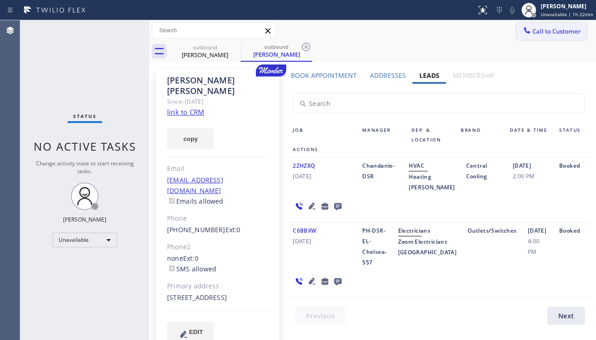
click at [538, 32] on span "Call to Customer" at bounding box center [557, 31] width 48 height 8
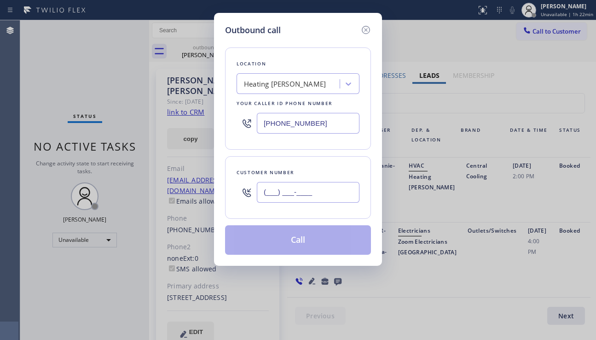
click at [289, 196] on input "(___) ___-____" at bounding box center [308, 192] width 103 height 21
paste input "323) 533-3369"
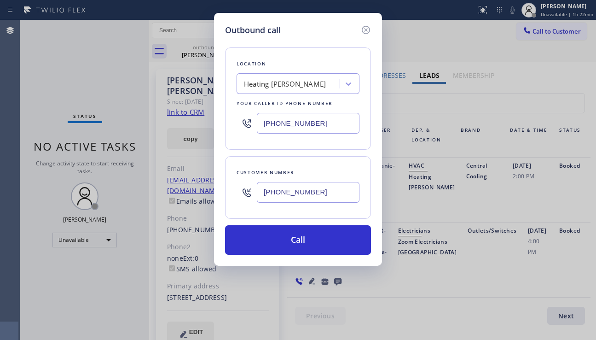
type input "(323) 533-3369"
click at [370, 33] on icon at bounding box center [365, 29] width 11 height 11
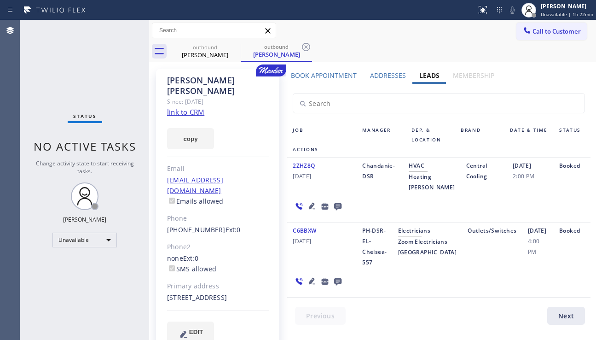
click at [312, 211] on icon at bounding box center [312, 205] width 11 height 11
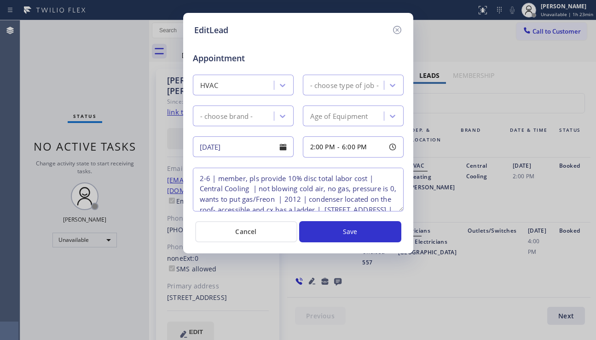
type textarea "2-6 | member, pls provide 10% disc total labor cost | Central Cooling | not blo…"
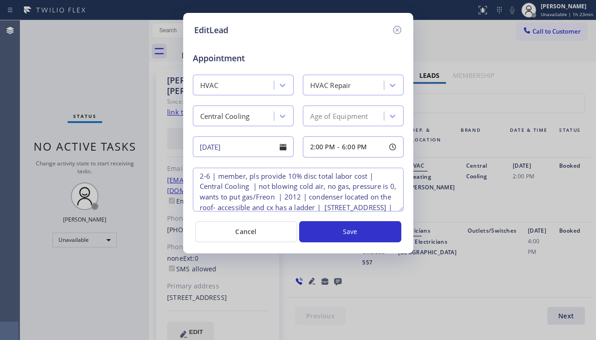
scroll to position [0, 0]
click at [400, 30] on icon at bounding box center [397, 30] width 8 height 8
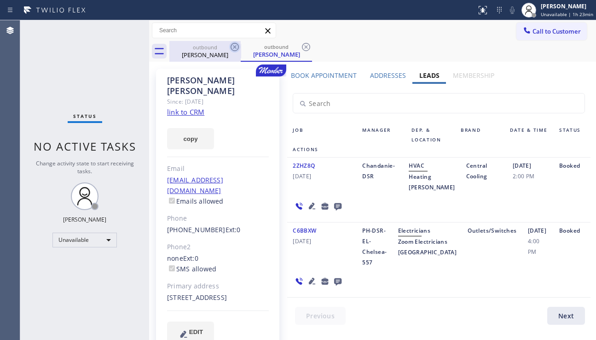
click at [237, 49] on icon at bounding box center [234, 46] width 11 height 11
click at [301, 49] on icon at bounding box center [306, 46] width 11 height 11
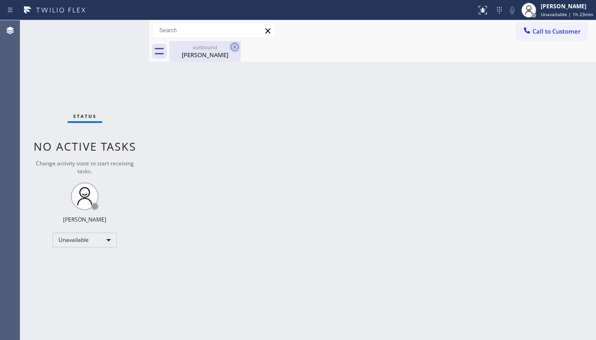
click at [232, 50] on icon at bounding box center [234, 46] width 11 height 11
click at [225, 57] on div "Juan Feldman" at bounding box center [205, 55] width 70 height 8
click at [534, 216] on div "Back to Dashboard Change Sender ID Customers Technicians Select a contact Outbo…" at bounding box center [372, 179] width 447 height 319
click at [219, 86] on div "Back to Dashboard Change Sender ID Customers Technicians Select a contact Outbo…" at bounding box center [372, 179] width 447 height 319
drag, startPoint x: 563, startPoint y: 162, endPoint x: 396, endPoint y: 199, distance: 171.1
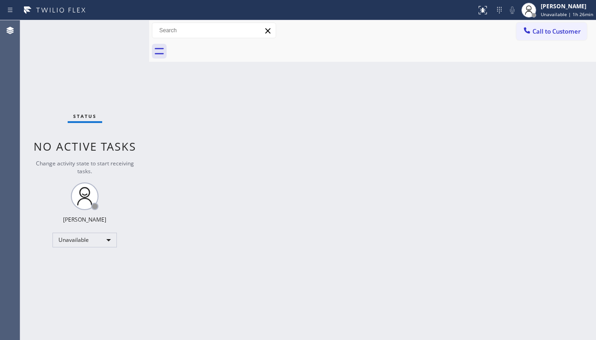
click at [563, 162] on div "Back to Dashboard Change Sender ID Customers Technicians Select a contact Outbo…" at bounding box center [372, 179] width 447 height 319
click at [107, 244] on div "Unavailable" at bounding box center [84, 239] width 64 height 15
click at [88, 254] on li "Offline" at bounding box center [84, 252] width 63 height 11
click at [570, 17] on div "Offline | 0s" at bounding box center [571, 14] width 46 height 6
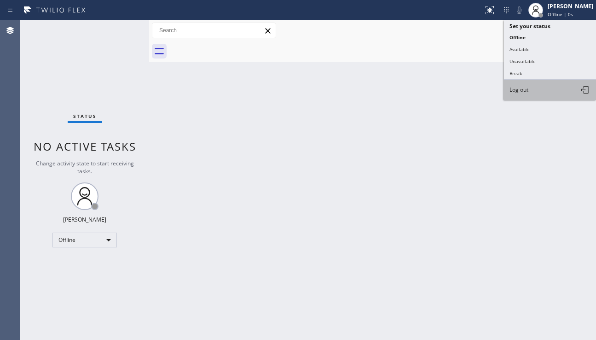
click at [529, 85] on button "Log out" at bounding box center [550, 90] width 92 height 20
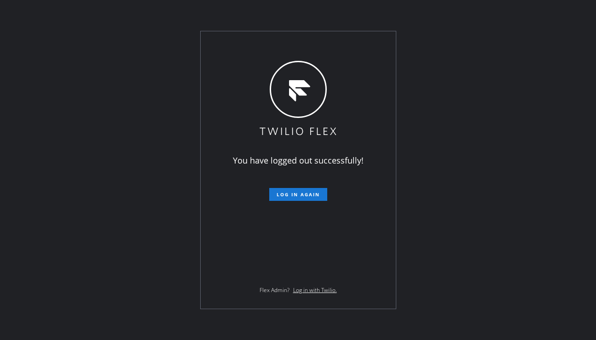
drag, startPoint x: 410, startPoint y: 233, endPoint x: 400, endPoint y: 236, distance: 9.6
click at [410, 233] on div "You have logged out successfully! Log in again Flex Admin? Log in with Twilio." at bounding box center [298, 170] width 596 height 340
click at [139, 274] on div "You have logged out successfully! Log in again Flex Admin? Log in with Twilio." at bounding box center [298, 170] width 596 height 340
drag, startPoint x: 158, startPoint y: 263, endPoint x: 161, endPoint y: 268, distance: 5.6
click at [158, 263] on div "You have logged out successfully! Log in again Flex Admin? Log in with Twilio." at bounding box center [298, 170] width 596 height 340
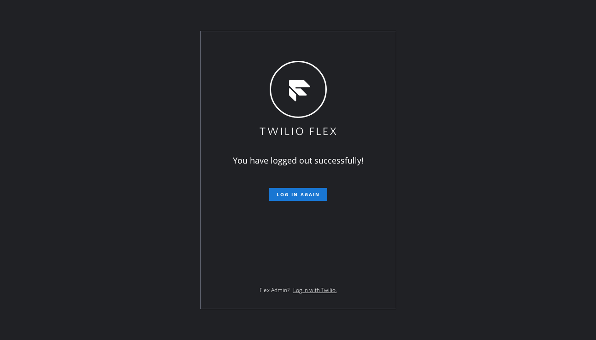
click at [46, 189] on div "You have logged out successfully! Log in again Flex Admin? Log in with Twilio." at bounding box center [298, 170] width 596 height 340
